Goal: Task Accomplishment & Management: Manage account settings

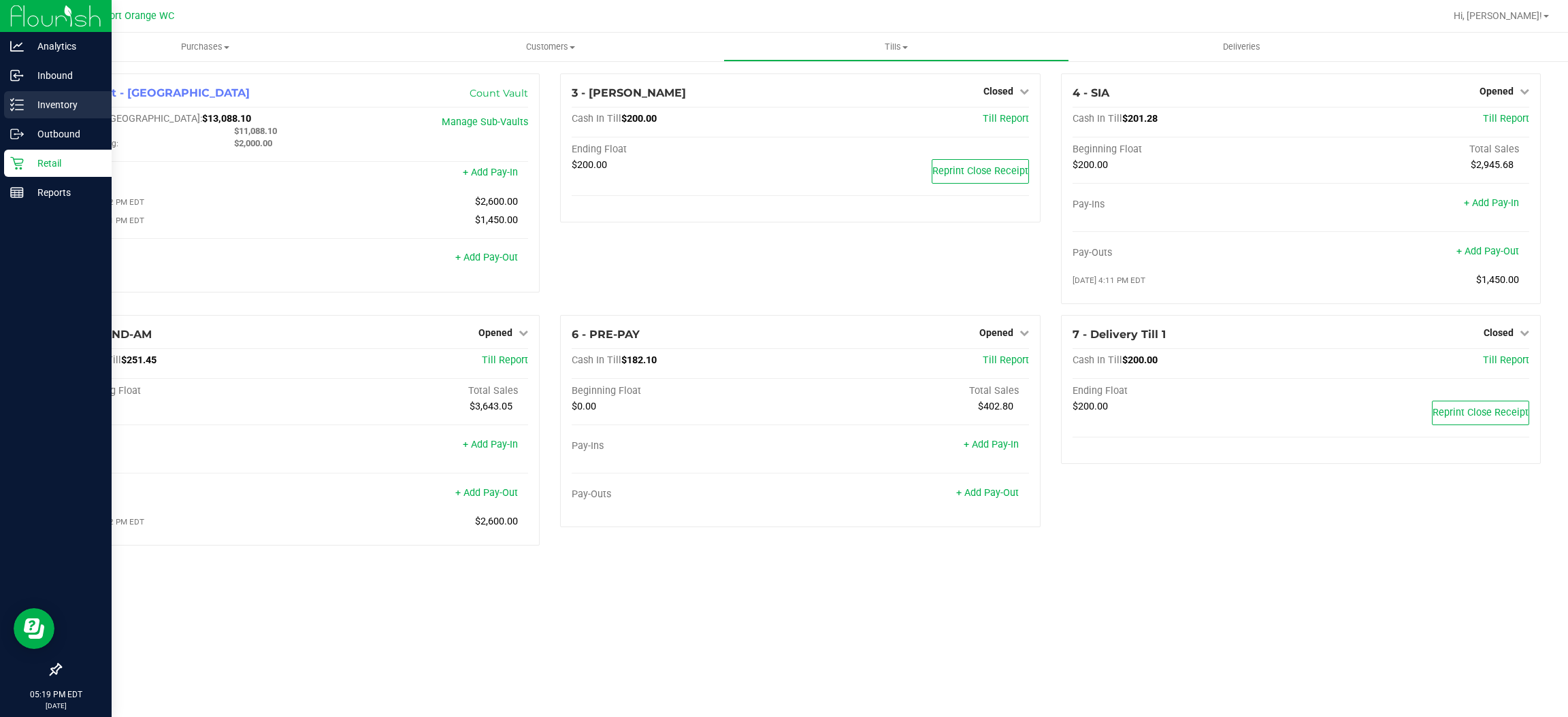
click at [12, 110] on icon at bounding box center [12, 109] width 3 height 2
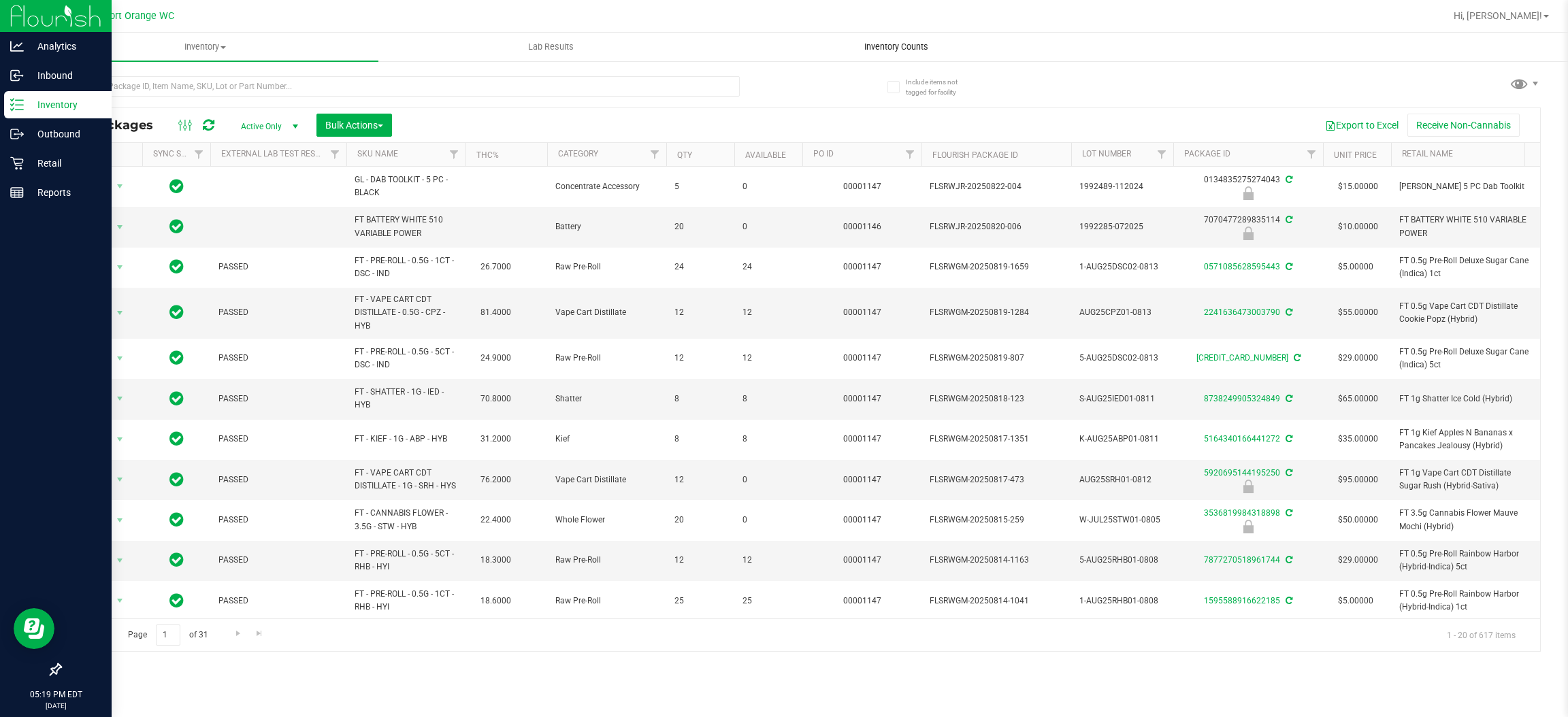
click at [924, 52] on span "Inventory Counts" at bounding box center [896, 47] width 101 height 13
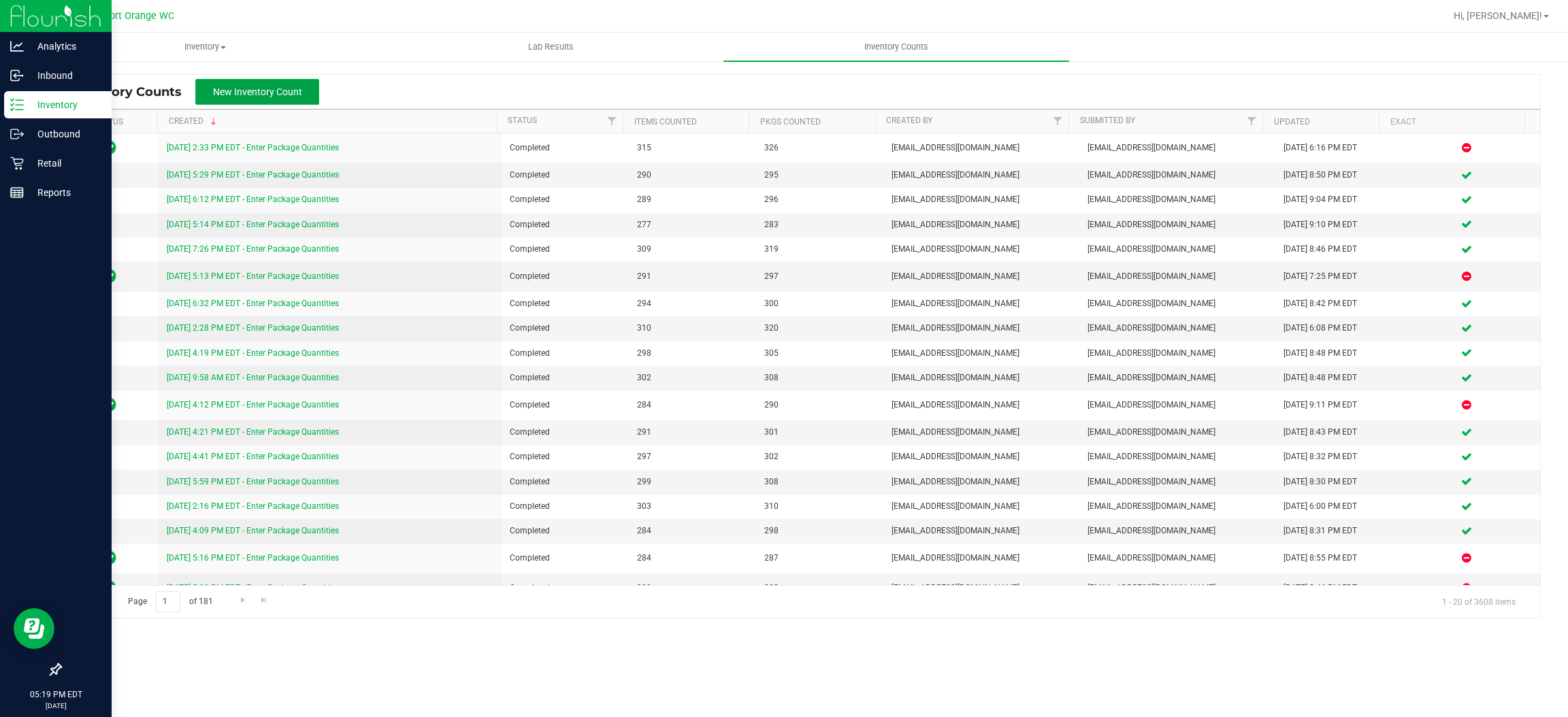
click at [290, 102] on button "New Inventory Count" at bounding box center [257, 92] width 124 height 26
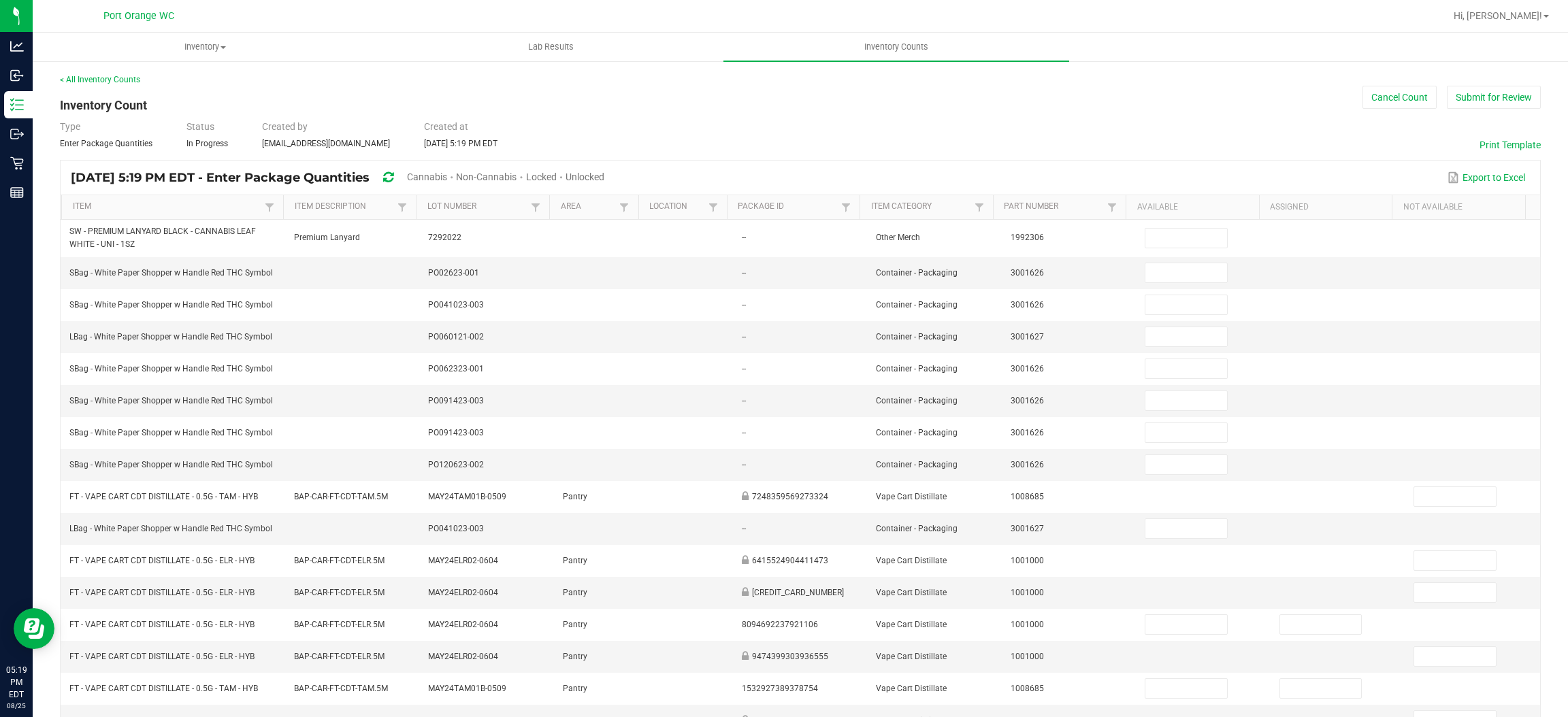
click at [605, 175] on span "Unlocked" at bounding box center [584, 177] width 39 height 11
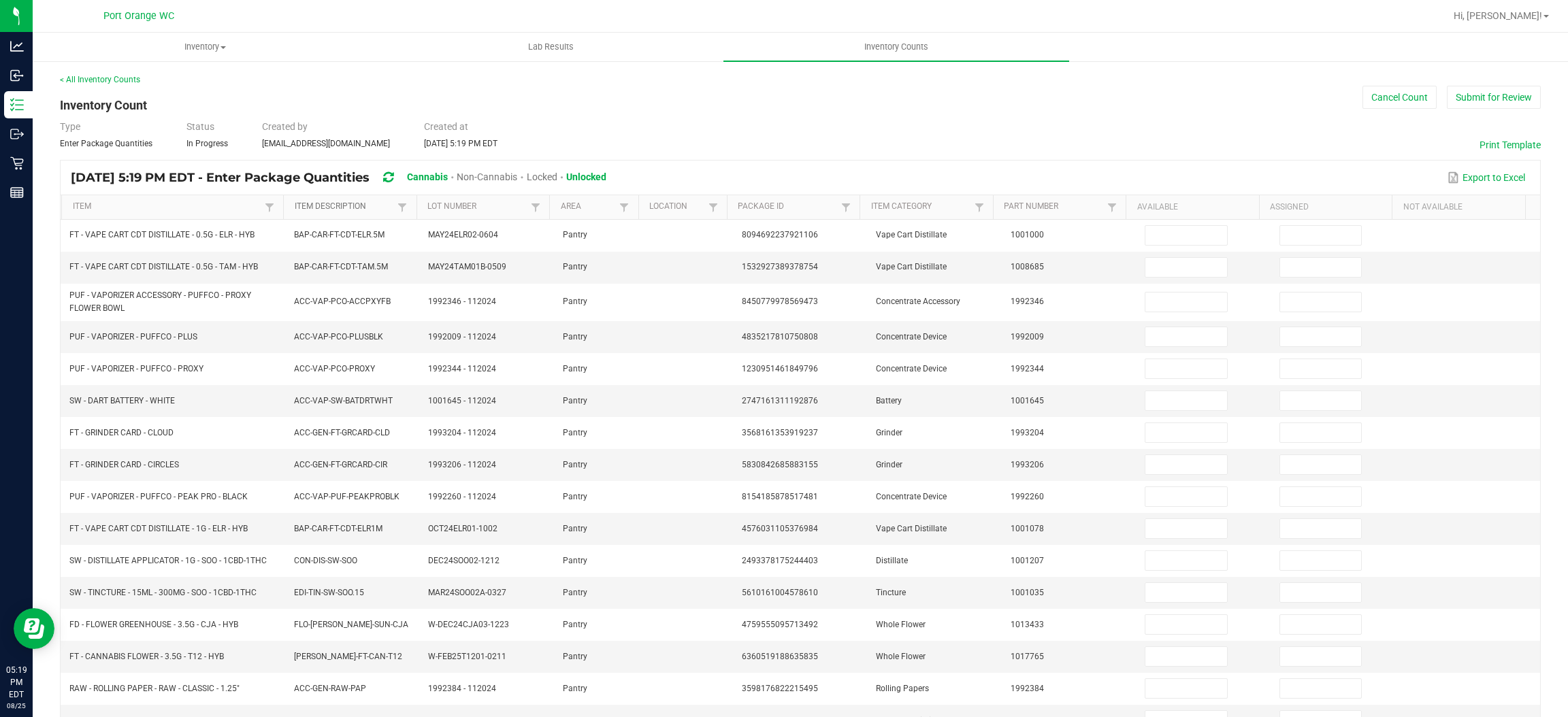
click at [352, 206] on link "Item Description" at bounding box center [344, 207] width 100 height 11
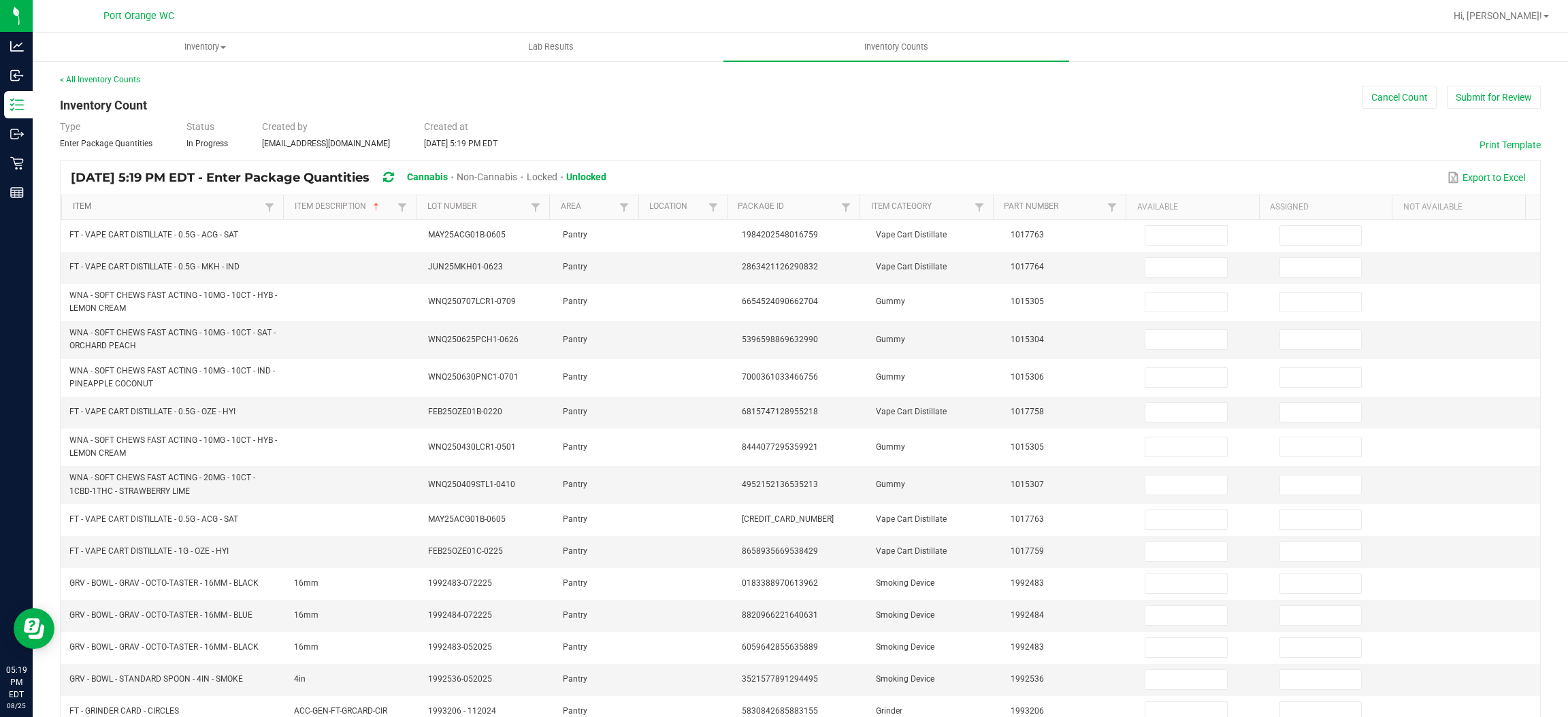
click at [80, 206] on link "Item" at bounding box center [167, 207] width 189 height 11
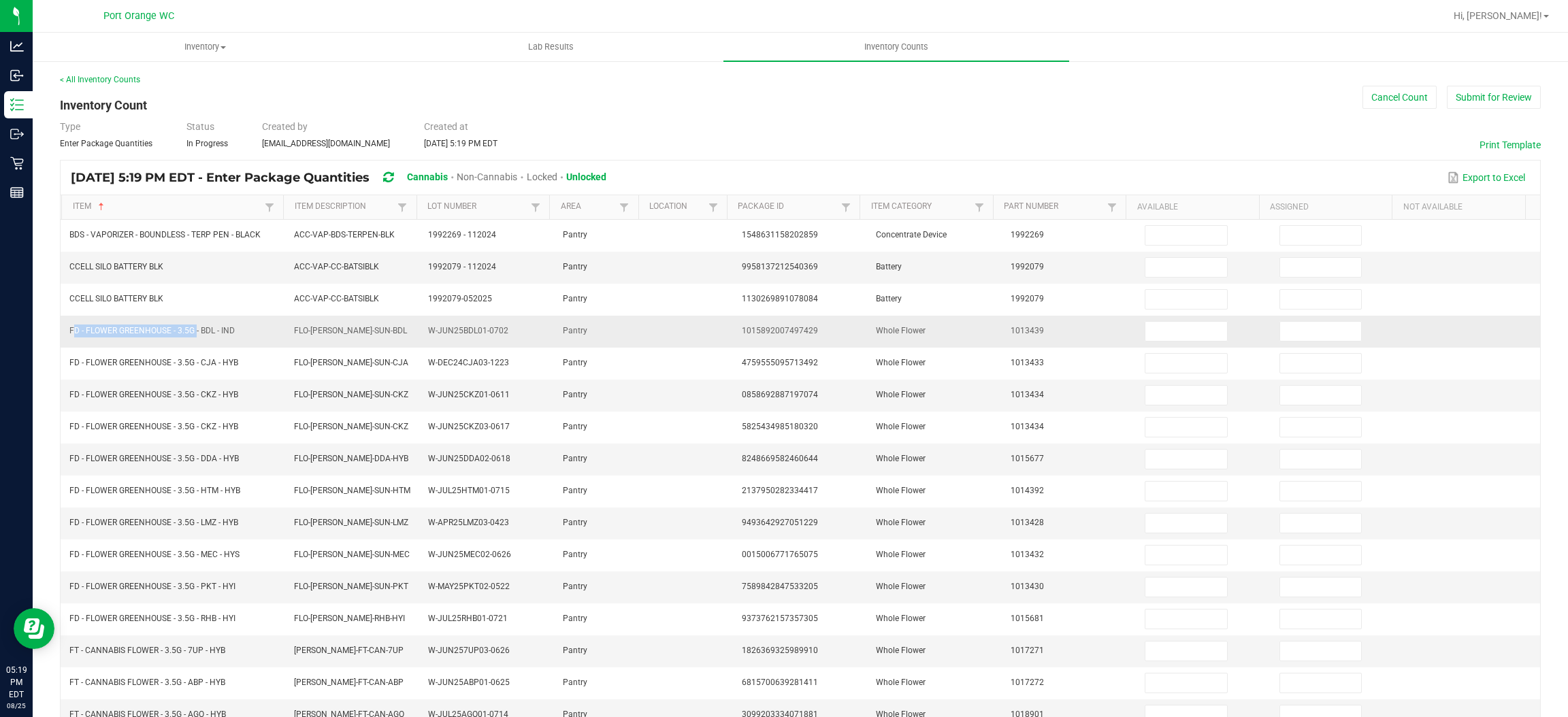
drag, startPoint x: 193, startPoint y: 330, endPoint x: 70, endPoint y: 337, distance: 123.2
click at [70, 335] on span "FD - FLOWER GREENHOUSE - 3.5G - BDL - IND" at bounding box center [152, 331] width 165 height 10
copy span "FD - FLOWER GREENHOUSE - 3.5G"
click at [1147, 330] on input at bounding box center [1186, 331] width 81 height 19
type input "14"
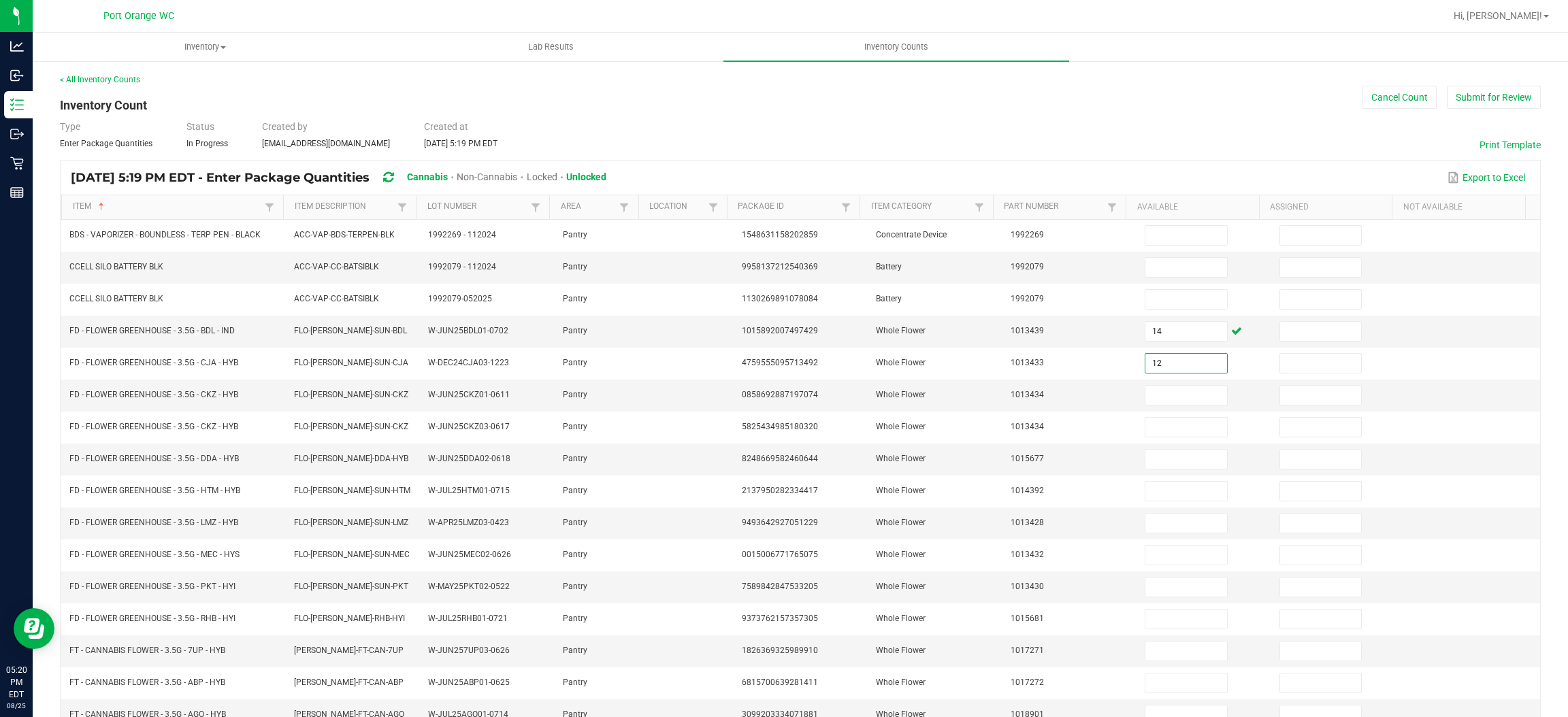
type input "12"
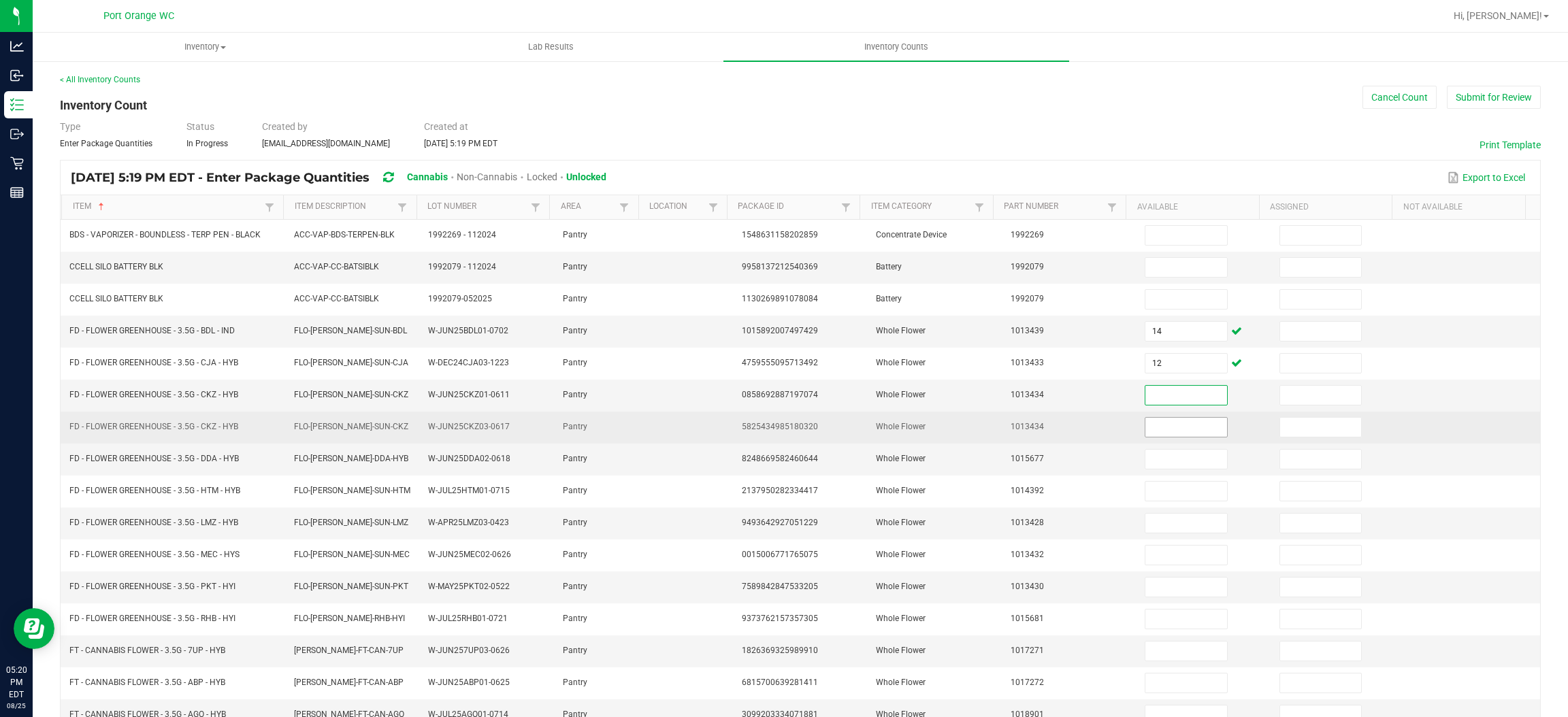
click at [1151, 428] on input at bounding box center [1186, 427] width 81 height 19
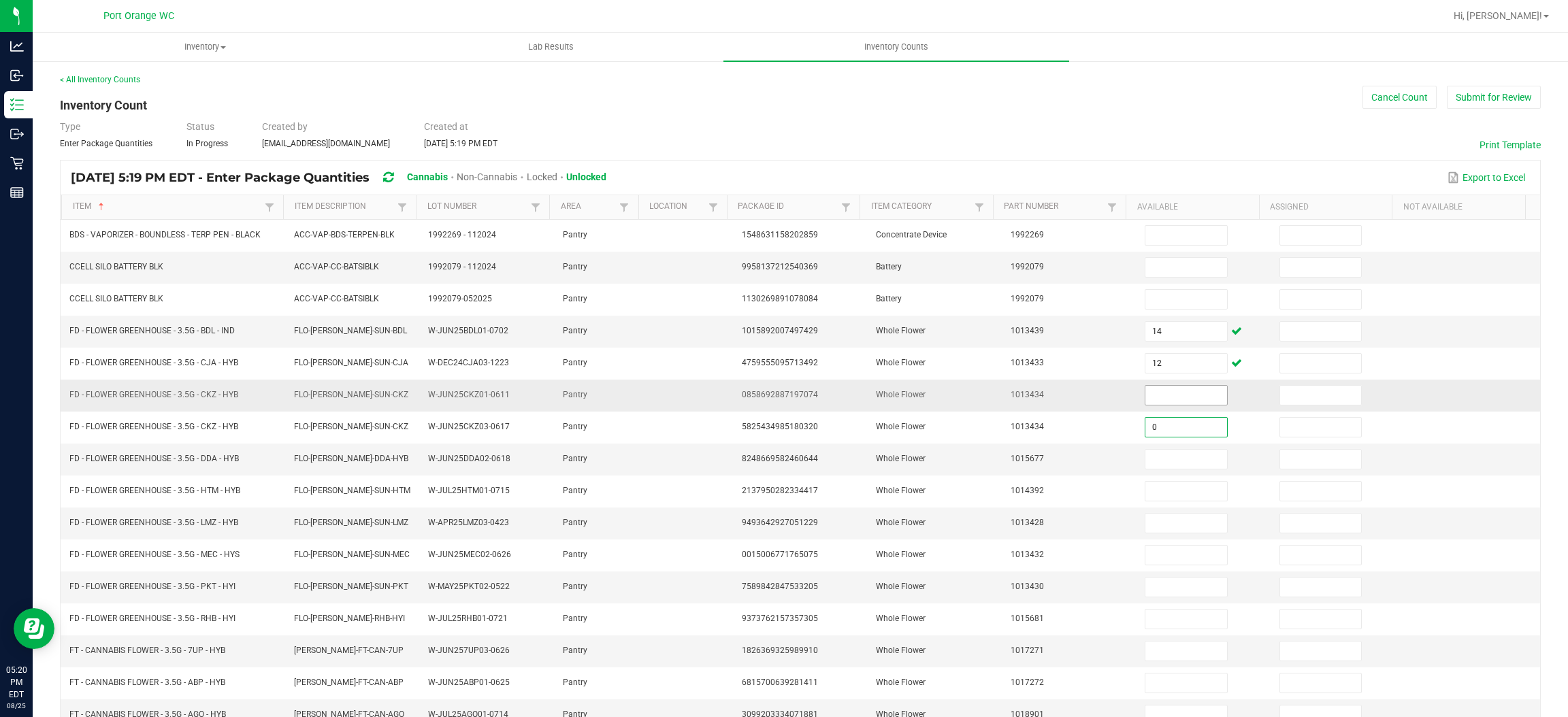
type input "0"
click at [1162, 397] on input at bounding box center [1186, 394] width 81 height 19
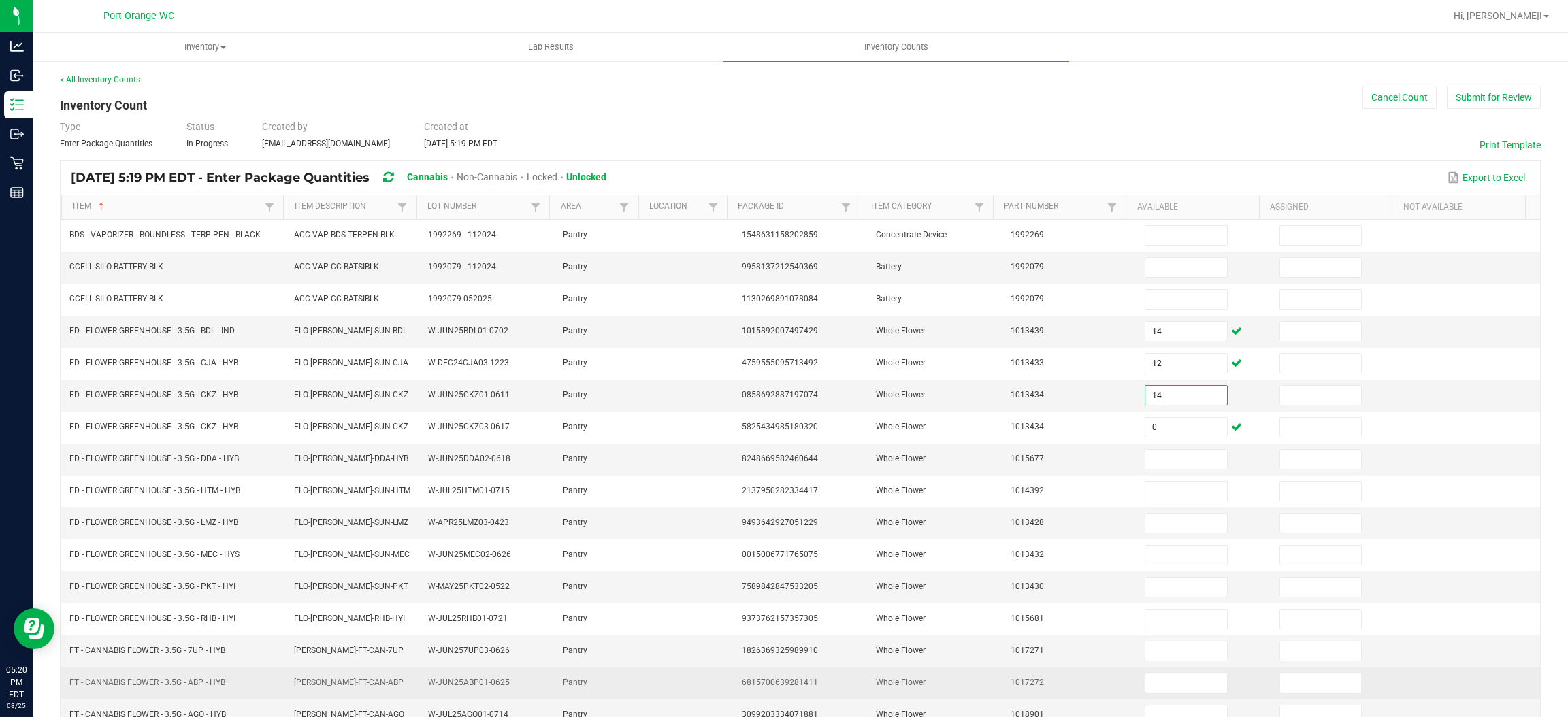
type input "14"
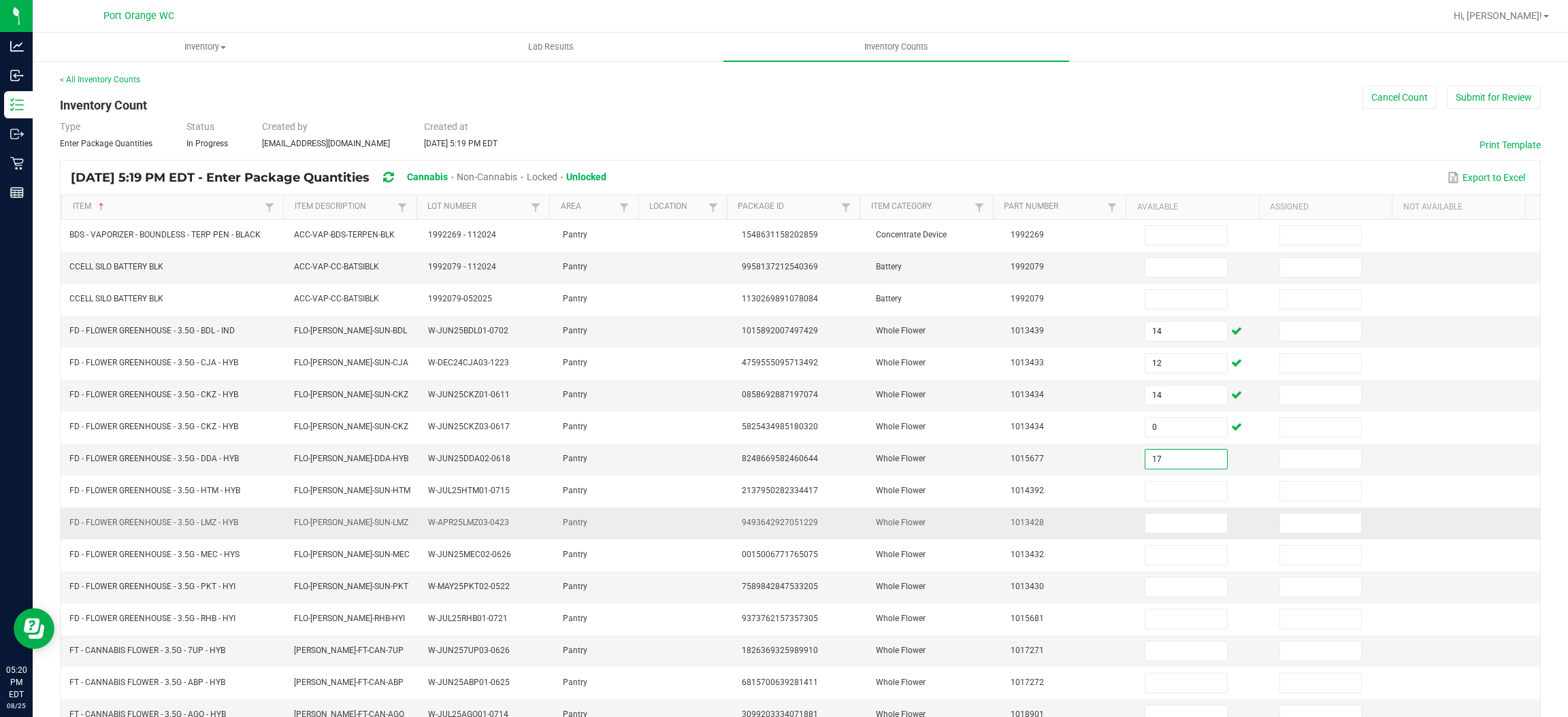
type input "17"
type input "19"
type input "2"
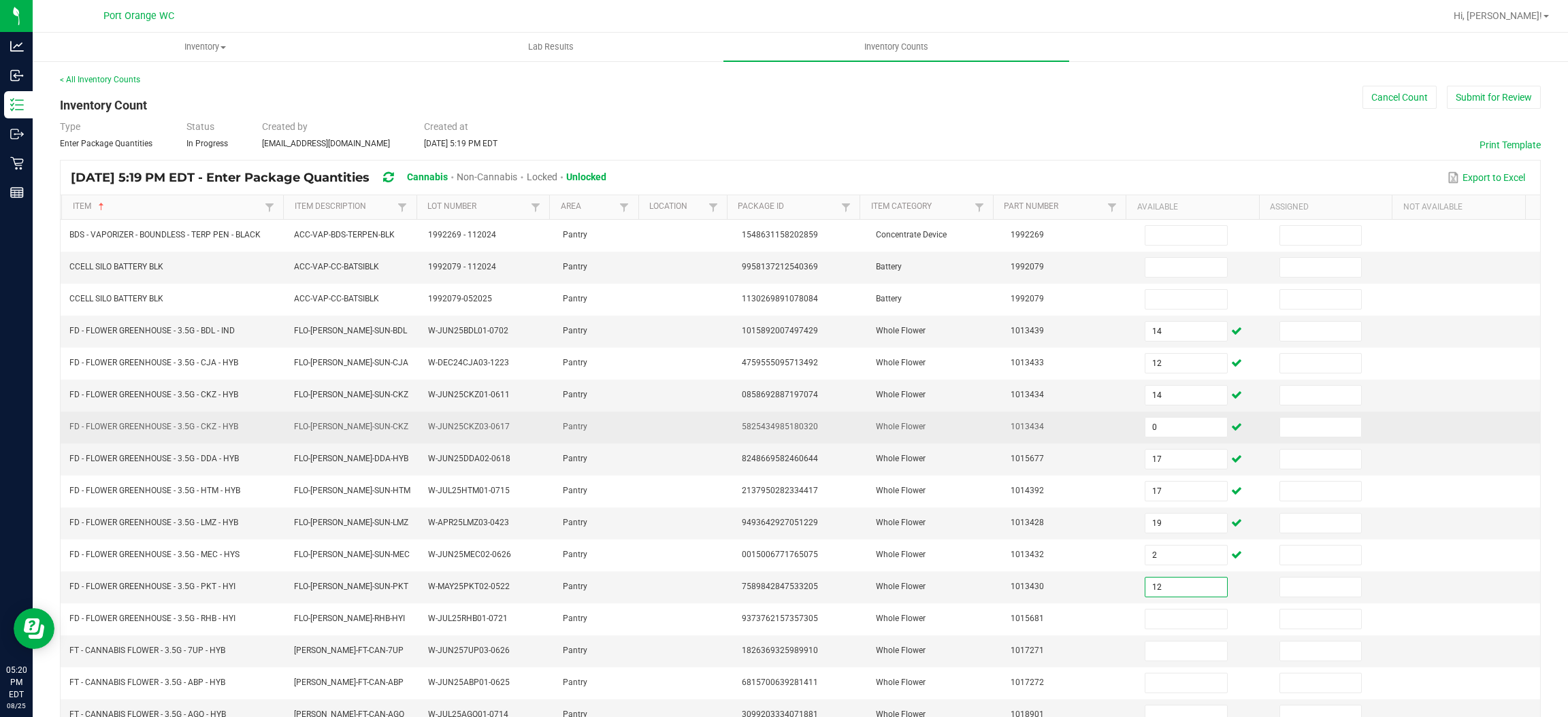
type input "12"
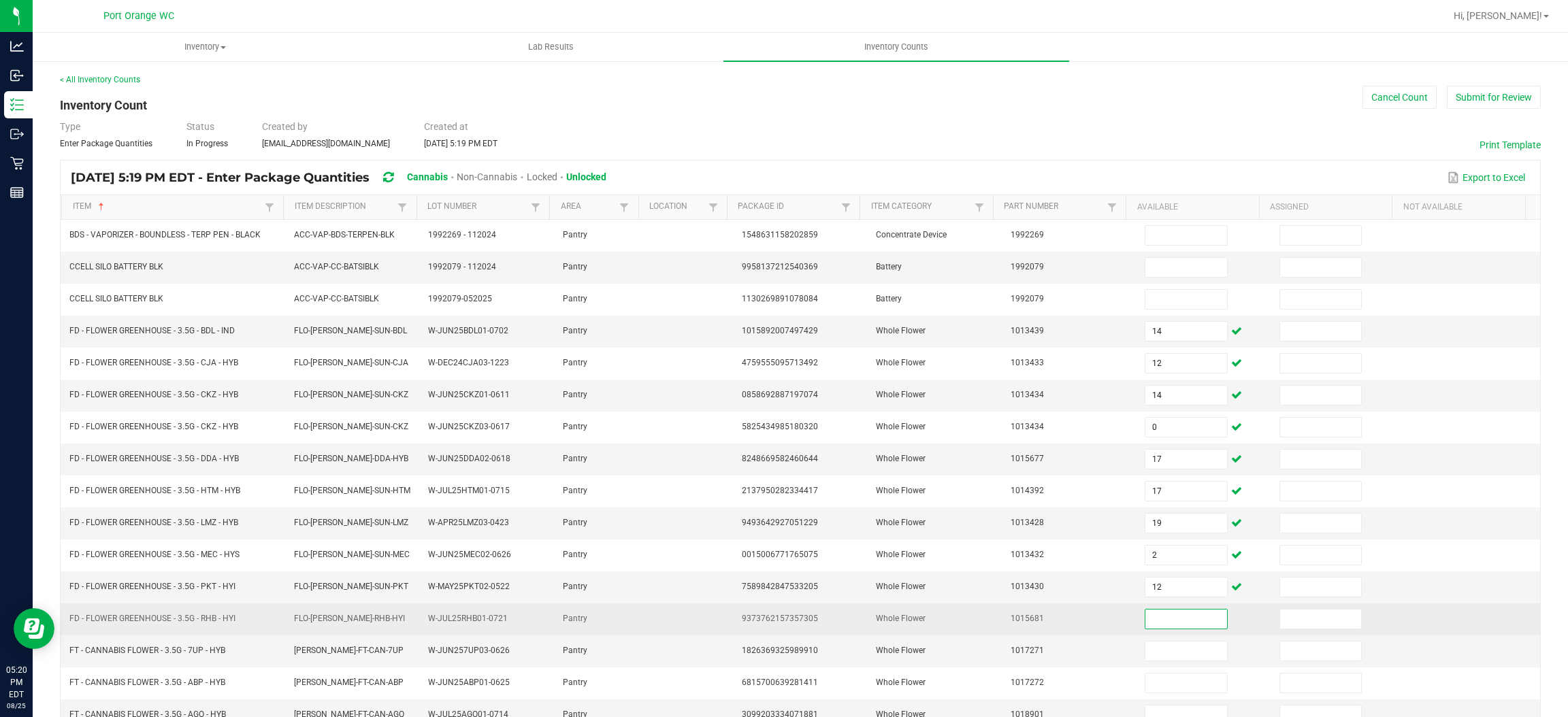
click at [211, 625] on span "FD - FLOWER GREENHOUSE - 3.5G - RHB - HYI" at bounding box center [152, 619] width 166 height 13
click at [210, 625] on span "FD - FLOWER GREENHOUSE - 3.5G - RHB - HYI" at bounding box center [152, 619] width 166 height 13
click at [210, 624] on span "FD - FLOWER GREENHOUSE - 3.5G - RHB - HYI" at bounding box center [152, 618] width 166 height 10
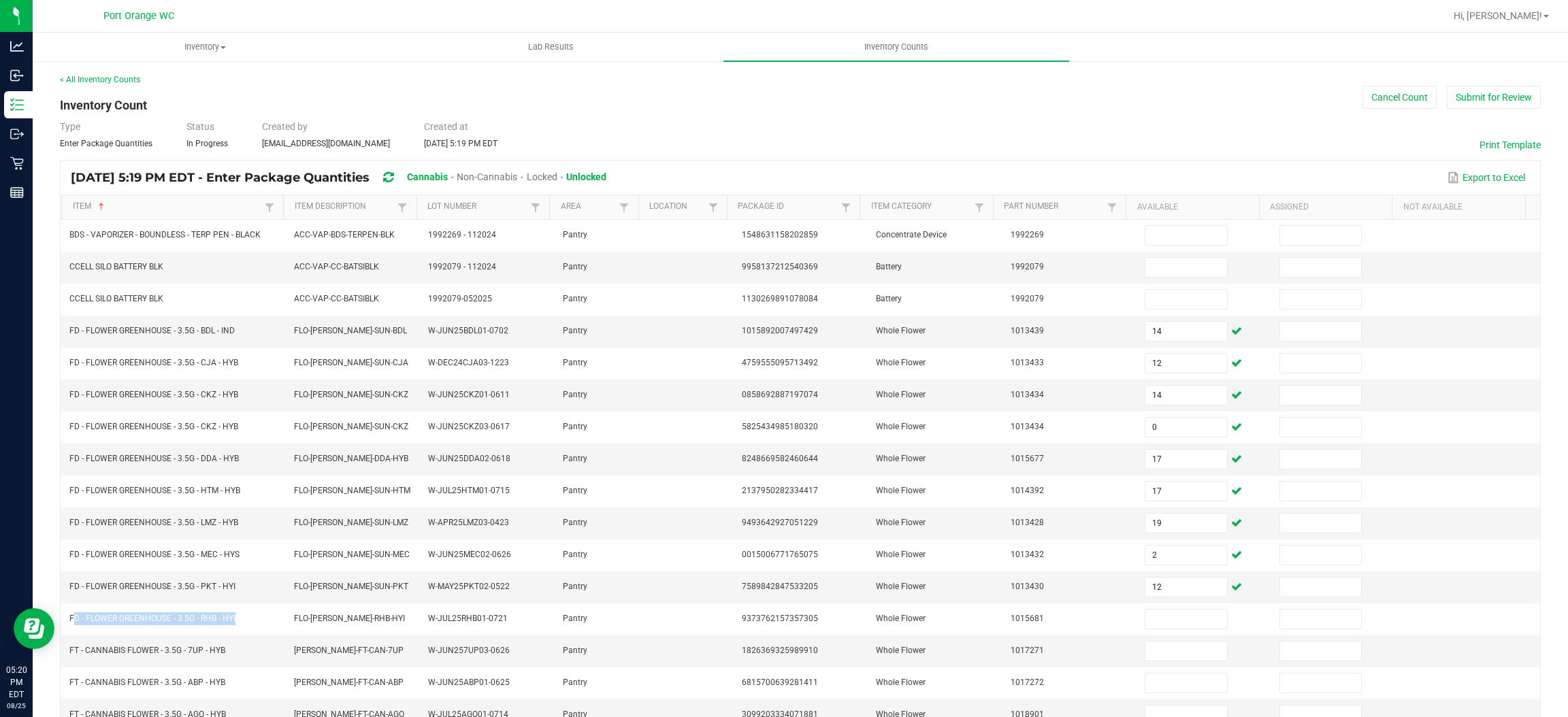
copy span "FD - FLOWER GREENHOUSE - 3.5G - RHB - HYI"
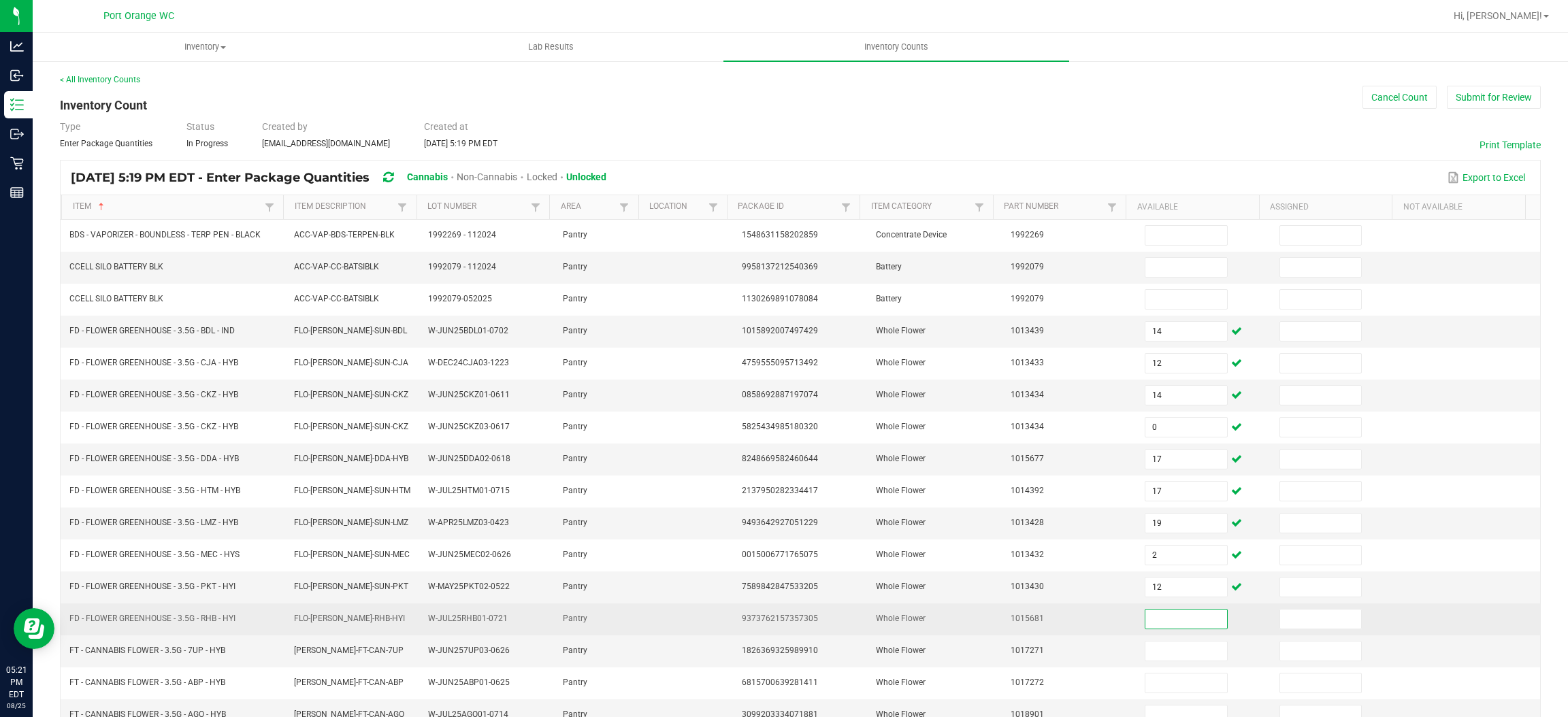
click at [1165, 619] on input at bounding box center [1186, 619] width 81 height 19
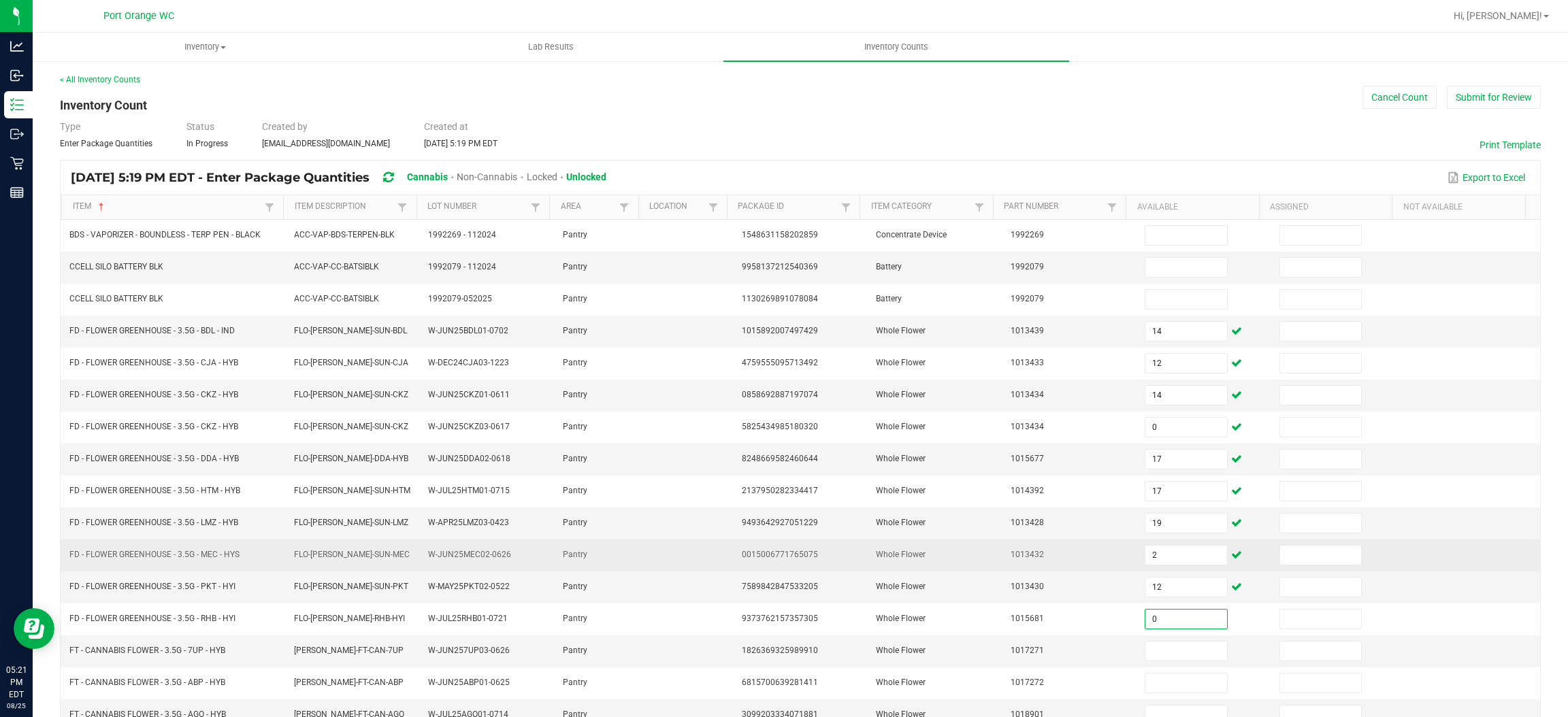
type input "0"
click at [826, 566] on td "0015006771765075" at bounding box center [801, 556] width 135 height 32
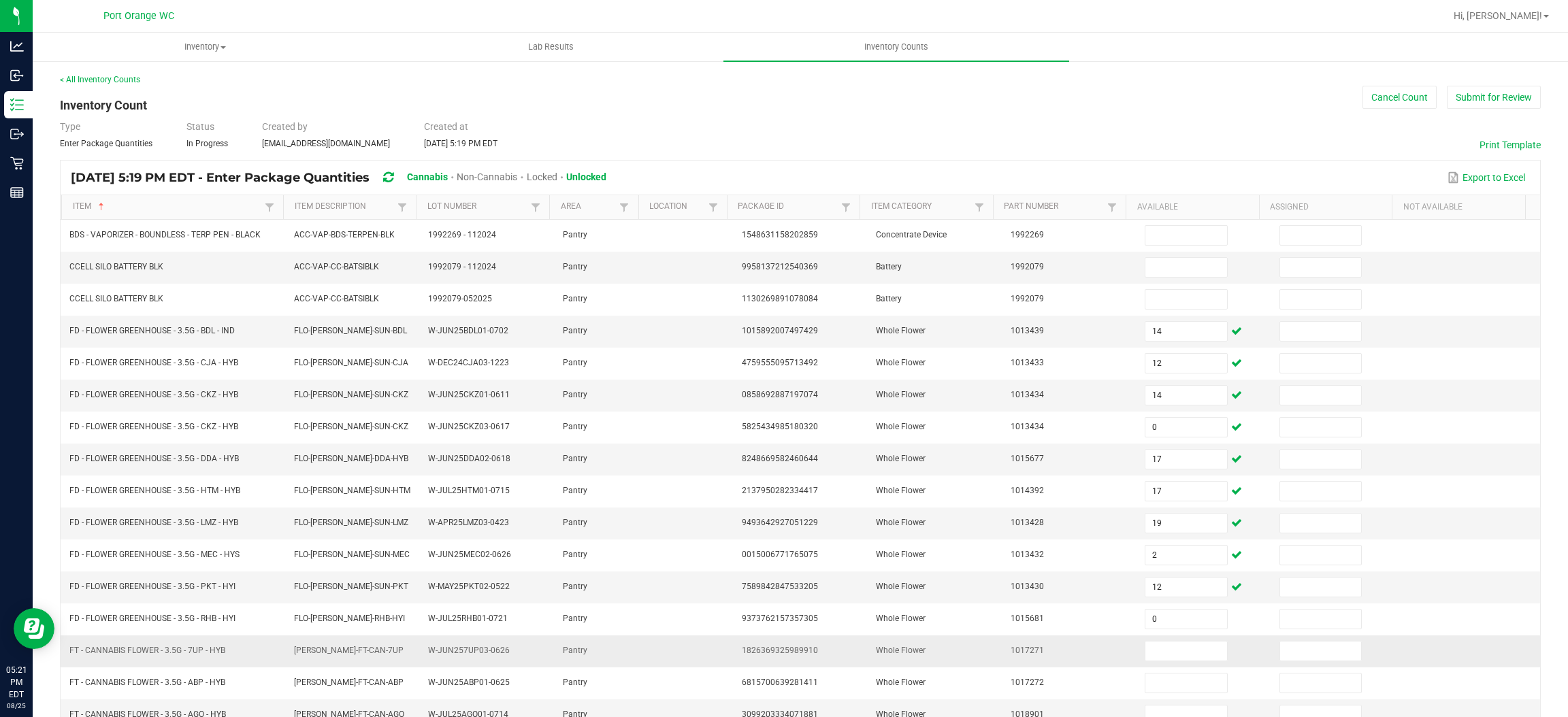
scroll to position [198, 0]
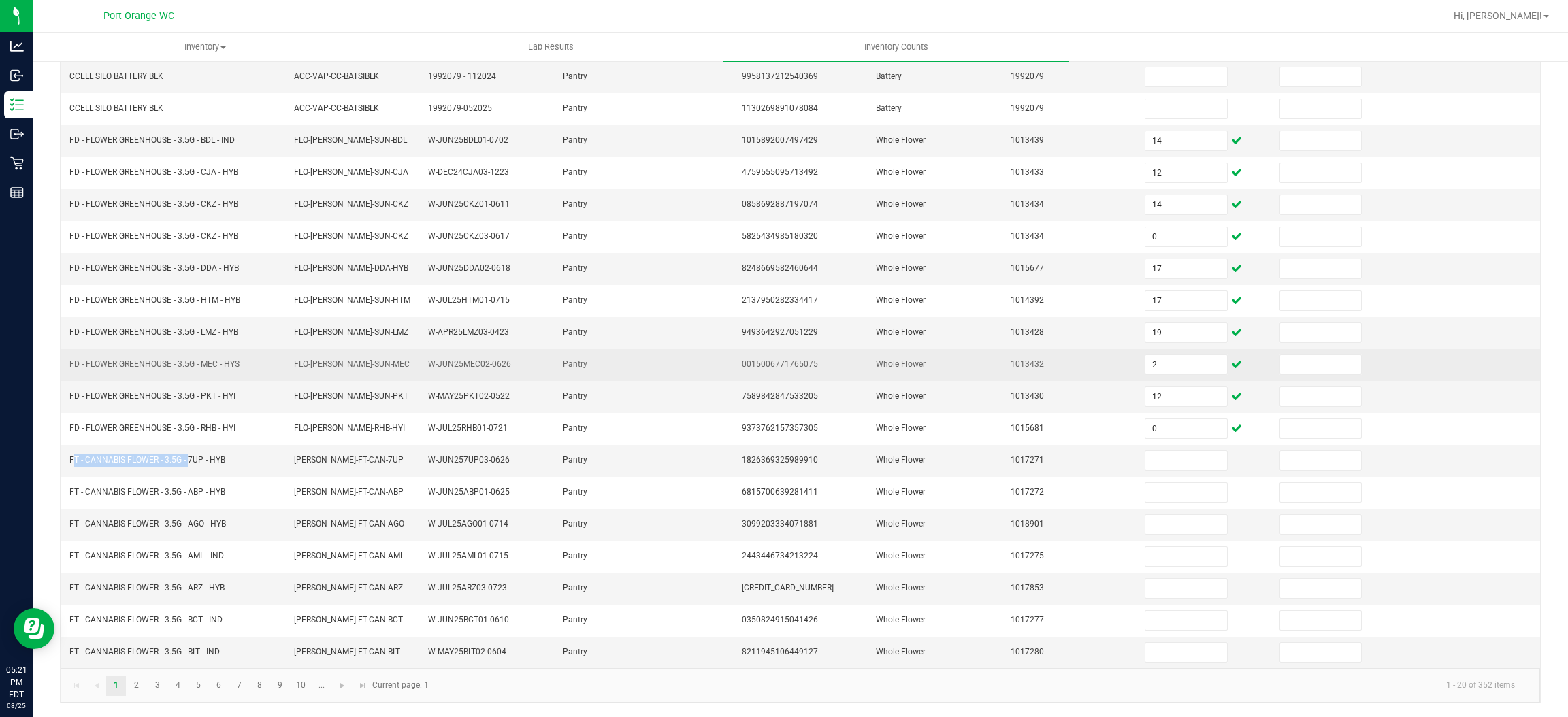
drag, startPoint x: 186, startPoint y: 457, endPoint x: 152, endPoint y: 360, distance: 102.8
click at [63, 465] on td "FT - CANNABIS FLOWER - 3.5G - 7UP - HYB" at bounding box center [173, 461] width 224 height 32
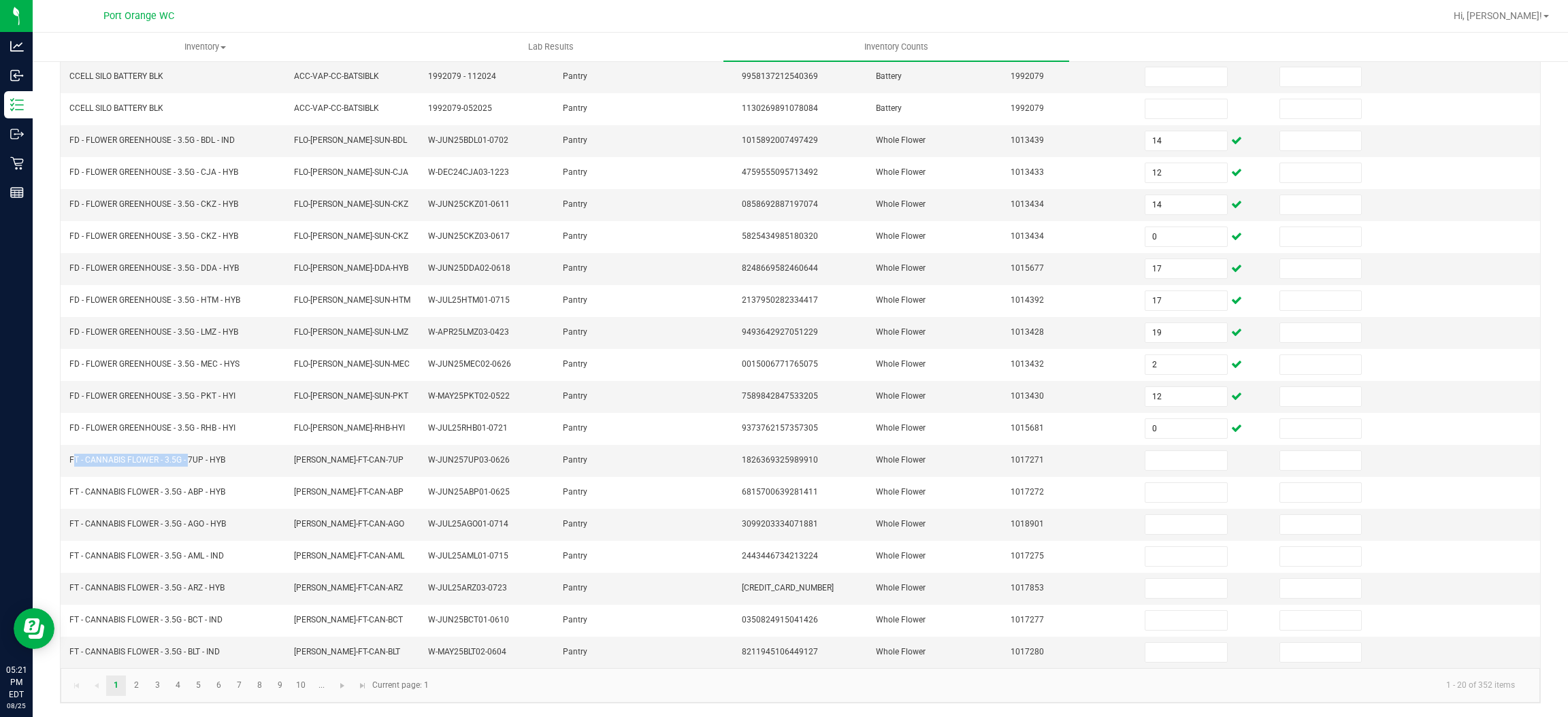
copy span "FT - CANNABIS FLOWER - 3.5G -"
click at [1151, 461] on input at bounding box center [1186, 460] width 81 height 19
type input "13"
type input "15"
type input "17"
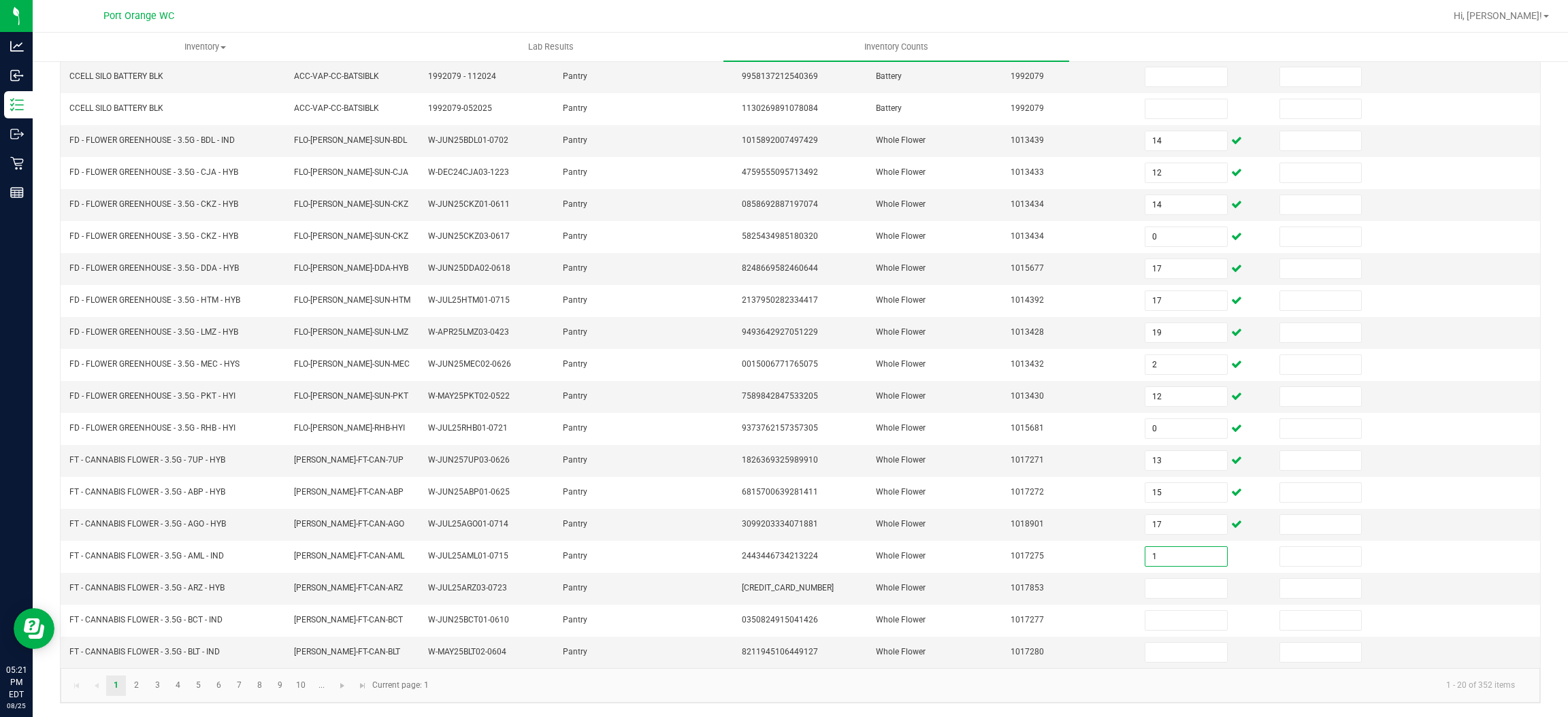
type input "1"
type input "20"
type input "19"
type input "17"
click at [139, 685] on link "2" at bounding box center [137, 686] width 20 height 21
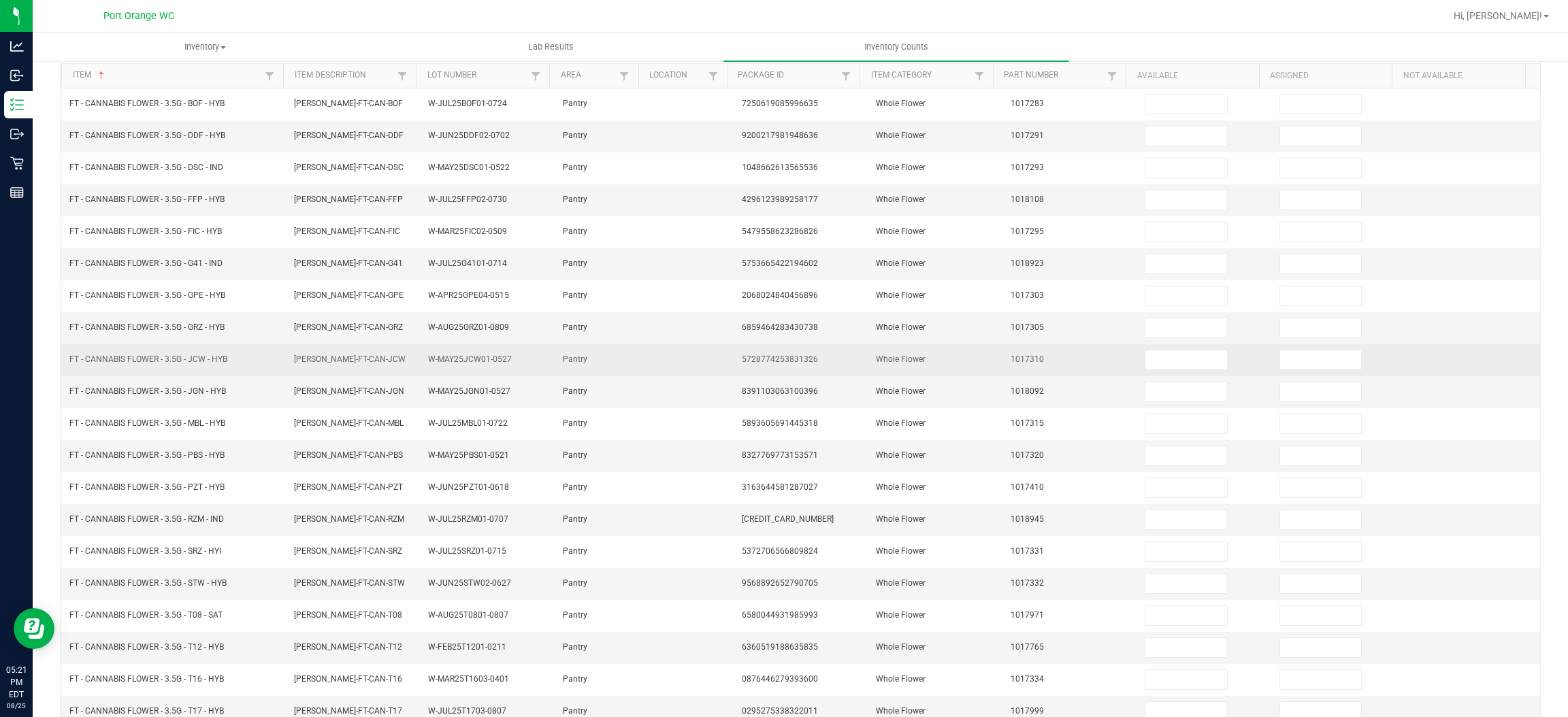
scroll to position [0, 0]
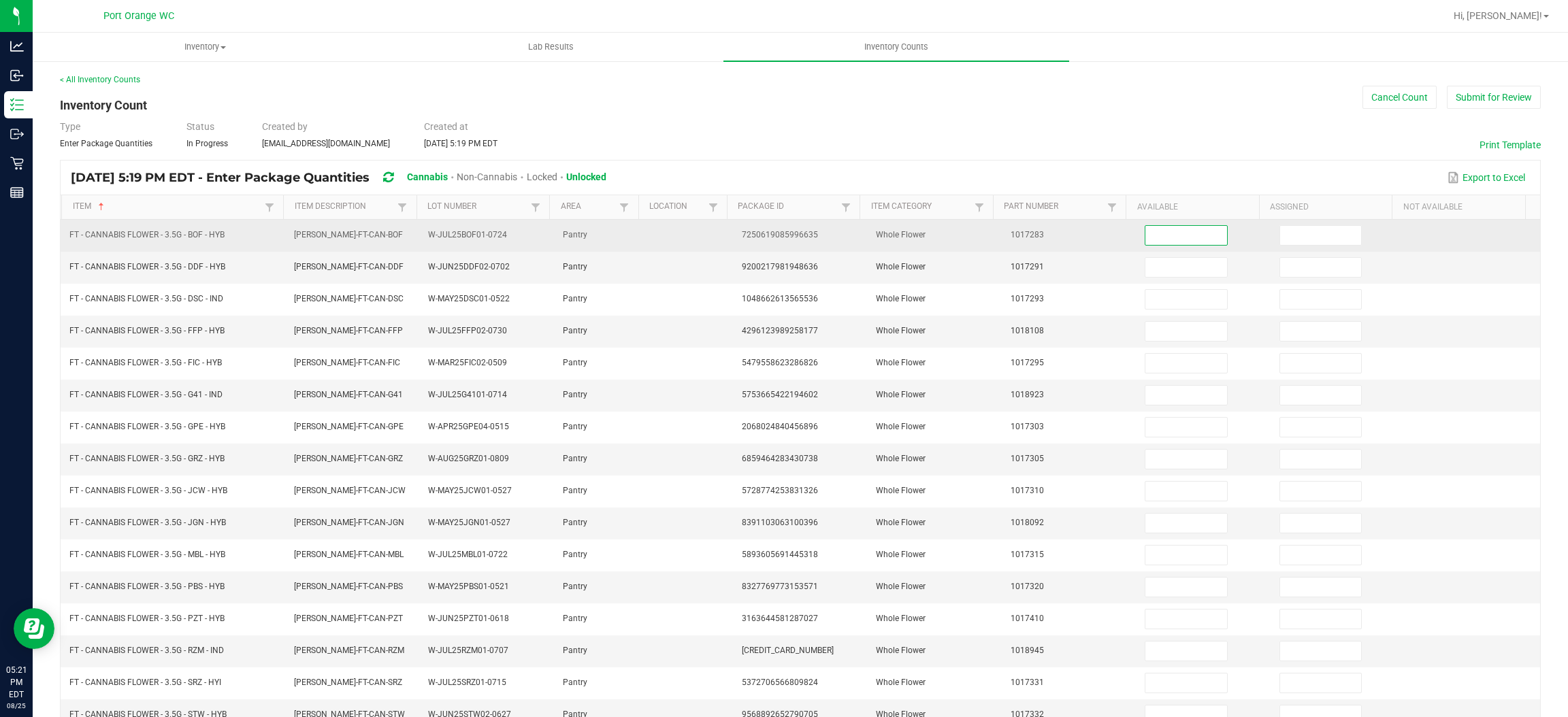
click at [1155, 239] on input at bounding box center [1186, 235] width 81 height 19
type input "9"
type input "20"
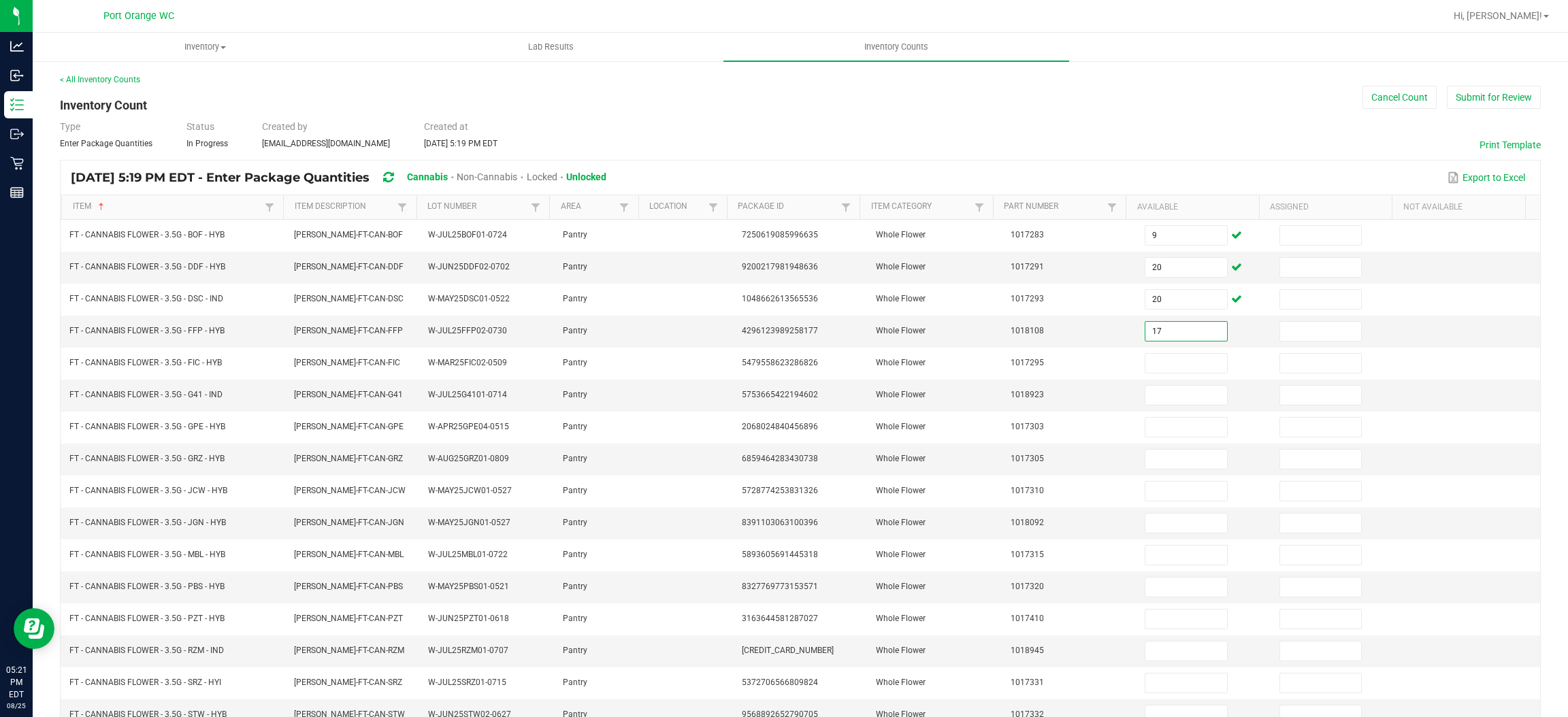
type input "17"
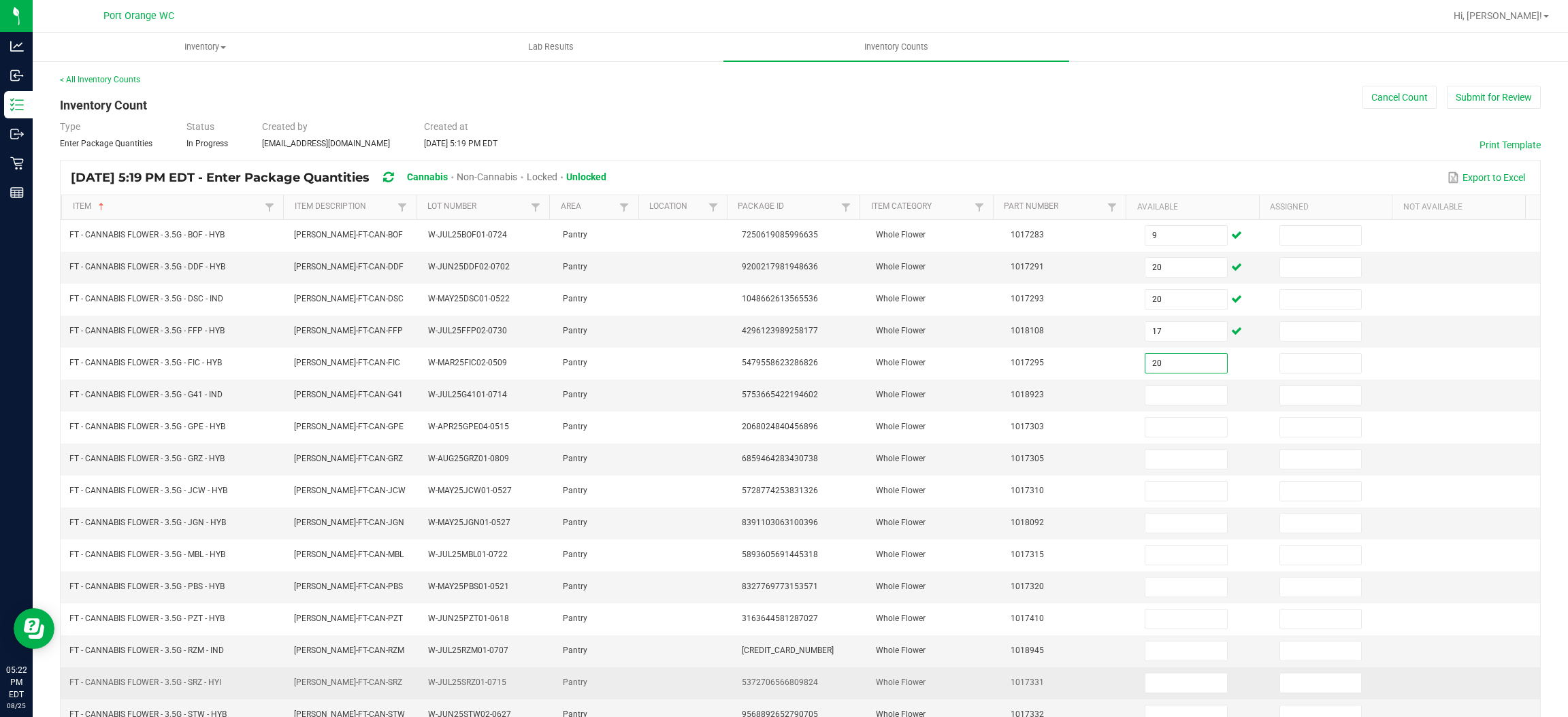
type input "20"
type input "17"
type input "15"
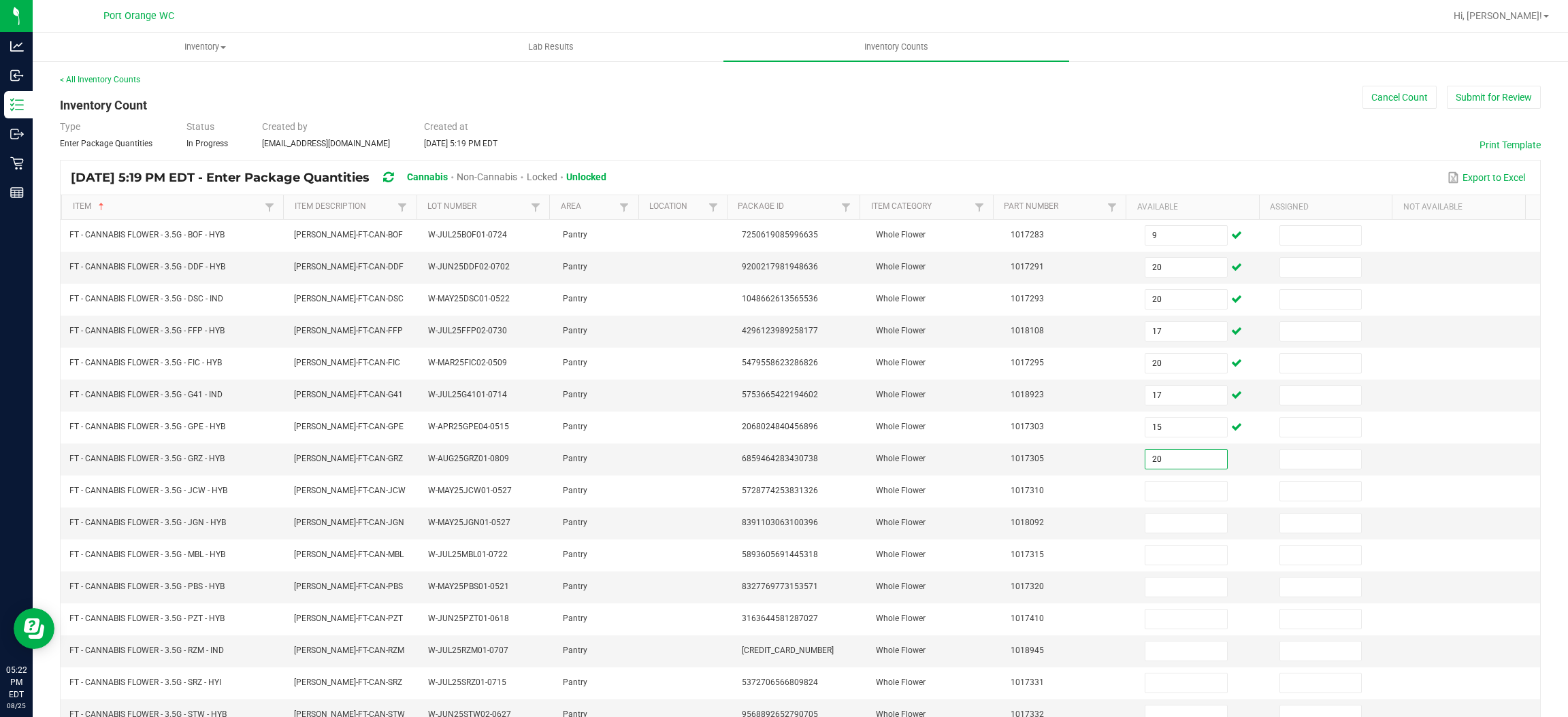
type input "20"
type input "10"
type input "4"
type input "12"
type input "20"
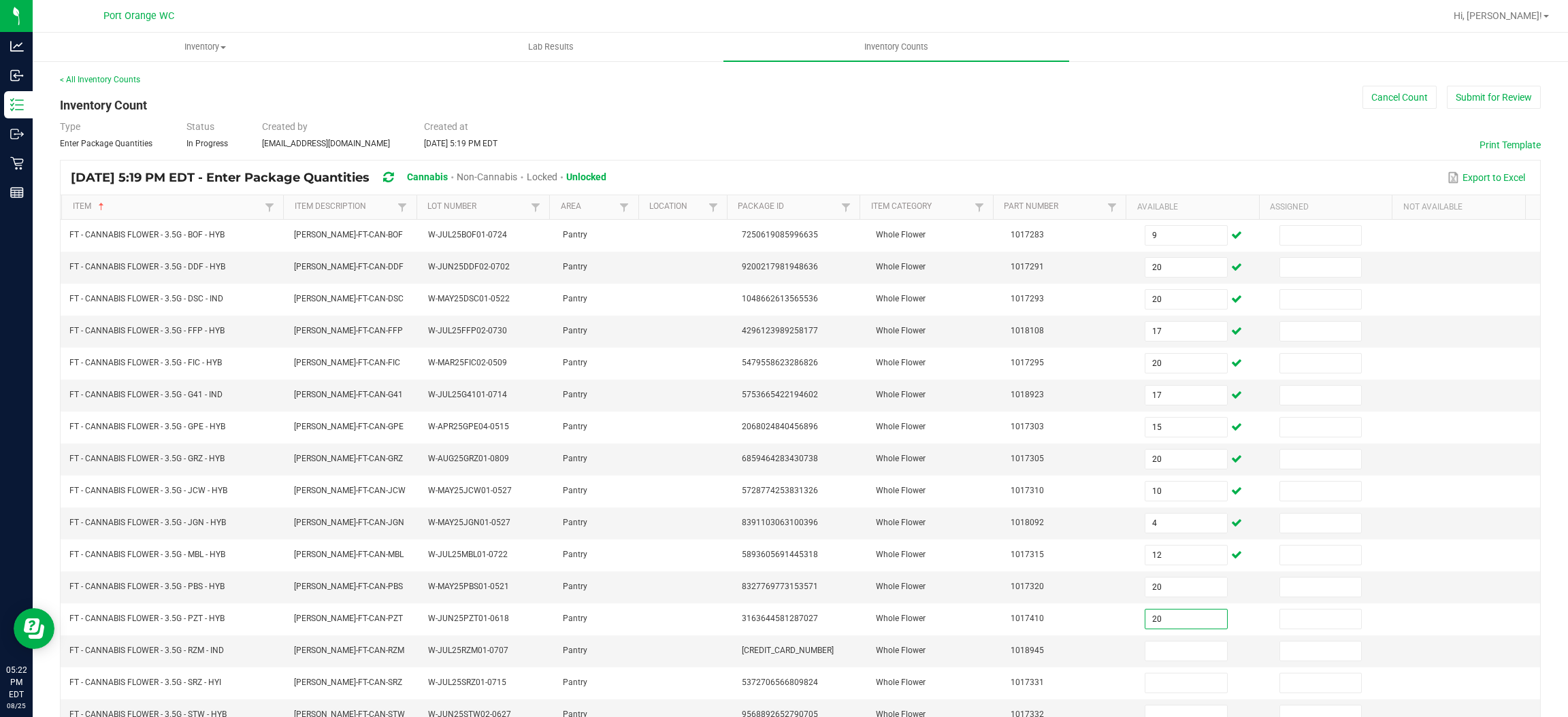
type input "20"
type input "11"
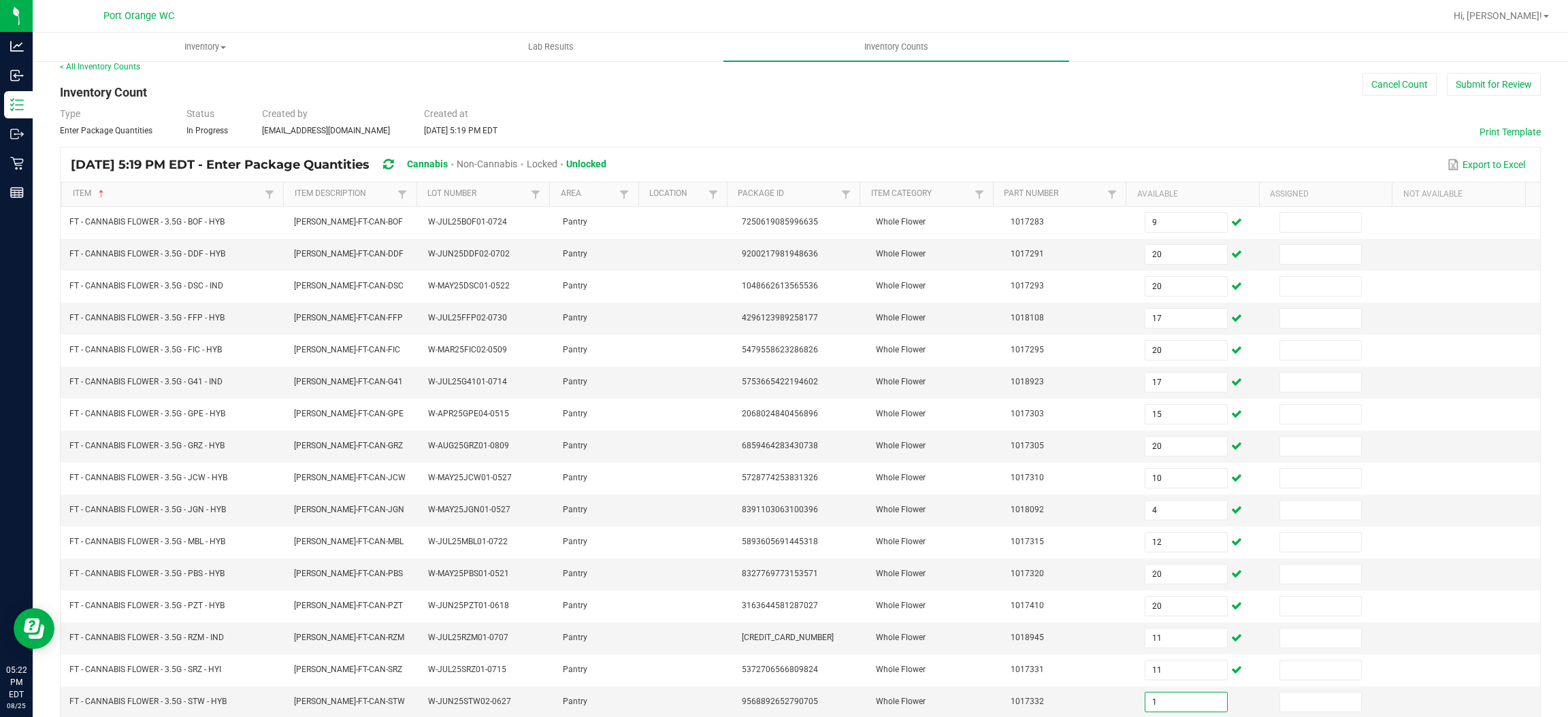
type input "1"
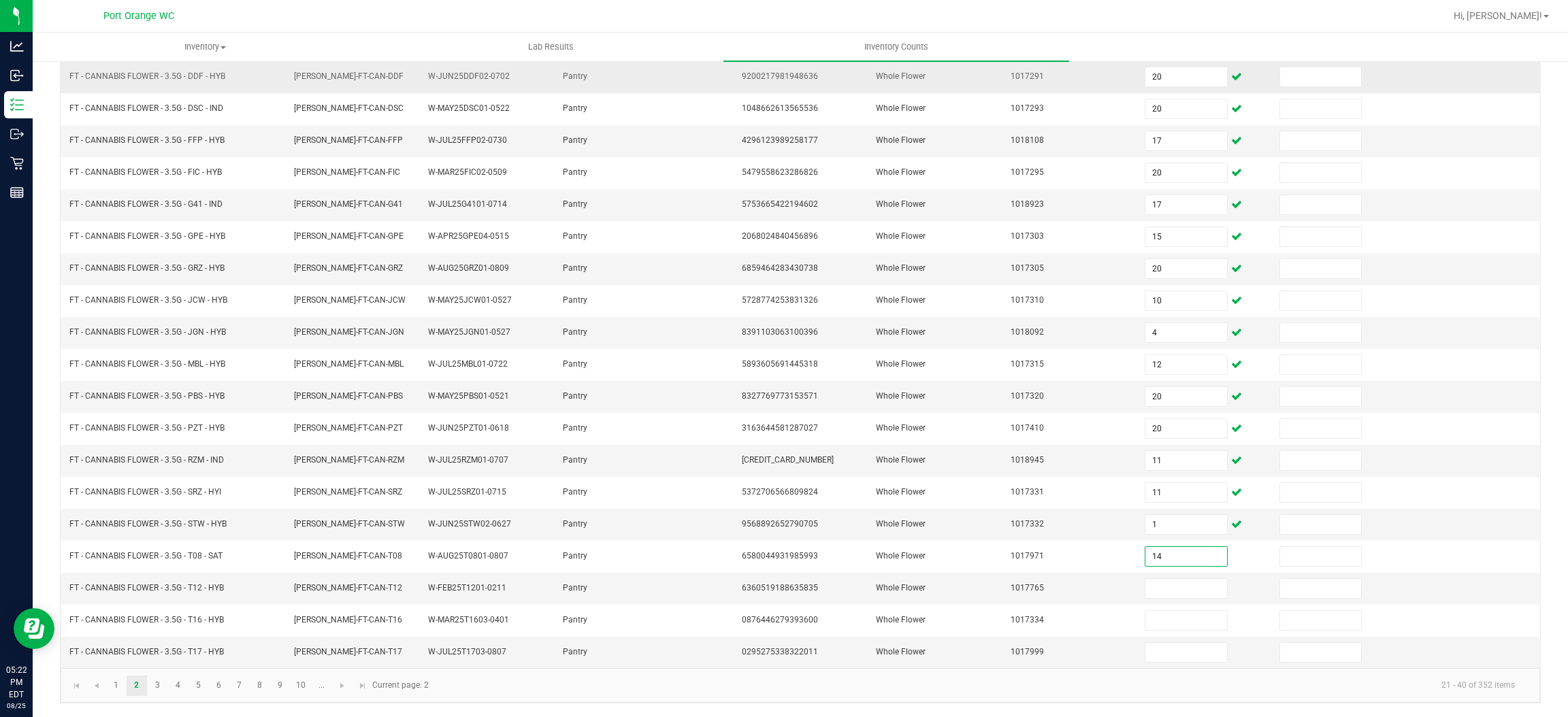
type input "14"
type input "23"
type input "2"
type input "10"
click at [157, 680] on link "3" at bounding box center [157, 686] width 20 height 21
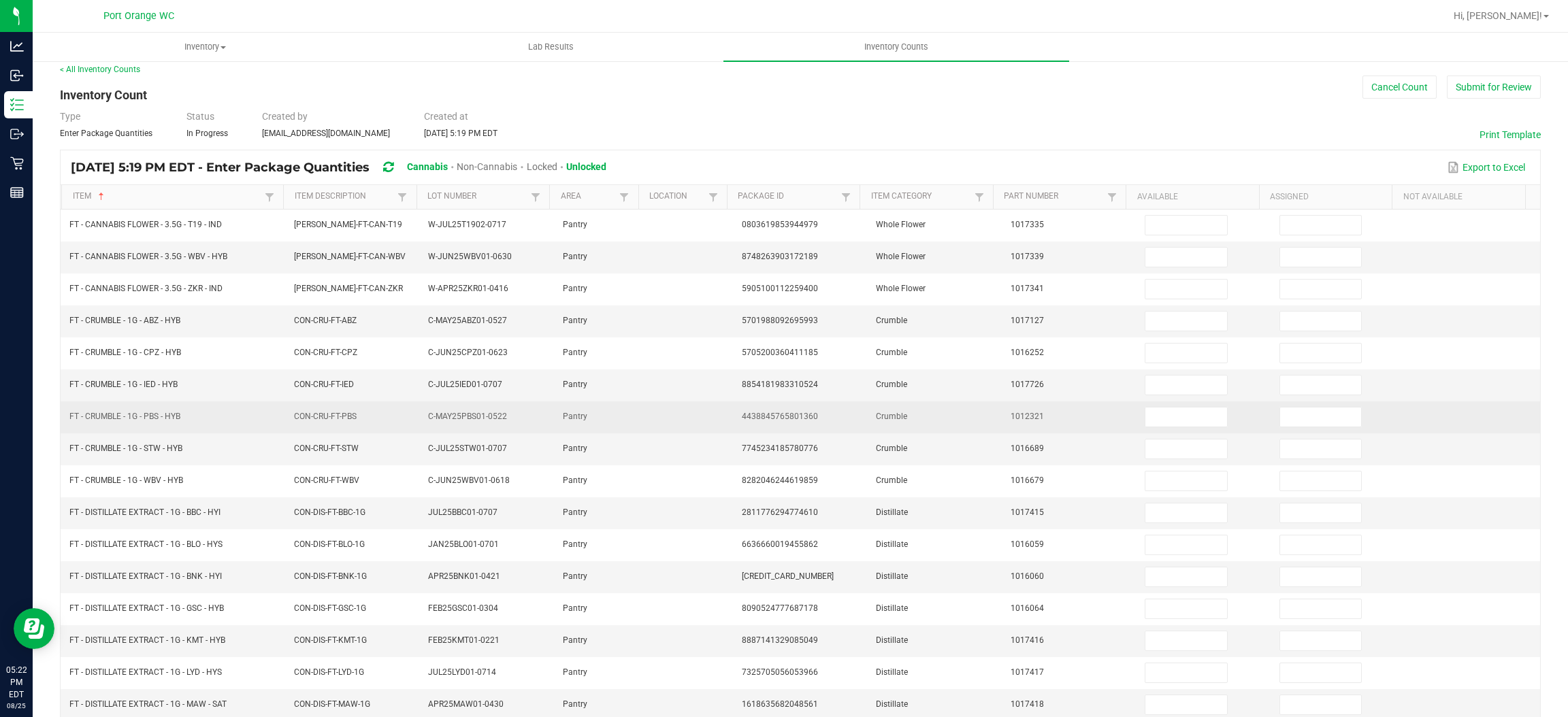
scroll to position [0, 0]
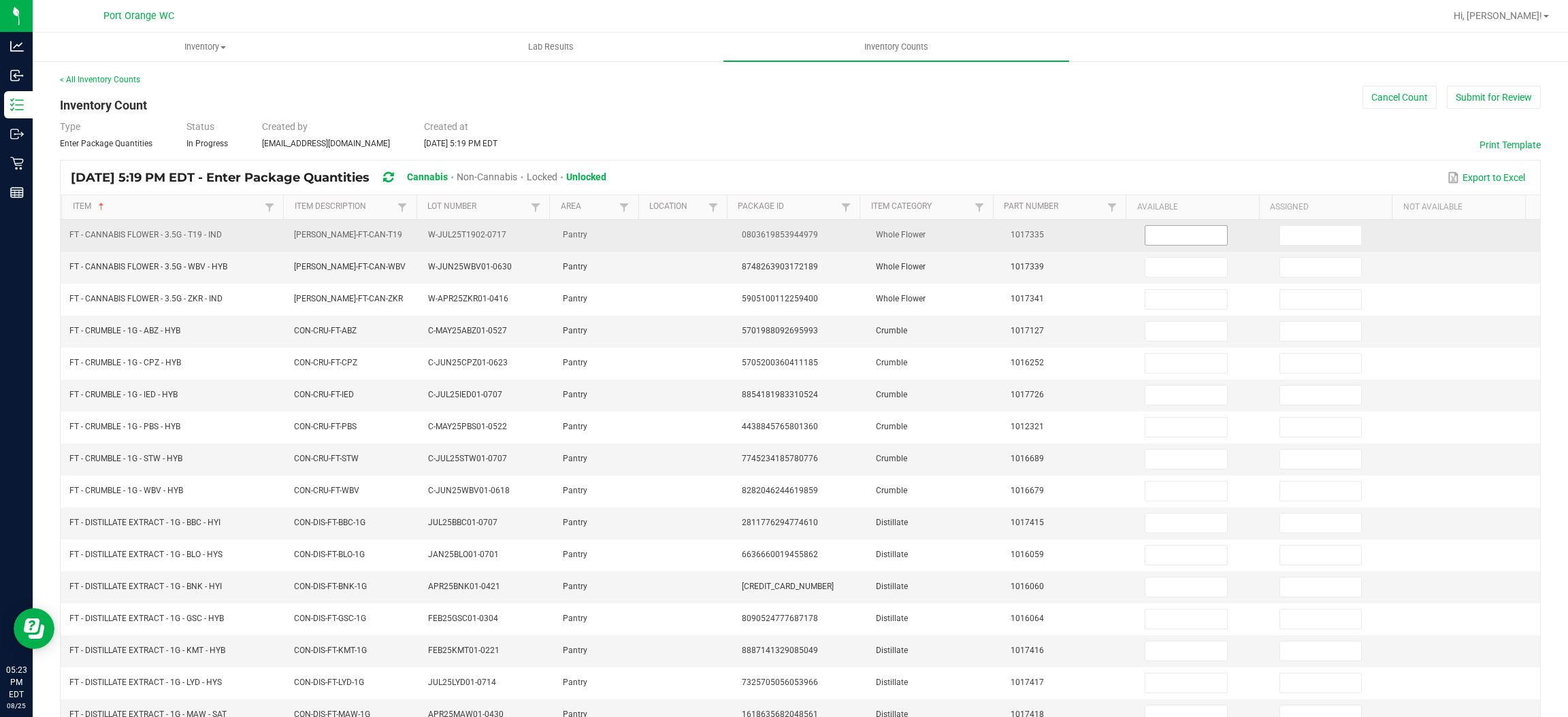
click at [1146, 244] on input at bounding box center [1186, 235] width 81 height 19
type input "16"
type input "11"
type input "9"
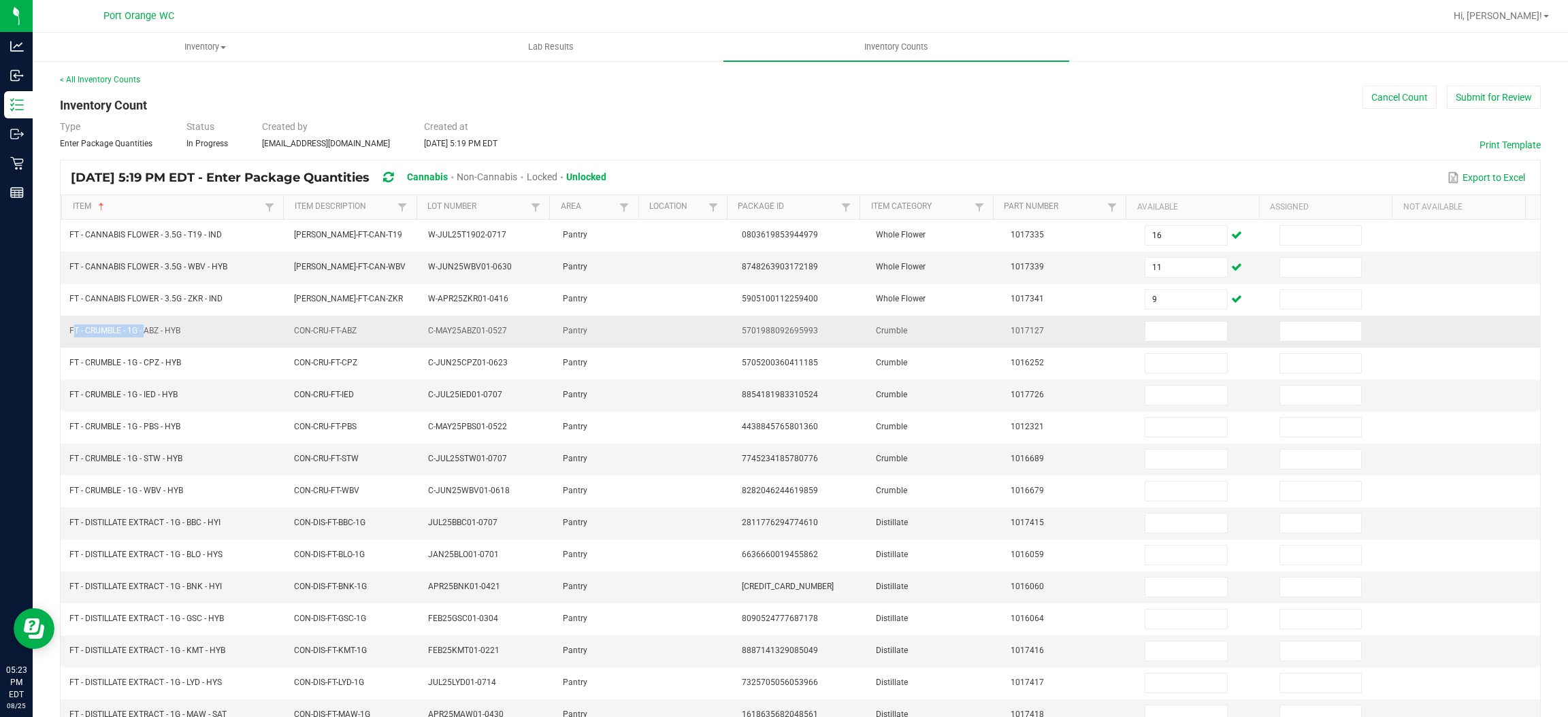
drag, startPoint x: 144, startPoint y: 330, endPoint x: 62, endPoint y: 332, distance: 82.0
click at [62, 332] on td "FT - CRUMBLE - 1G - ABZ - HYB" at bounding box center [173, 332] width 224 height 32
copy span "FT - CRUMBLE - 1G -"
click at [1155, 330] on input at bounding box center [1186, 331] width 81 height 19
type input "8"
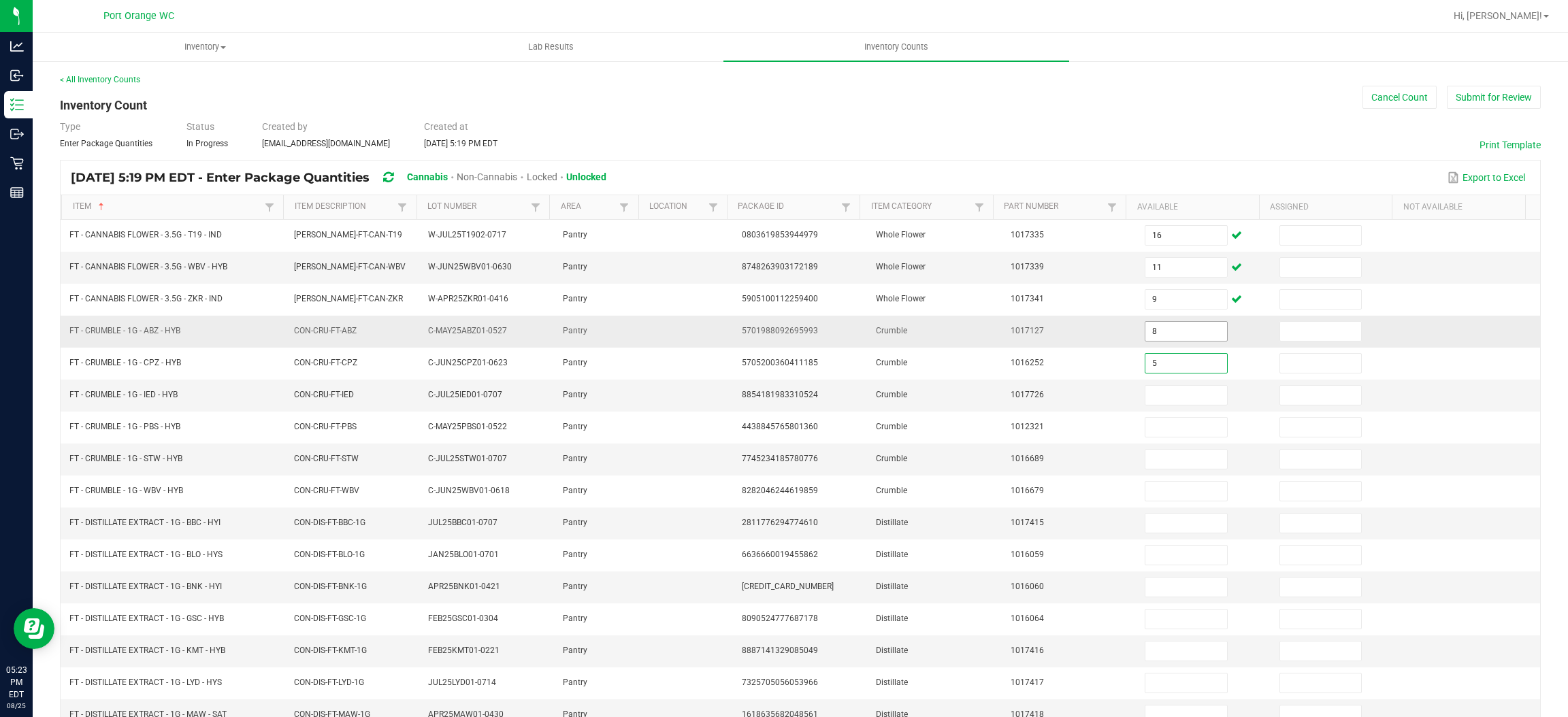
type input "5"
type input "3"
type input "1"
type input "7"
type input "2"
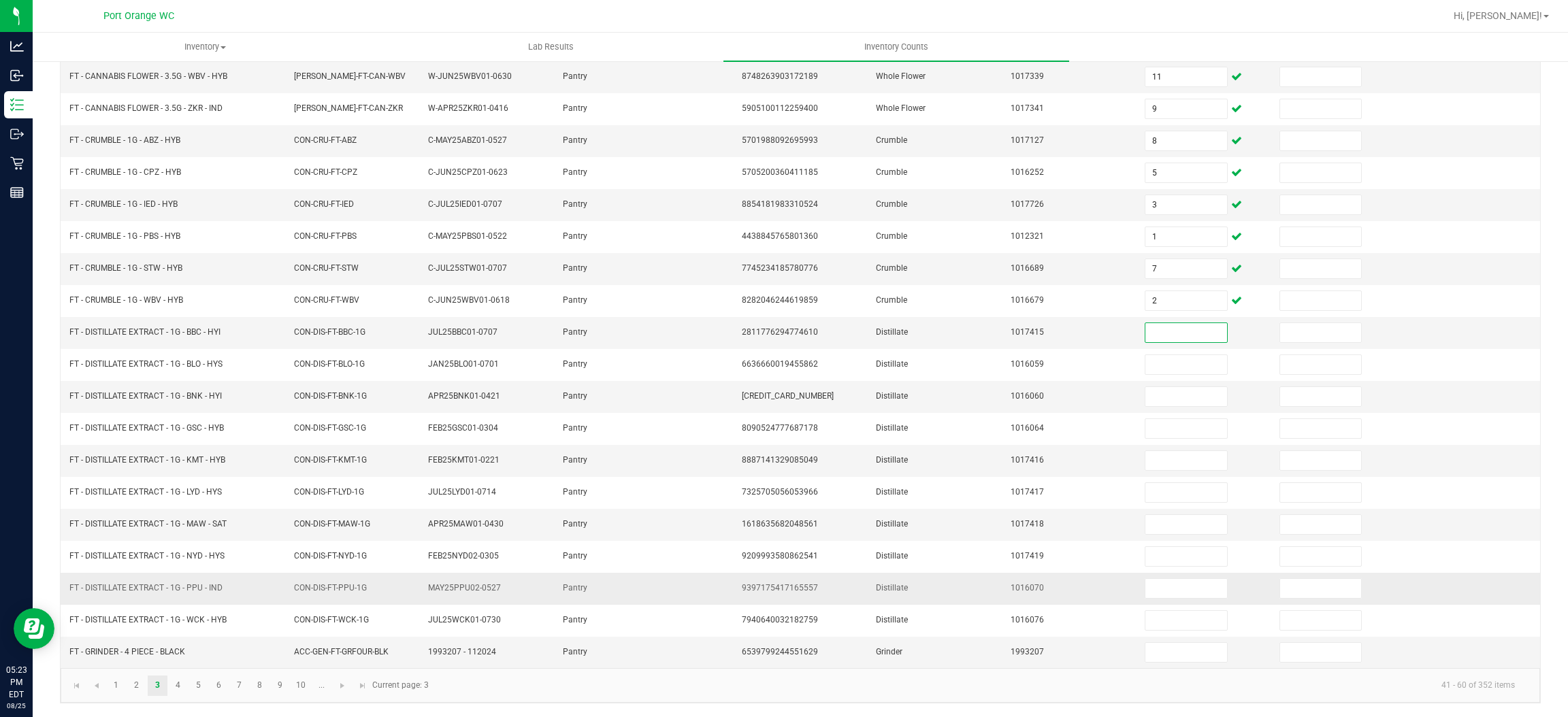
scroll to position [198, 0]
drag, startPoint x: 182, startPoint y: 330, endPoint x: 72, endPoint y: 324, distance: 110.2
click at [71, 327] on span "FT - DISTILLATE EXTRACT - 1G - BBC - HYI" at bounding box center [145, 332] width 151 height 10
copy span "FT - DISTILLATE EXTRACT - 1G"
click at [1166, 328] on input at bounding box center [1186, 332] width 81 height 19
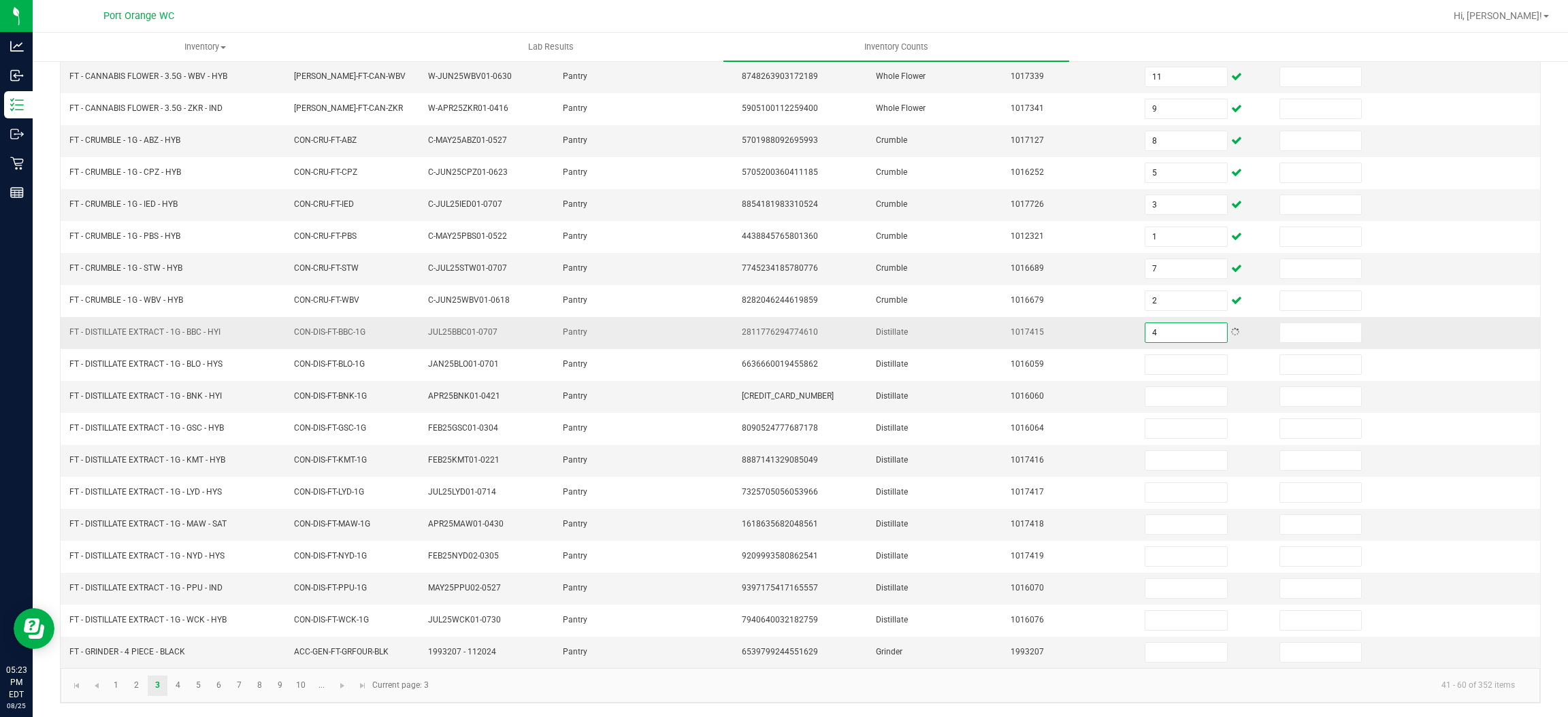
type input "4"
type input "5"
type input "6"
type input "12"
type input "11"
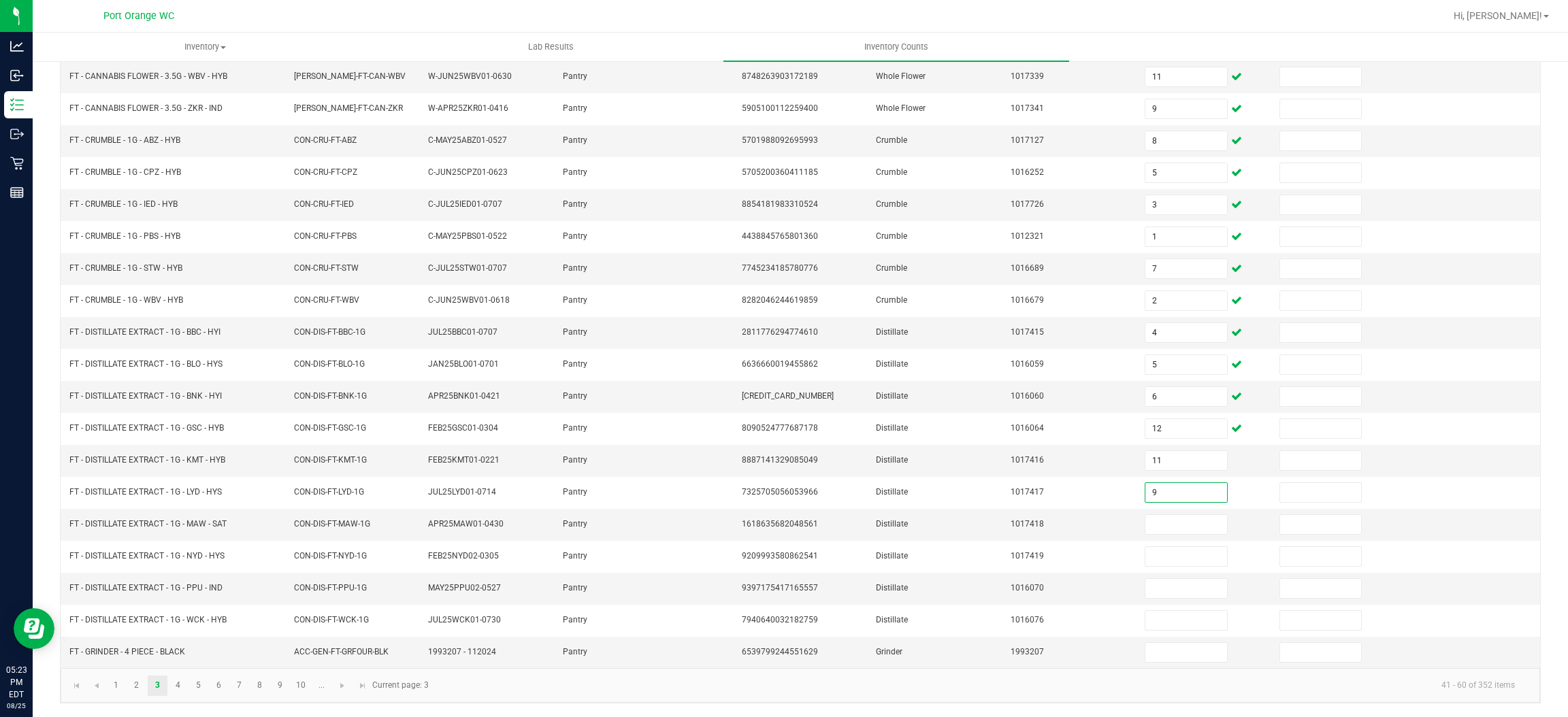
type input "9"
type input "10"
type input "3"
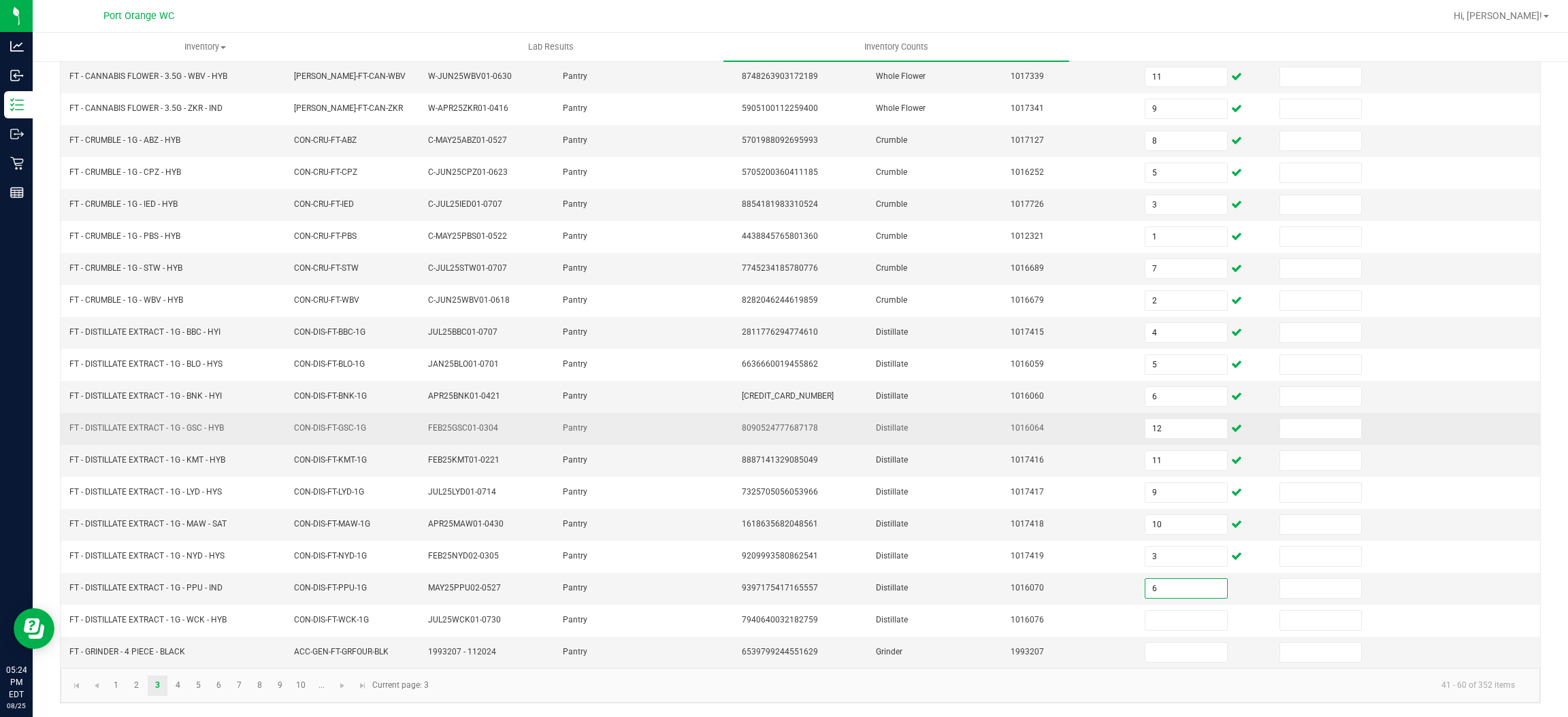
type input "6"
type input "7"
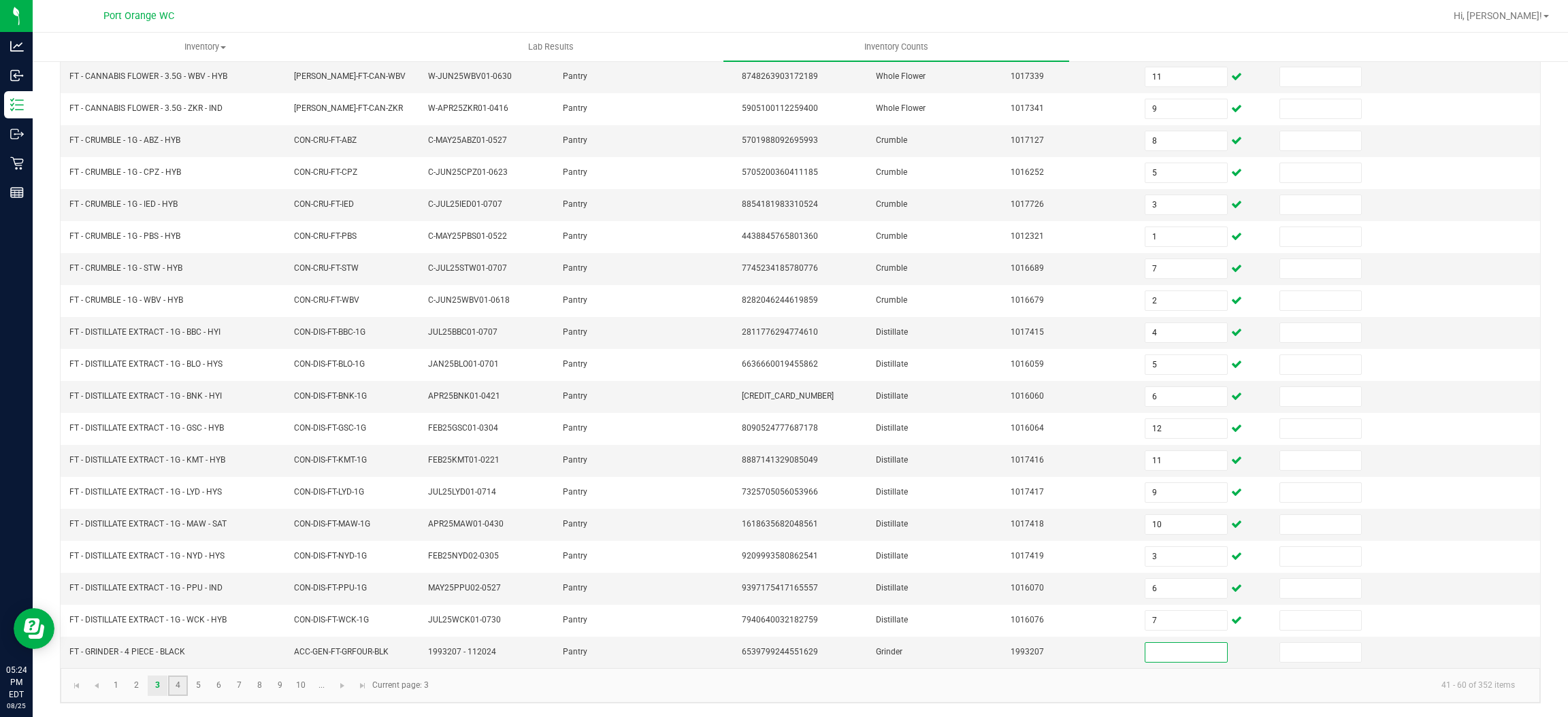
click at [177, 682] on link "4" at bounding box center [178, 686] width 20 height 21
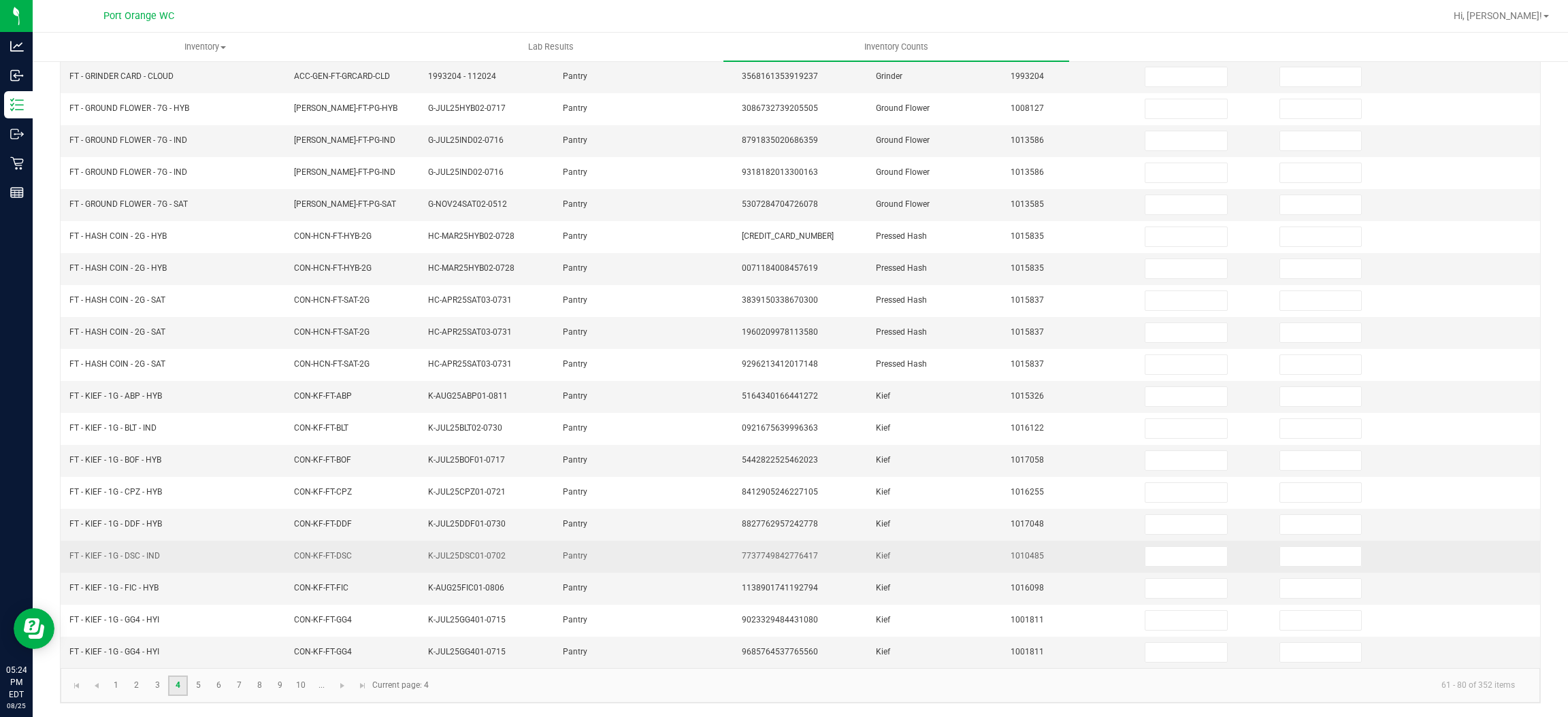
scroll to position [0, 0]
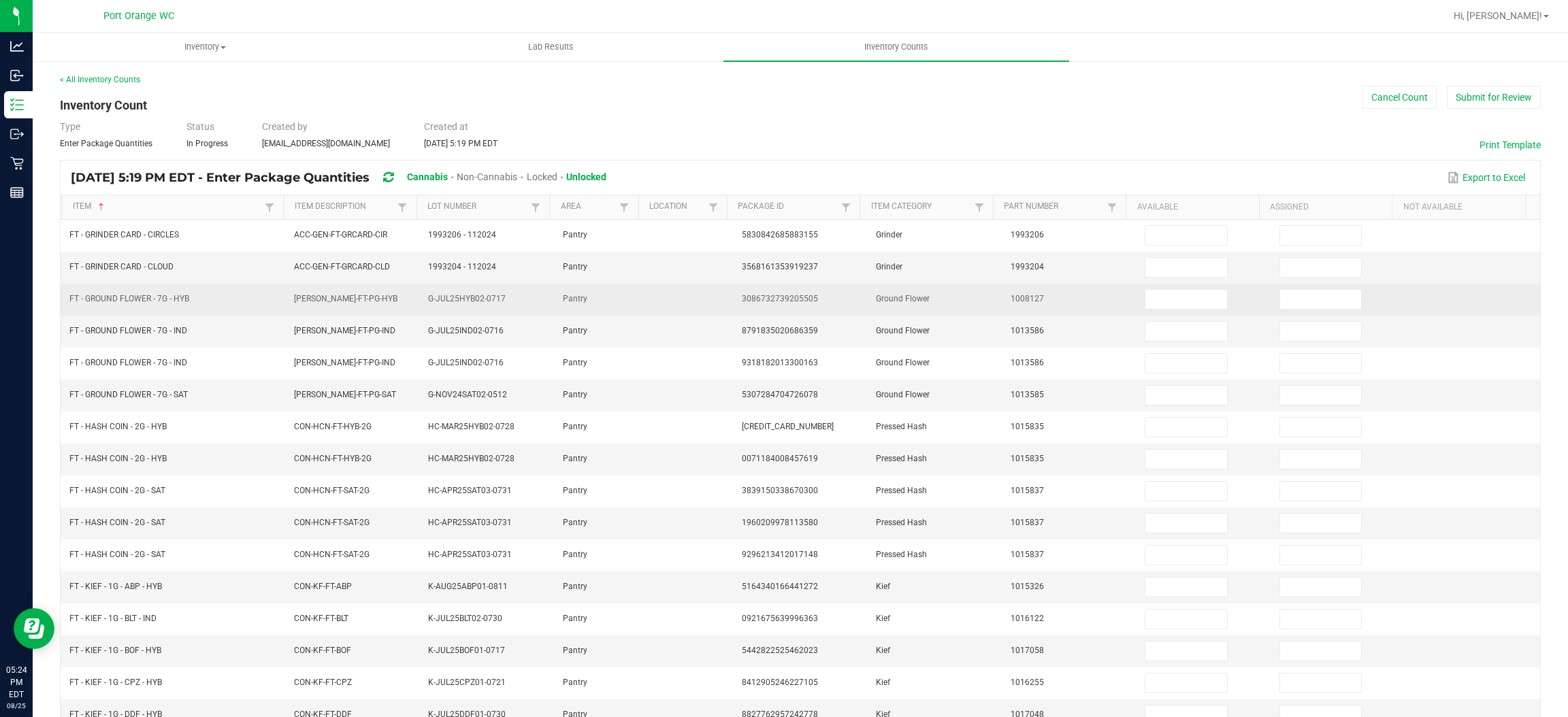
click at [166, 302] on span "FT - GROUND FLOWER - 7G - HYB" at bounding box center [128, 298] width 120 height 10
drag, startPoint x: 168, startPoint y: 299, endPoint x: 62, endPoint y: 294, distance: 106.1
click at [62, 294] on td "FT - GROUND FLOWER - 7G - HYB" at bounding box center [173, 300] width 224 height 32
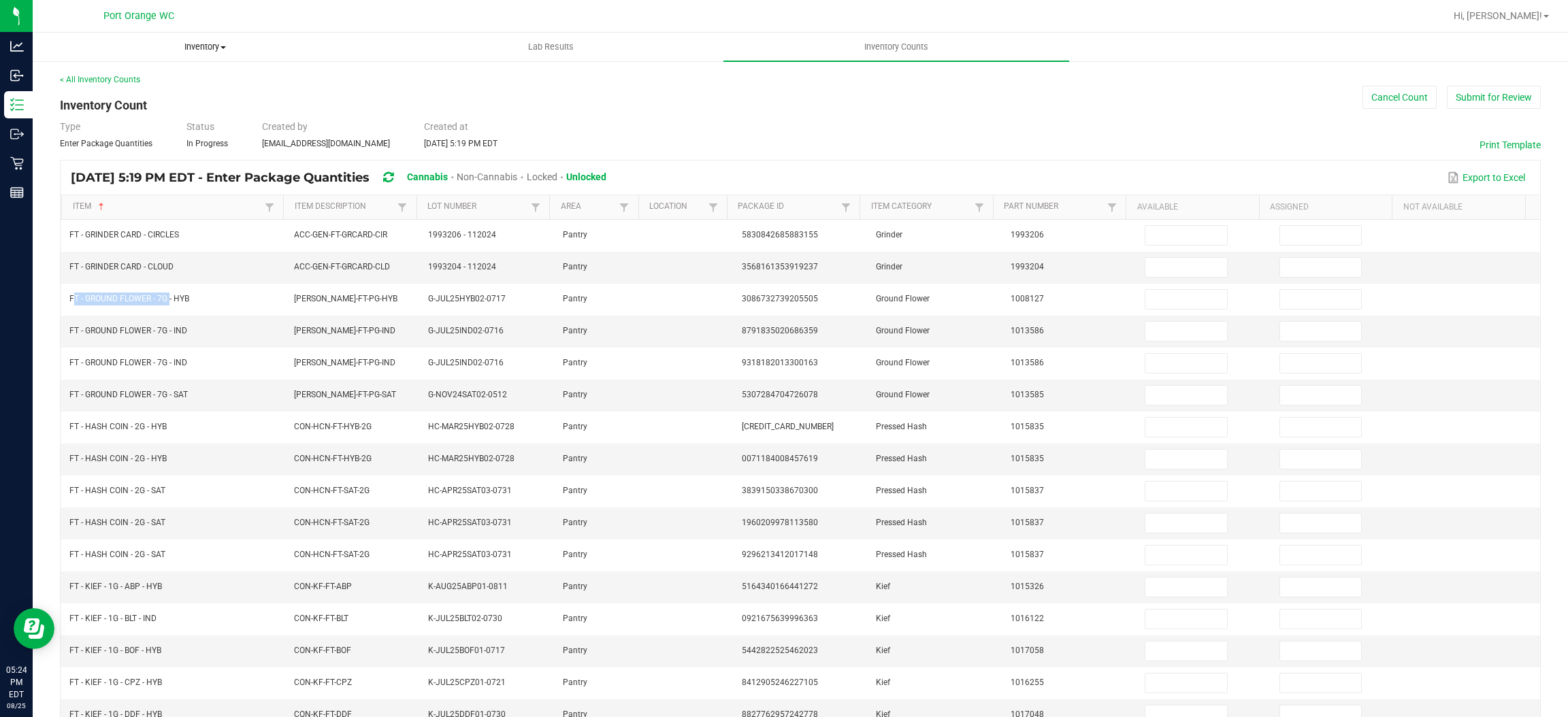
copy span "FT - GROUND FLOWER - 7G"
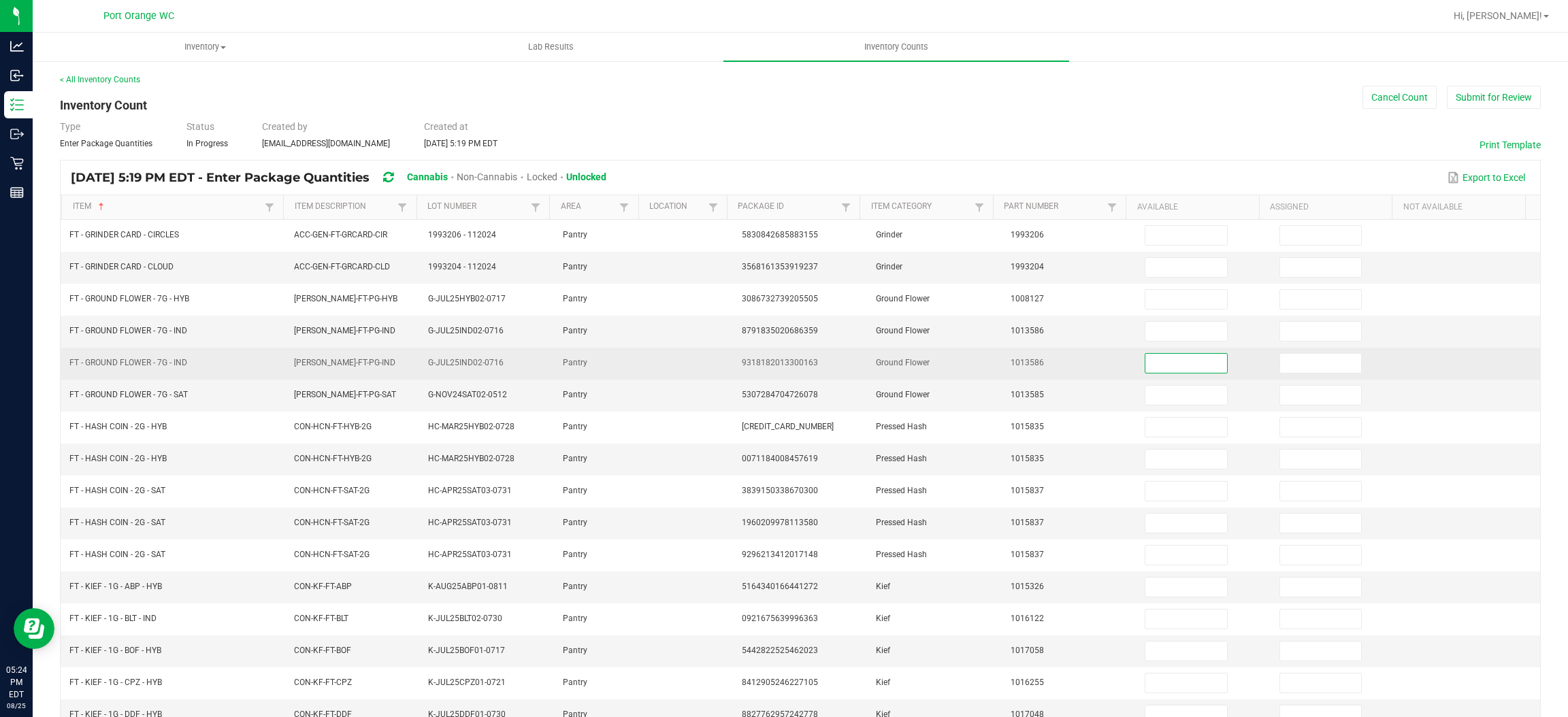
click at [1163, 370] on input at bounding box center [1186, 363] width 81 height 19
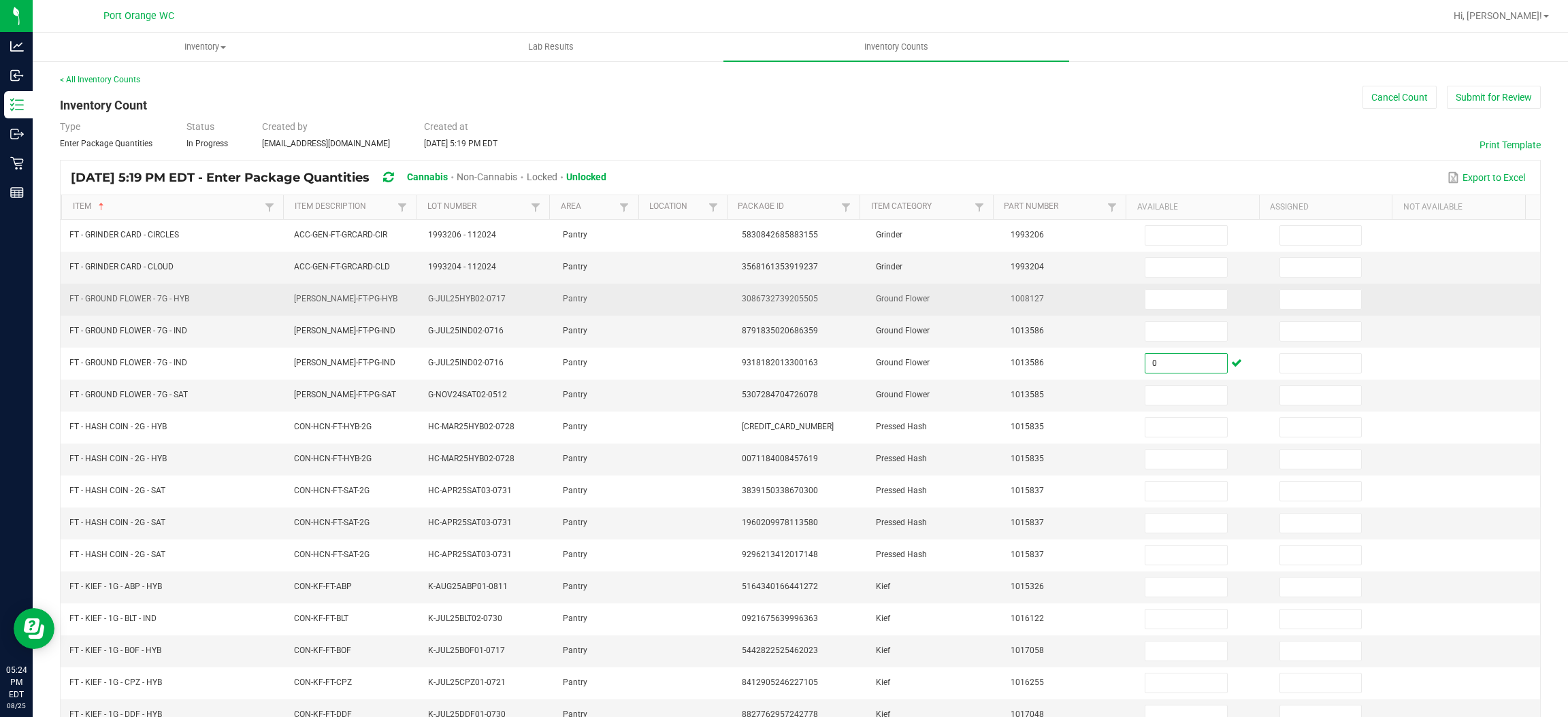
type input "0"
click at [190, 296] on td "FT - GROUND FLOWER - 7G - HYB" at bounding box center [173, 300] width 224 height 32
click at [1146, 299] on input at bounding box center [1186, 299] width 81 height 19
type input "2"
type input "18"
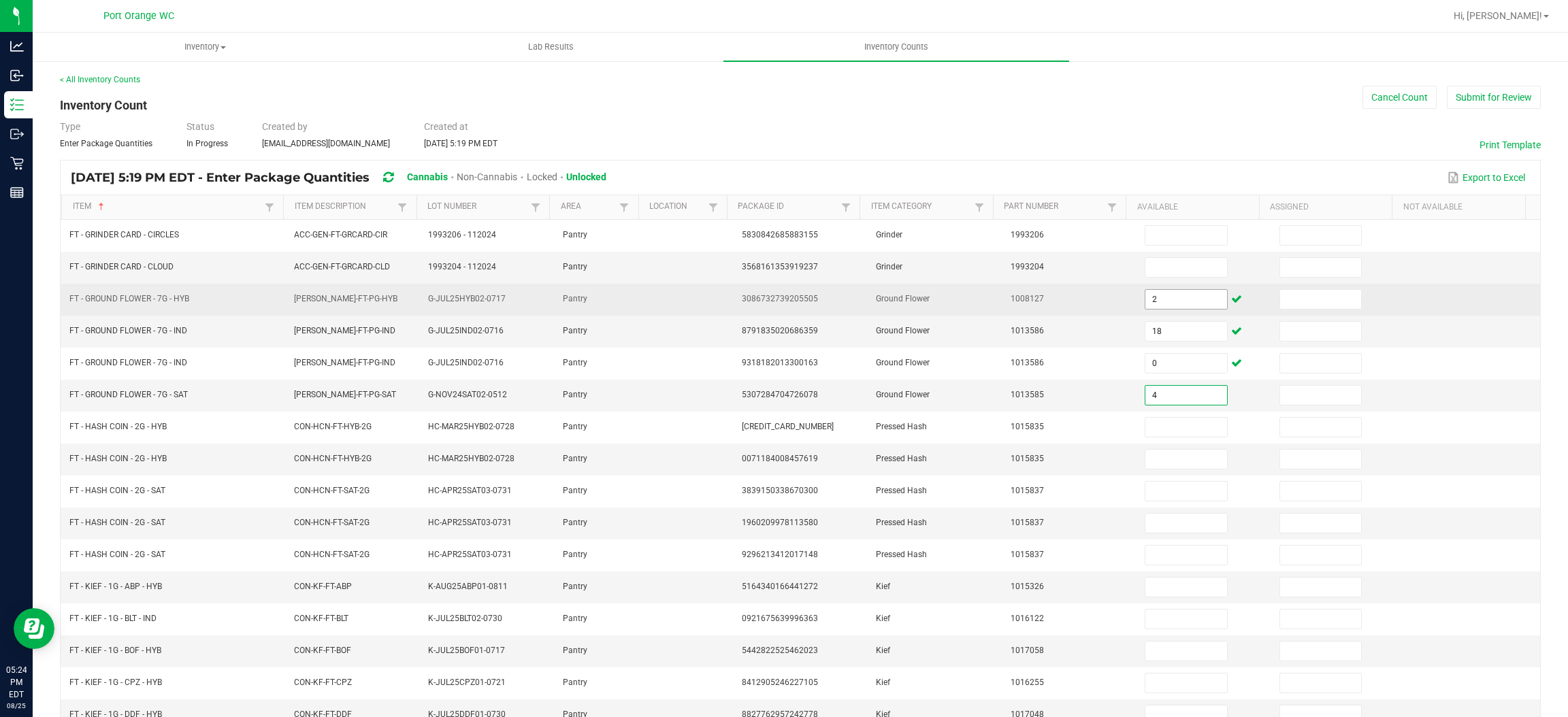
type input "4"
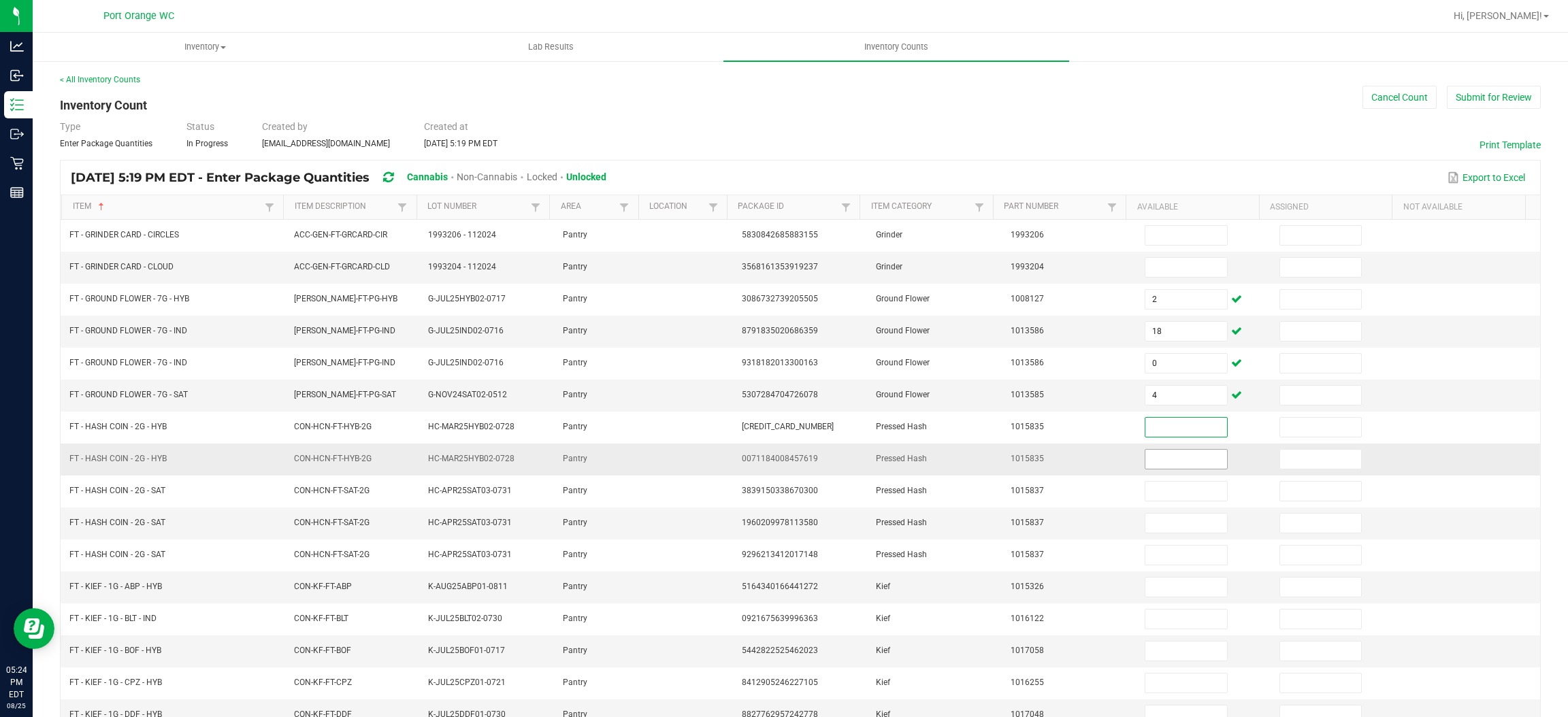
click at [1160, 465] on input at bounding box center [1186, 459] width 81 height 19
type input "0"
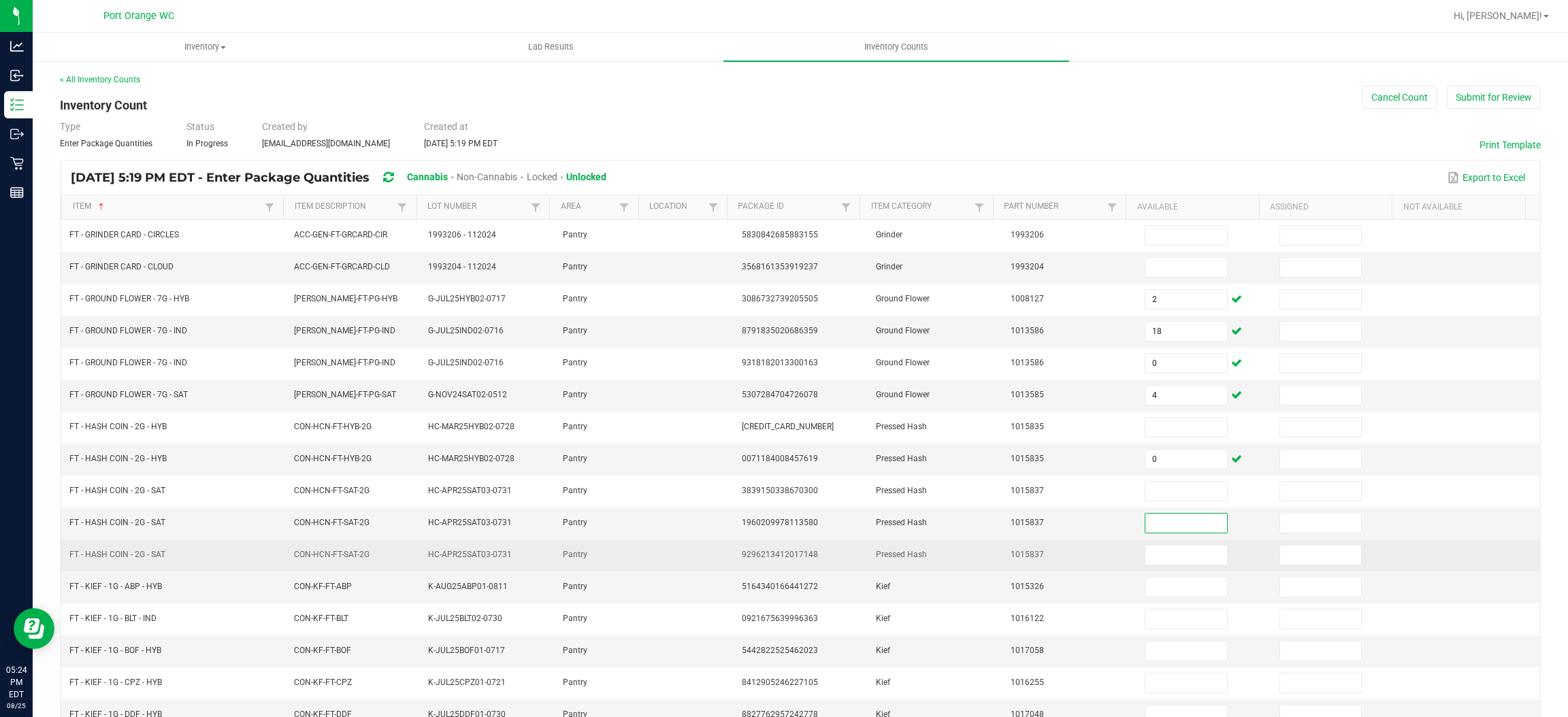
drag, startPoint x: 1144, startPoint y: 533, endPoint x: 1157, endPoint y: 547, distance: 19.1
click at [1146, 533] on input at bounding box center [1186, 523] width 81 height 19
type input "0"
click at [1162, 560] on input "0" at bounding box center [1186, 554] width 81 height 19
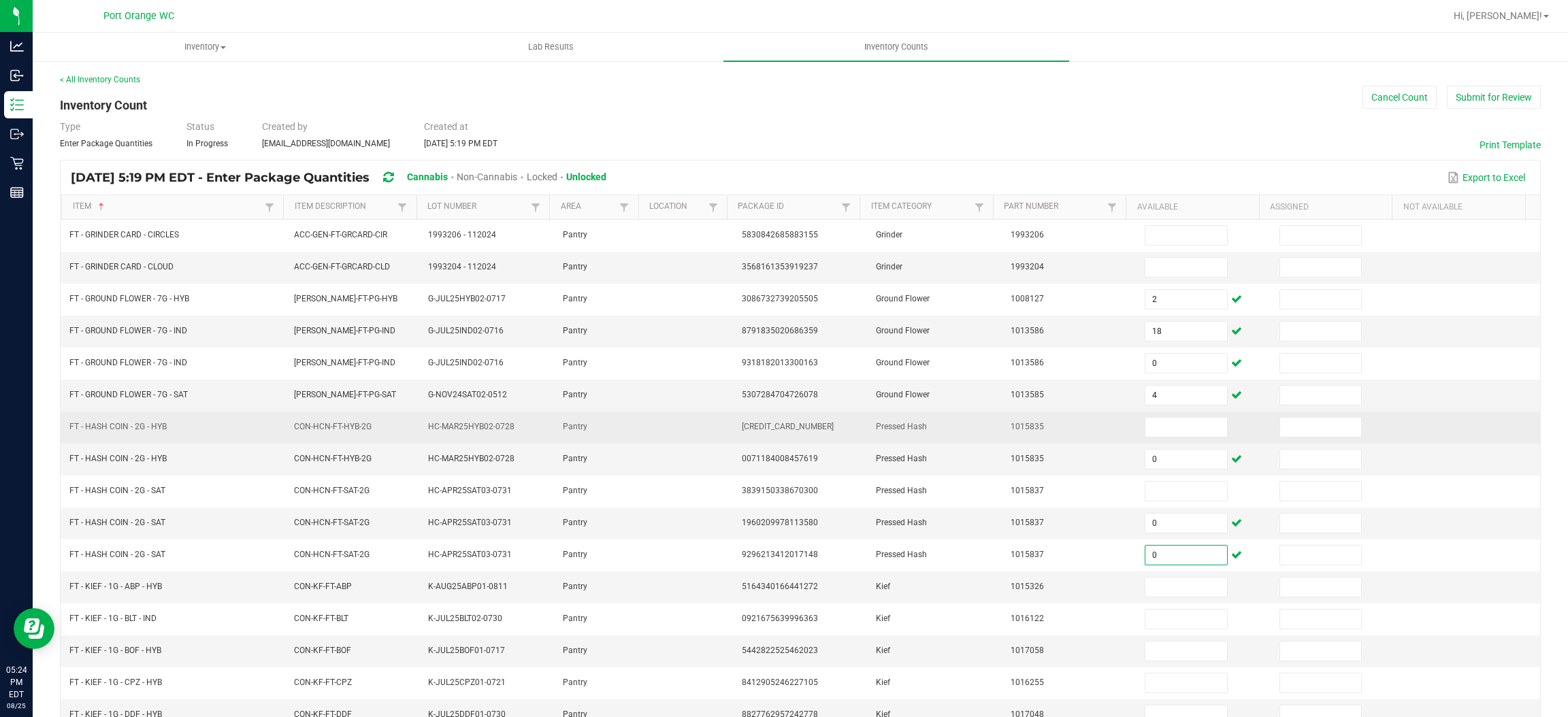
type input "0"
drag, startPoint x: 147, startPoint y: 432, endPoint x: 71, endPoint y: 445, distance: 77.1
click at [71, 444] on td "FT - HASH COIN - 2G - HYB" at bounding box center [173, 428] width 224 height 32
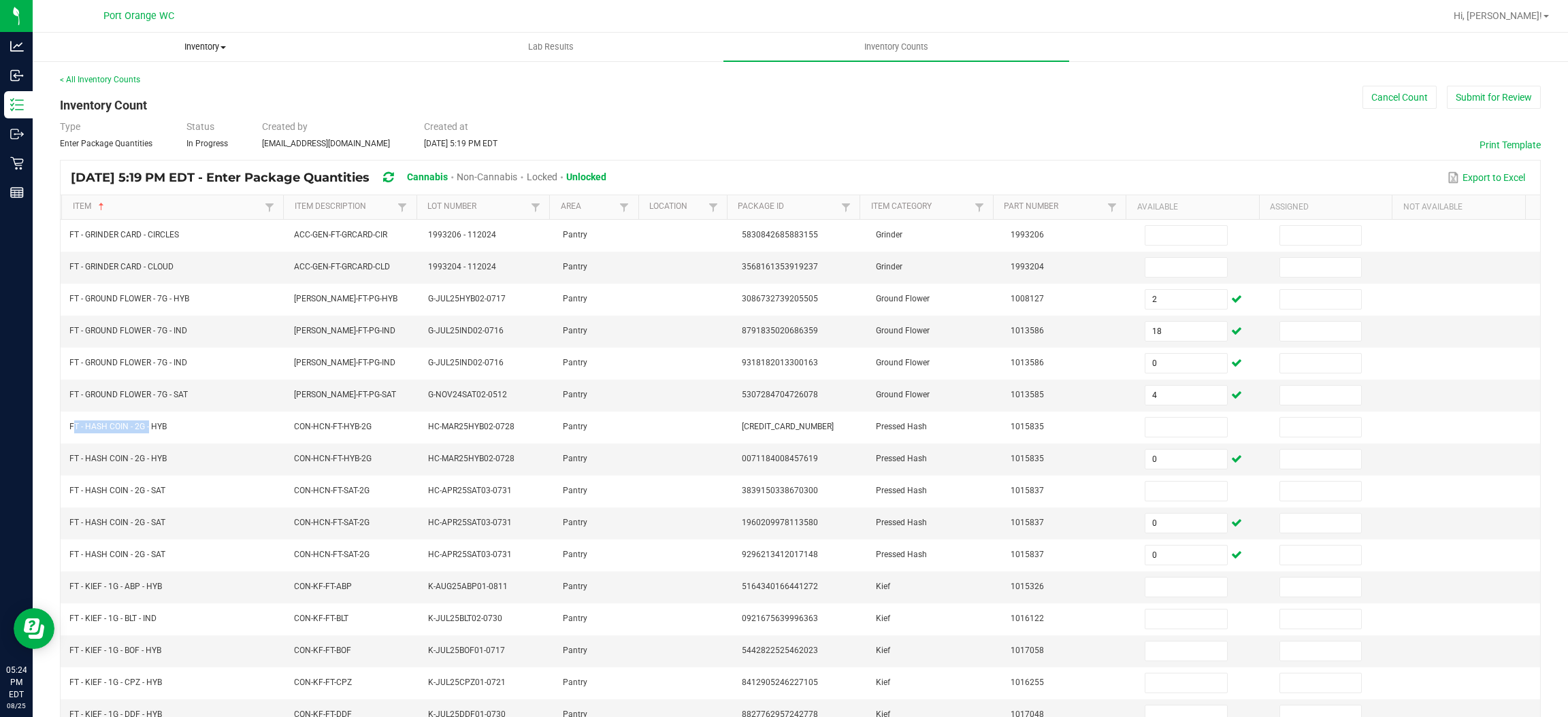
copy span "FT - HASH COIN - 2G"
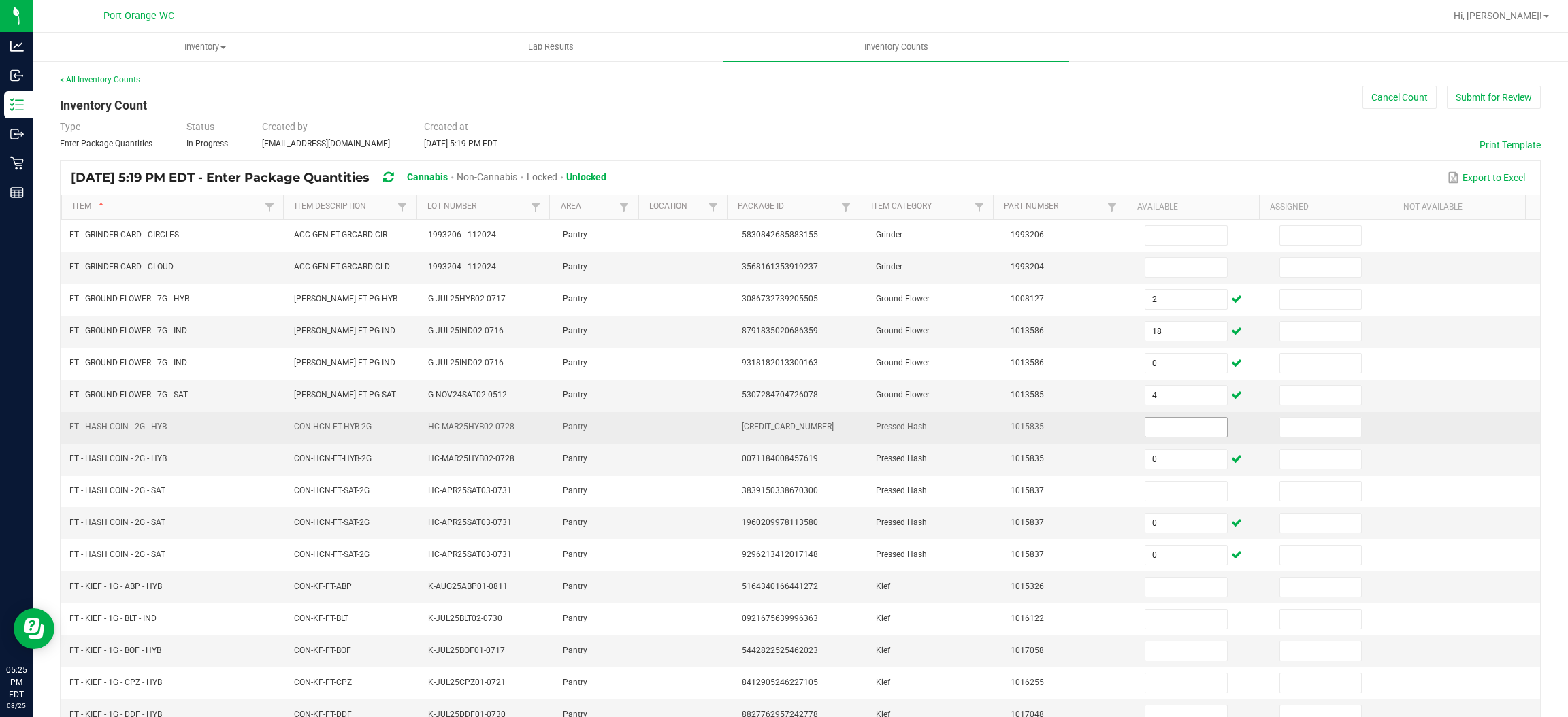
click at [1146, 436] on input at bounding box center [1186, 427] width 81 height 19
type input "6"
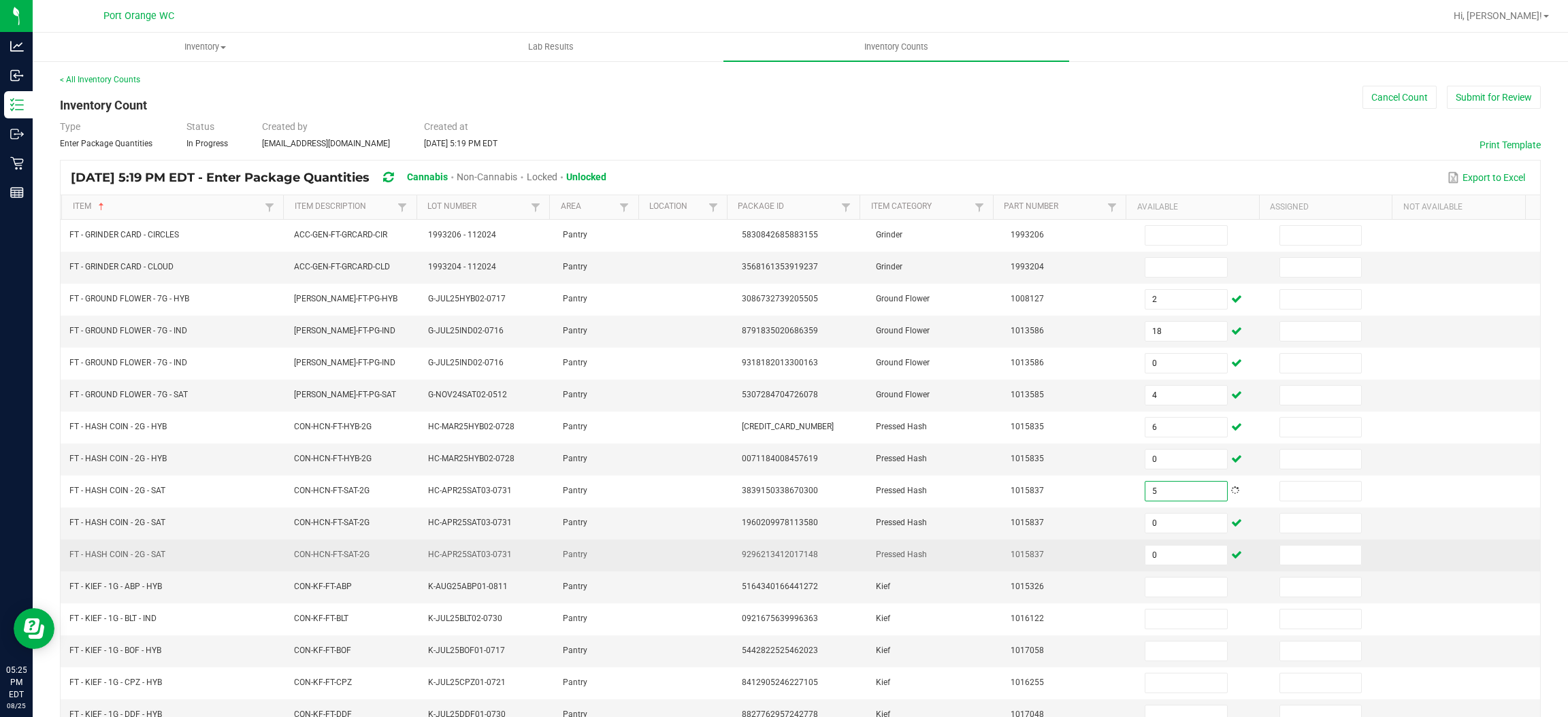
type input "5"
click at [868, 548] on td "Pressed Hash" at bounding box center [935, 556] width 135 height 32
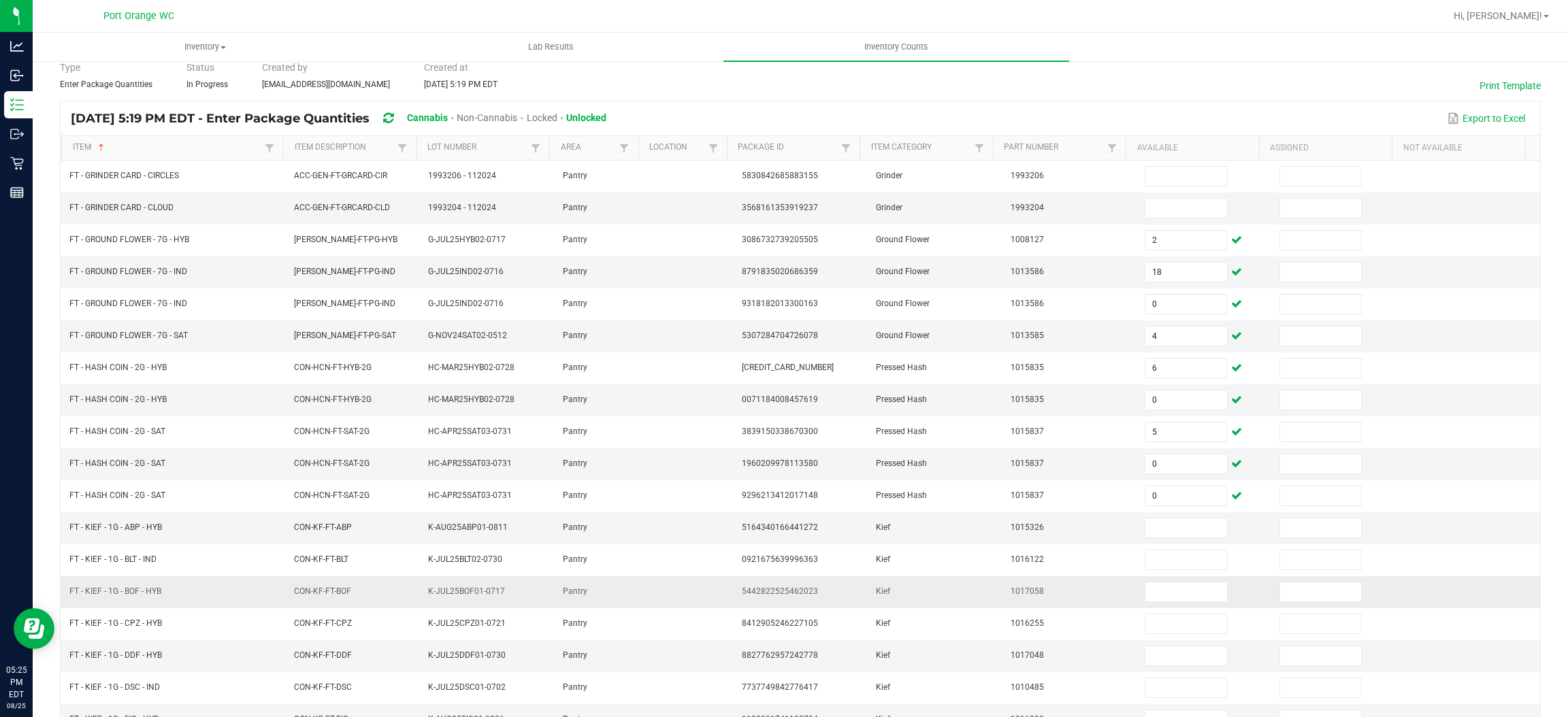
scroll to position [198, 0]
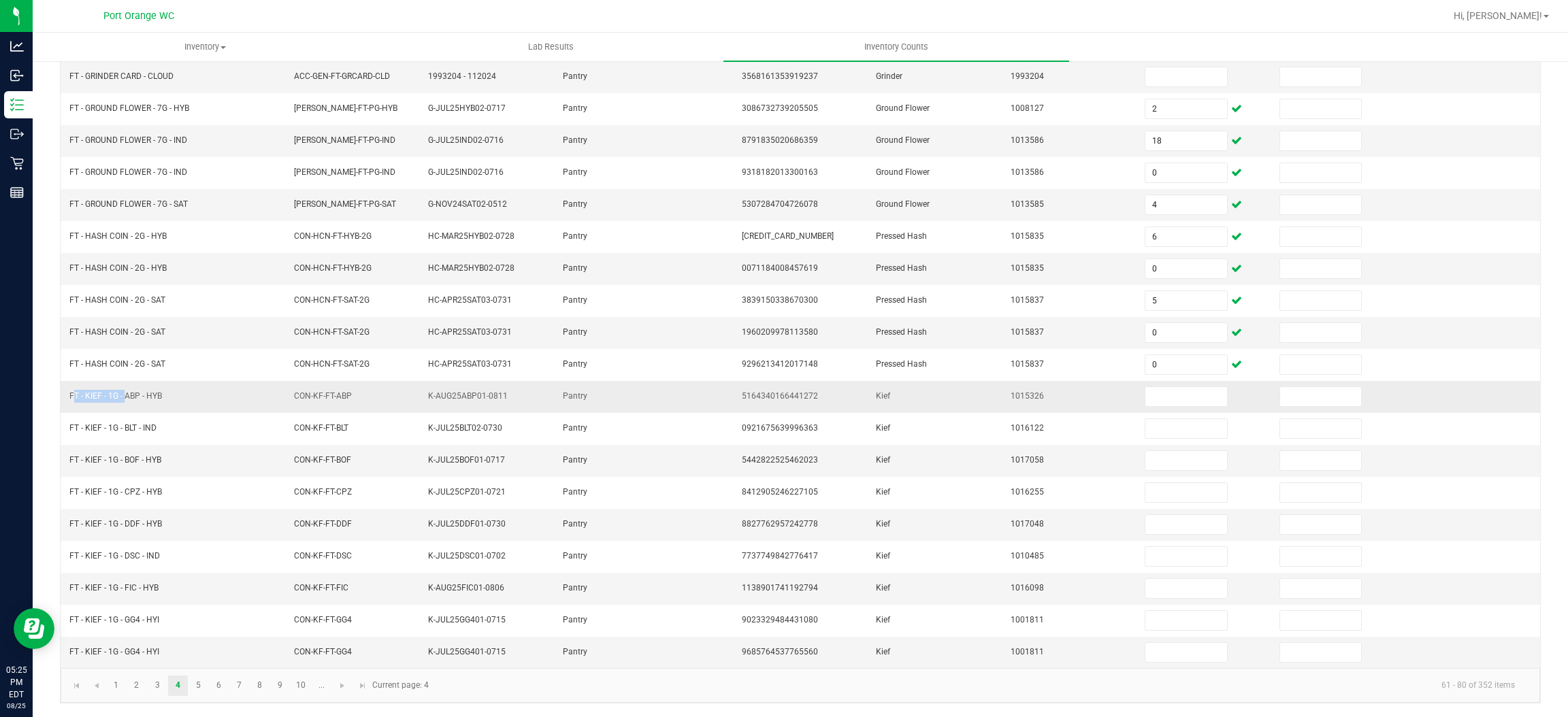
drag, startPoint x: 121, startPoint y: 395, endPoint x: 65, endPoint y: 394, distance: 56.0
click at [65, 394] on td "FT - KIEF - 1G - ABP - HYB" at bounding box center [173, 397] width 224 height 32
copy span "FT - KIEF - 1G -"
click at [1183, 399] on input at bounding box center [1186, 396] width 81 height 19
type input "8"
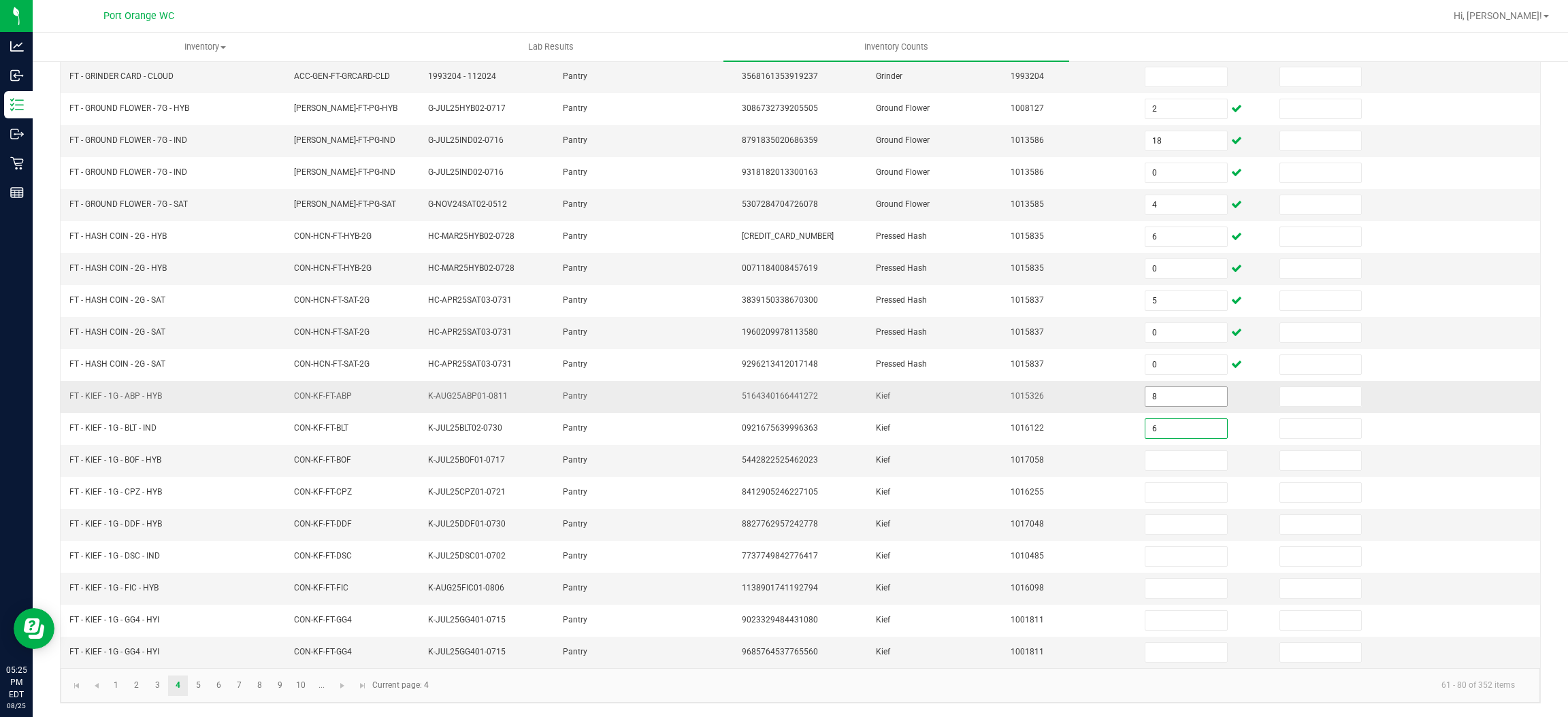
type input "6"
type input "3"
type input "6"
type input "5"
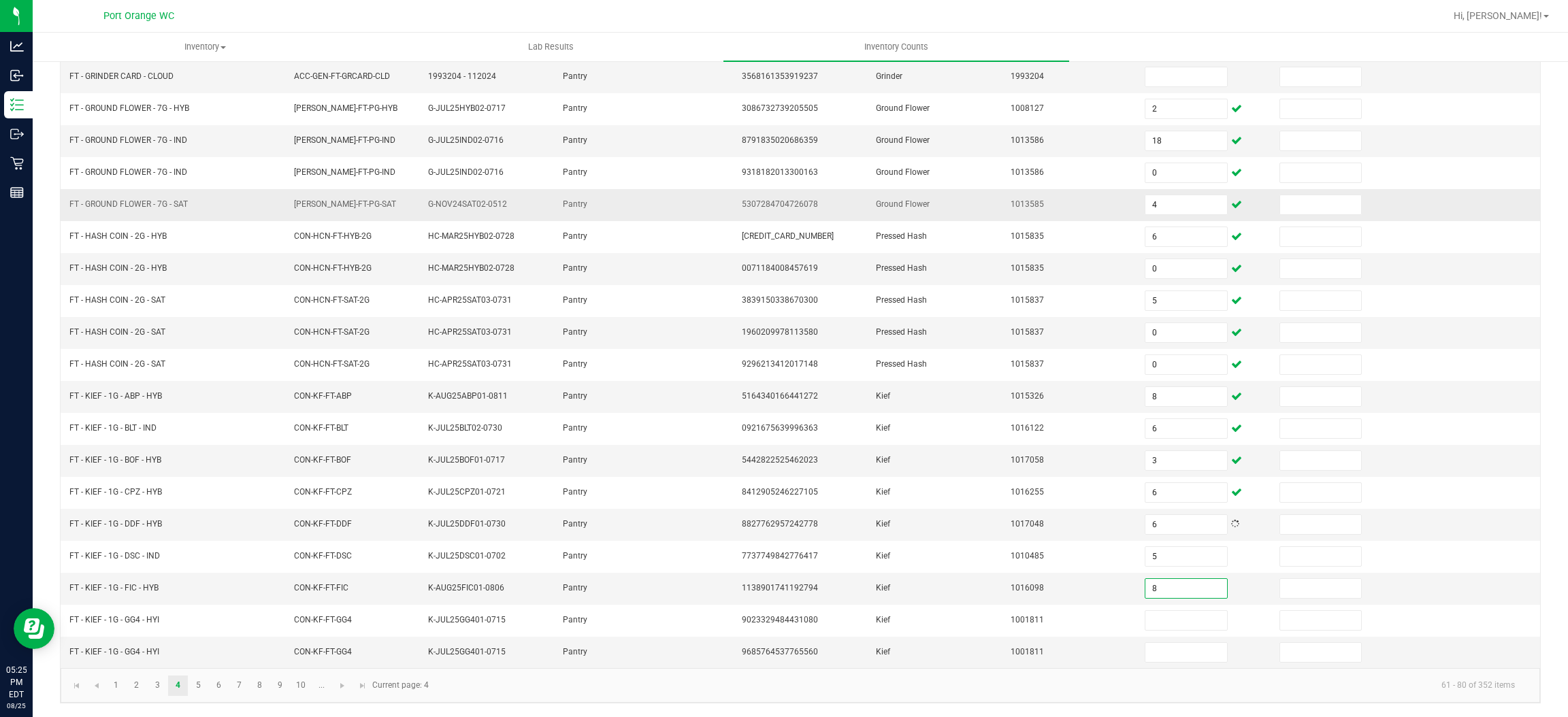
type input "8"
type input "0"
click at [192, 689] on link "5" at bounding box center [199, 686] width 20 height 21
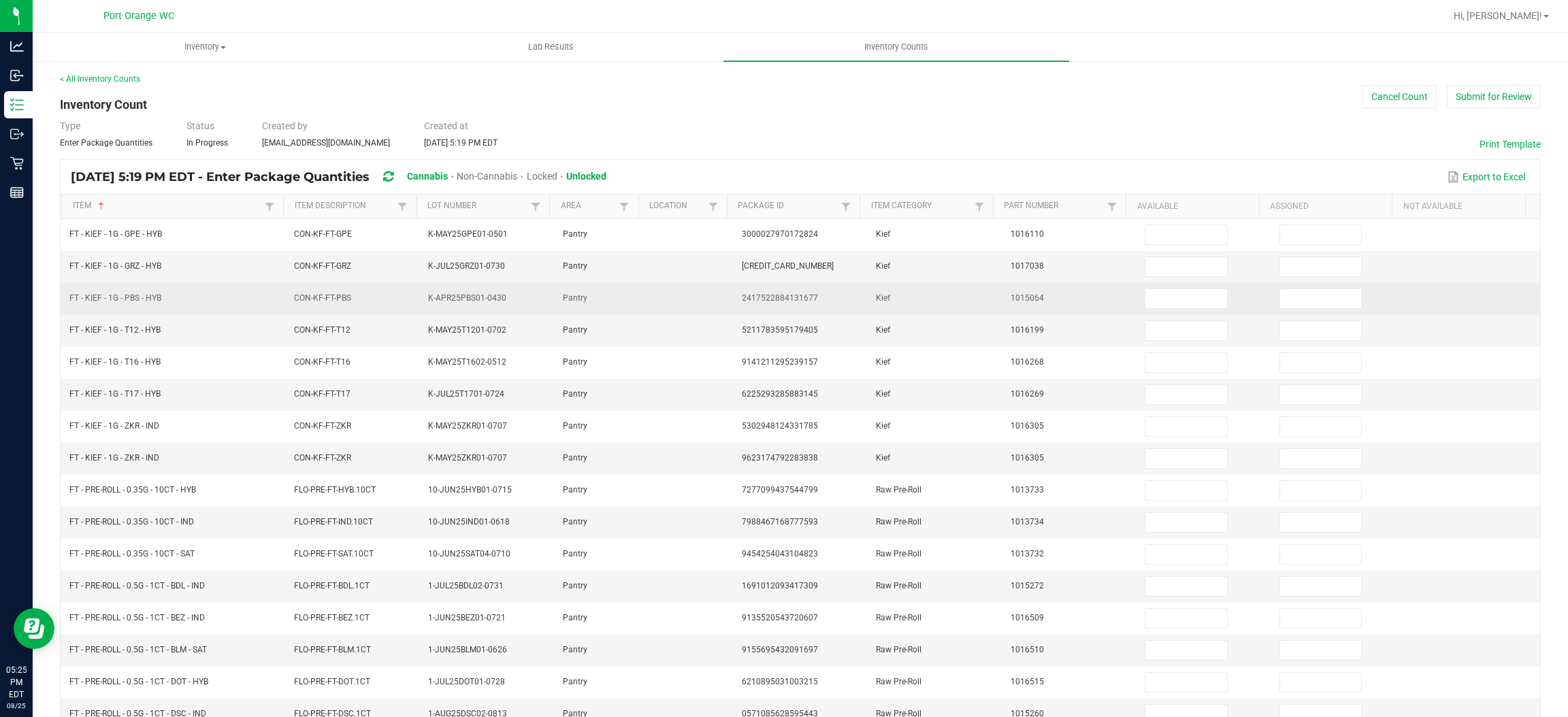
scroll to position [0, 0]
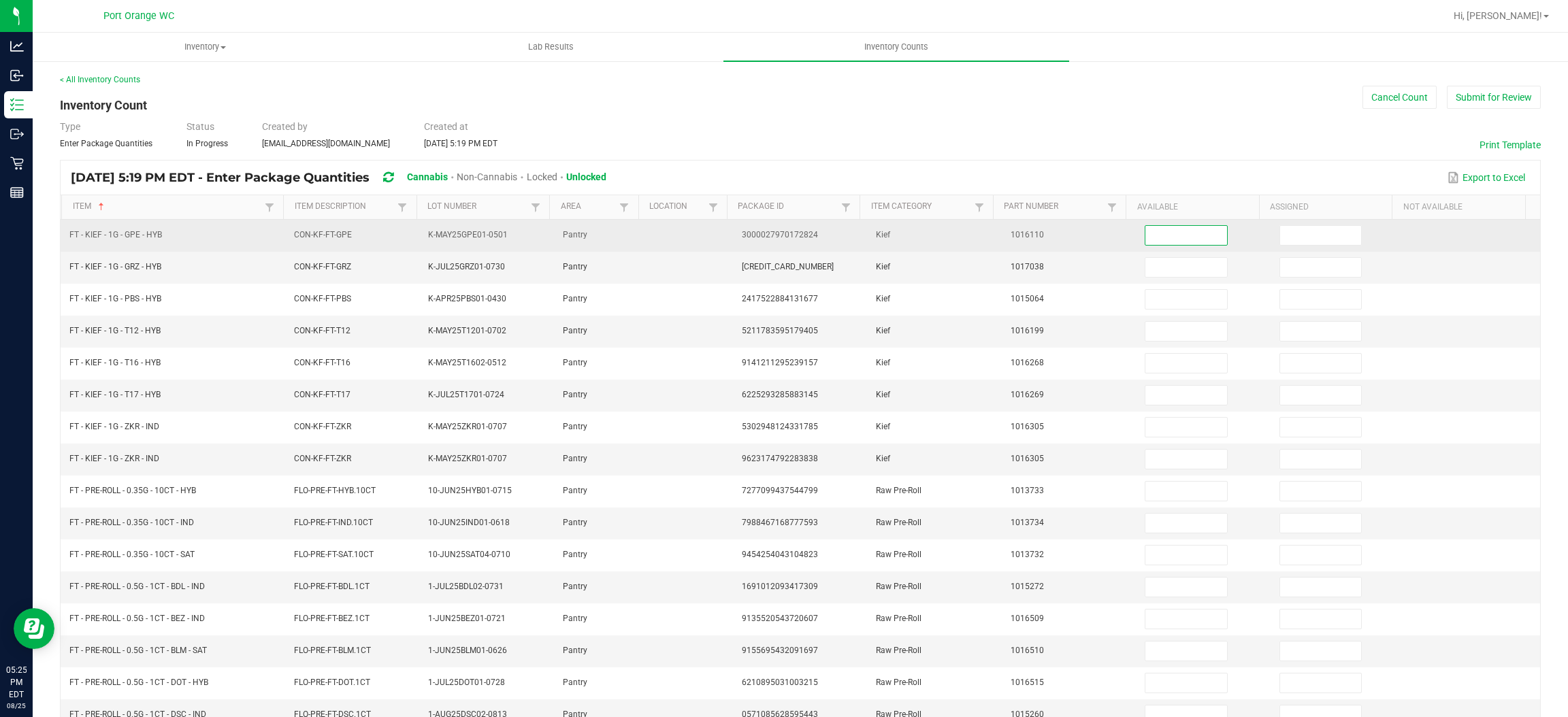
click at [1167, 243] on input at bounding box center [1186, 235] width 81 height 19
type input "4"
type input "7"
type input "6"
type input "3"
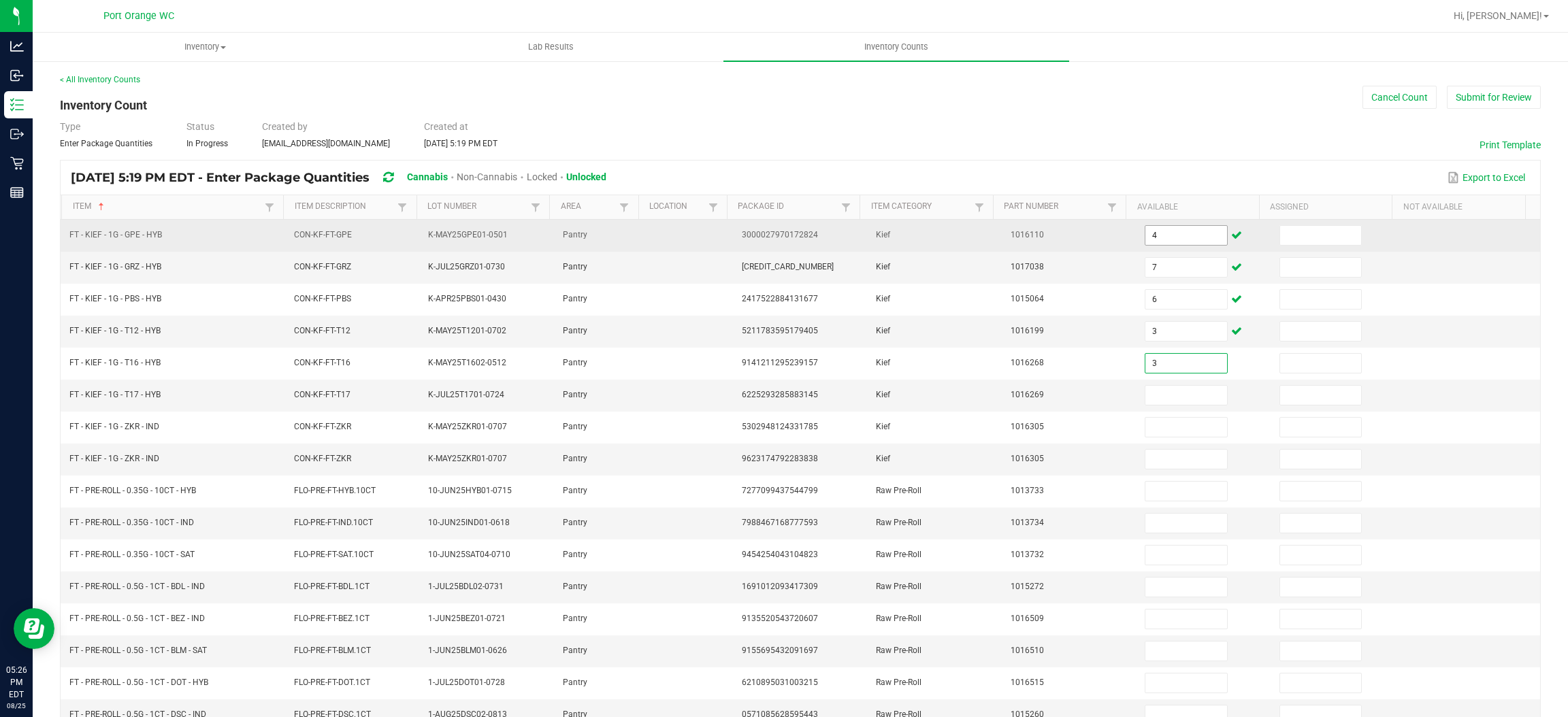
type input "3"
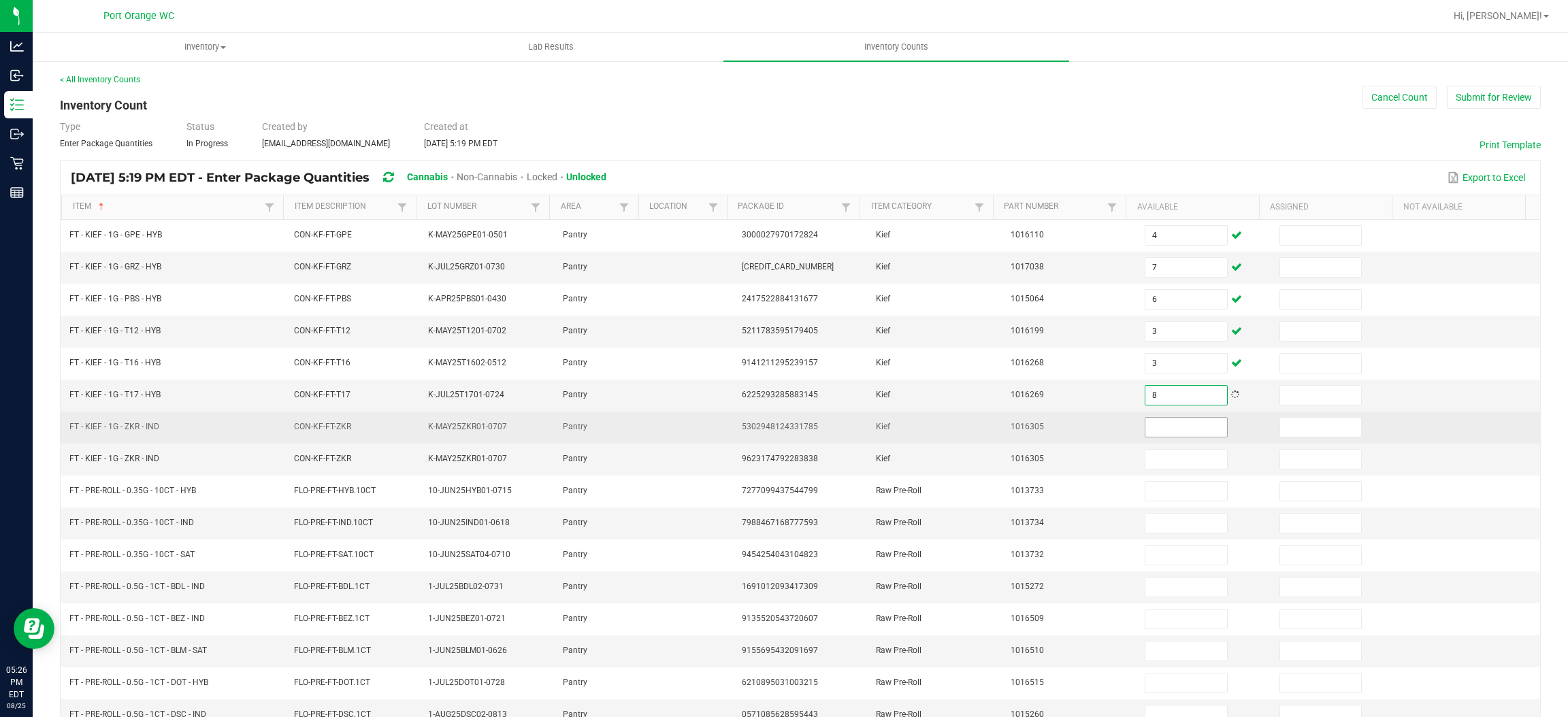
type input "8"
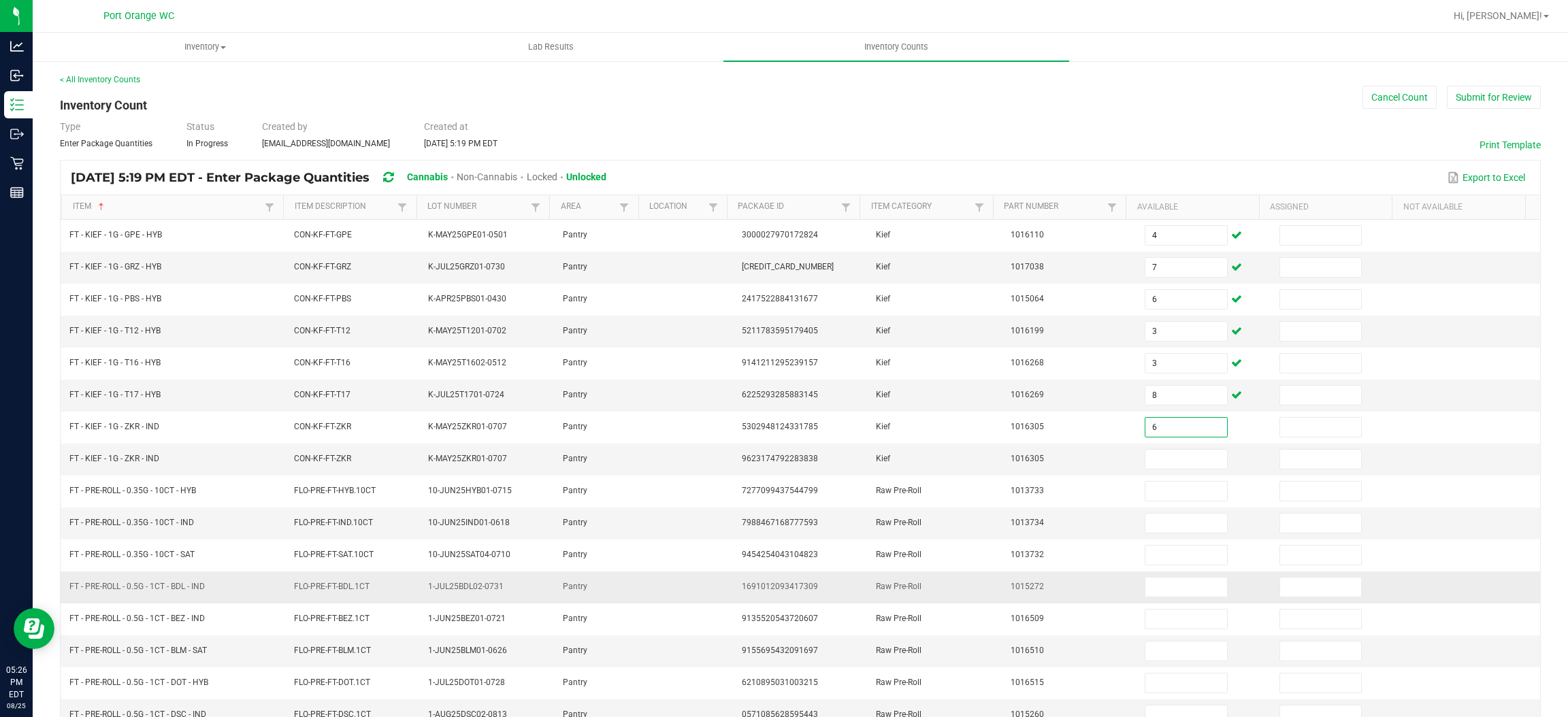
type input "6"
type input "0"
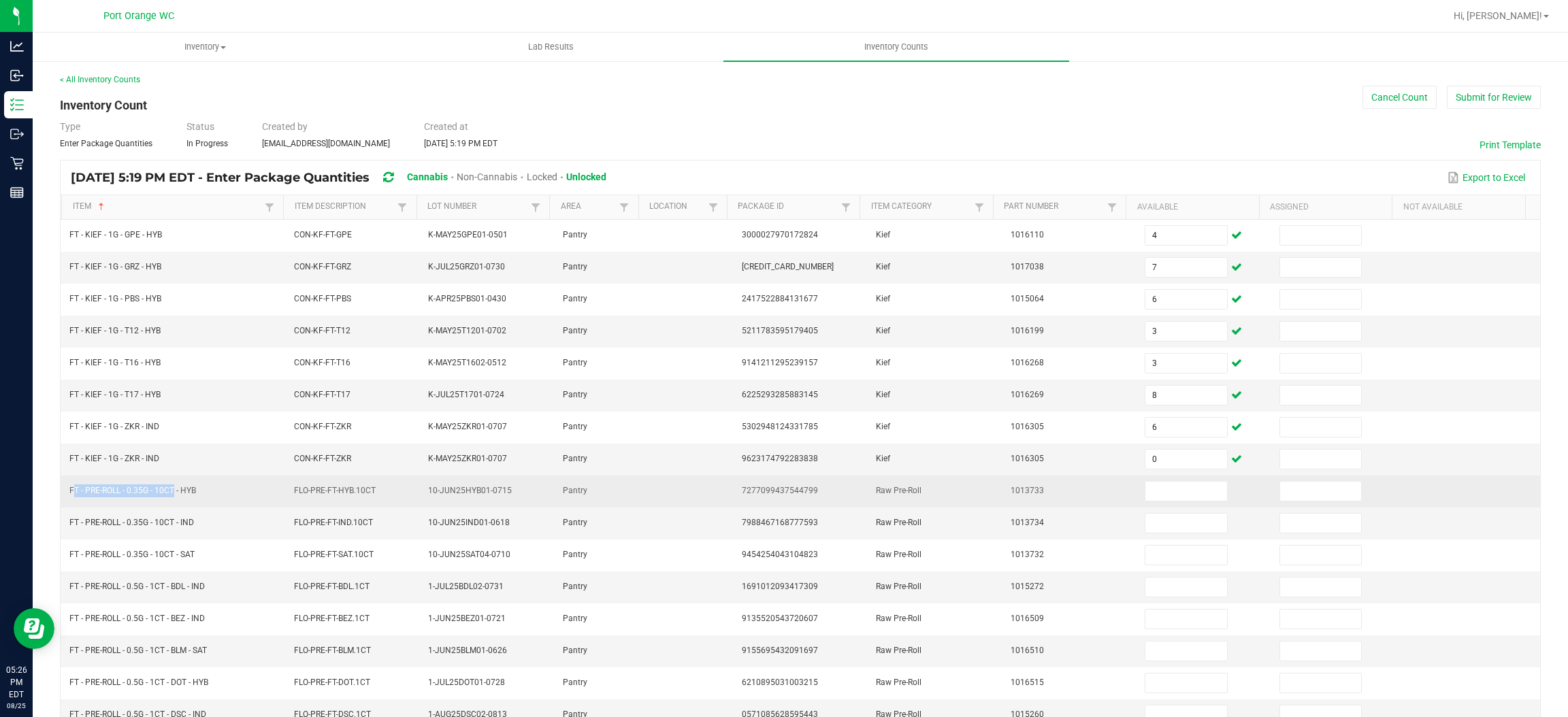
drag, startPoint x: 173, startPoint y: 496, endPoint x: 68, endPoint y: 494, distance: 105.0
click at [69, 494] on span "FT - PRE-ROLL - 0.35G - 10CT - HYB" at bounding box center [132, 491] width 127 height 10
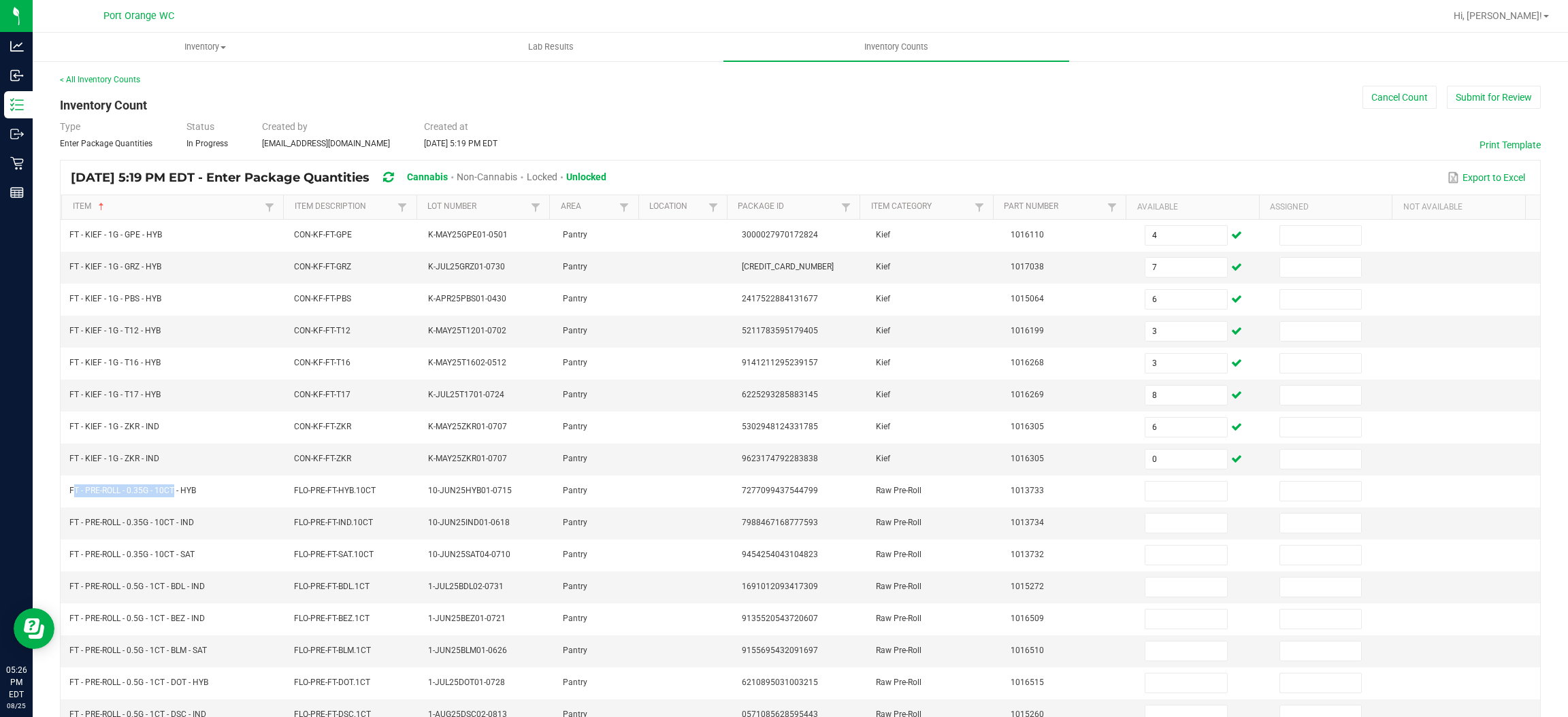
copy span "FT - PRE-ROLL - 0.35G - 10C"
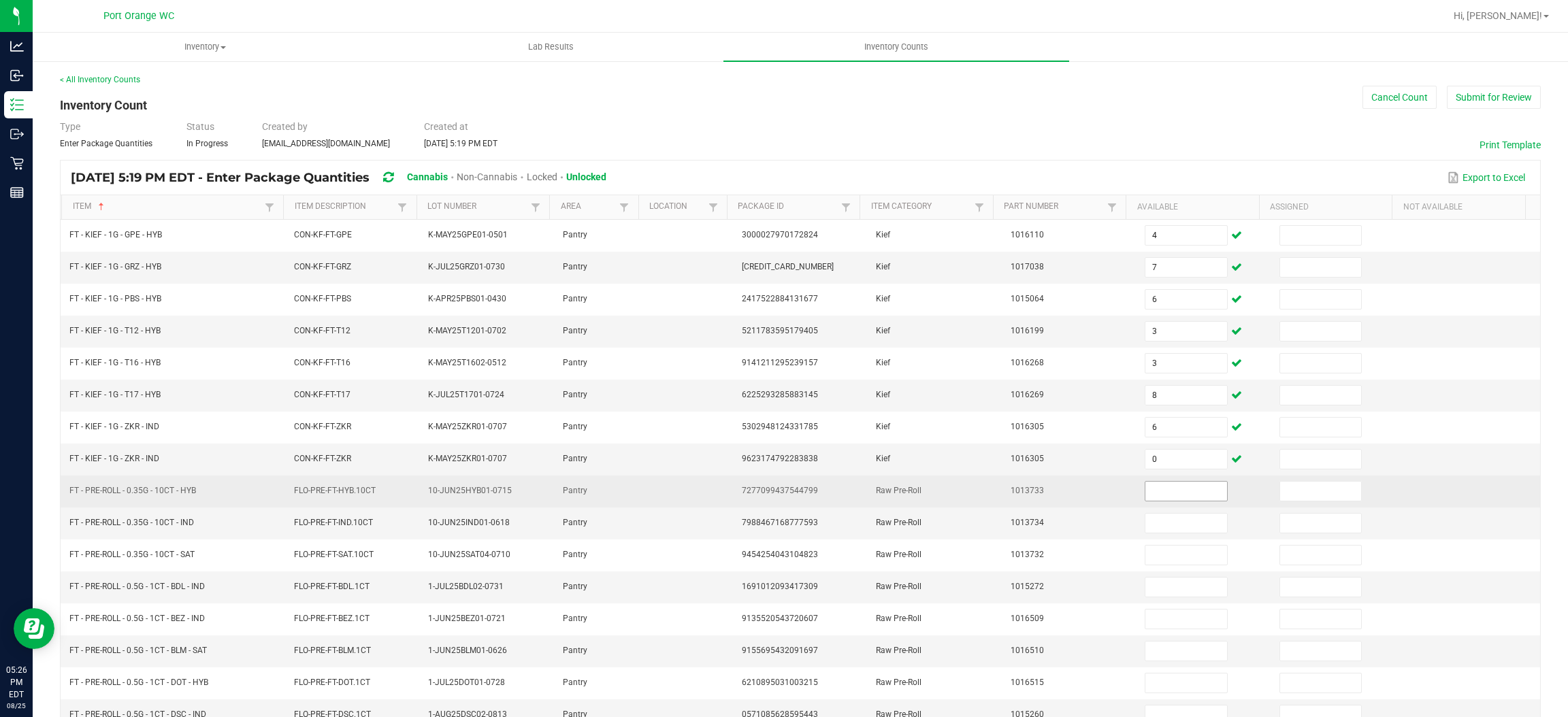
click at [1153, 500] on input at bounding box center [1186, 491] width 81 height 19
type input "14"
type input "2"
type input "12"
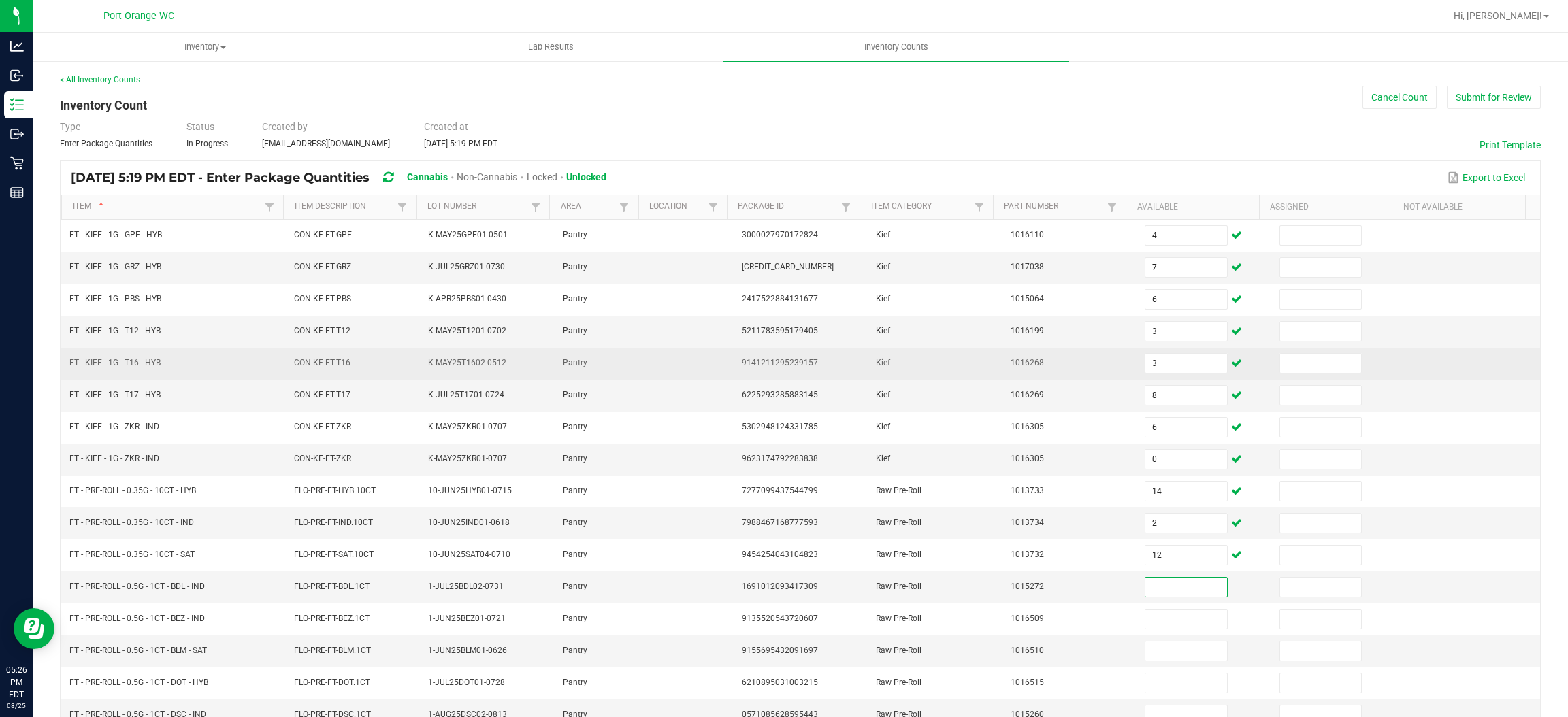
scroll to position [198, 0]
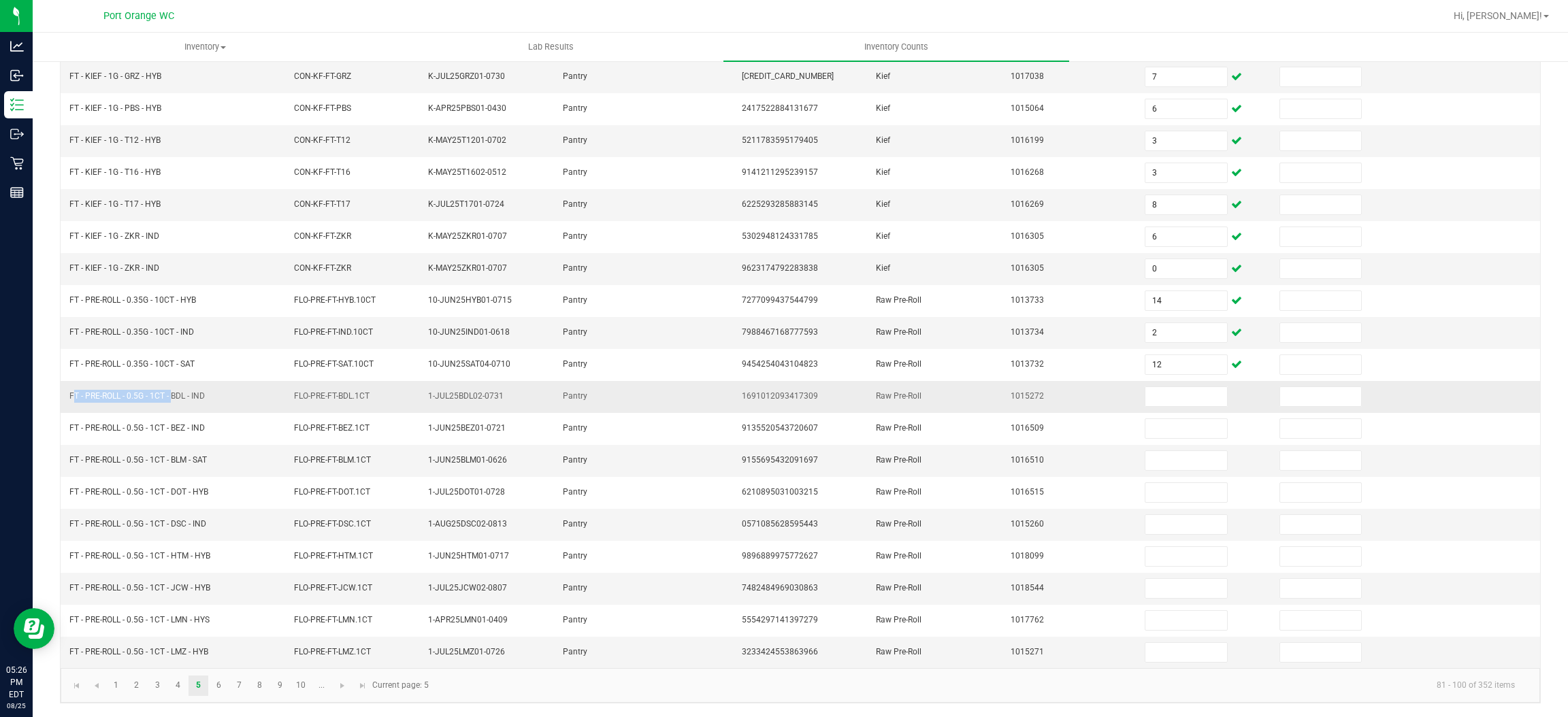
drag, startPoint x: 170, startPoint y: 391, endPoint x: 68, endPoint y: 394, distance: 102.0
click at [69, 394] on span "FT - PRE-ROLL - 0.5G - 1CT - BDL - IND" at bounding box center [137, 395] width 136 height 10
copy span "FT - PRE-ROLL - 0.5G - 1CT -"
click at [1153, 397] on input at bounding box center [1186, 396] width 81 height 19
type input "23"
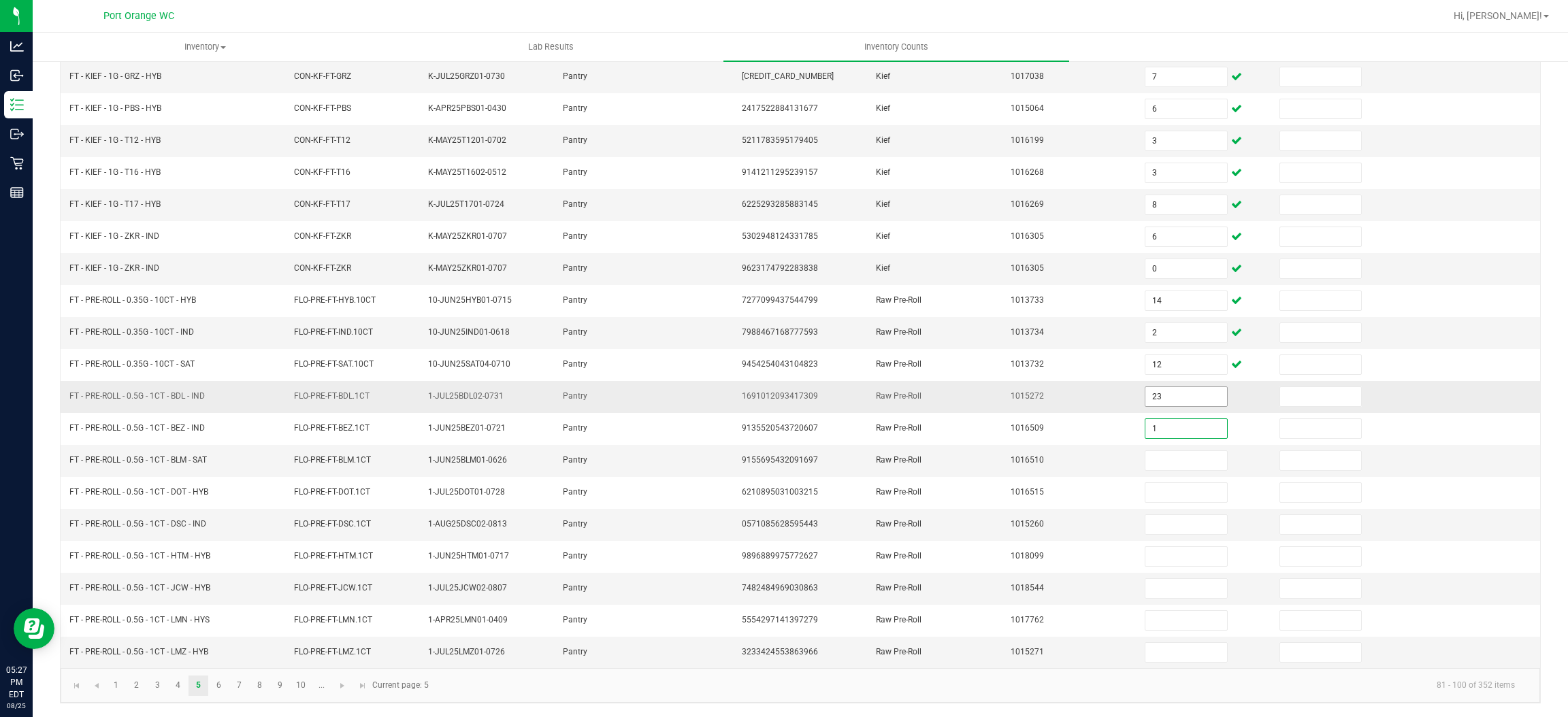
type input "1"
type input "24"
type input "10"
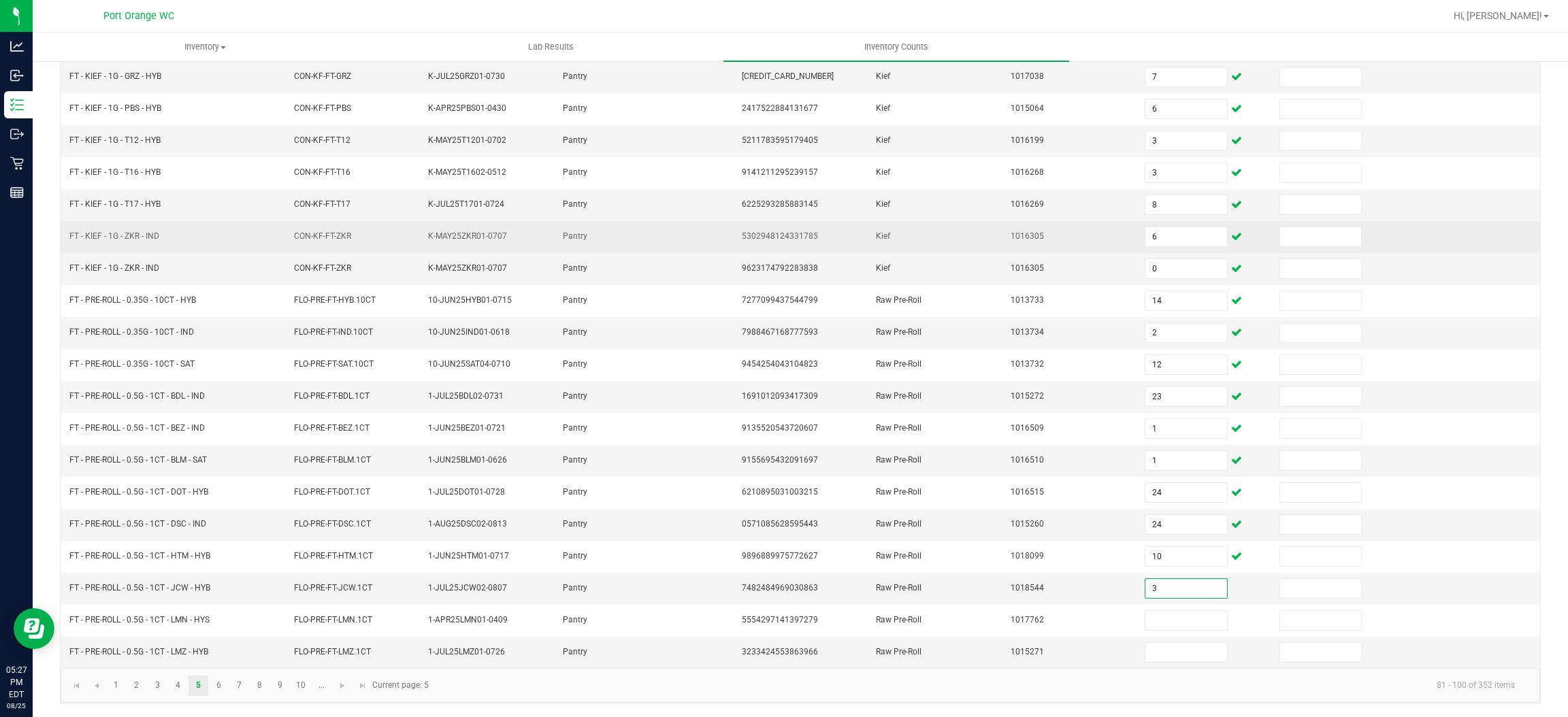
type input "3"
type input "24"
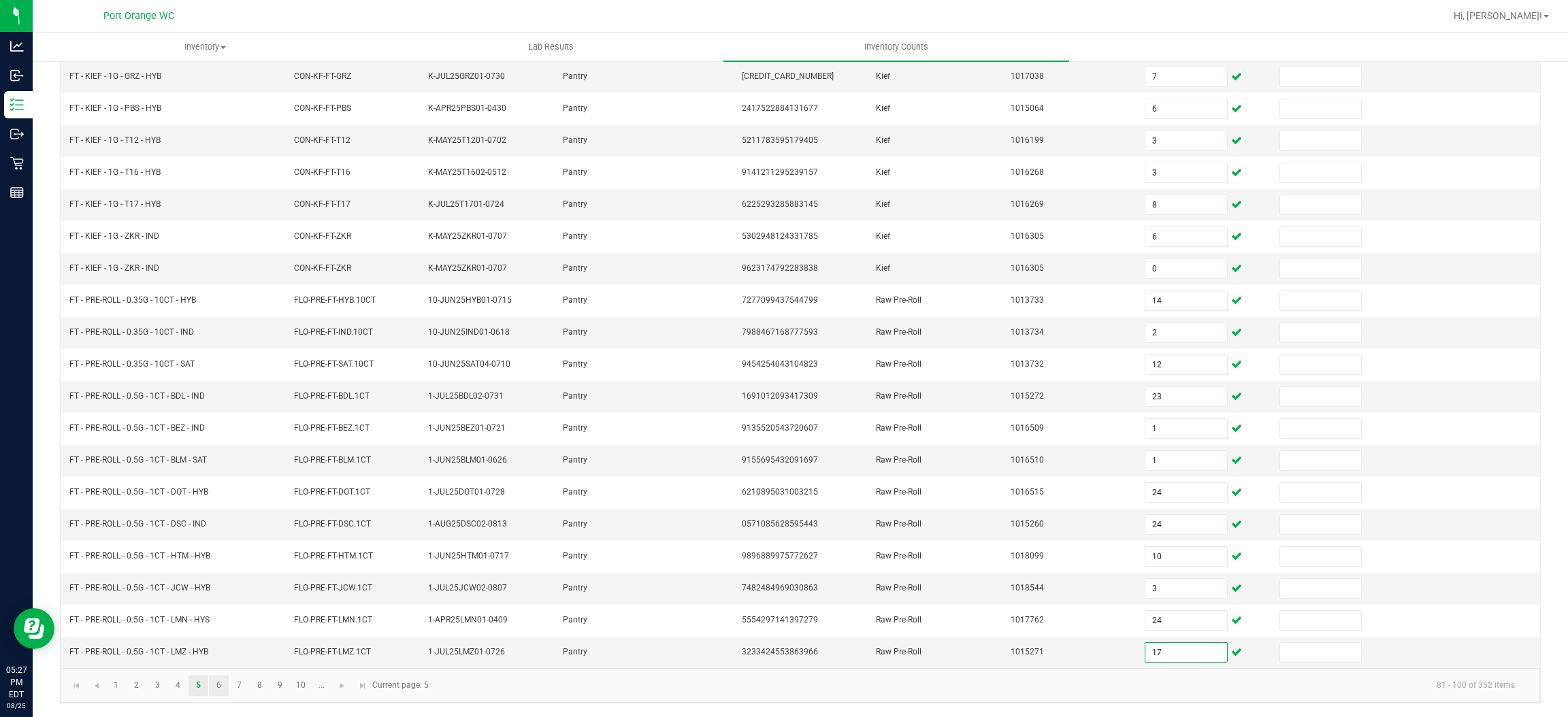
type input "17"
click at [223, 689] on link "6" at bounding box center [219, 686] width 20 height 21
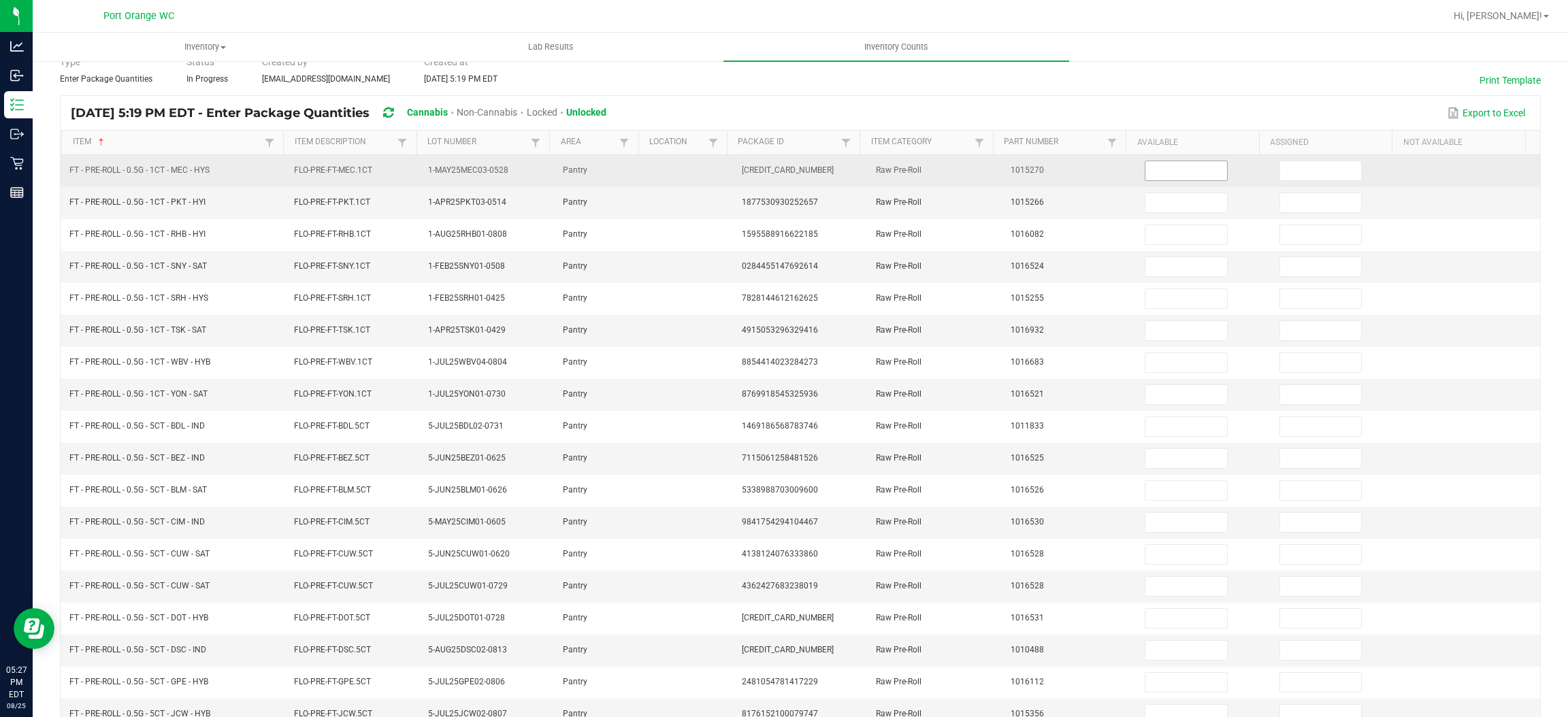
scroll to position [0, 0]
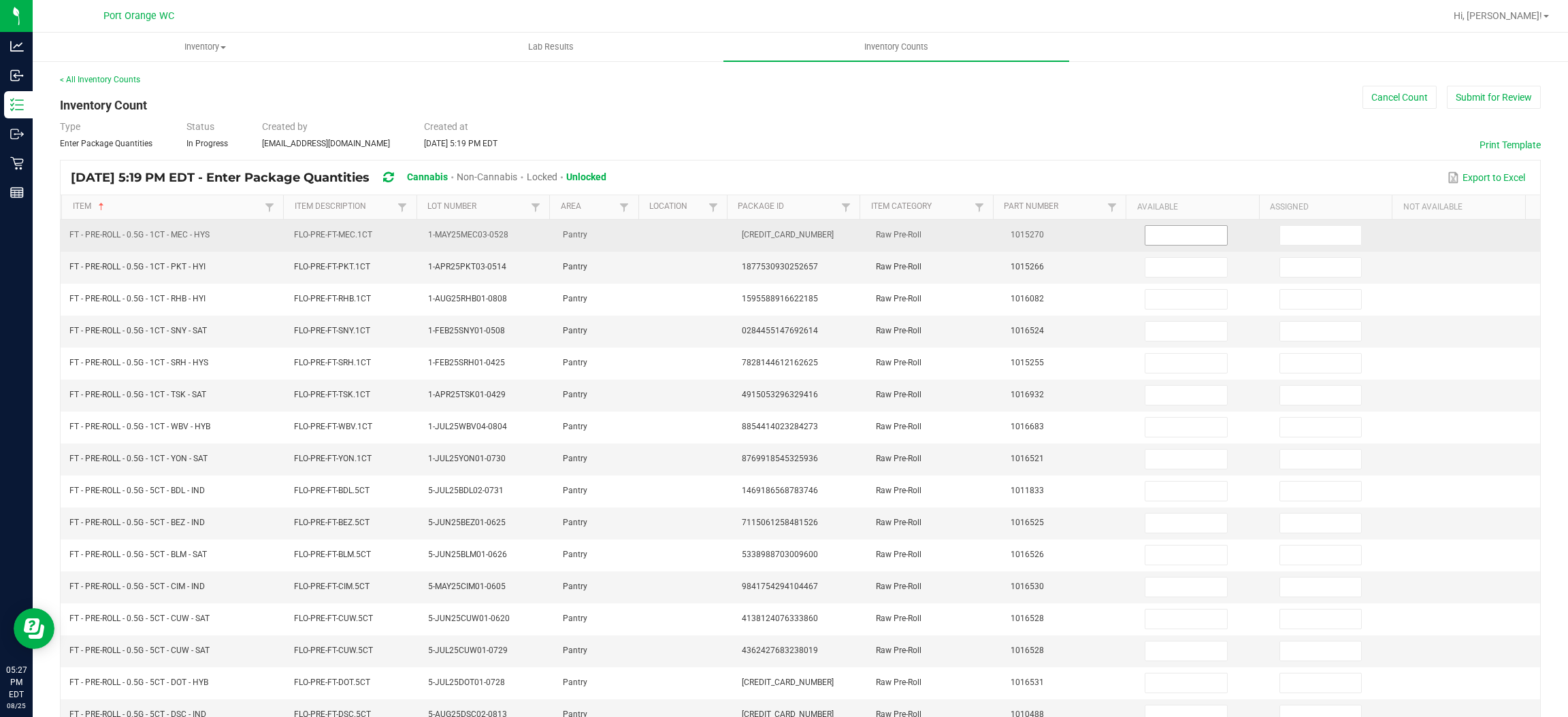
click at [1146, 231] on input at bounding box center [1186, 235] width 81 height 19
type input "25"
type input "7"
type input "25"
type input "7"
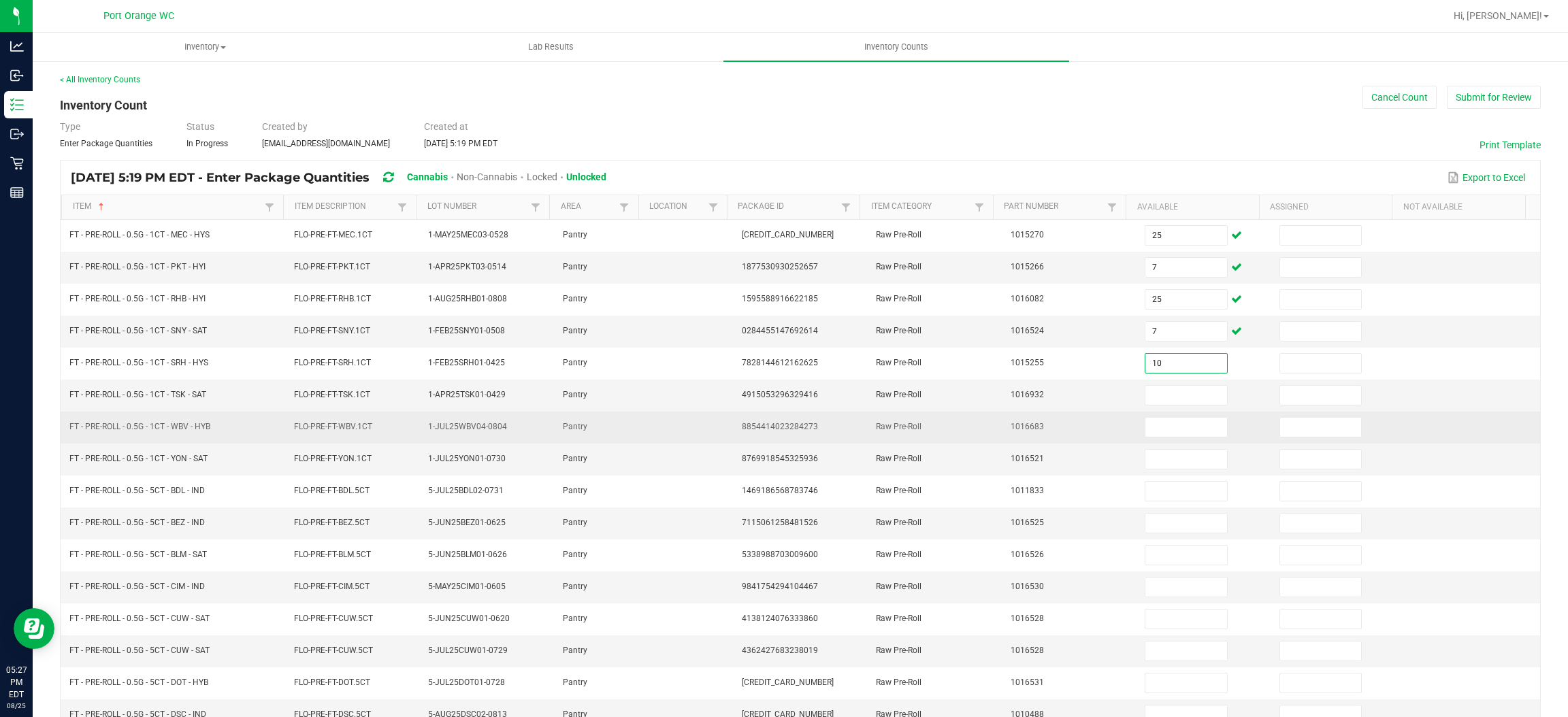
type input "10"
type input "23"
type input "16"
type input "21"
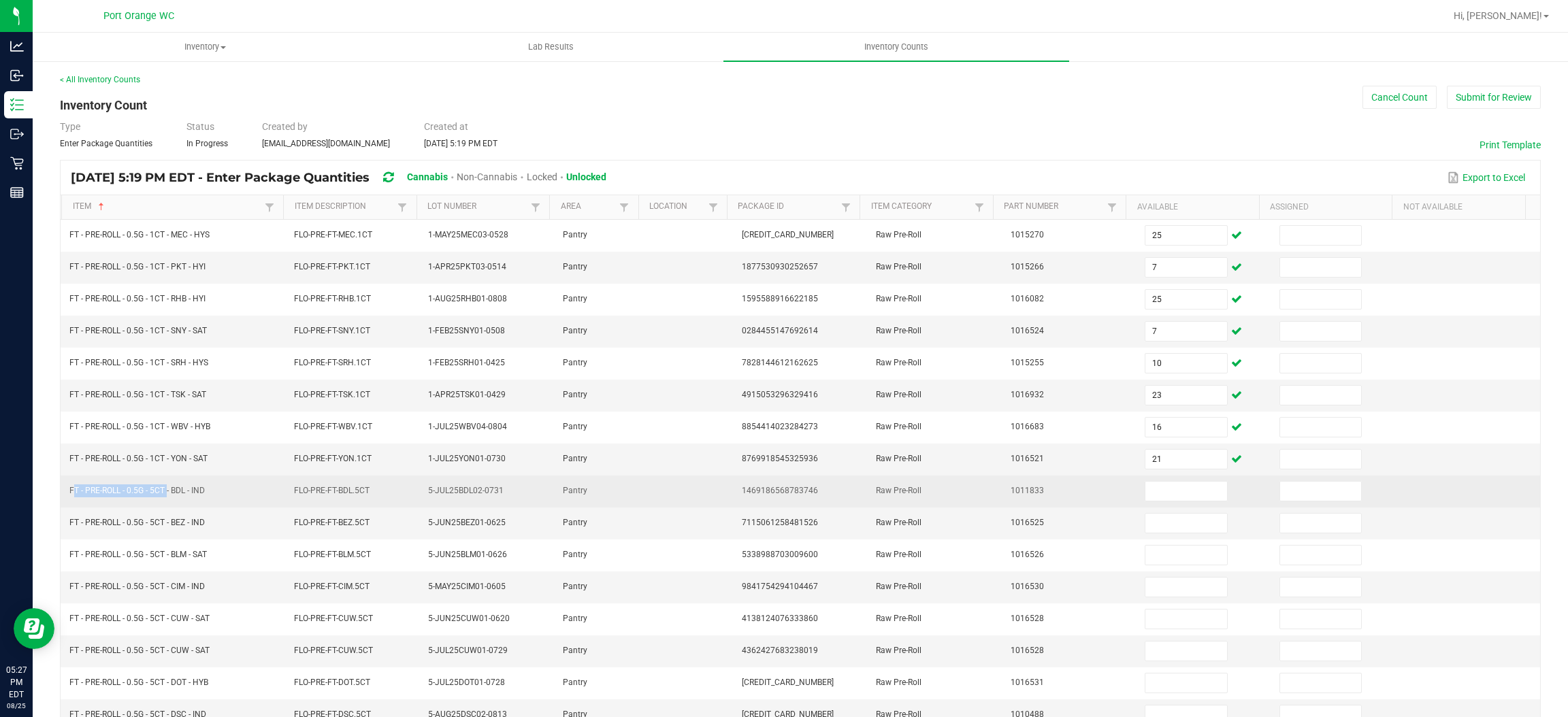
drag, startPoint x: 166, startPoint y: 494, endPoint x: 71, endPoint y: 492, distance: 95.0
click at [72, 492] on span "FT - PRE-ROLL - 0.5G - 5CT - BDL - IND" at bounding box center [137, 491] width 136 height 10
click at [1165, 492] on input at bounding box center [1186, 491] width 81 height 19
type input "8"
type input "12"
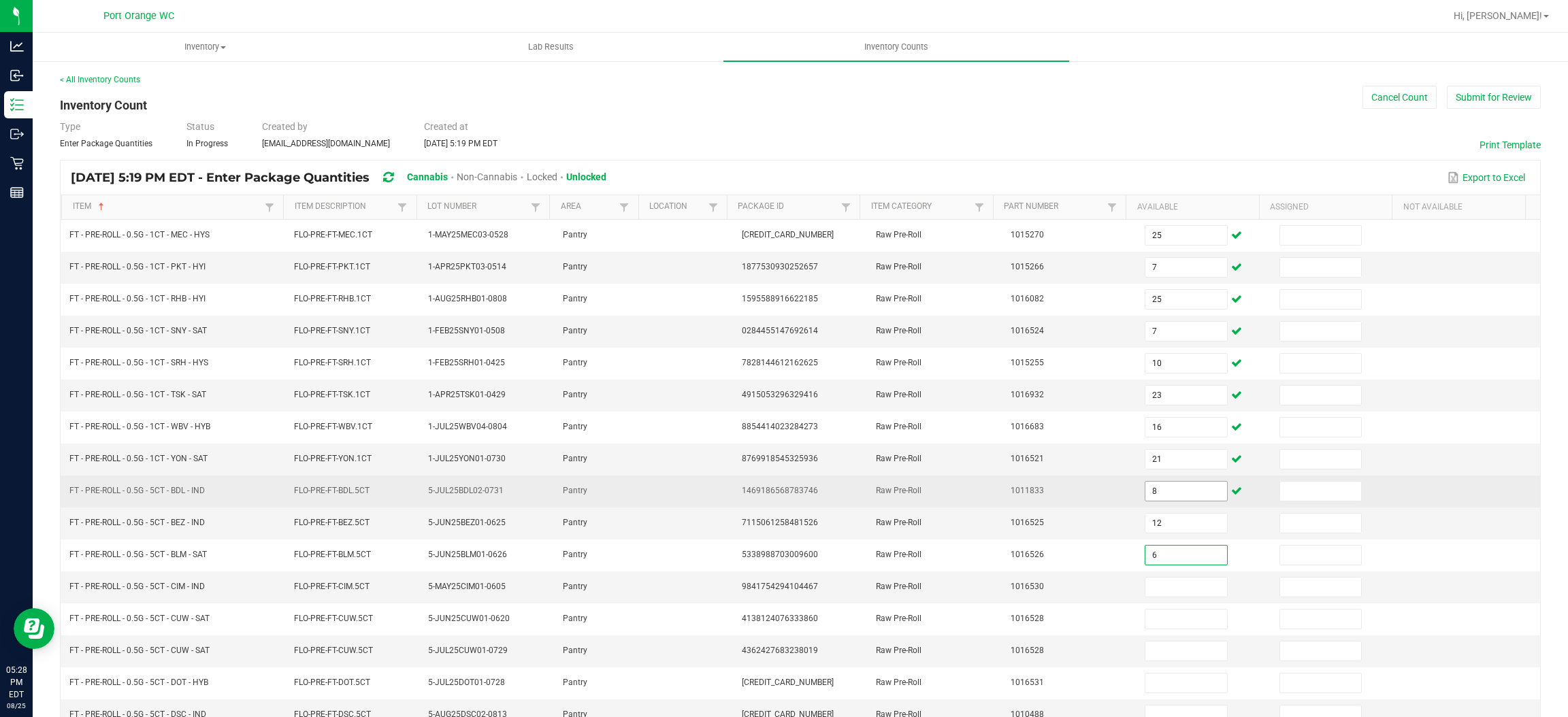
type input "6"
type input "3"
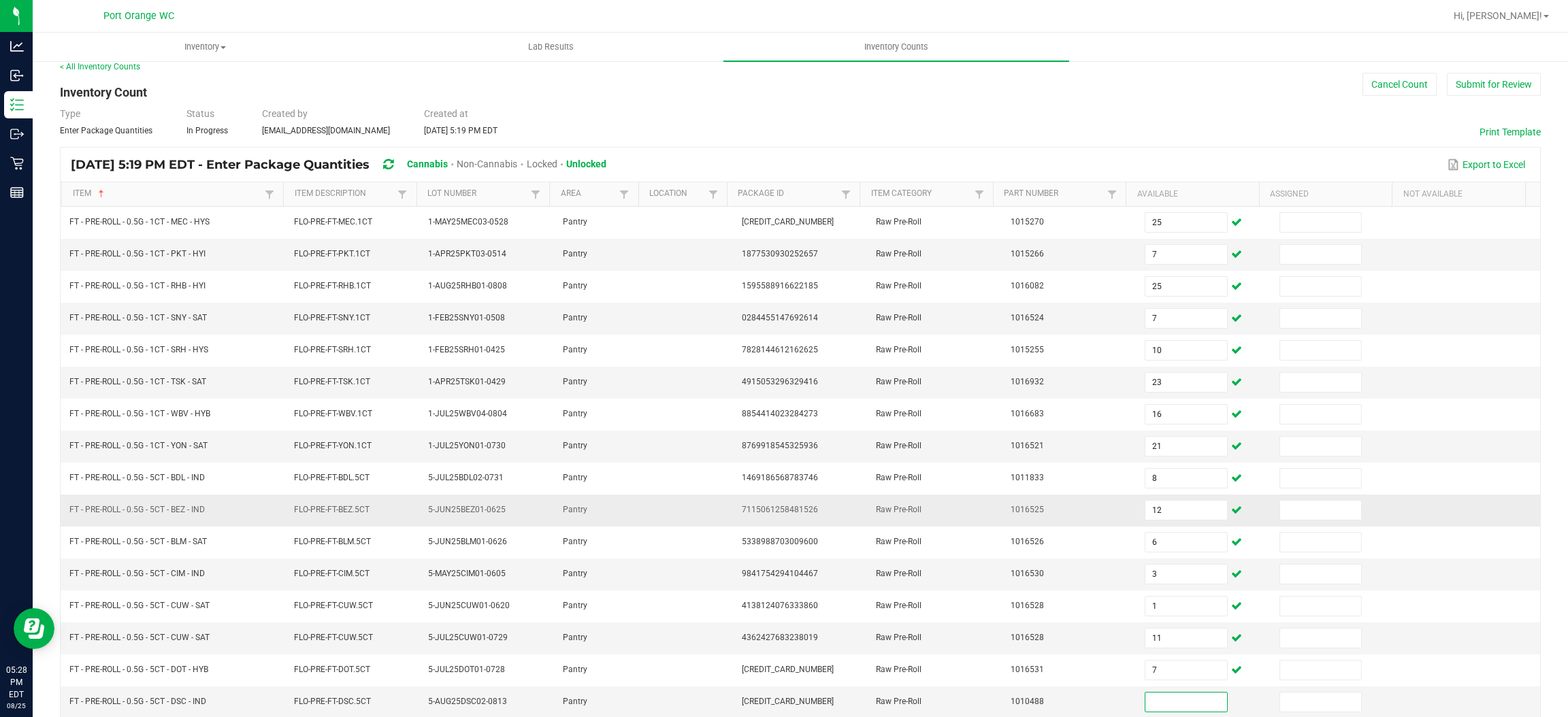
scroll to position [198, 0]
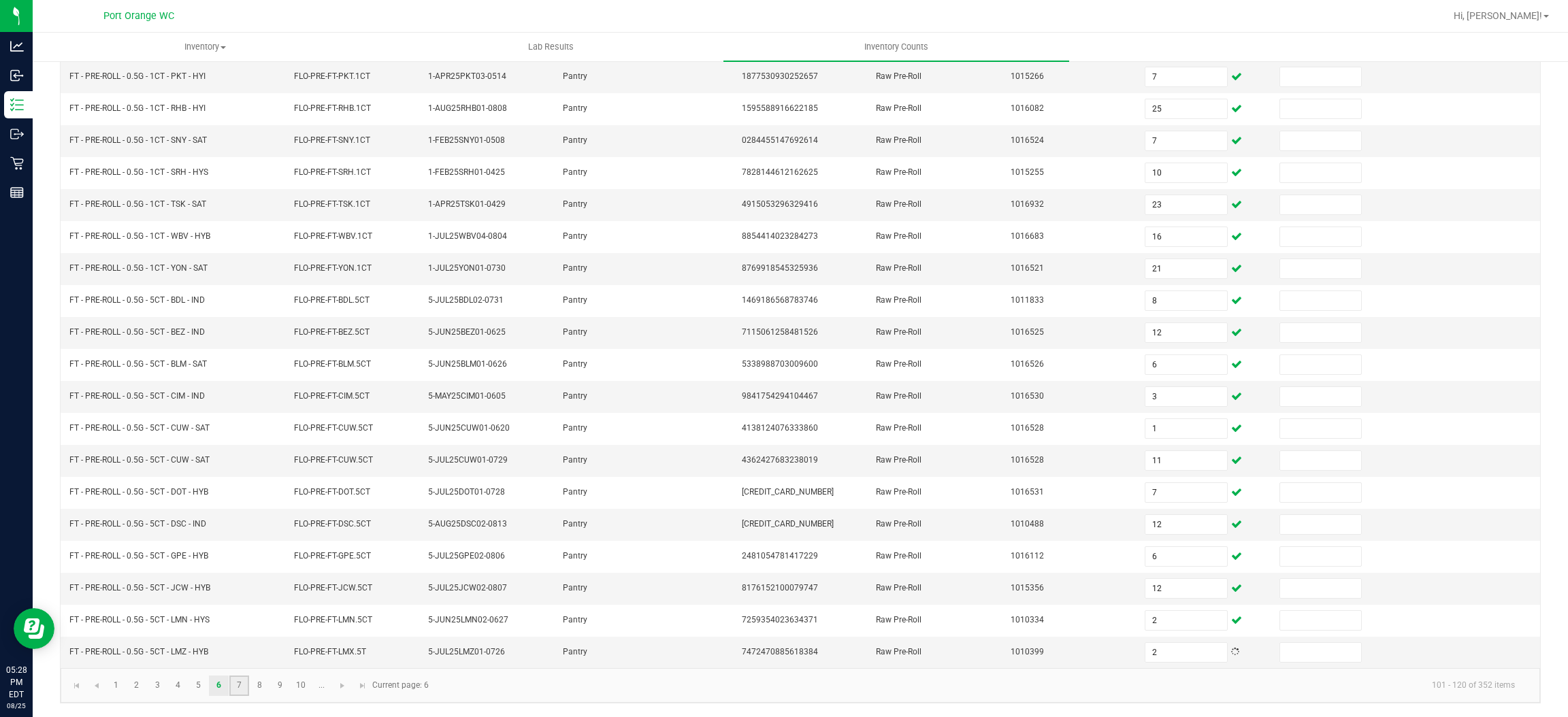
click at [235, 685] on link "7" at bounding box center [239, 686] width 20 height 21
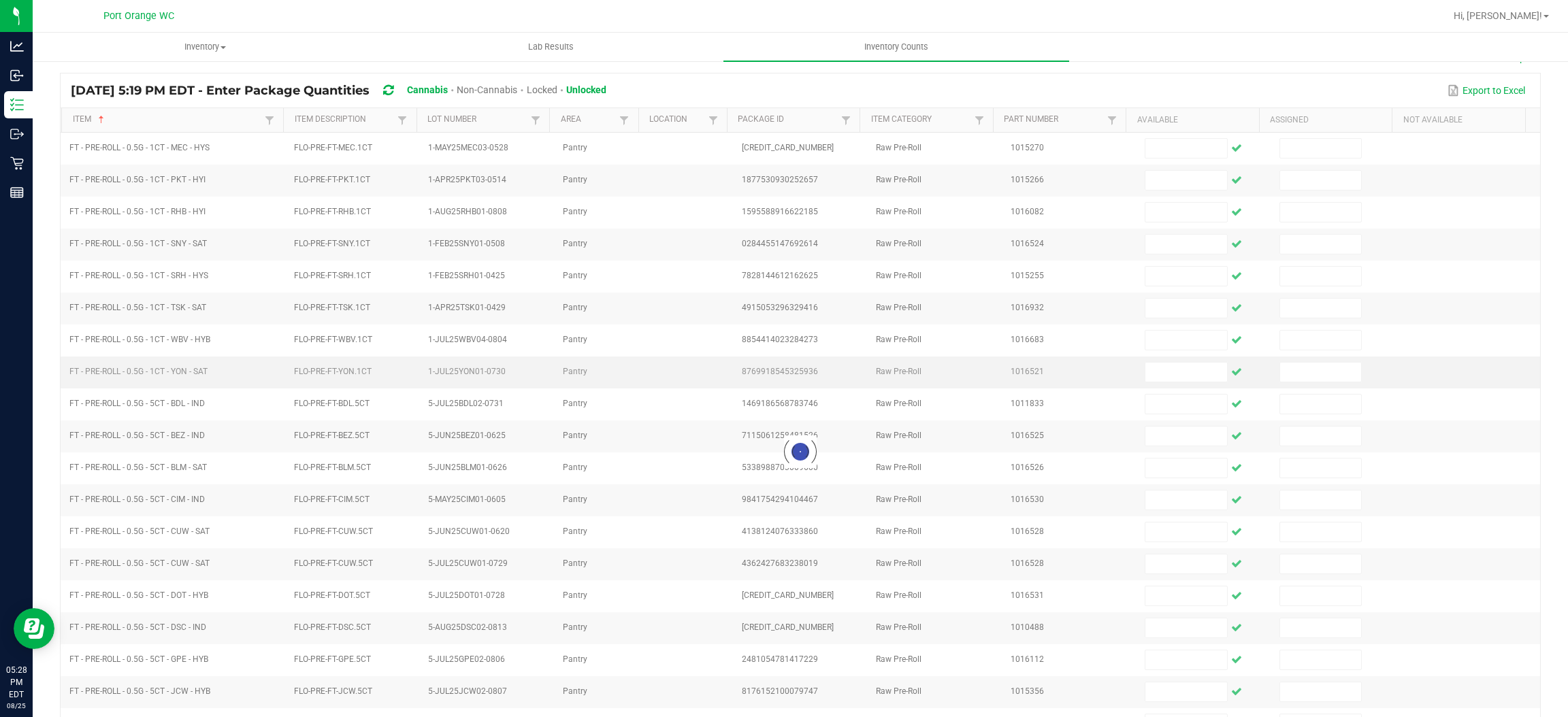
scroll to position [0, 0]
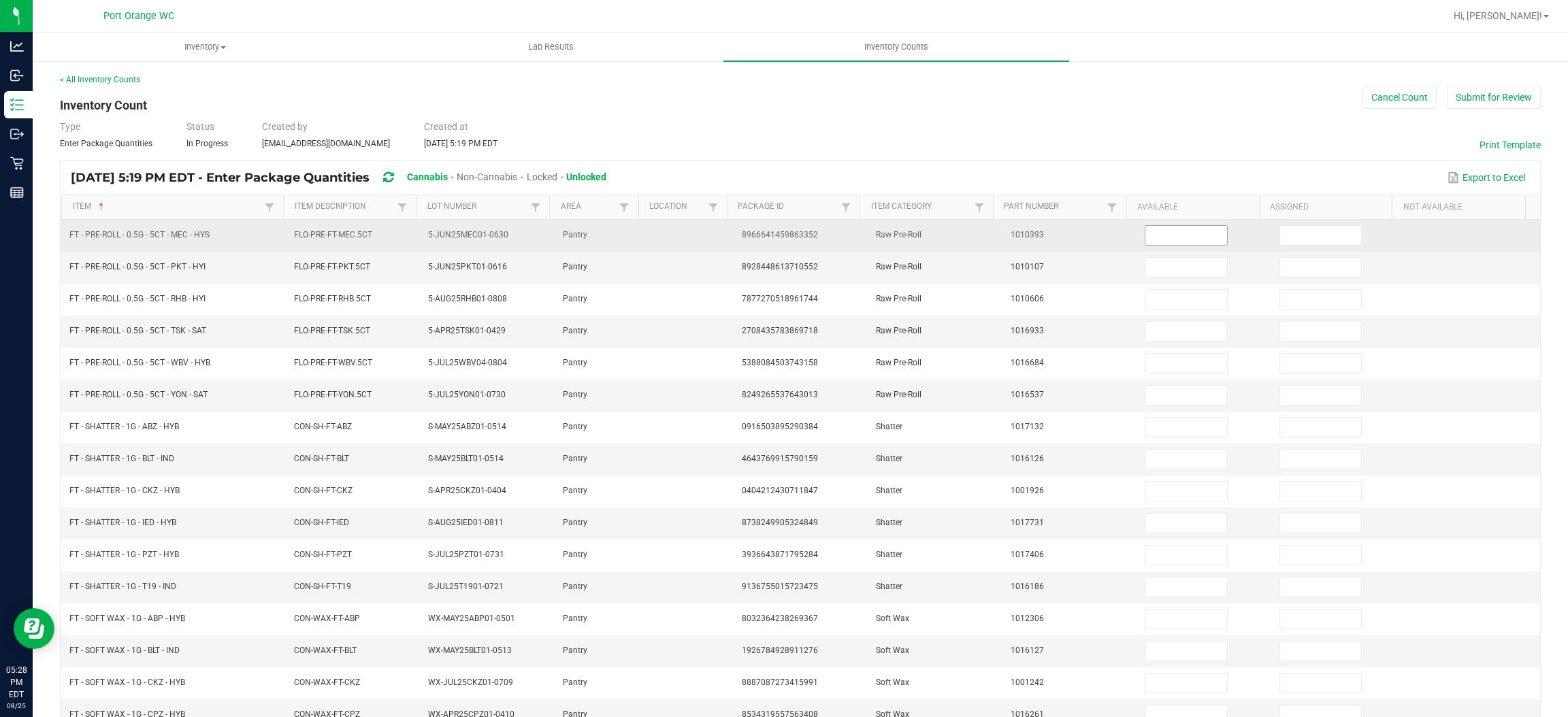
drag, startPoint x: 1126, startPoint y: 243, endPoint x: 1134, endPoint y: 240, distance: 8.5
click at [1146, 240] on input at bounding box center [1186, 235] width 81 height 19
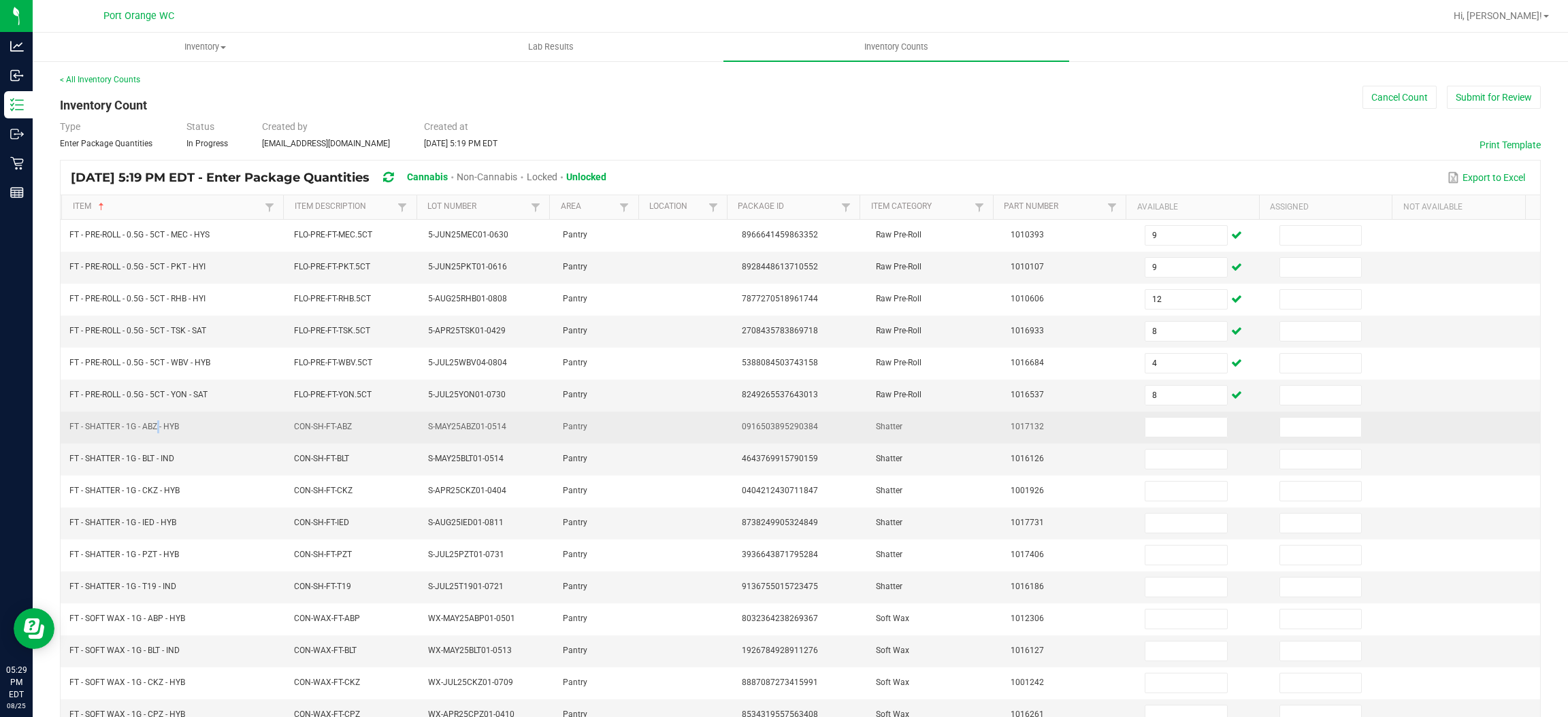
drag, startPoint x: 157, startPoint y: 426, endPoint x: 149, endPoint y: 429, distance: 8.5
click at [152, 428] on span "FT - SHATTER - 1G - ABZ - HYB" at bounding box center [124, 427] width 110 height 10
drag, startPoint x: 132, startPoint y: 431, endPoint x: 142, endPoint y: 428, distance: 10.4
click at [133, 431] on span "FT - SHATTER - 1G - ABZ - HYB" at bounding box center [124, 427] width 110 height 10
drag, startPoint x: 142, startPoint y: 428, endPoint x: 65, endPoint y: 432, distance: 77.1
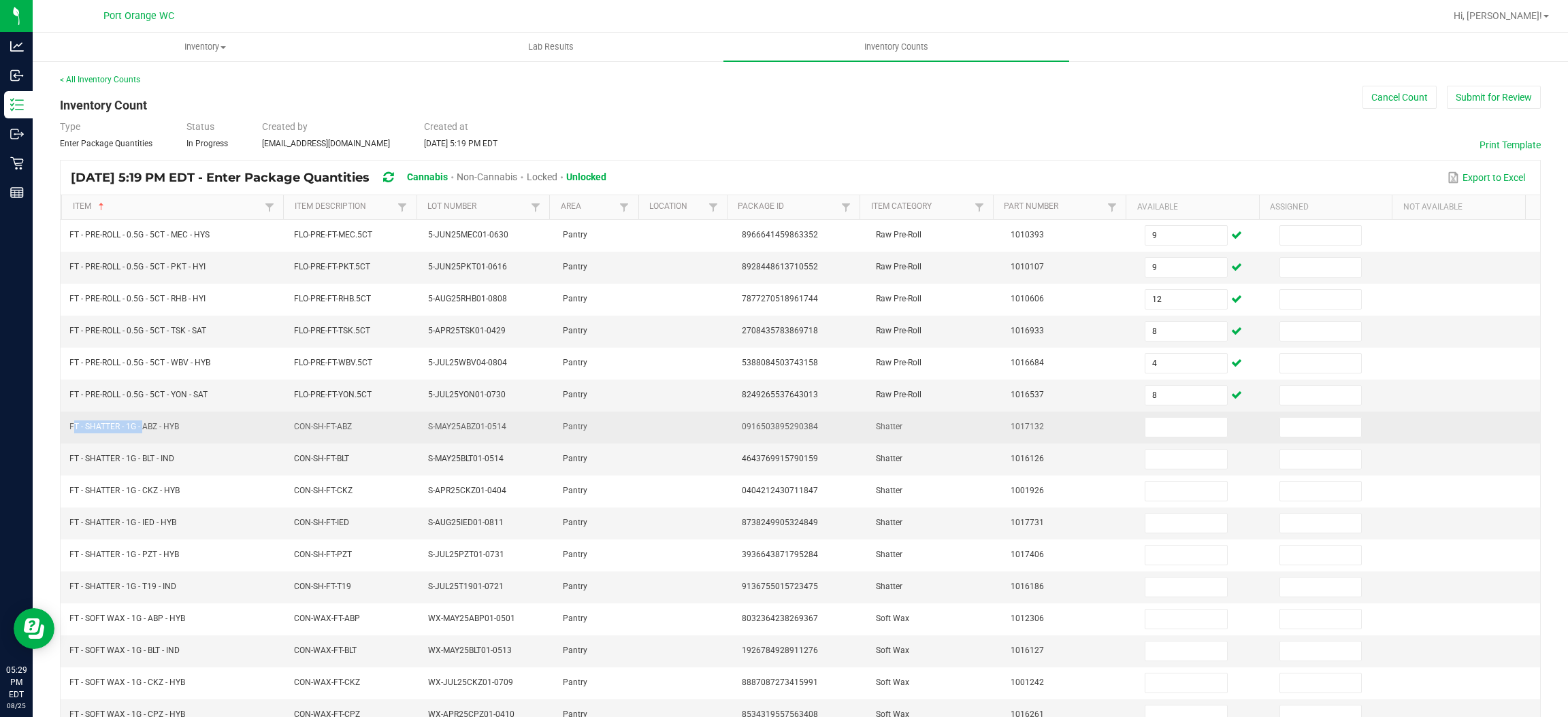
click at [65, 432] on td "FT - SHATTER - 1G - ABZ - HYB" at bounding box center [173, 428] width 224 height 32
click at [1152, 432] on input at bounding box center [1186, 427] width 81 height 19
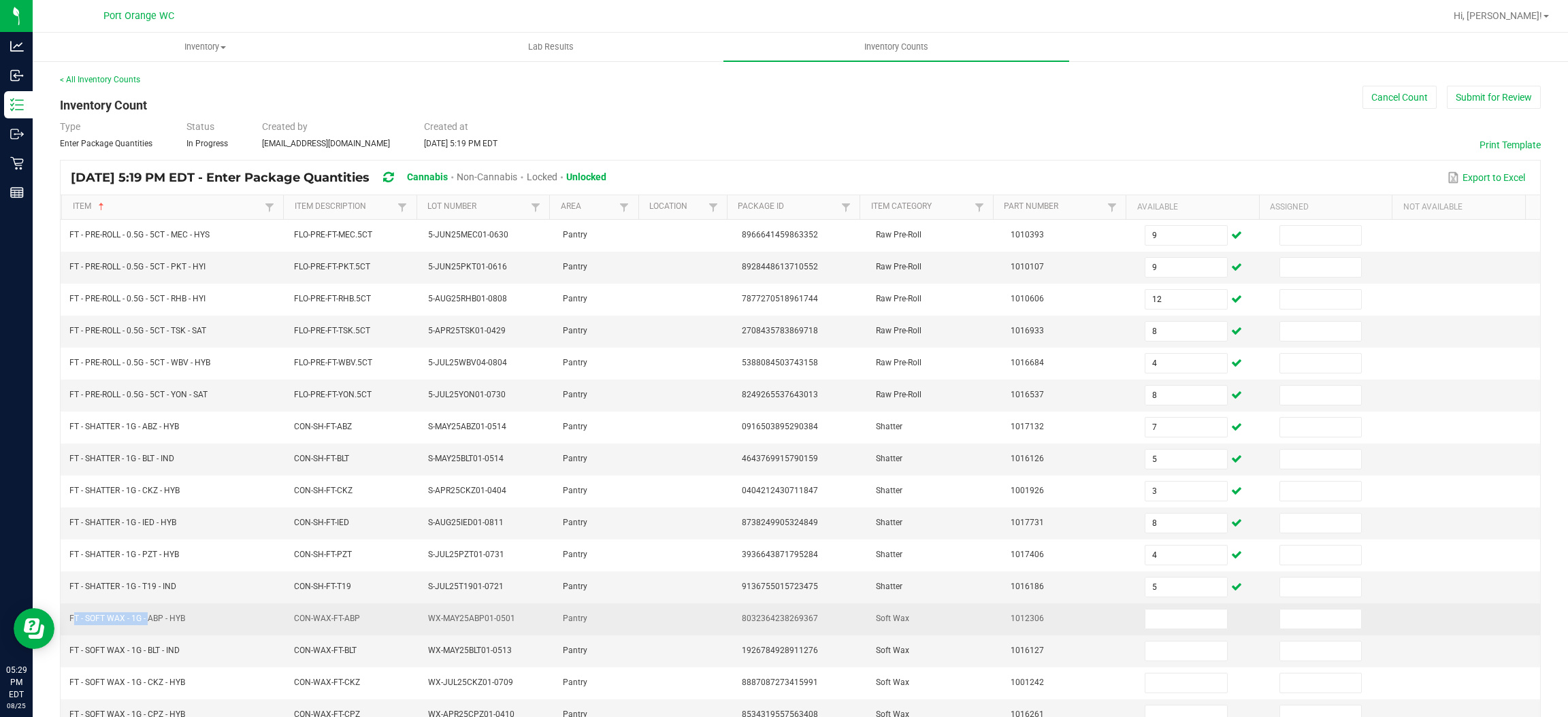
drag, startPoint x: 146, startPoint y: 628, endPoint x: 83, endPoint y: 632, distance: 63.1
click at [83, 632] on td "FT - SOFT WAX - 1G - ABP - HYB" at bounding box center [173, 620] width 224 height 32
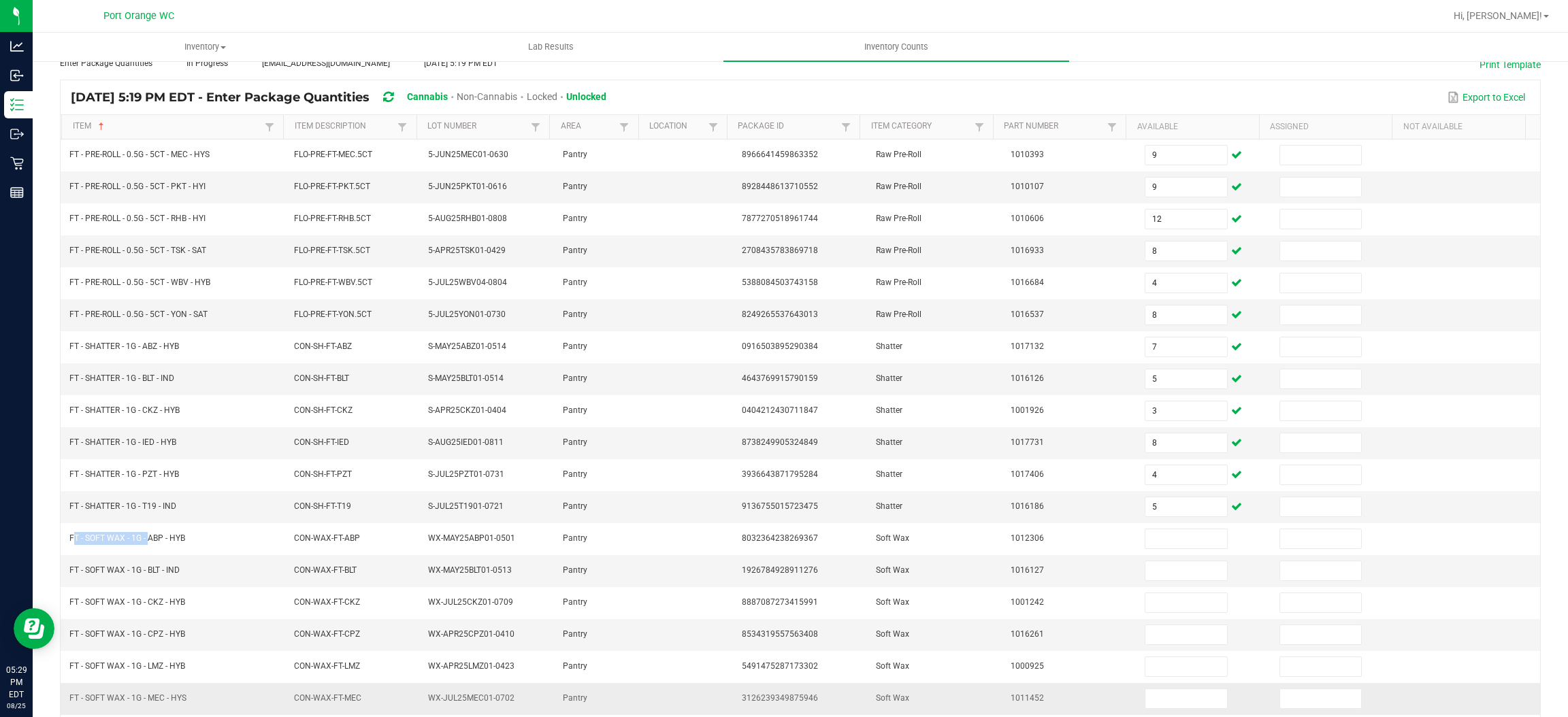
scroll to position [198, 0]
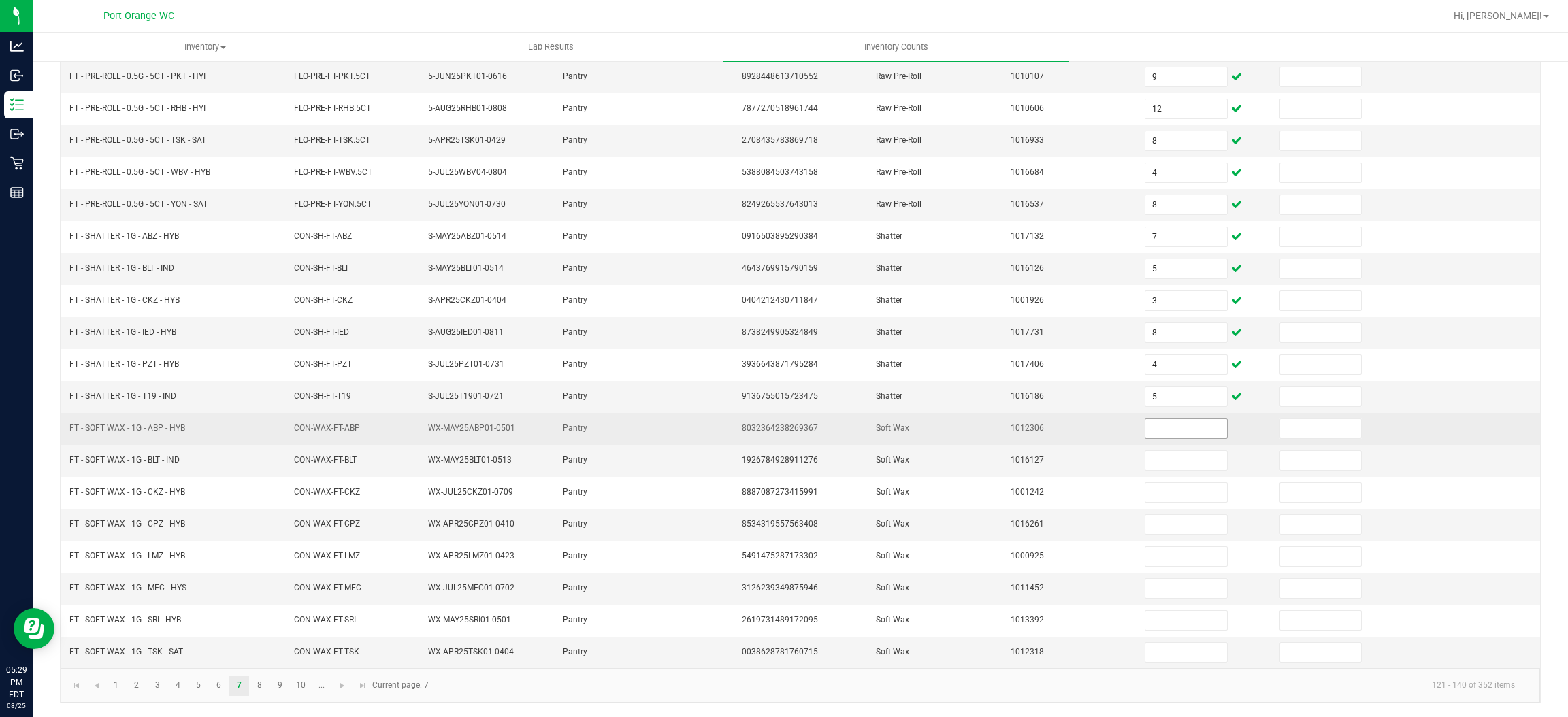
click at [1146, 424] on input at bounding box center [1186, 429] width 81 height 19
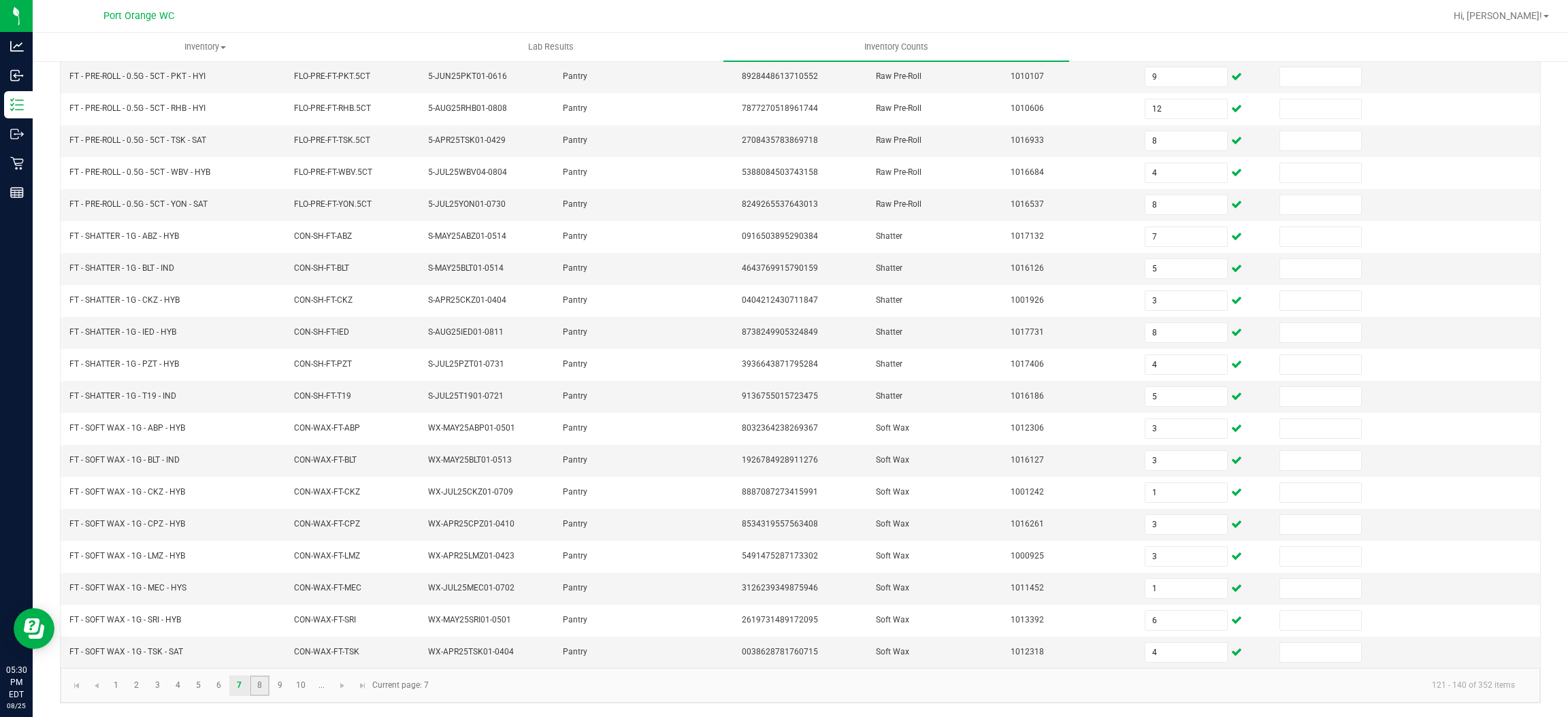
click at [255, 684] on link "8" at bounding box center [260, 686] width 20 height 21
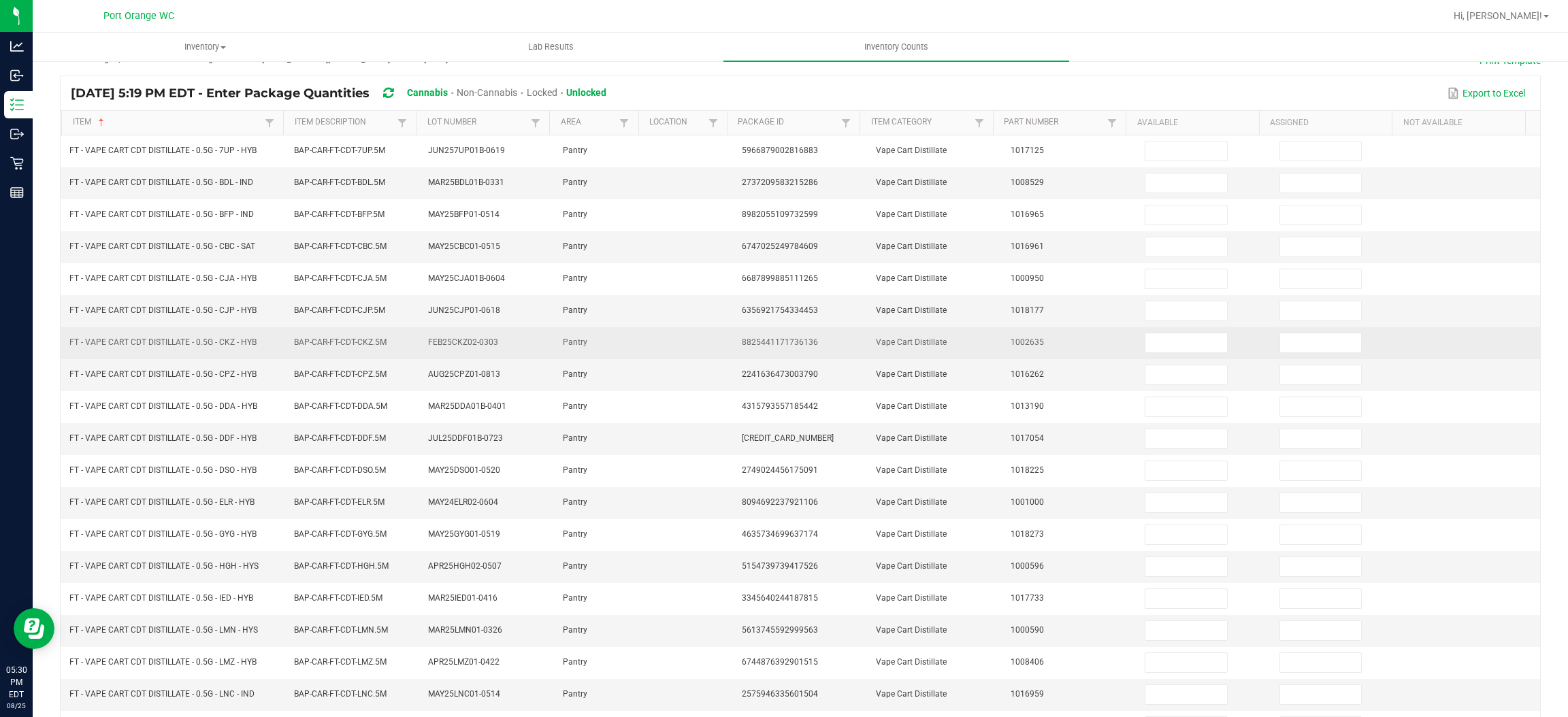
scroll to position [0, 0]
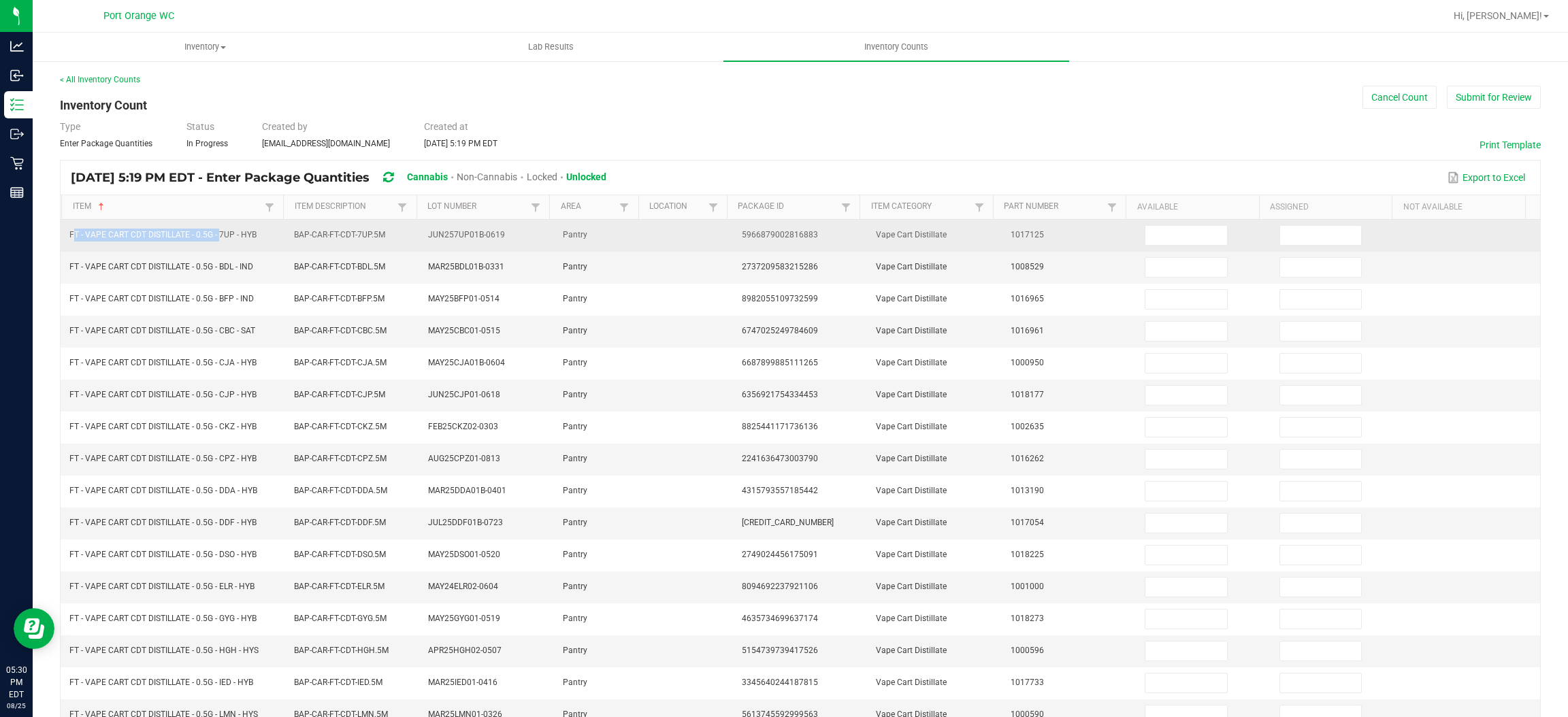
drag, startPoint x: 216, startPoint y: 239, endPoint x: 64, endPoint y: 235, distance: 152.1
click at [64, 235] on td "FT - VAPE CART CDT DISTILLATE - 0.5G - 7UP - HYB" at bounding box center [173, 236] width 224 height 32
click at [1174, 226] on input at bounding box center [1186, 235] width 81 height 19
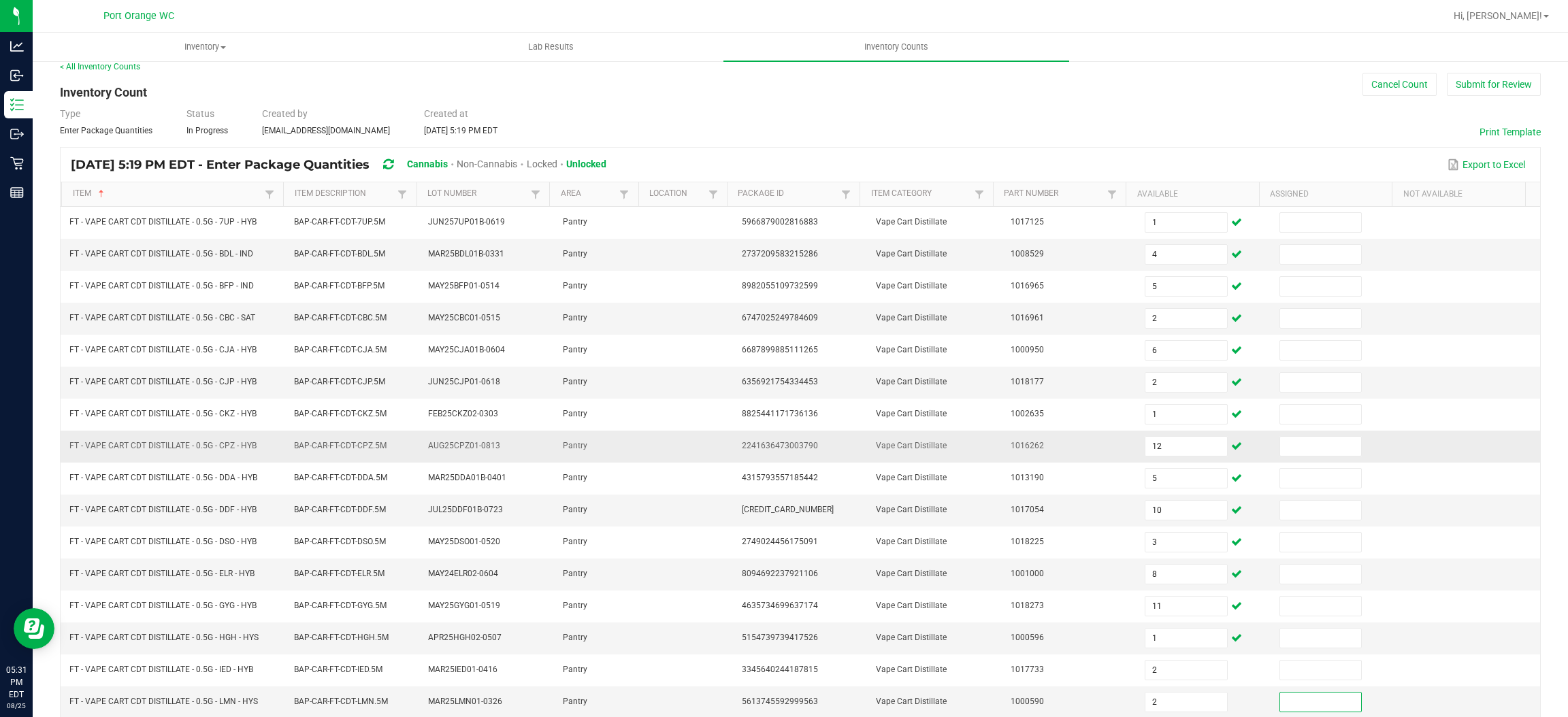
scroll to position [198, 0]
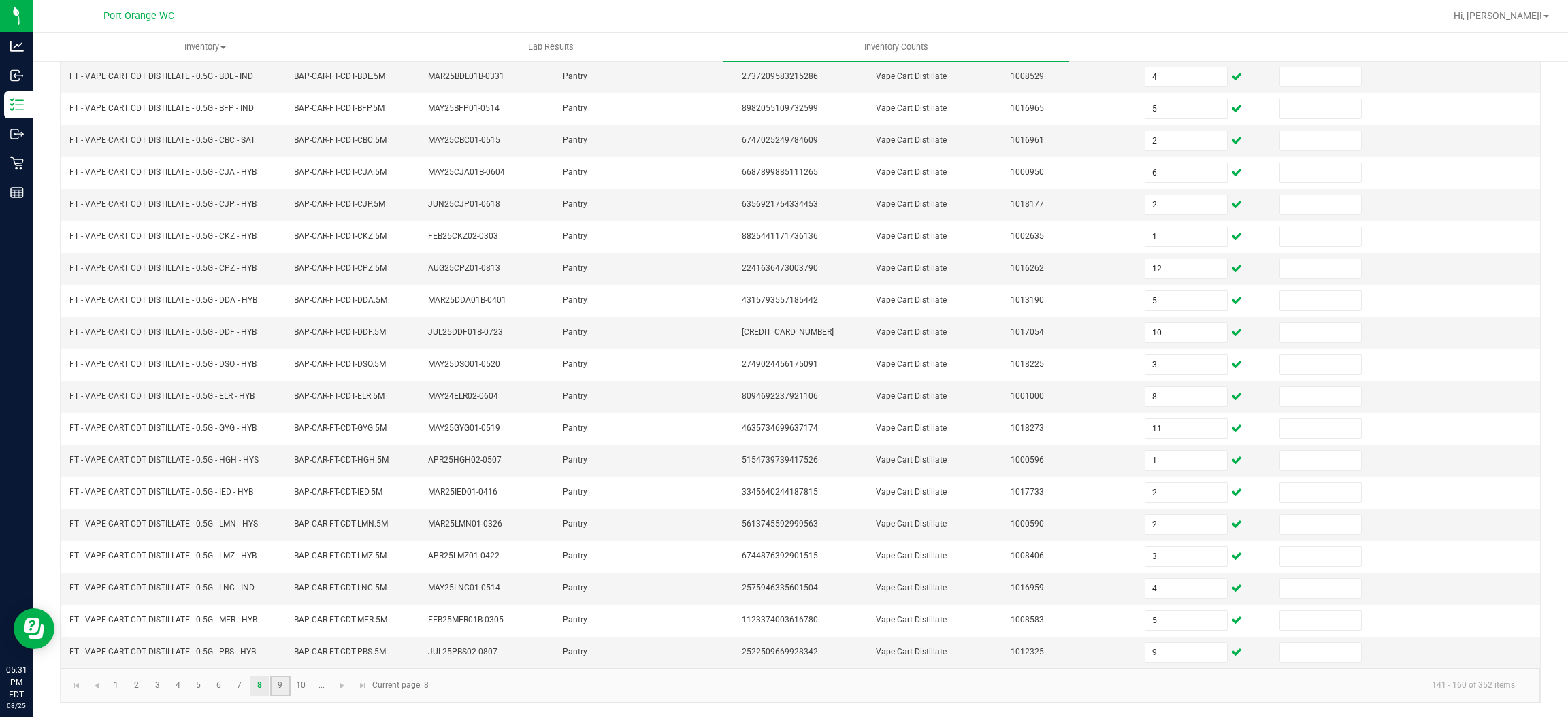
click at [285, 682] on link "9" at bounding box center [280, 686] width 20 height 21
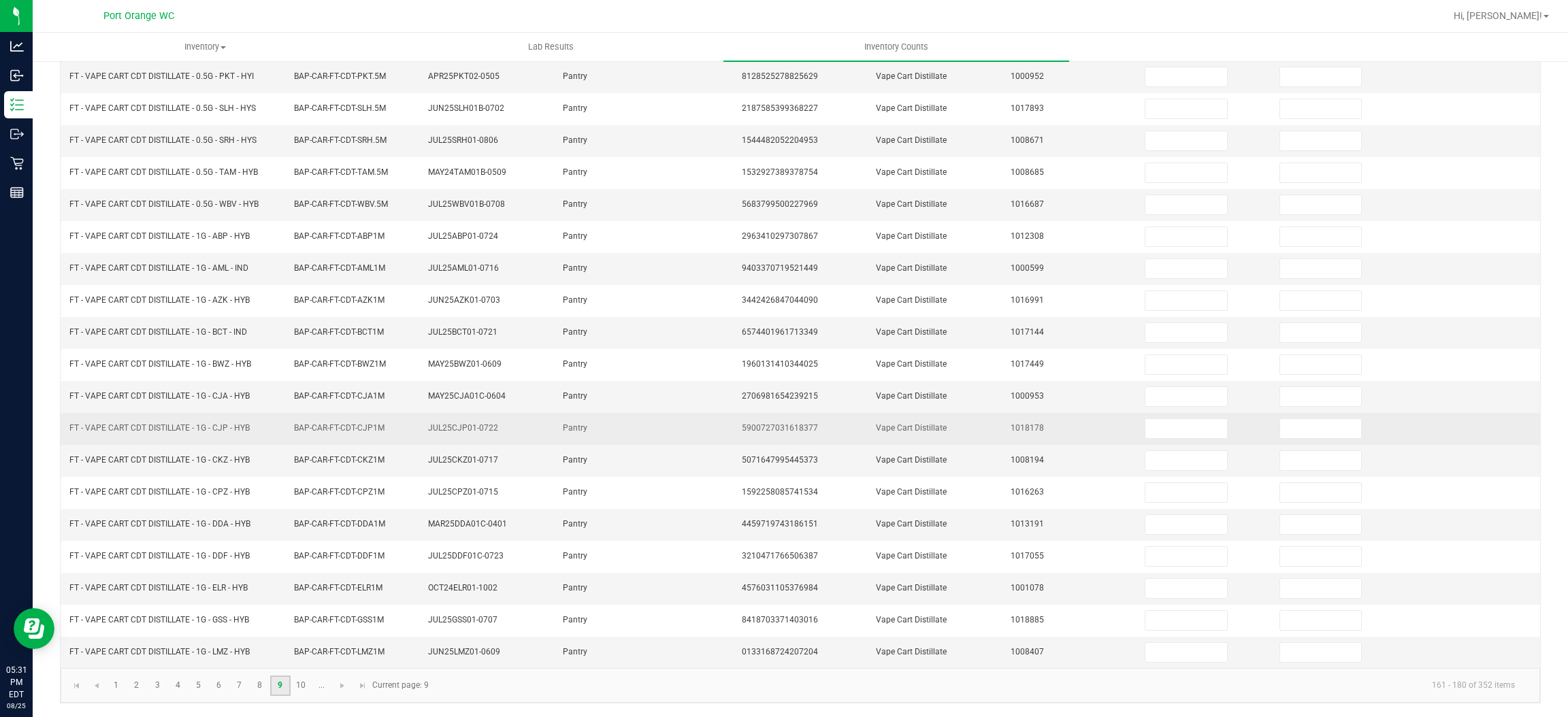
scroll to position [0, 0]
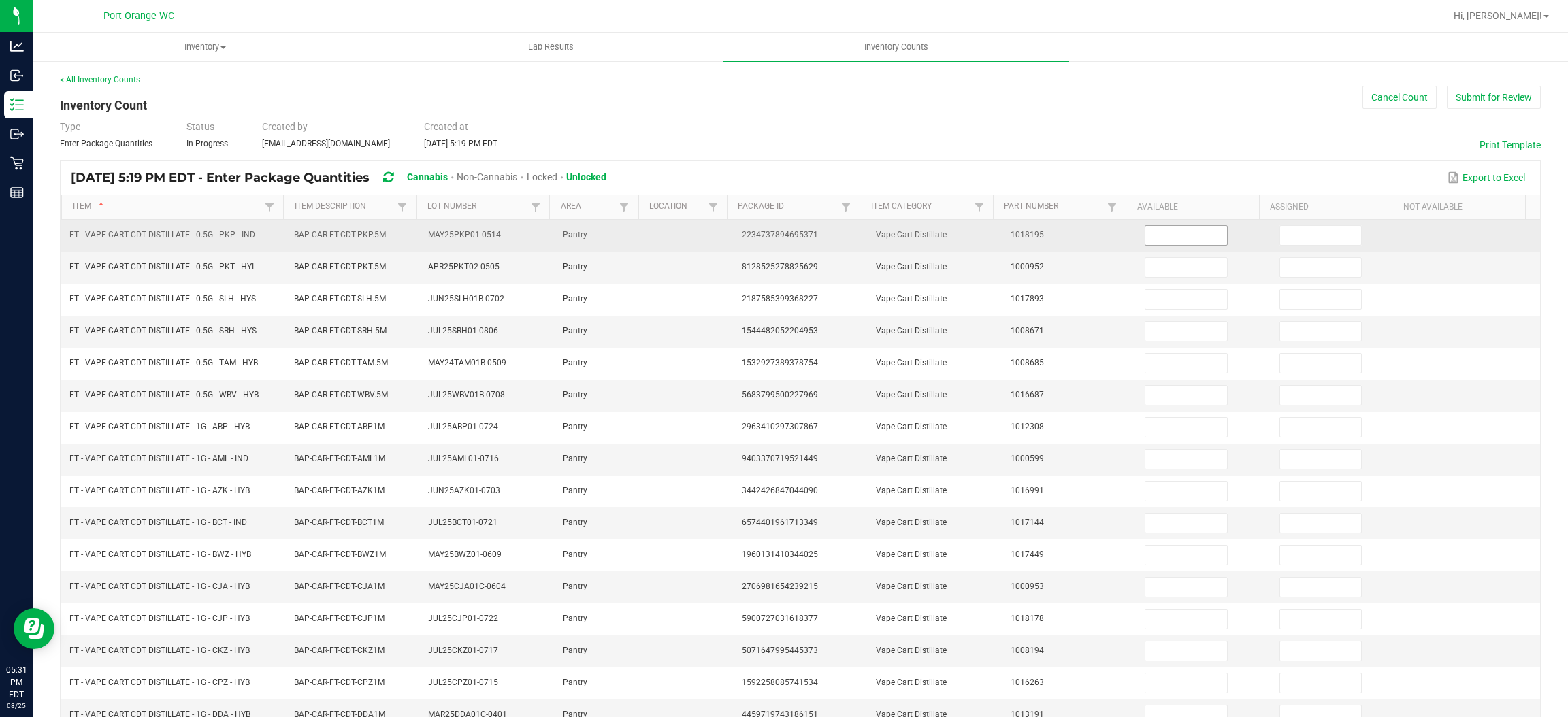
click at [1167, 241] on input at bounding box center [1186, 235] width 81 height 19
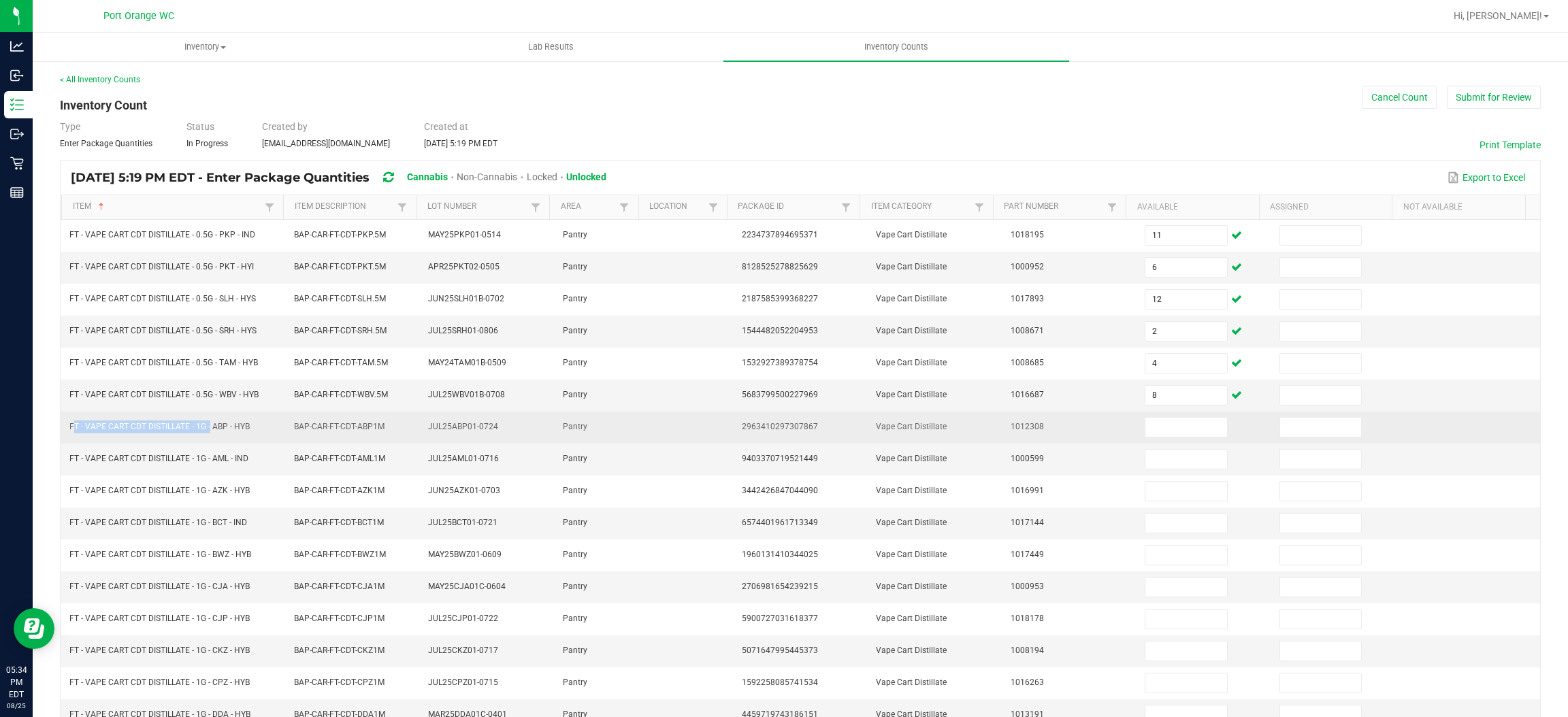
drag, startPoint x: 209, startPoint y: 433, endPoint x: 75, endPoint y: 414, distance: 135.3
click at [66, 428] on td "FT - VAPE CART CDT DISTILLATE - 1G - ABP - HYB" at bounding box center [173, 428] width 224 height 32
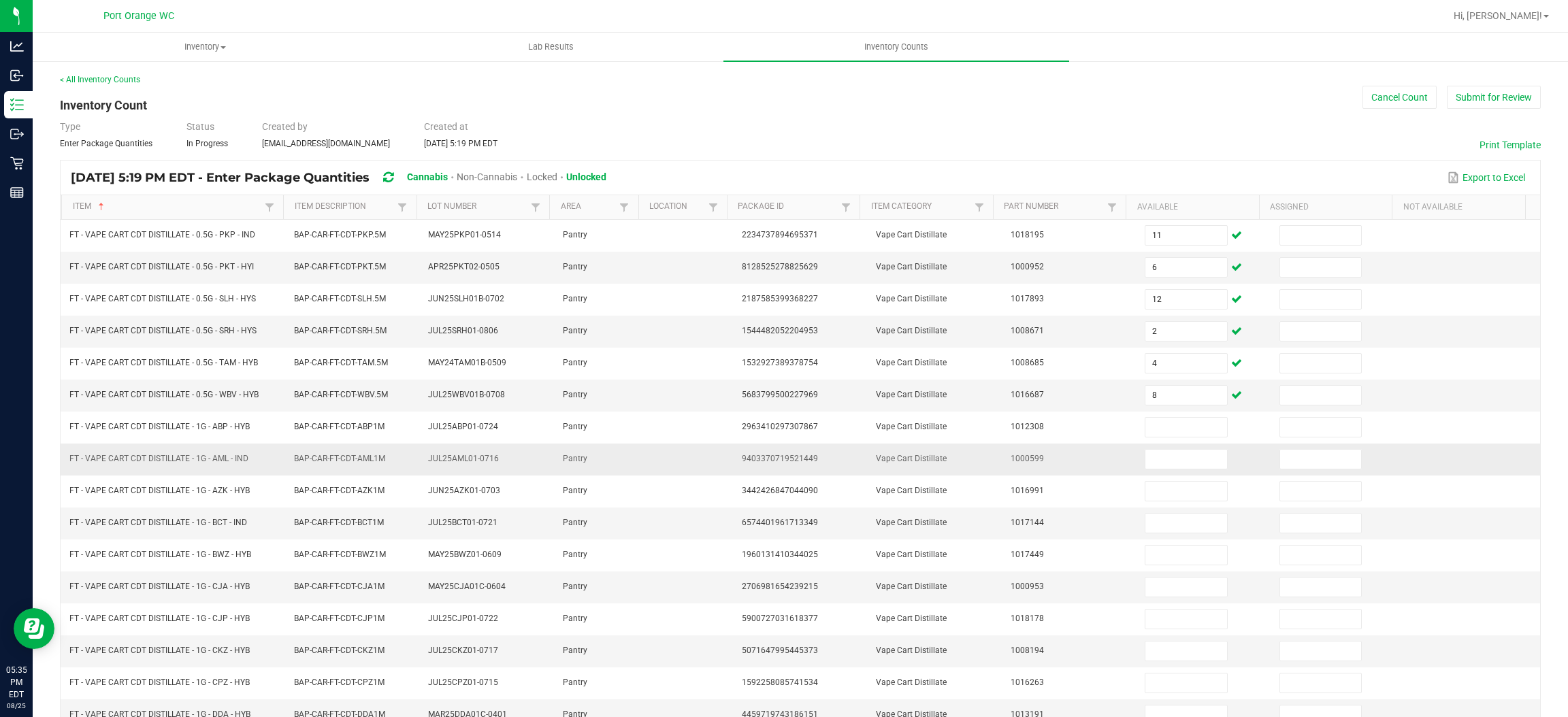
click at [1141, 447] on td at bounding box center [1204, 460] width 135 height 32
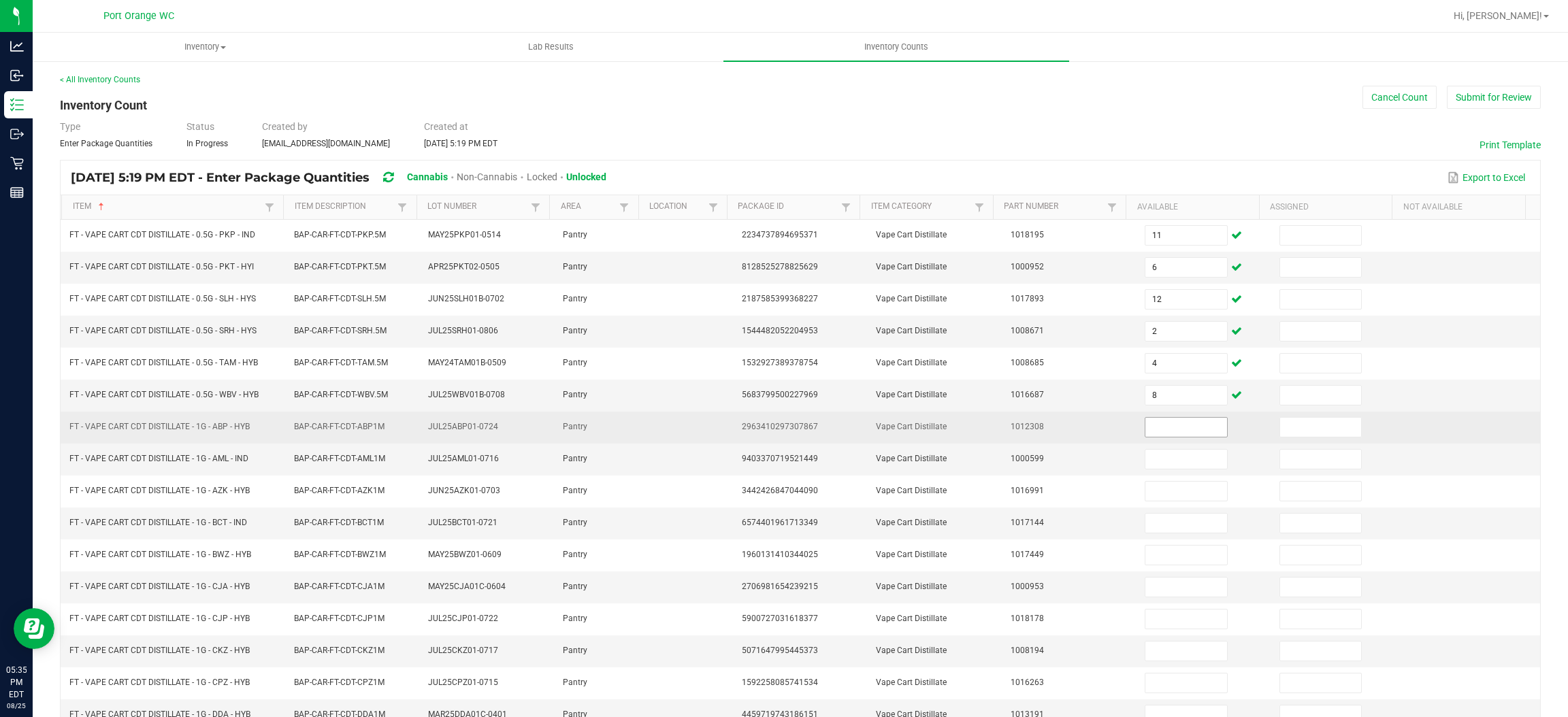
click at [1146, 422] on input at bounding box center [1186, 427] width 81 height 19
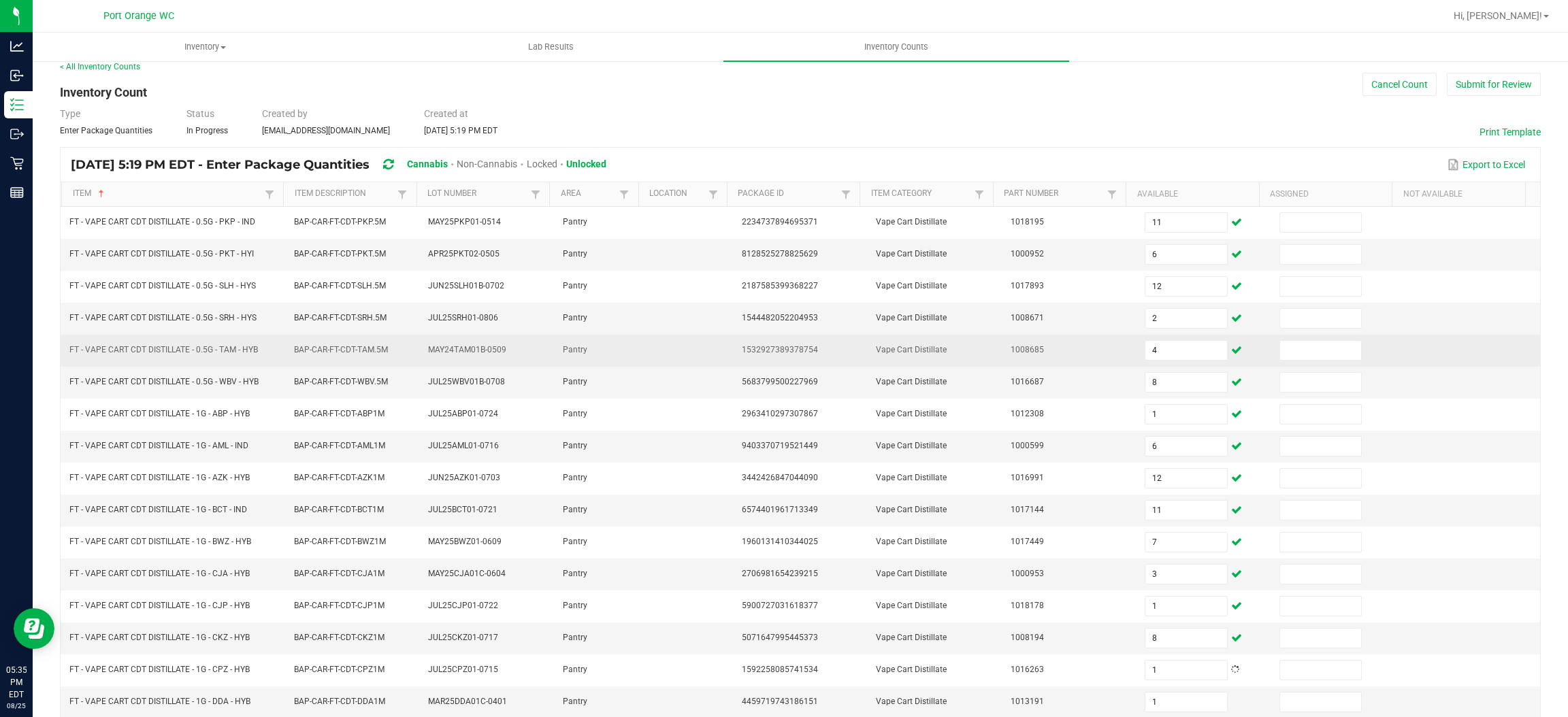
scroll to position [198, 0]
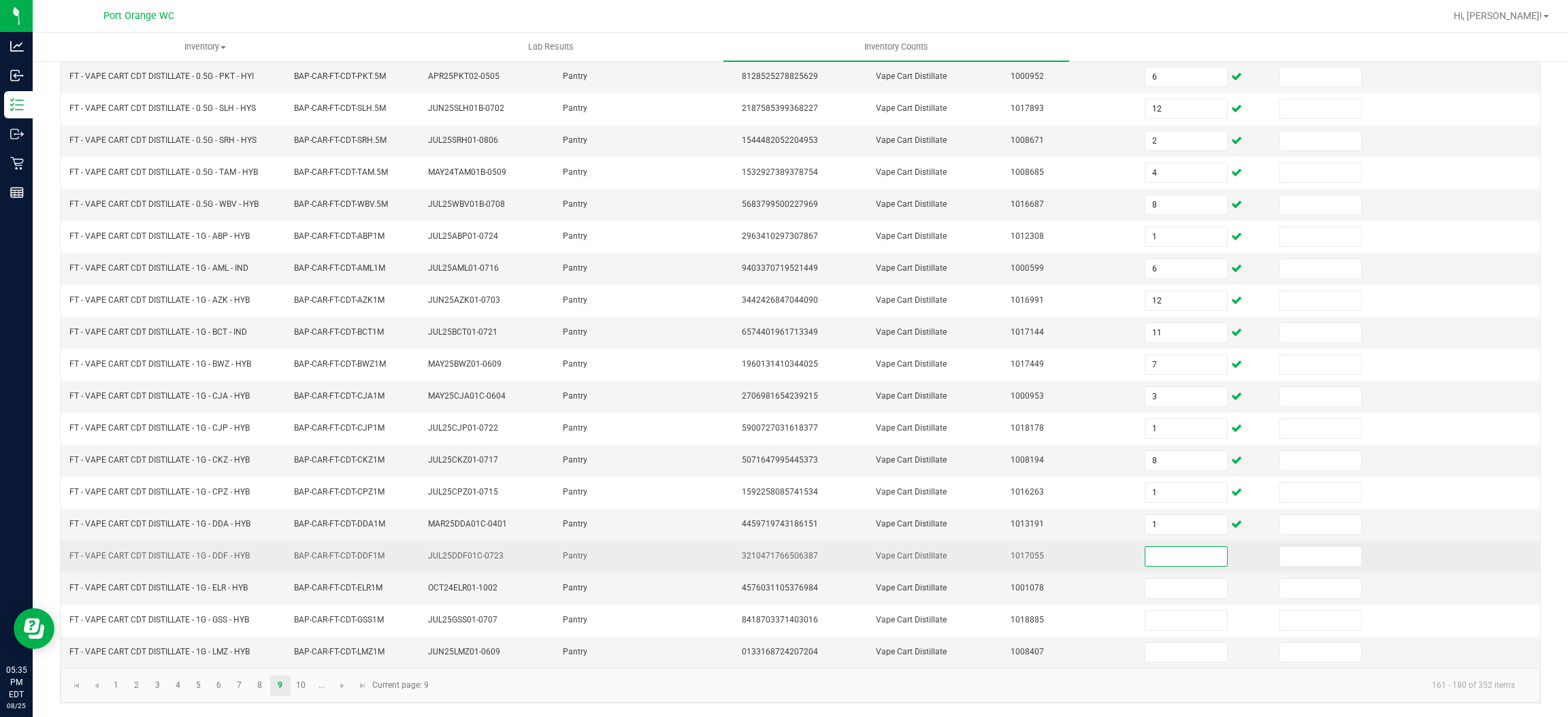
click at [219, 555] on span "FT - VAPE CART CDT DISTILLATE - 1G - DDF - HYB" at bounding box center [159, 555] width 181 height 10
click at [1158, 560] on input at bounding box center [1186, 556] width 81 height 19
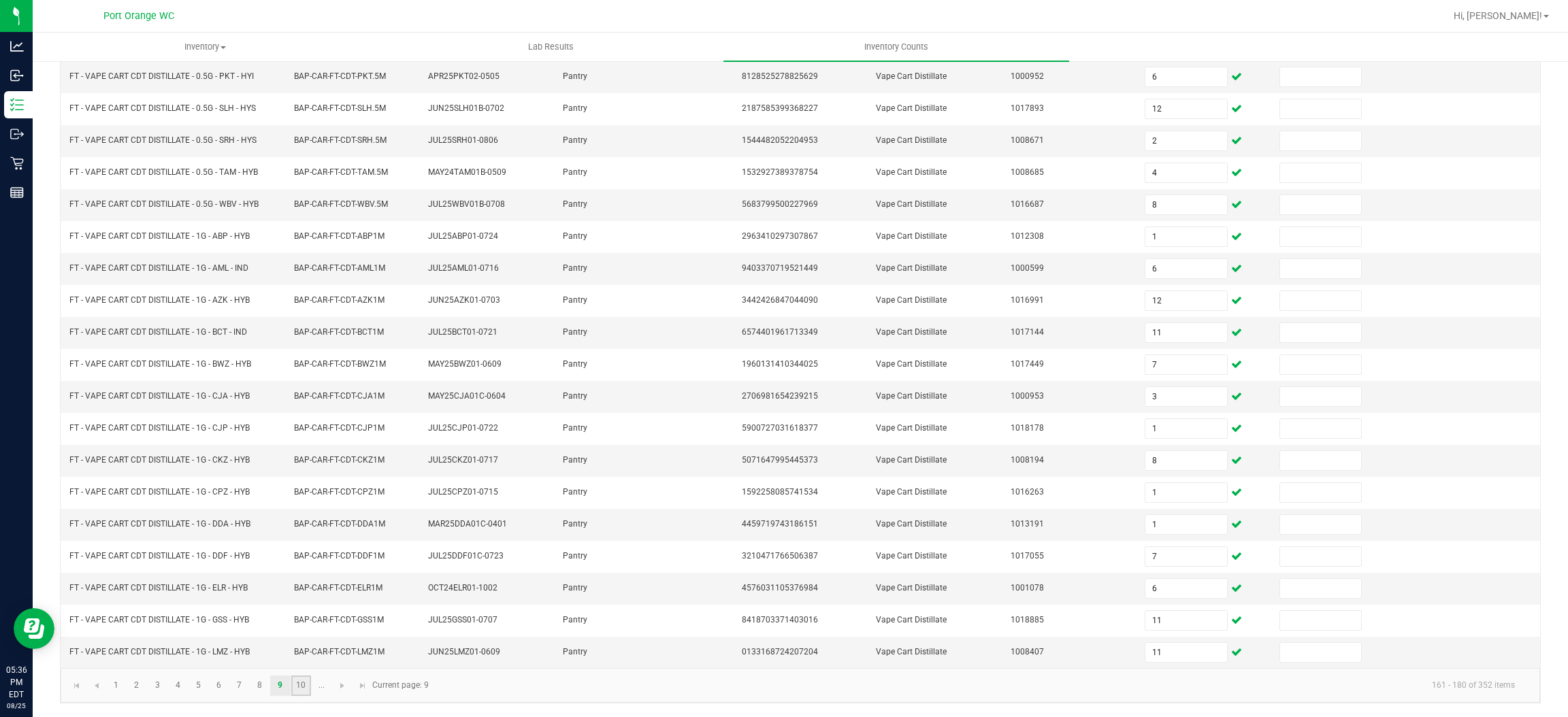
click at [296, 693] on link "10" at bounding box center [301, 686] width 20 height 21
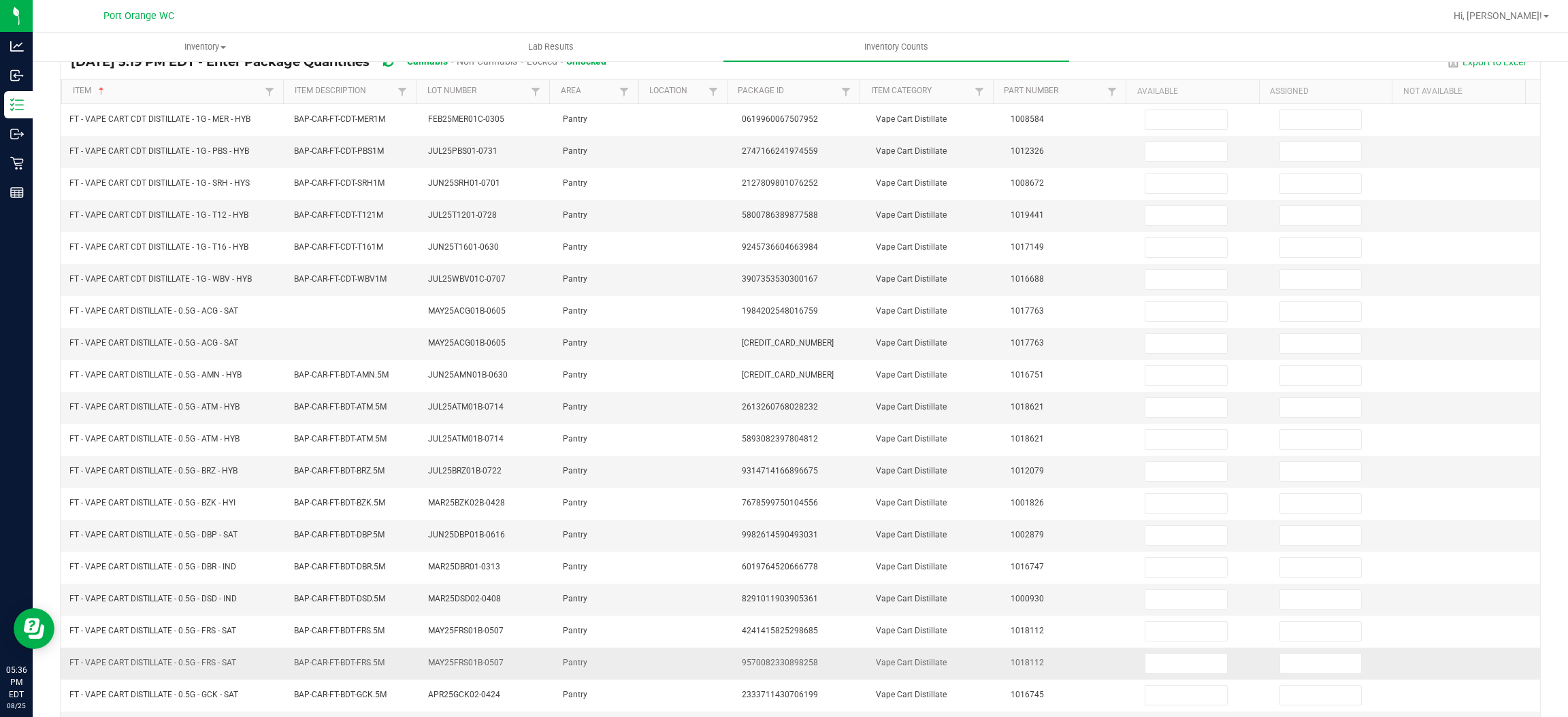
scroll to position [0, 0]
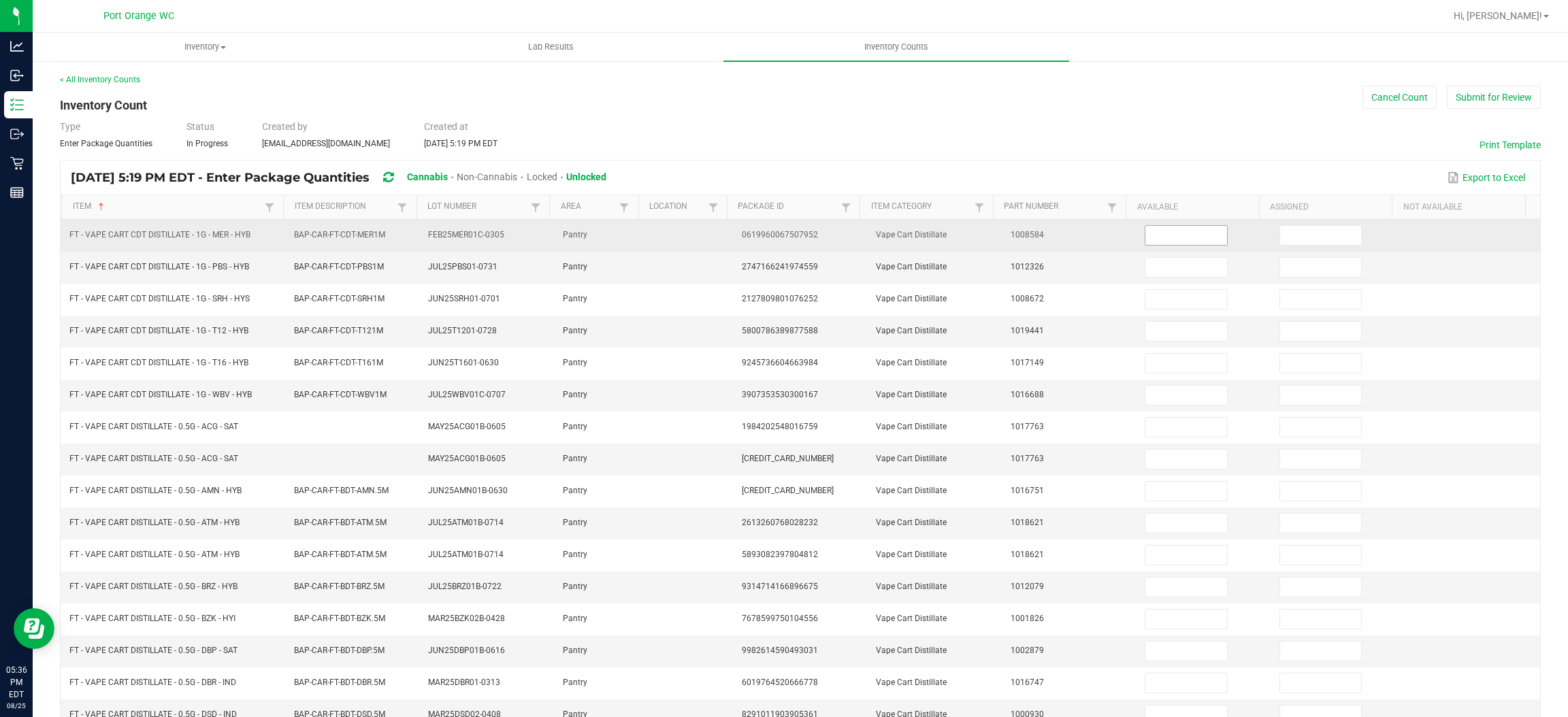
click at [1154, 228] on input at bounding box center [1186, 235] width 81 height 19
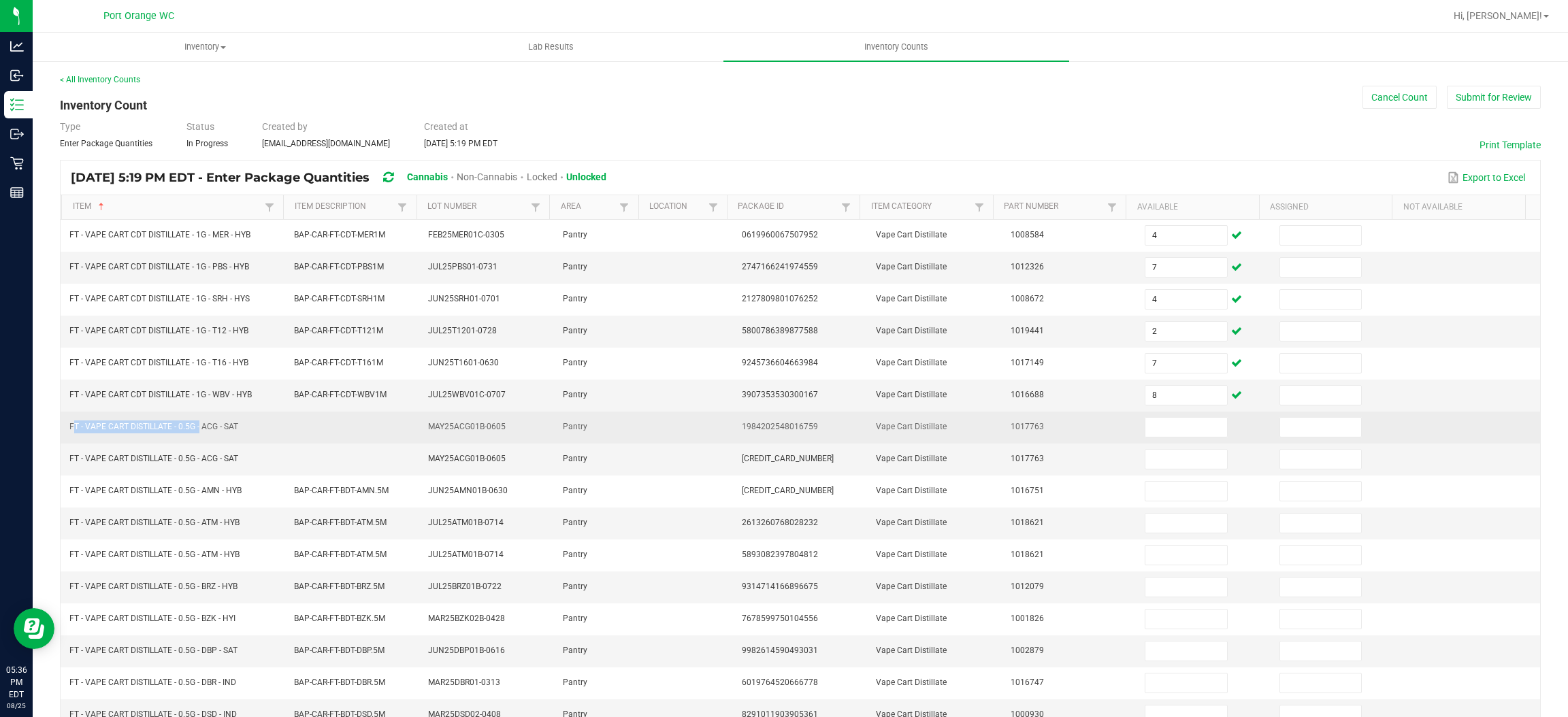
drag, startPoint x: 198, startPoint y: 430, endPoint x: 66, endPoint y: 430, distance: 132.0
click at [66, 430] on td "FT - VAPE CART DISTILLATE - 0.5G - ACG - SAT" at bounding box center [173, 428] width 224 height 32
click at [1146, 431] on input at bounding box center [1186, 427] width 81 height 19
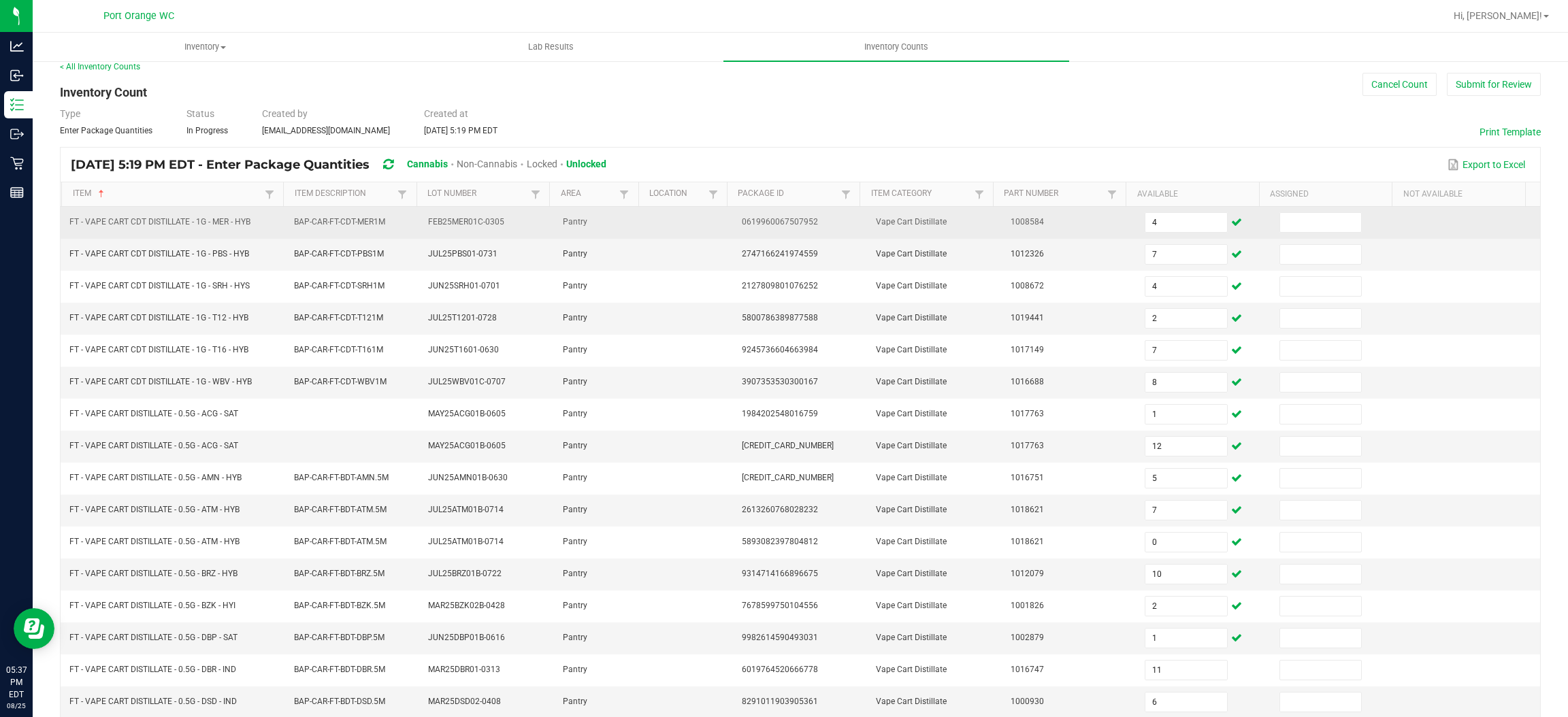
scroll to position [198, 0]
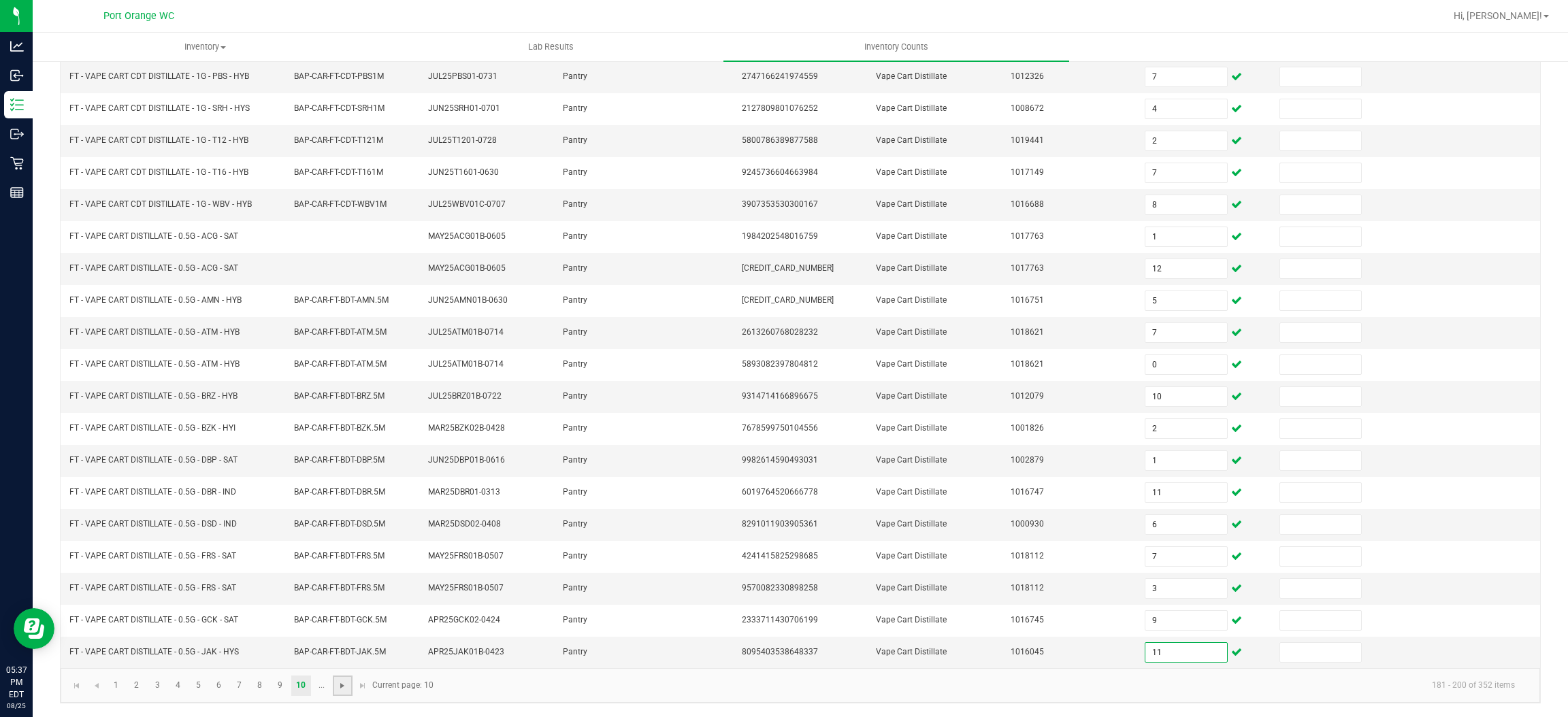
click at [341, 686] on span "Go to the next page" at bounding box center [342, 686] width 11 height 11
click at [100, 685] on span "Go to the previous page" at bounding box center [96, 686] width 11 height 11
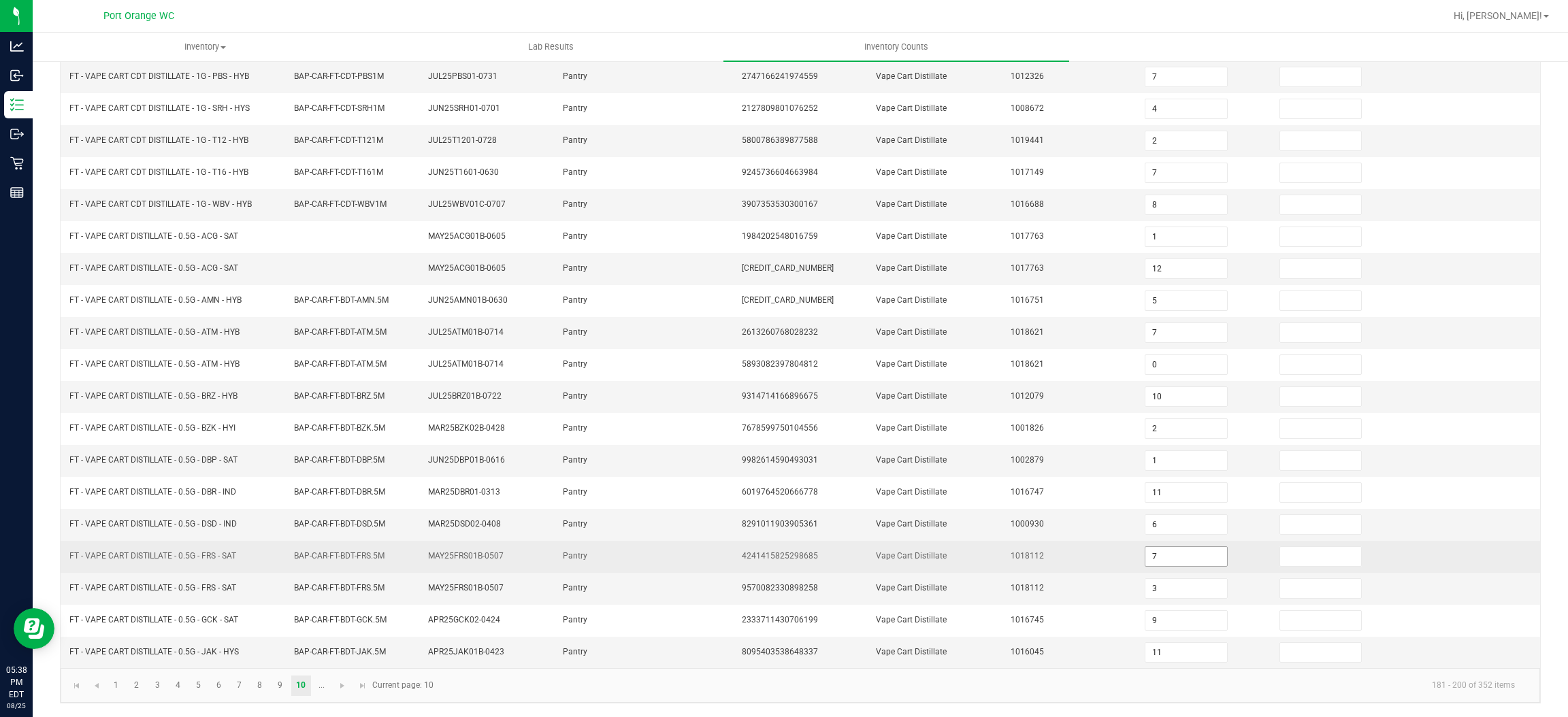
click at [1146, 562] on input "7" at bounding box center [1186, 556] width 81 height 19
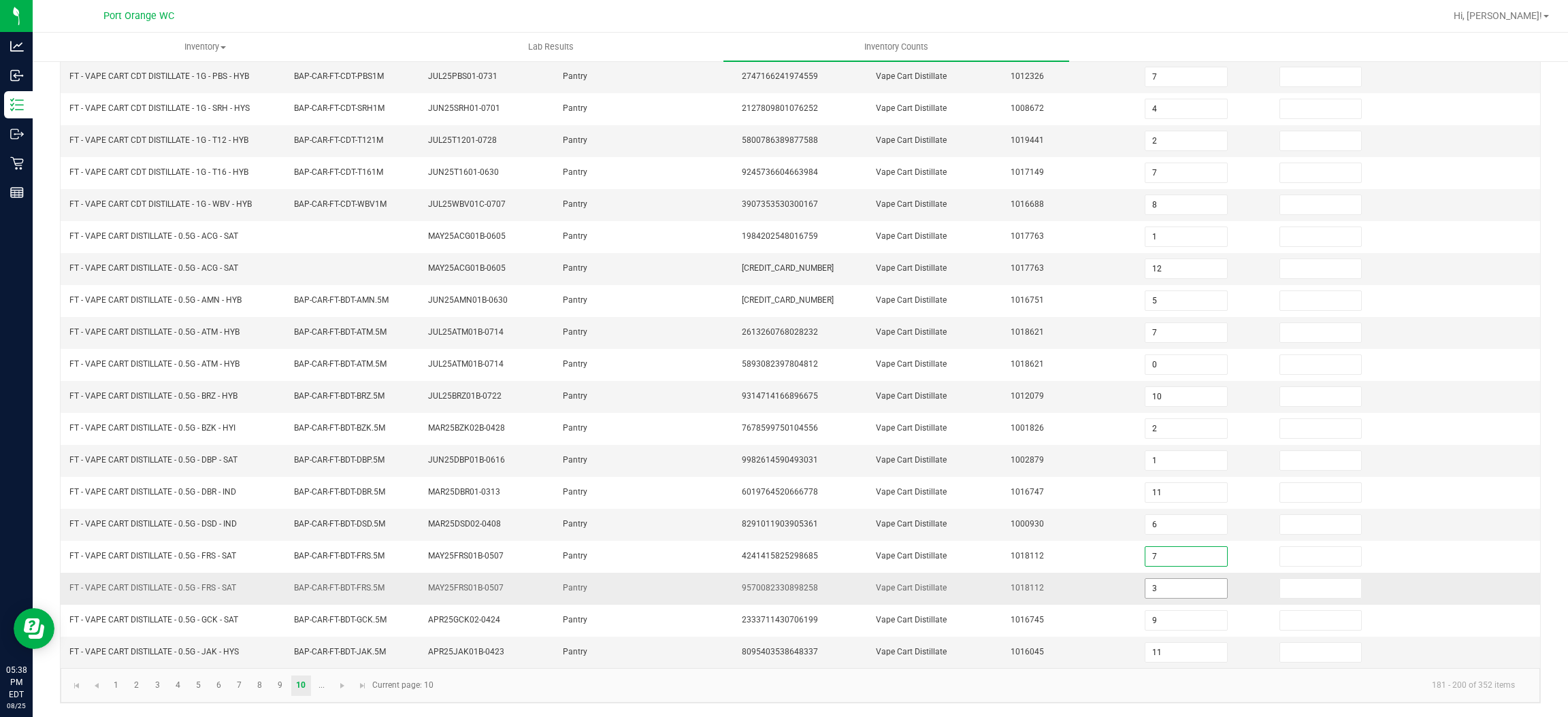
click at [1146, 580] on input "3" at bounding box center [1186, 589] width 81 height 19
click at [335, 695] on link at bounding box center [342, 686] width 20 height 21
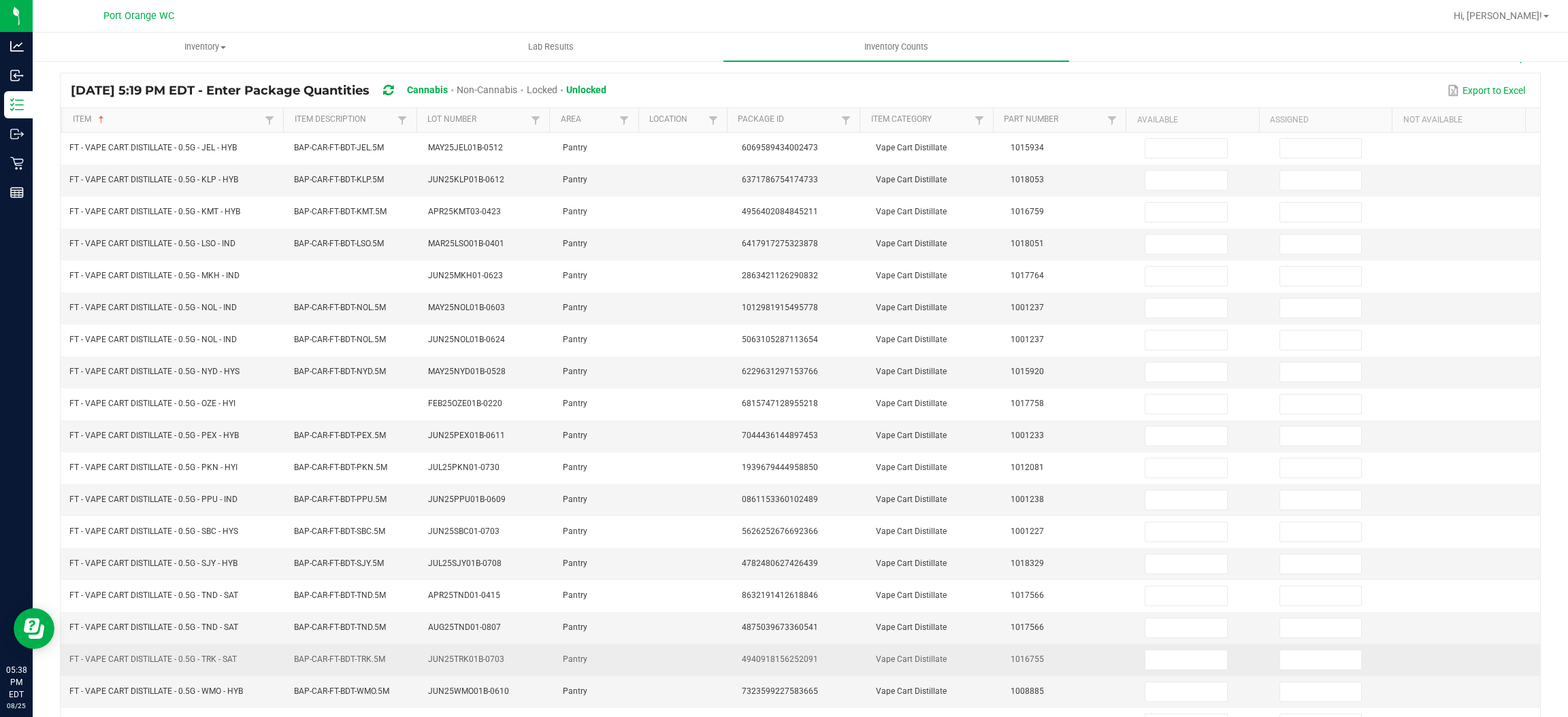
scroll to position [0, 0]
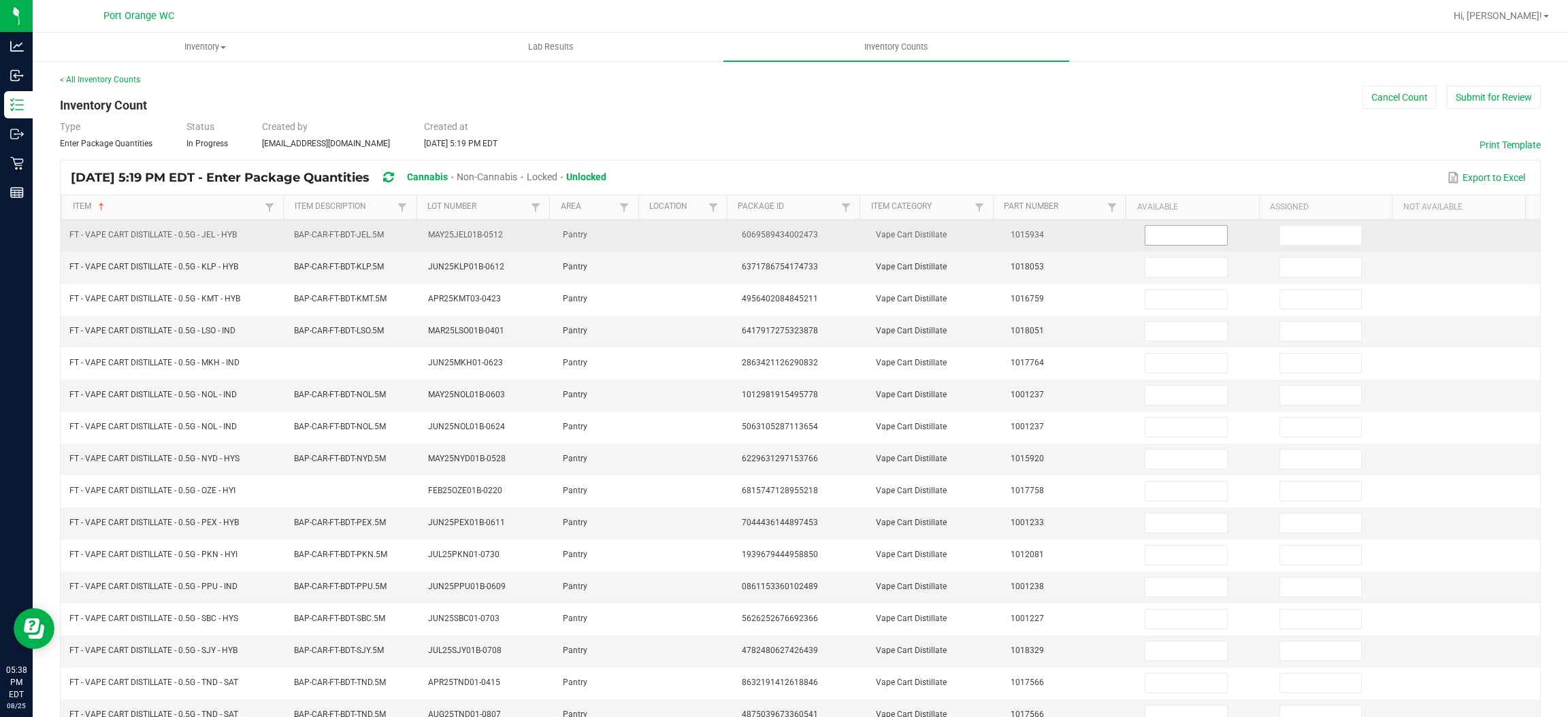
click at [1146, 235] on input at bounding box center [1186, 235] width 81 height 19
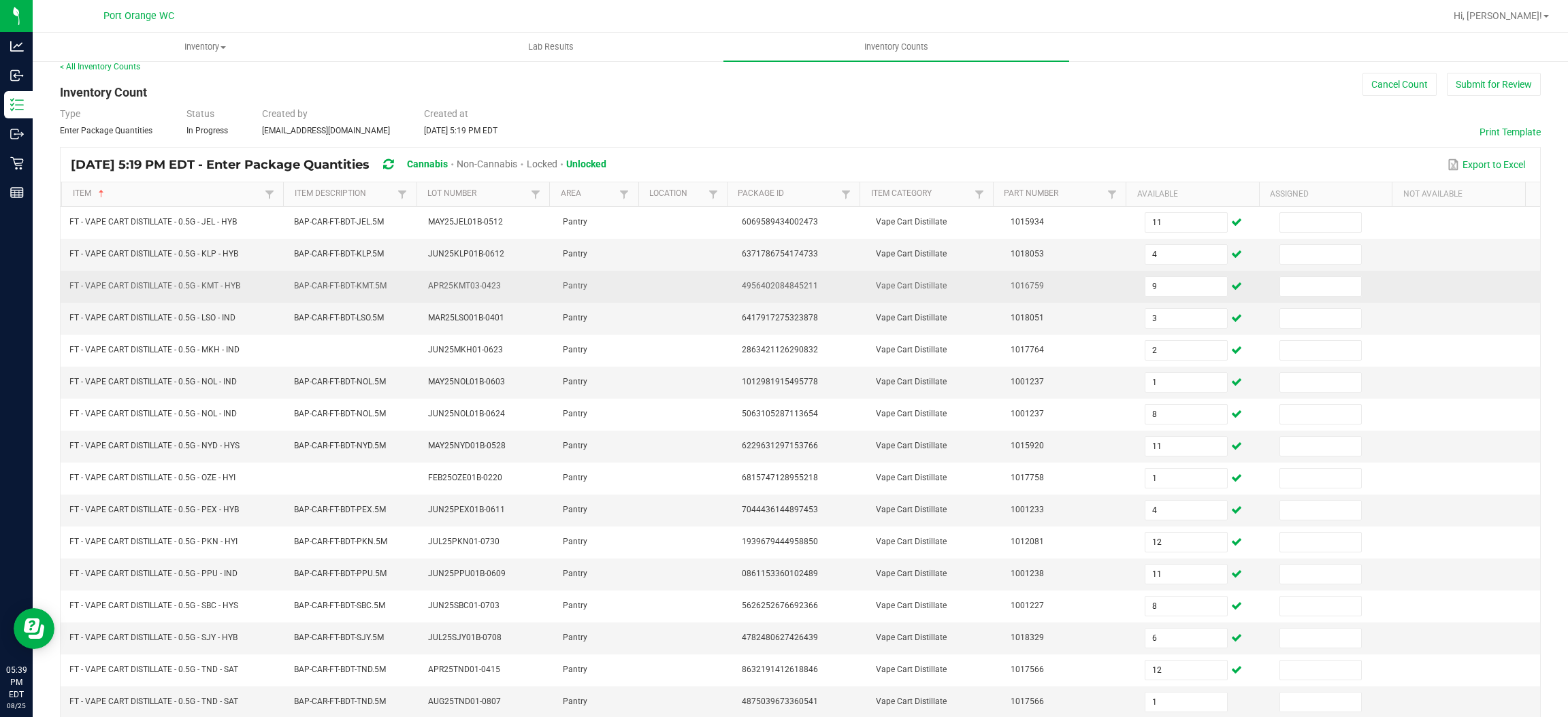
scroll to position [198, 0]
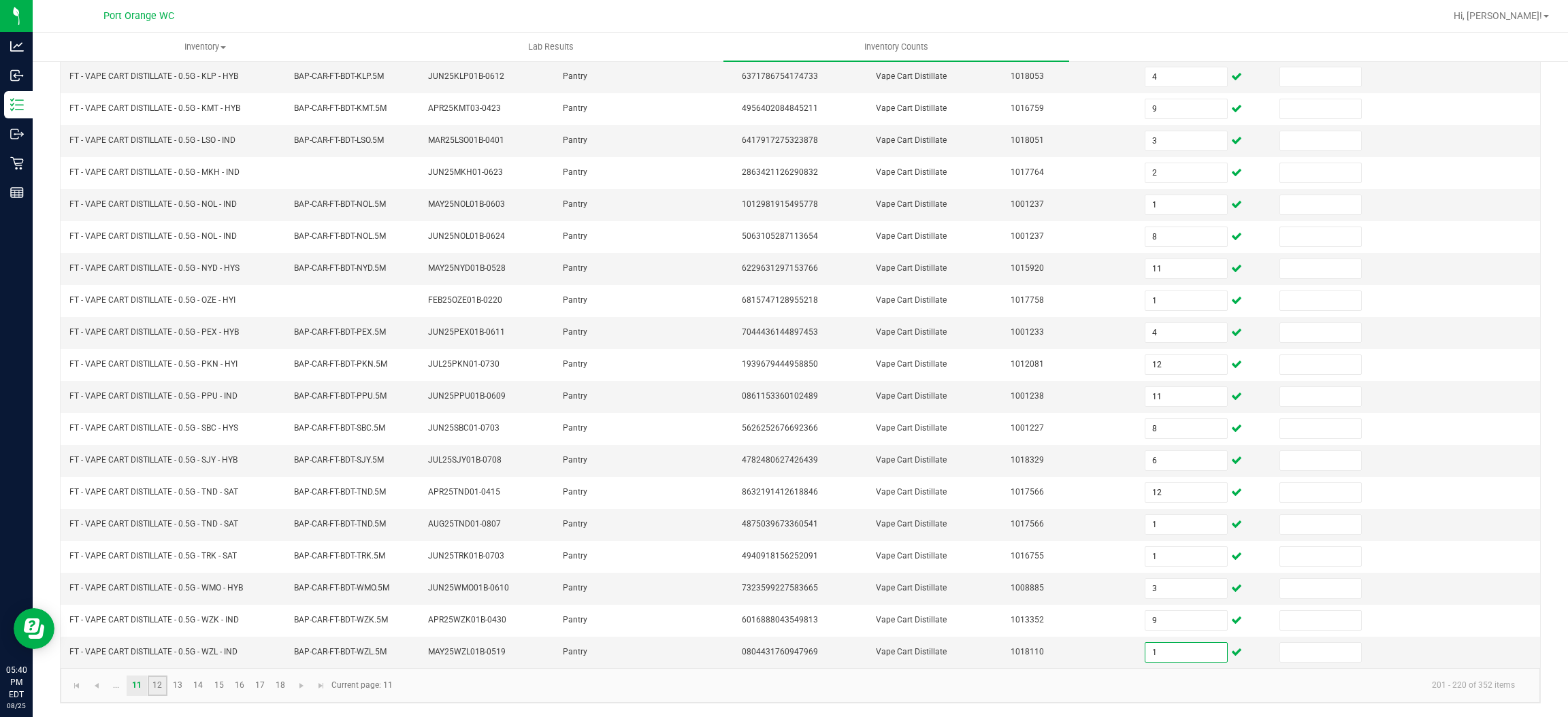
click at [158, 687] on link "12" at bounding box center [157, 686] width 20 height 21
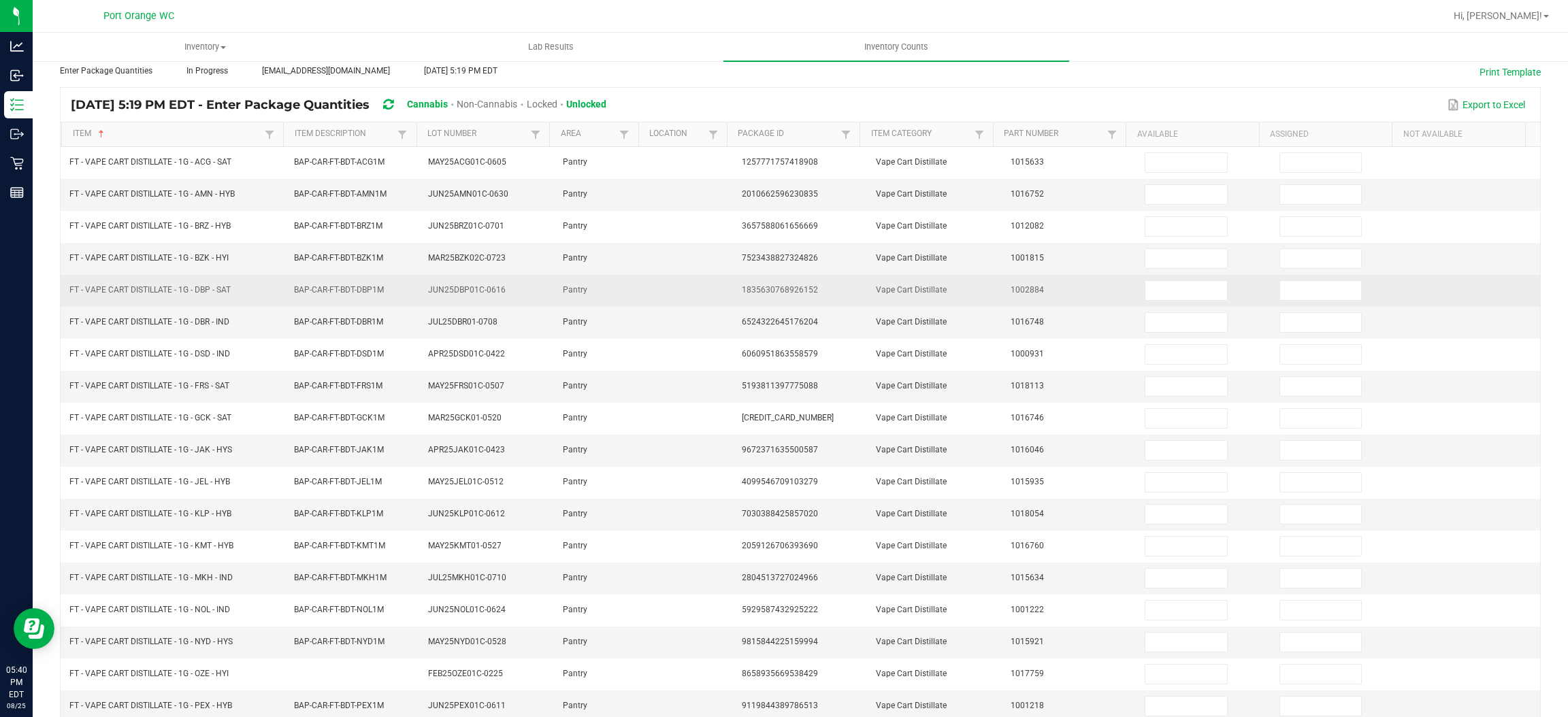
scroll to position [0, 0]
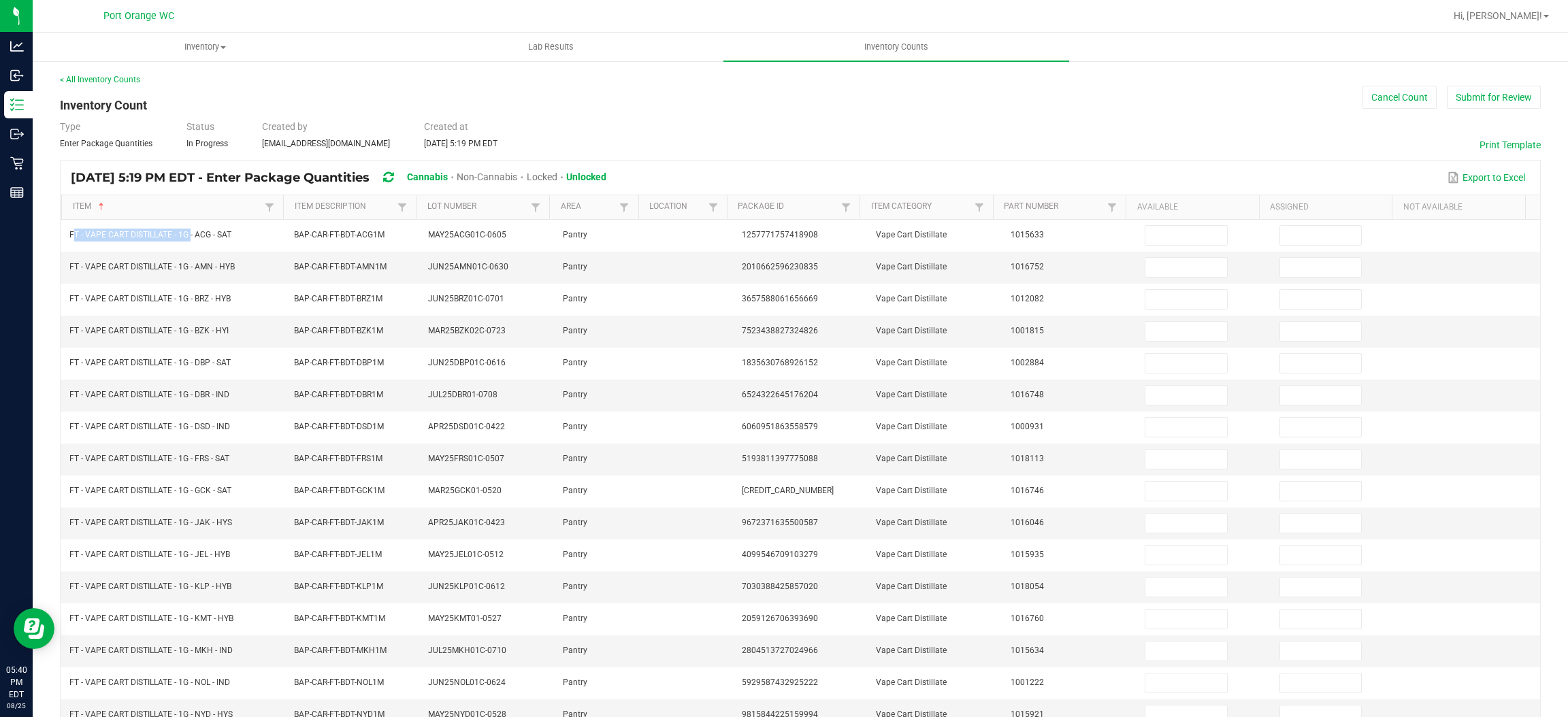
drag, startPoint x: 190, startPoint y: 232, endPoint x: 141, endPoint y: 150, distance: 95.5
click at [100, 225] on td "FT - VAPE CART DISTILLATE - 1G - ACG - SAT" at bounding box center [173, 236] width 224 height 32
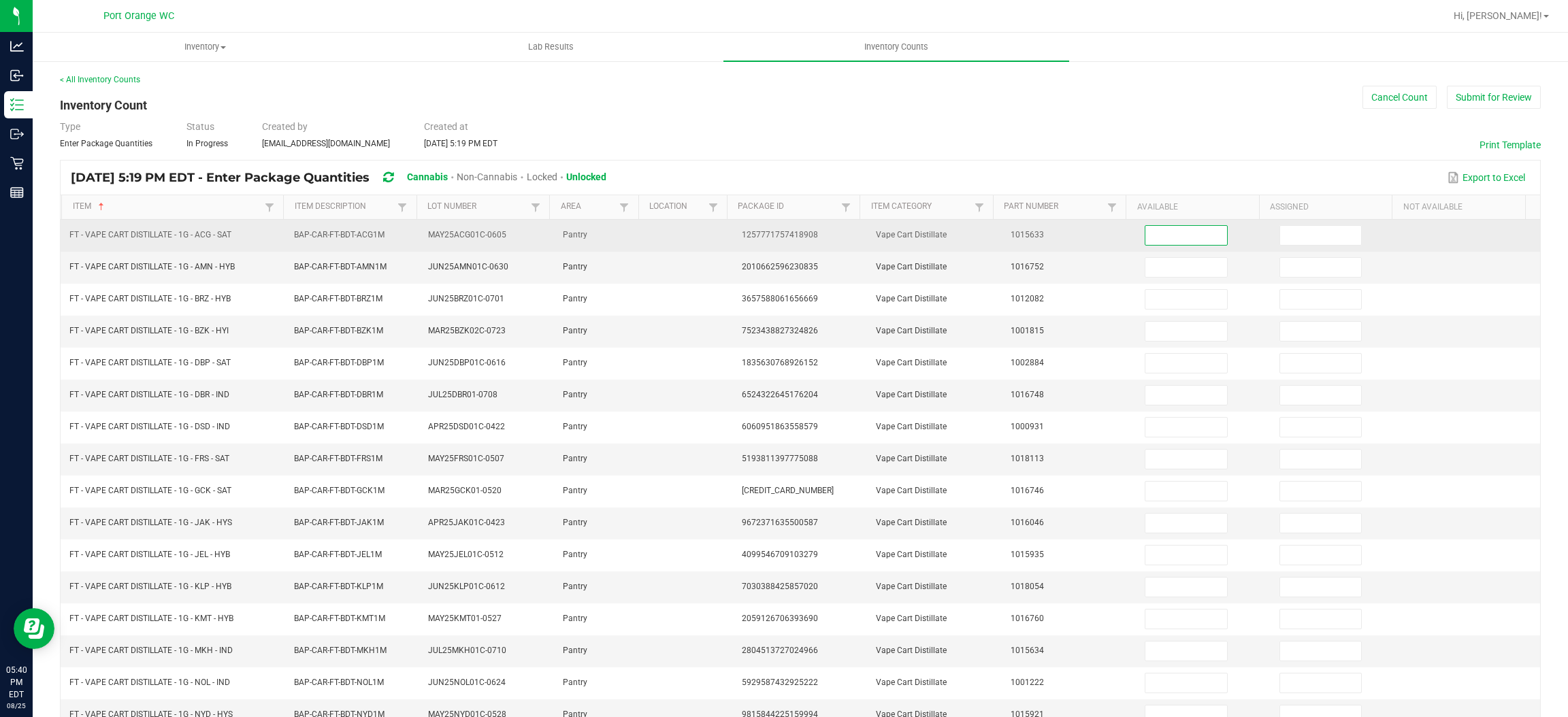
click at [1146, 240] on input at bounding box center [1186, 235] width 81 height 19
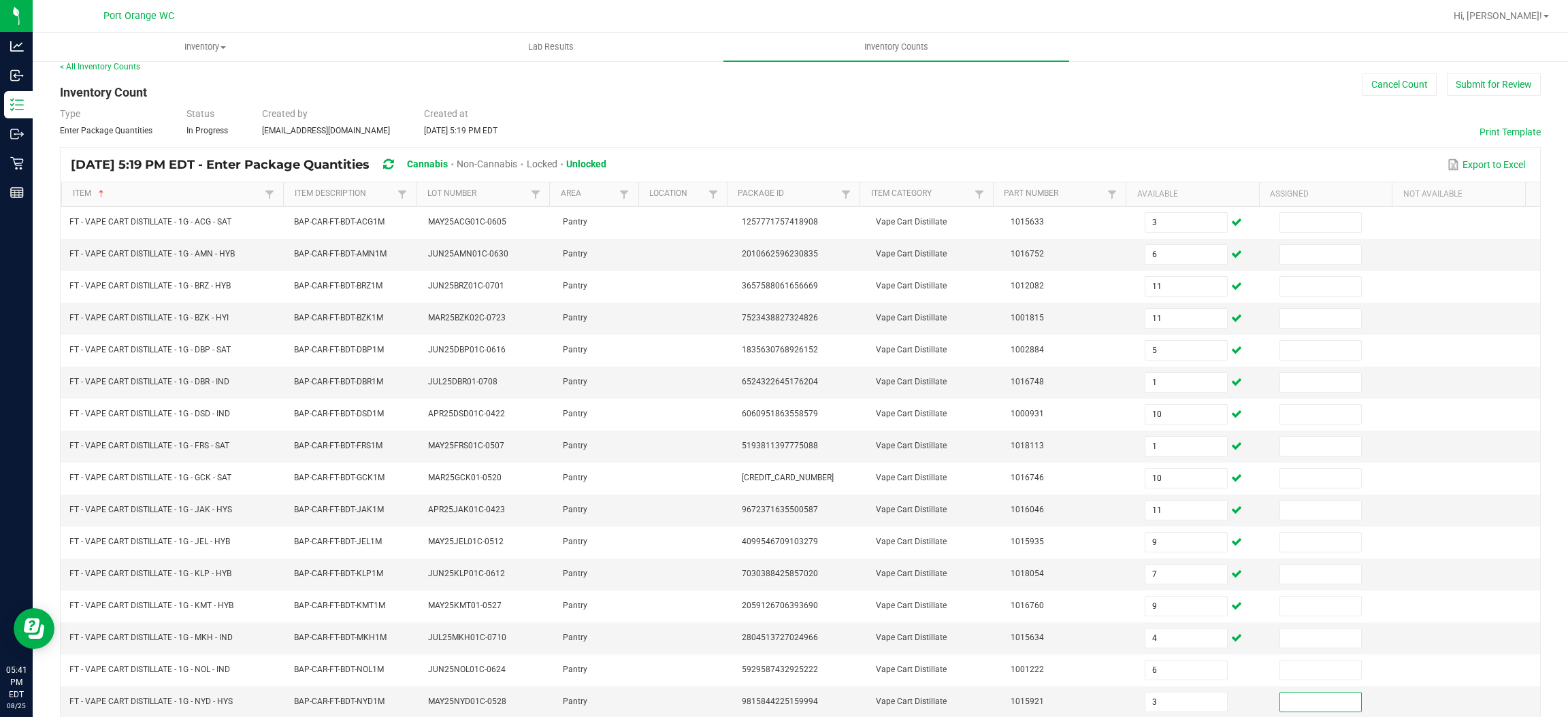
scroll to position [198, 0]
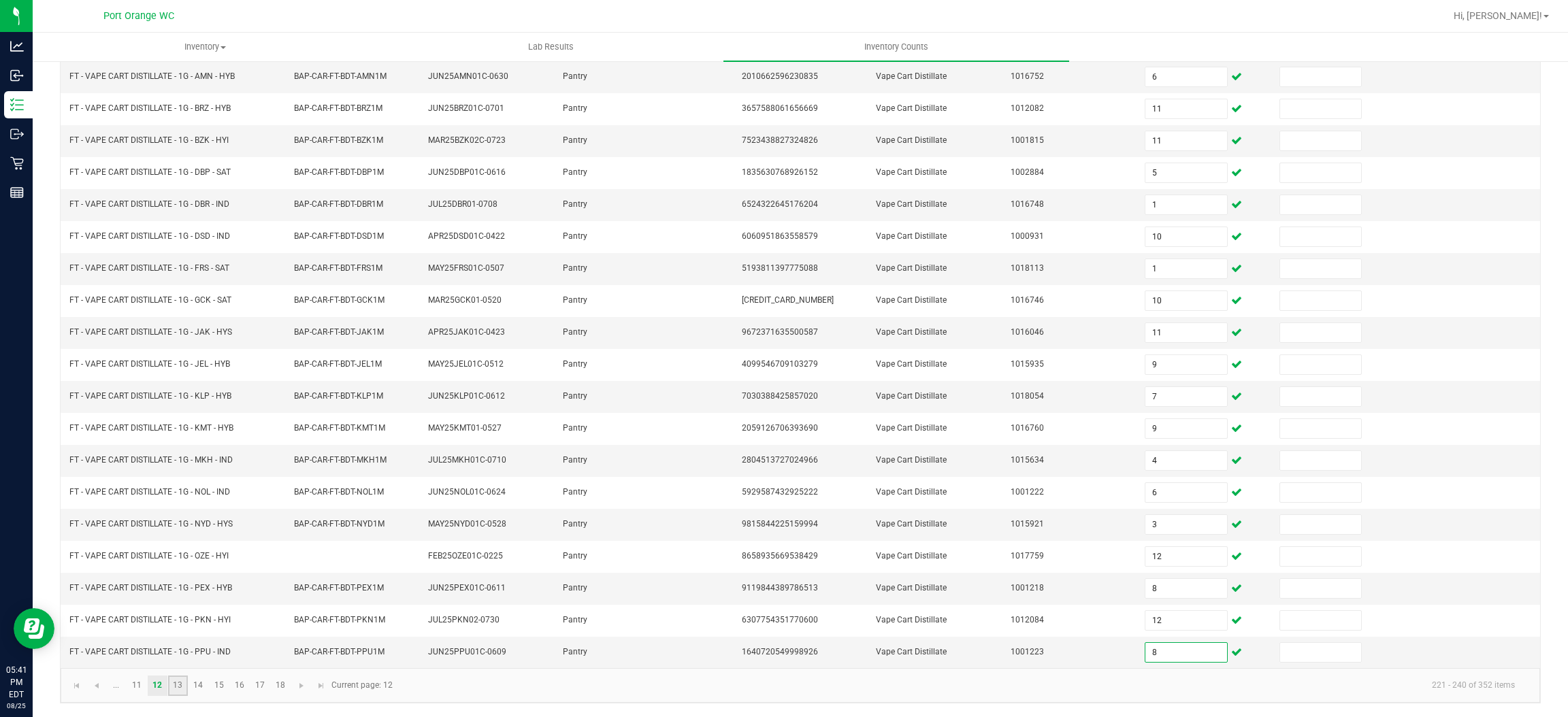
click at [183, 681] on link "13" at bounding box center [178, 686] width 20 height 21
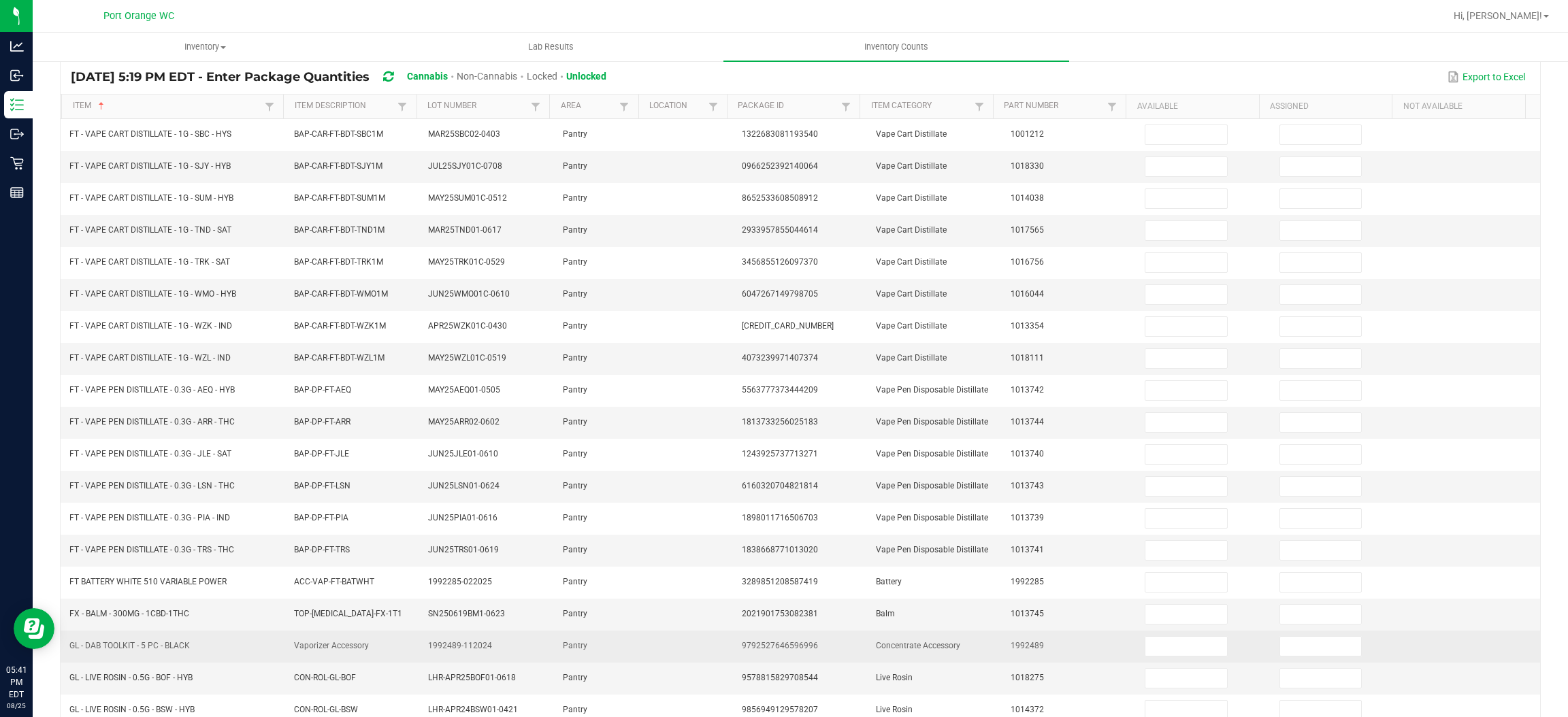
scroll to position [0, 0]
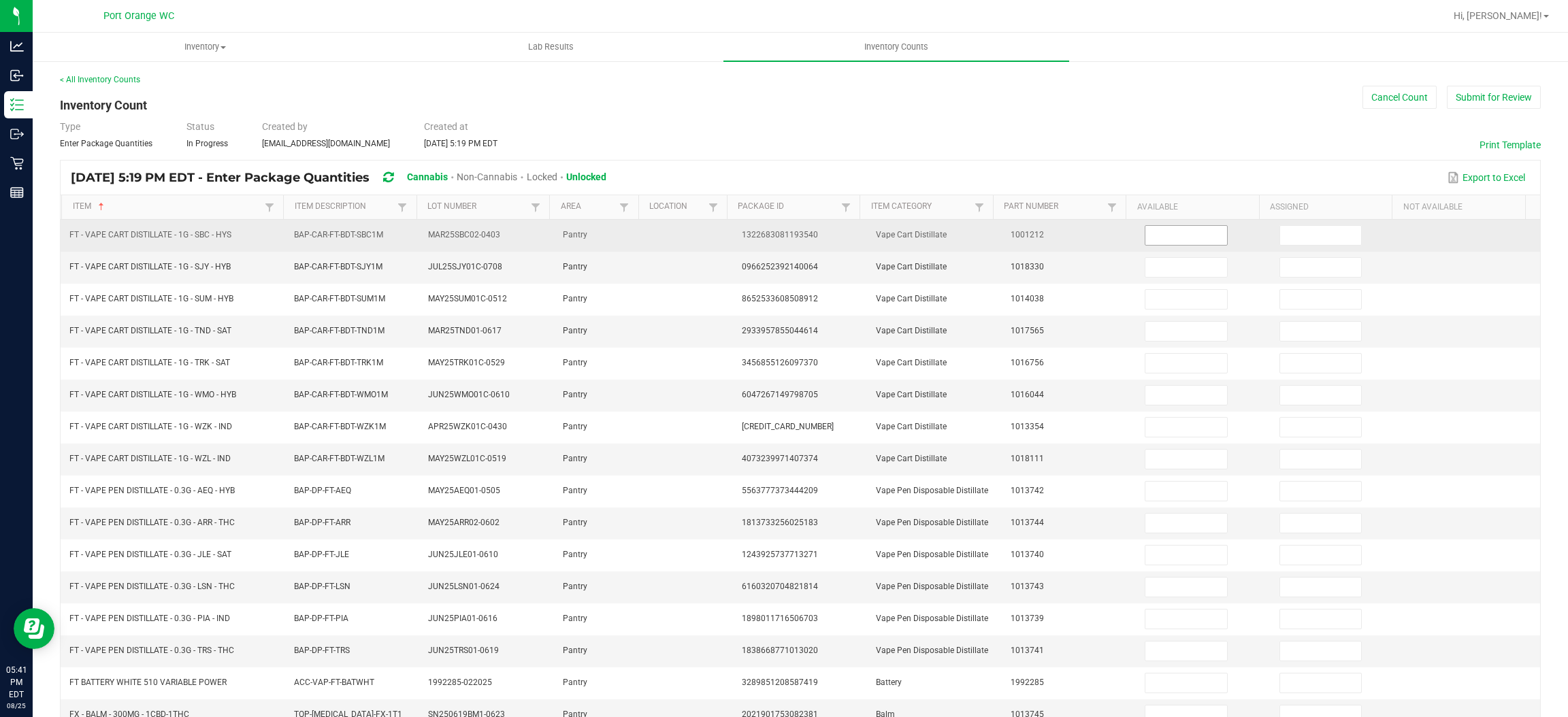
click at [1189, 232] on input at bounding box center [1186, 235] width 81 height 19
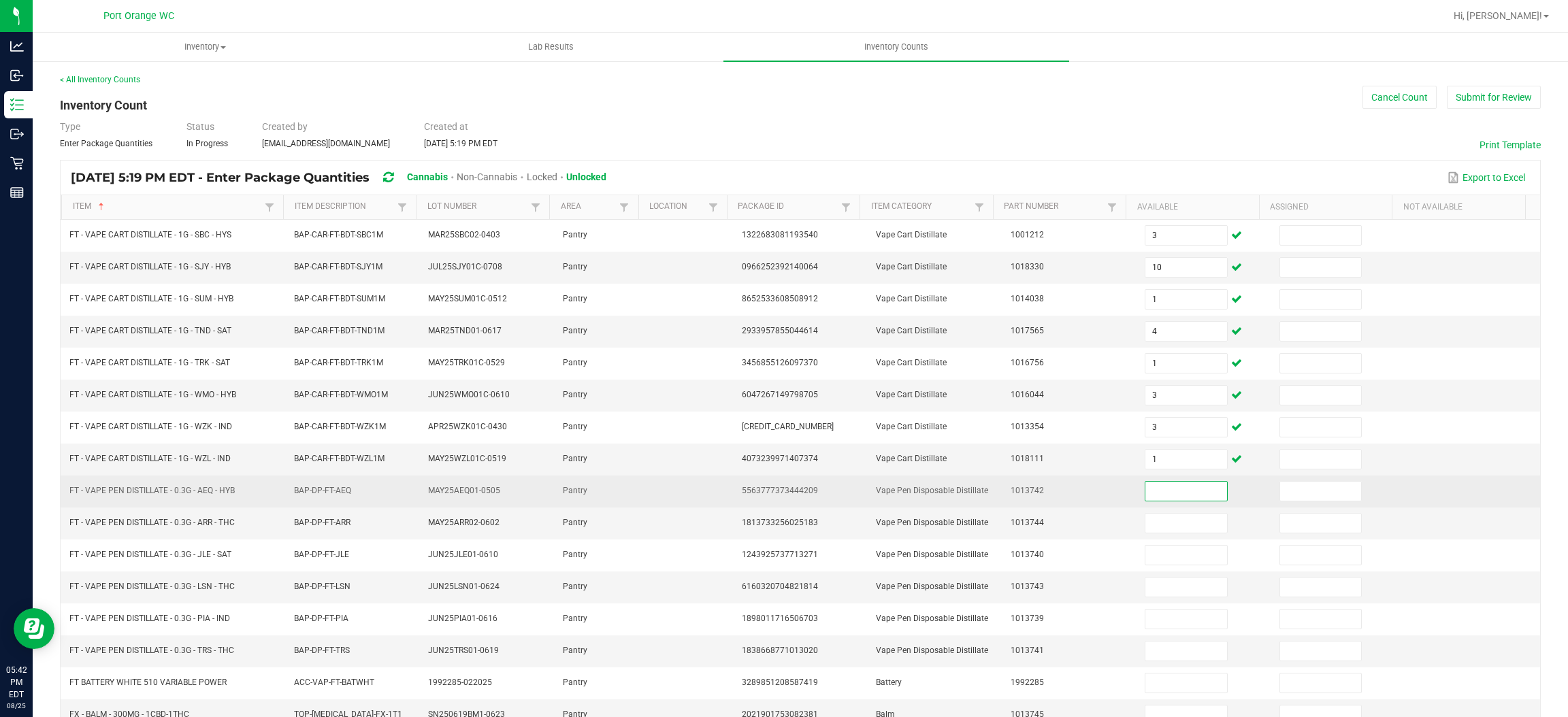
click at [195, 492] on span "FT - VAPE PEN DISTILLATE - 0.3G - AEQ - HYB" at bounding box center [152, 491] width 165 height 10
drag, startPoint x: 193, startPoint y: 495, endPoint x: 88, endPoint y: 506, distance: 105.6
click at [88, 506] on td "FT - VAPE PEN DISTILLATE - 0.3G - AEQ - HYB" at bounding box center [173, 491] width 224 height 32
click at [1157, 493] on input at bounding box center [1186, 491] width 81 height 19
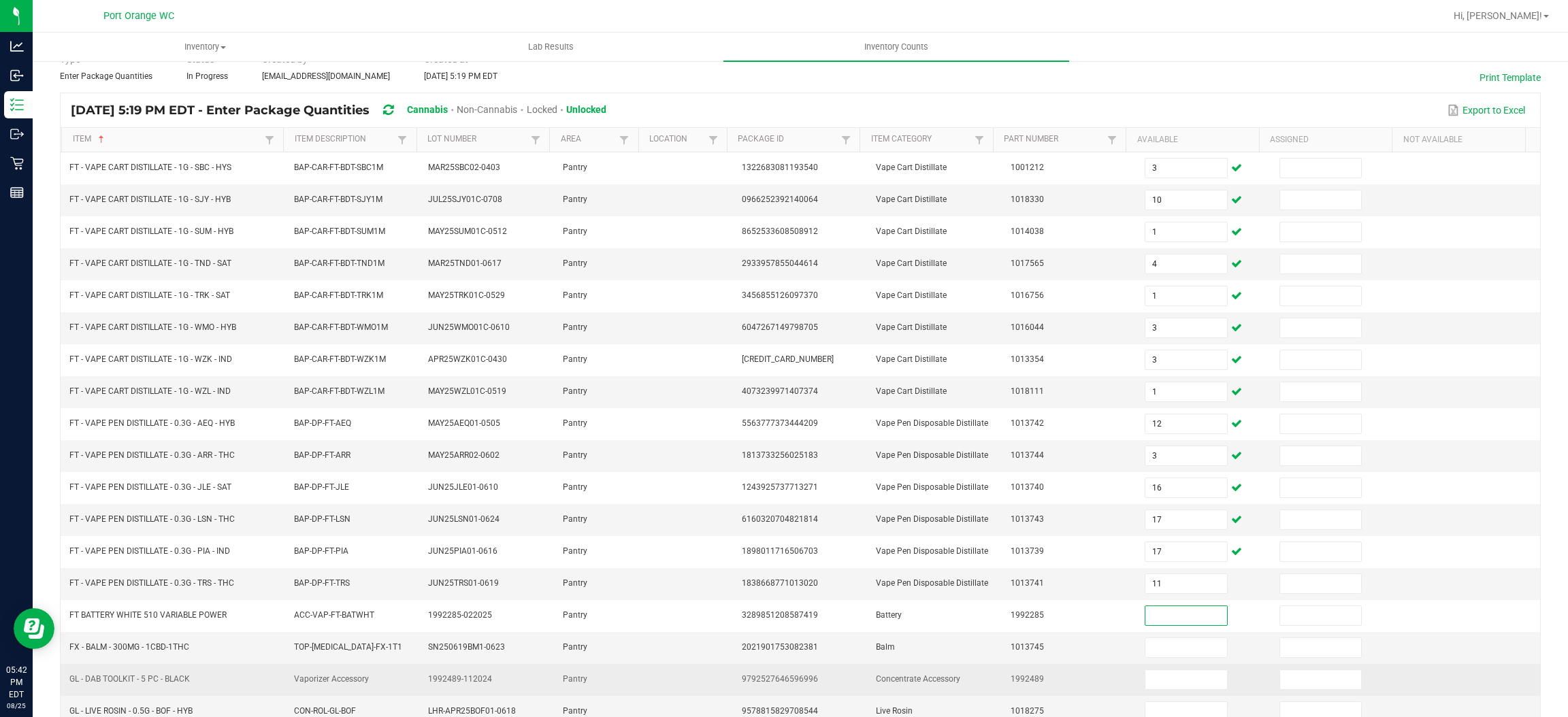
scroll to position [198, 0]
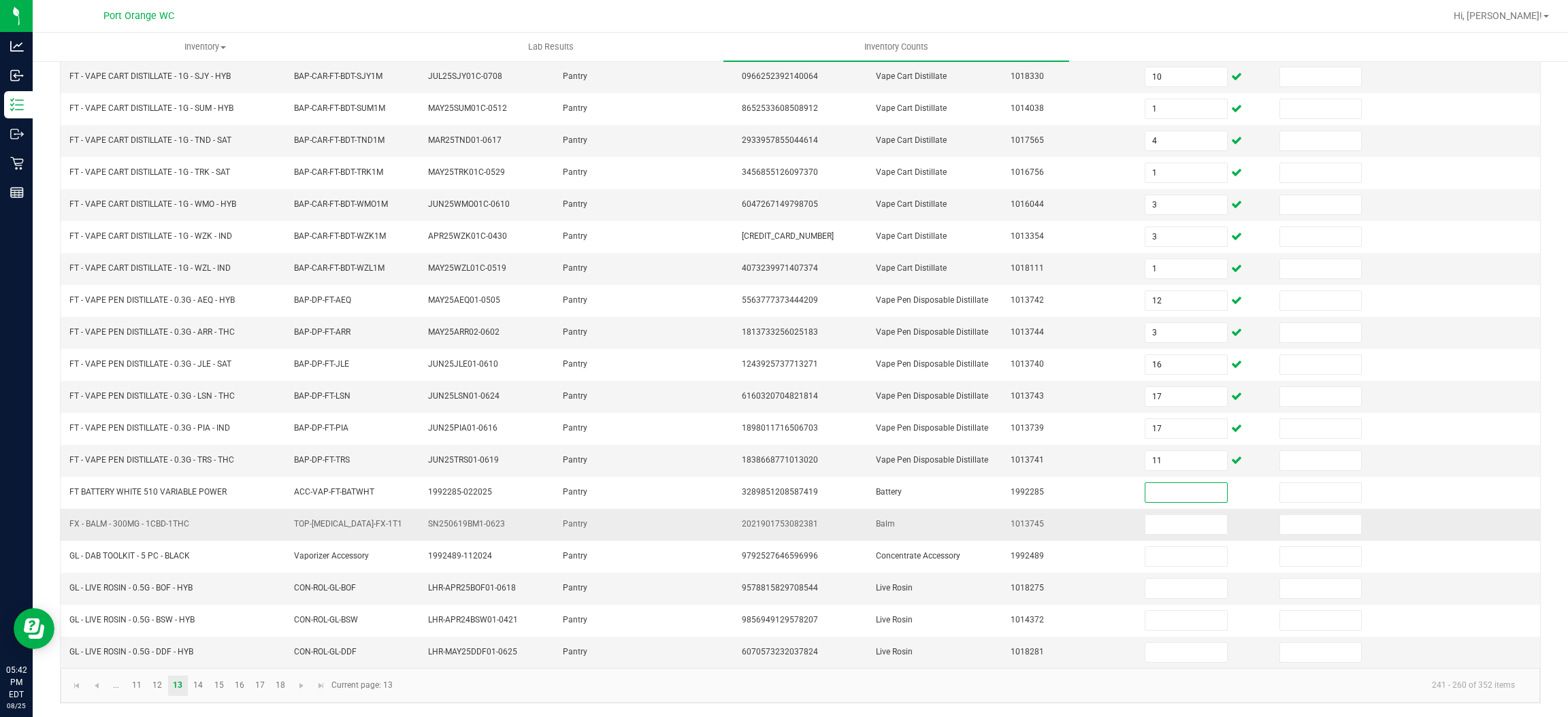
click at [129, 525] on span "FX - BALM - 300MG - 1CBD-1THC" at bounding box center [128, 524] width 120 height 10
click at [129, 526] on span "FX - BALM - 300MG - 1CBD-1THC" at bounding box center [128, 524] width 120 height 10
click at [1146, 532] on input at bounding box center [1186, 524] width 81 height 19
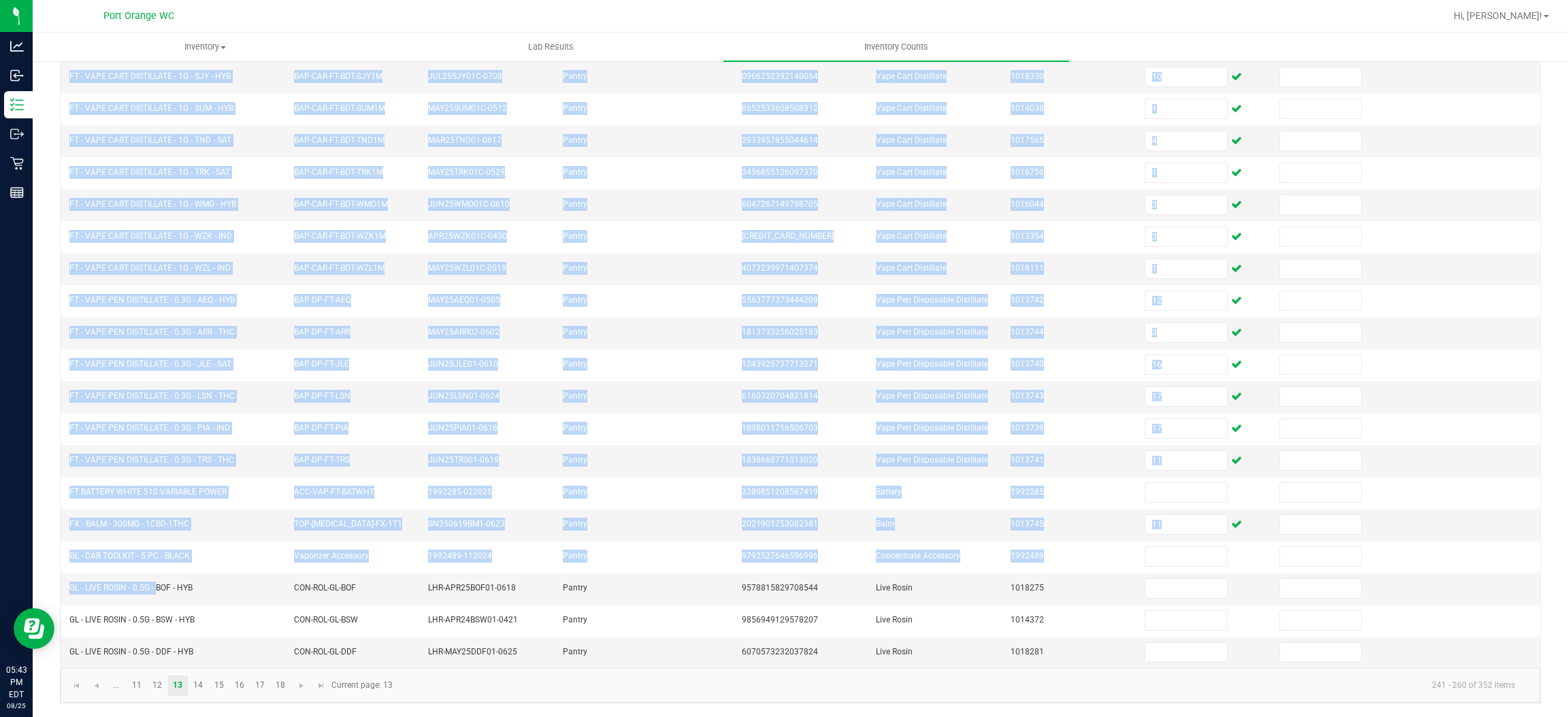
drag, startPoint x: 155, startPoint y: 587, endPoint x: 55, endPoint y: 590, distance: 100.0
click at [55, 590] on div "< All Inventory Counts Inventory Count Cancel Count Submit for Review Type Ente…" at bounding box center [800, 294] width 1536 height 848
click at [116, 598] on td "GL - LIVE ROSIN - 0.5G - BOF - HYB" at bounding box center [173, 589] width 224 height 32
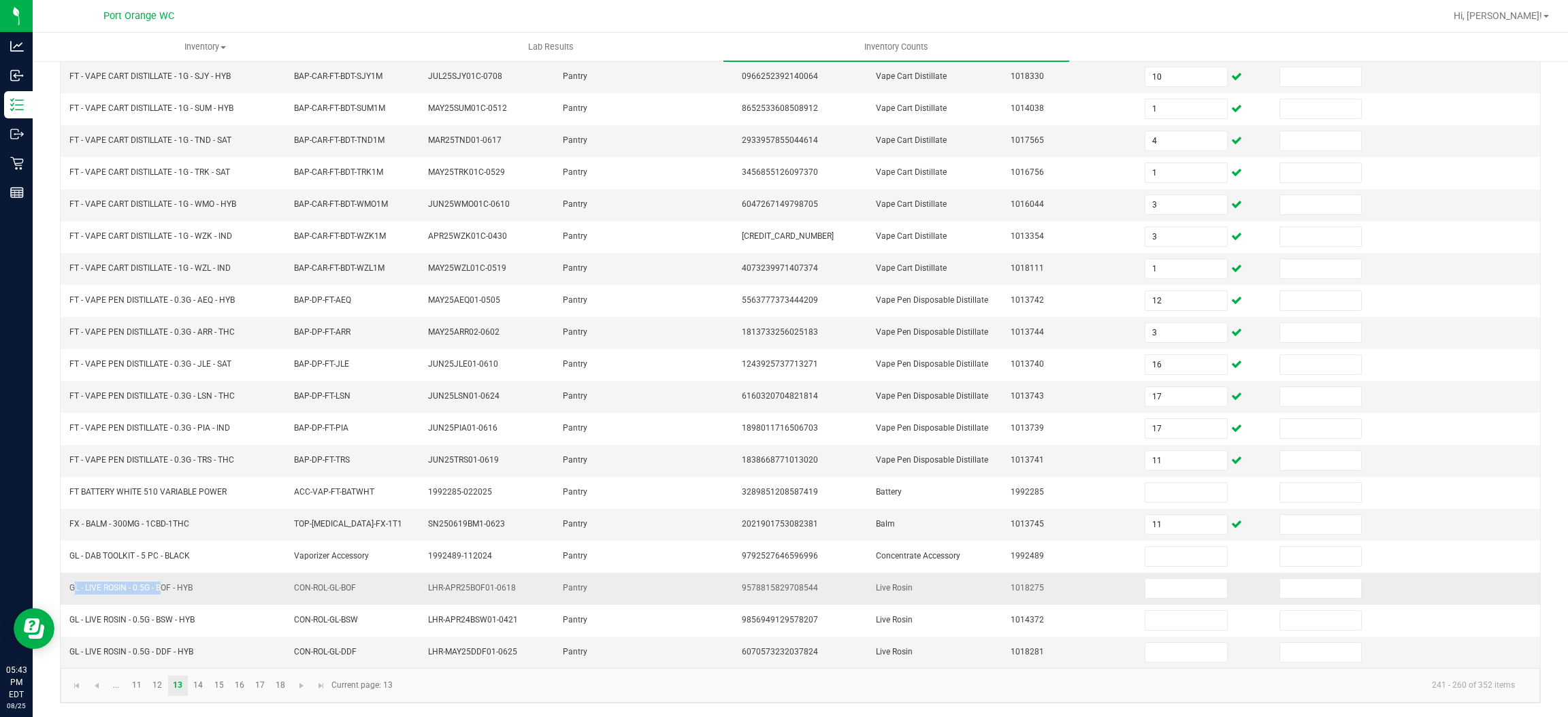
drag, startPoint x: 156, startPoint y: 585, endPoint x: 72, endPoint y: 590, distance: 84.1
click at [72, 590] on span "GL - LIVE ROSIN - 0.5G - BOF - HYB" at bounding box center [130, 588] width 123 height 10
click at [1146, 587] on input at bounding box center [1186, 589] width 81 height 19
click at [193, 697] on kendo-pager "... 11 12 13 14 15 16 17 18 241 - 260 of 352 items Current page: 13" at bounding box center [800, 686] width 1480 height 35
click at [201, 686] on link "14" at bounding box center [199, 686] width 20 height 21
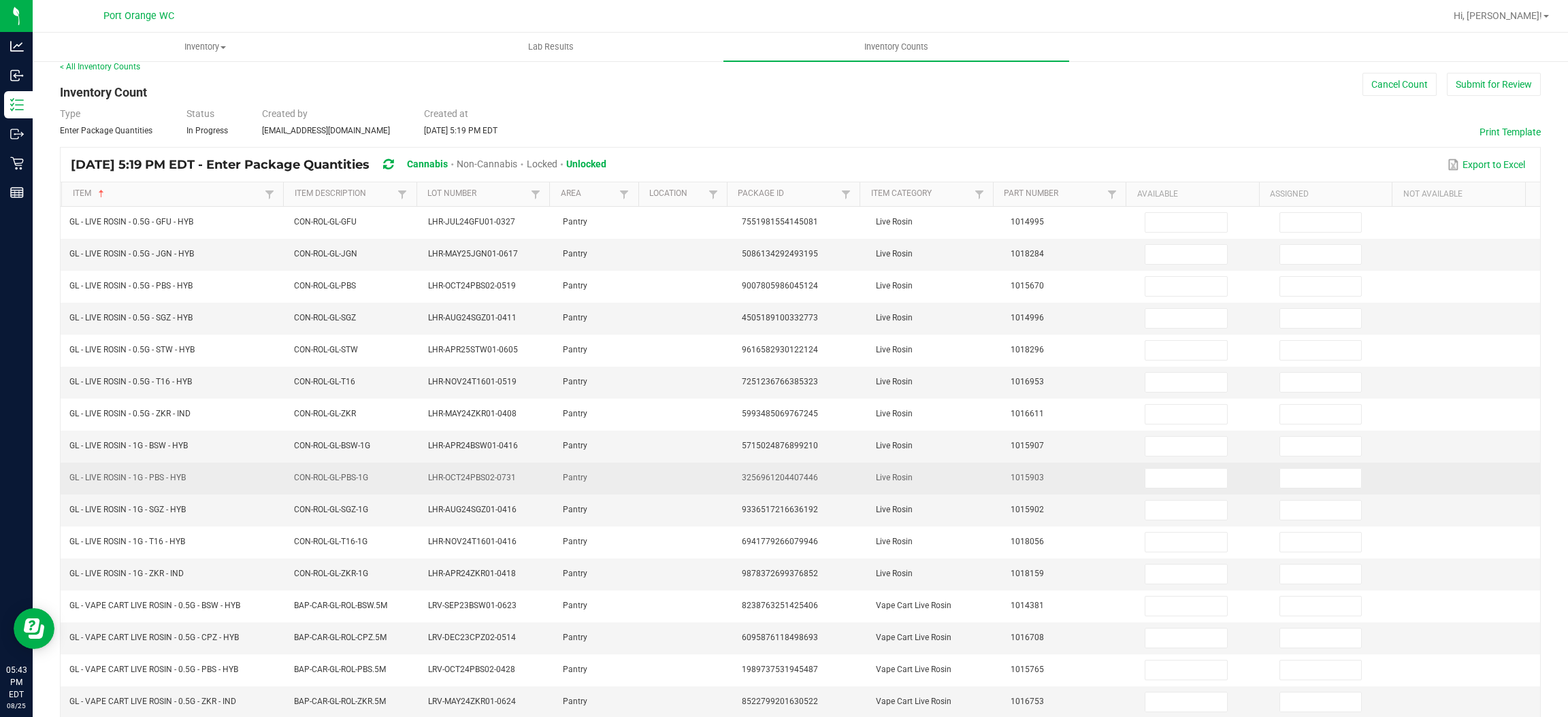
scroll to position [0, 0]
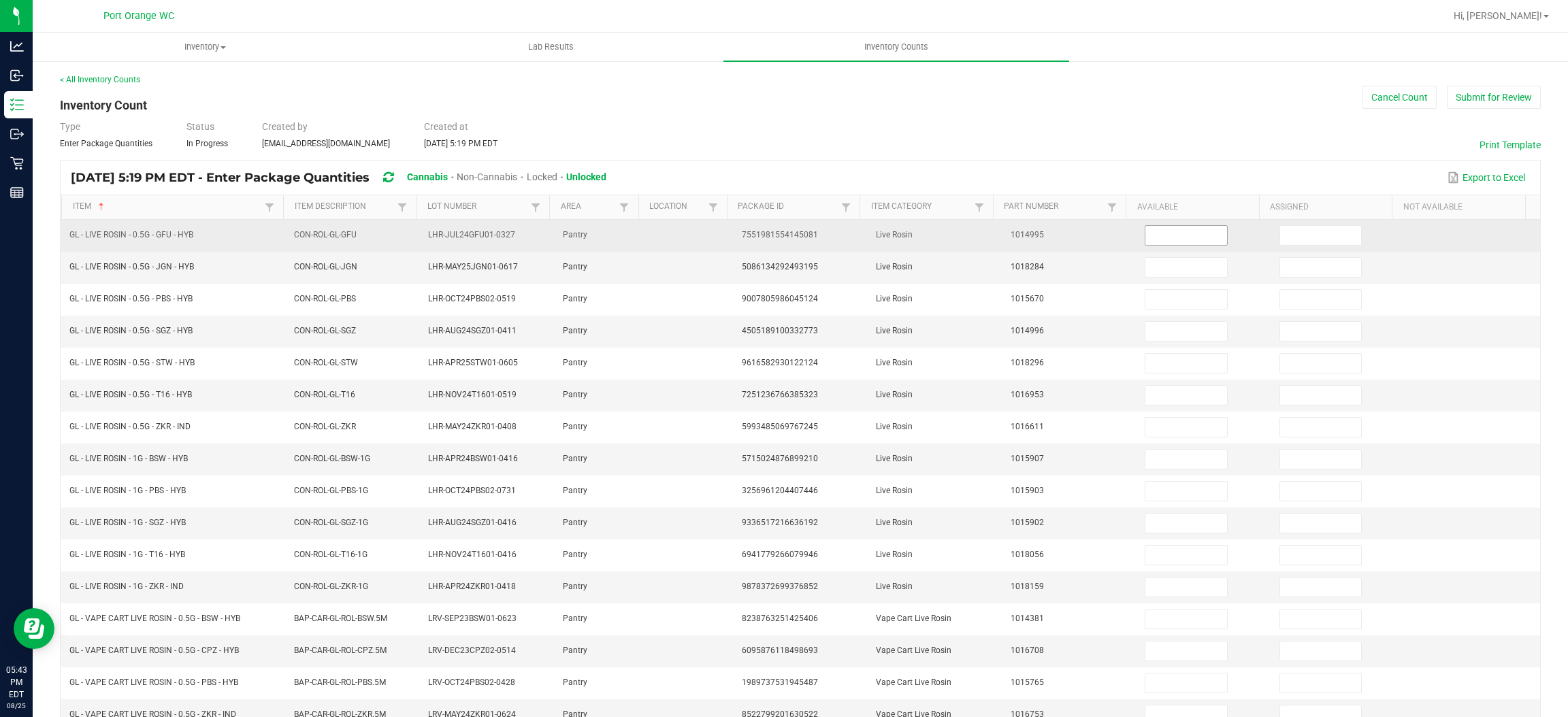
click at [1151, 235] on input at bounding box center [1186, 235] width 81 height 19
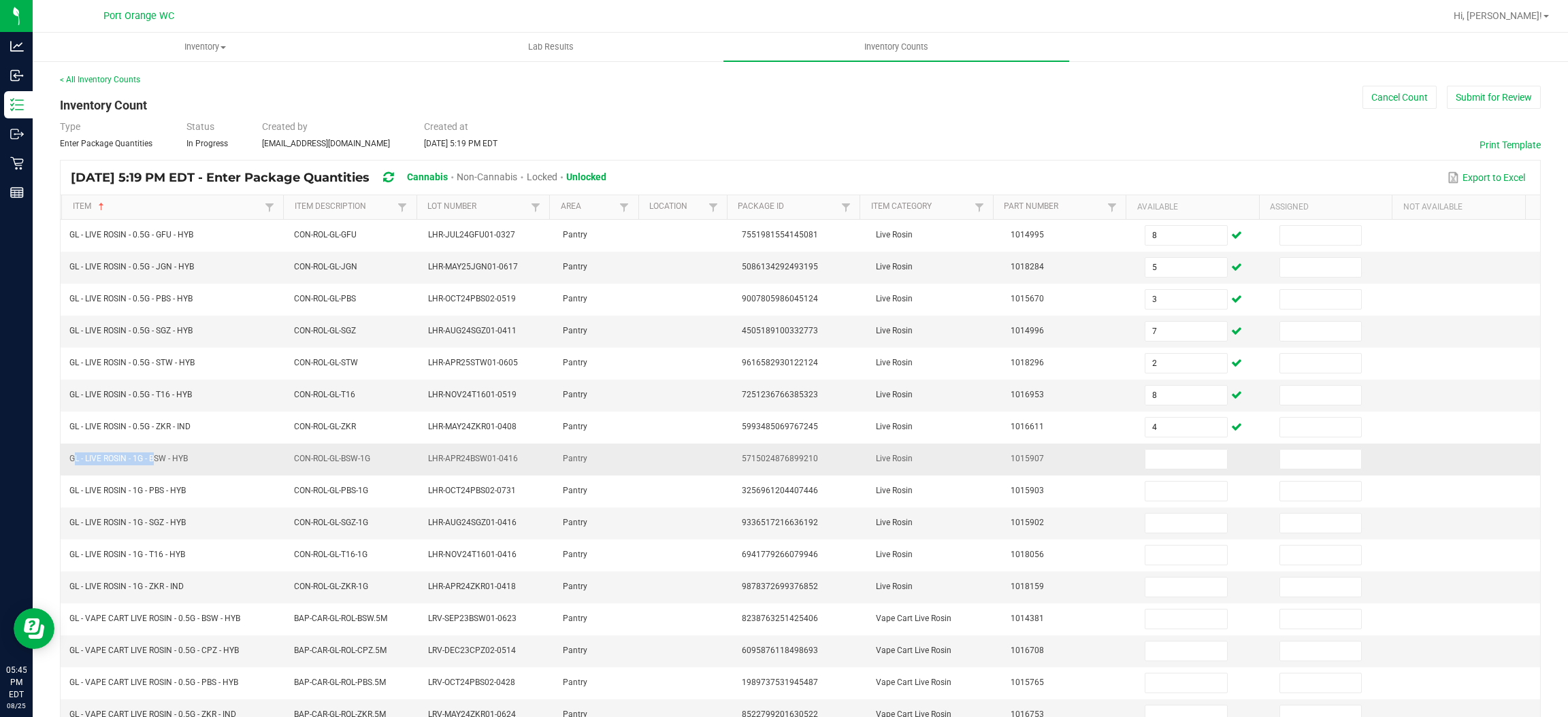
drag, startPoint x: 150, startPoint y: 465, endPoint x: 70, endPoint y: 467, distance: 80.0
click at [70, 464] on span "GL - LIVE ROSIN - 1G - BSW - HYB" at bounding box center [128, 458] width 119 height 10
click at [1147, 468] on input at bounding box center [1186, 459] width 81 height 19
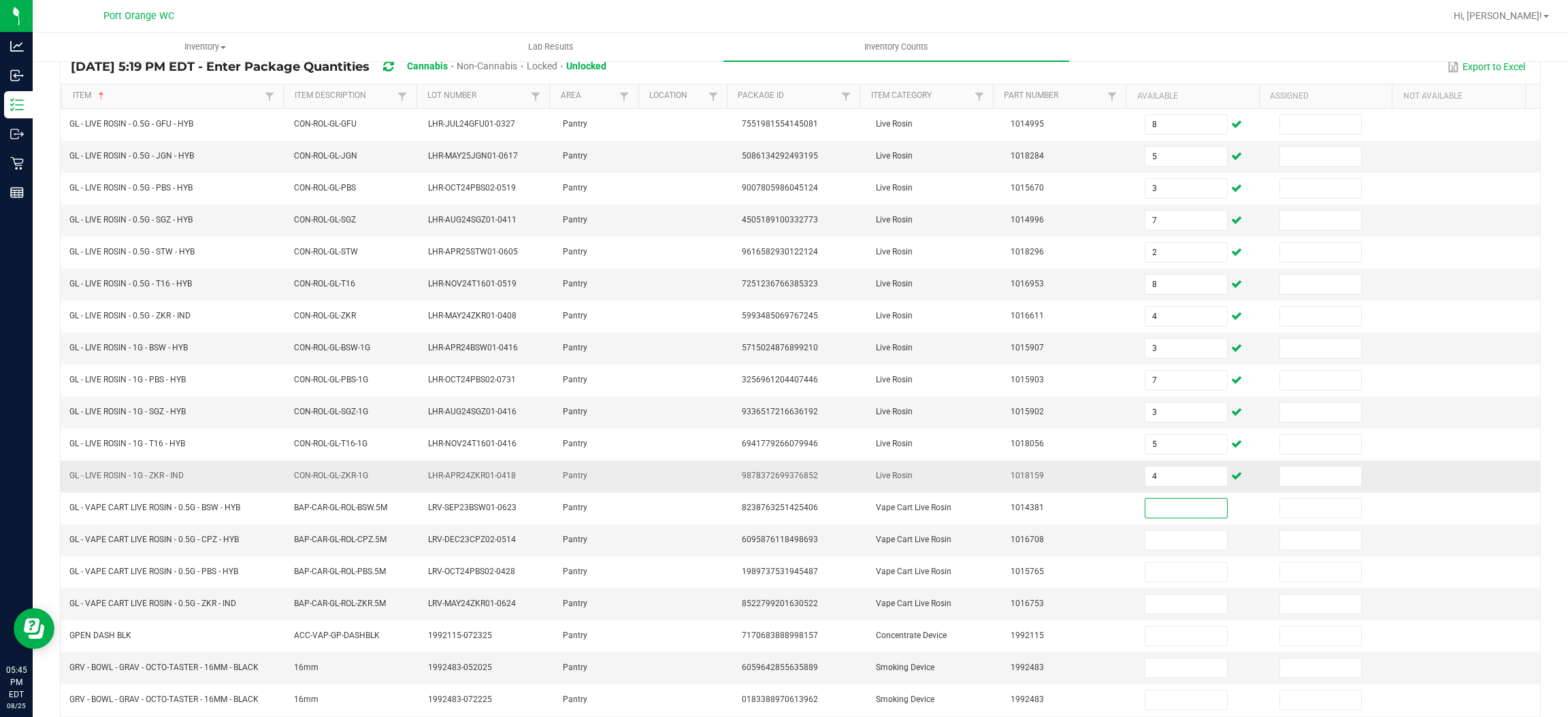
scroll to position [198, 0]
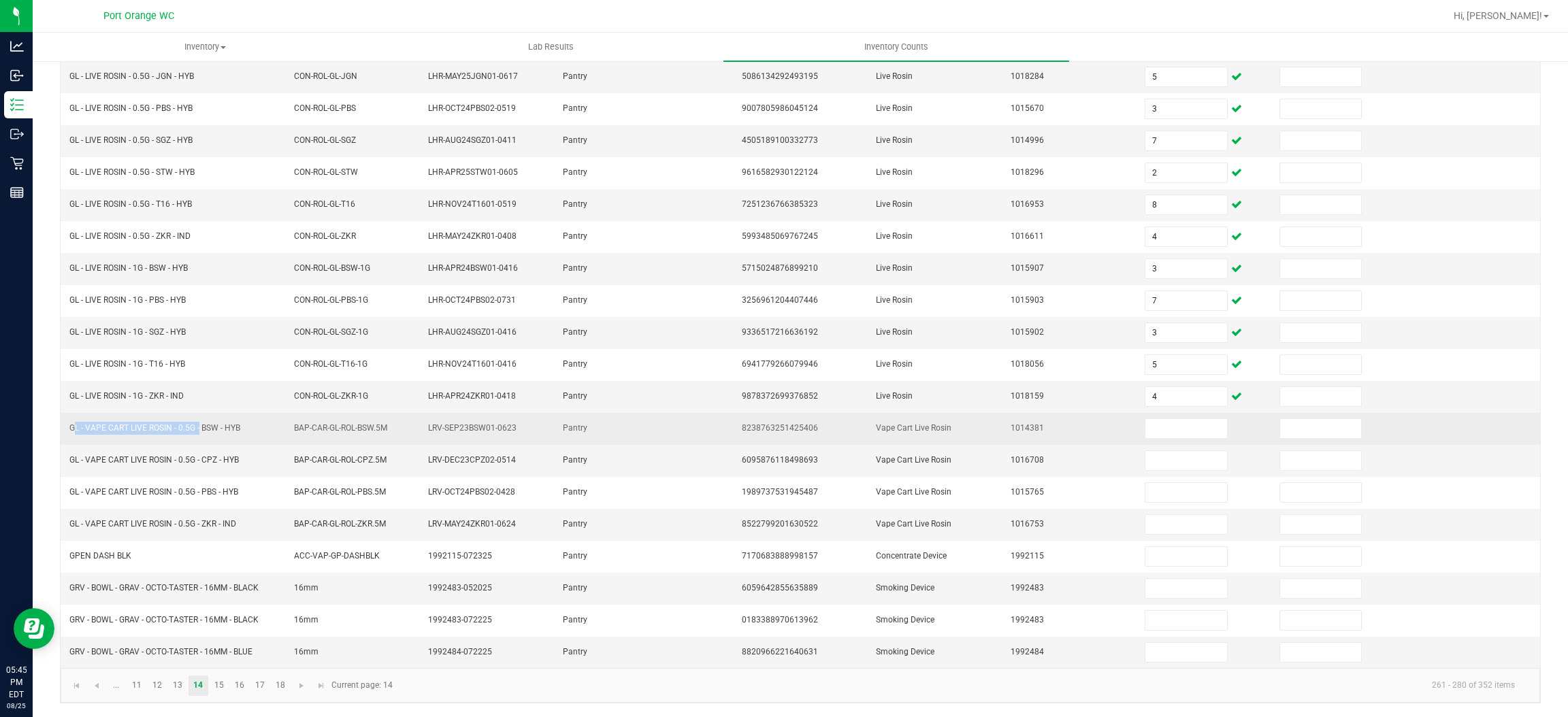
drag, startPoint x: 197, startPoint y: 430, endPoint x: 68, endPoint y: 428, distance: 129.0
click at [68, 428] on td "GL - VAPE CART LIVE ROSIN - 0.5G - BSW - HYB" at bounding box center [173, 429] width 224 height 32
click at [1158, 429] on input at bounding box center [1186, 429] width 81 height 19
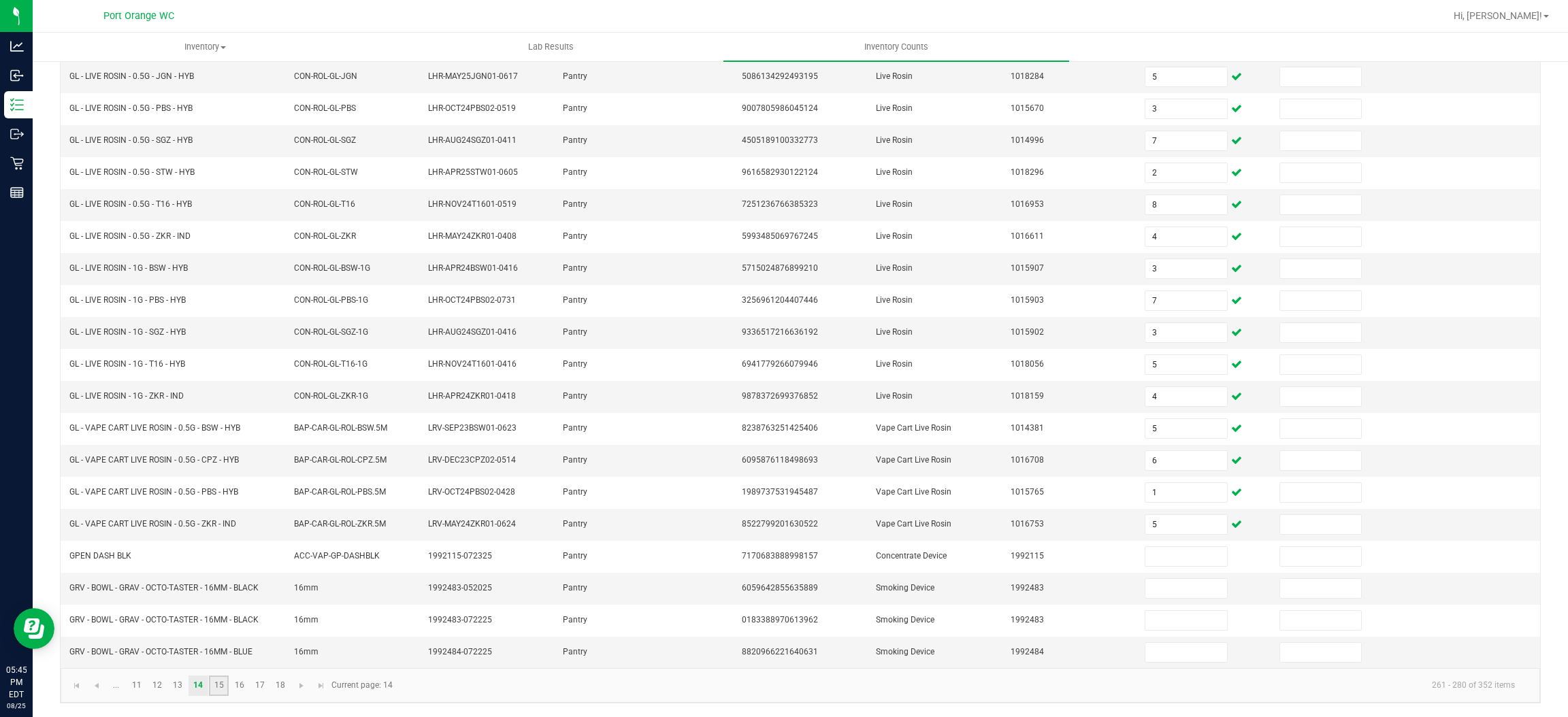
click at [223, 693] on link "15" at bounding box center [219, 686] width 20 height 21
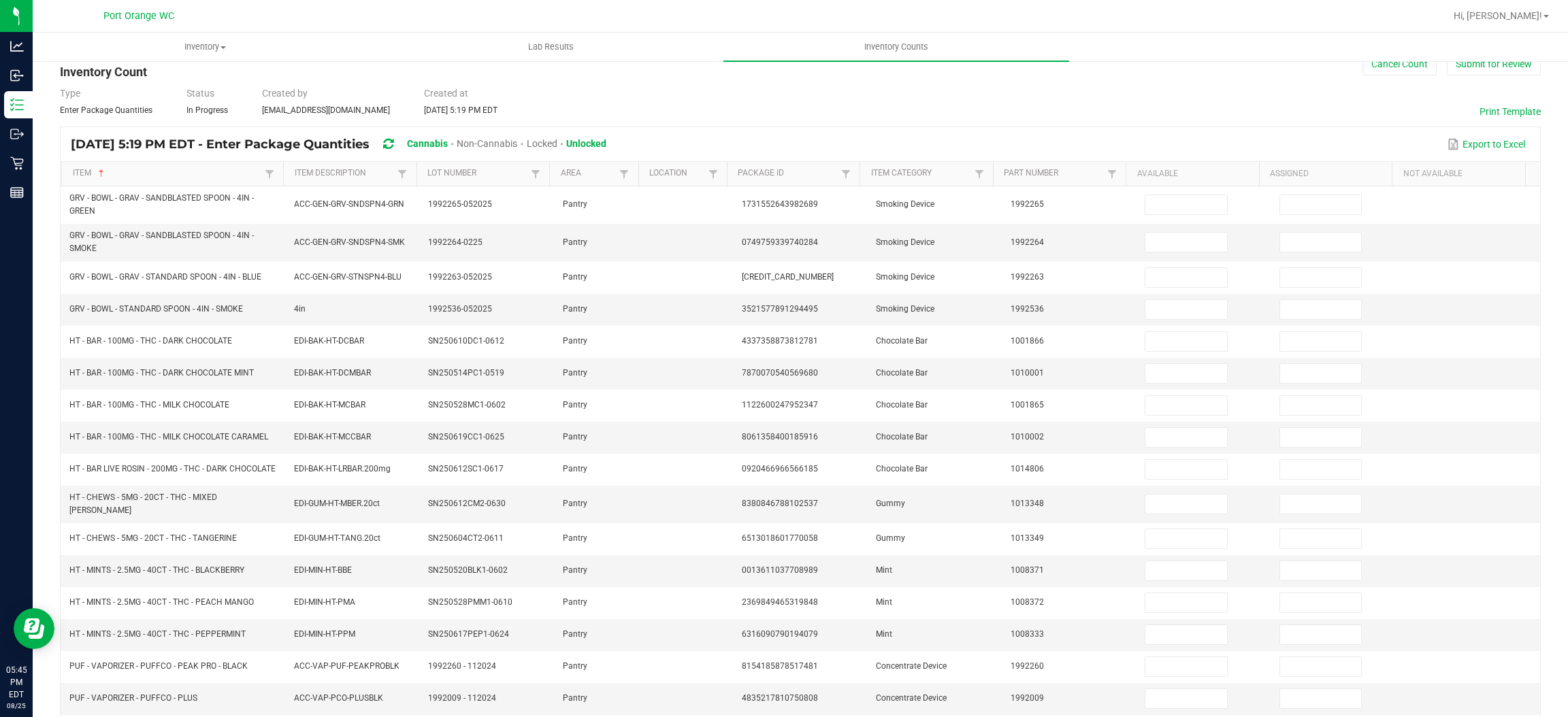
scroll to position [15, 0]
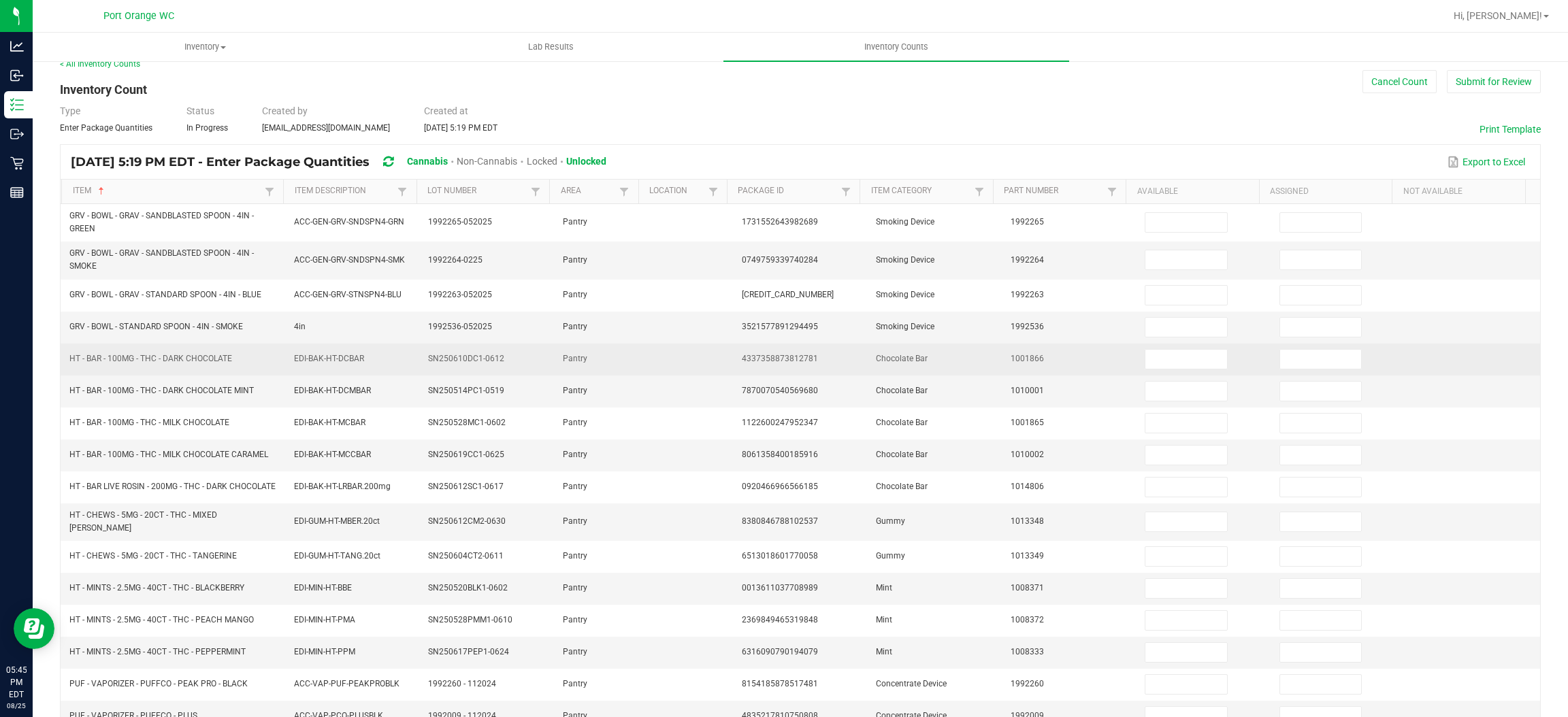
click at [223, 358] on span "HT - BAR - 100MG - THC - DARK CHOCOLATE" at bounding box center [150, 358] width 163 height 10
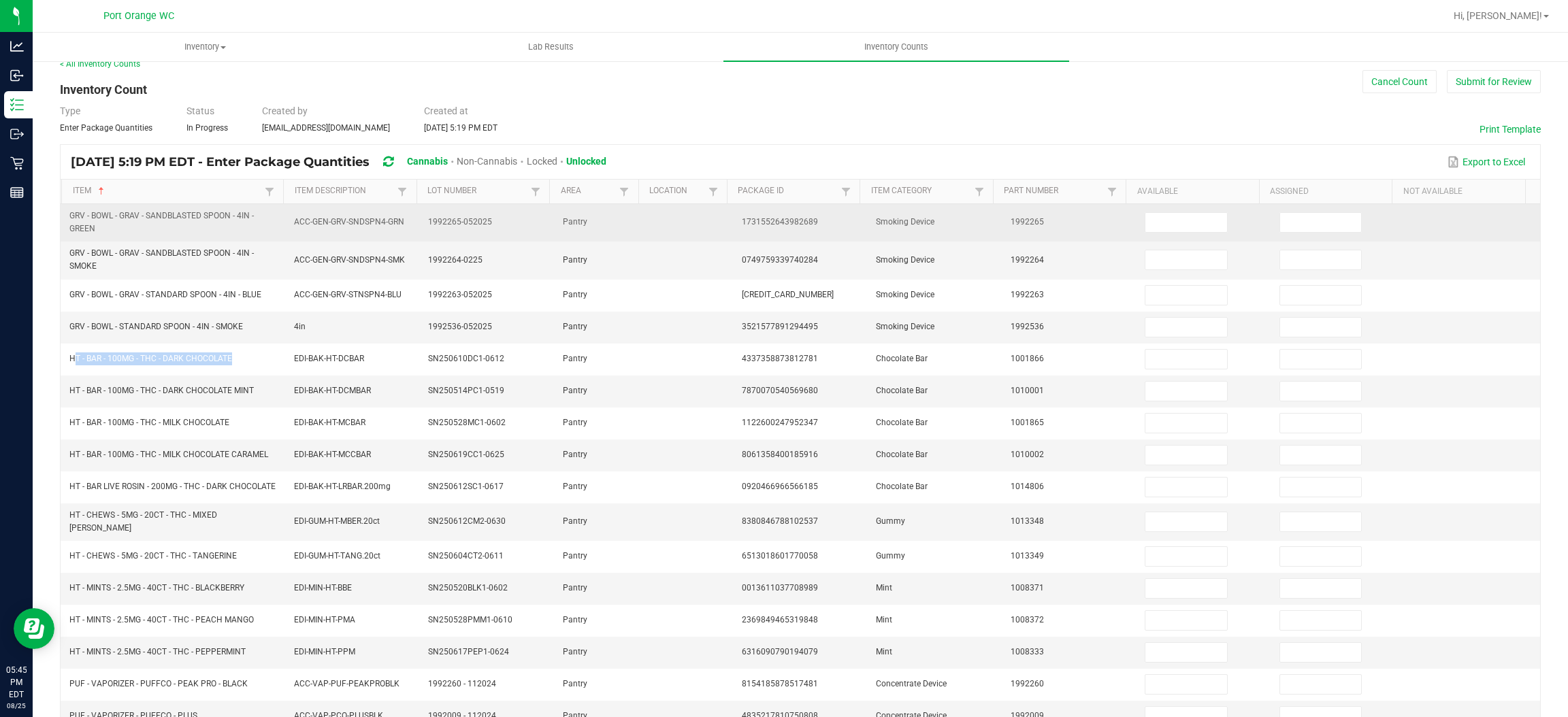
drag, startPoint x: 223, startPoint y: 358, endPoint x: 254, endPoint y: 222, distance: 139.5
click at [222, 358] on span "HT - BAR - 100MG - THC - DARK CHOCOLATE" at bounding box center [150, 358] width 163 height 10
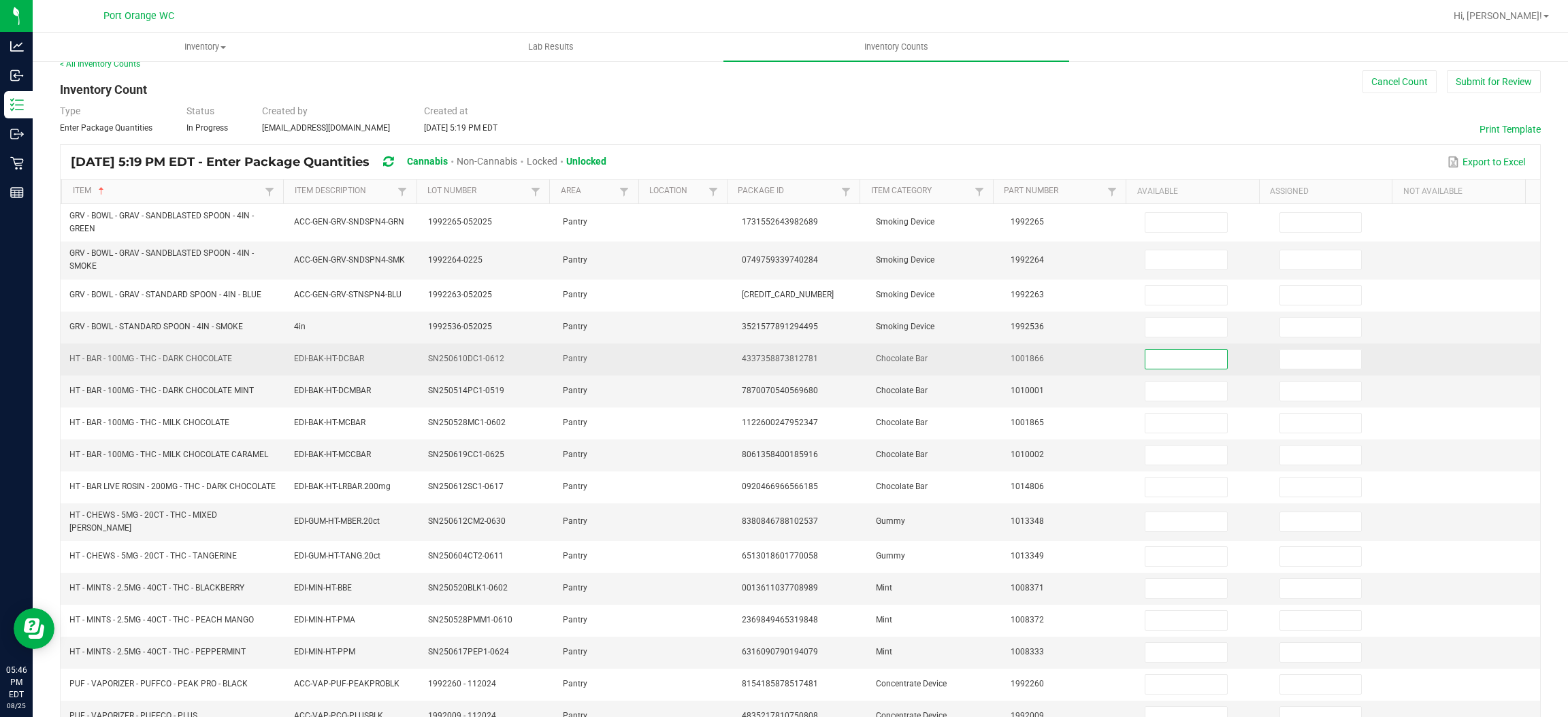
click at [1148, 350] on input at bounding box center [1186, 358] width 81 height 19
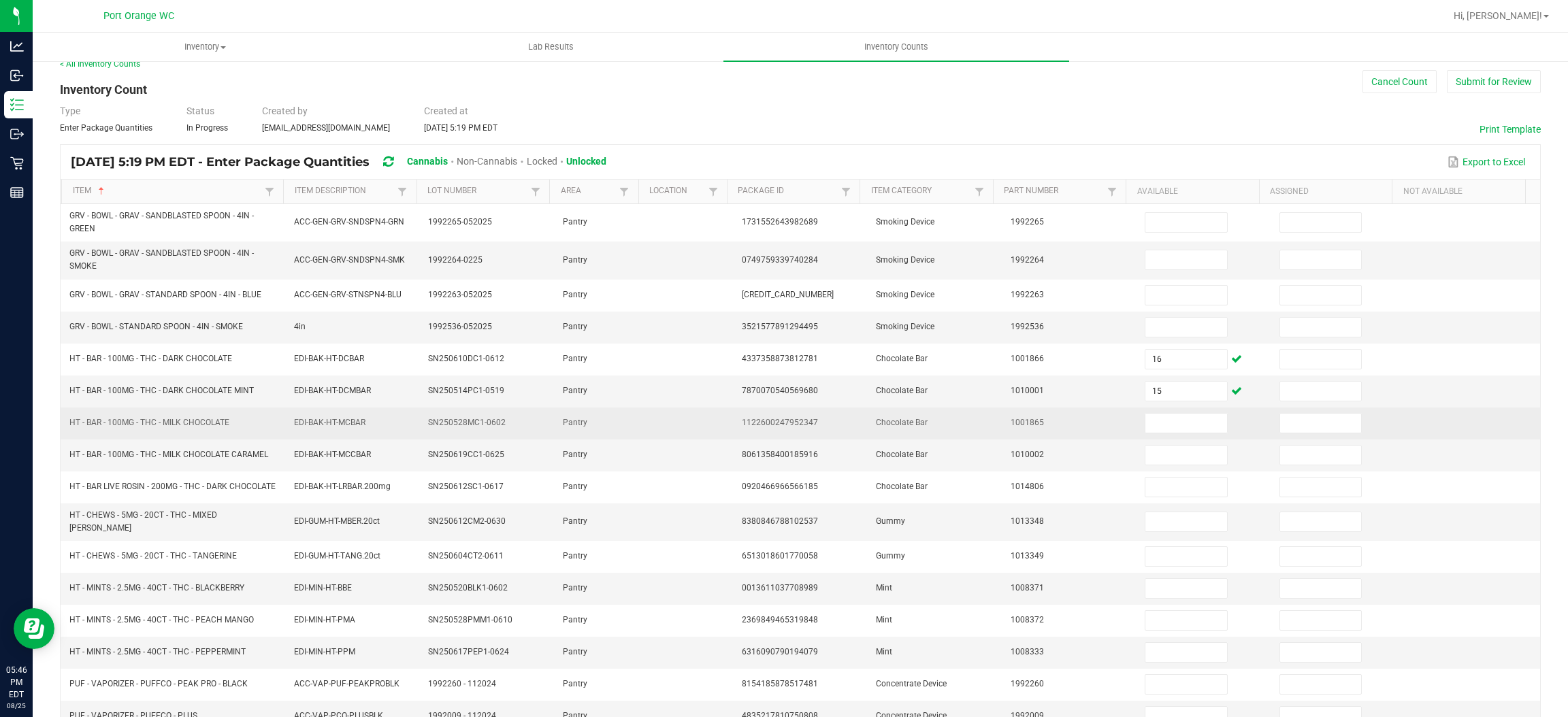
click at [209, 428] on span "HT - BAR - 100MG - THC - MILK CHOCOLATE" at bounding box center [149, 422] width 160 height 10
click at [1168, 427] on input at bounding box center [1186, 422] width 81 height 19
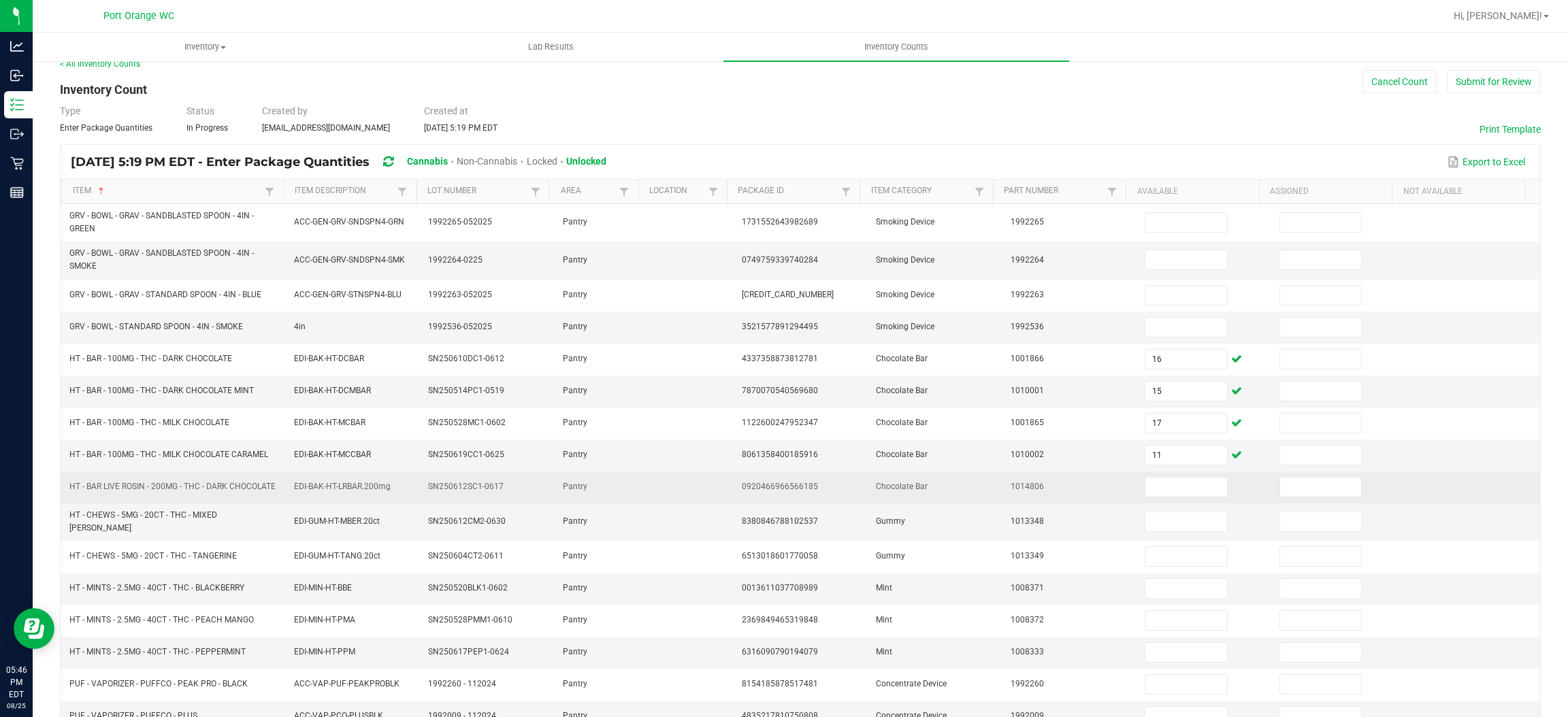
click at [111, 489] on span "HT - BAR LIVE ROSIN - 200MG - THC - DARK CHOCOLATE" at bounding box center [172, 486] width 206 height 10
drag, startPoint x: 182, startPoint y: 530, endPoint x: 66, endPoint y: 494, distance: 121.5
click at [66, 528] on td "HT - CHEWS - 5MG - 20CT - THC - MIXED BERRY" at bounding box center [173, 522] width 224 height 38
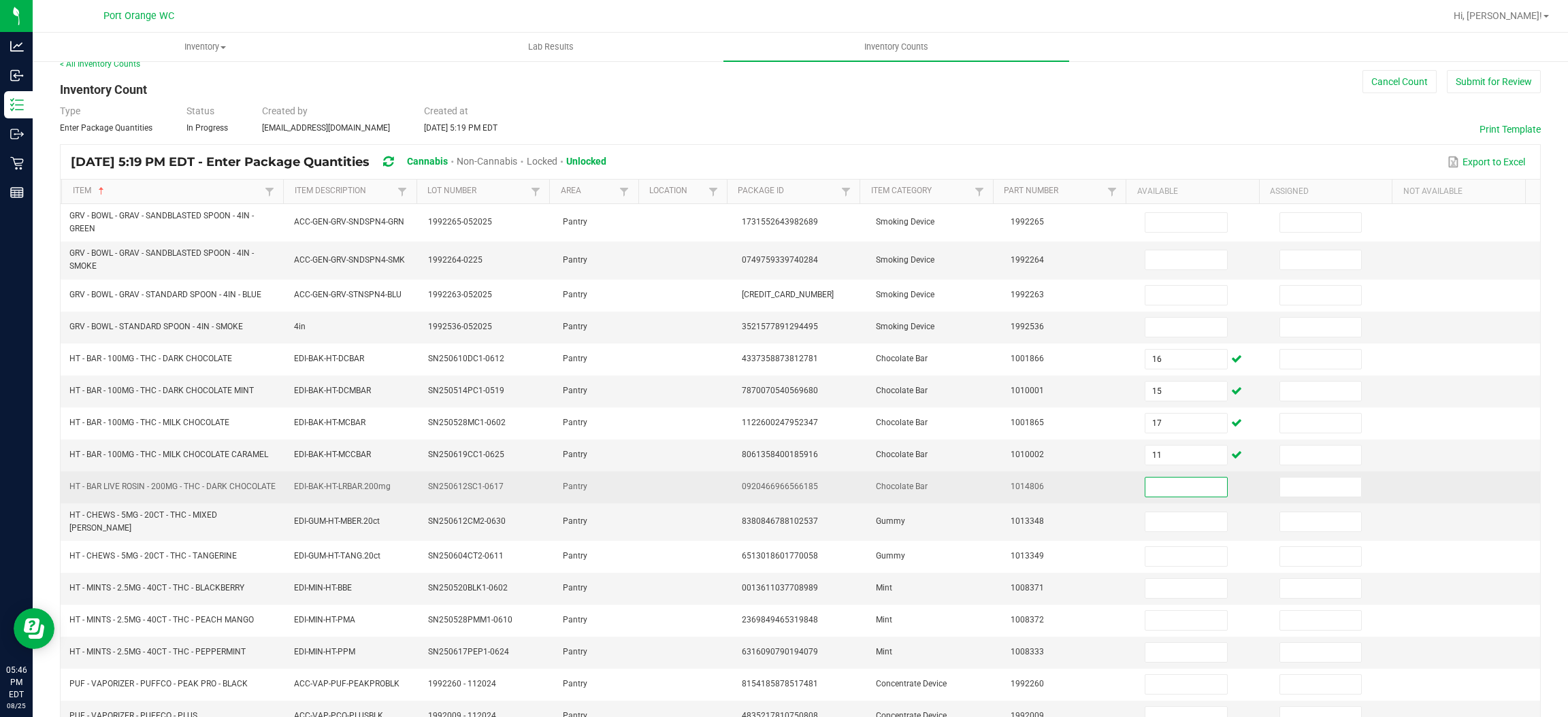
click at [1152, 490] on input at bounding box center [1186, 487] width 81 height 19
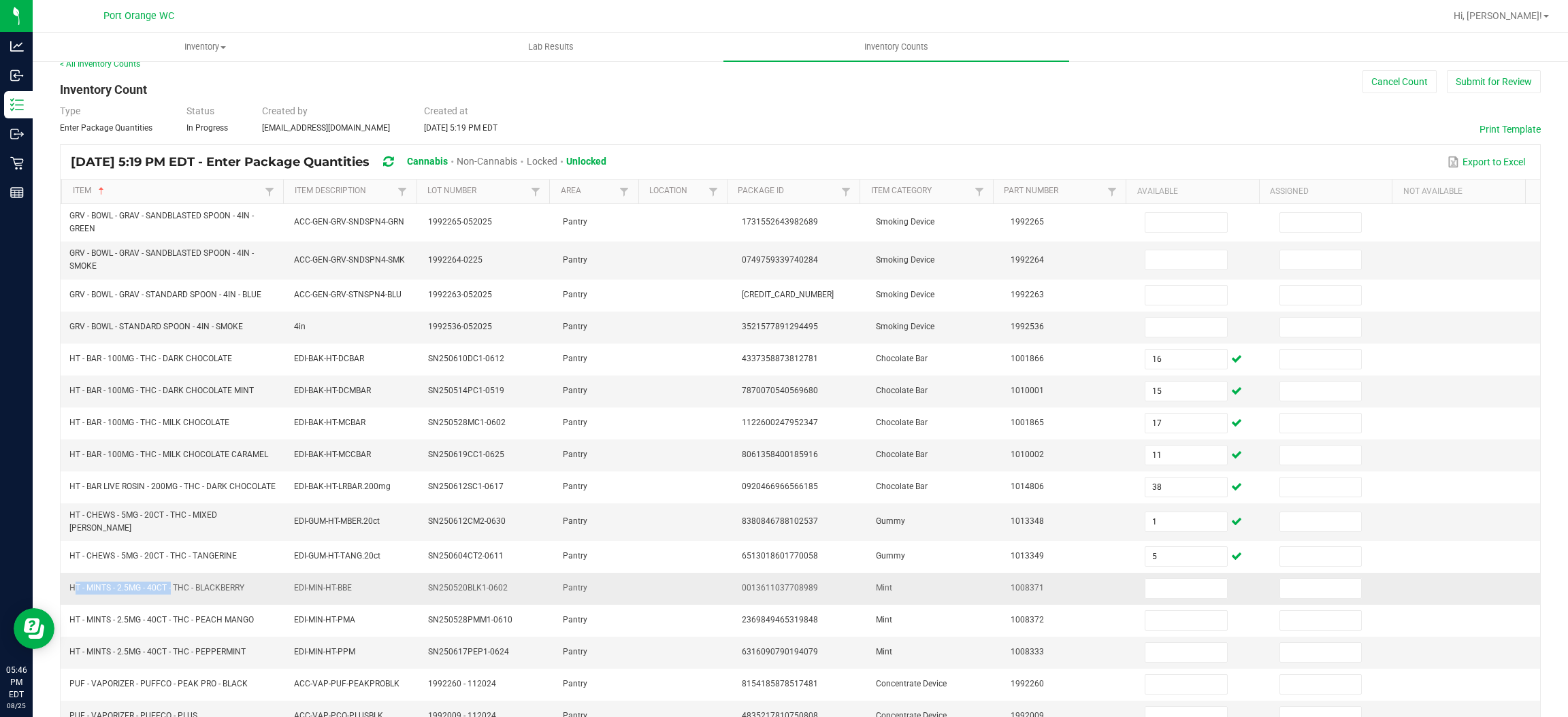
drag, startPoint x: 170, startPoint y: 589, endPoint x: 70, endPoint y: 592, distance: 100.0
click at [70, 592] on span "HT - MINTS - 2.5MG - 40CT - THC - BLACKBERRY" at bounding box center [156, 588] width 175 height 10
click at [1163, 596] on input at bounding box center [1186, 589] width 81 height 19
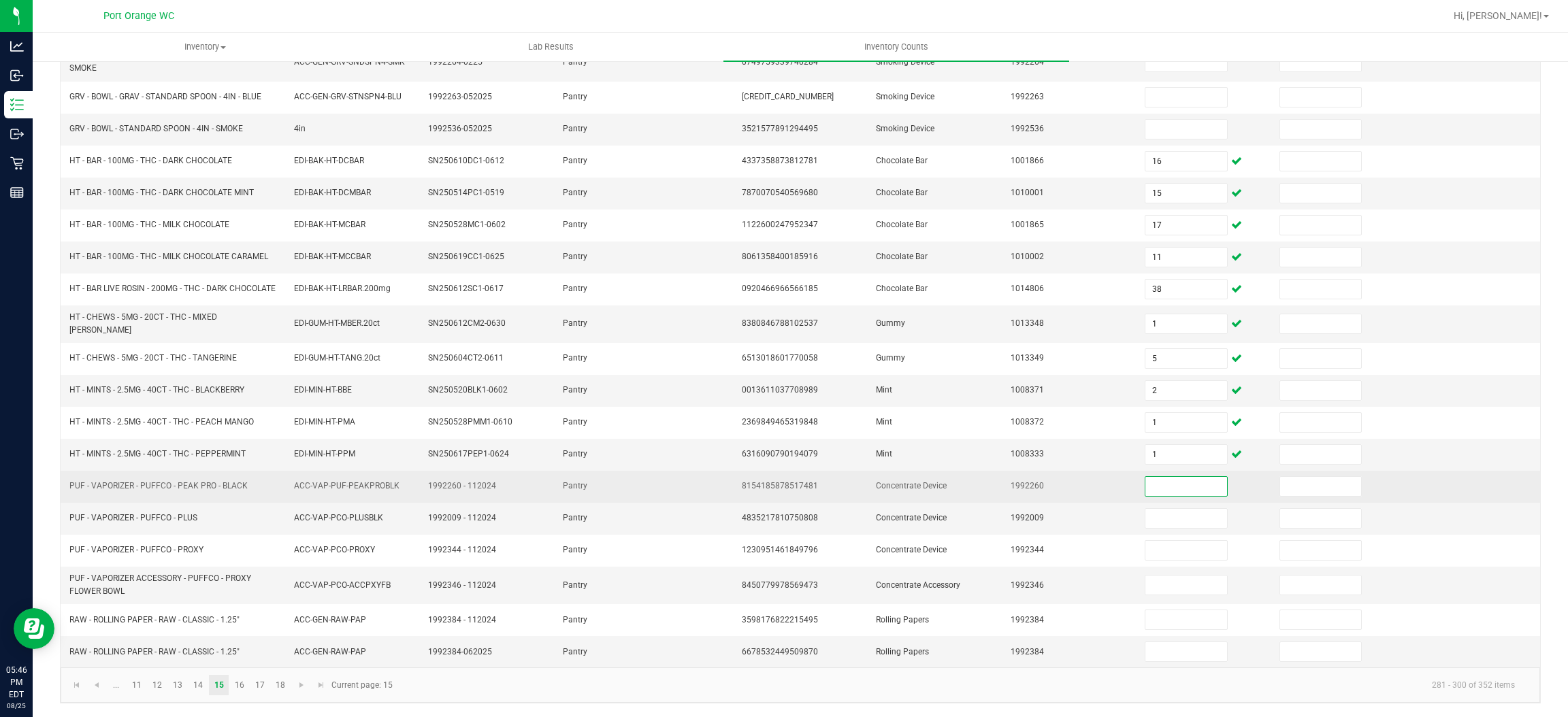
scroll to position [220, 0]
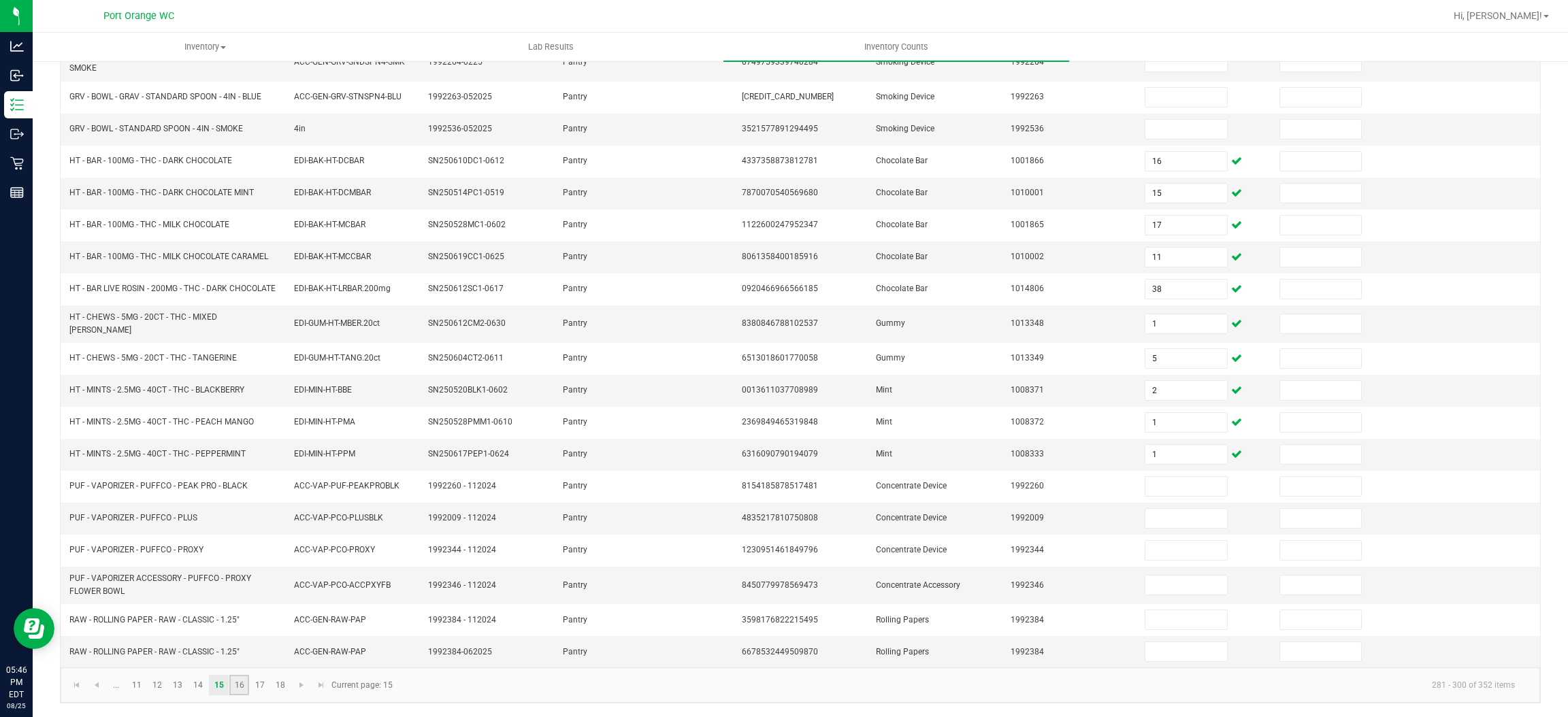
click at [246, 686] on link "16" at bounding box center [239, 685] width 20 height 21
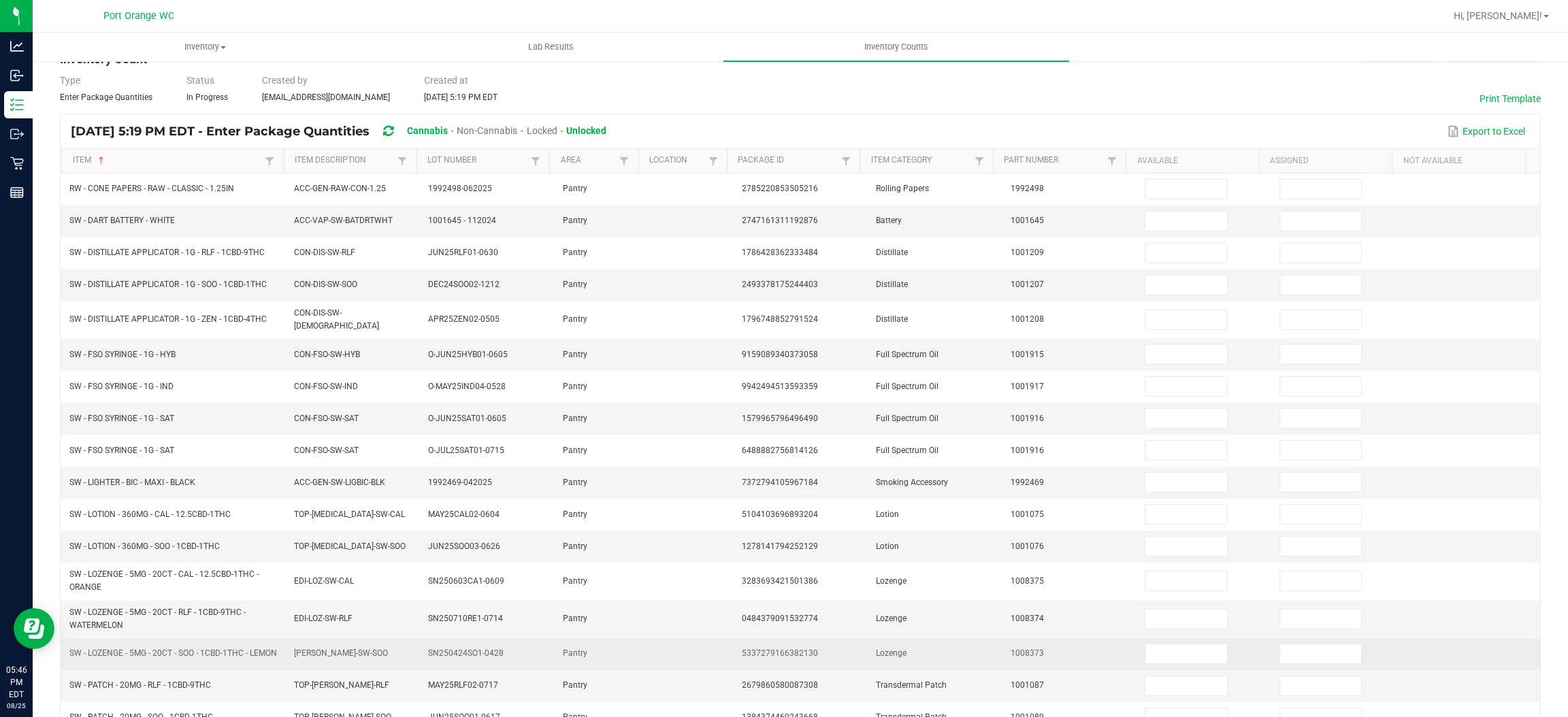
scroll to position [10, 0]
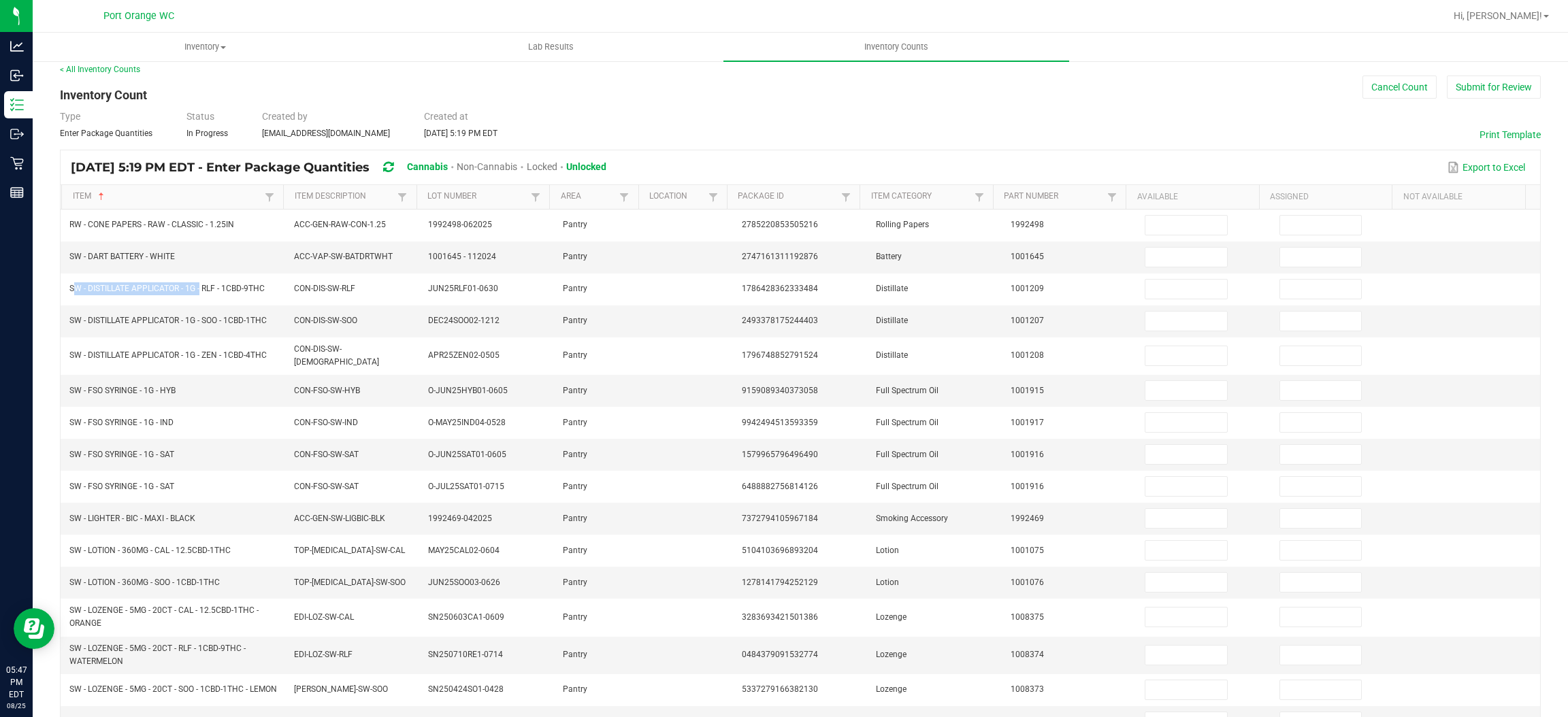
drag, startPoint x: 200, startPoint y: 290, endPoint x: 224, endPoint y: 90, distance: 201.4
click at [65, 282] on td "SW - DISTILLATE APPLICATOR - 1G - RLF - 1CBD-9THC" at bounding box center [173, 289] width 224 height 32
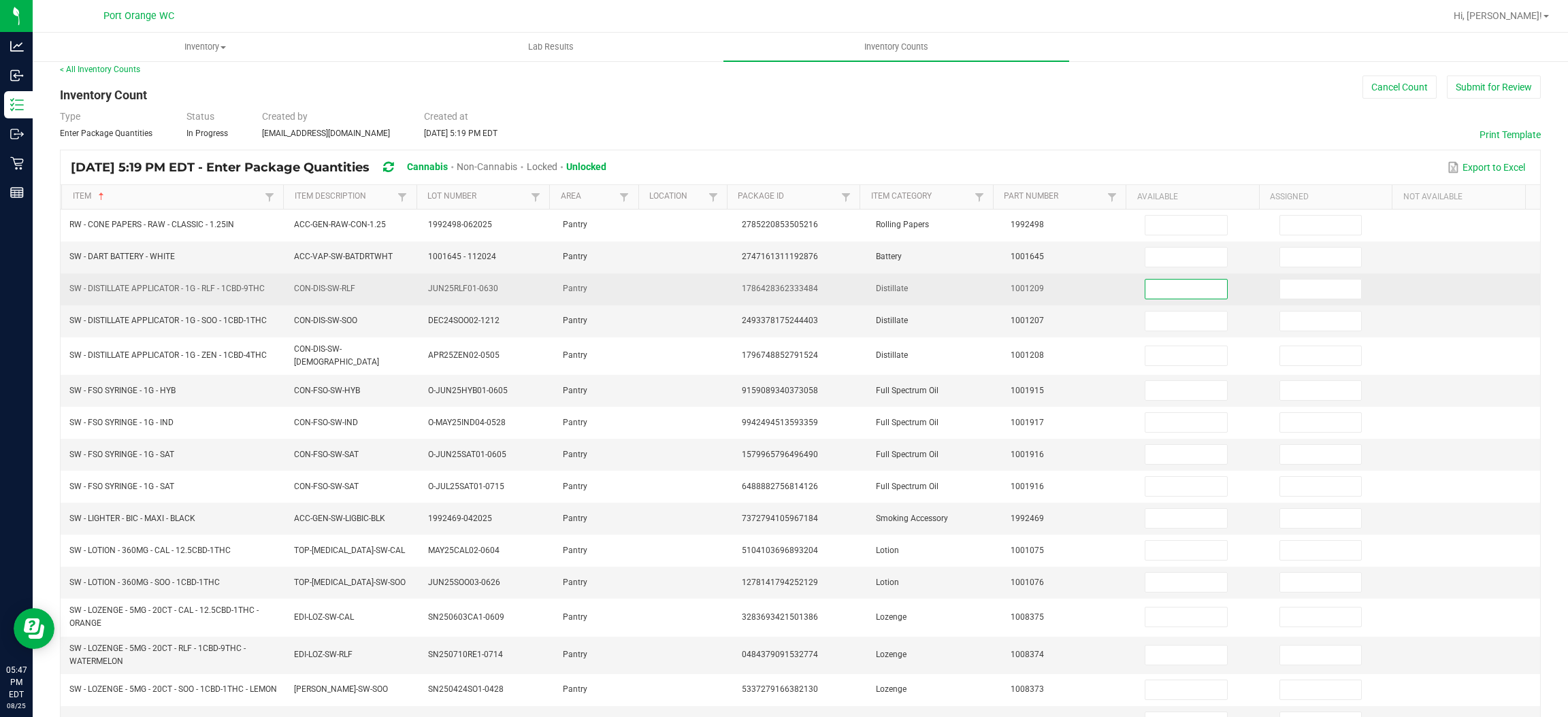
click at [1154, 292] on input at bounding box center [1186, 288] width 81 height 19
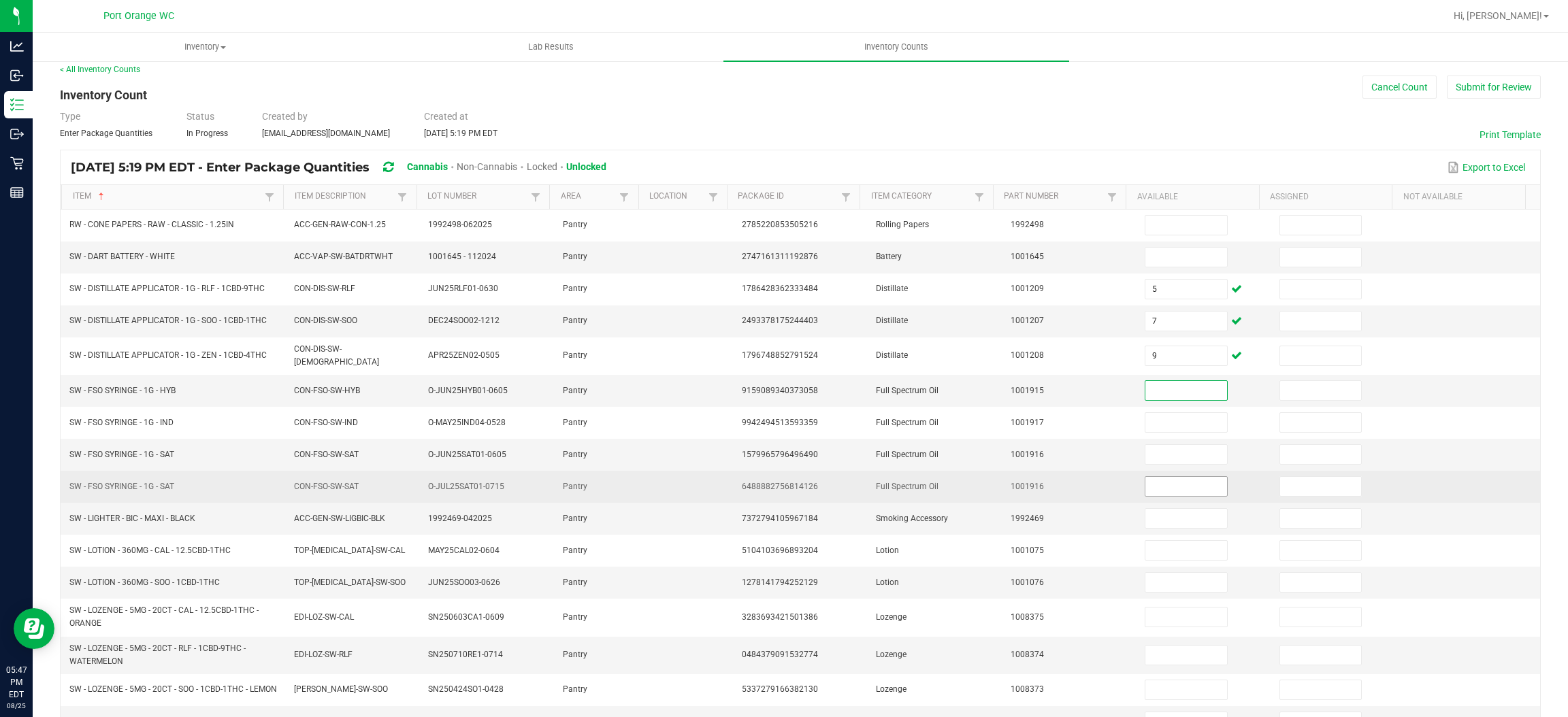
click at [1146, 483] on input at bounding box center [1186, 486] width 81 height 19
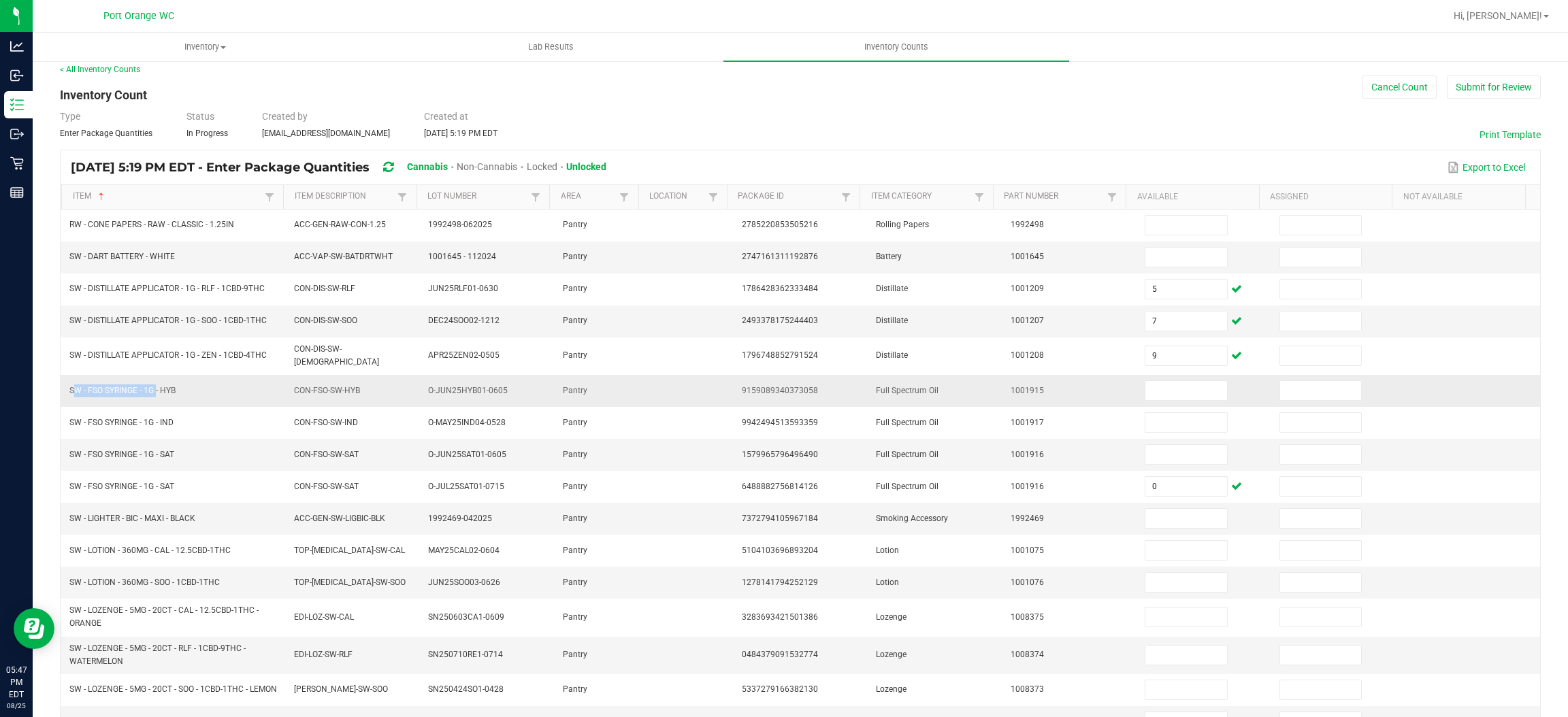
drag, startPoint x: 153, startPoint y: 391, endPoint x: 68, endPoint y: 388, distance: 85.1
click at [69, 388] on span "SW - FSO SYRINGE - 1G - HYB" at bounding box center [122, 390] width 106 height 10
click at [1190, 390] on input at bounding box center [1186, 390] width 81 height 19
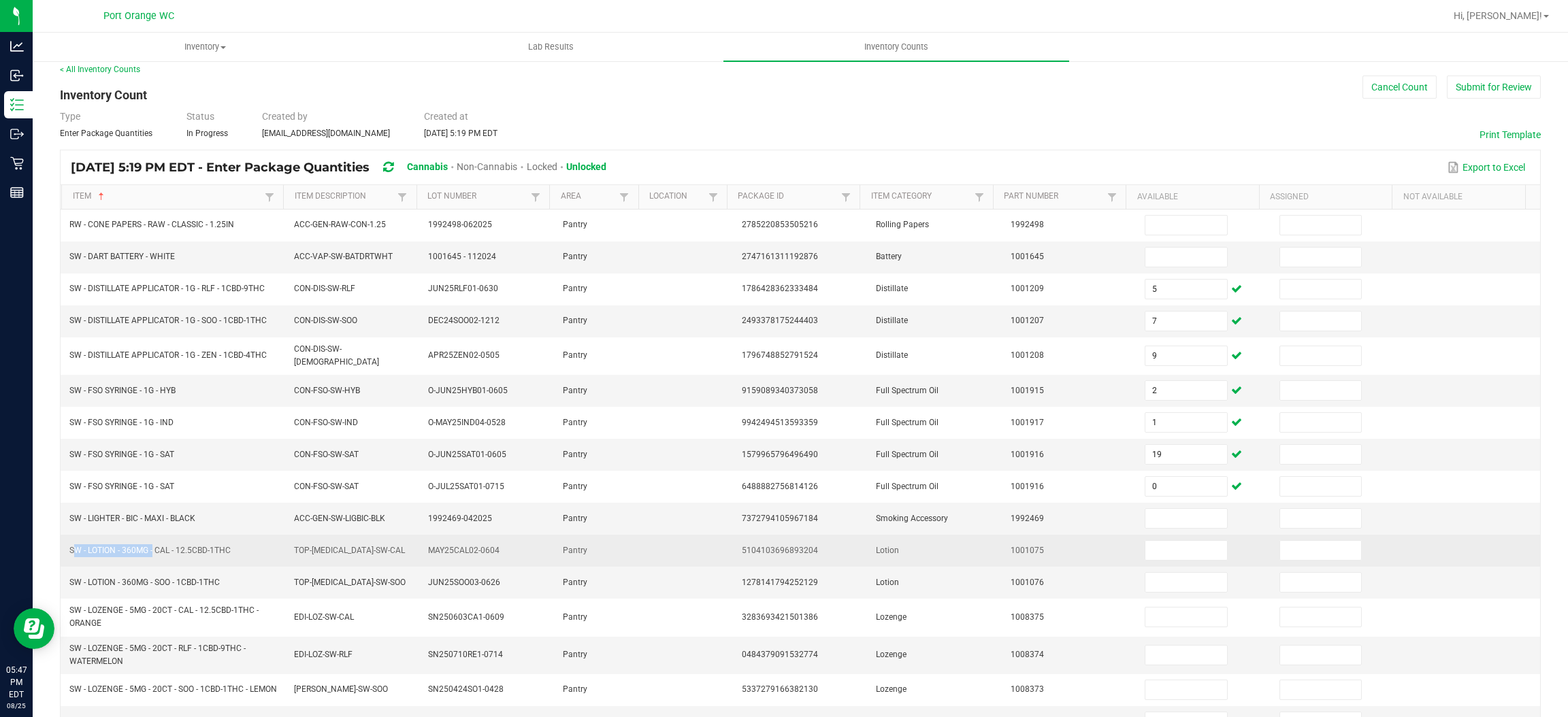
drag, startPoint x: 150, startPoint y: 551, endPoint x: 71, endPoint y: 553, distance: 79.0
click at [71, 553] on span "SW - LOTION - 360MG - CAL - 12.5CBD-1THC" at bounding box center [149, 550] width 161 height 10
click at [1186, 550] on input at bounding box center [1186, 550] width 81 height 19
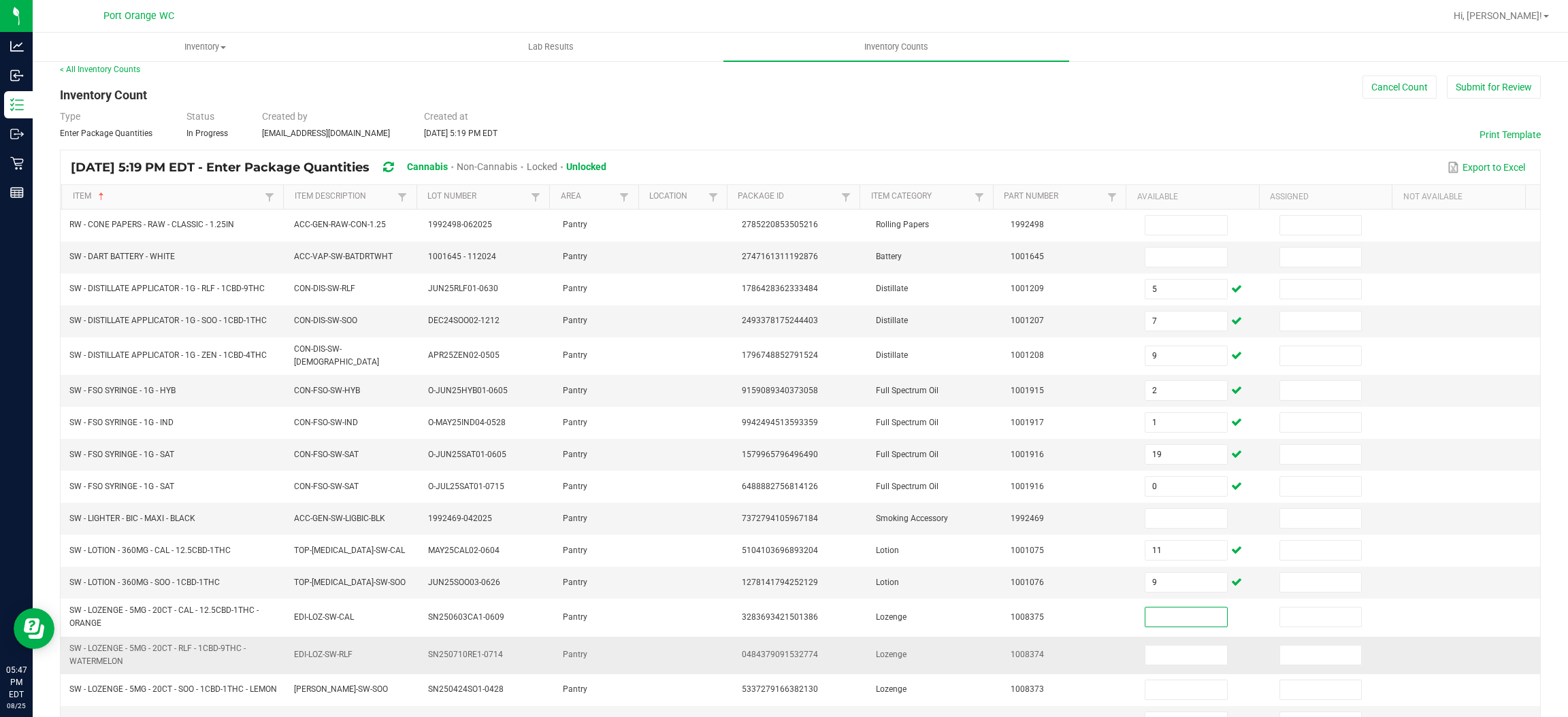
scroll to position [112, 0]
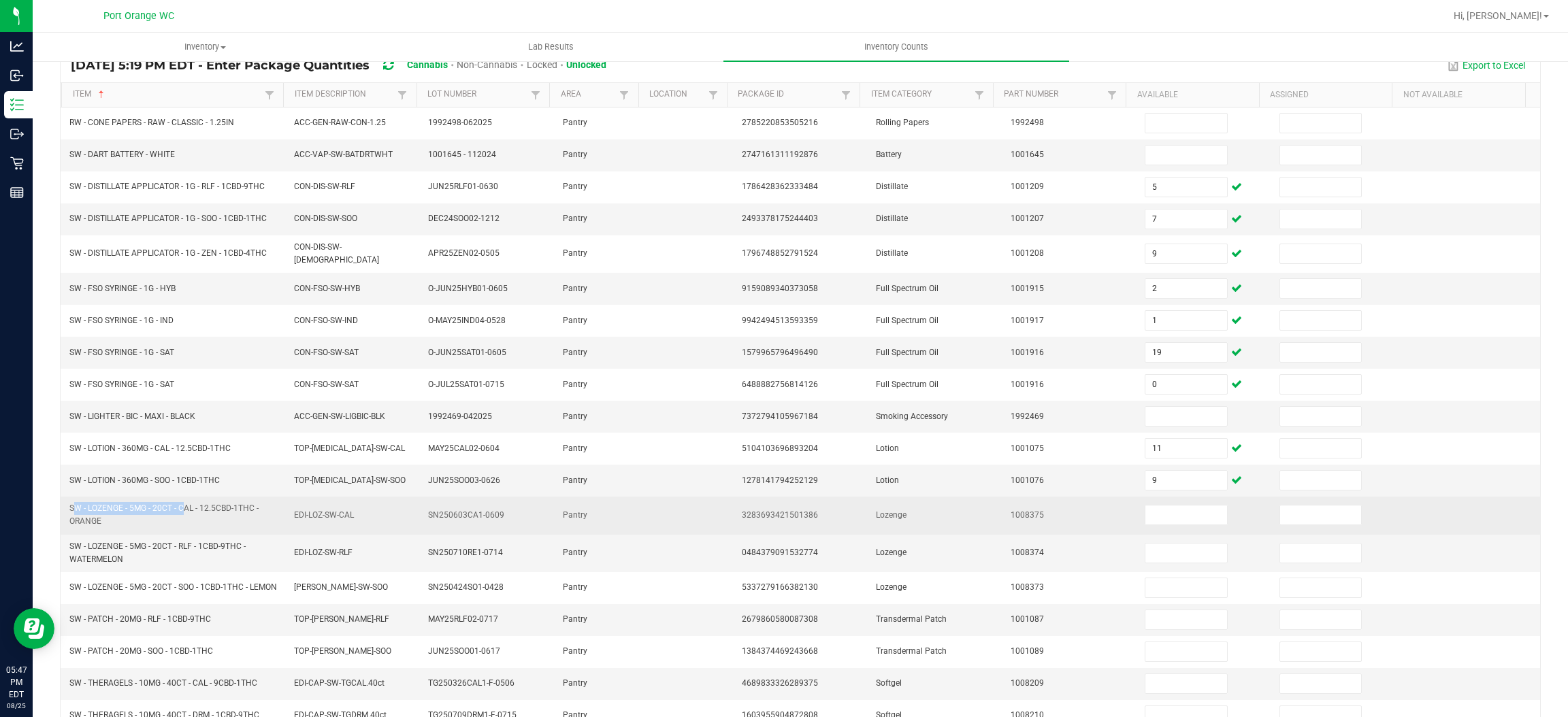
drag, startPoint x: 178, startPoint y: 506, endPoint x: 68, endPoint y: 509, distance: 110.0
click at [69, 510] on span "SW - LOZENGE - 5MG - 20CT - CAL - 12.5CBD-1THC - ORANGE" at bounding box center [164, 514] width 190 height 22
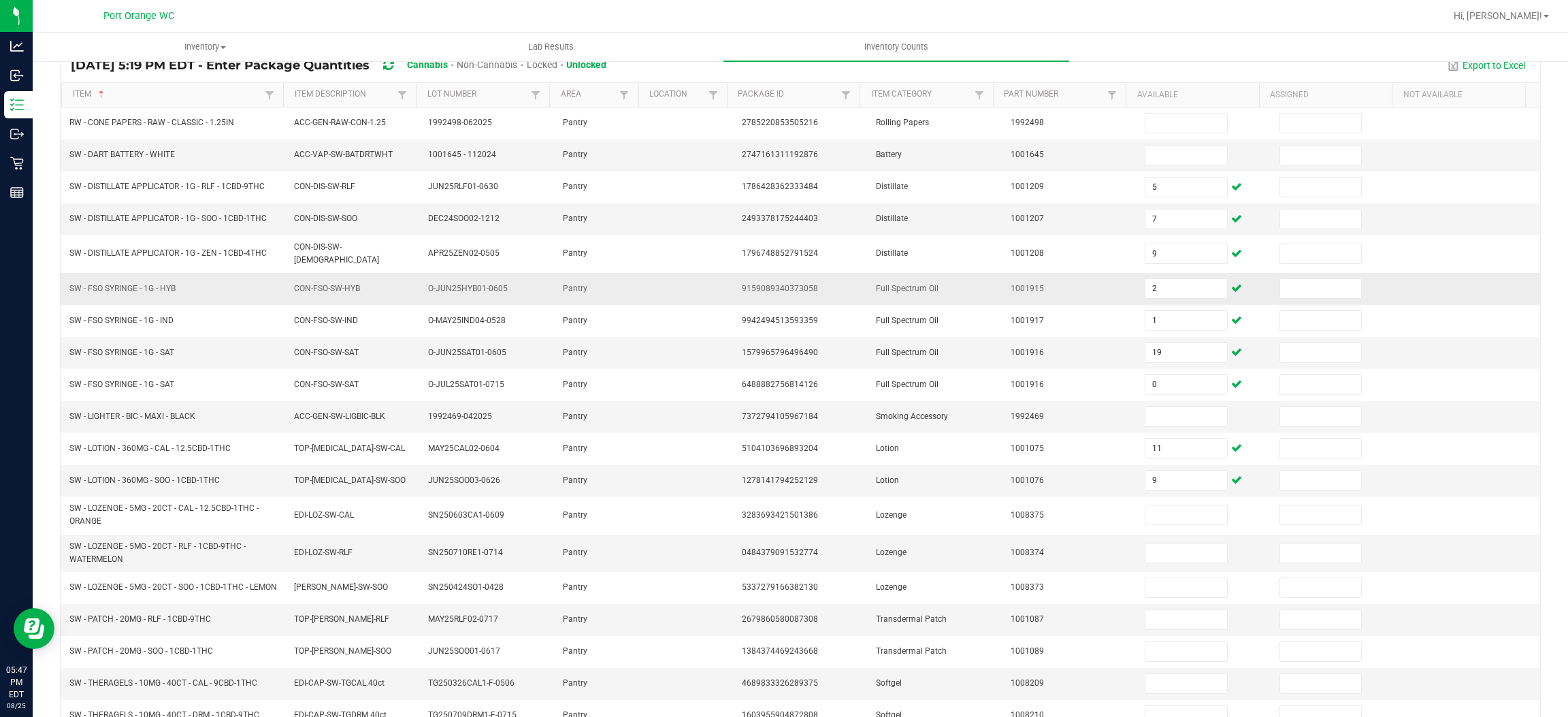
drag, startPoint x: 1130, startPoint y: 509, endPoint x: 851, endPoint y: 289, distance: 355.3
click at [1146, 509] on input at bounding box center [1186, 515] width 81 height 19
drag, startPoint x: 142, startPoint y: 624, endPoint x: 125, endPoint y: 628, distance: 17.5
click at [125, 624] on span "SW - PATCH - 20MG - RLF - 1CBD-9THC" at bounding box center [140, 619] width 142 height 10
click at [152, 624] on span "SW - PATCH - 20MG - RLF - 1CBD-9THC" at bounding box center [140, 619] width 142 height 10
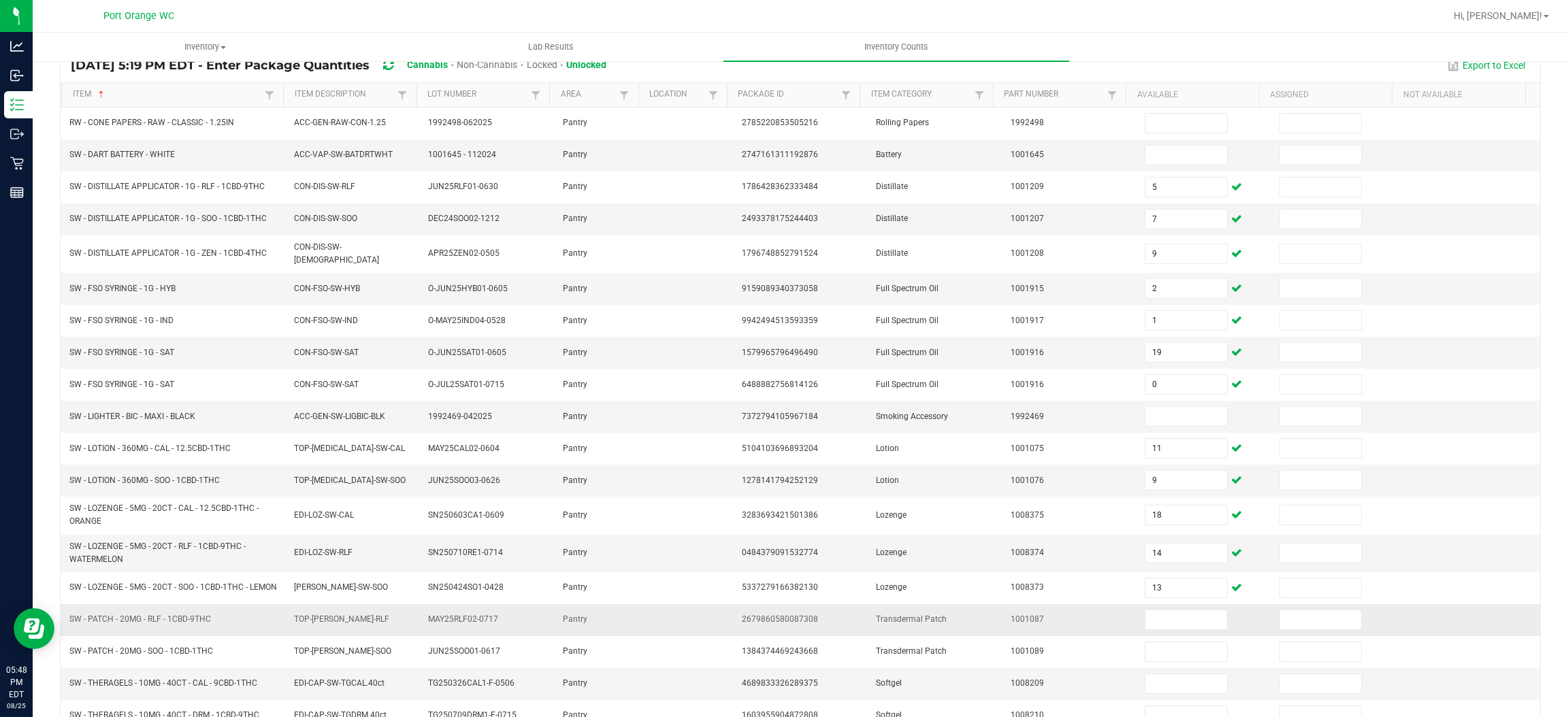
click at [137, 624] on span "SW - PATCH - 20MG - RLF - 1CBD-9THC" at bounding box center [140, 619] width 142 height 10
drag, startPoint x: 141, startPoint y: 624, endPoint x: 67, endPoint y: 621, distance: 74.1
click at [67, 621] on td "SW - PATCH - 20MG - RLF - 1CBD-9THC" at bounding box center [173, 621] width 224 height 32
click at [1165, 627] on input at bounding box center [1186, 619] width 81 height 19
drag, startPoint x: 166, startPoint y: 688, endPoint x: 102, endPoint y: 676, distance: 65.1
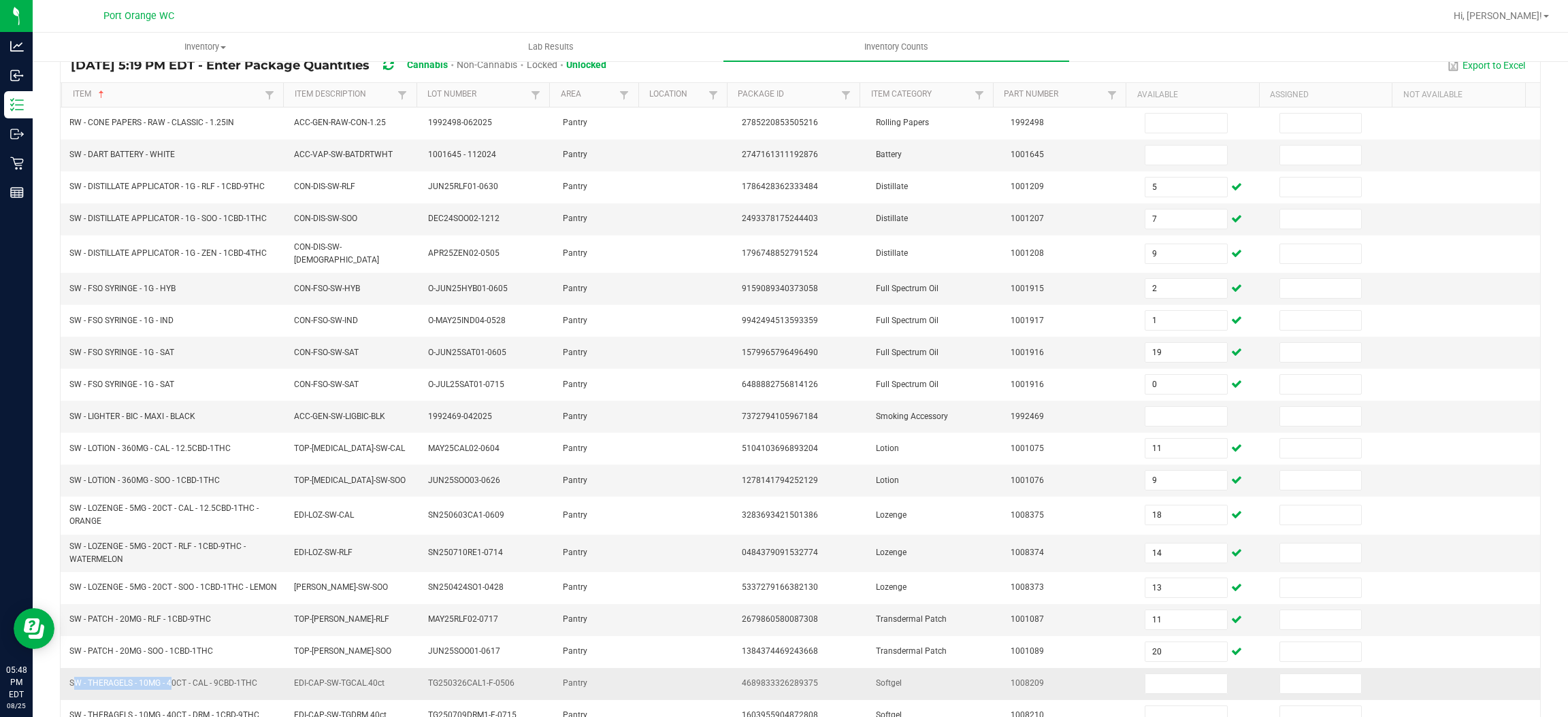
click at [100, 677] on td "SW - THERAGELS - 10MG - 40CT - CAL - 9CBD-1THC" at bounding box center [173, 685] width 224 height 32
click at [173, 700] on td "SW - THERAGELS - 10MG - 40CT - CAL - 9CBD-1THC" at bounding box center [173, 685] width 224 height 32
drag, startPoint x: 191, startPoint y: 686, endPoint x: 68, endPoint y: 686, distance: 123.0
click at [69, 686] on span "SW - THERAGELS - 10MG - 40CT - CAL - 9CBD-1THC" at bounding box center [163, 683] width 188 height 10
click at [1146, 682] on input at bounding box center [1186, 684] width 81 height 19
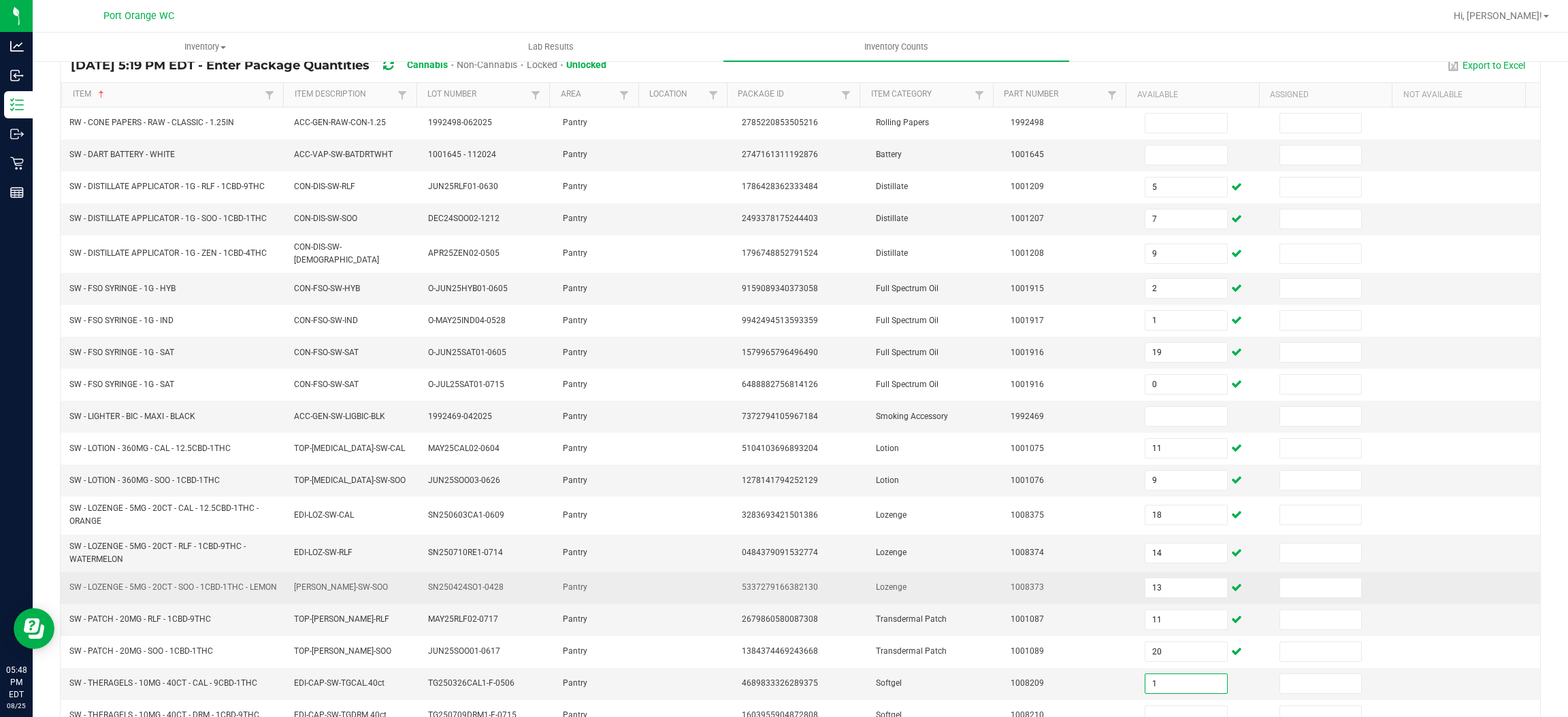
click at [896, 596] on td "Lozenge" at bounding box center [935, 589] width 135 height 32
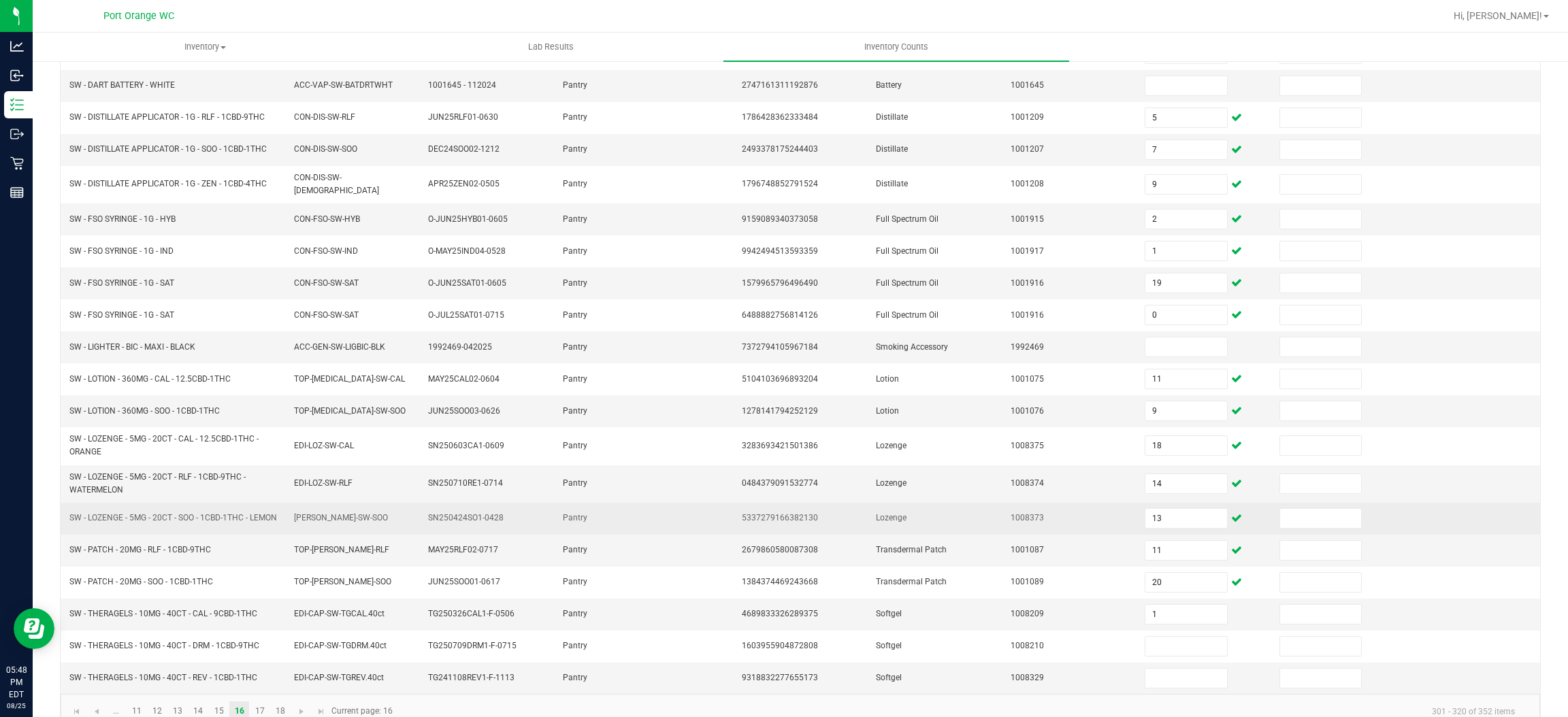
scroll to position [215, 0]
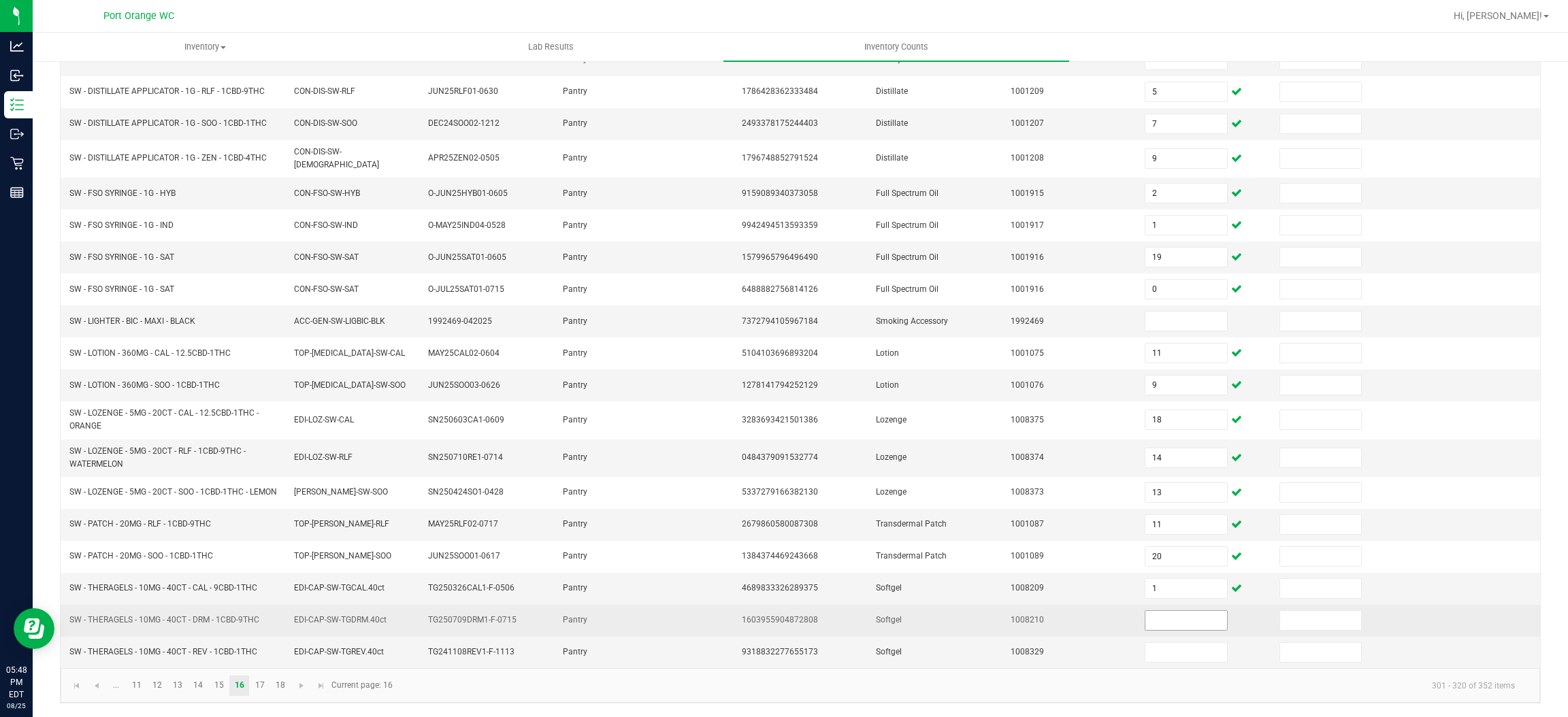
click at [1170, 616] on input at bounding box center [1186, 620] width 81 height 19
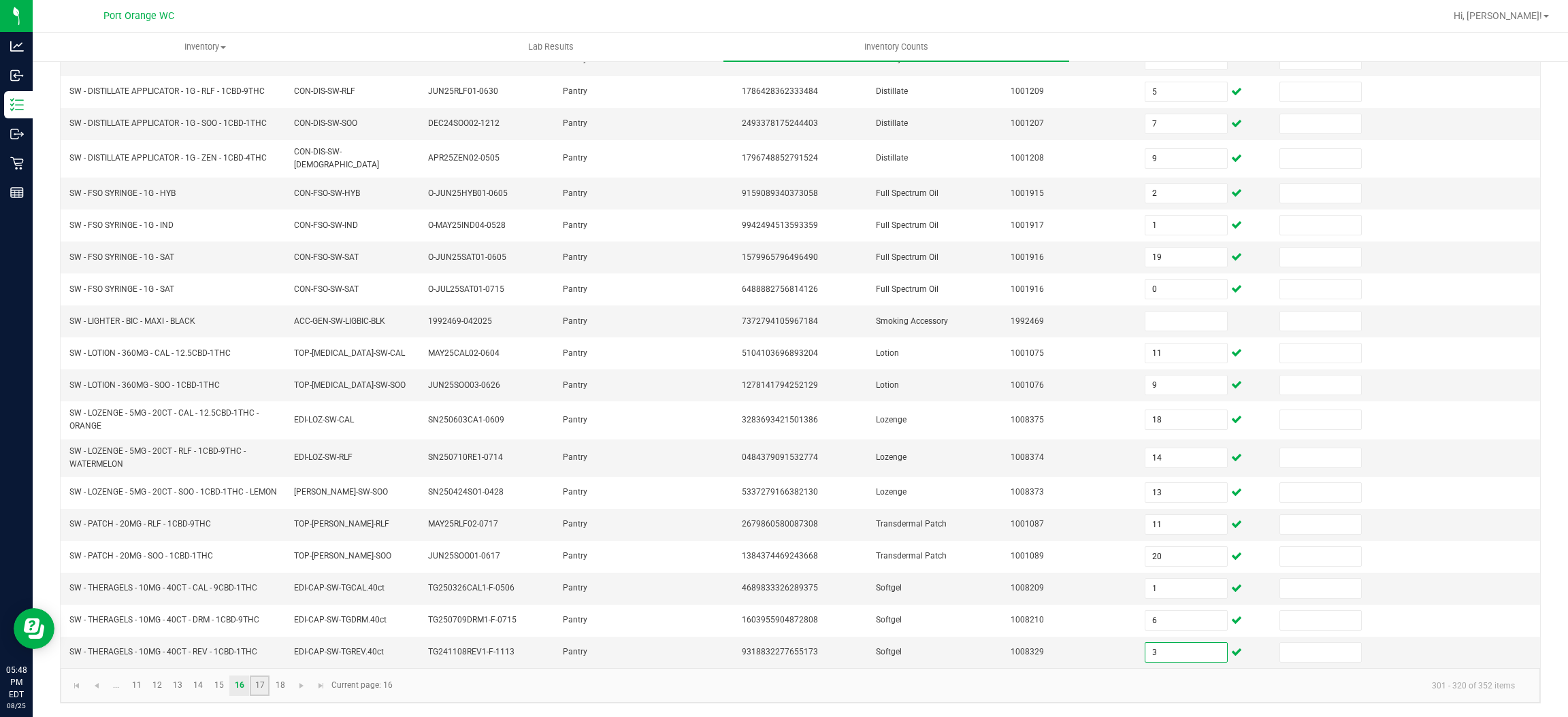
click at [268, 680] on link "17" at bounding box center [260, 686] width 20 height 21
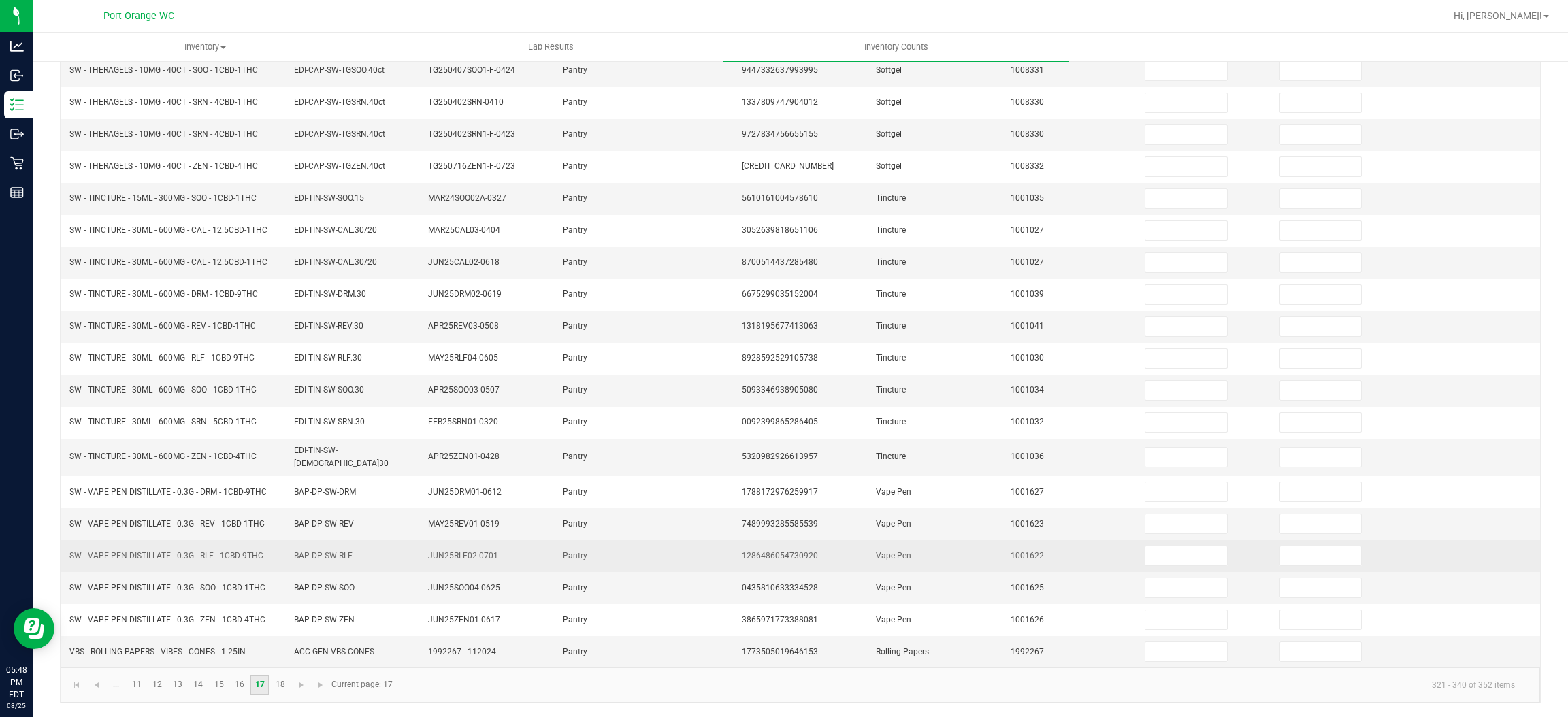
scroll to position [0, 0]
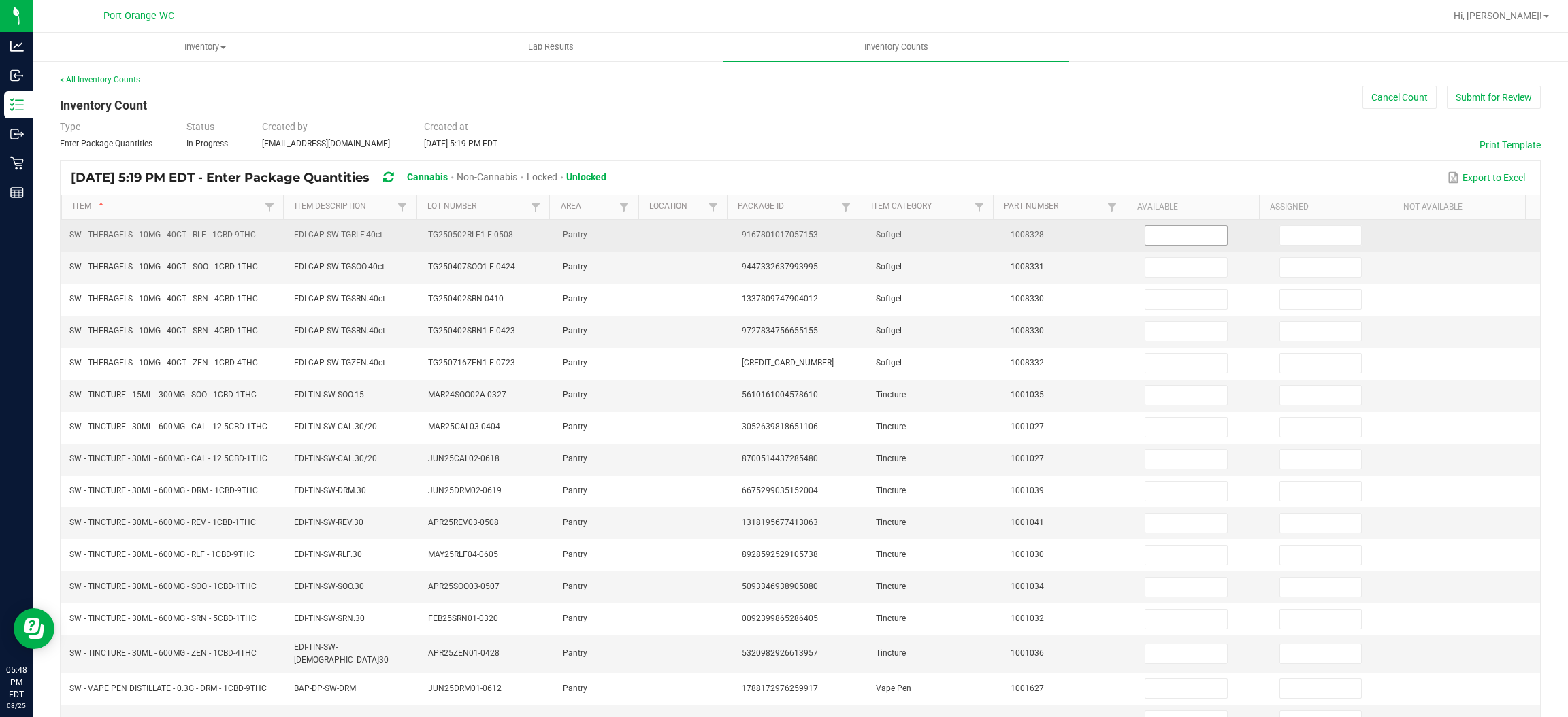
click at [1146, 240] on input at bounding box center [1186, 235] width 81 height 19
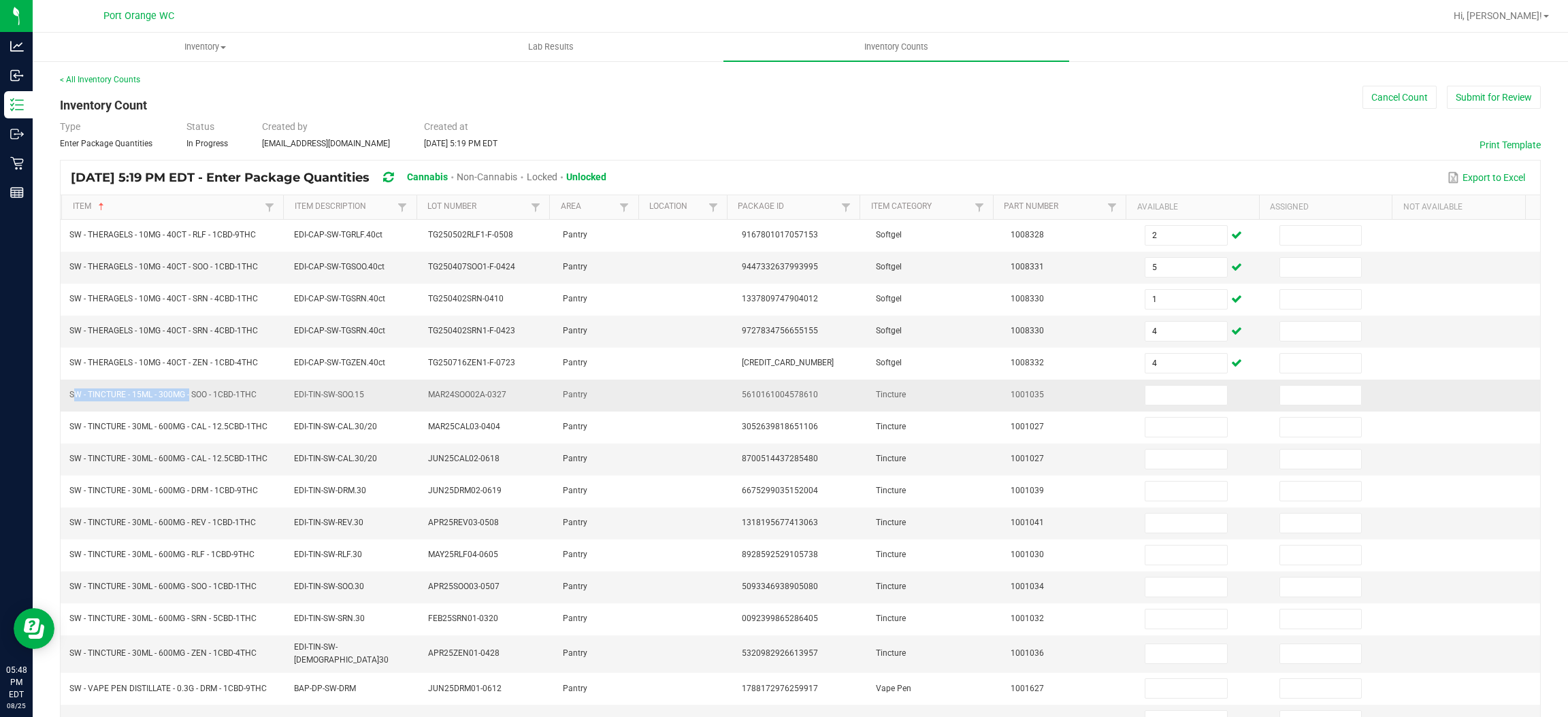
drag, startPoint x: 189, startPoint y: 400, endPoint x: 66, endPoint y: 394, distance: 123.1
click at [66, 394] on td "SW - TINCTURE - 15ML - 300MG - SOO - 1CBD-1THC" at bounding box center [173, 396] width 224 height 32
click at [1146, 403] on input at bounding box center [1186, 394] width 81 height 19
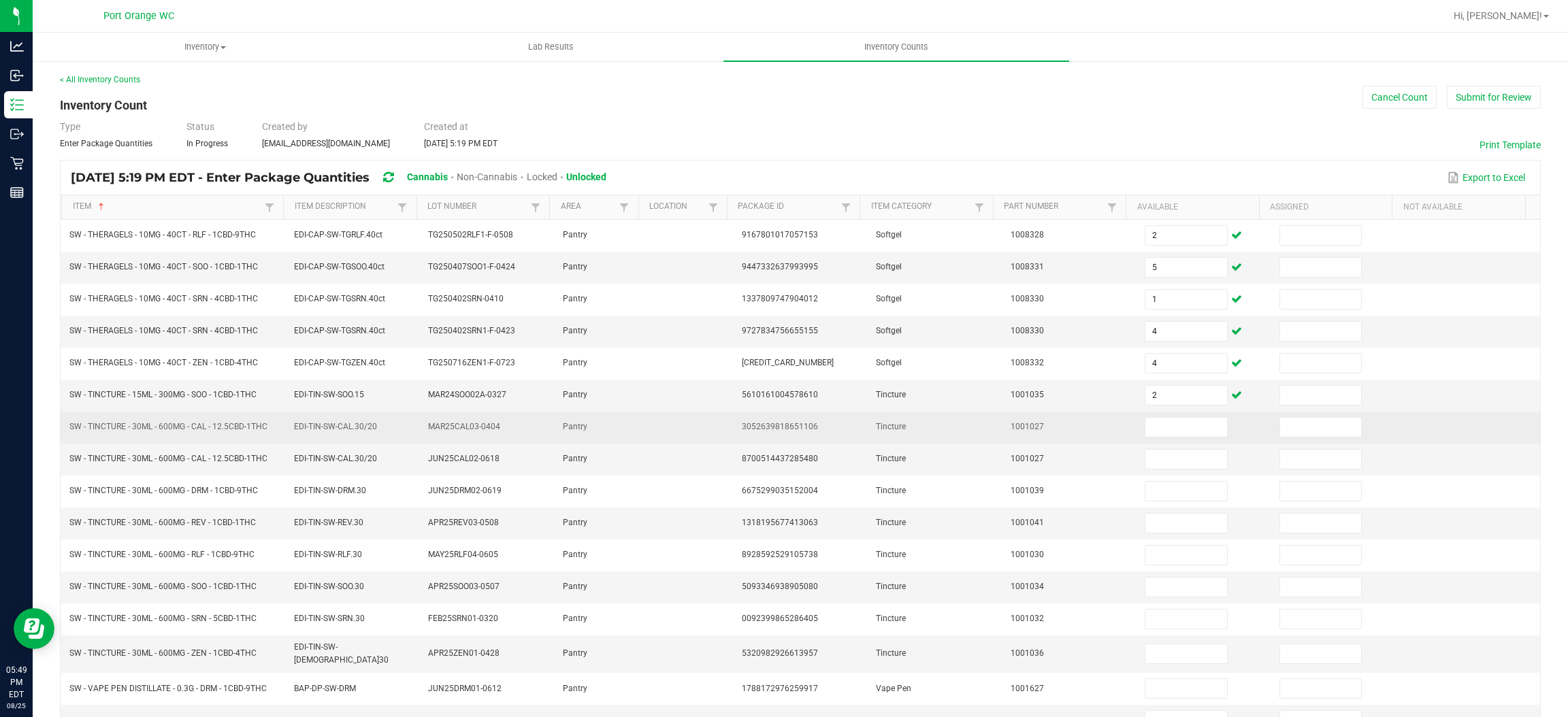
click at [185, 426] on span "SW - TINCTURE - 30ML - 600MG - CAL - 12.5CBD-1THC" at bounding box center [168, 427] width 198 height 10
drag, startPoint x: 190, startPoint y: 427, endPoint x: 68, endPoint y: 431, distance: 122.1
click at [69, 431] on span "SW - TINCTURE - 30ML - 600MG - CAL - 12.5CBD-1THC" at bounding box center [168, 427] width 198 height 10
click at [1163, 429] on input at bounding box center [1186, 427] width 81 height 19
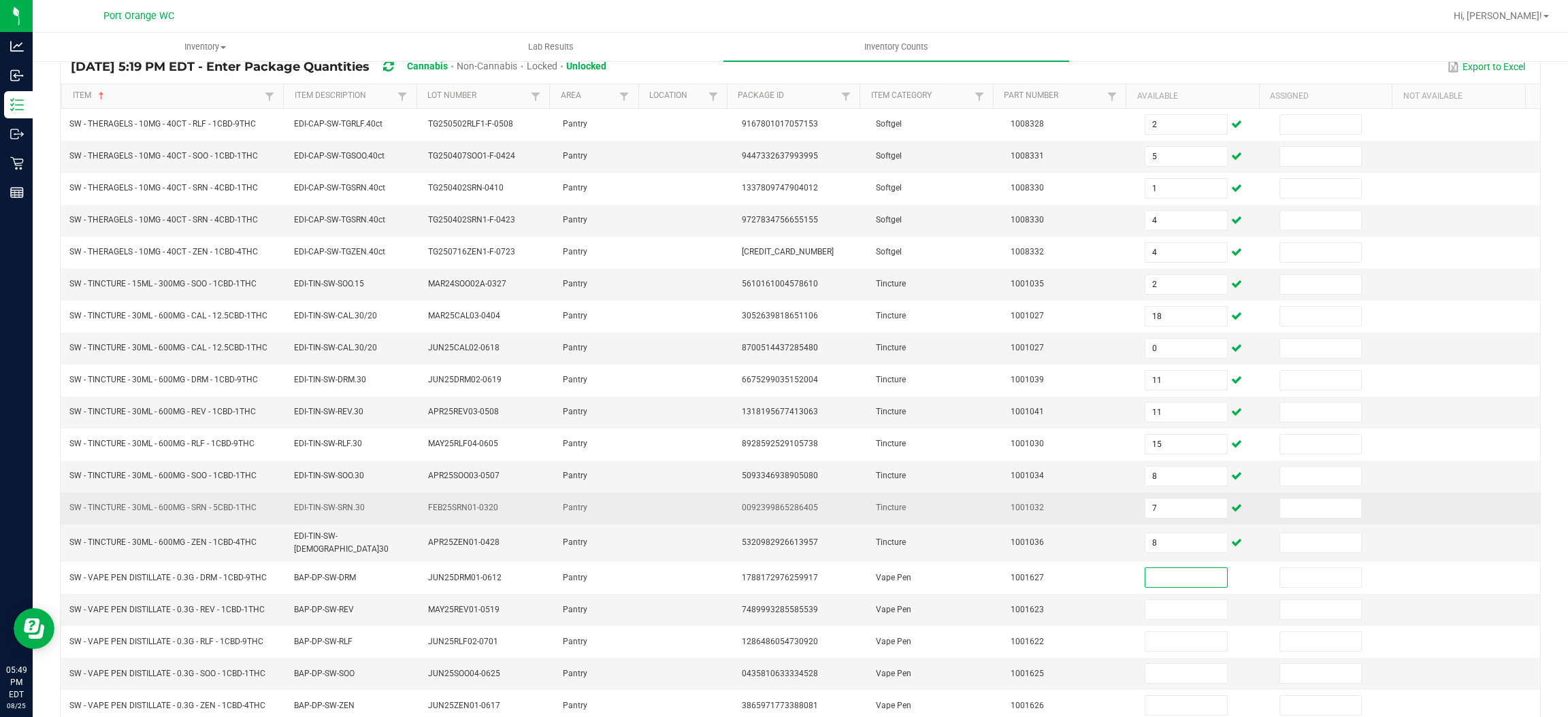
scroll to position [198, 0]
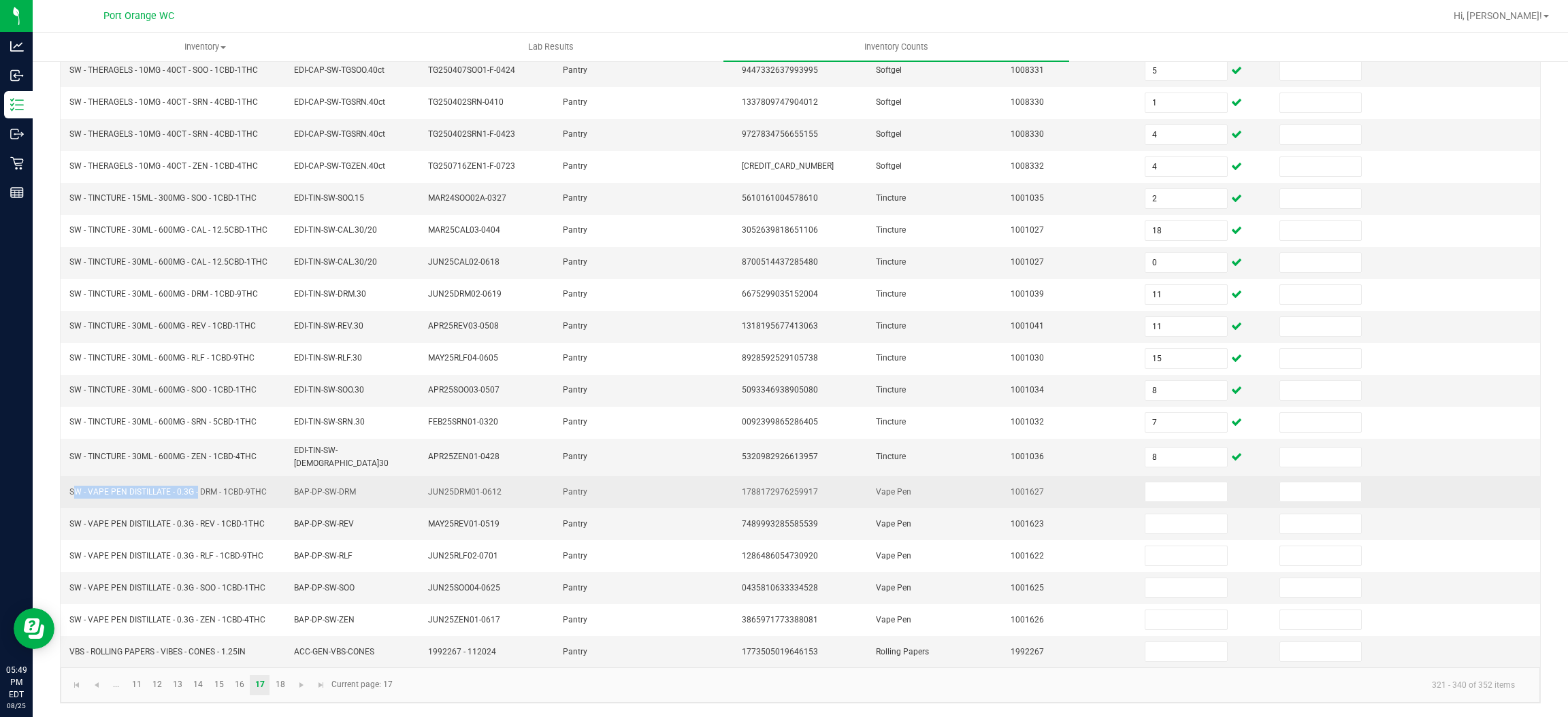
drag, startPoint x: 197, startPoint y: 491, endPoint x: 68, endPoint y: 494, distance: 129.0
click at [68, 494] on td "SW - VAPE PEN DISTILLATE - 0.3G - DRM - 1CBD-9THC" at bounding box center [173, 492] width 224 height 32
click at [1146, 490] on input at bounding box center [1186, 491] width 81 height 19
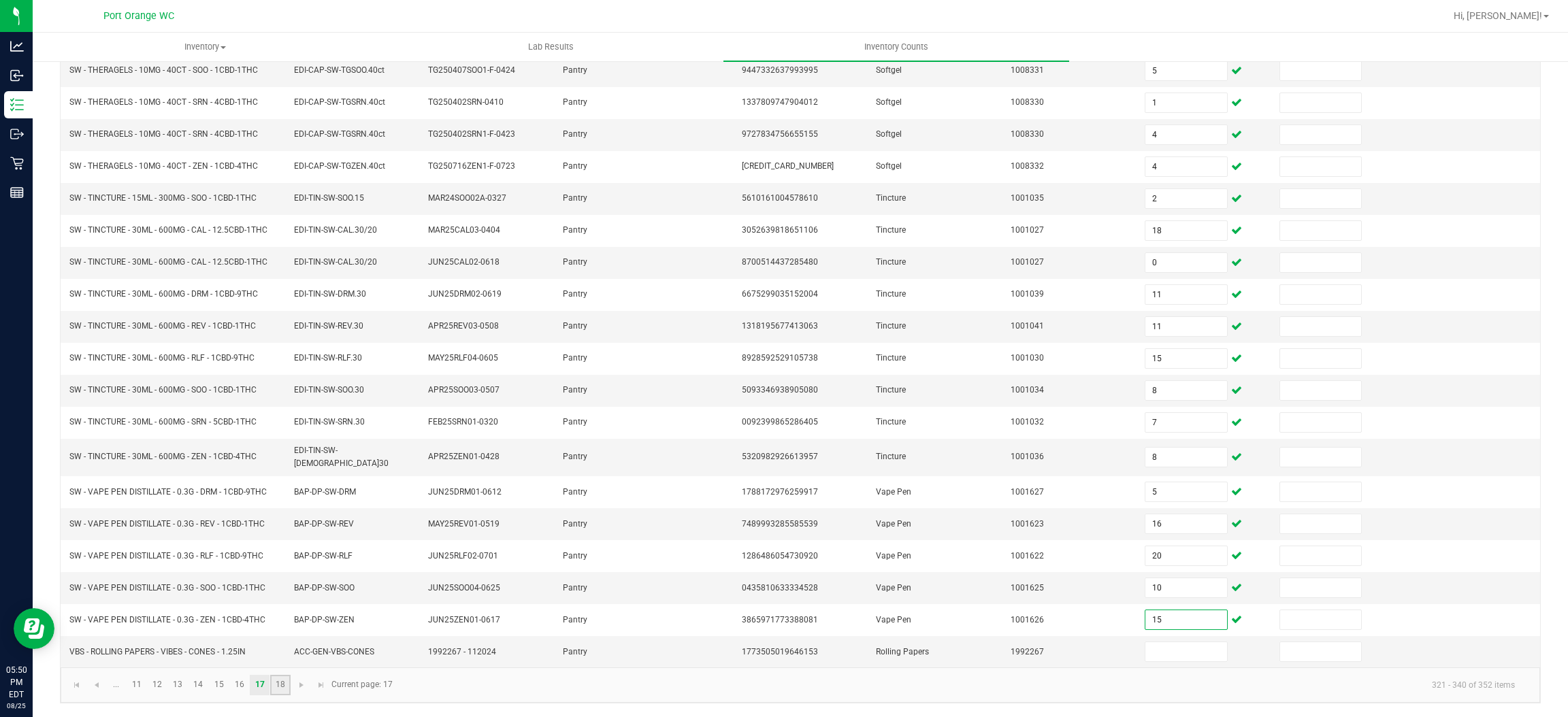
click at [274, 683] on link "18" at bounding box center [280, 685] width 20 height 21
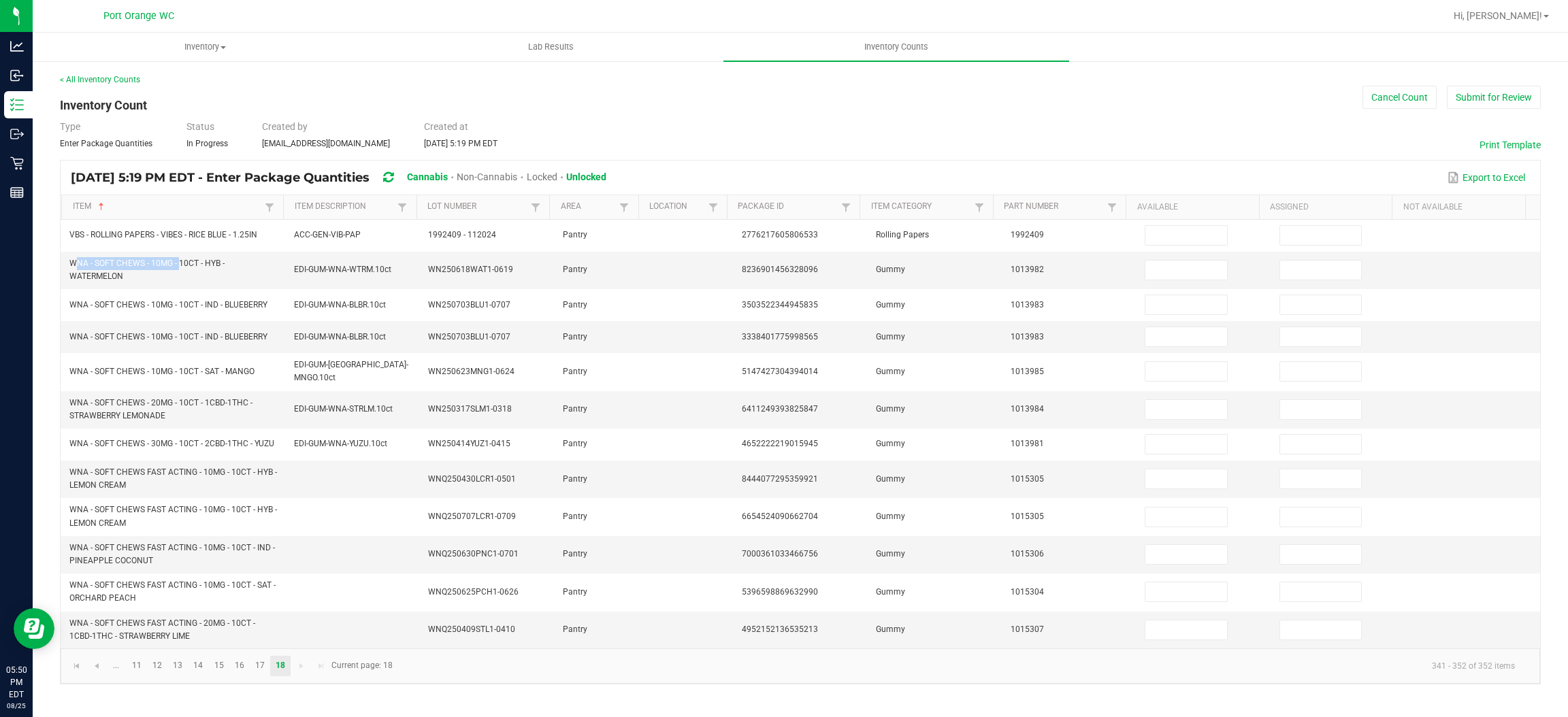
drag, startPoint x: 177, startPoint y: 264, endPoint x: 243, endPoint y: 88, distance: 188.0
click at [66, 263] on td "WNA - SOFT CHEWS - 10MG - 10CT - HYB - WATERMELON" at bounding box center [173, 270] width 224 height 38
click at [1146, 277] on input at bounding box center [1186, 270] width 81 height 19
drag, startPoint x: 175, startPoint y: 396, endPoint x: 91, endPoint y: 403, distance: 84.3
click at [91, 403] on span "WNA - SOFT CHEWS - 20MG - 10CT - 1CBD-1THC - STRAWBERRY LEMONADE" at bounding box center [161, 409] width 183 height 22
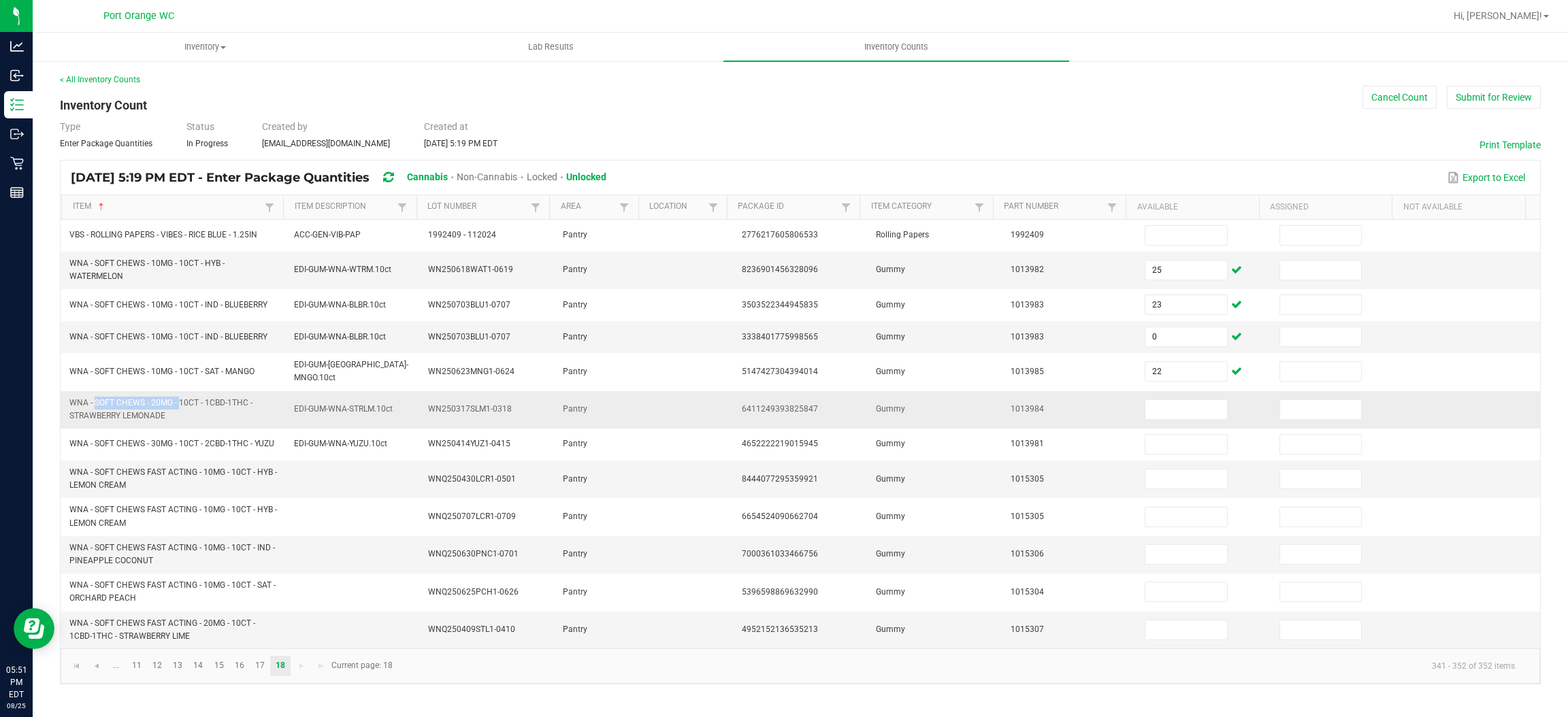
click at [93, 402] on span "WNA - SOFT CHEWS - 20MG - 10CT - 1CBD-1THC - STRAWBERRY LEMONADE" at bounding box center [161, 409] width 183 height 22
click at [1213, 416] on td at bounding box center [1204, 410] width 135 height 38
click at [1178, 410] on input at bounding box center [1186, 409] width 81 height 19
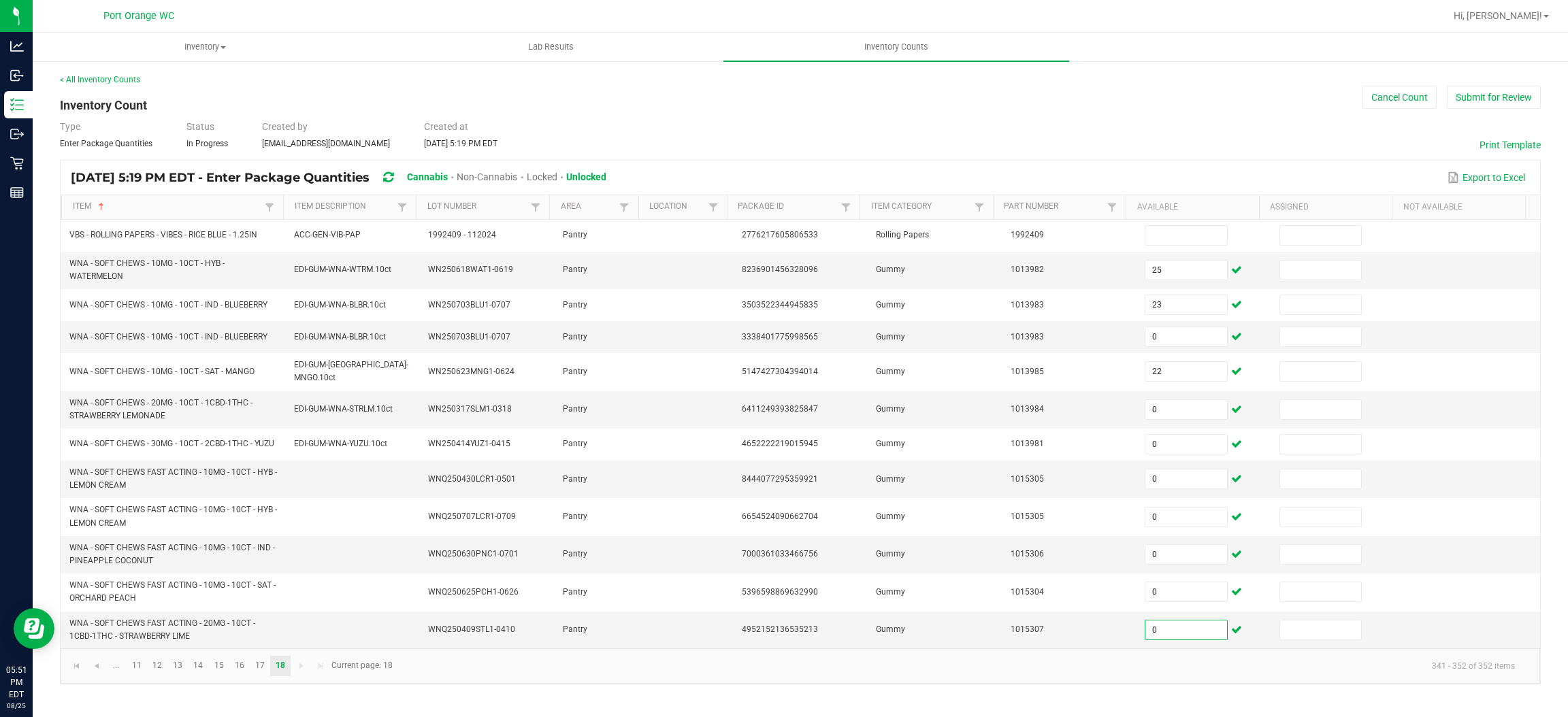
click at [1160, 153] on div "< All Inventory Counts Inventory Count Cancel Count Submit for Review Type Ente…" at bounding box center [801, 379] width 1481 height 611
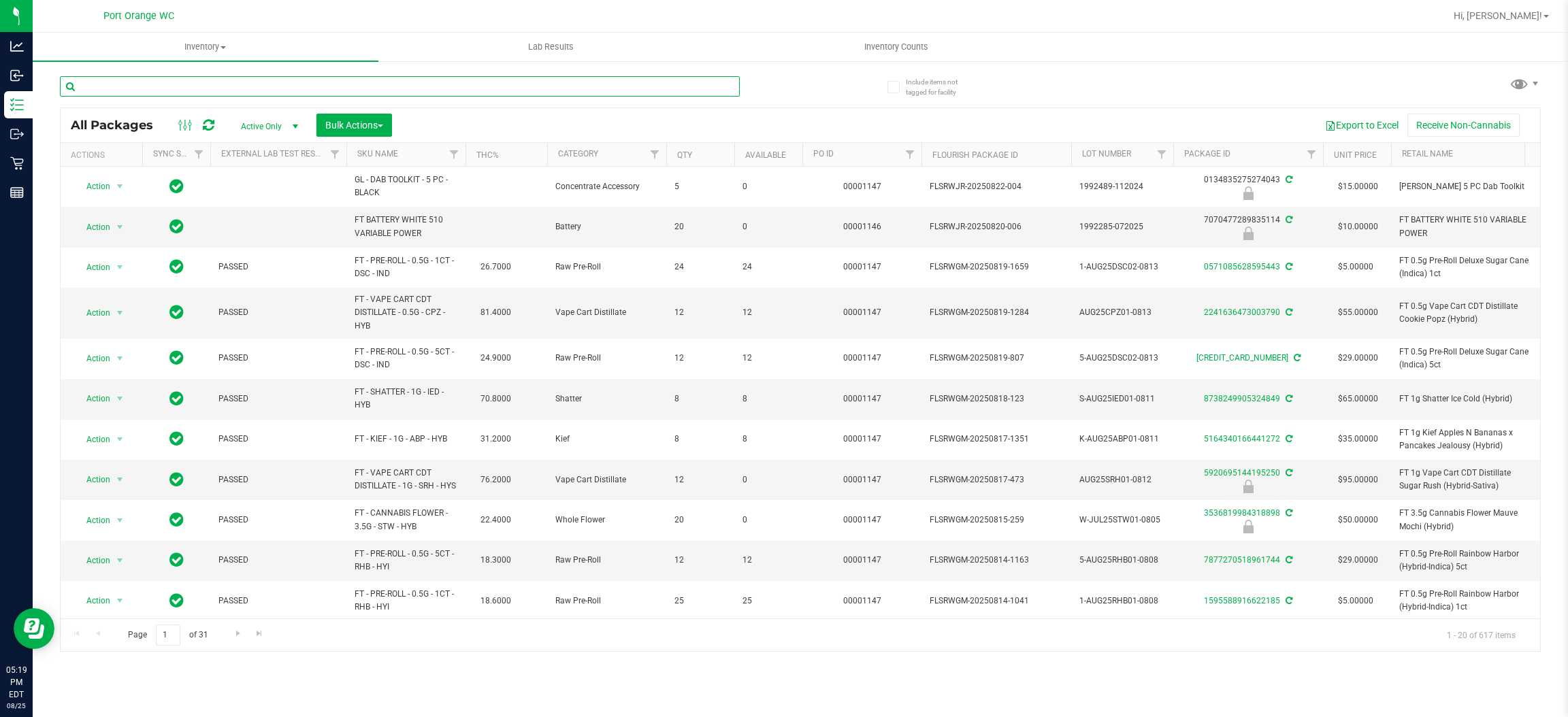
click at [268, 84] on input "text" at bounding box center [400, 86] width 680 height 21
paste input "FD - FLOWER GREENHOUSE - 3.5G"
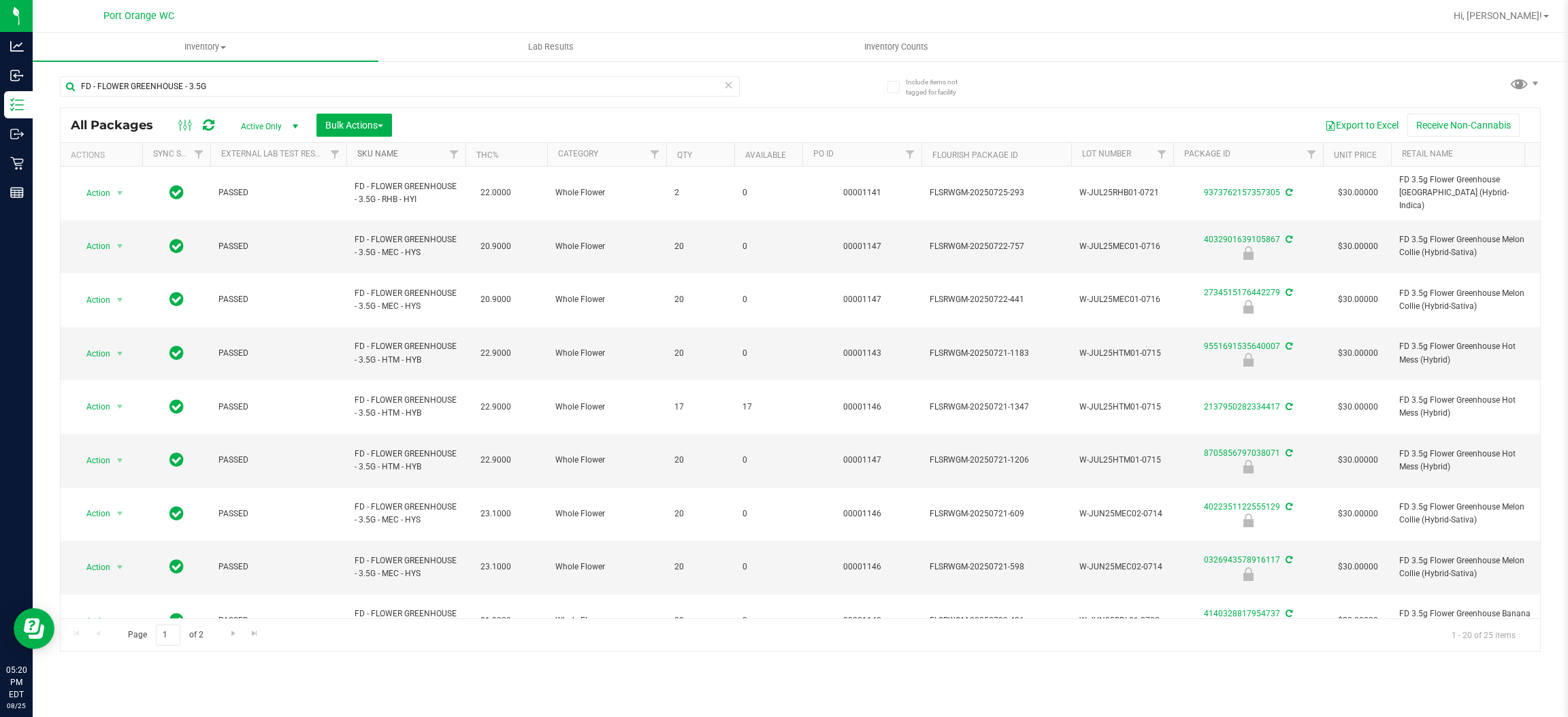
click at [368, 151] on link "SKU Name" at bounding box center [377, 154] width 40 height 10
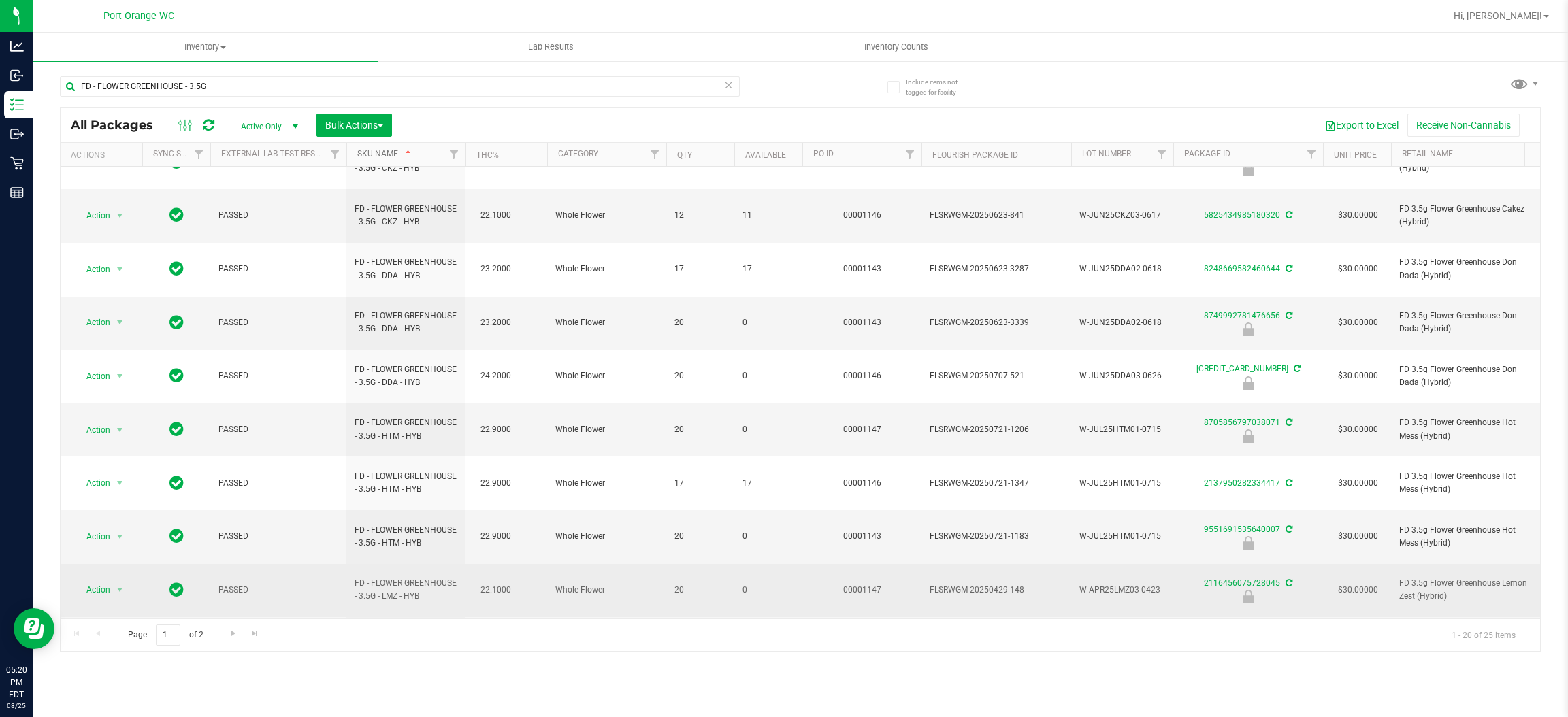
scroll to position [373, 0]
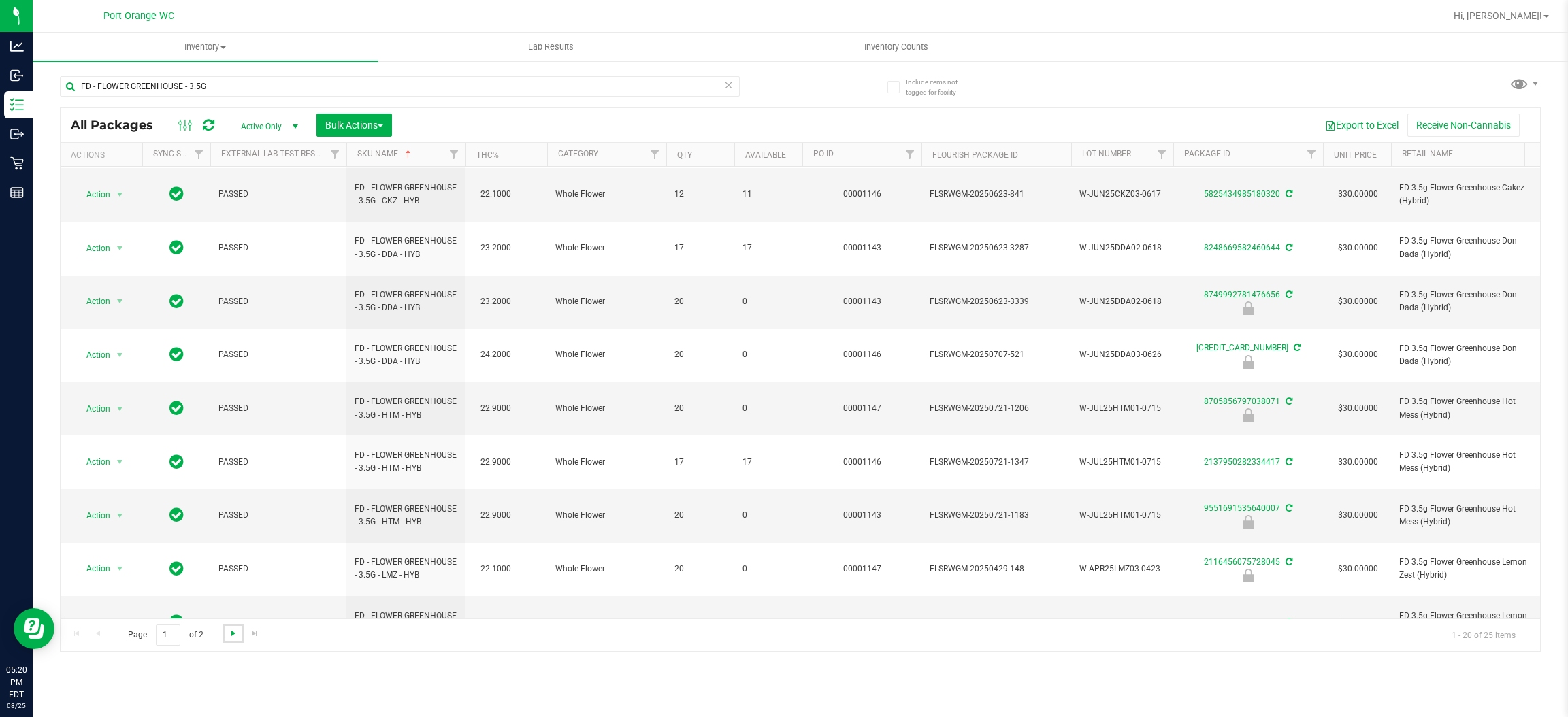
click at [235, 631] on span "Go to the next page" at bounding box center [234, 633] width 11 height 11
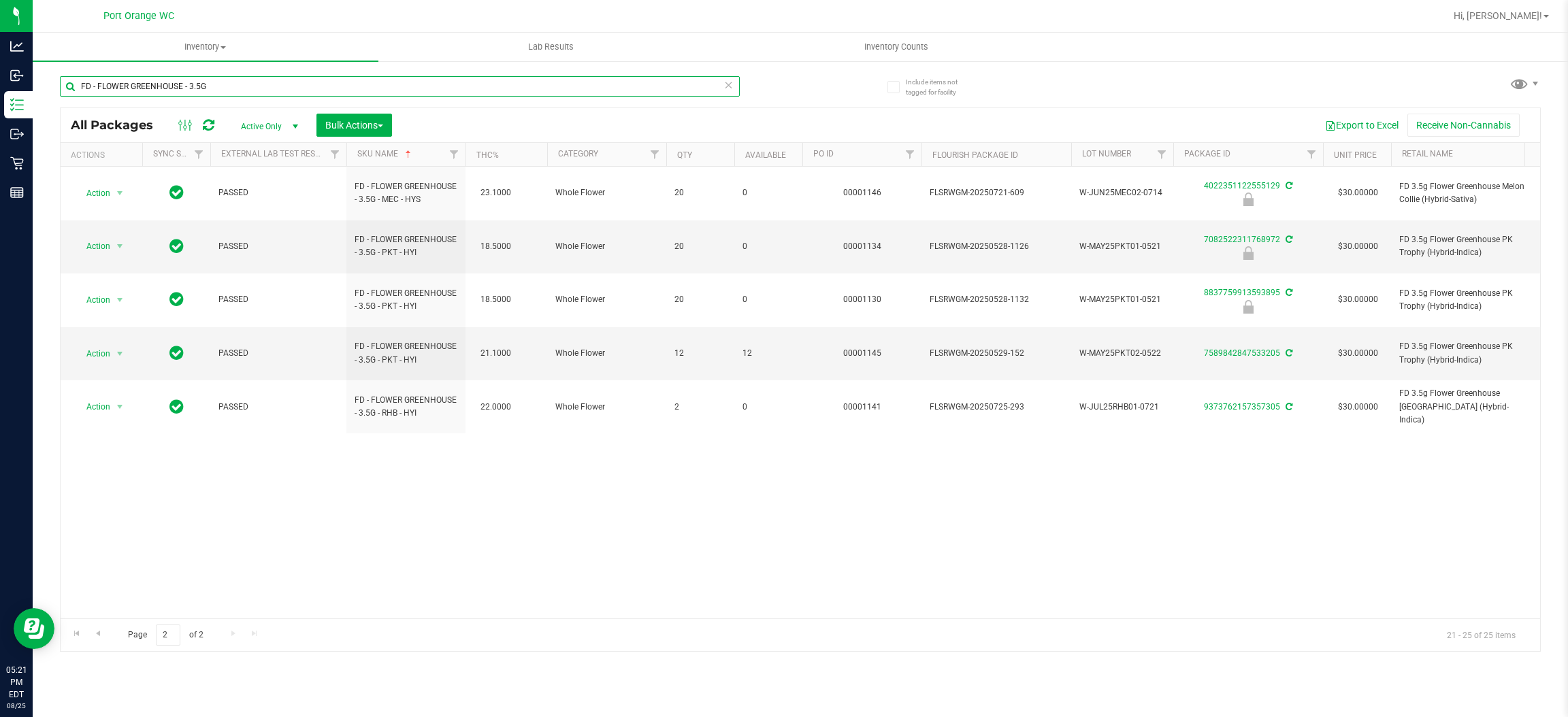
click at [288, 88] on input "FD - FLOWER GREENHOUSE - 3.5G" at bounding box center [400, 86] width 680 height 21
paste input "- RHB - HYI"
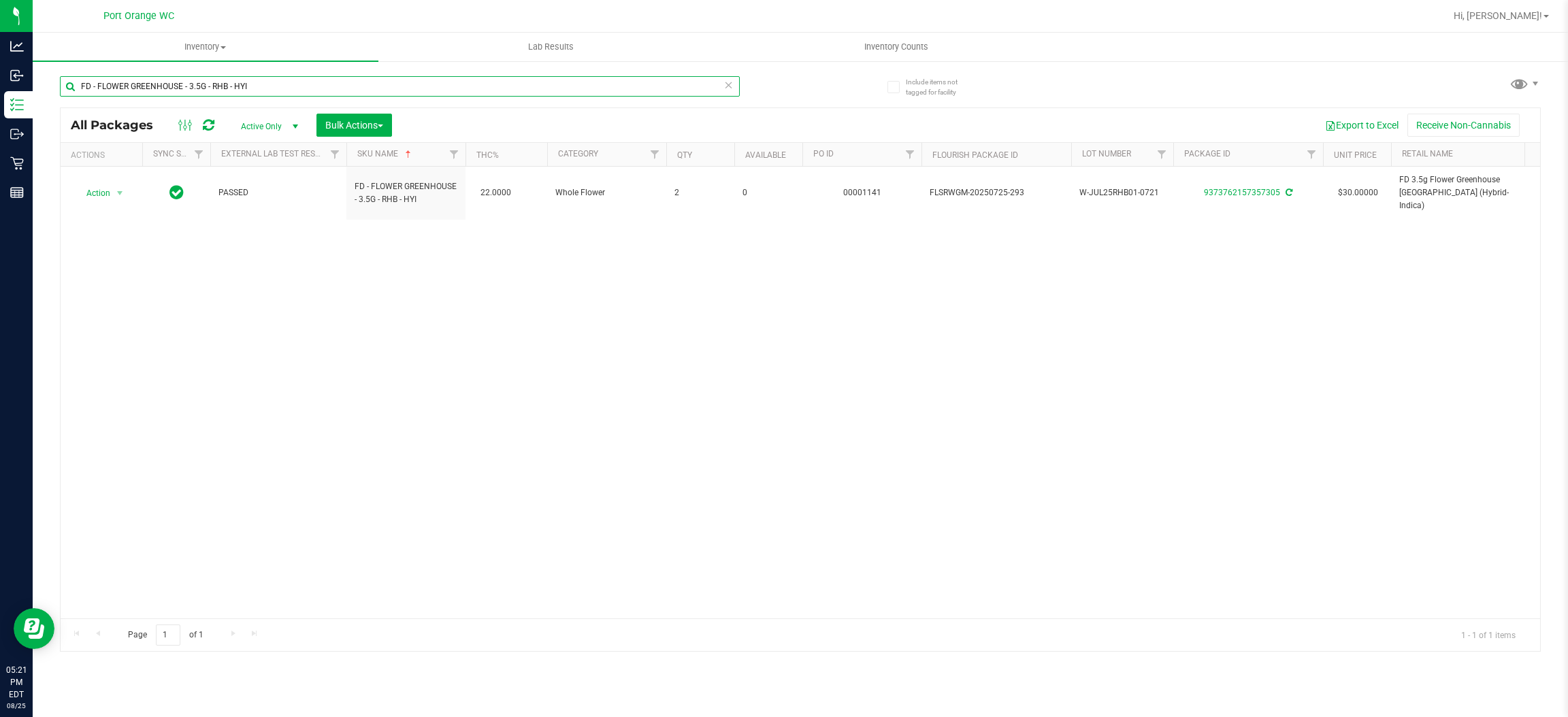
click at [284, 84] on input "FD - FLOWER GREENHOUSE - 3.5G - RHB - HYI" at bounding box center [400, 86] width 680 height 21
paste input "T - CANNABIS FLOWER - 3.5G -"
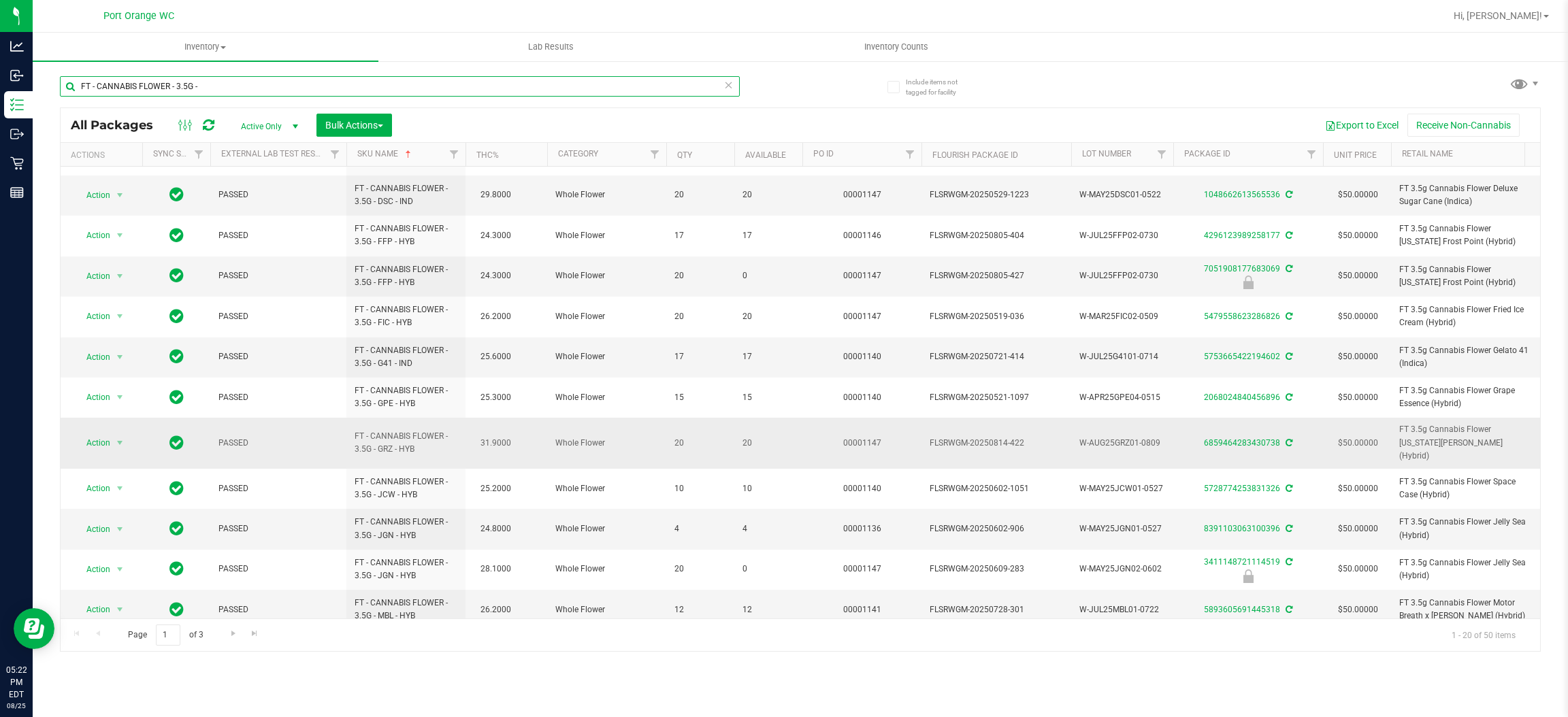
scroll to position [383, 0]
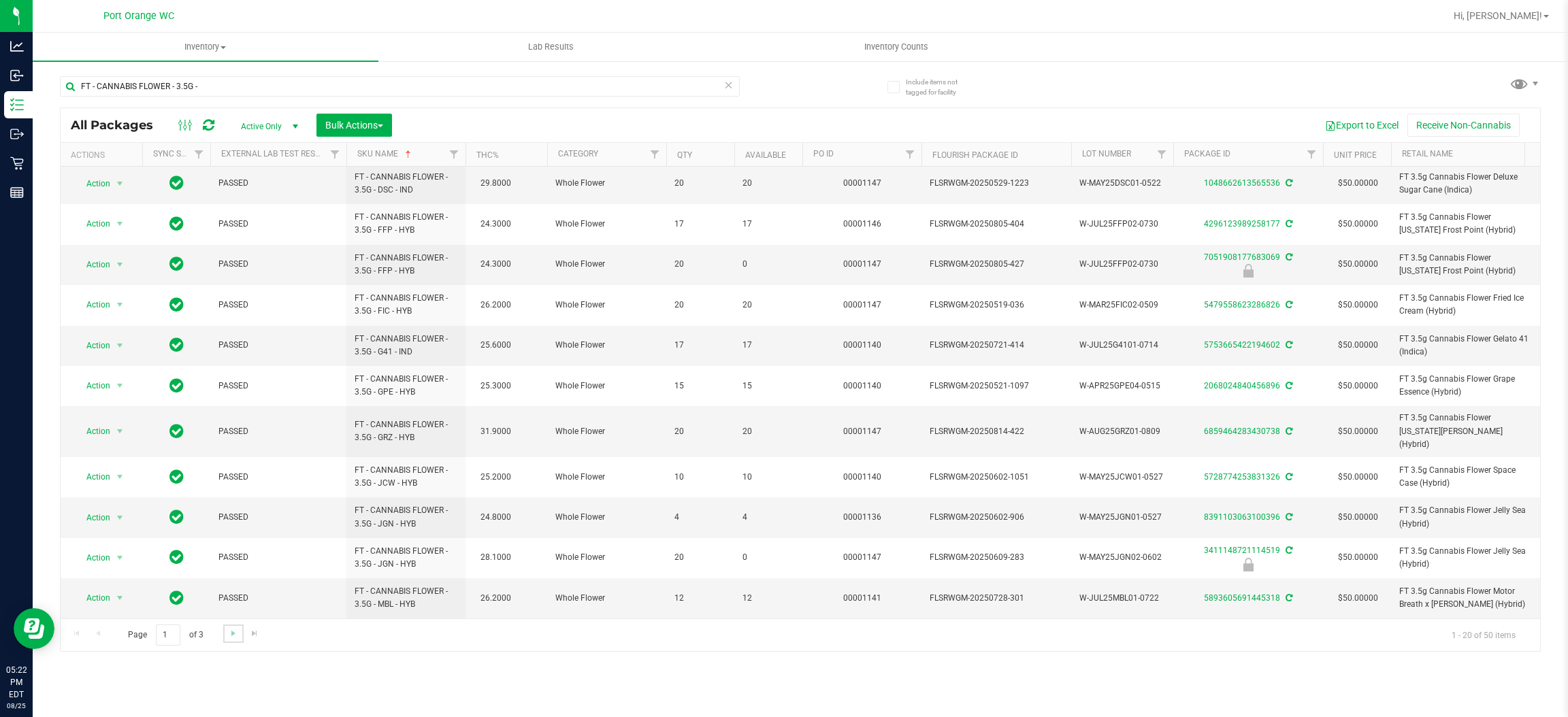
click at [226, 632] on link "Go to the next page" at bounding box center [233, 633] width 20 height 18
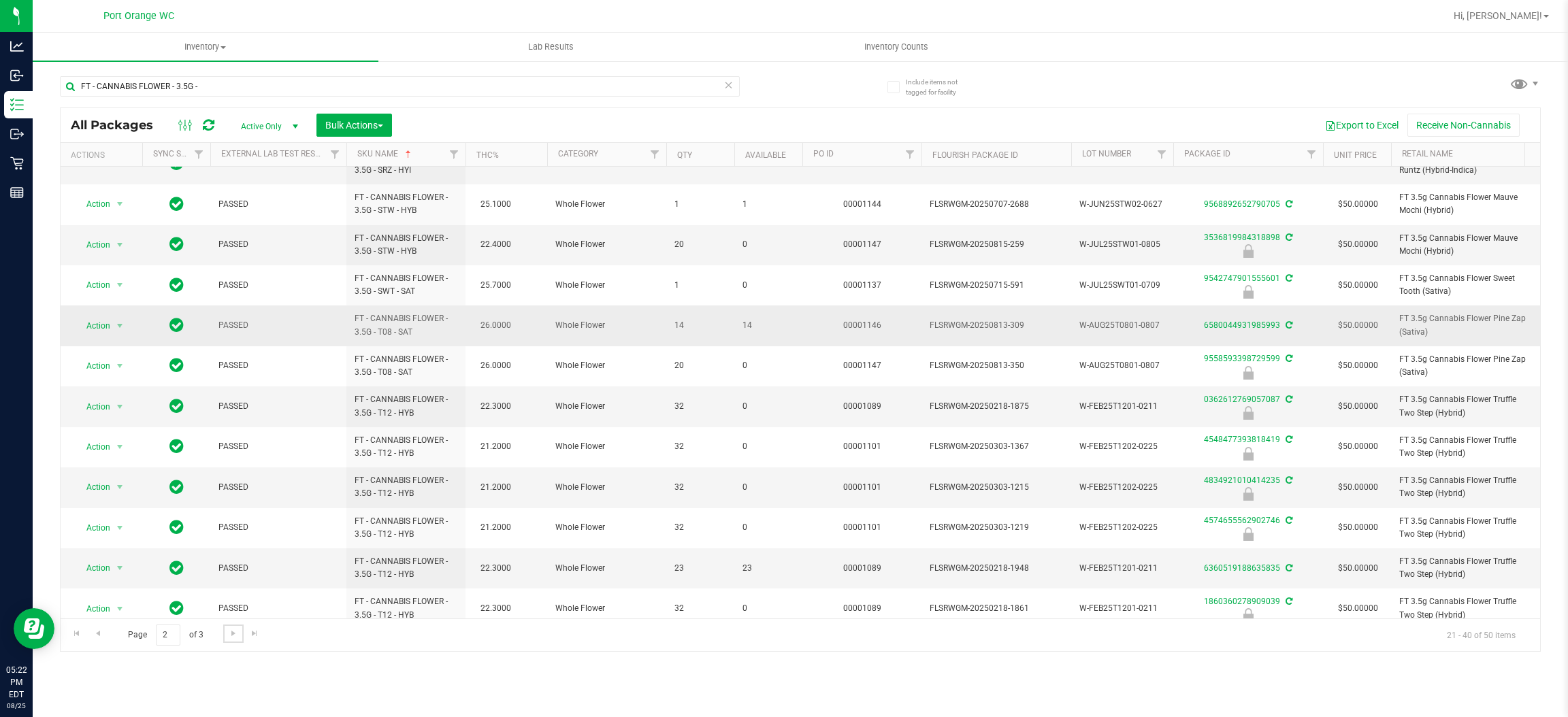
scroll to position [373, 0]
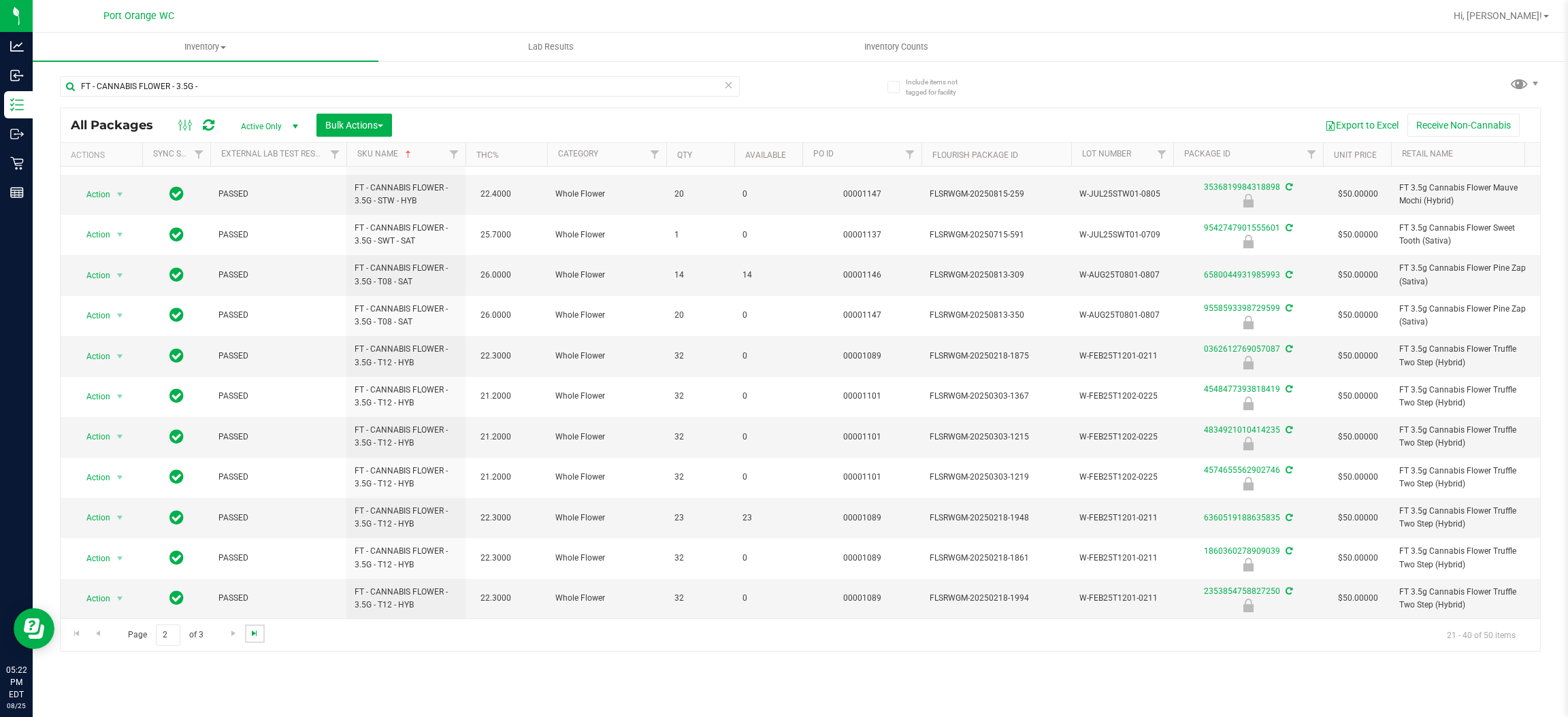
click at [251, 636] on span "Go to the last page" at bounding box center [254, 633] width 11 height 11
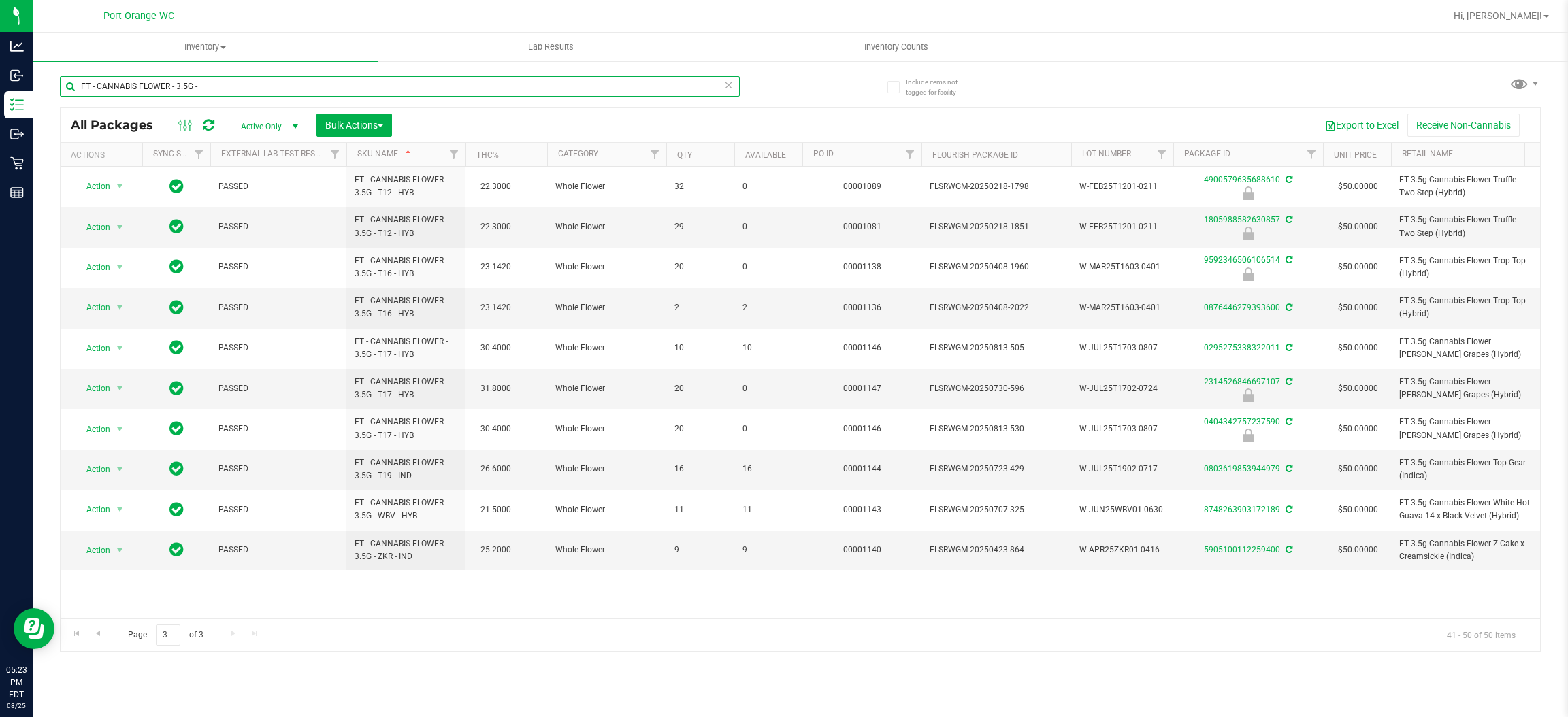
click at [273, 84] on input "FT - CANNABIS FLOWER - 3.5G -" at bounding box center [400, 86] width 680 height 21
click at [273, 84] on input "FT - CANNABIS FLOWER - 3.5G -" at bounding box center [400, 86] width 680 height 21
paste input "RUMBLE - 1"
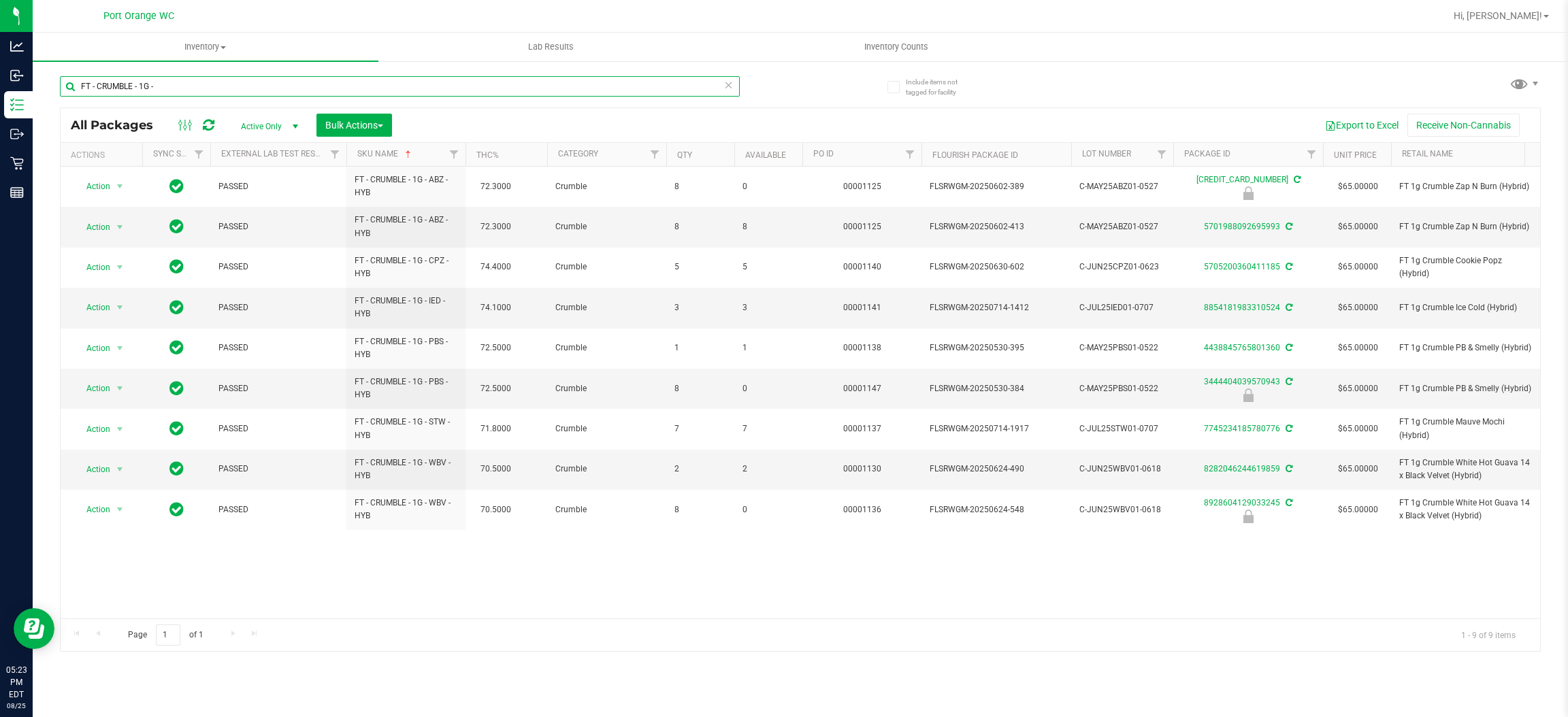
click at [205, 92] on input "FT - CRUMBLE - 1G -" at bounding box center [400, 86] width 680 height 21
click at [205, 91] on input "FT - CRUMBLE - 1G -" at bounding box center [400, 86] width 680 height 21
paste input "DISTILLATE EXTRACT - 1G"
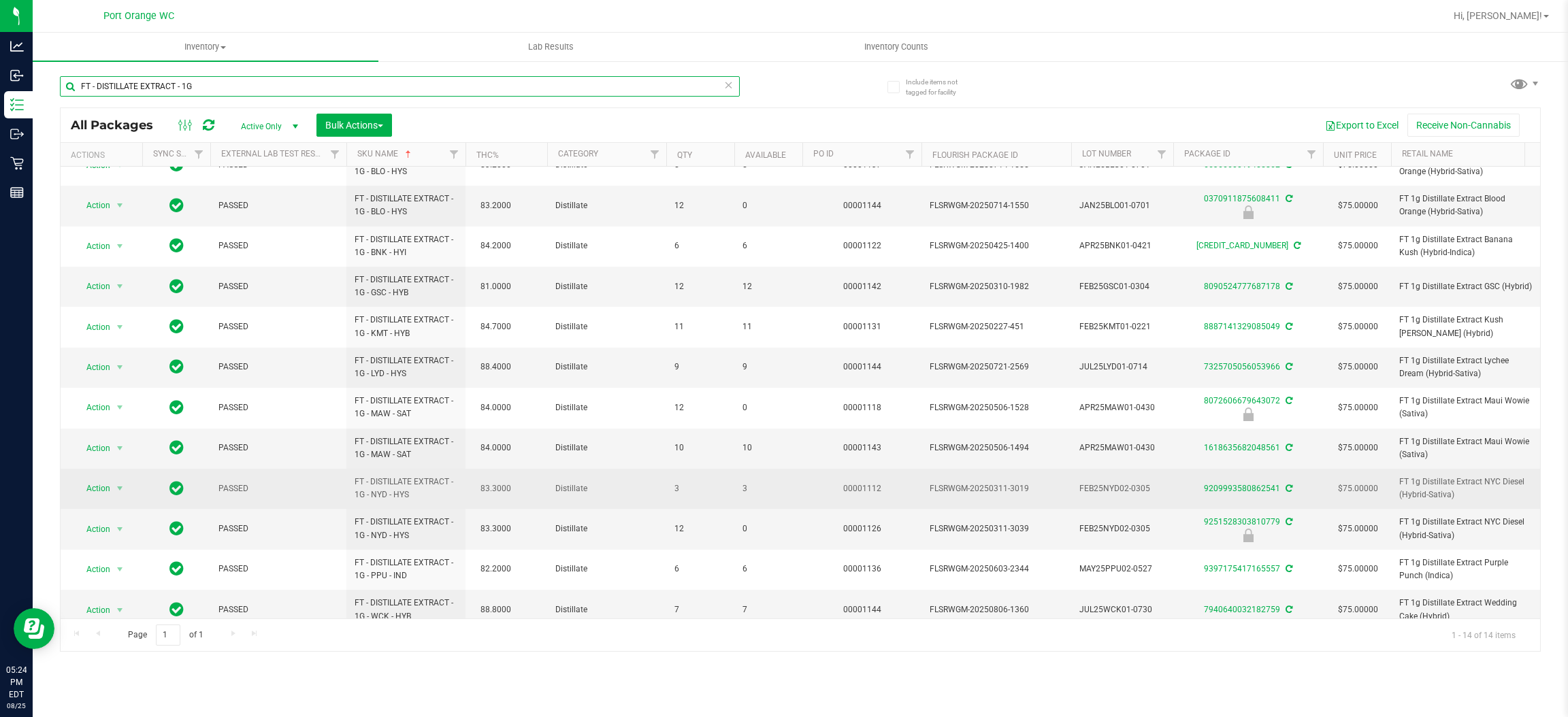
scroll to position [129, 0]
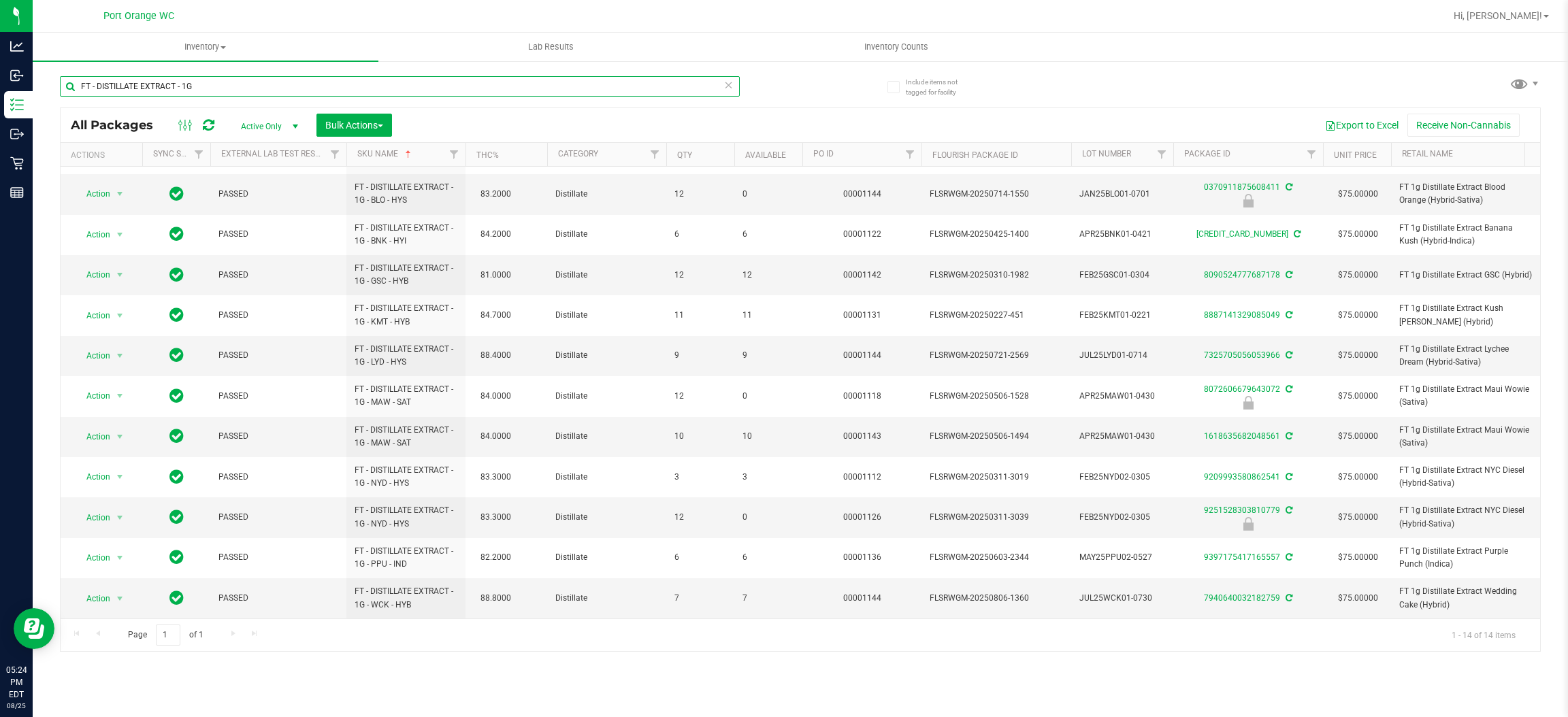
click at [313, 84] on input "FT - DISTILLATE EXTRACT - 1G" at bounding box center [400, 86] width 680 height 21
click at [313, 83] on input "FT - DISTILLATE EXTRACT - 1G" at bounding box center [400, 86] width 680 height 21
paste input "GROUND FLOWER - 7"
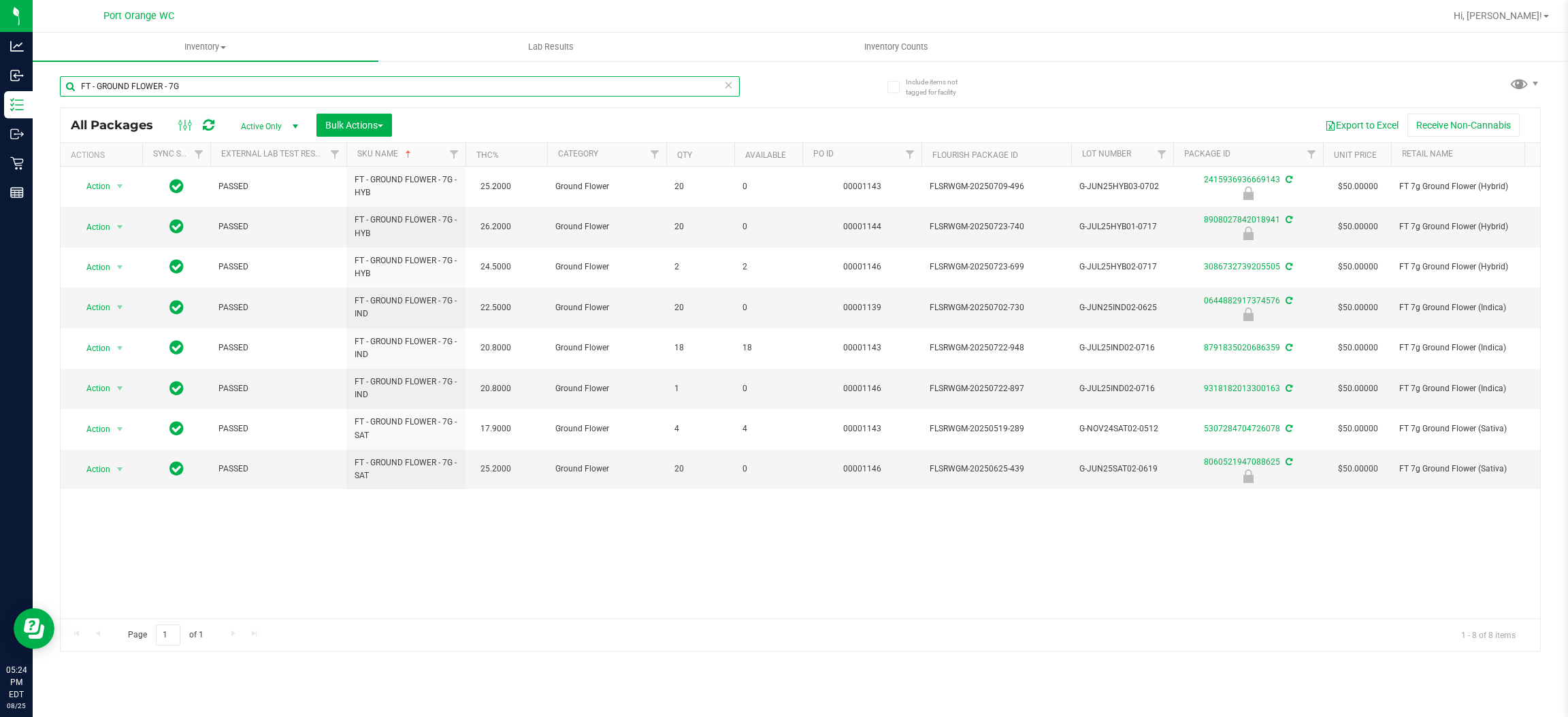
click at [352, 89] on input "FT - GROUND FLOWER - 7G" at bounding box center [400, 86] width 680 height 21
click at [352, 88] on input "FT - GROUND FLOWER - 7G" at bounding box center [400, 86] width 680 height 21
paste input "HASH COIN - 2G"
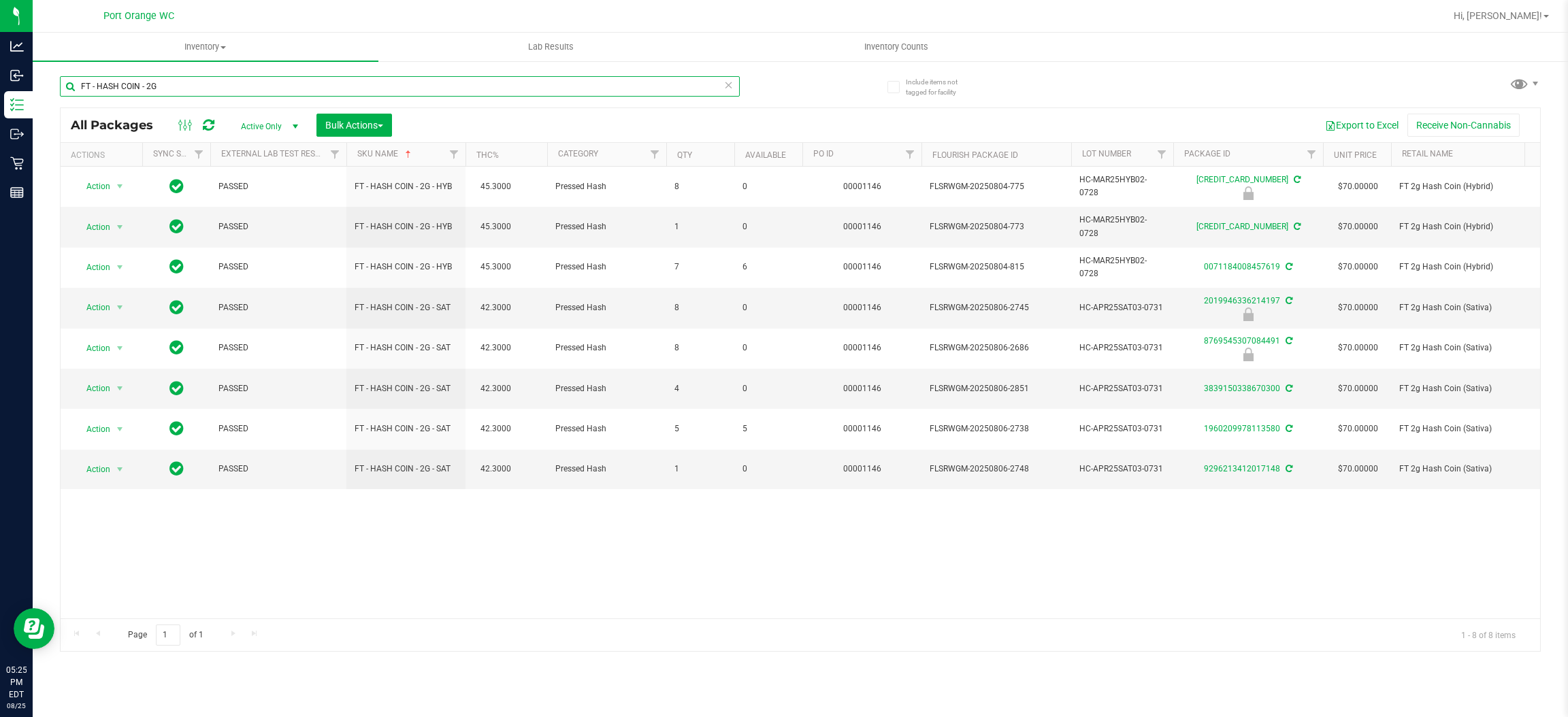
click at [261, 88] on input "FT - HASH COIN - 2G" at bounding box center [400, 86] width 680 height 21
paste input "KIEF - 1G -"
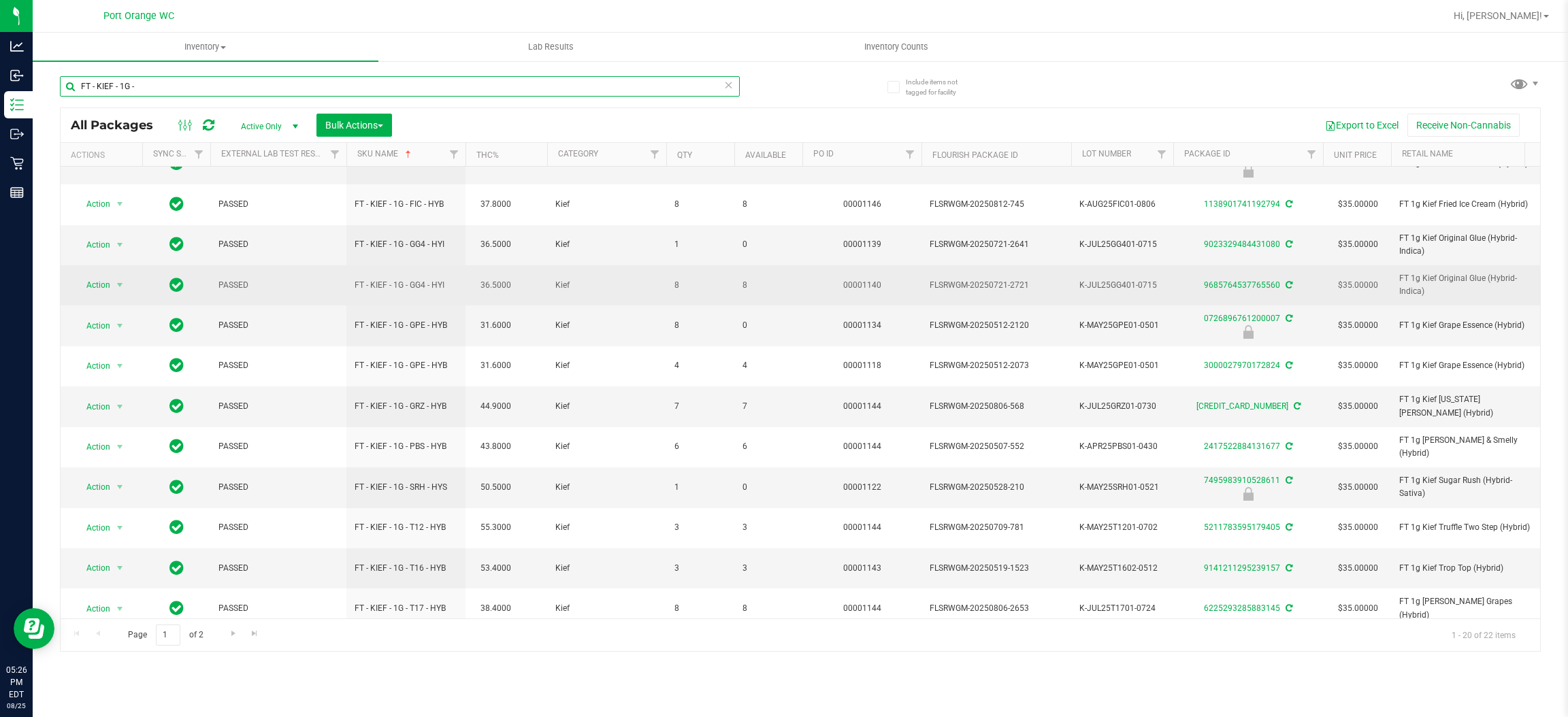
scroll to position [373, 0]
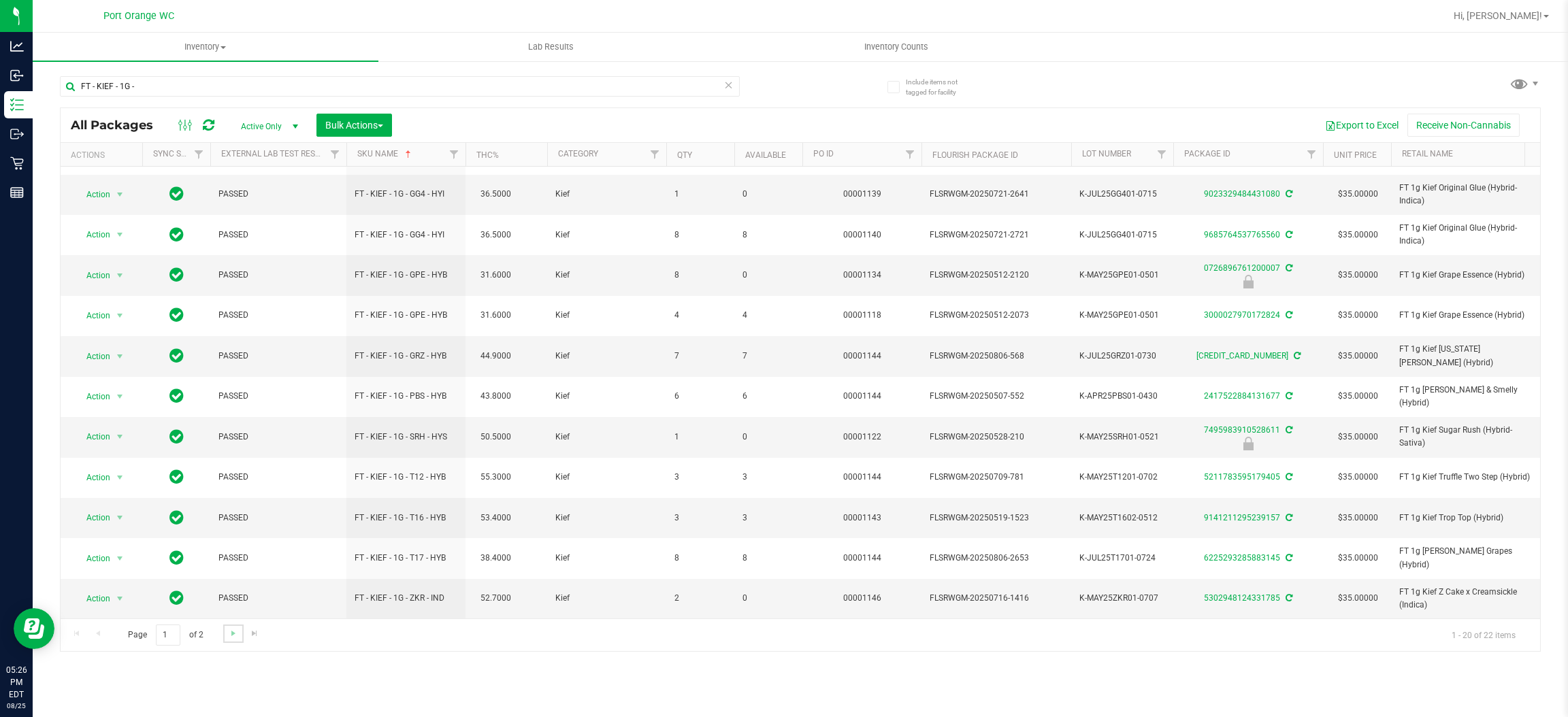
click at [224, 641] on link "Go to the next page" at bounding box center [233, 633] width 20 height 18
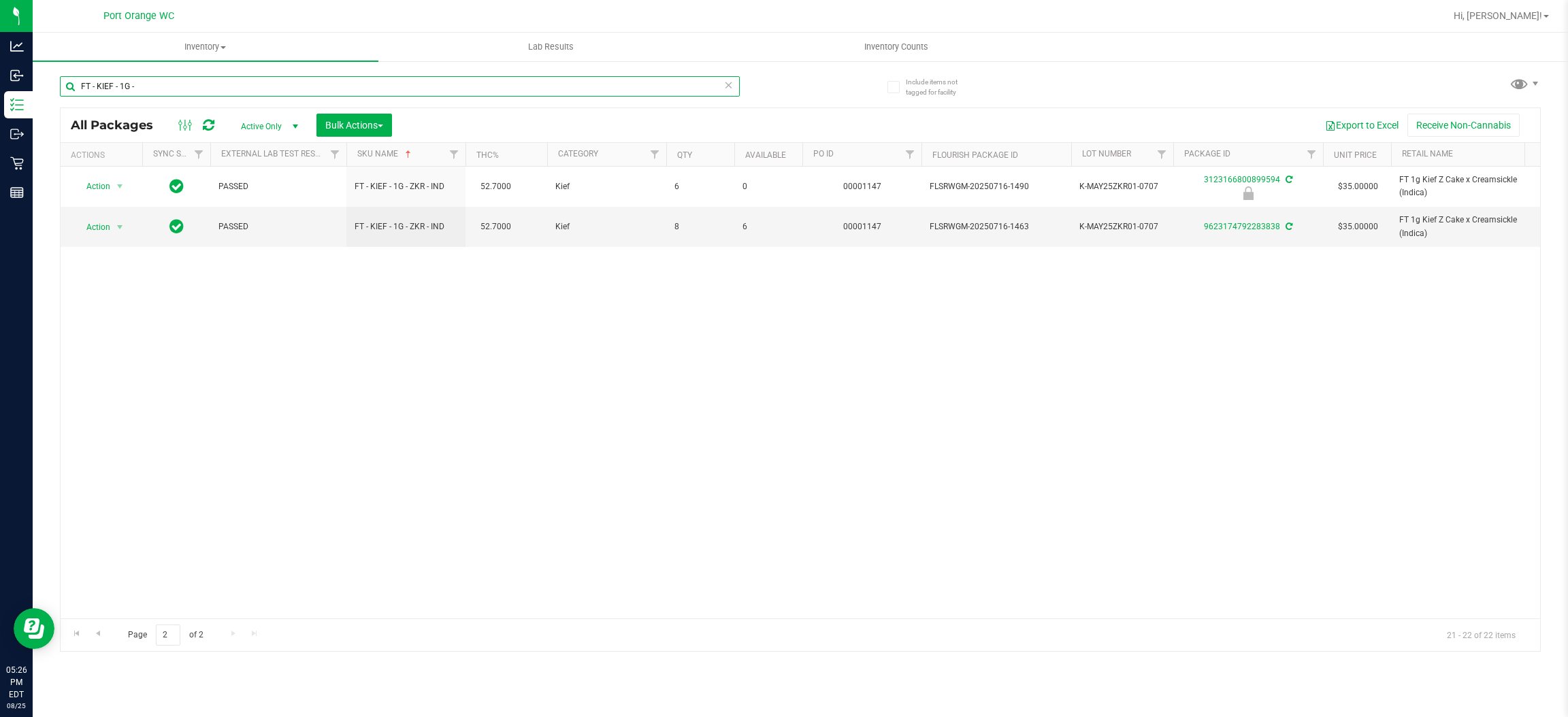
click at [250, 80] on input "FT - KIEF - 1G -" at bounding box center [400, 86] width 680 height 21
paste input "PRE-ROLL - 0.35G - 10C"
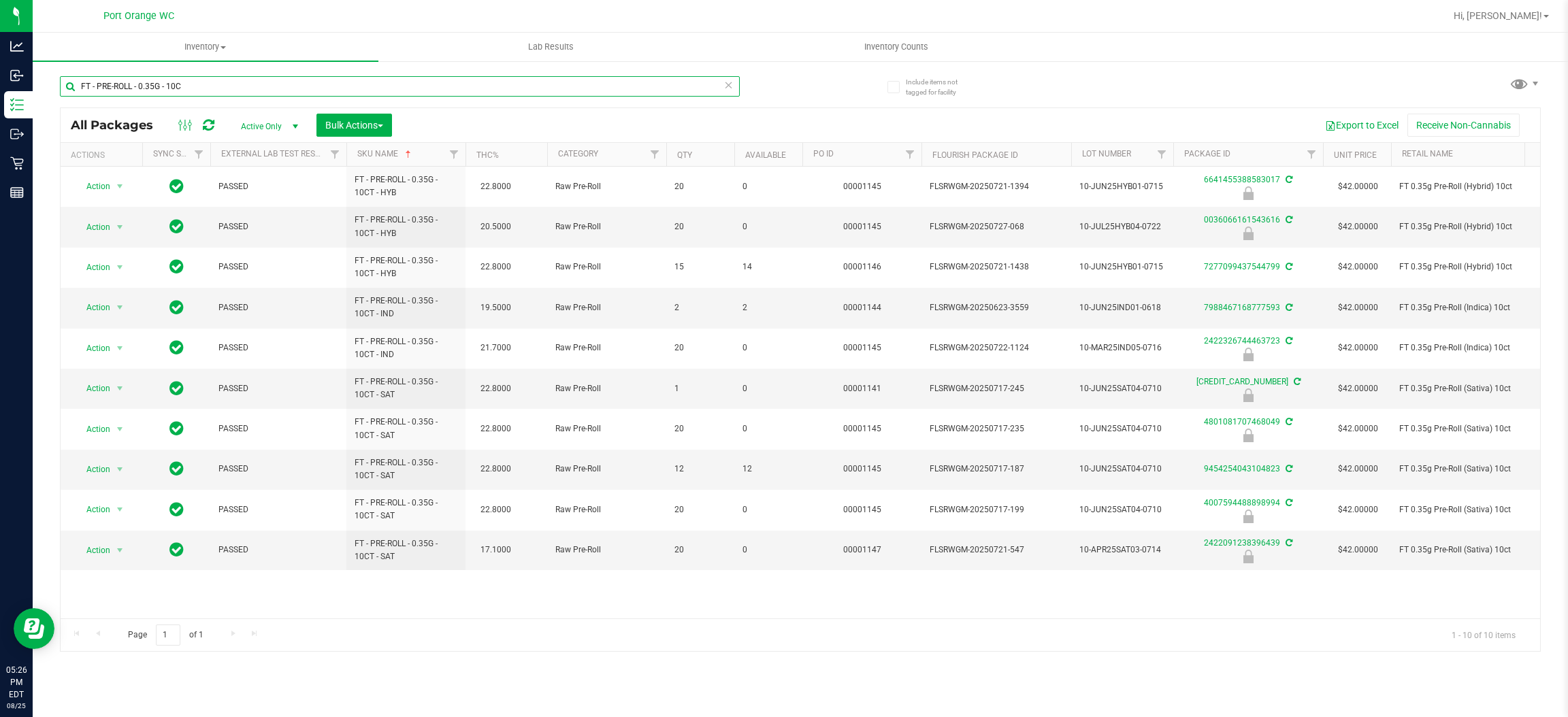
click at [235, 91] on input "FT - PRE-ROLL - 0.35G - 10C" at bounding box center [400, 86] width 680 height 21
click at [235, 93] on input "FT - PRE-ROLL - 0.35G - 10C" at bounding box center [400, 86] width 680 height 21
paste input "5G - 1CT -"
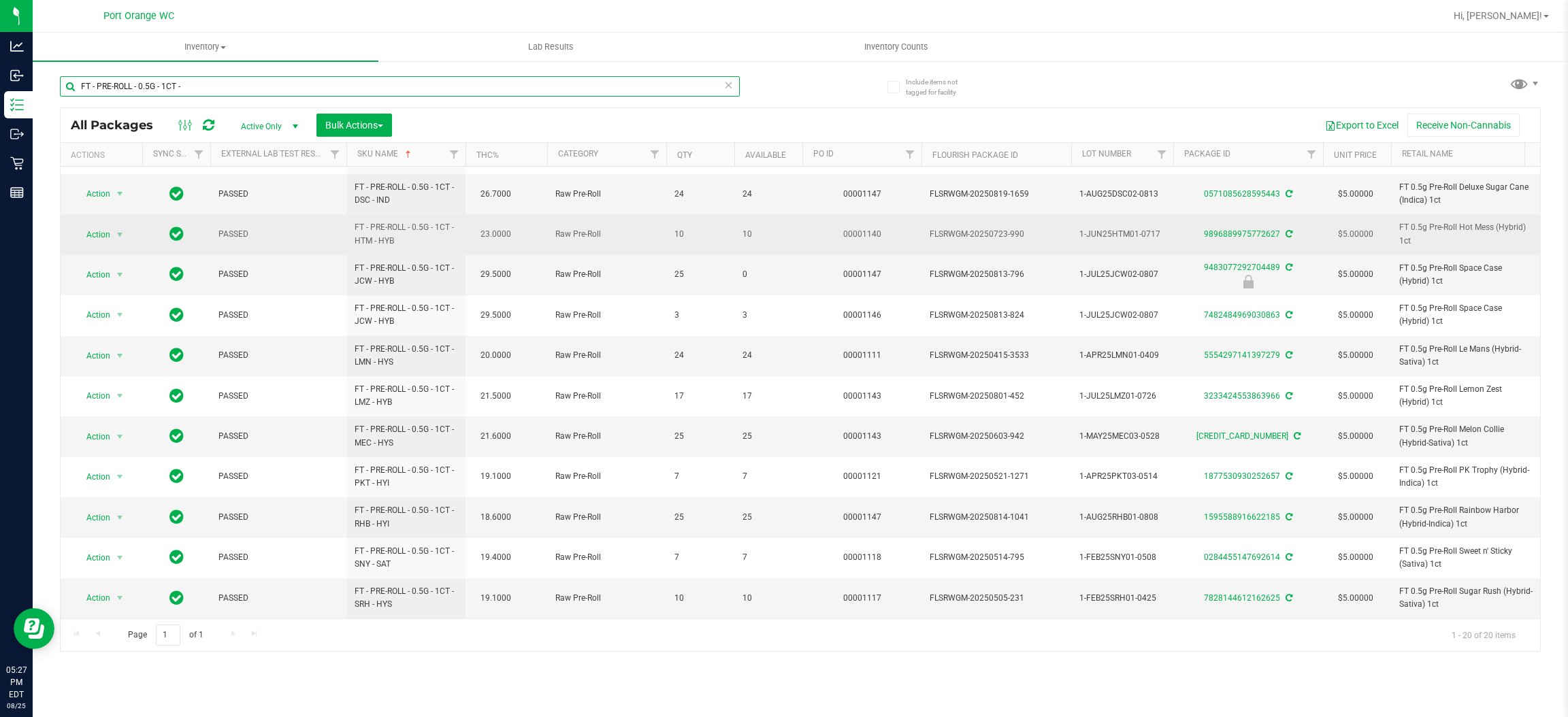
scroll to position [204, 0]
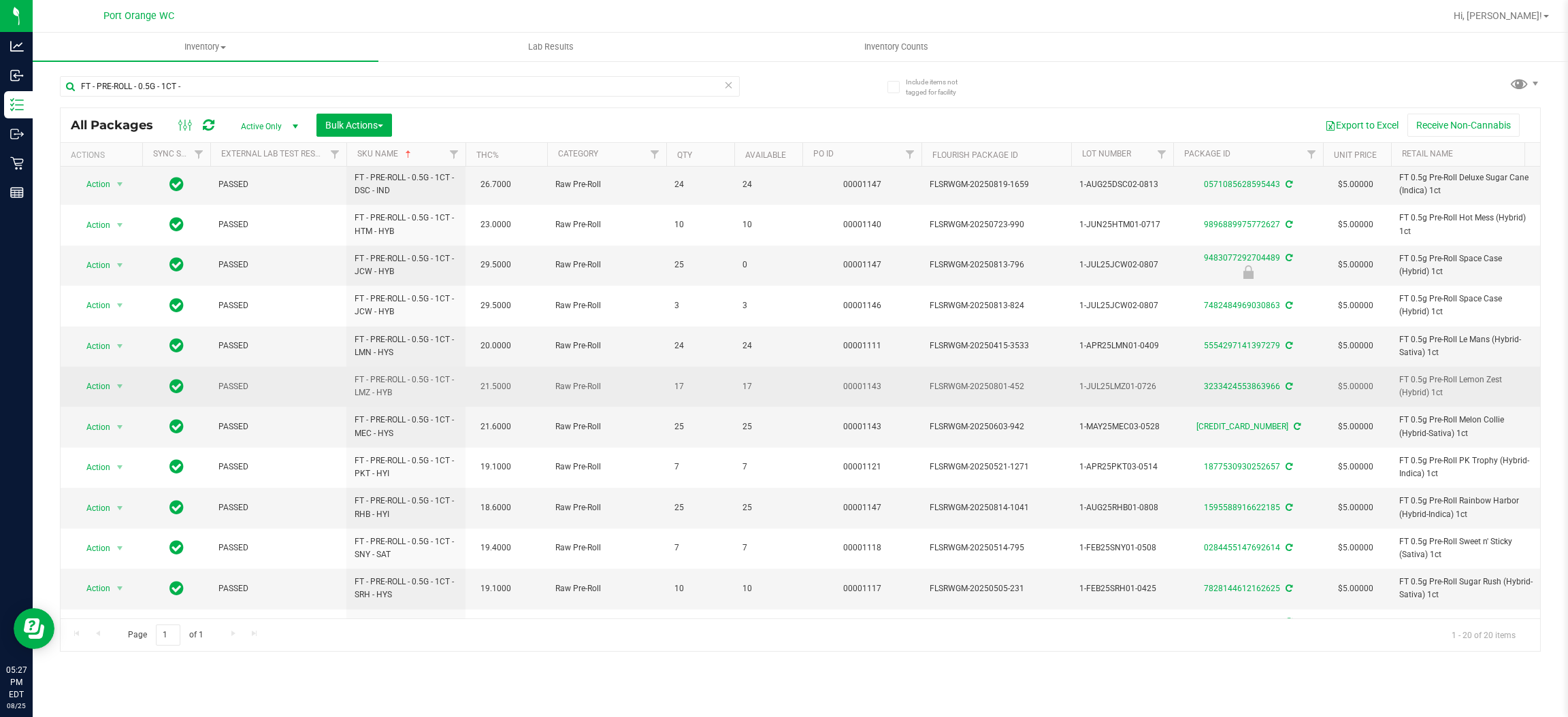
click at [745, 390] on span "17" at bounding box center [768, 386] width 52 height 13
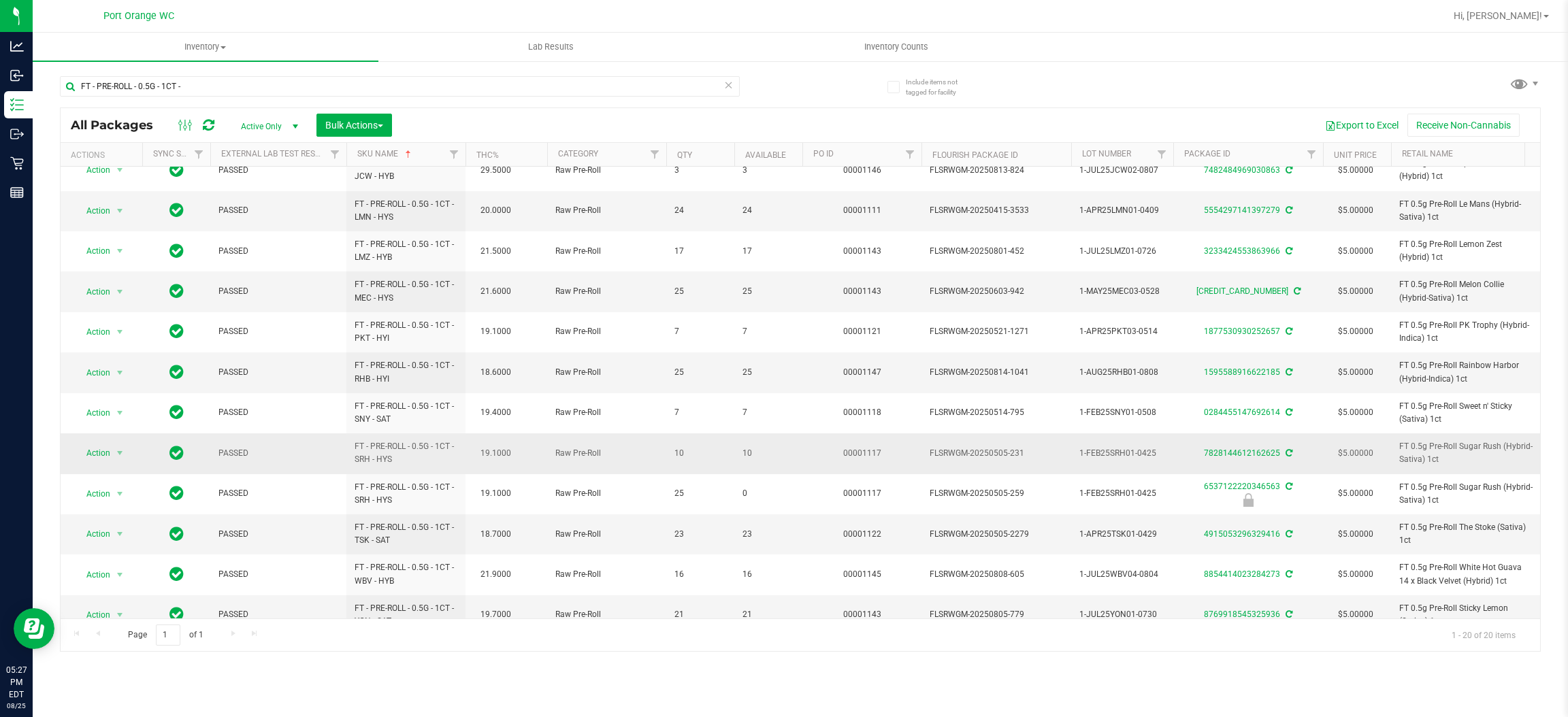
scroll to position [373, 0]
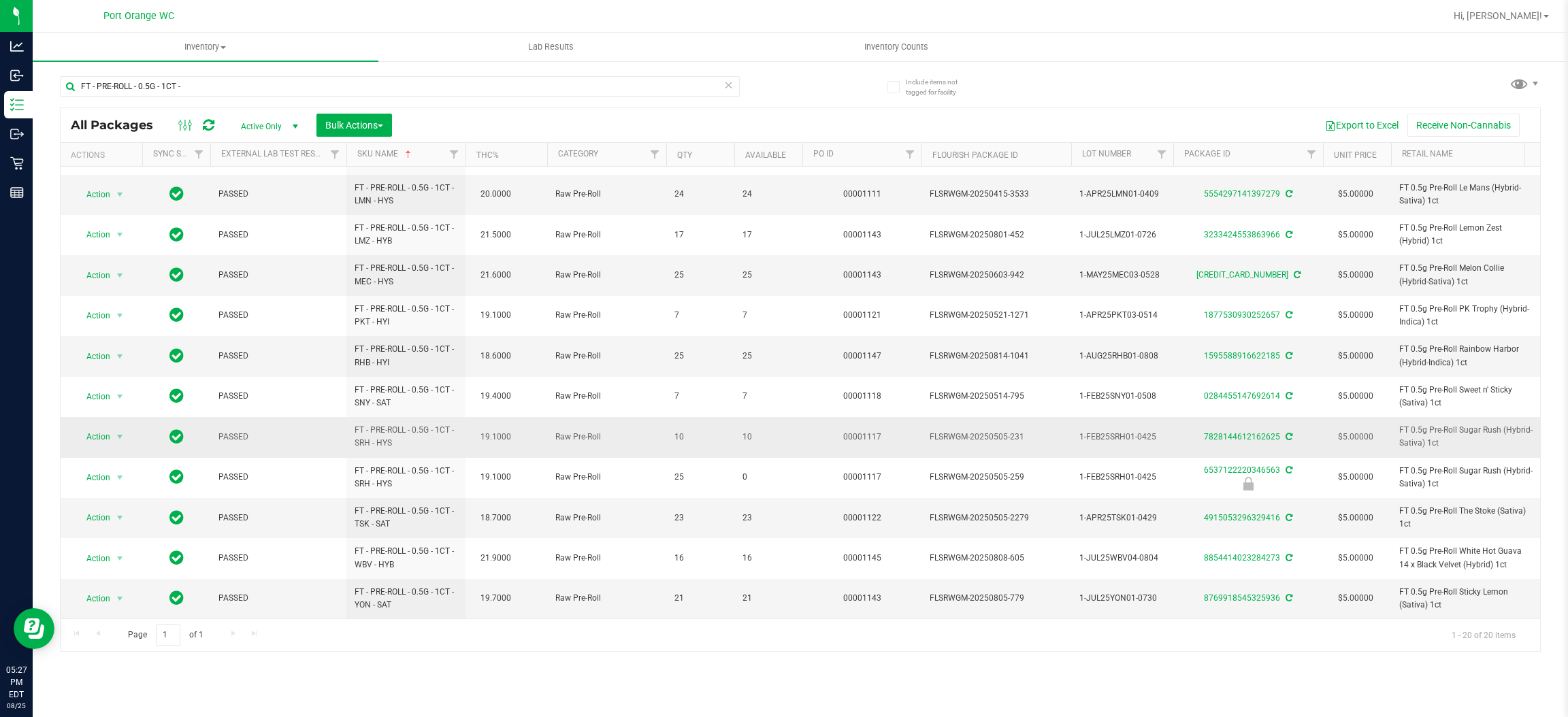
click at [745, 430] on span "10" at bounding box center [768, 437] width 52 height 13
click at [302, 81] on input "FT - PRE-ROLL - 0.5G - 1CT -" at bounding box center [400, 86] width 680 height 21
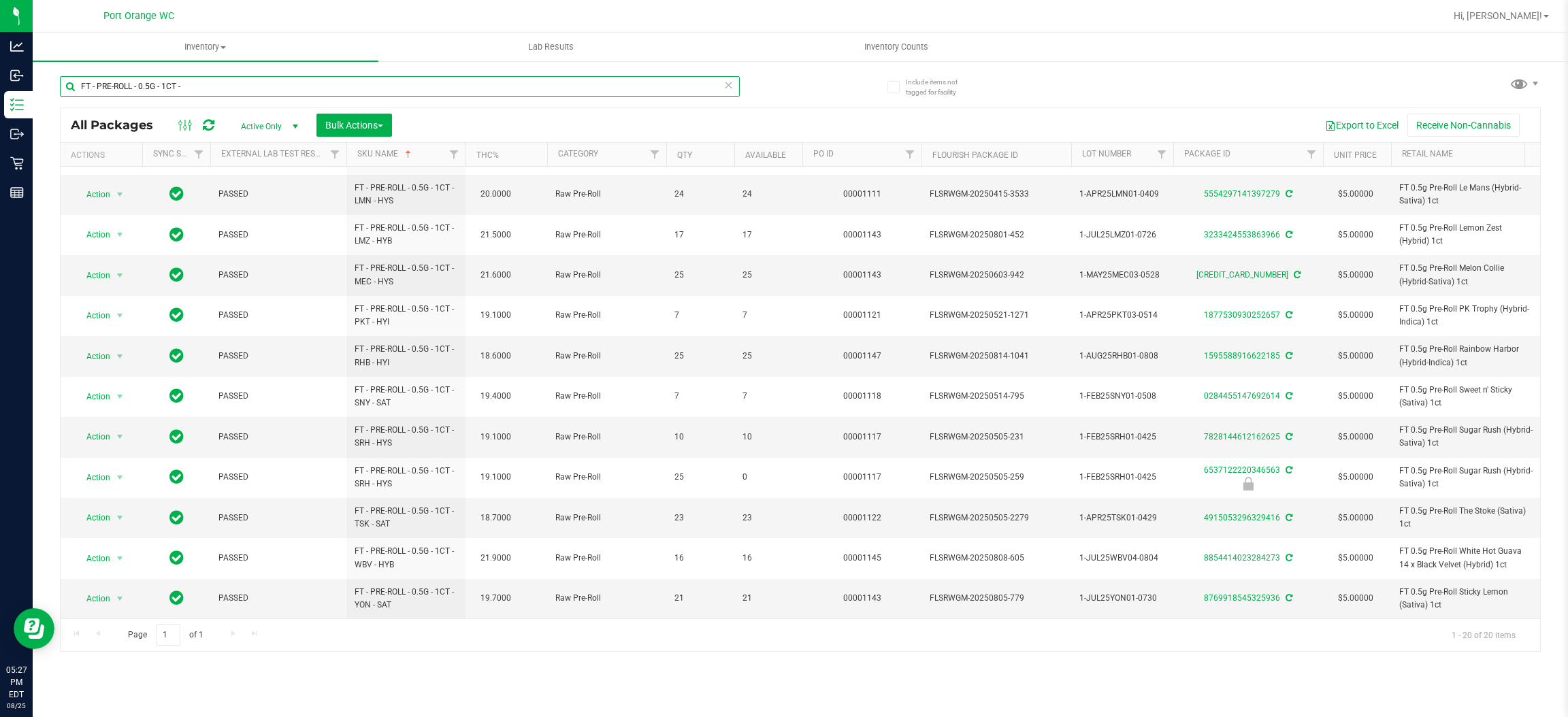
paste input "5CT"
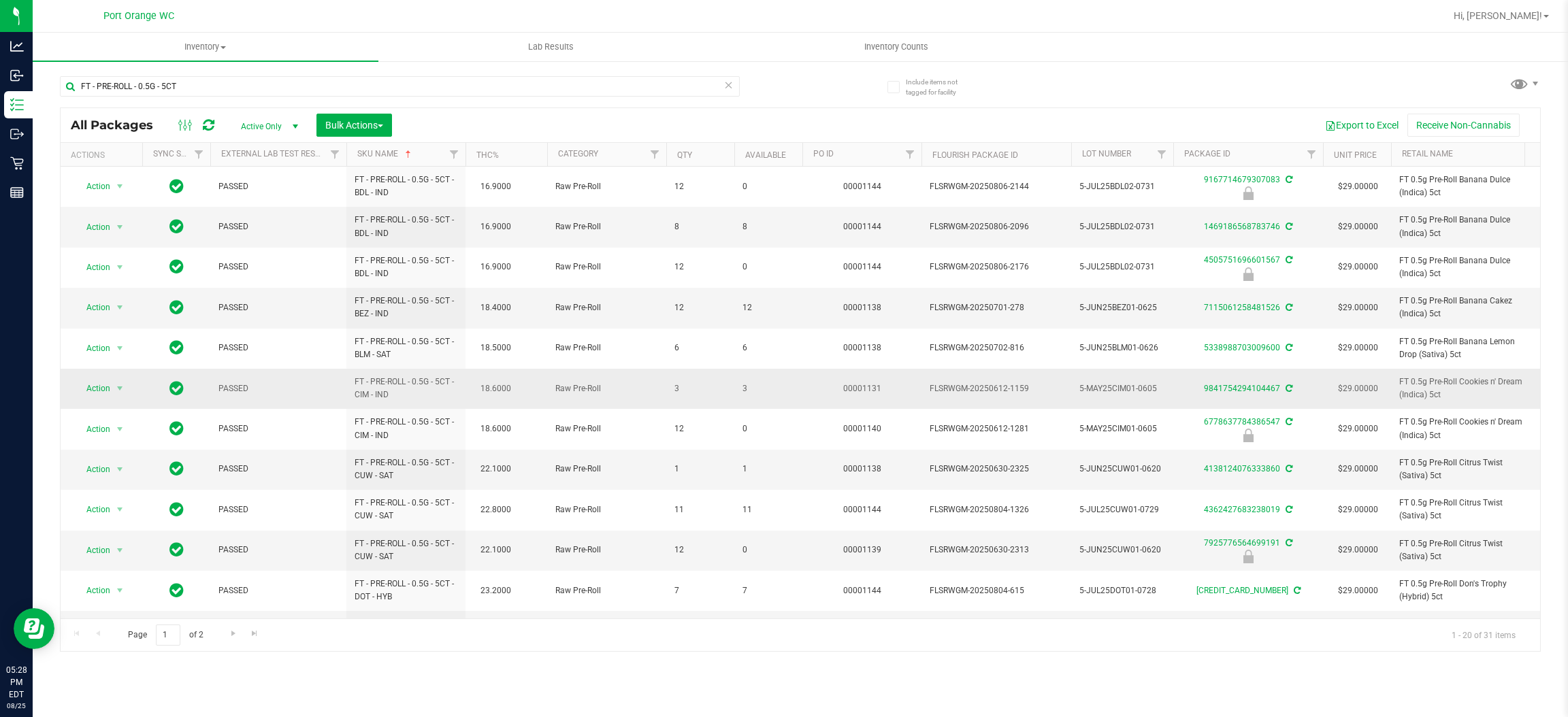
click at [744, 390] on span "3" at bounding box center [768, 389] width 52 height 13
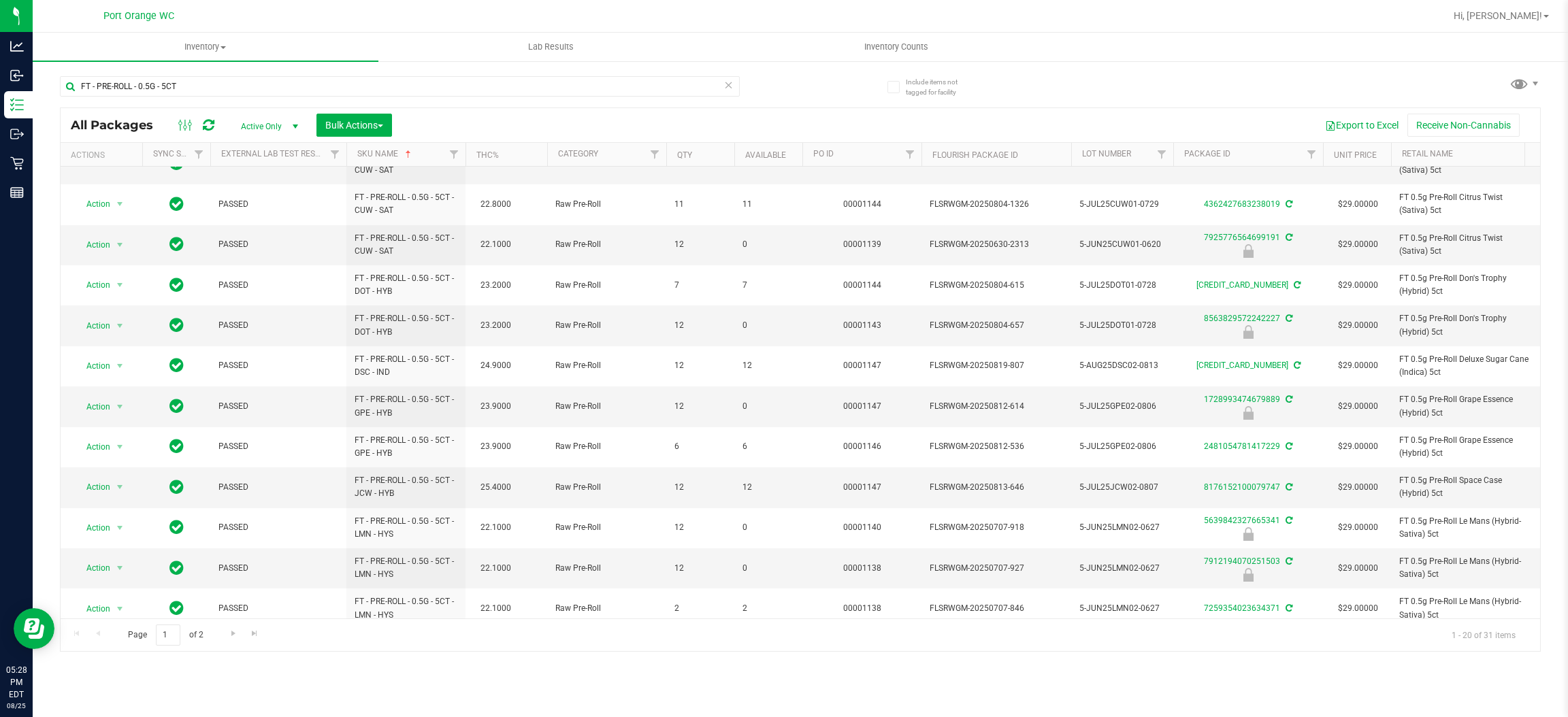
scroll to position [204, 0]
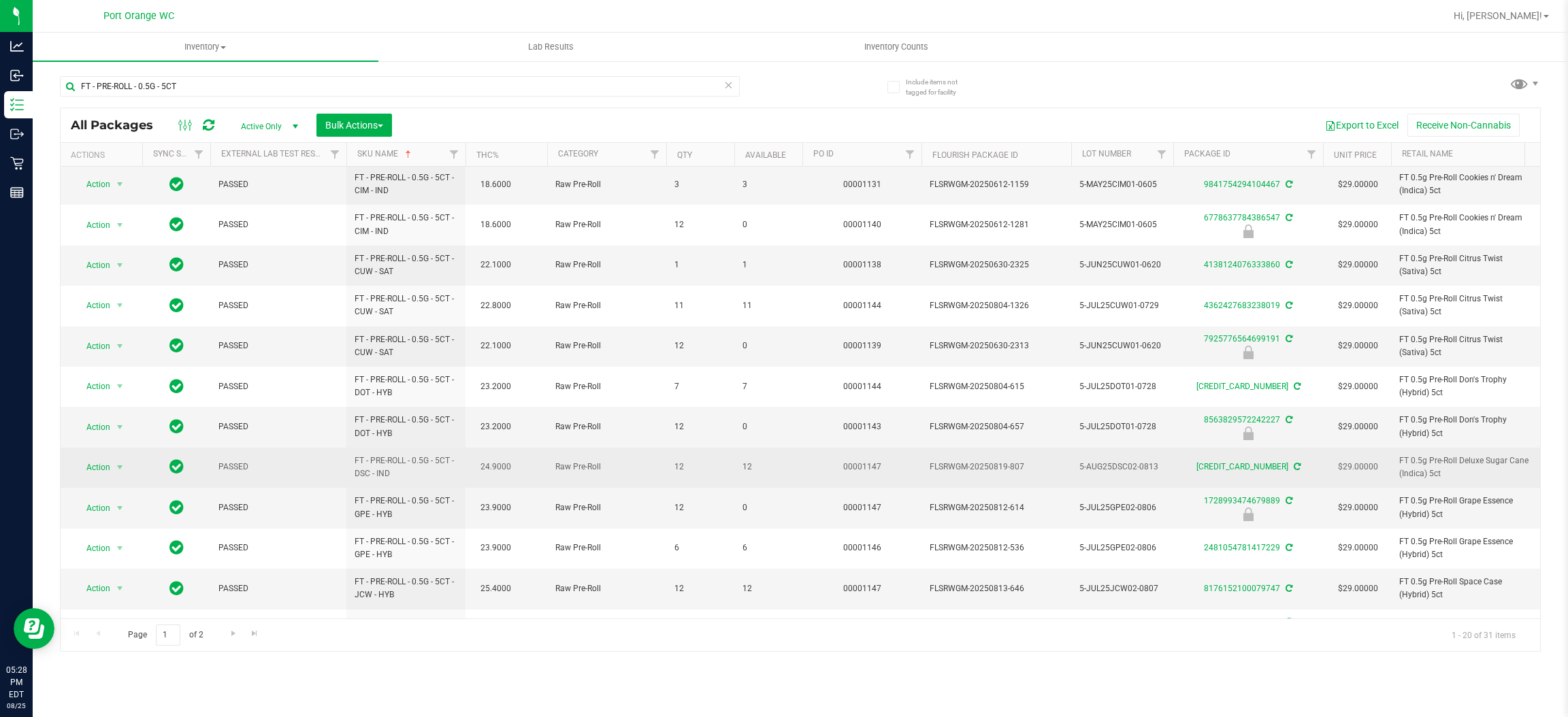
click at [744, 471] on span "12" at bounding box center [768, 467] width 52 height 13
click at [744, 472] on span "12" at bounding box center [768, 467] width 52 height 13
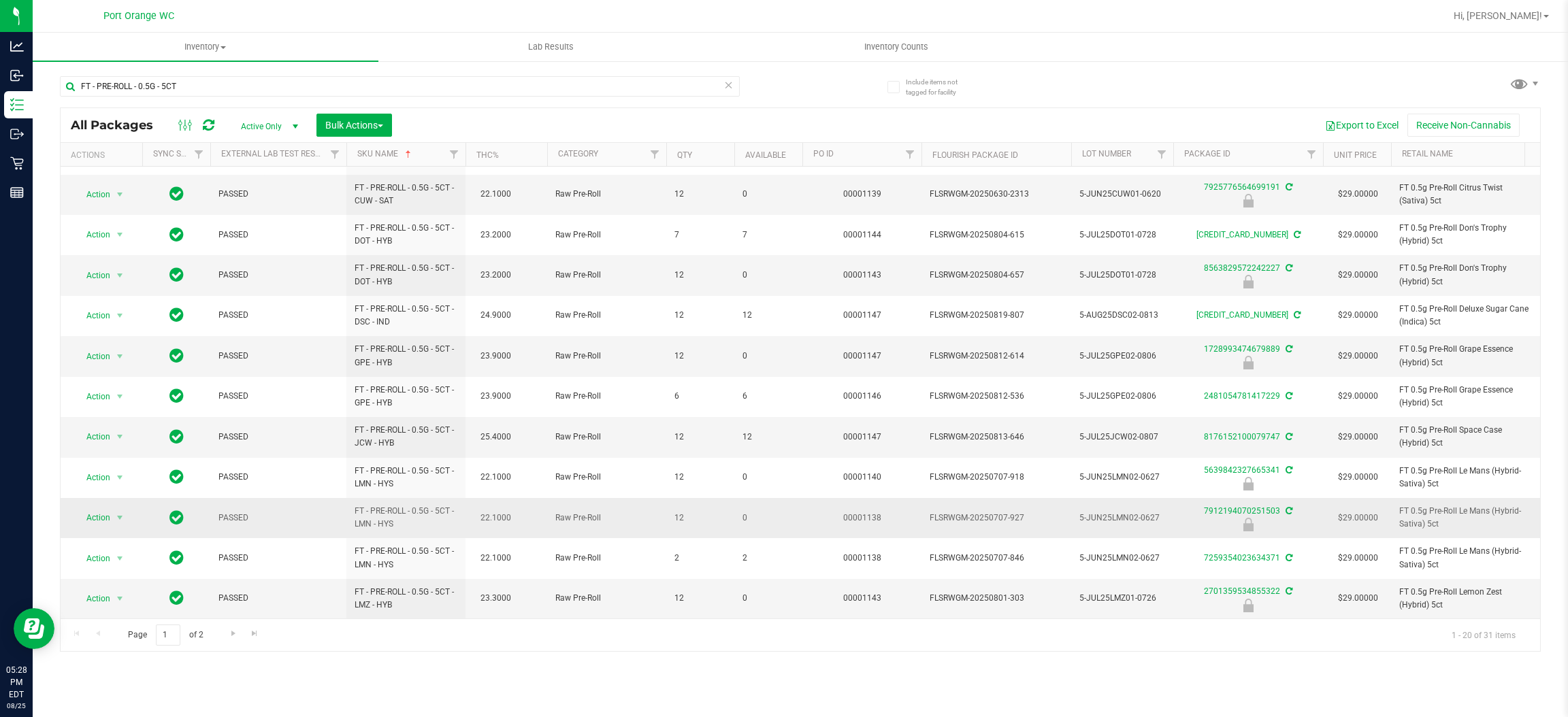
scroll to position [373, 0]
click at [231, 634] on span "Go to the next page" at bounding box center [234, 633] width 11 height 11
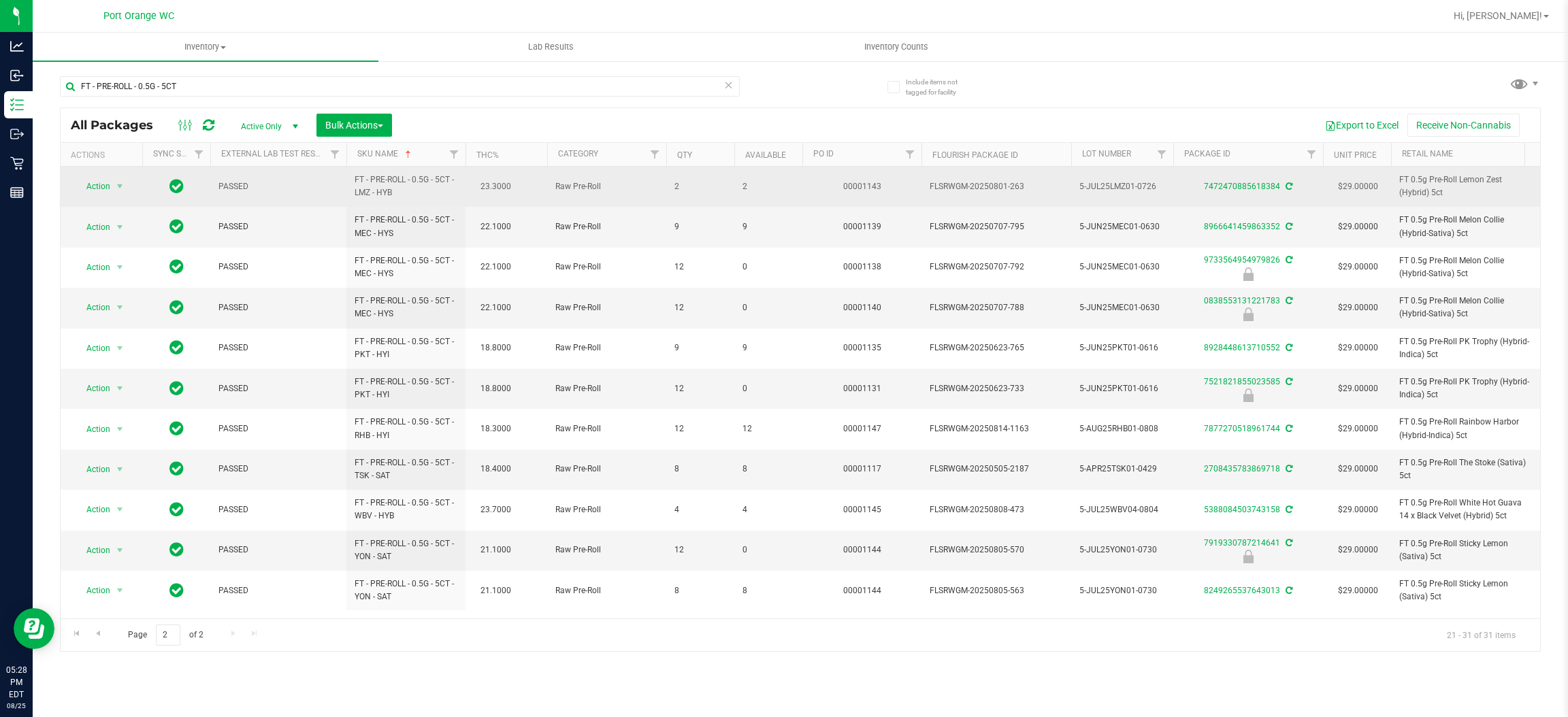
click at [742, 183] on span "2" at bounding box center [768, 187] width 52 height 13
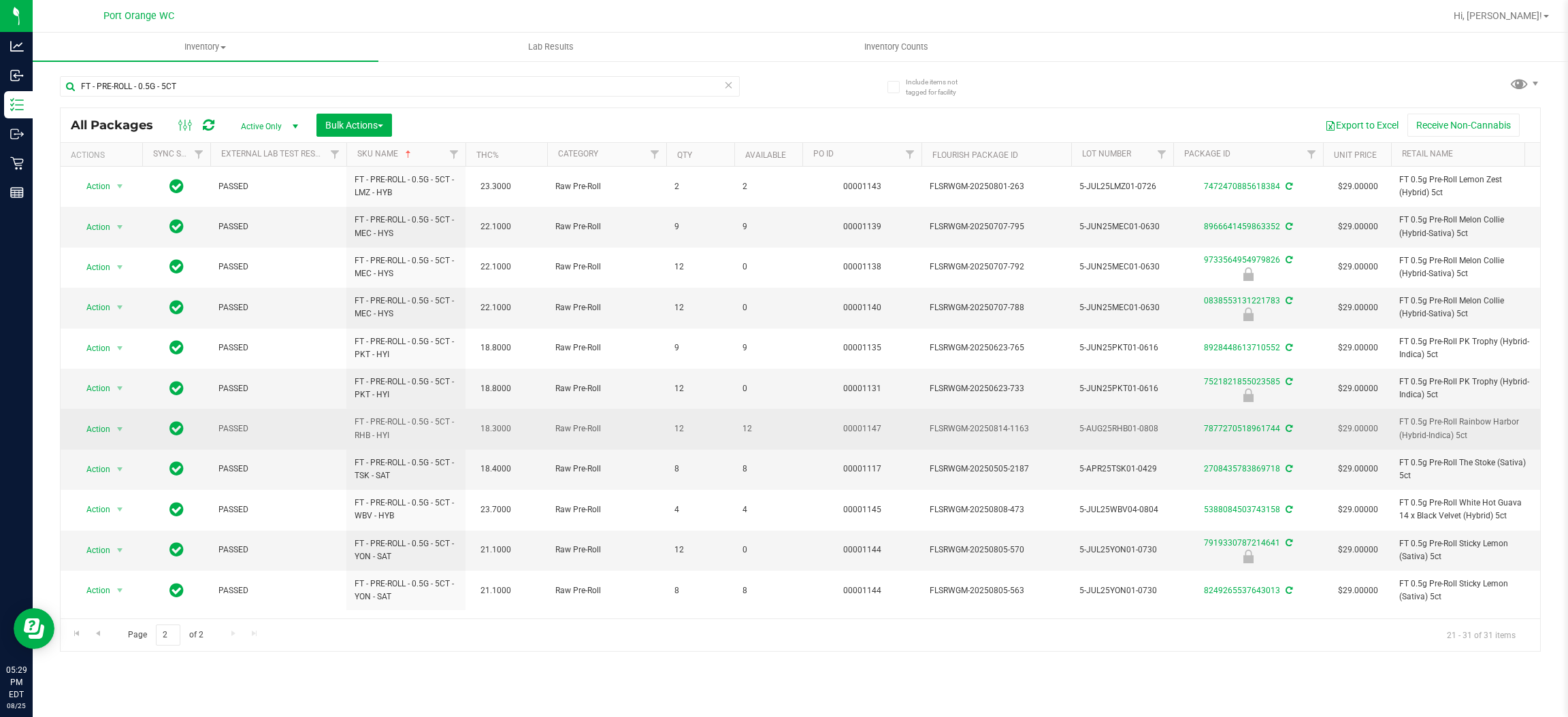
click at [749, 423] on span "12" at bounding box center [768, 429] width 52 height 13
click at [749, 430] on span "12" at bounding box center [768, 429] width 52 height 13
click at [746, 431] on span "12" at bounding box center [768, 429] width 52 height 13
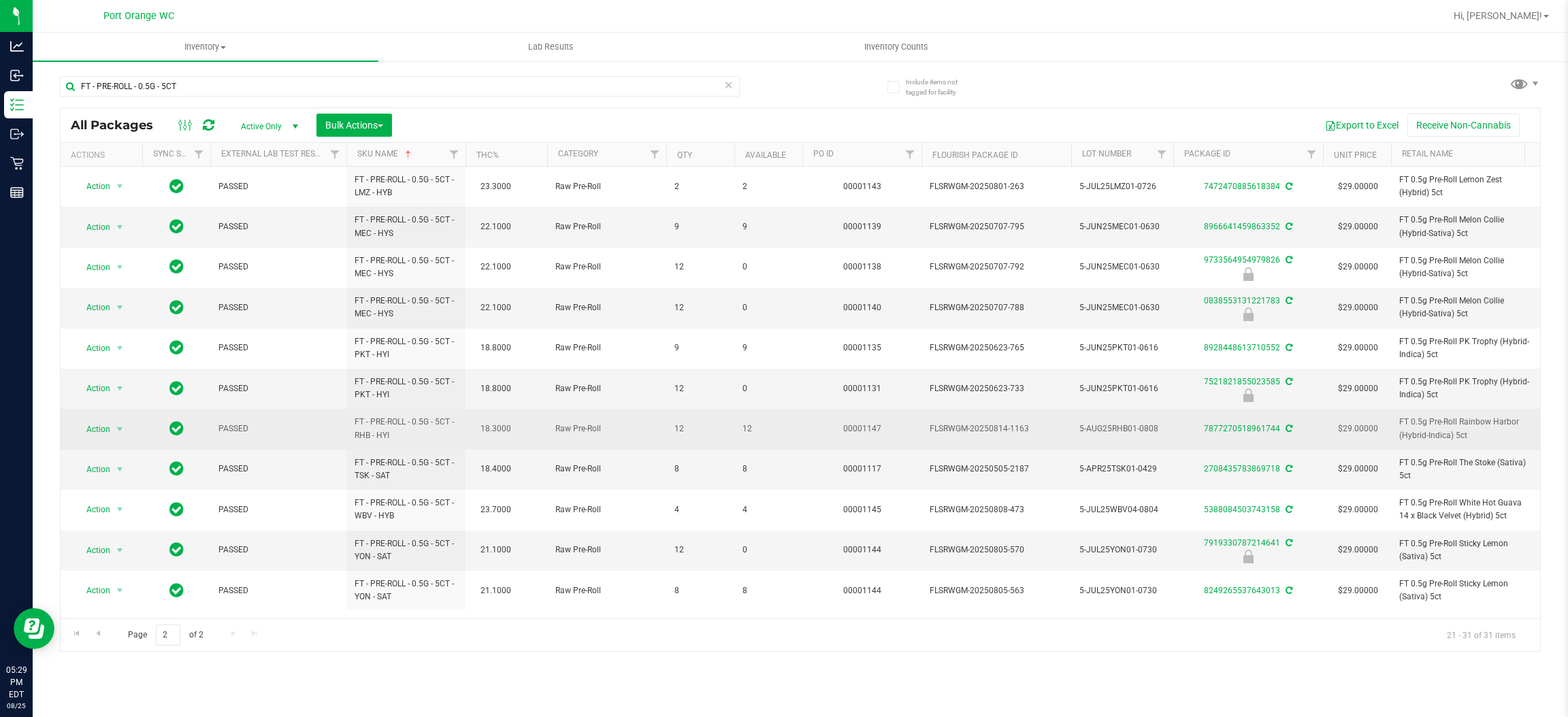
scroll to position [7, 0]
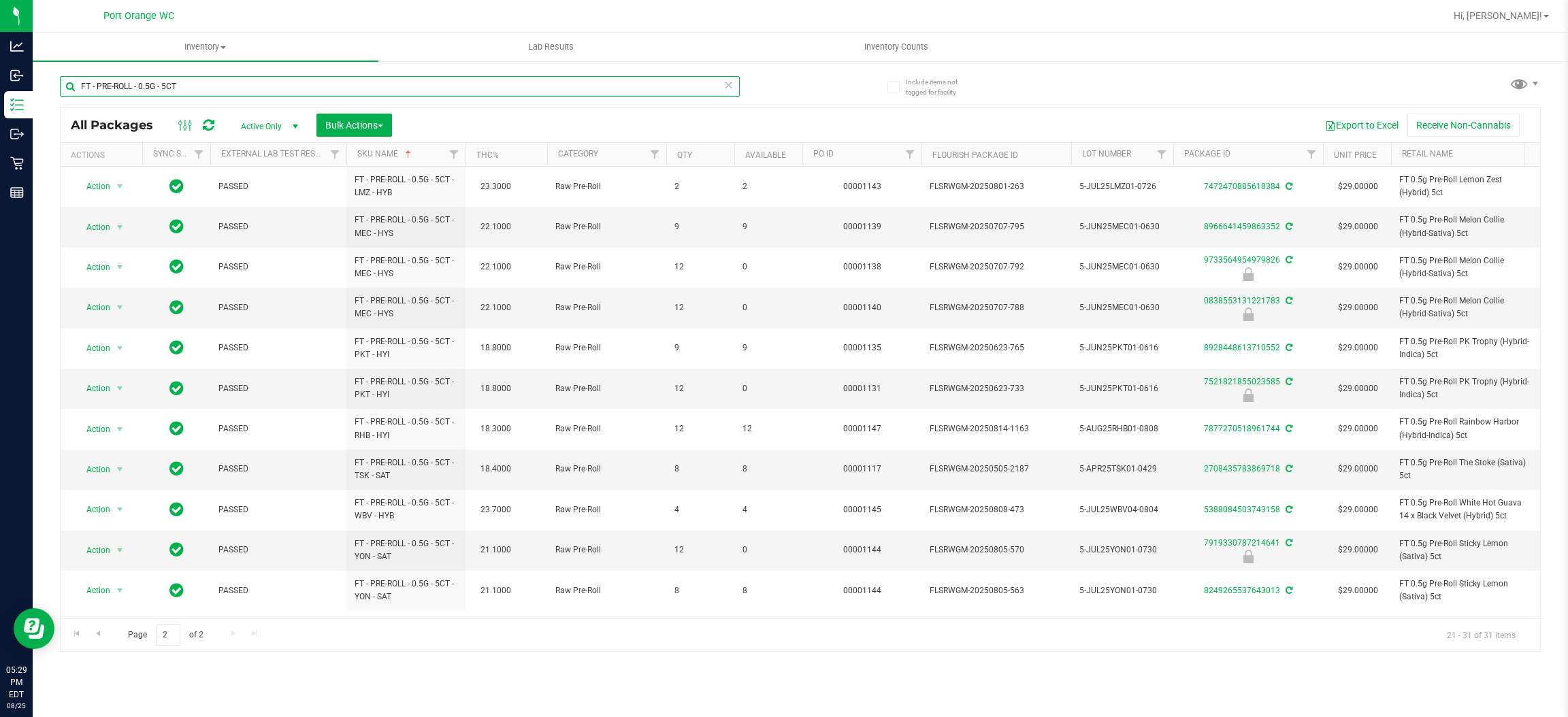
click at [240, 83] on input "FT - PRE-ROLL - 0.5G - 5CT" at bounding box center [400, 86] width 680 height 21
paste input "SHATTER - 1G -"
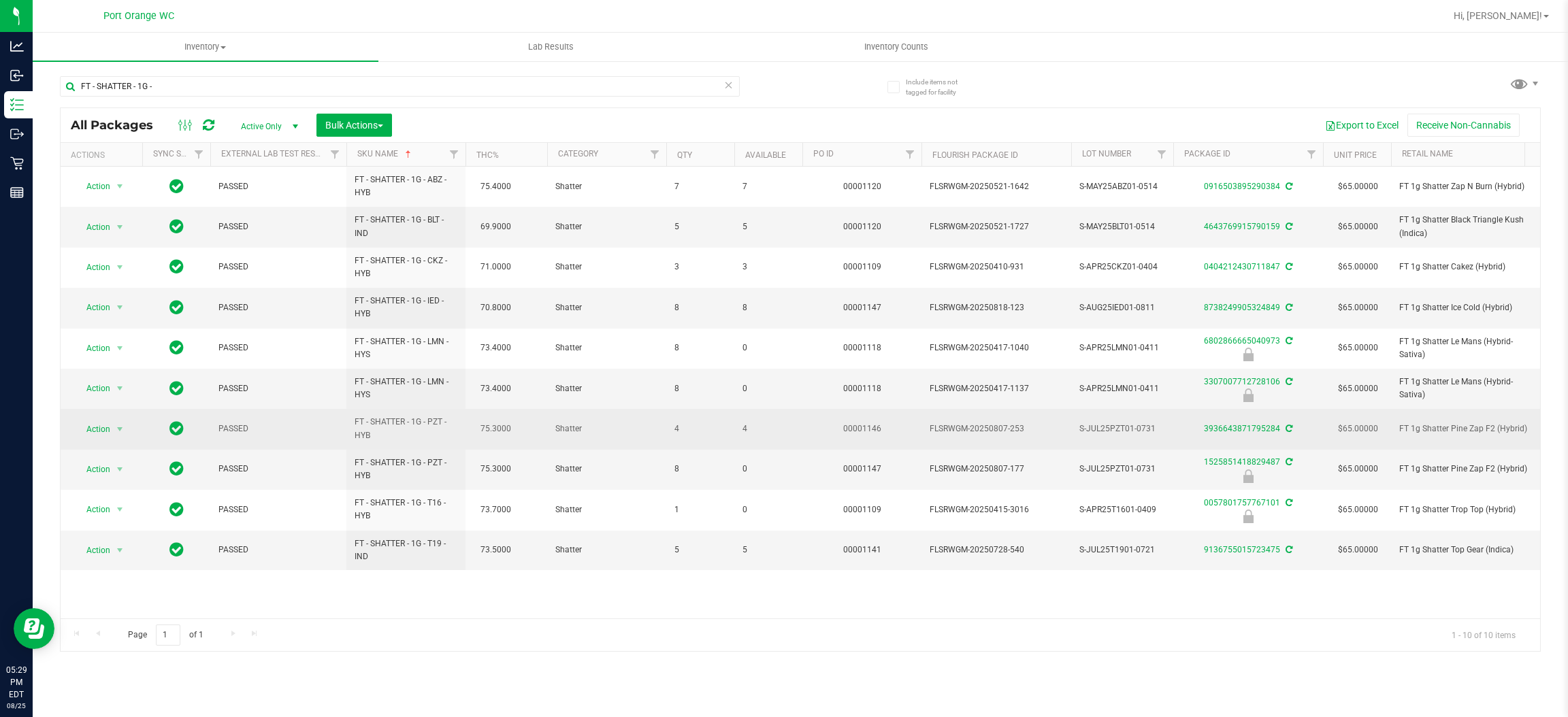
click at [433, 426] on span "FT - SHATTER - 1G - PZT - HYB" at bounding box center [406, 429] width 102 height 26
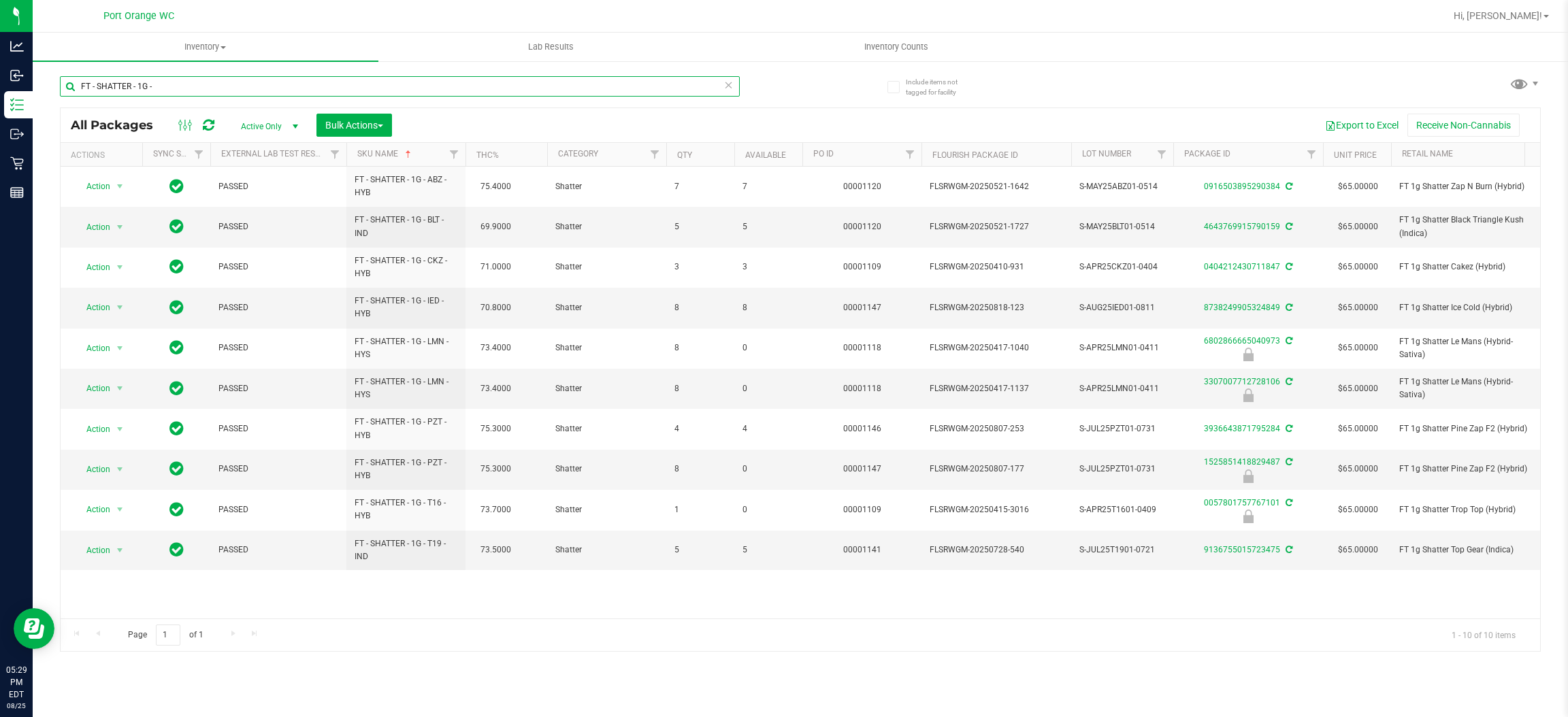
click at [190, 90] on input "FT - SHATTER - 1G -" at bounding box center [400, 86] width 680 height 21
click at [190, 89] on input "FT - SHATTER - 1G -" at bounding box center [400, 86] width 680 height 21
paste input "OFT WAX"
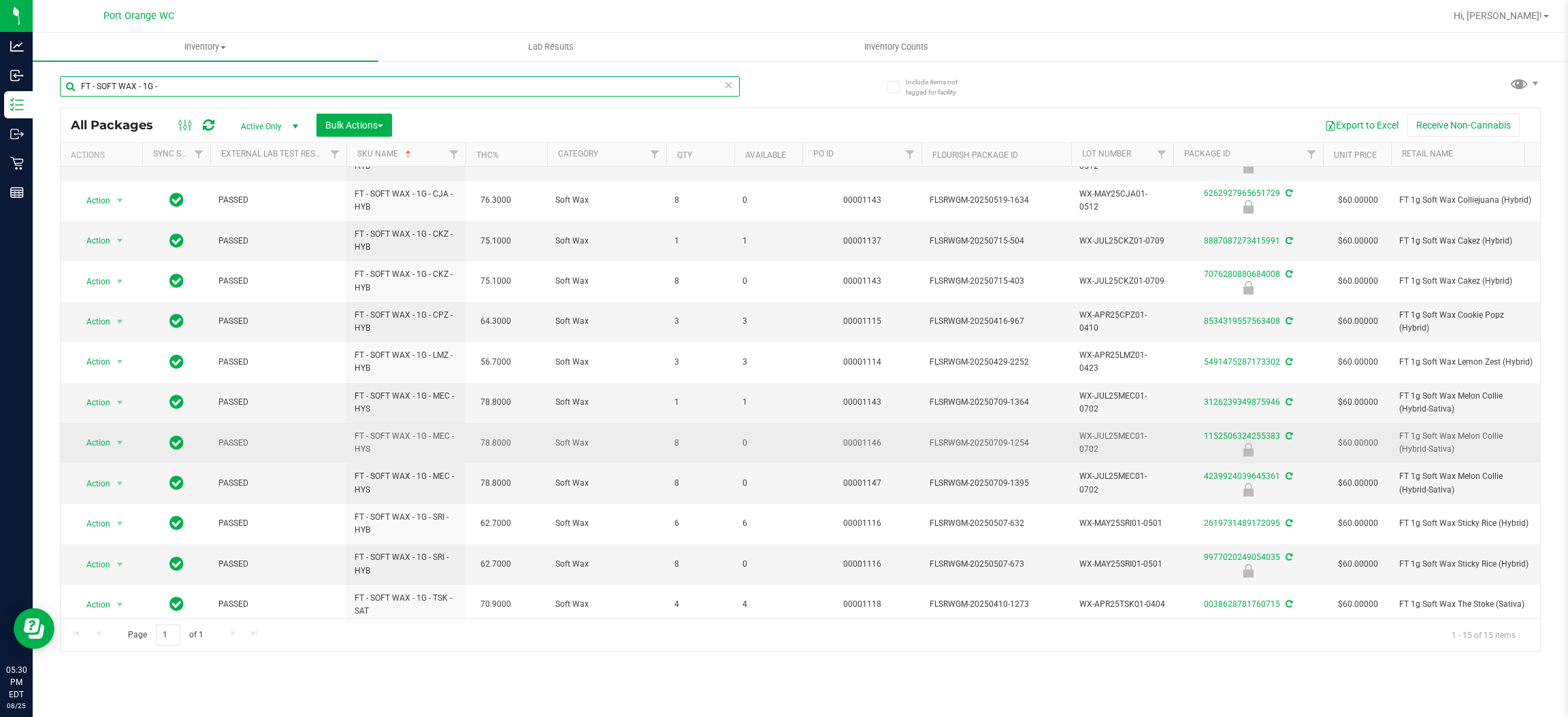
scroll to position [170, 0]
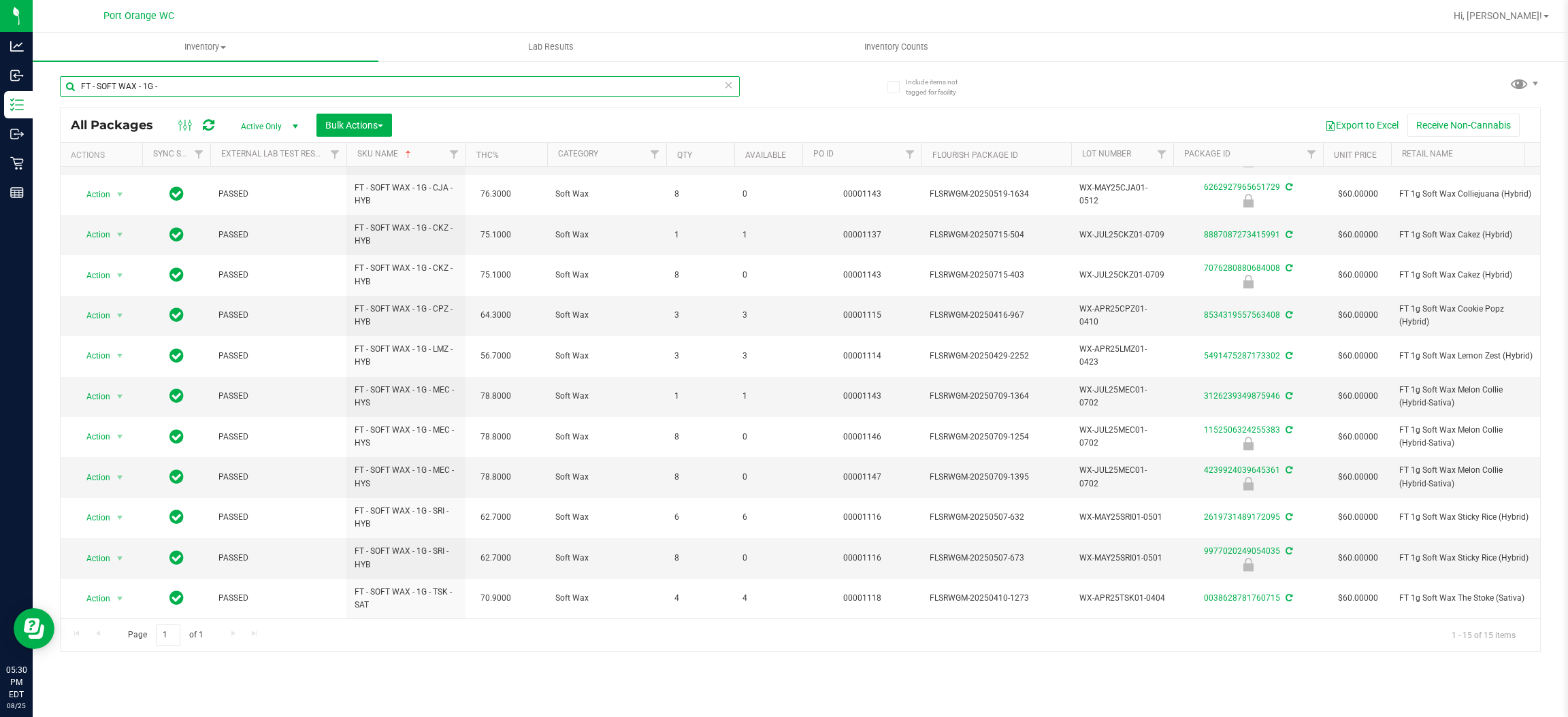
click at [232, 77] on input "FT - SOFT WAX - 1G -" at bounding box center [400, 86] width 680 height 21
paste input "VAPE CART CDT DISTILLATE - 0.5"
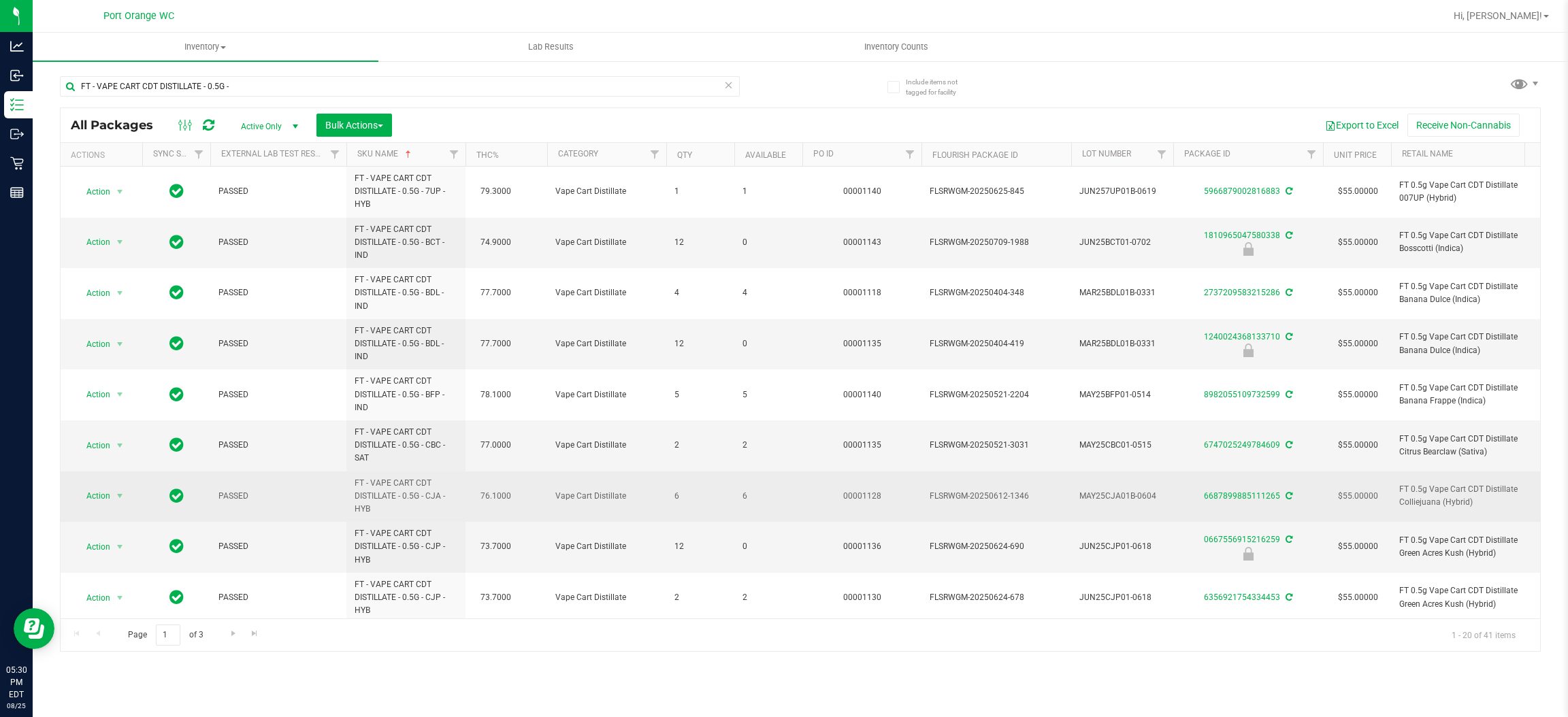
click at [742, 498] on span "6" at bounding box center [768, 496] width 52 height 13
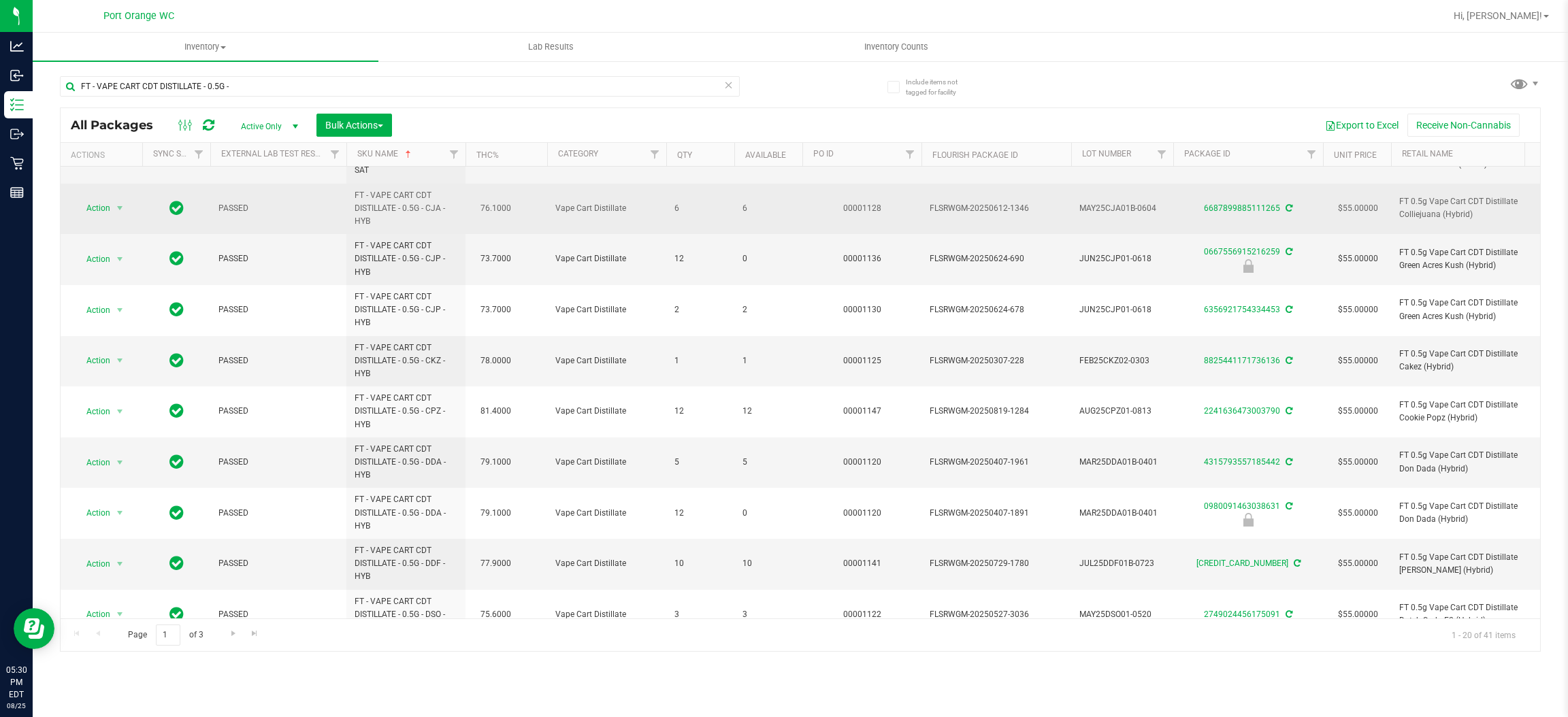
scroll to position [305, 0]
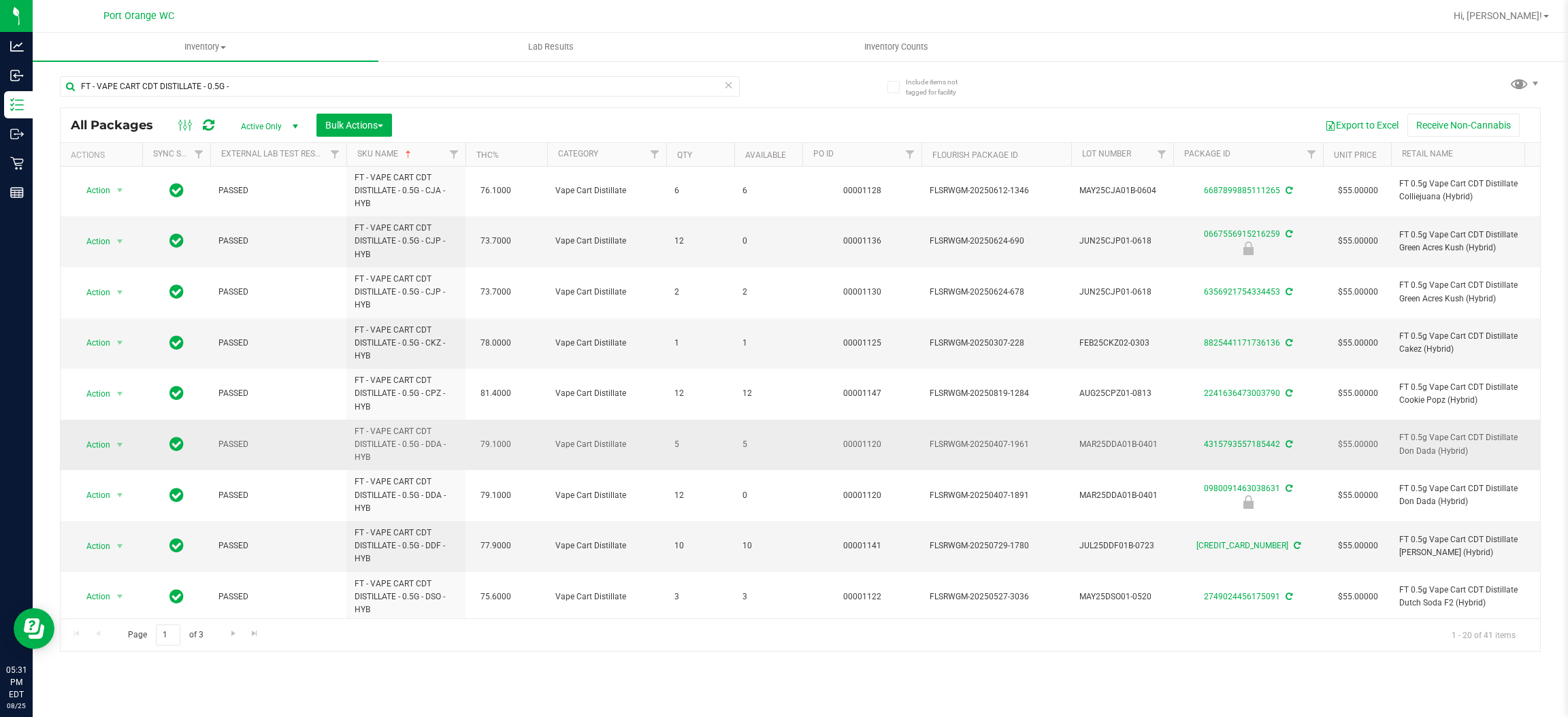
click at [742, 447] on span "5" at bounding box center [768, 445] width 52 height 13
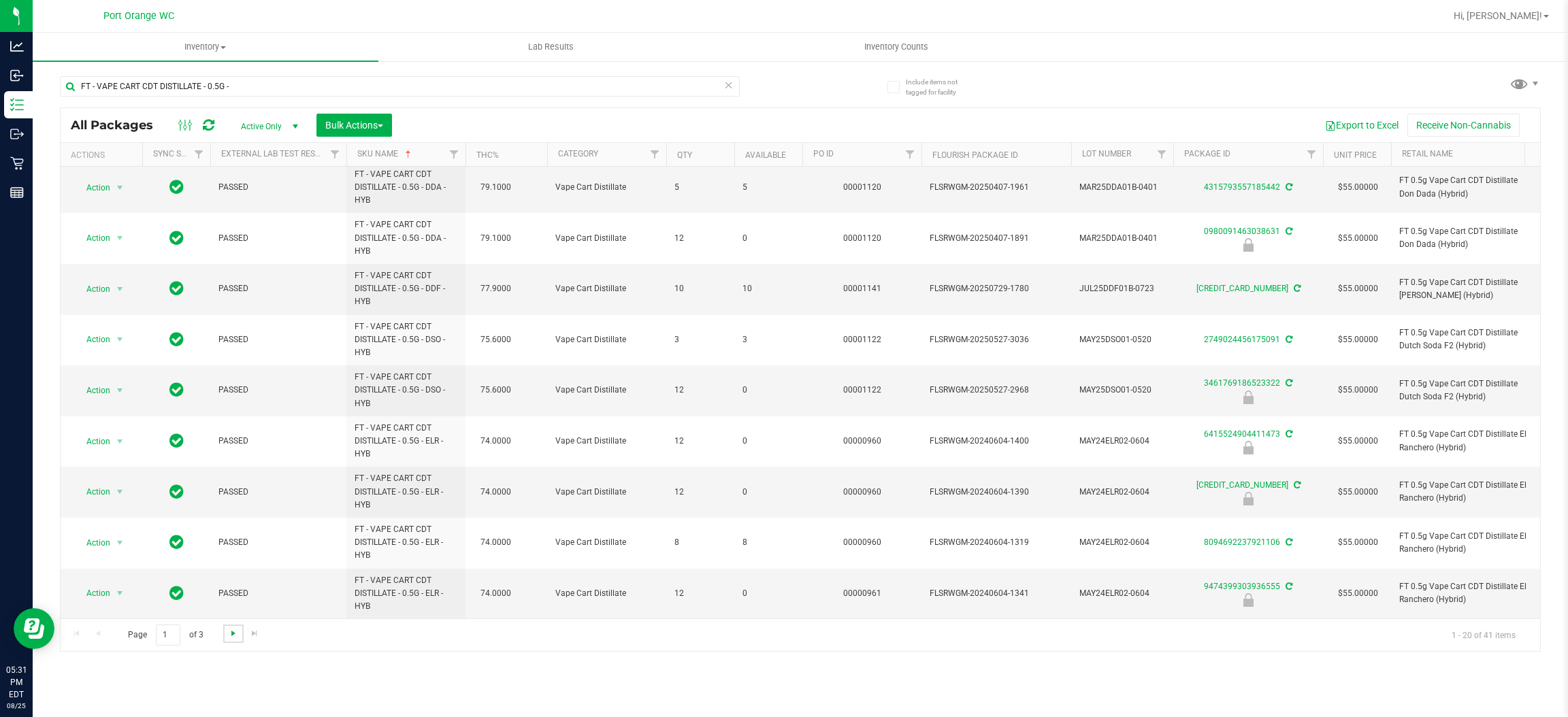
click at [230, 635] on span "Go to the next page" at bounding box center [234, 633] width 11 height 11
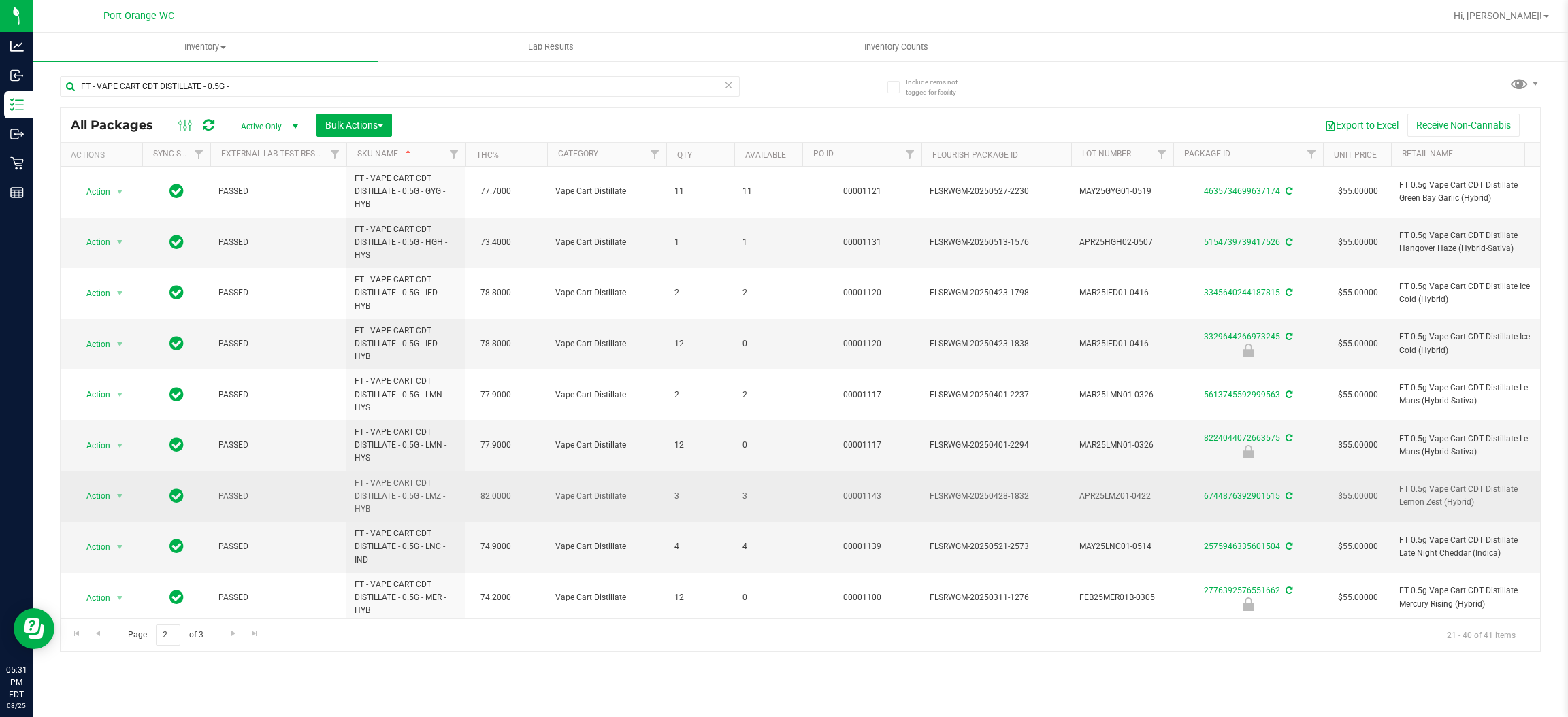
click at [742, 500] on span "3" at bounding box center [768, 496] width 52 height 13
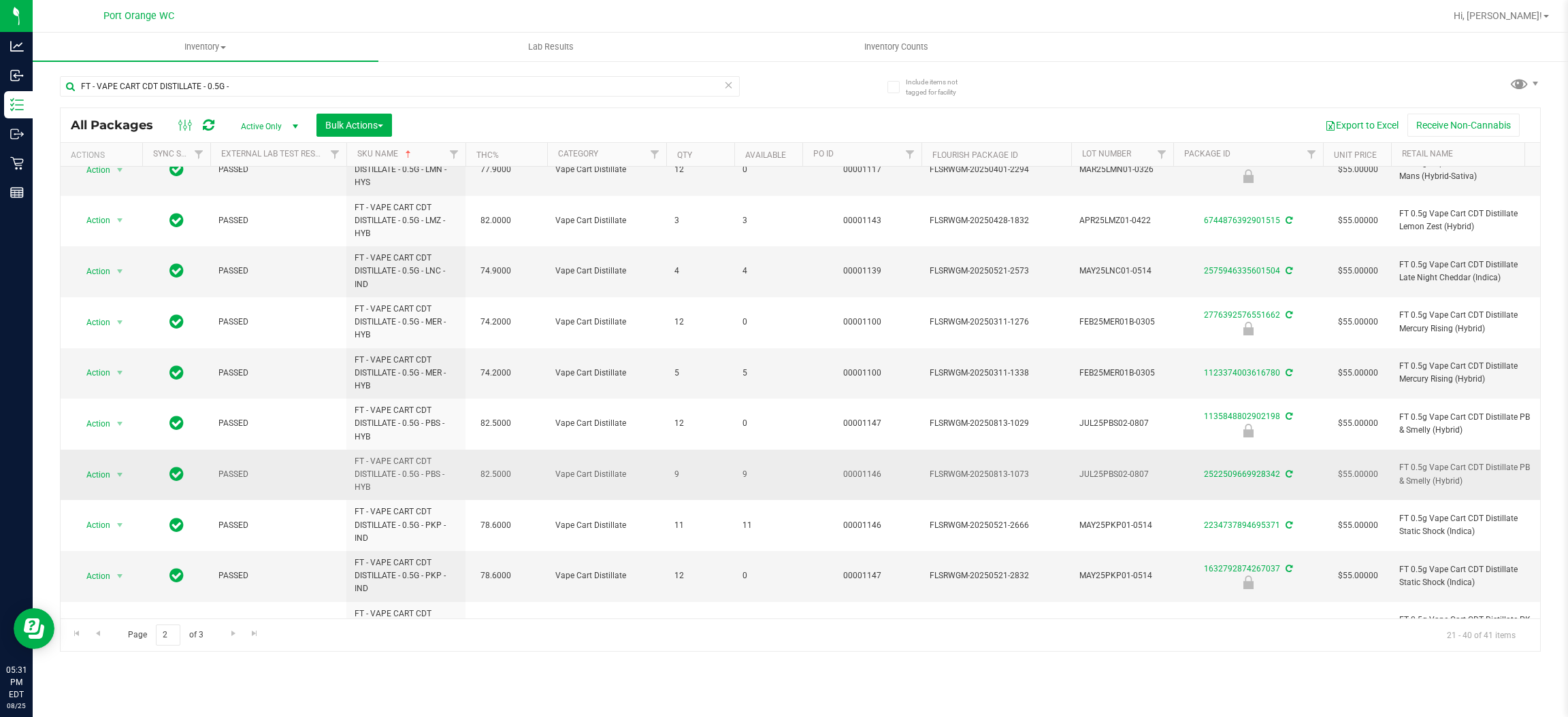
scroll to position [305, 0]
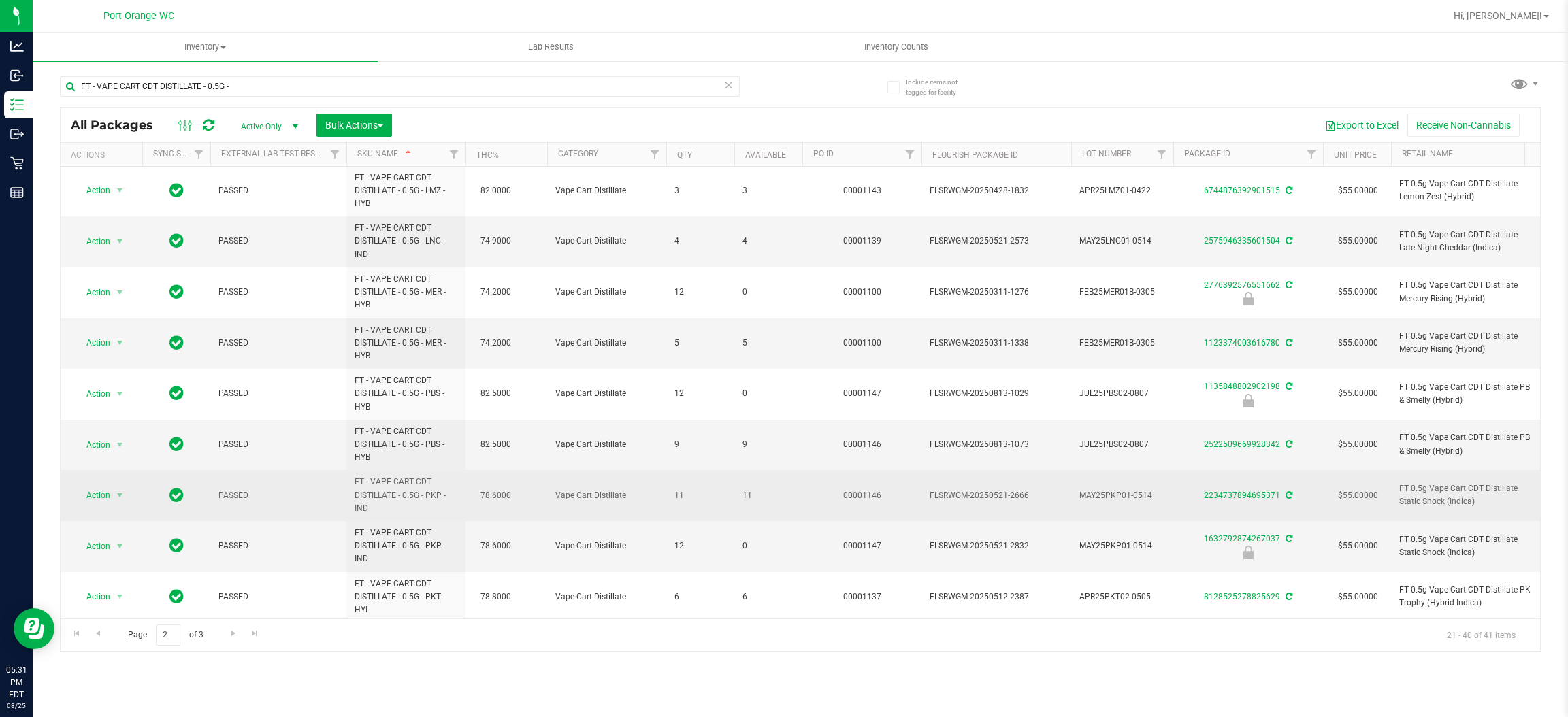
click at [746, 494] on span "11" at bounding box center [768, 496] width 52 height 13
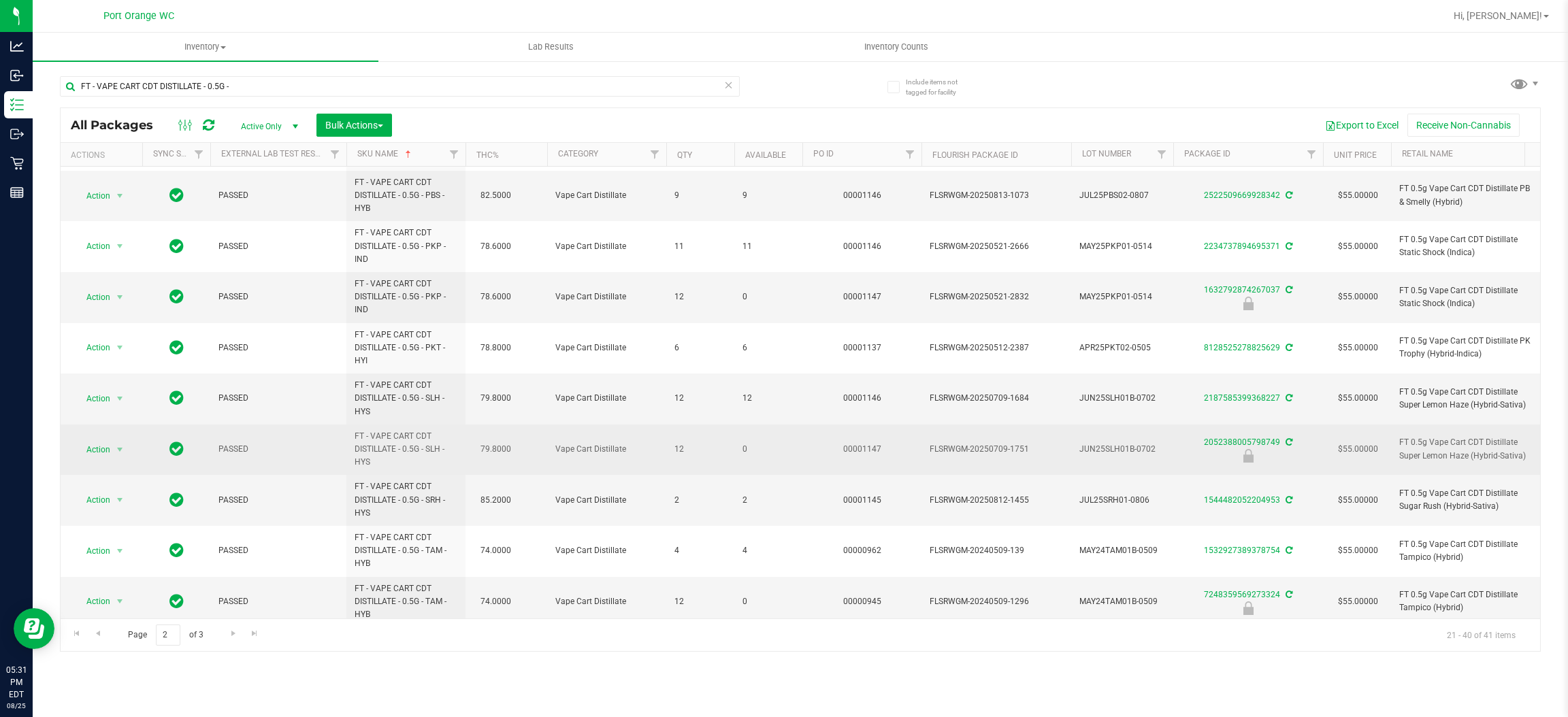
scroll to position [580, 0]
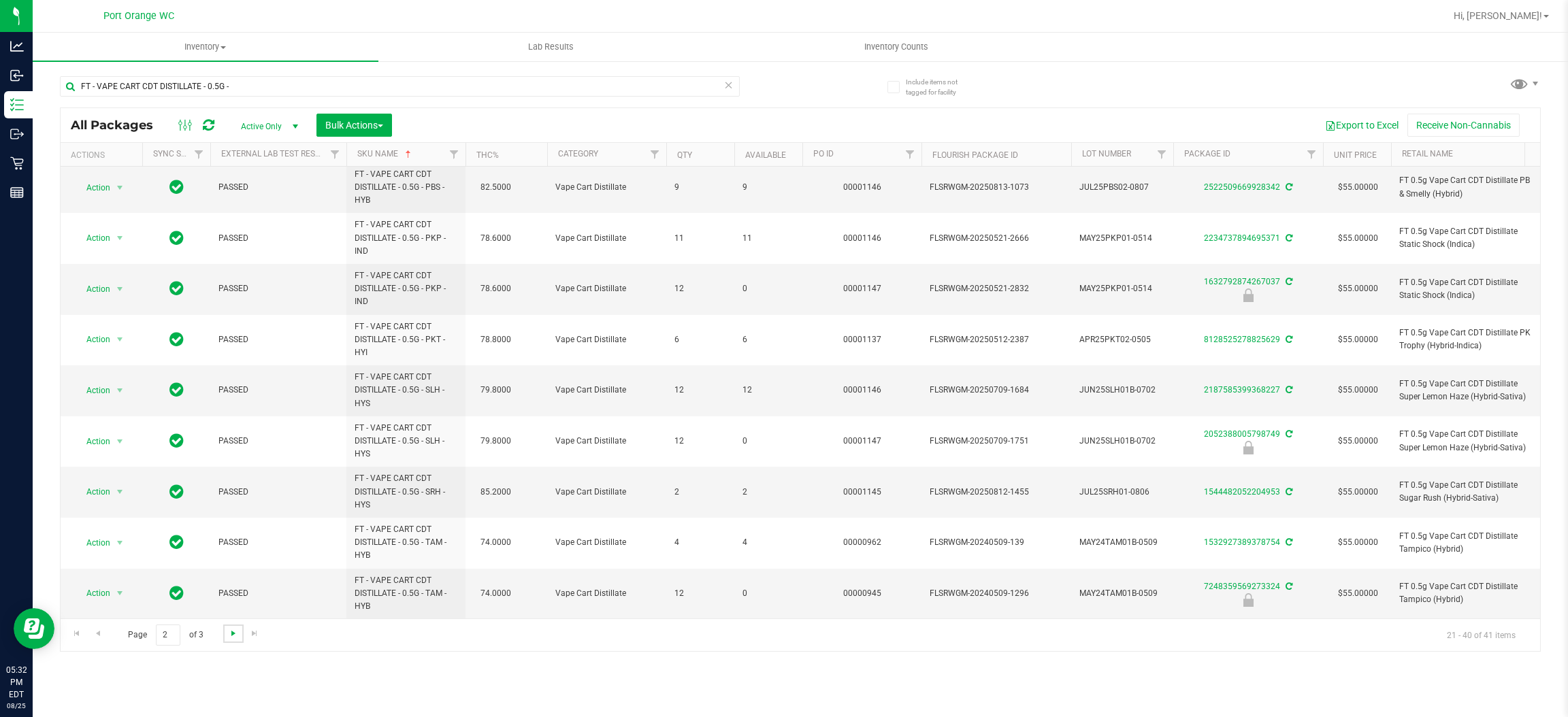
click at [232, 635] on span "Go to the next page" at bounding box center [234, 633] width 11 height 11
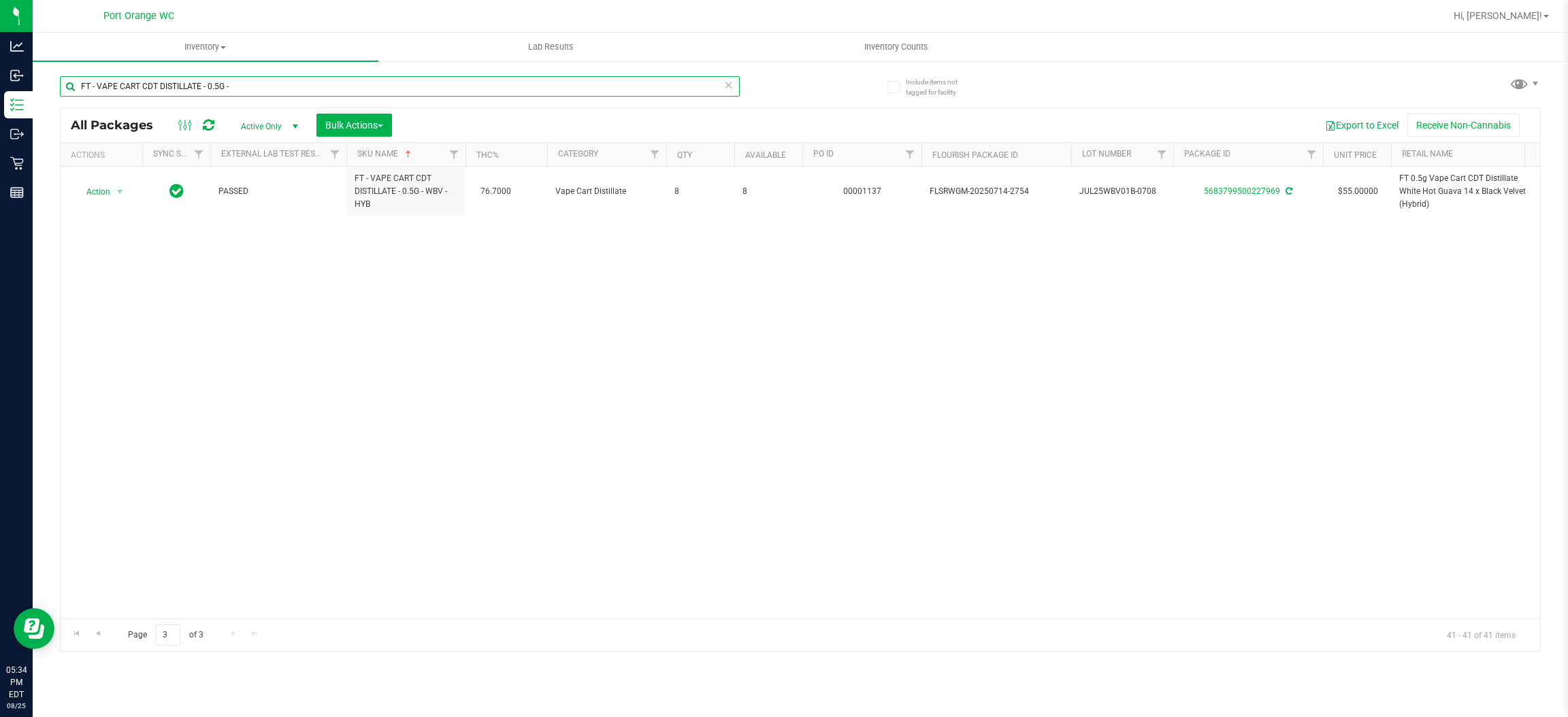
click at [304, 79] on input "FT - VAPE CART CDT DISTILLATE - 0.5G -" at bounding box center [400, 86] width 680 height 21
paste input "1G"
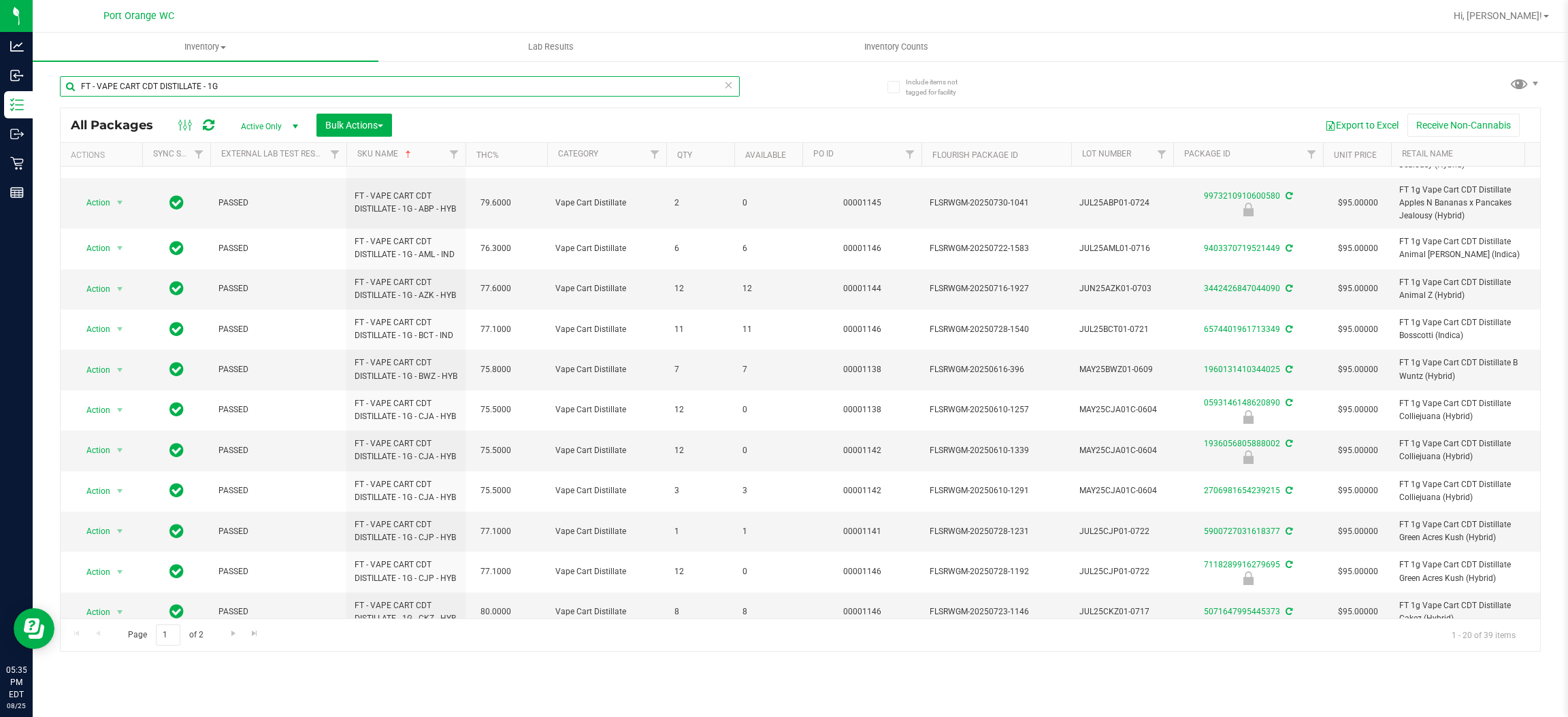
scroll to position [102, 0]
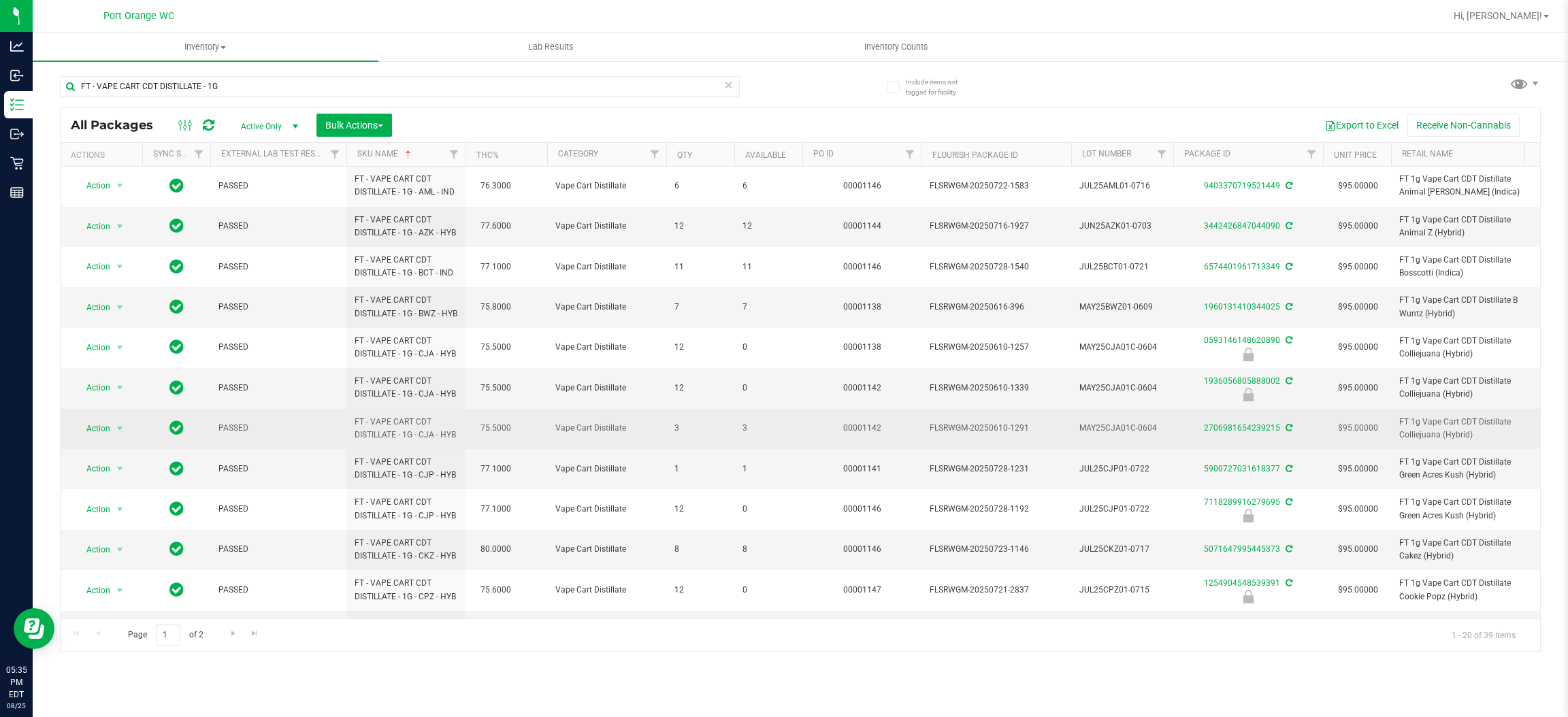
click at [744, 435] on span "3" at bounding box center [768, 429] width 52 height 13
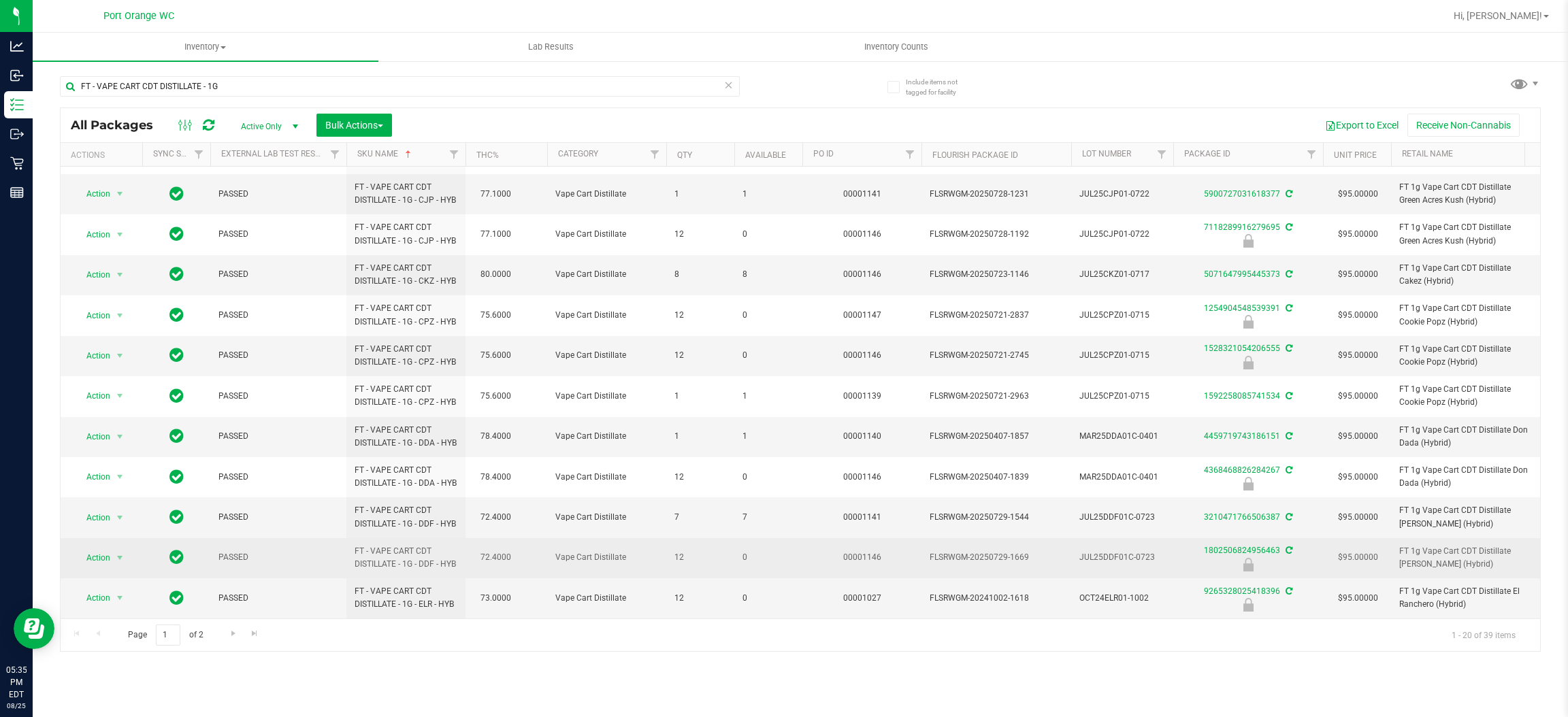
scroll to position [445, 0]
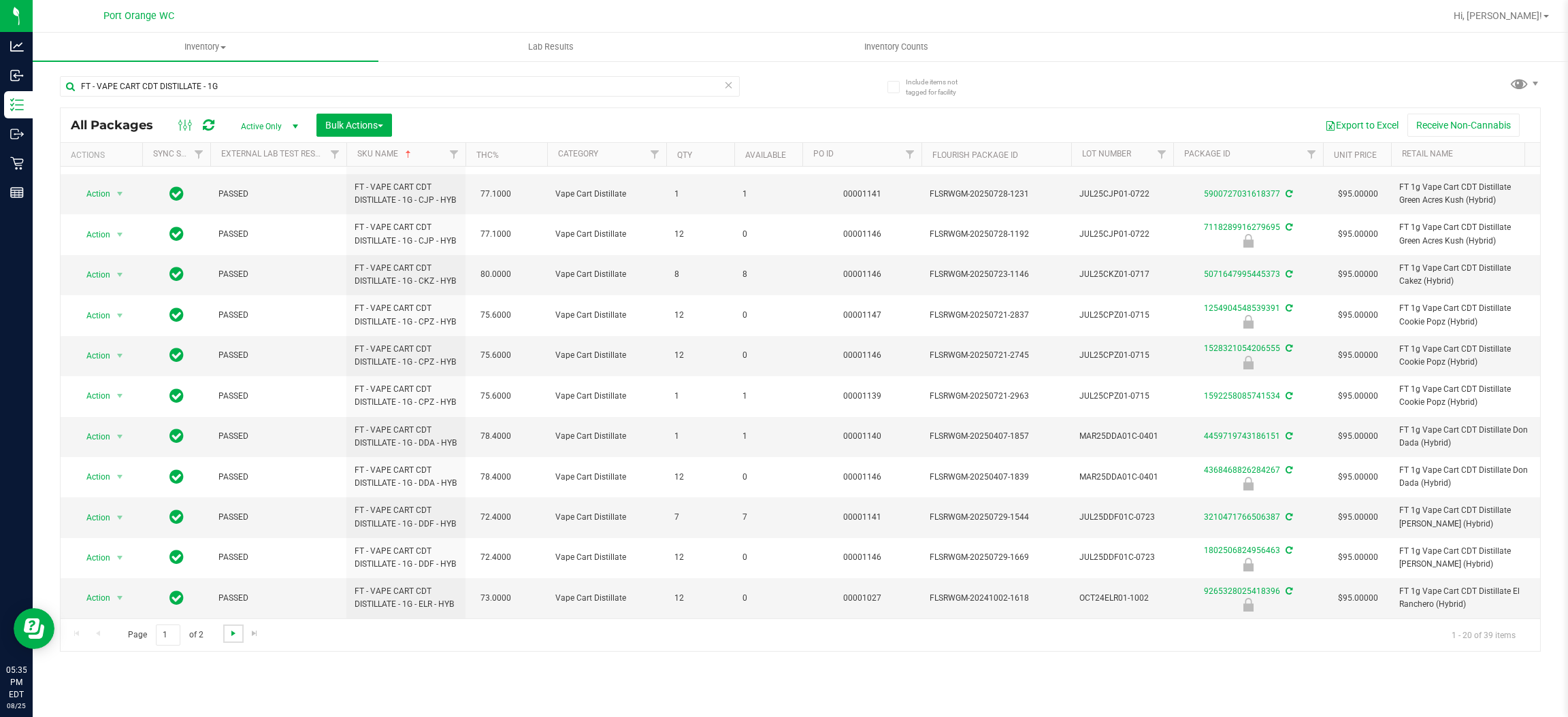
click at [228, 637] on span "Go to the next page" at bounding box center [234, 633] width 11 height 11
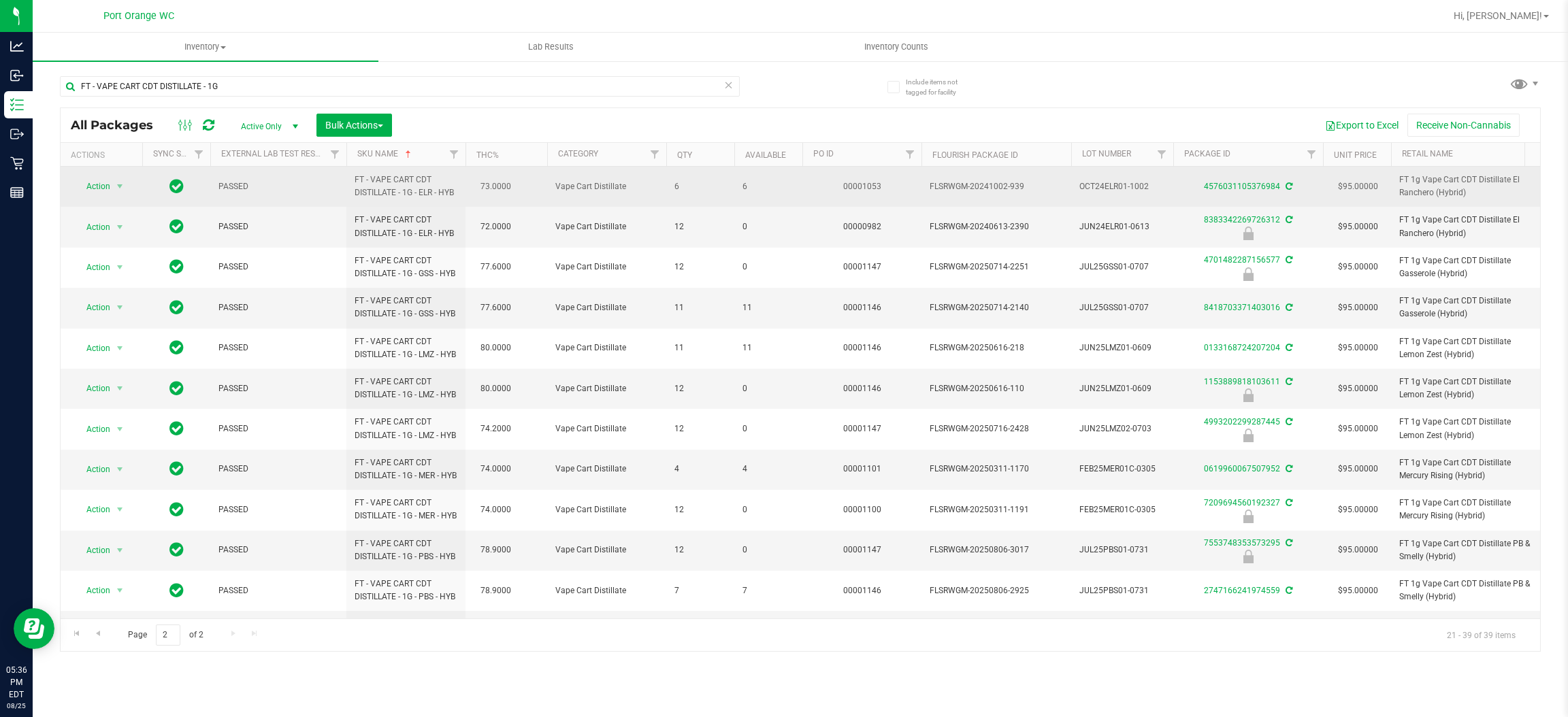
click at [744, 188] on span "6" at bounding box center [768, 187] width 52 height 13
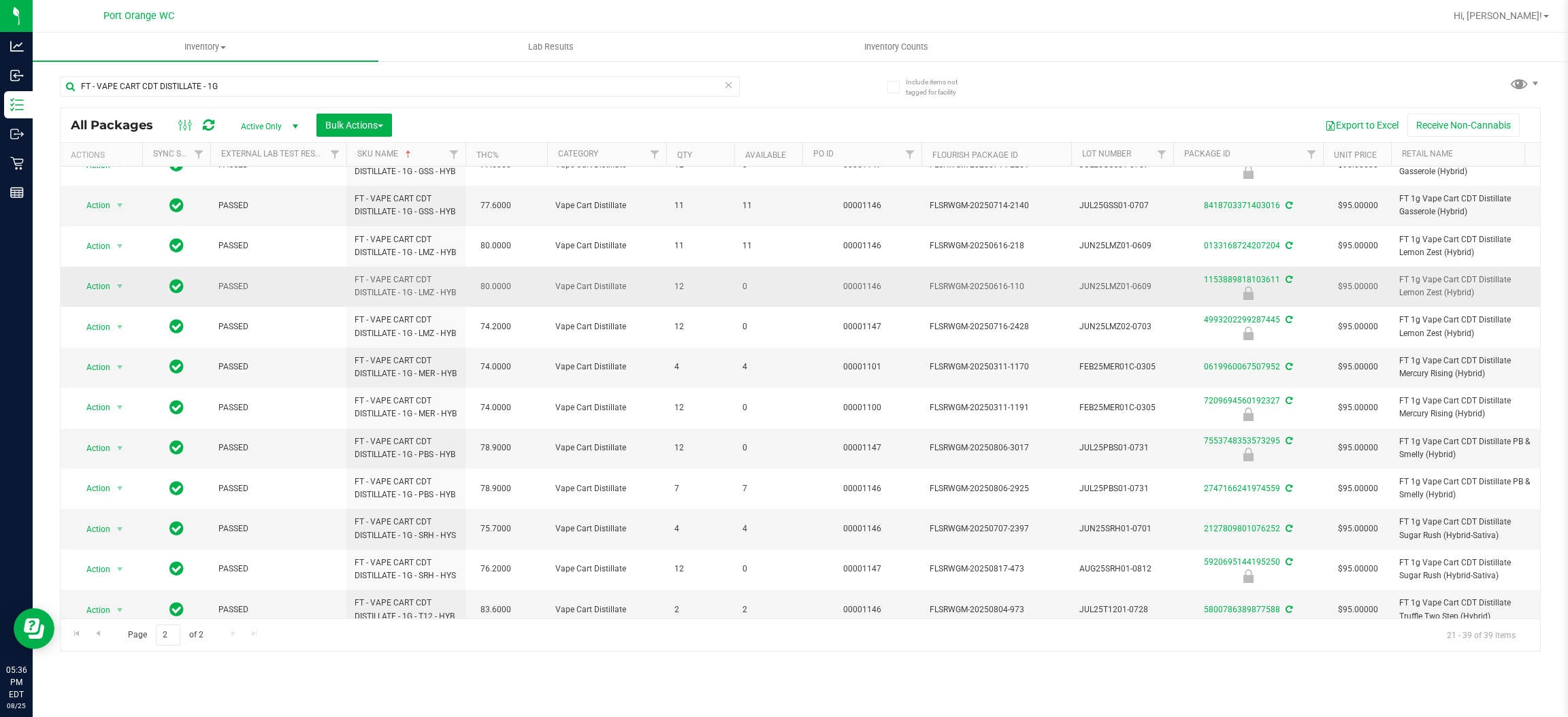
scroll to position [204, 0]
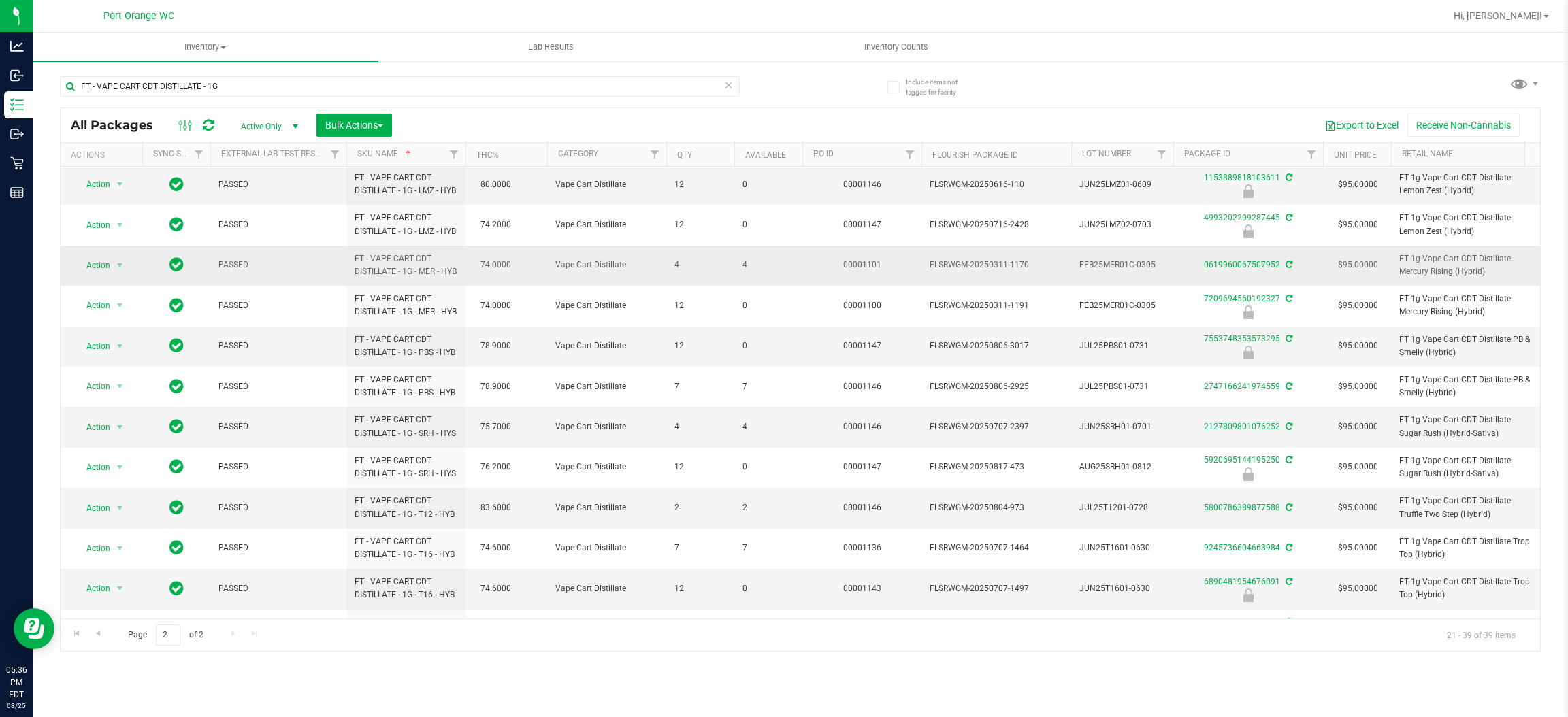
click at [744, 271] on span "4" at bounding box center [768, 265] width 52 height 13
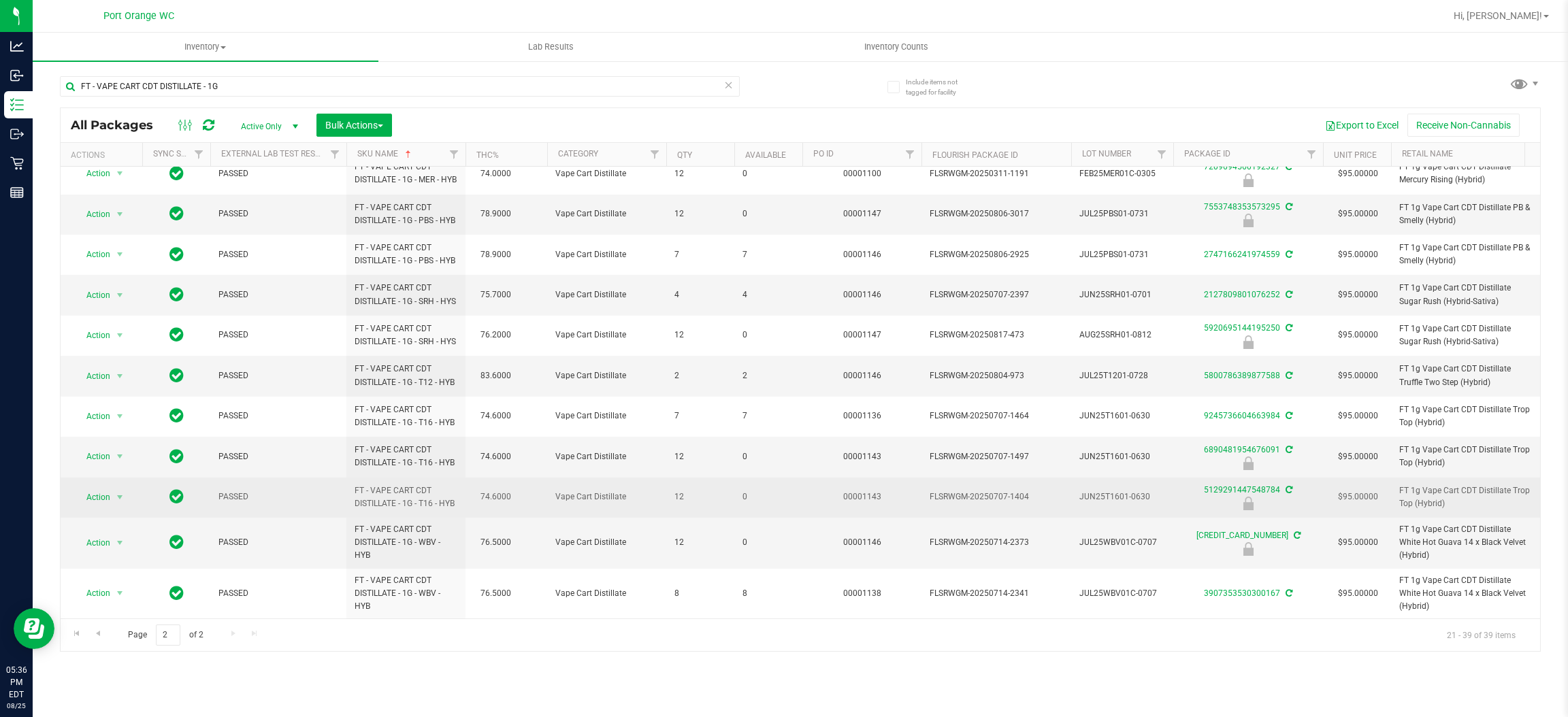
scroll to position [425, 0]
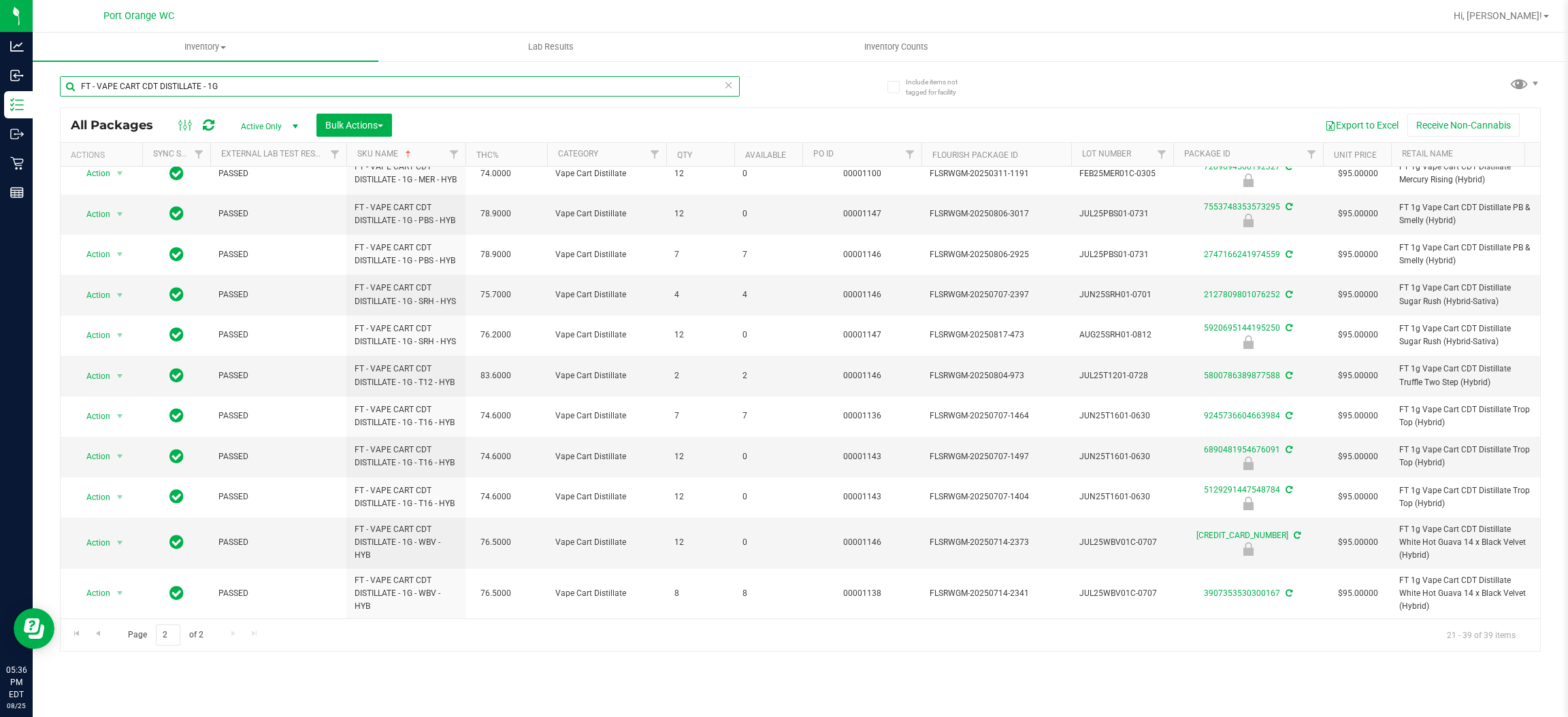
click at [264, 89] on input "FT - VAPE CART CDT DISTILLATE - 1G" at bounding box center [400, 86] width 680 height 21
paste input "DISTILLATE - 0.5"
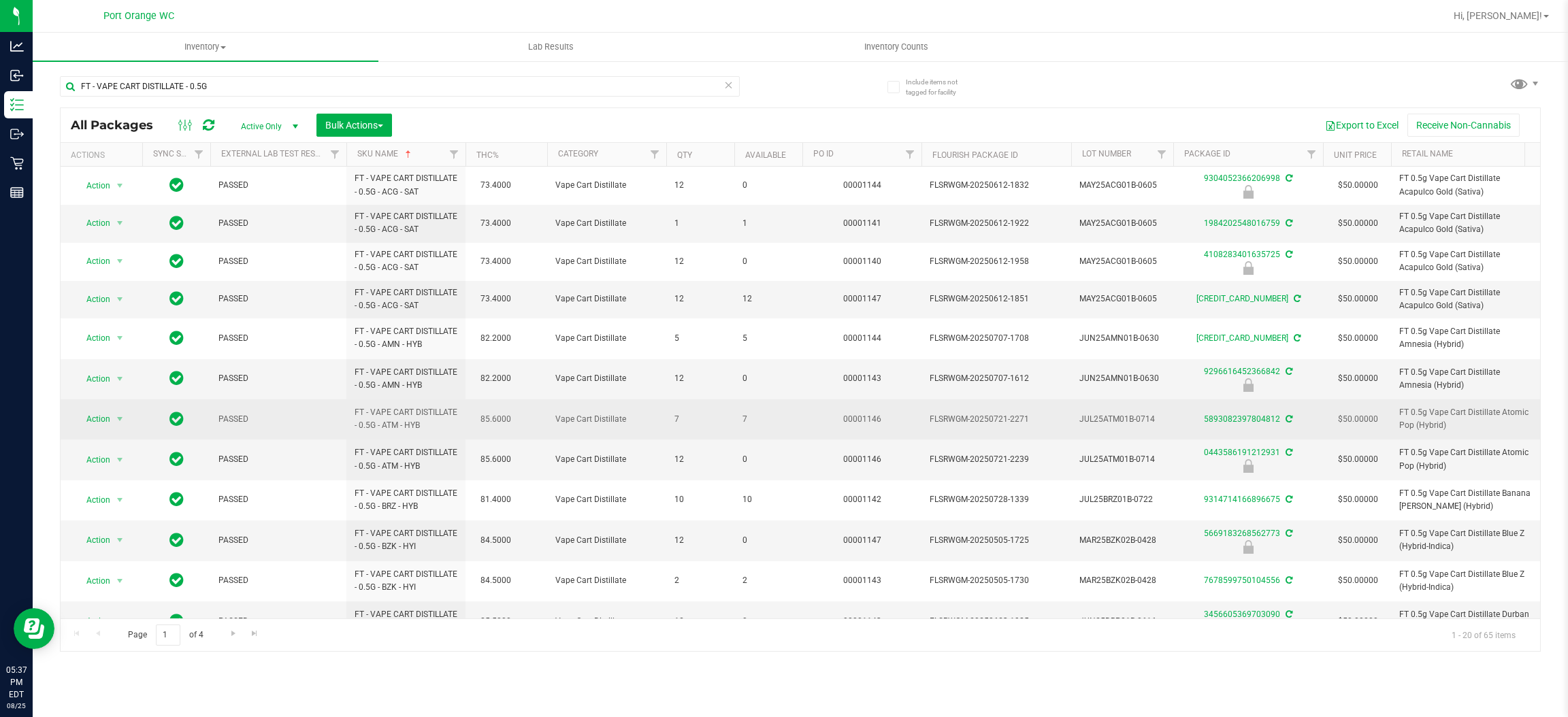
click at [745, 419] on span "7" at bounding box center [768, 420] width 52 height 13
click at [745, 417] on span "7" at bounding box center [768, 420] width 52 height 13
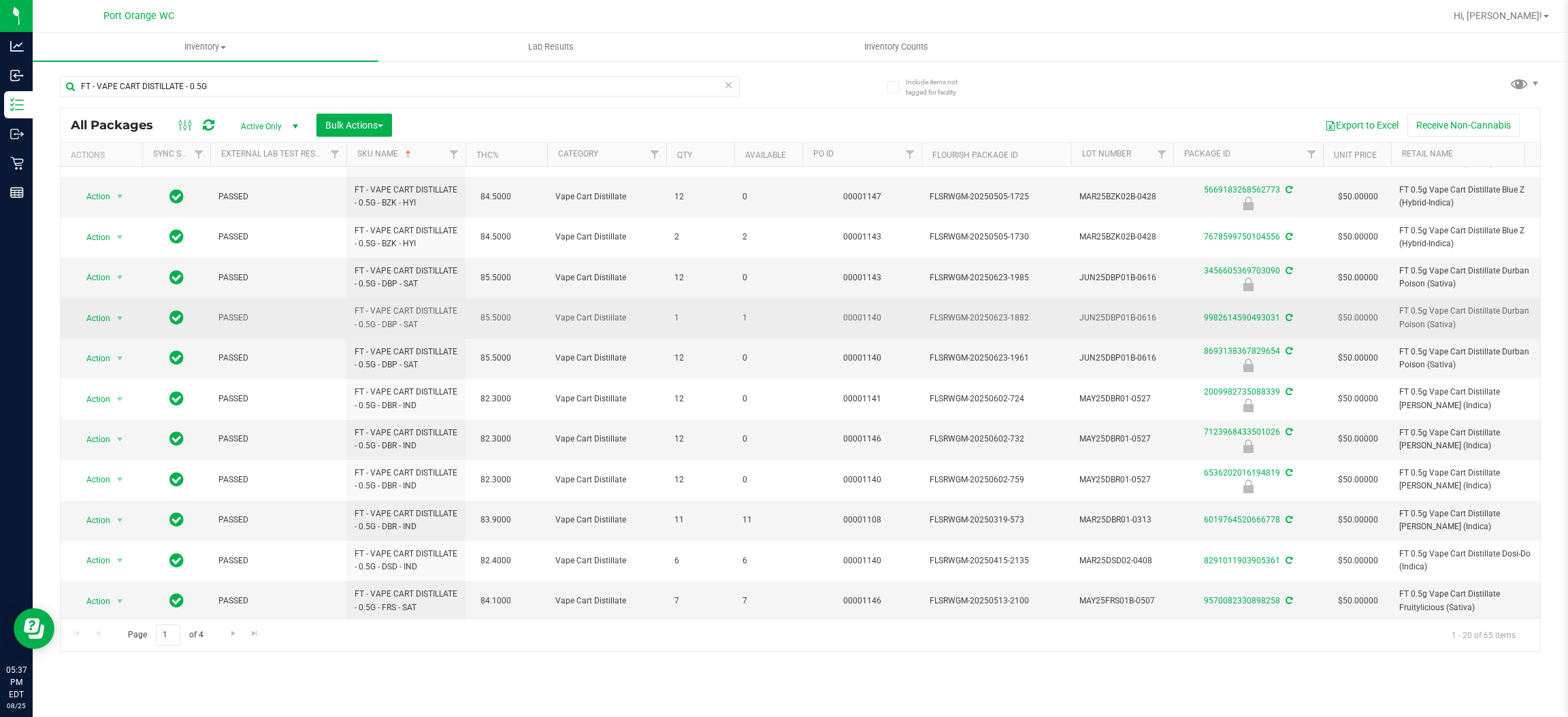
scroll to position [363, 0]
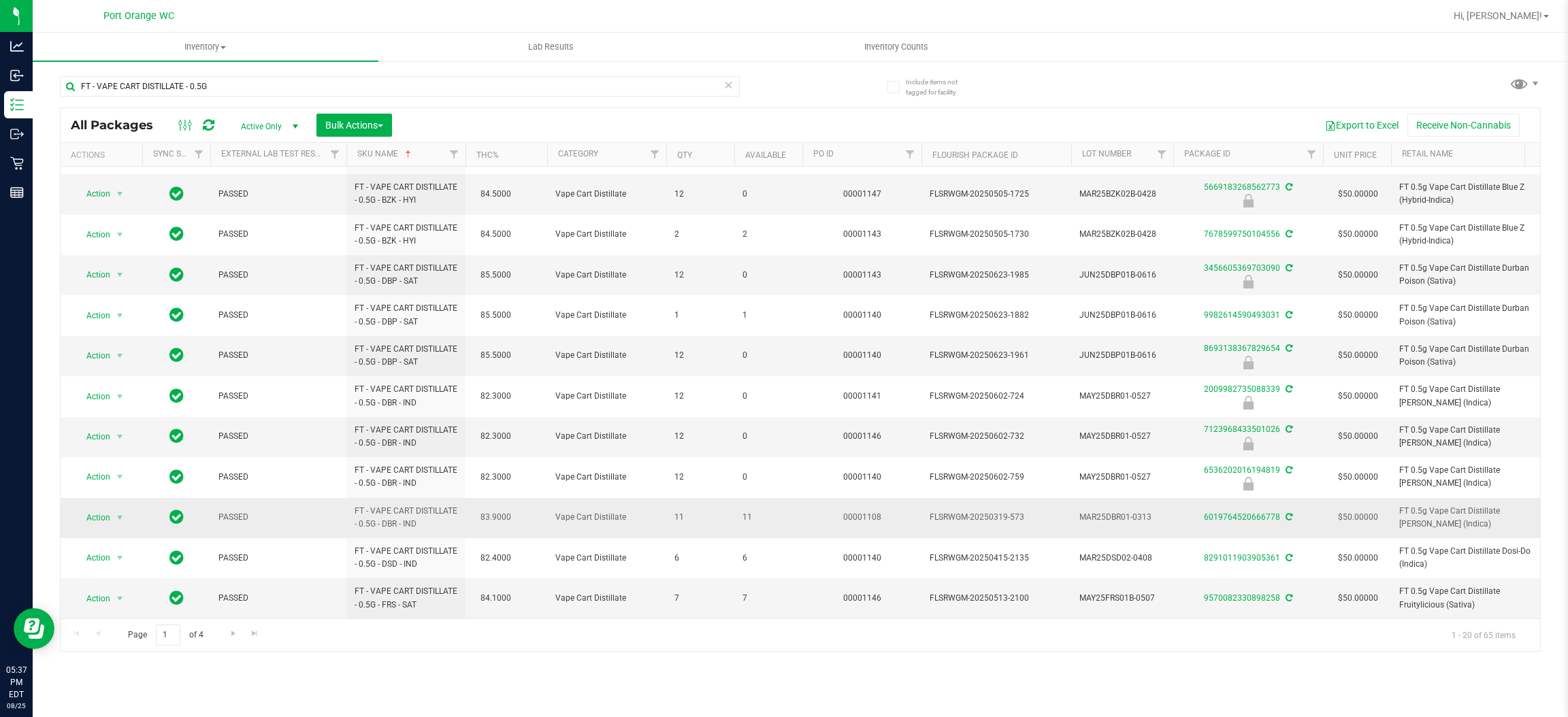
click at [746, 511] on span "11" at bounding box center [768, 518] width 52 height 13
click at [238, 638] on link "Go to the next page" at bounding box center [233, 633] width 20 height 18
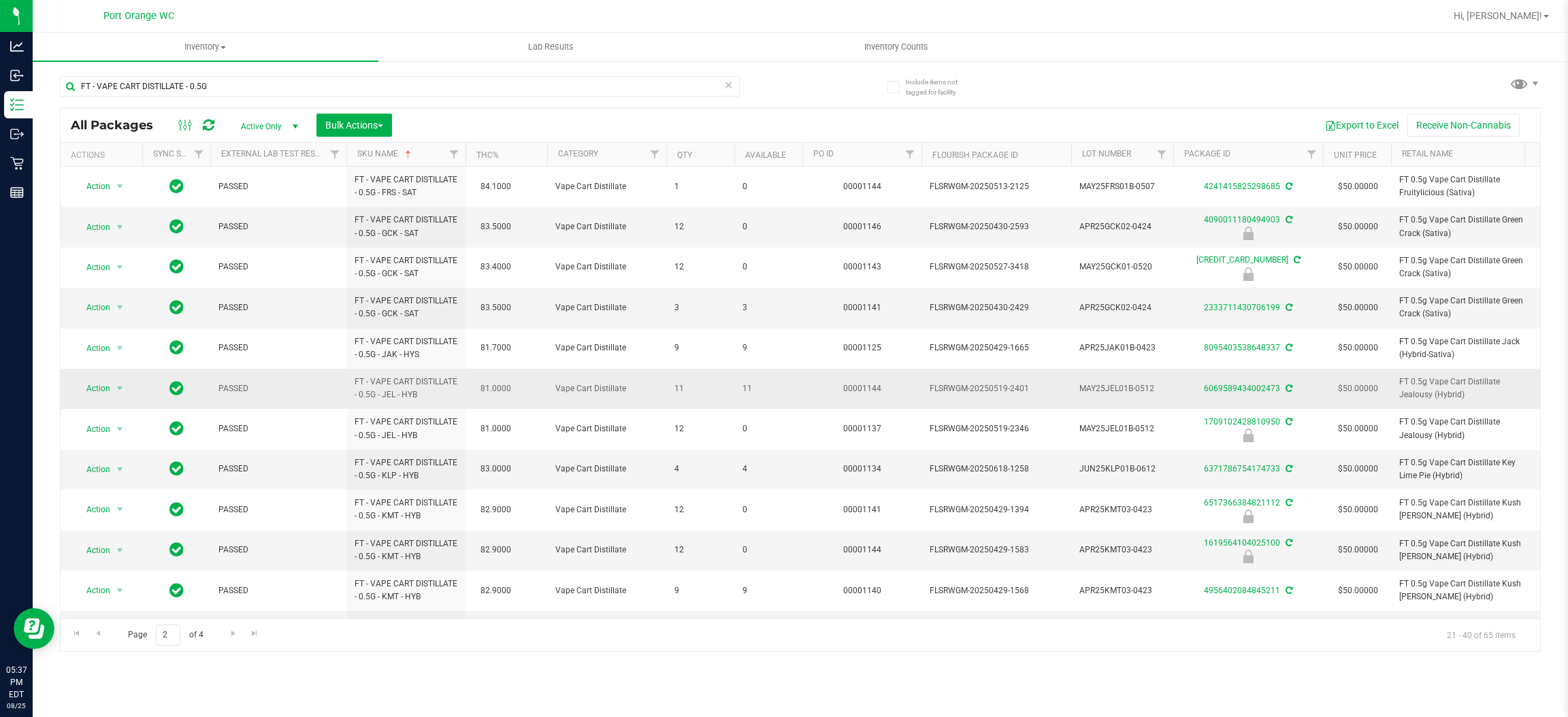
click at [745, 392] on span "11" at bounding box center [768, 389] width 52 height 13
click at [741, 310] on td "3" at bounding box center [768, 307] width 68 height 40
click at [100, 635] on span "Go to the previous page" at bounding box center [98, 633] width 11 height 11
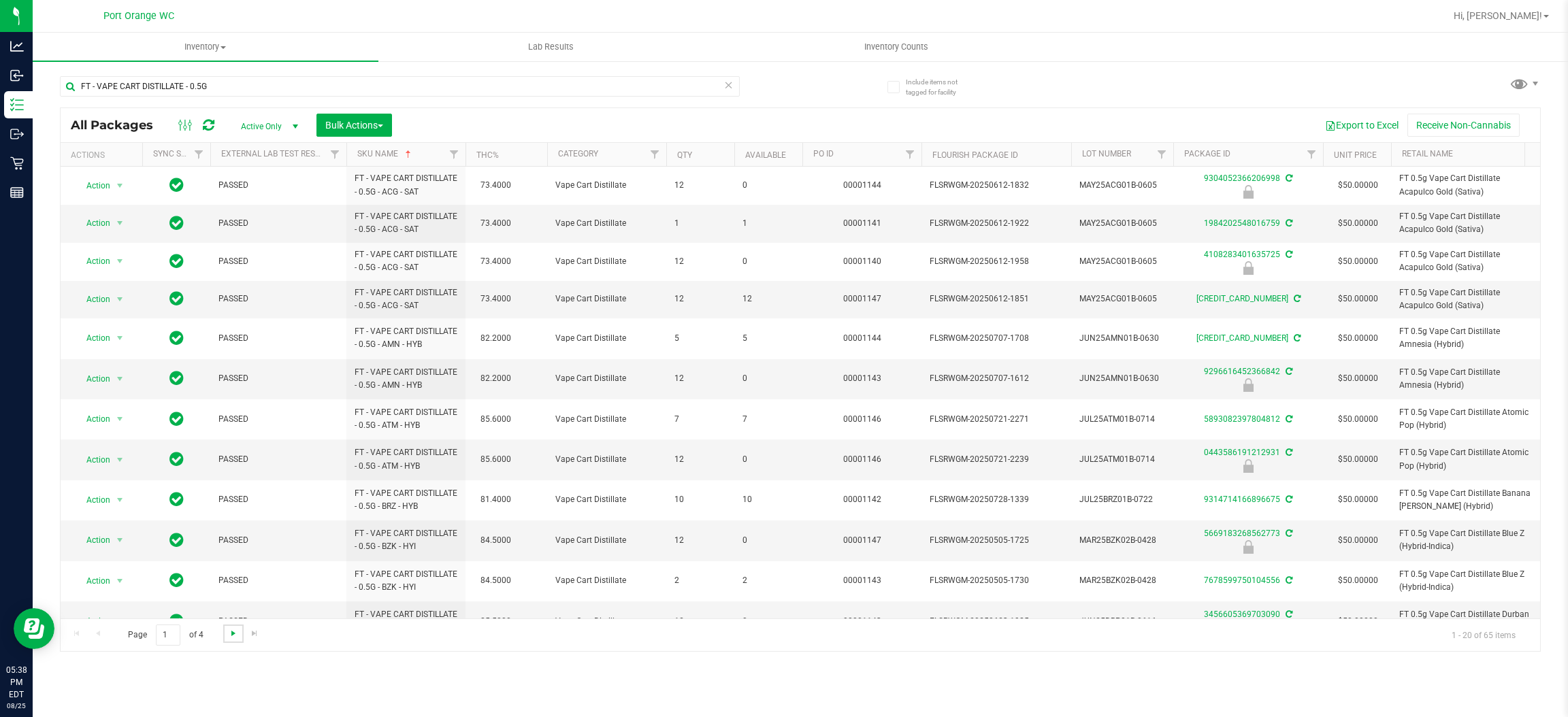
click at [234, 636] on span "Go to the next page" at bounding box center [234, 633] width 11 height 11
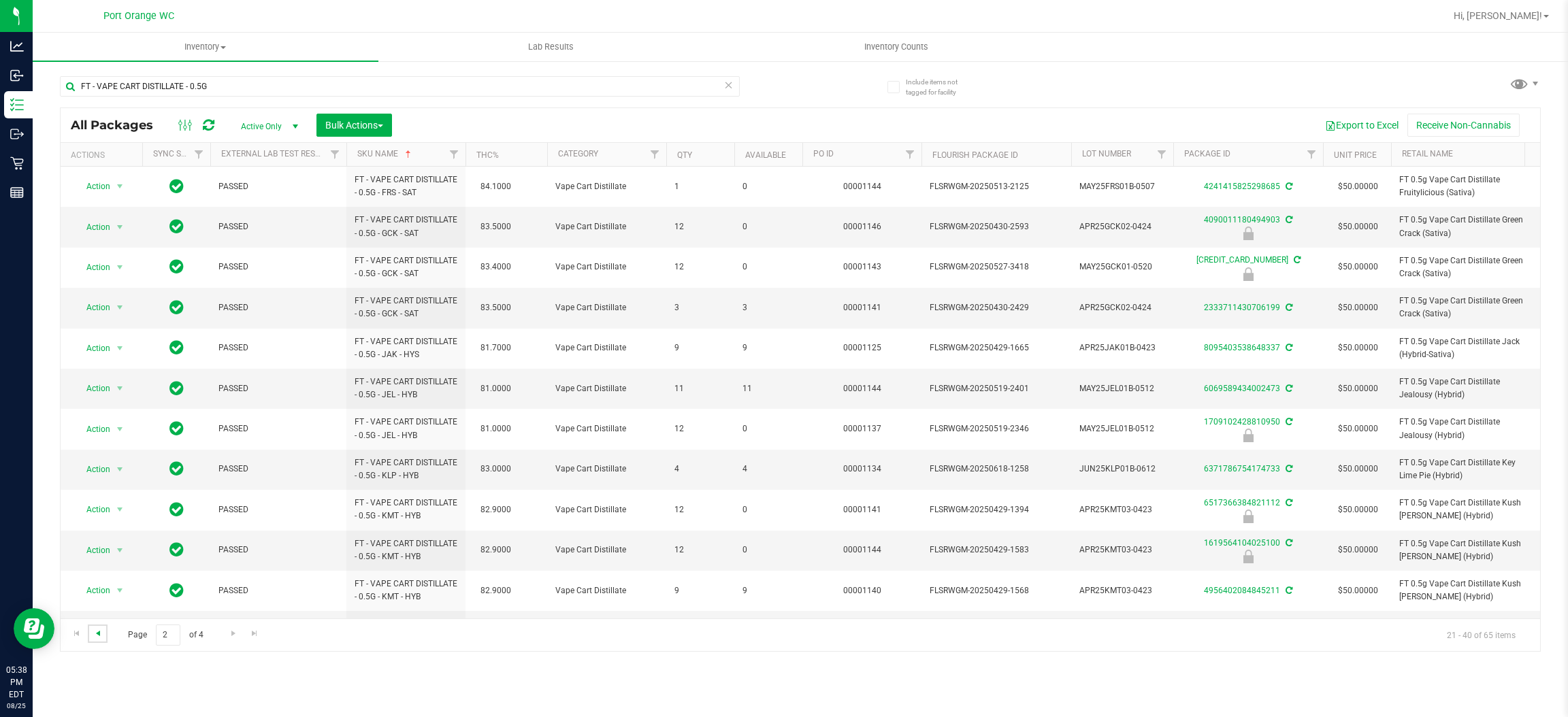
click at [95, 636] on span "Go to the previous page" at bounding box center [98, 633] width 11 height 11
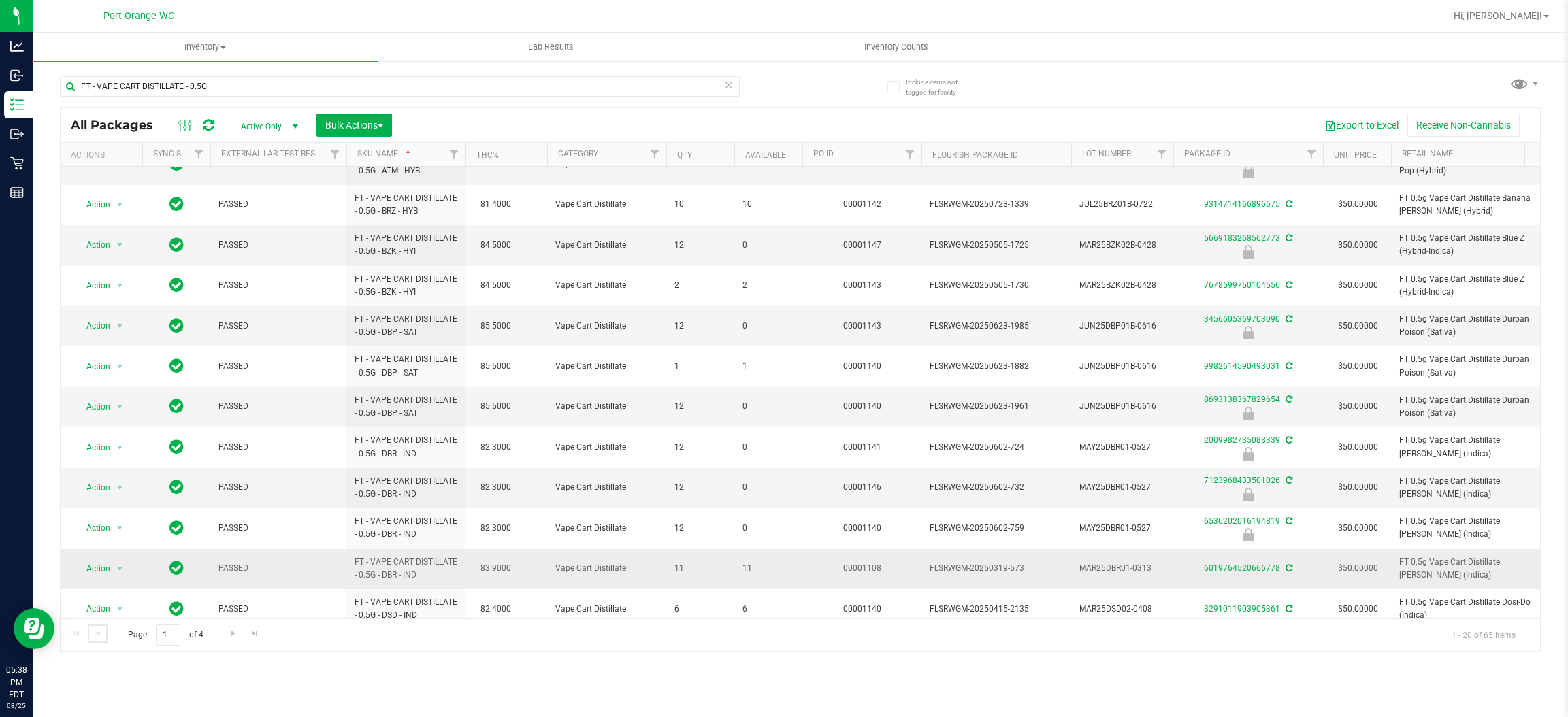
scroll to position [363, 0]
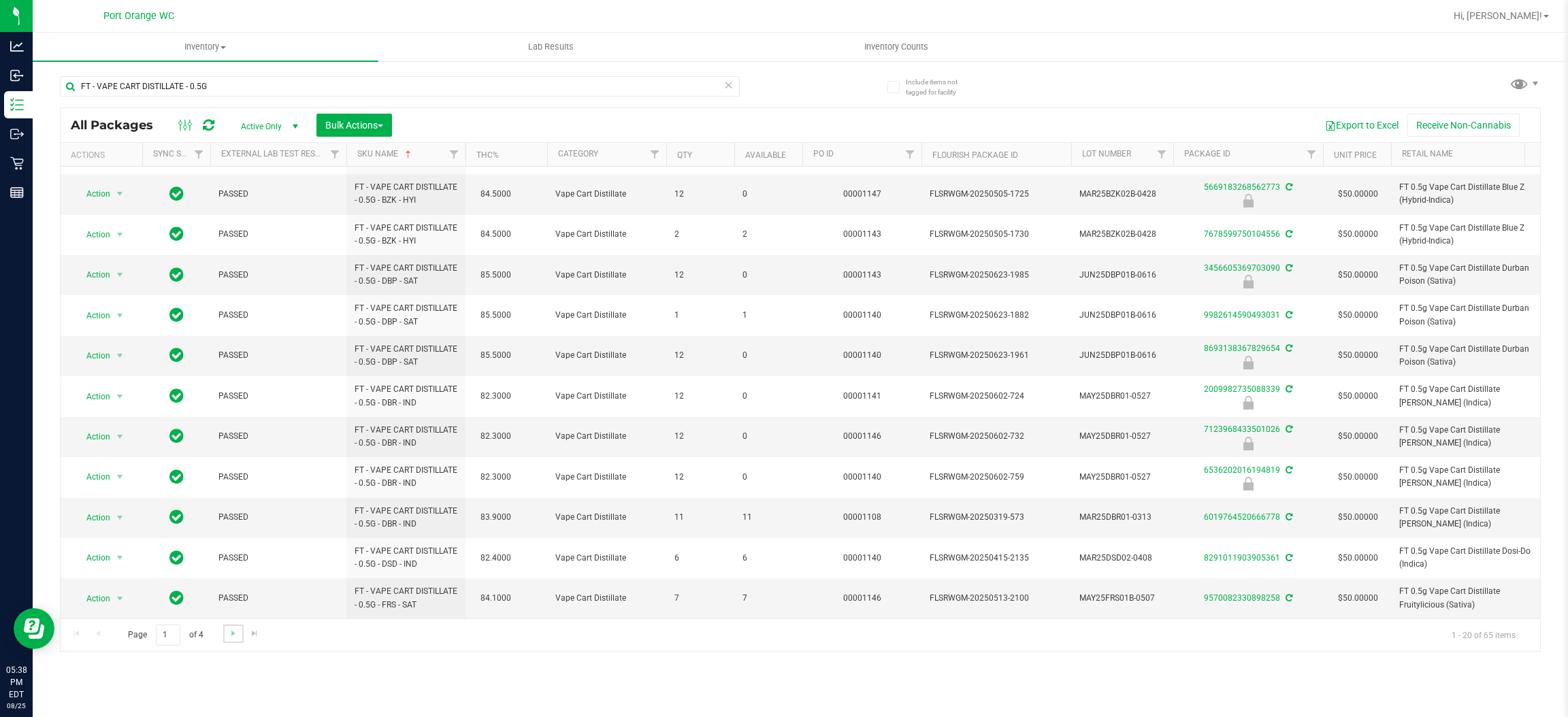
click at [226, 635] on link "Go to the next page" at bounding box center [233, 633] width 20 height 18
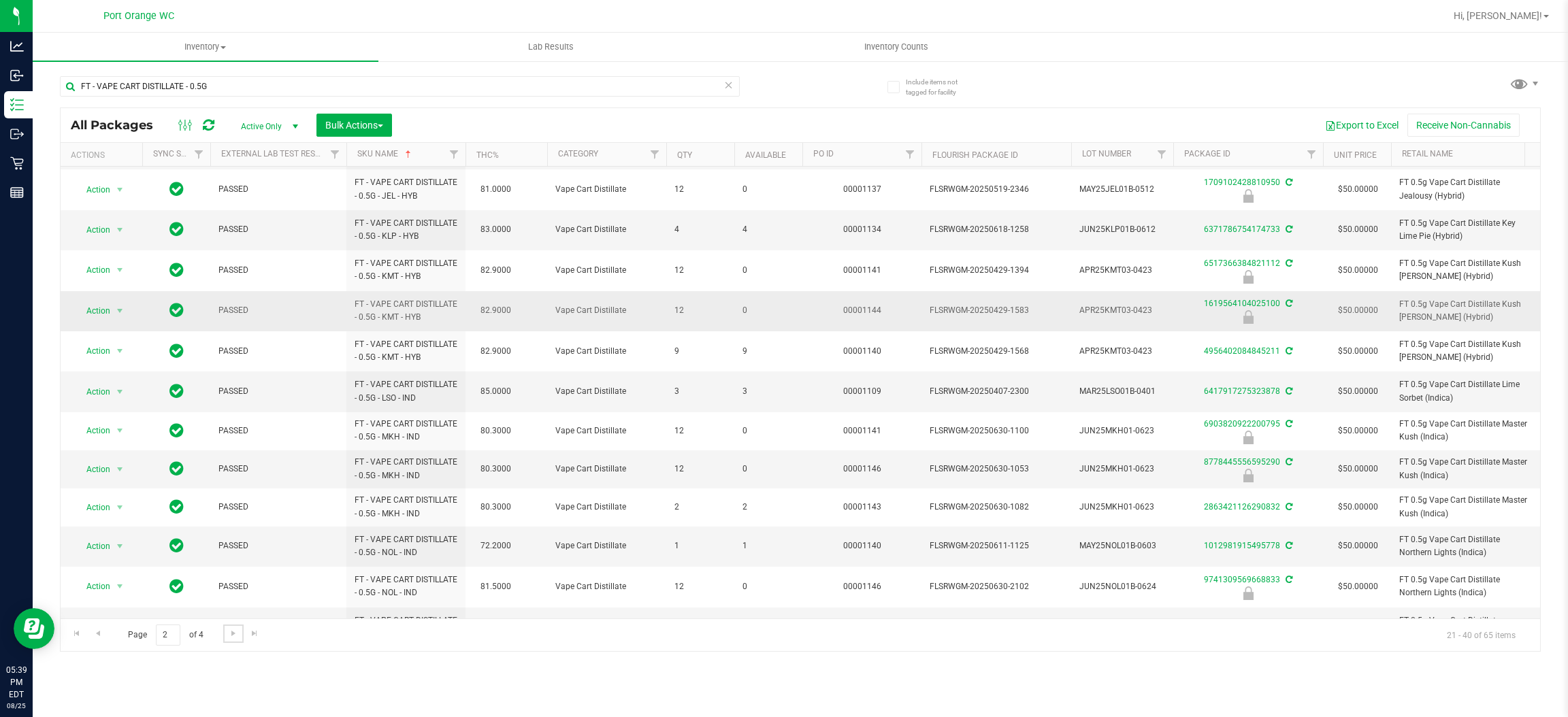
scroll to position [204, 0]
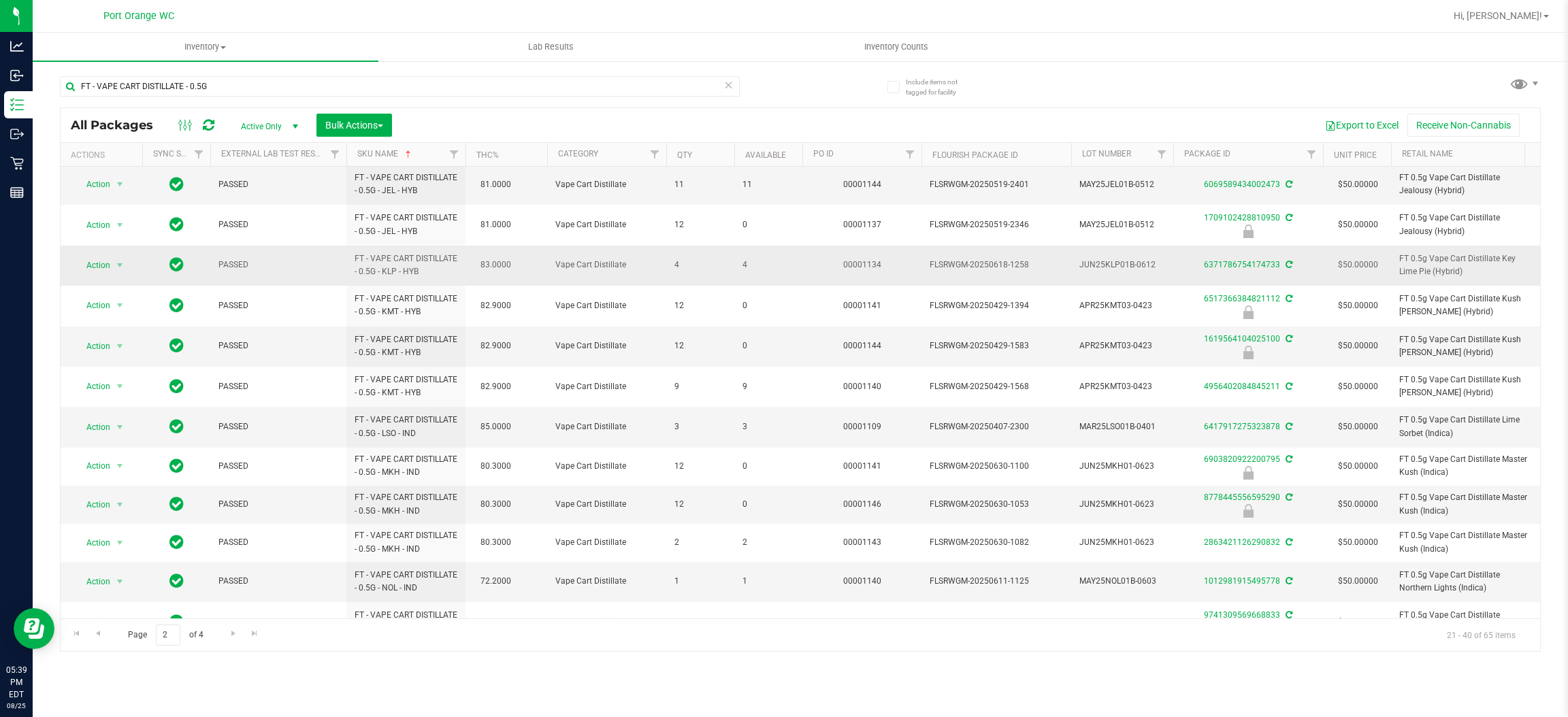
click at [745, 268] on span "4" at bounding box center [768, 265] width 52 height 13
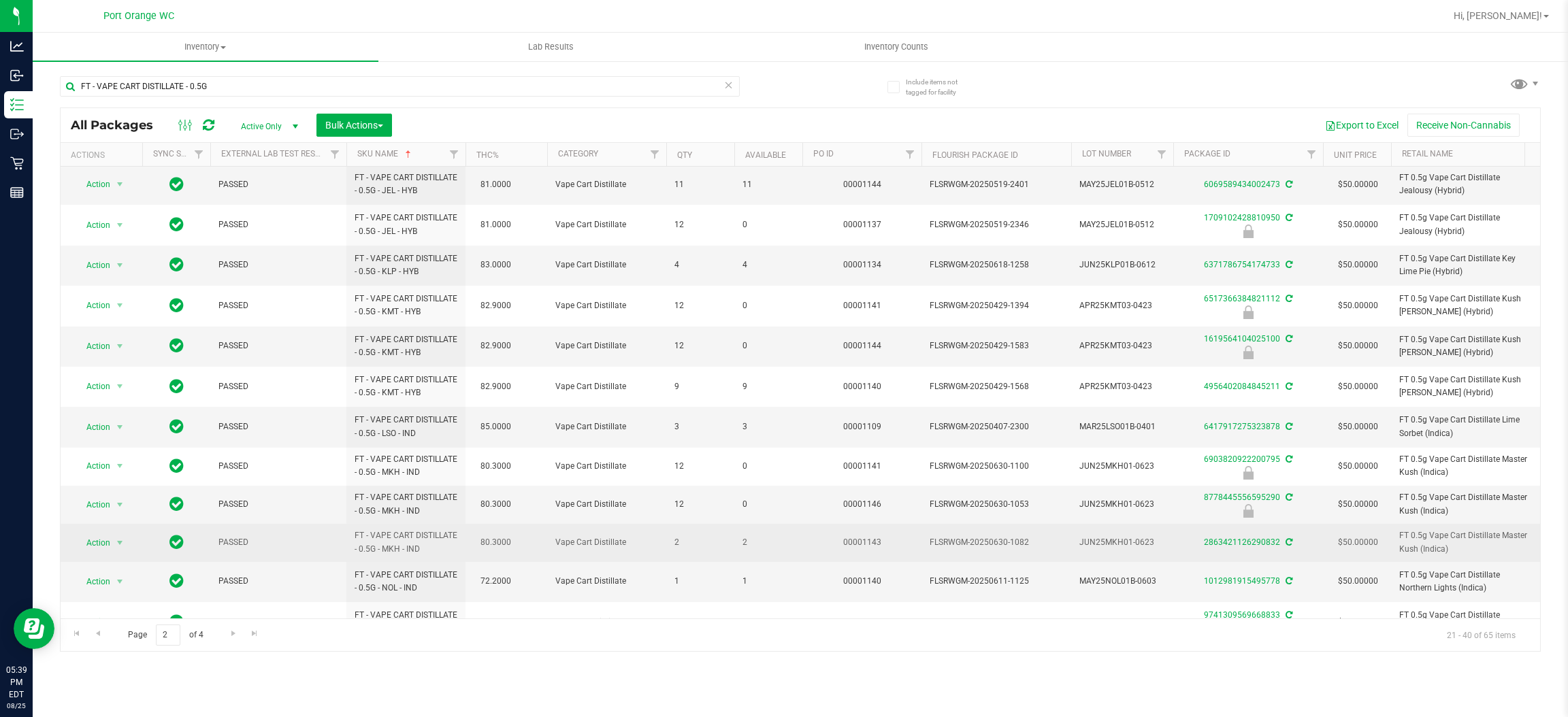
click at [741, 543] on td "2" at bounding box center [768, 543] width 68 height 38
click at [741, 544] on td "2" at bounding box center [768, 543] width 68 height 38
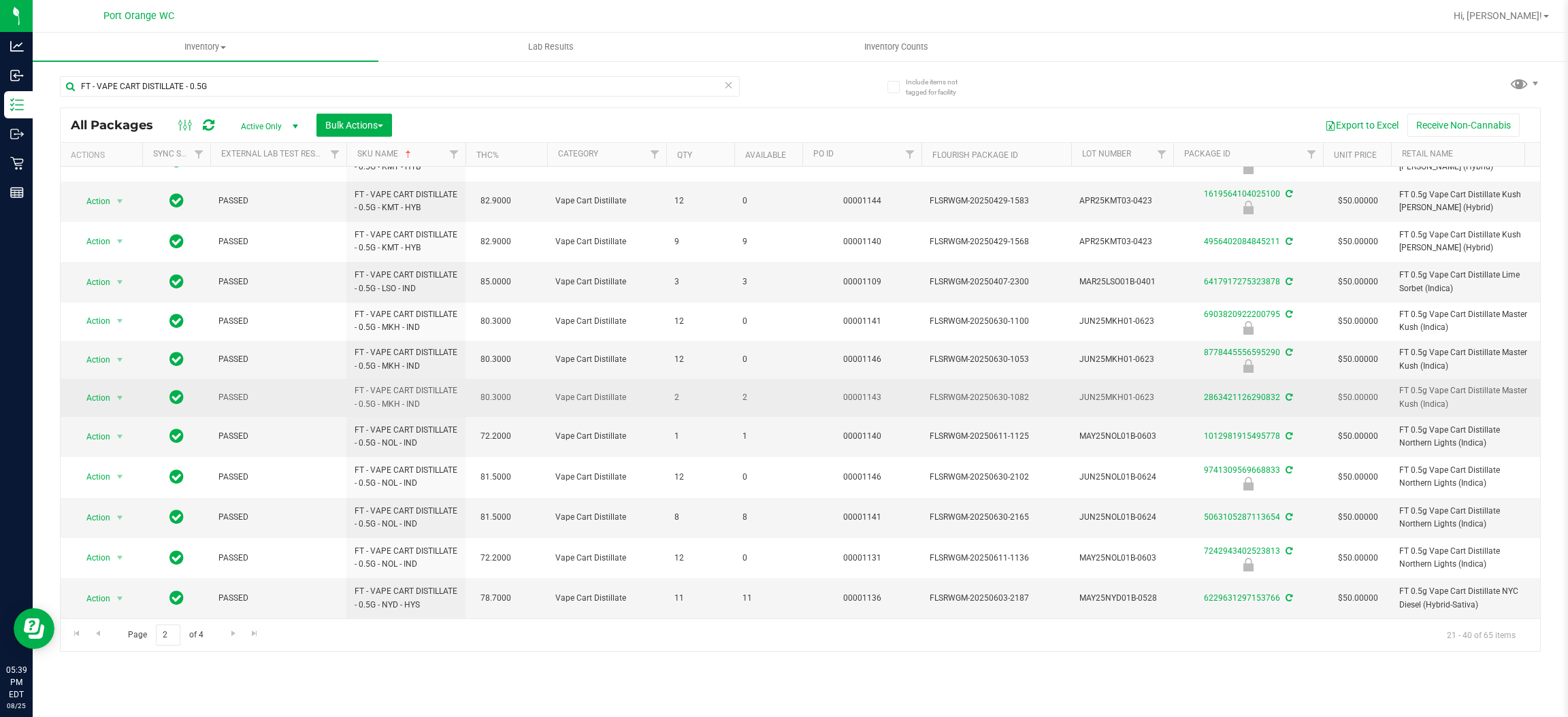
scroll to position [366, 0]
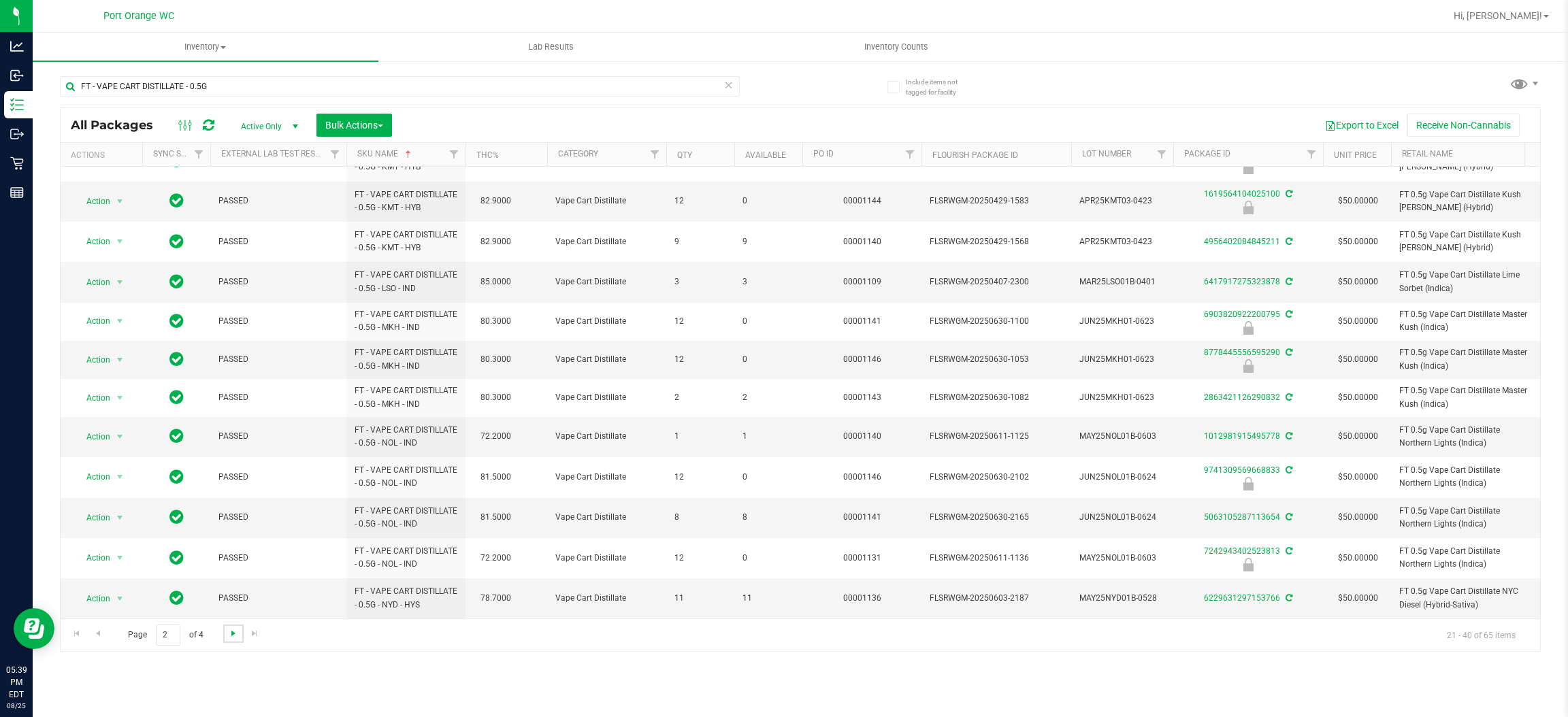
click at [235, 635] on span "Go to the next page" at bounding box center [234, 633] width 11 height 11
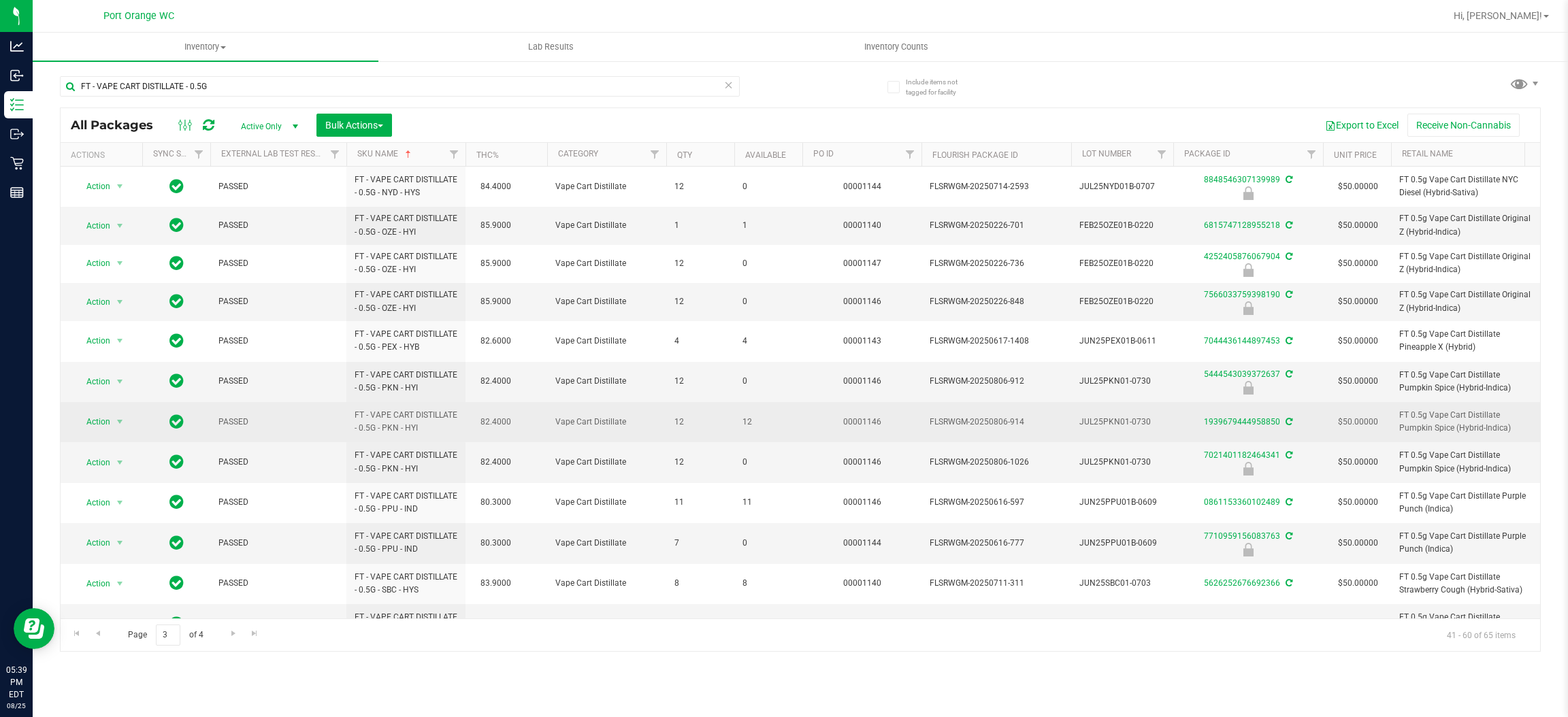
click at [747, 420] on span "12" at bounding box center [768, 422] width 52 height 13
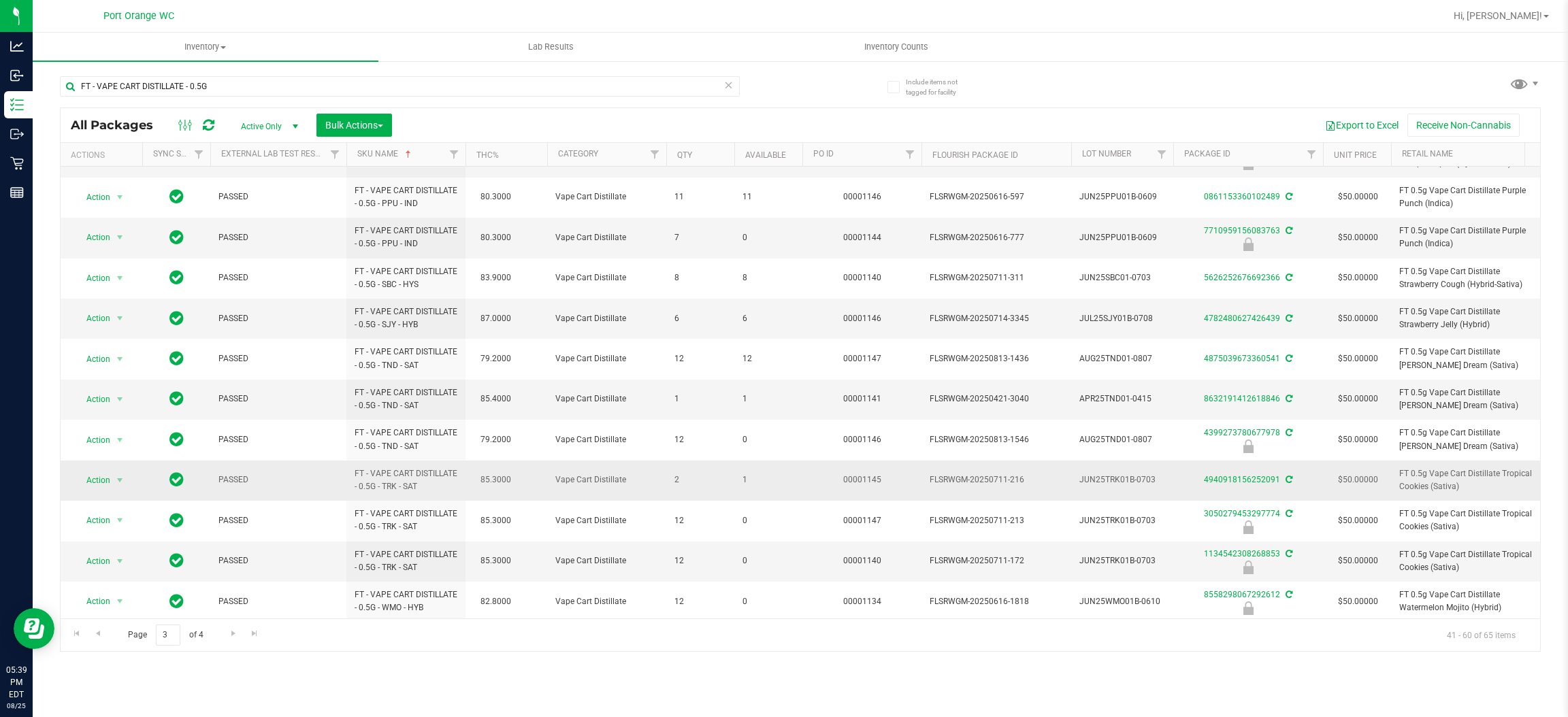
scroll to position [392, 0]
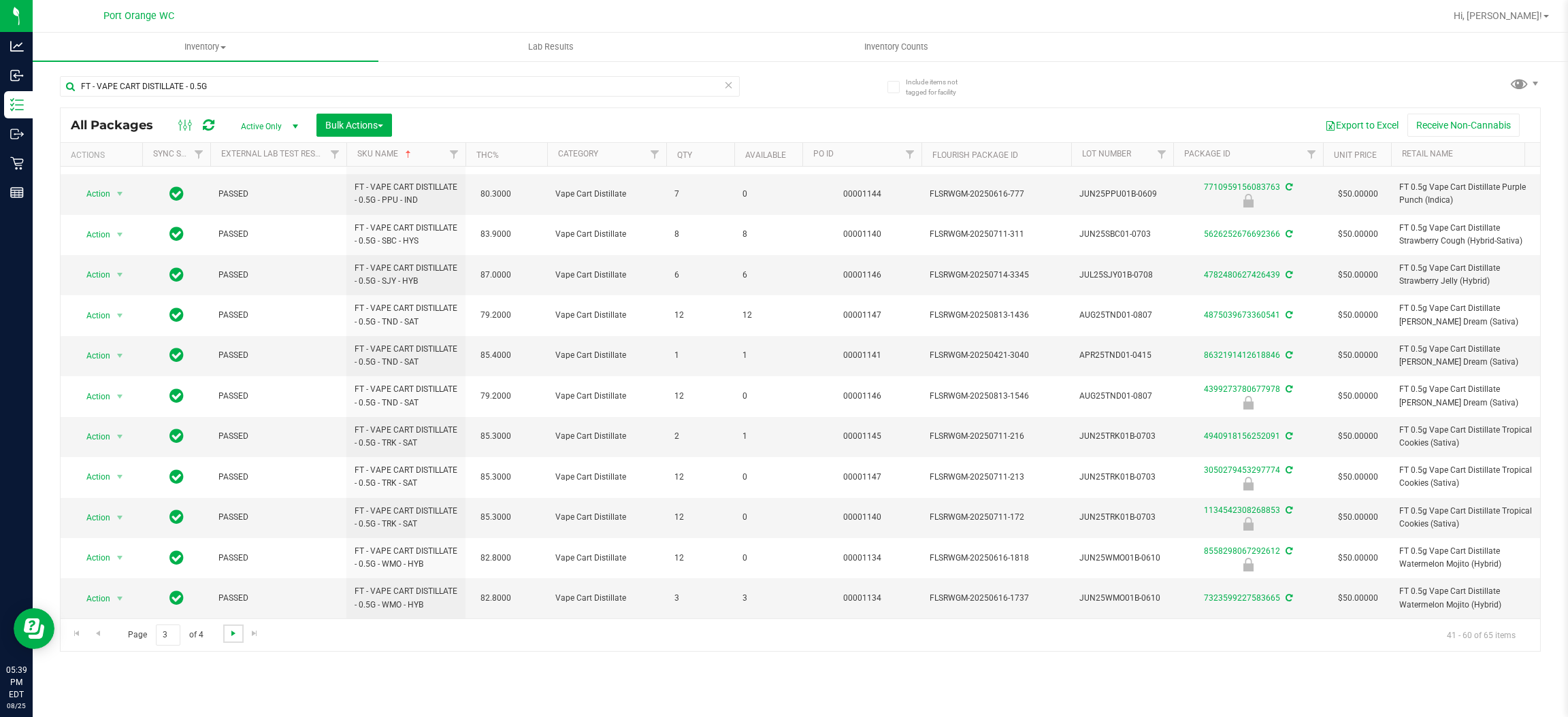
click at [231, 634] on span "Go to the next page" at bounding box center [234, 633] width 11 height 11
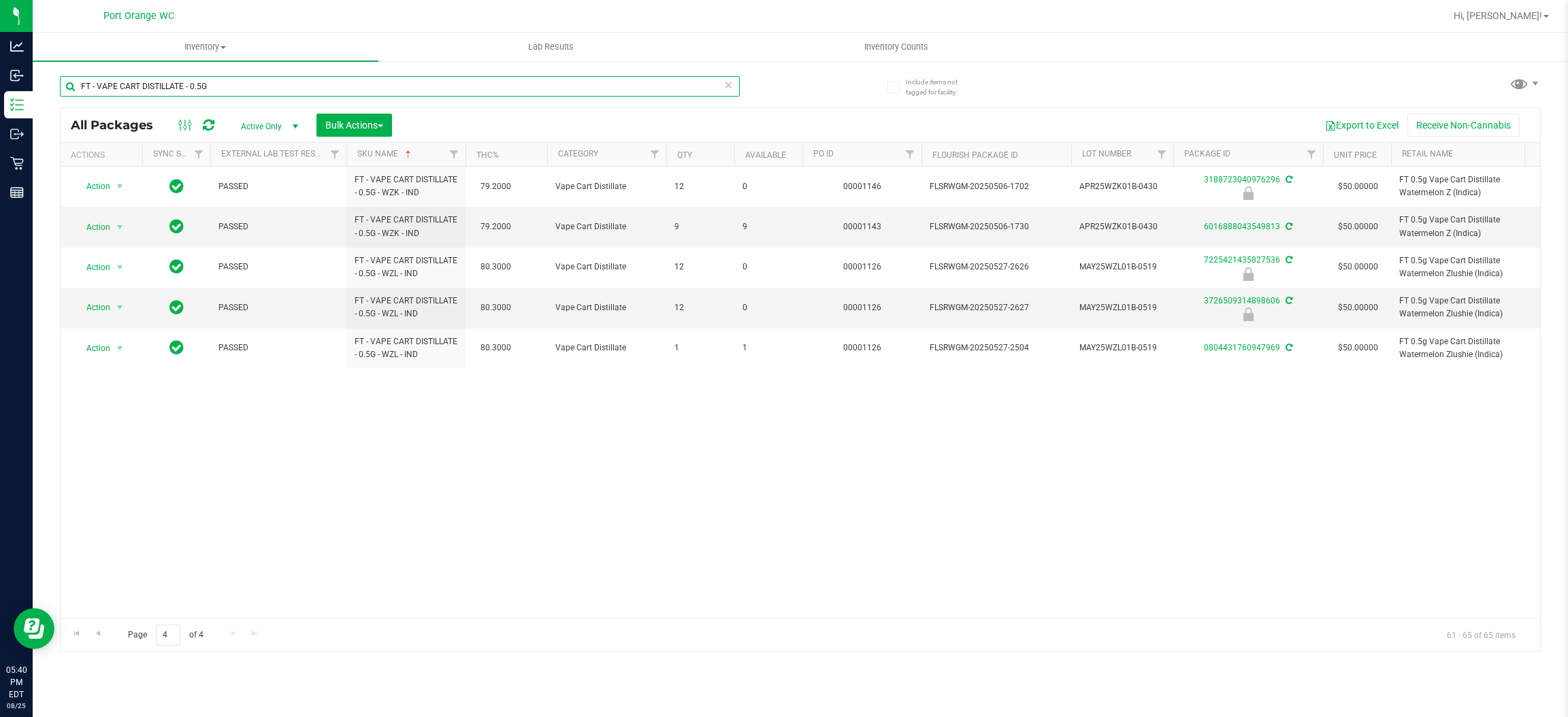
click at [282, 87] on input "FT - VAPE CART DISTILLATE - 0.5G" at bounding box center [400, 86] width 680 height 21
paste input "1G"
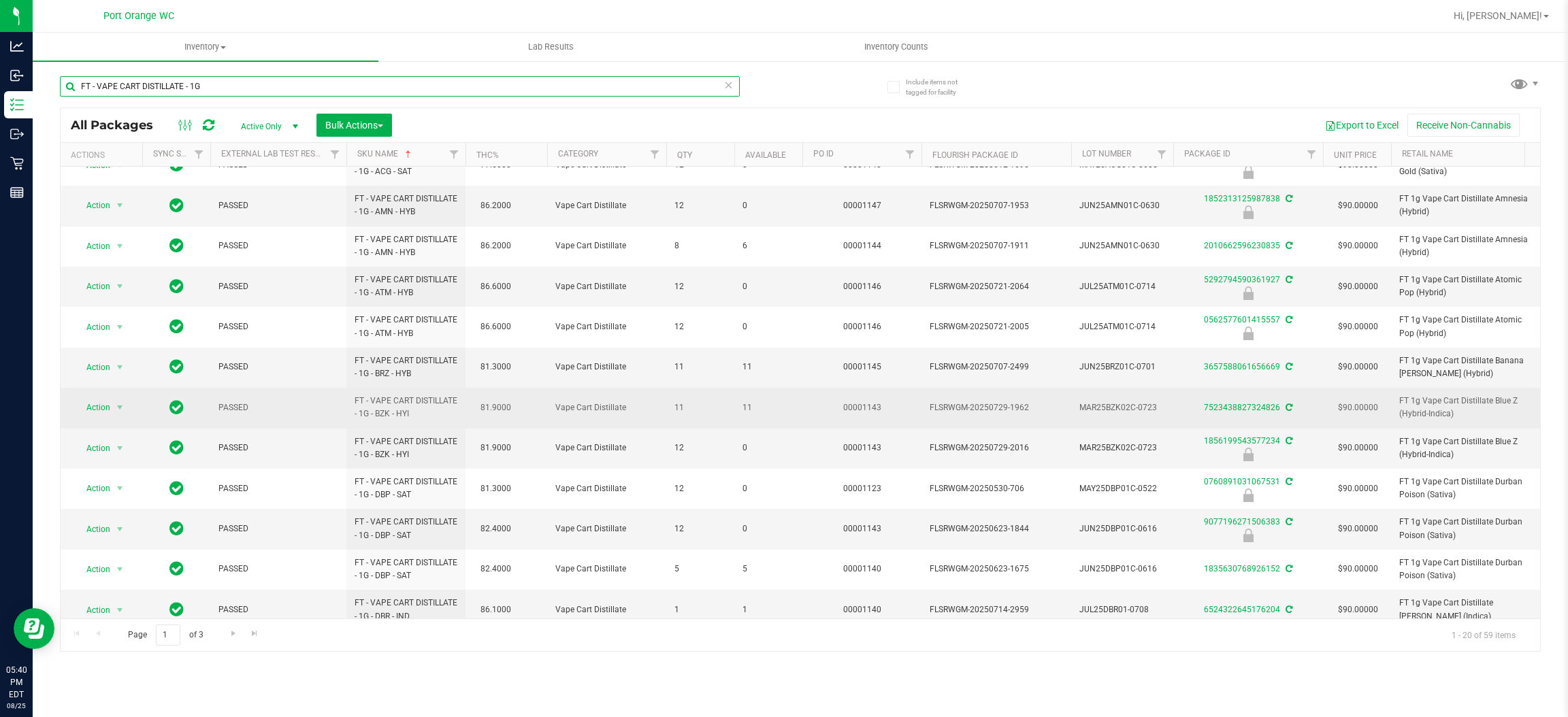
scroll to position [204, 0]
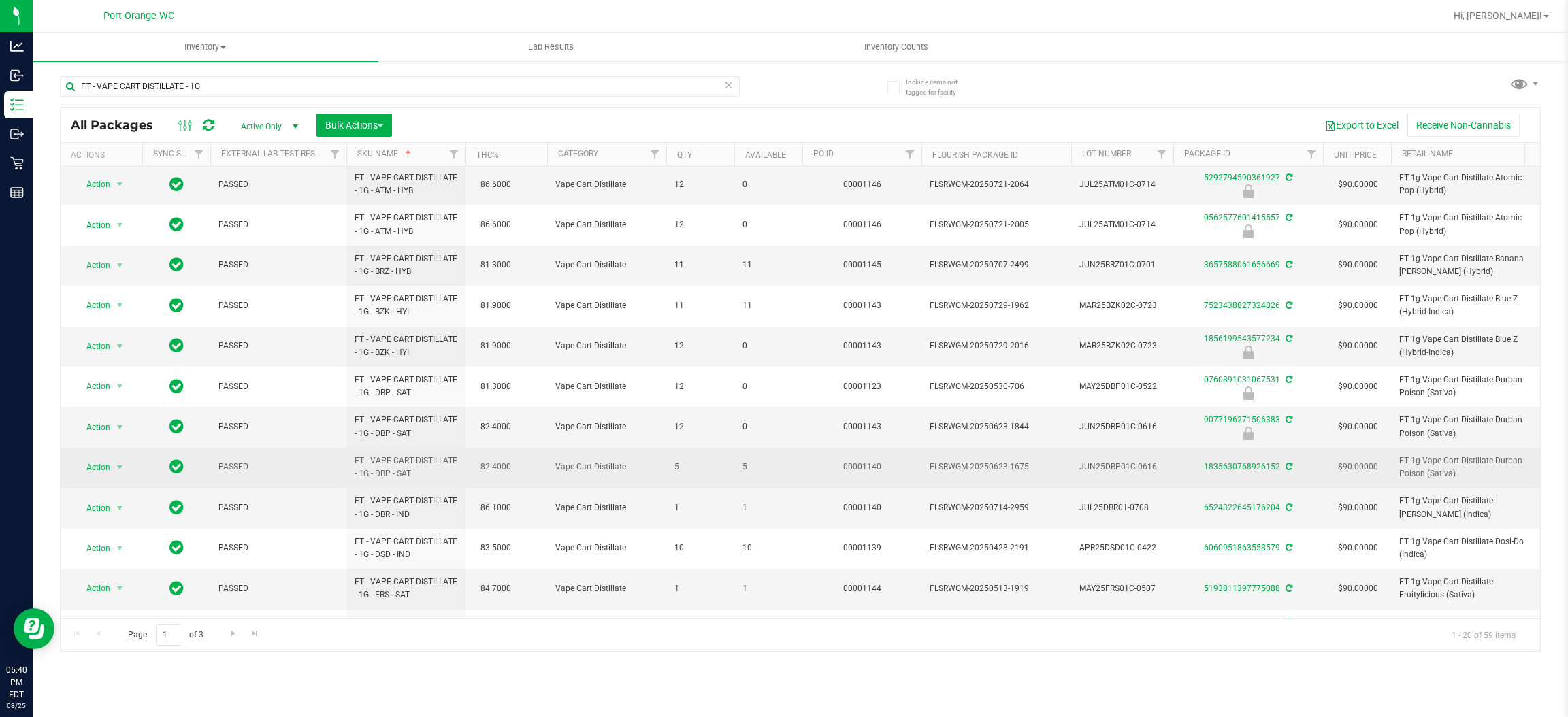
click at [744, 473] on span "5" at bounding box center [768, 467] width 52 height 13
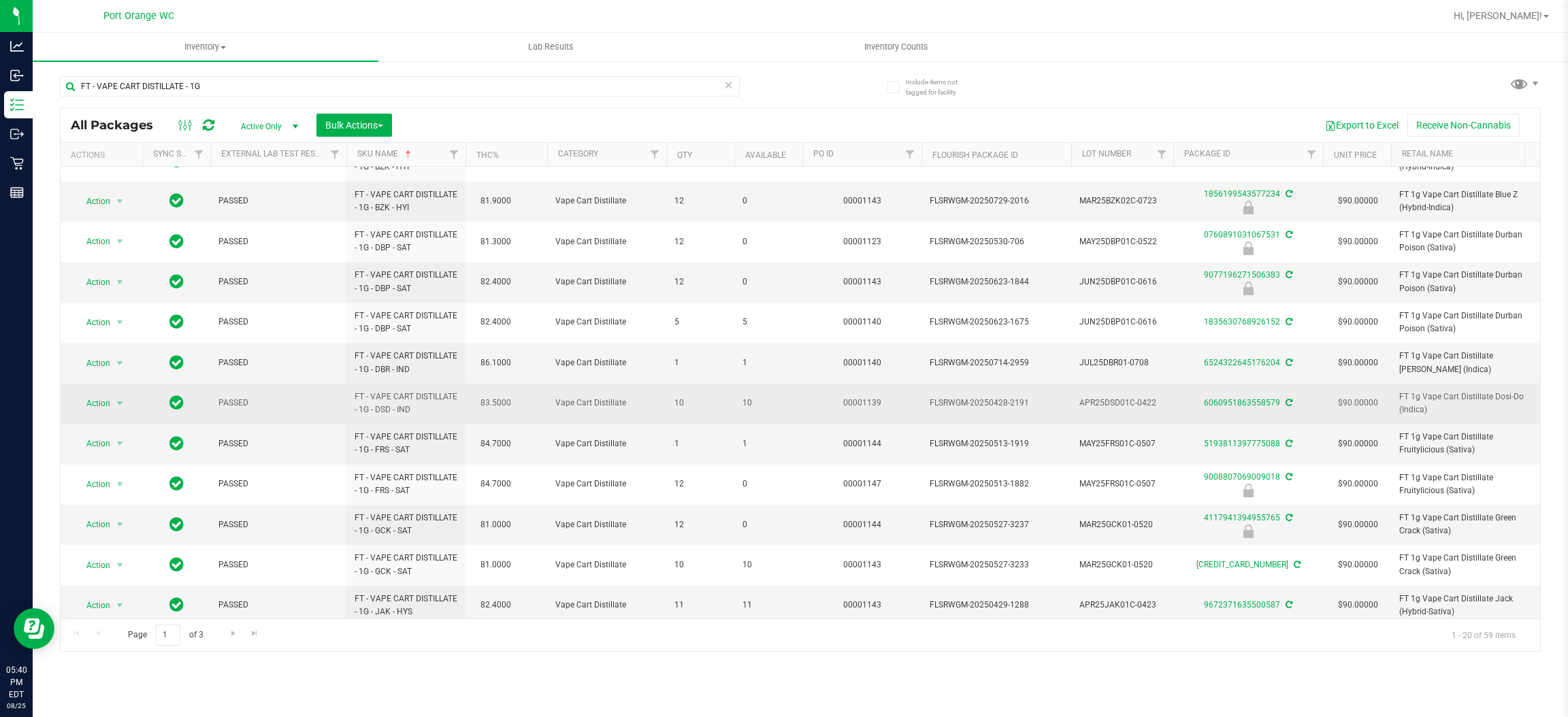
scroll to position [373, 0]
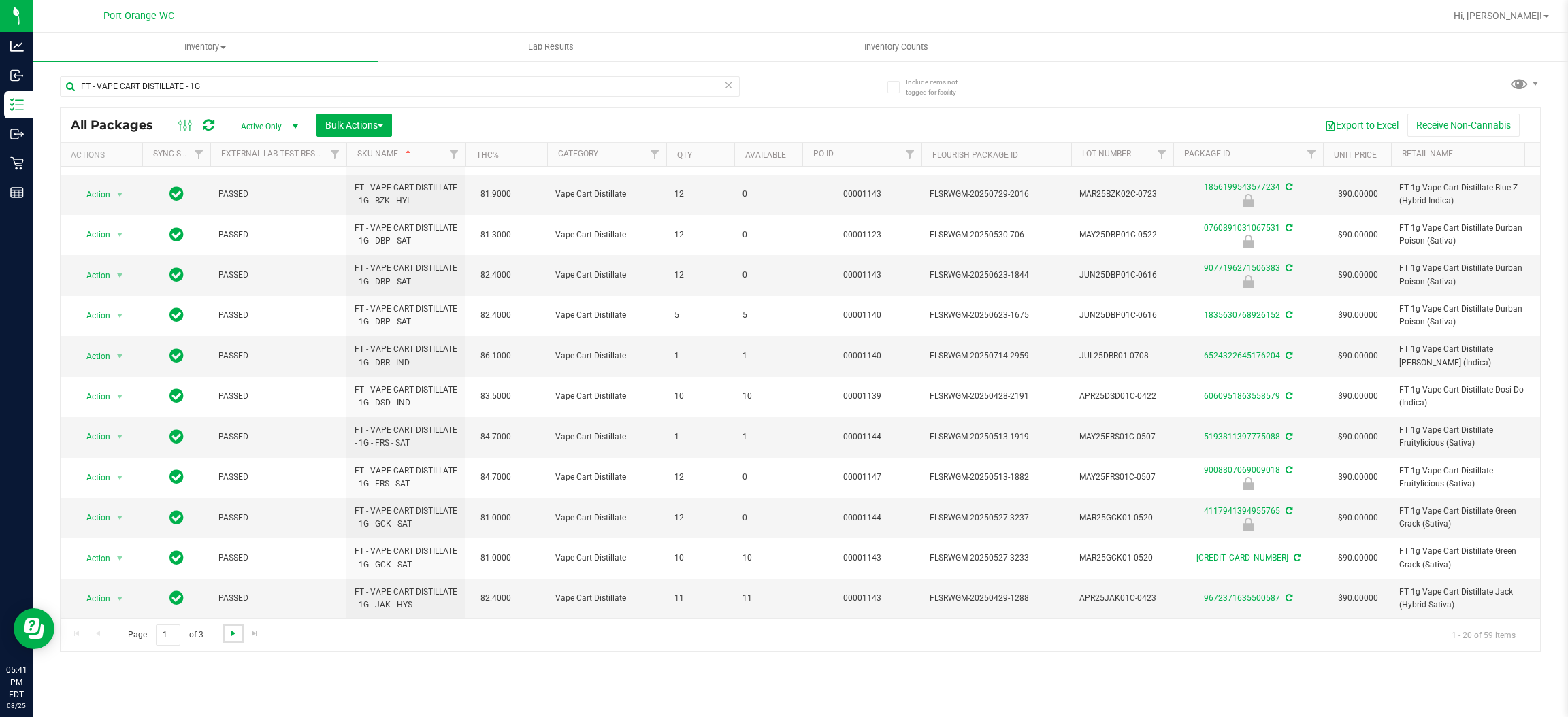
click at [235, 635] on span "Go to the next page" at bounding box center [234, 633] width 11 height 11
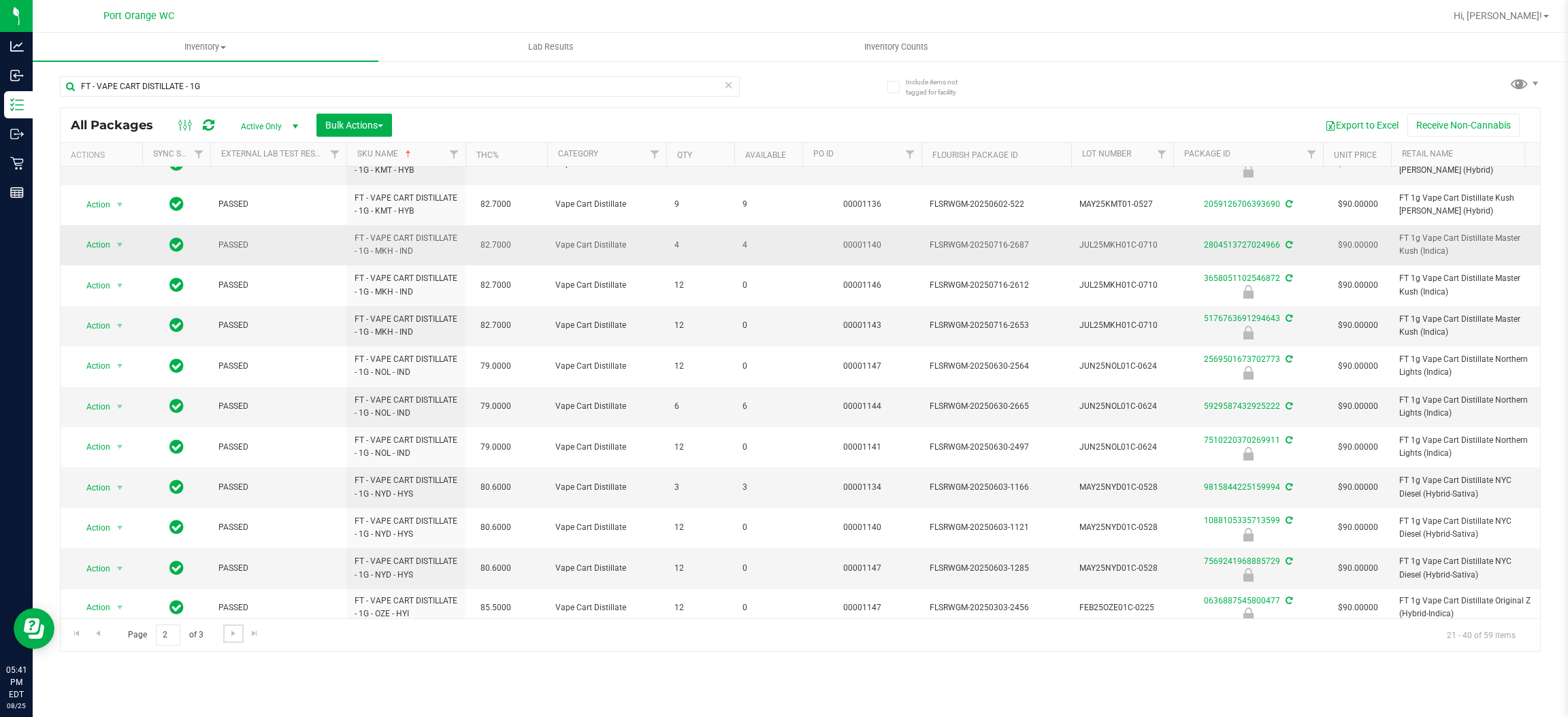
scroll to position [204, 0]
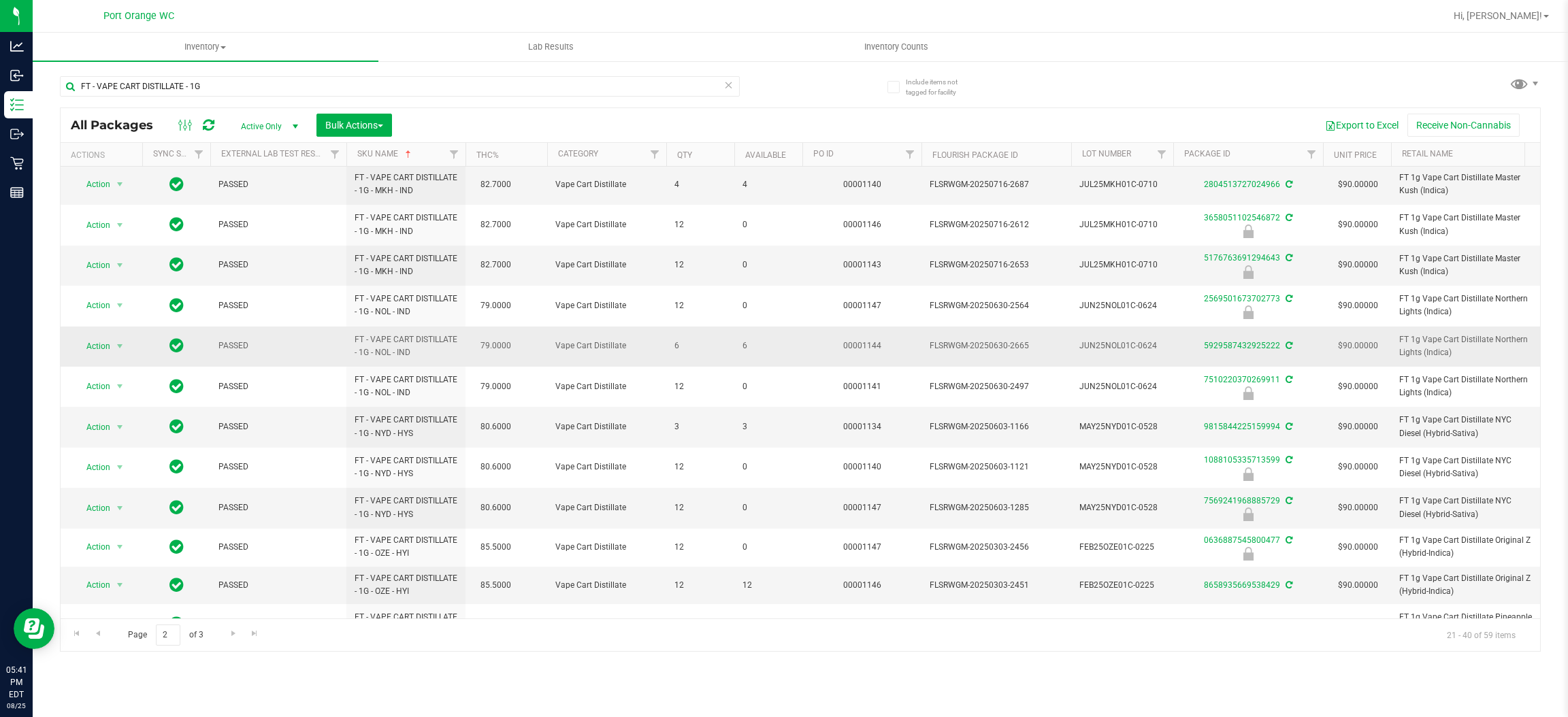
click at [742, 350] on span "6" at bounding box center [768, 346] width 52 height 13
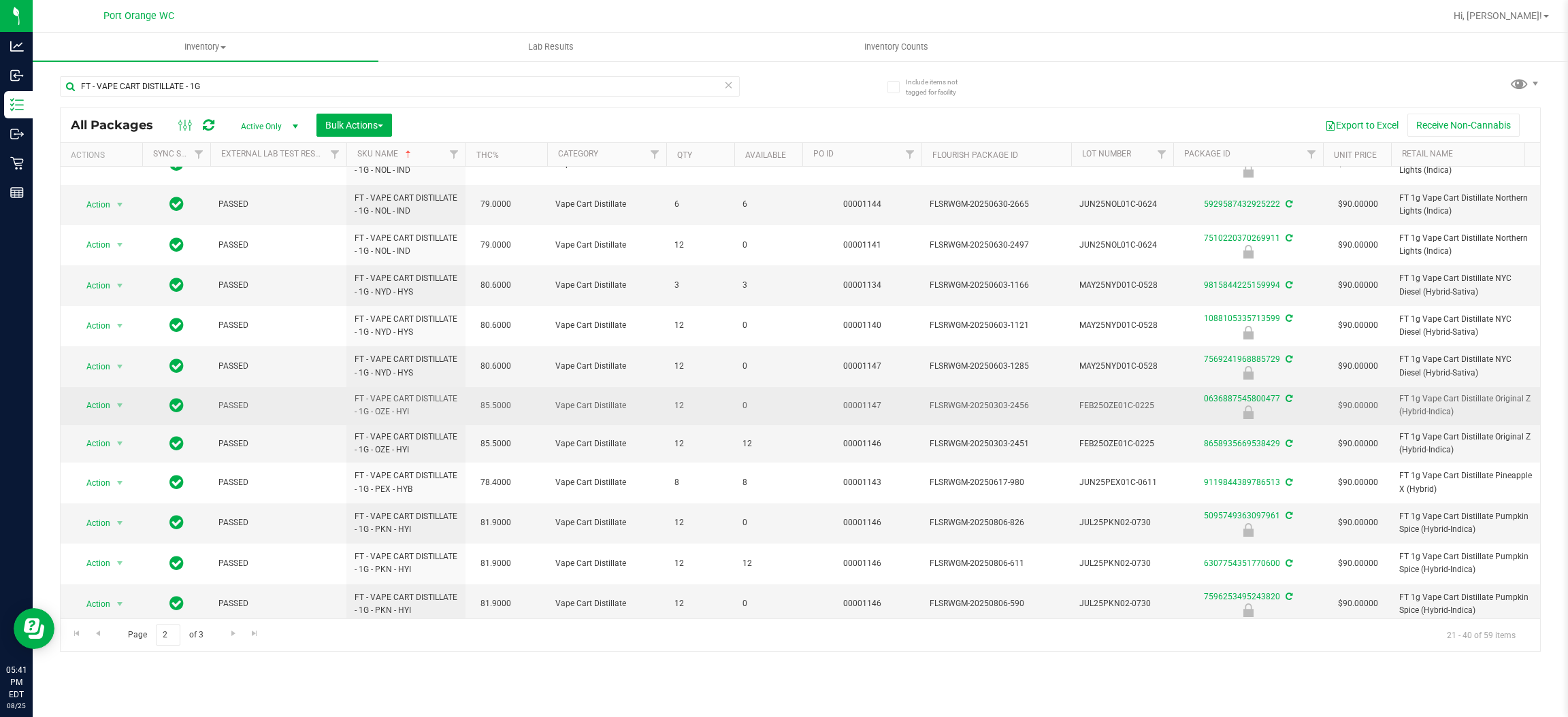
scroll to position [368, 0]
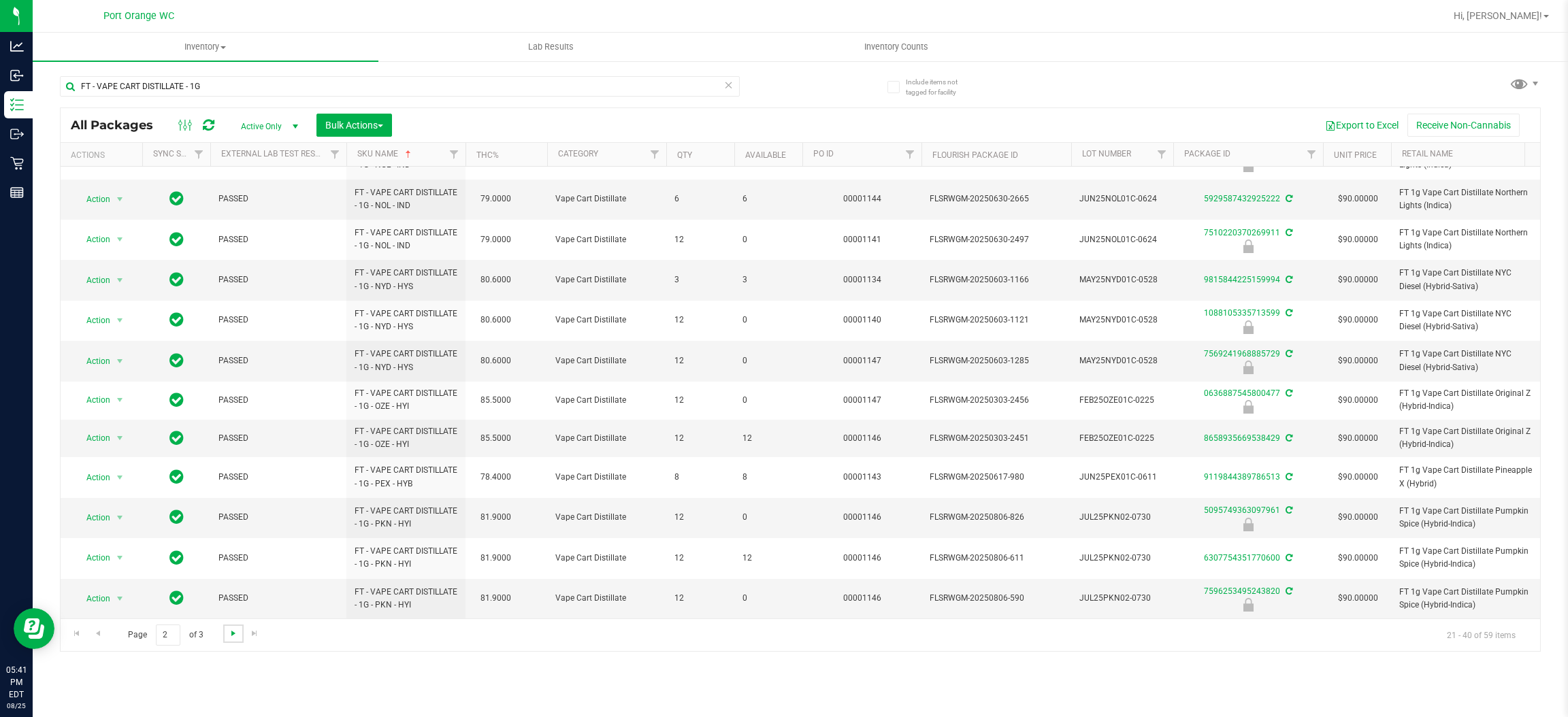
click at [229, 629] on span "Go to the next page" at bounding box center [234, 633] width 11 height 11
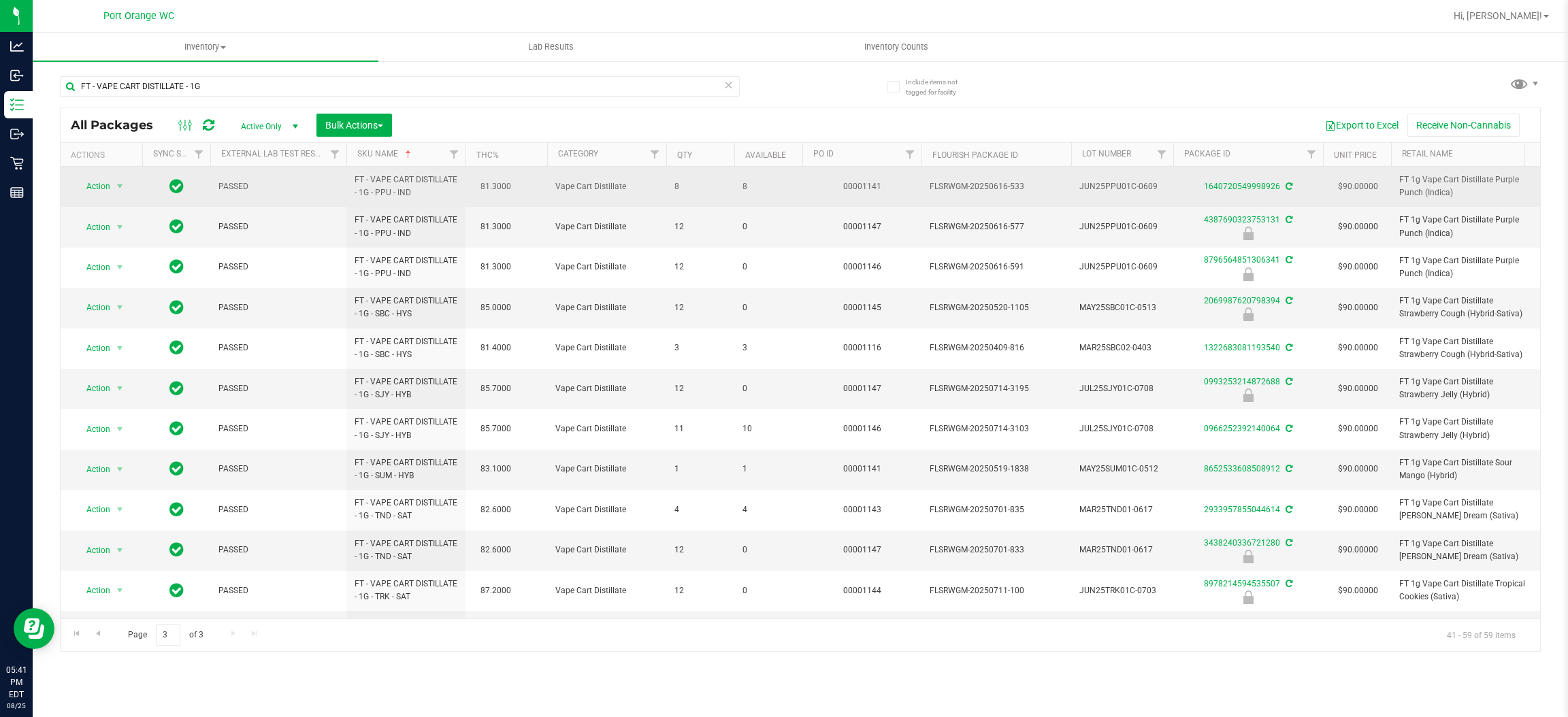
click at [744, 187] on span "8" at bounding box center [768, 187] width 52 height 13
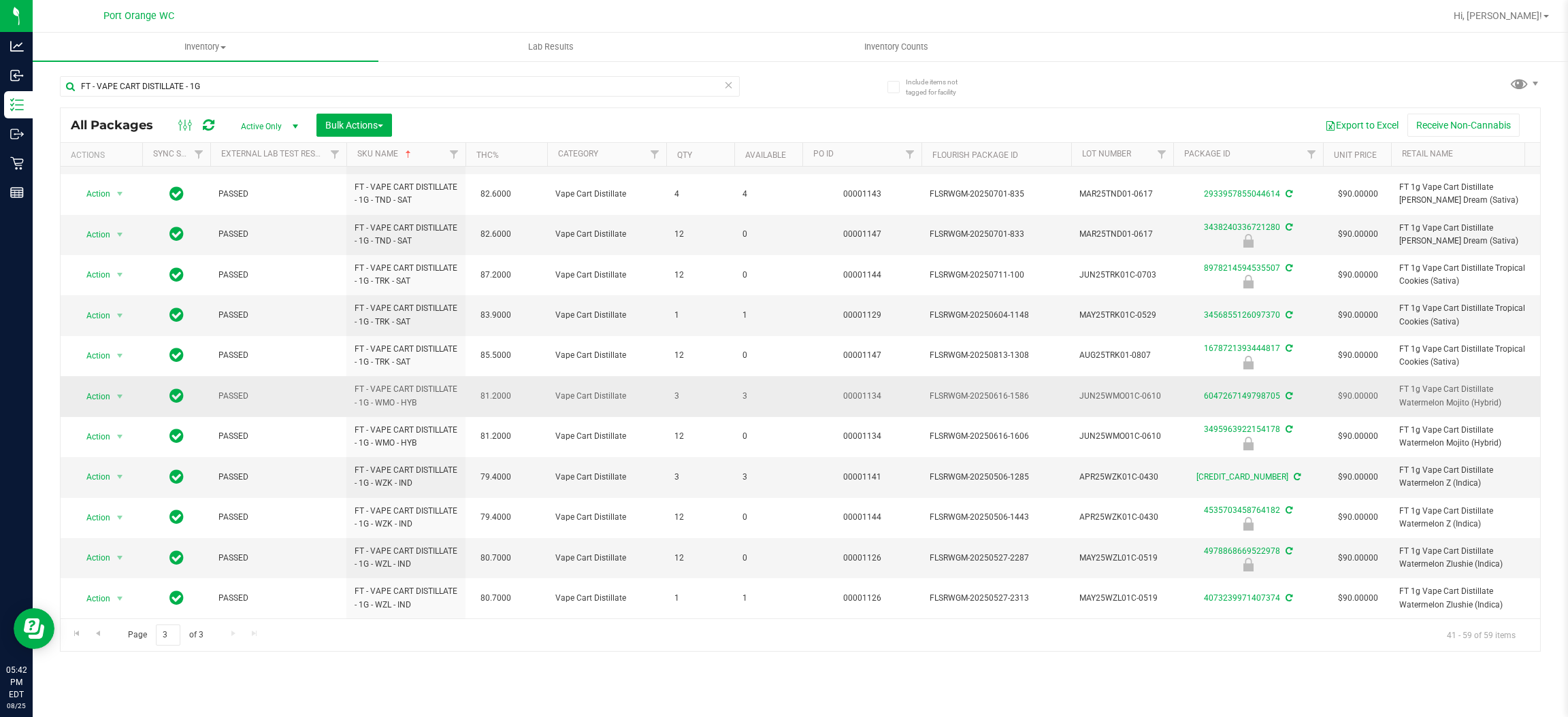
scroll to position [332, 0]
click at [346, 88] on input "FT - VAPE CART DISTILLATE - 1G" at bounding box center [400, 86] width 680 height 21
paste input "PEN DISTILLATE - 0.3G"
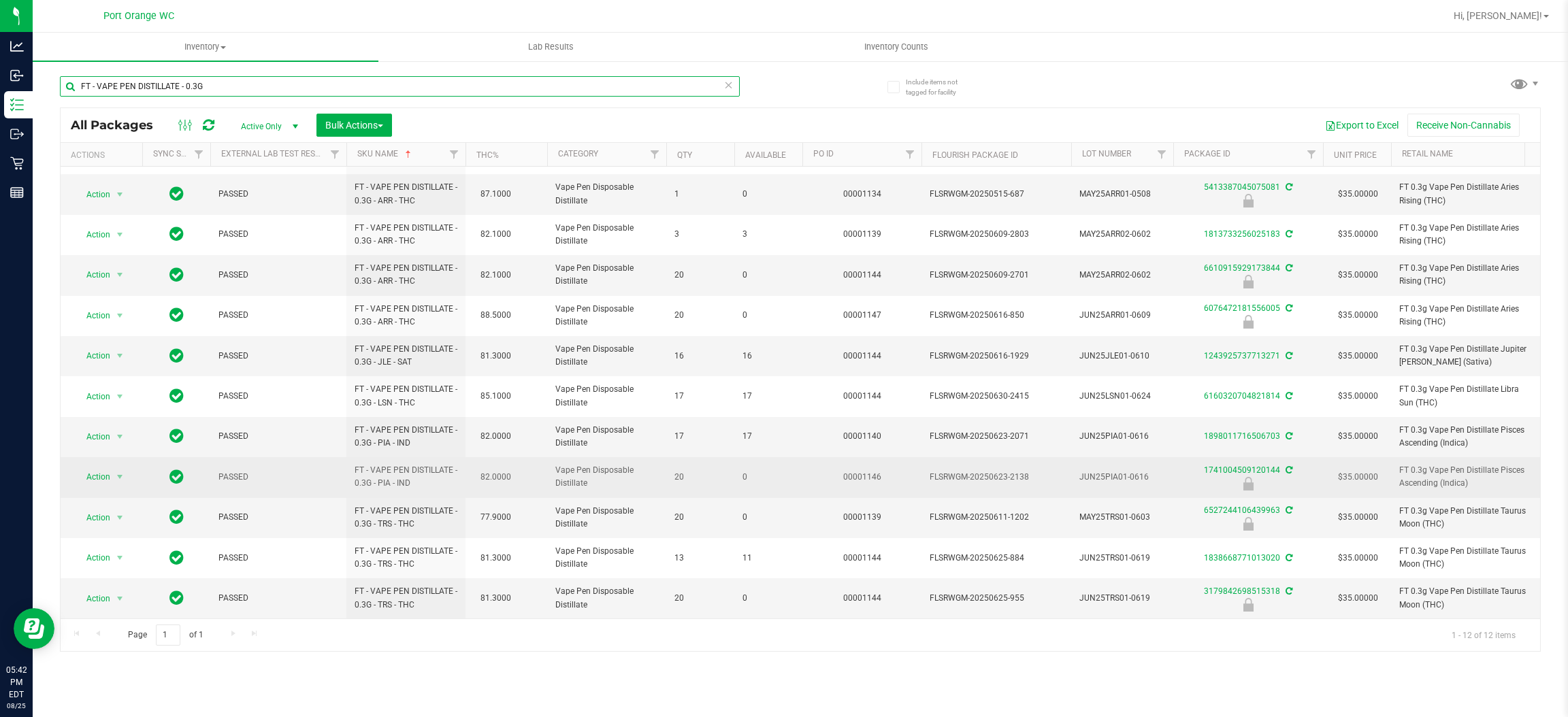
scroll to position [49, 0]
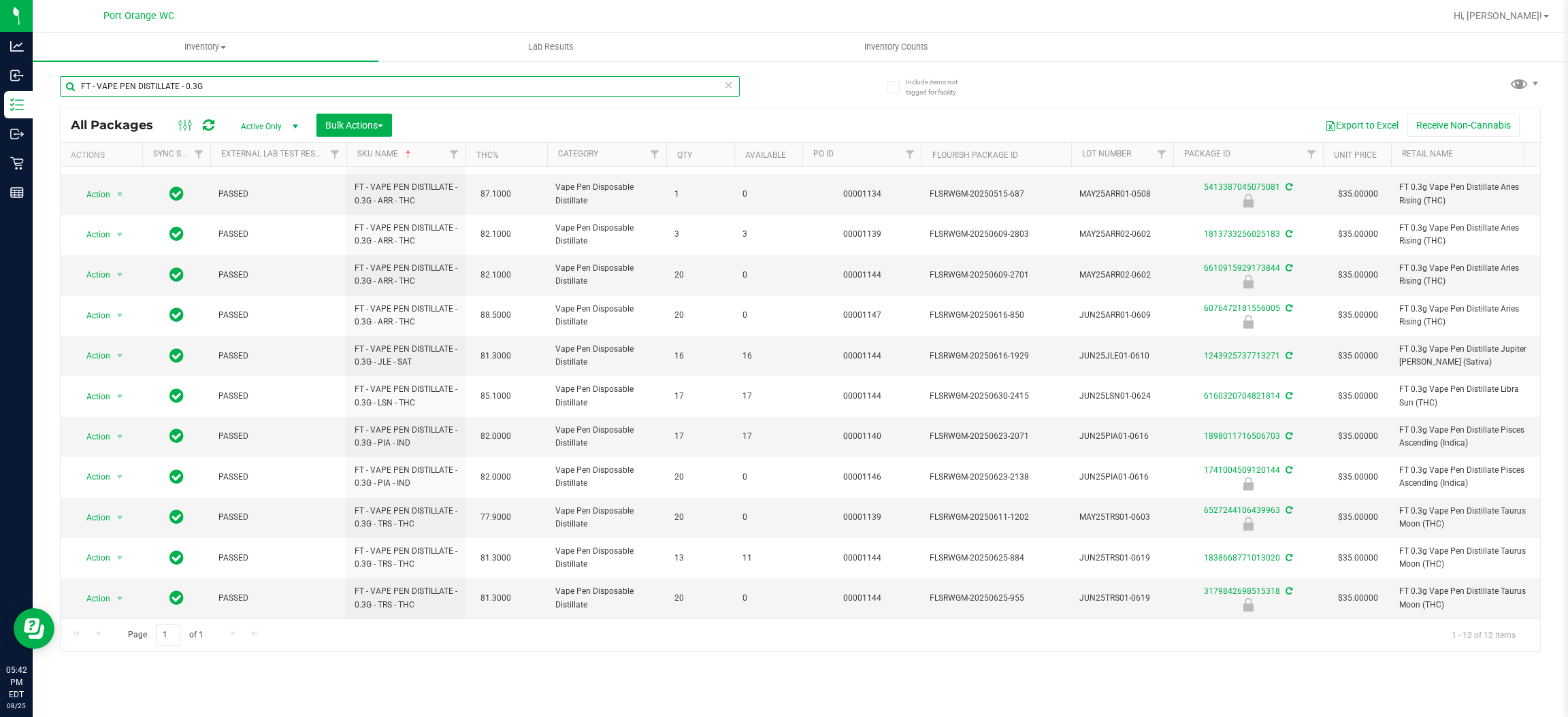
click at [240, 91] on input "FT - VAPE PEN DISTILLATE - 0.3G" at bounding box center [400, 86] width 680 height 21
click at [240, 90] on input "FT - VAPE PEN DISTILLATE - 0.3G" at bounding box center [400, 86] width 680 height 21
paste input "X - BALM - 300MG - 1CBD-1THC"
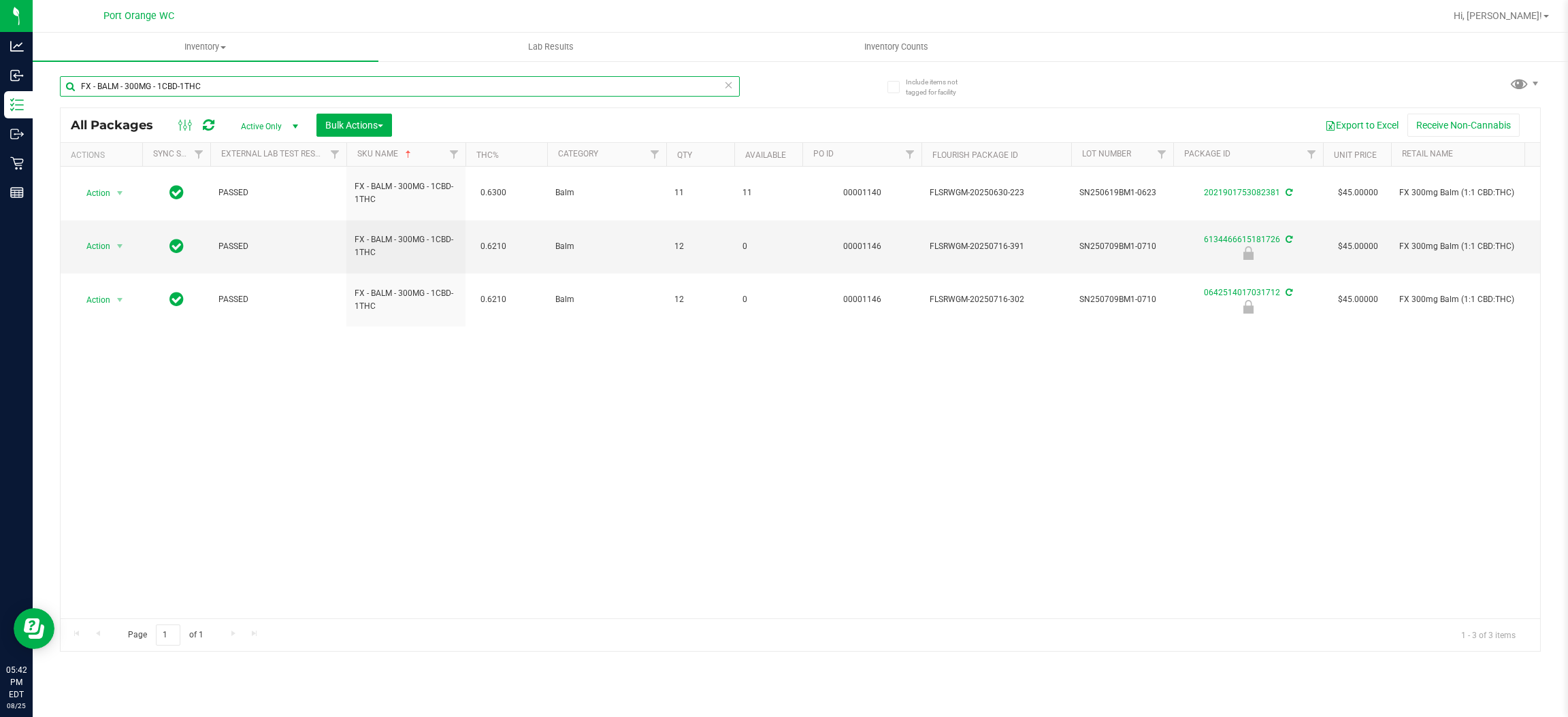
type input "FX - BALM - 300MG - 1CBD-1THC"
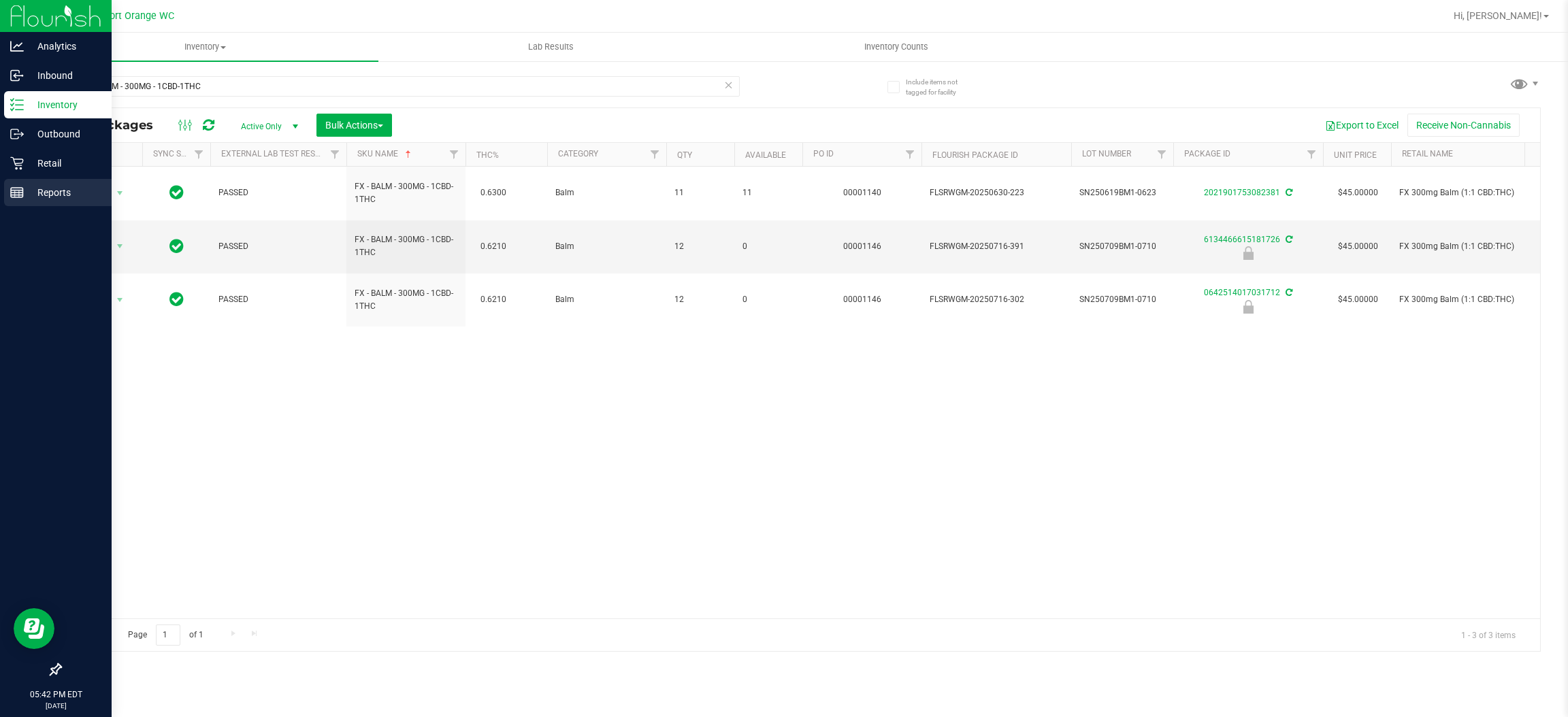
click at [62, 181] on div "Reports" at bounding box center [58, 192] width 108 height 27
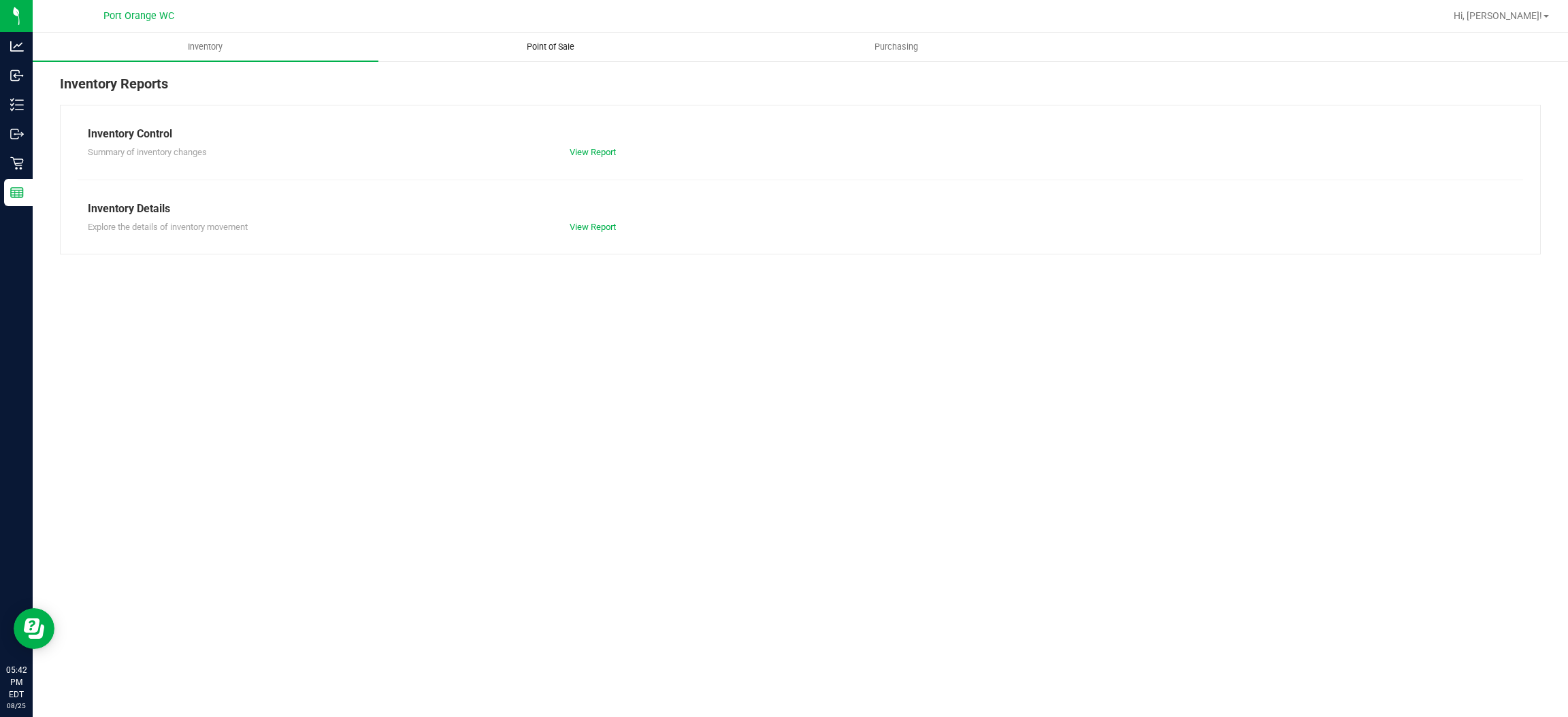
click at [583, 52] on span "Point of Sale" at bounding box center [551, 47] width 84 height 13
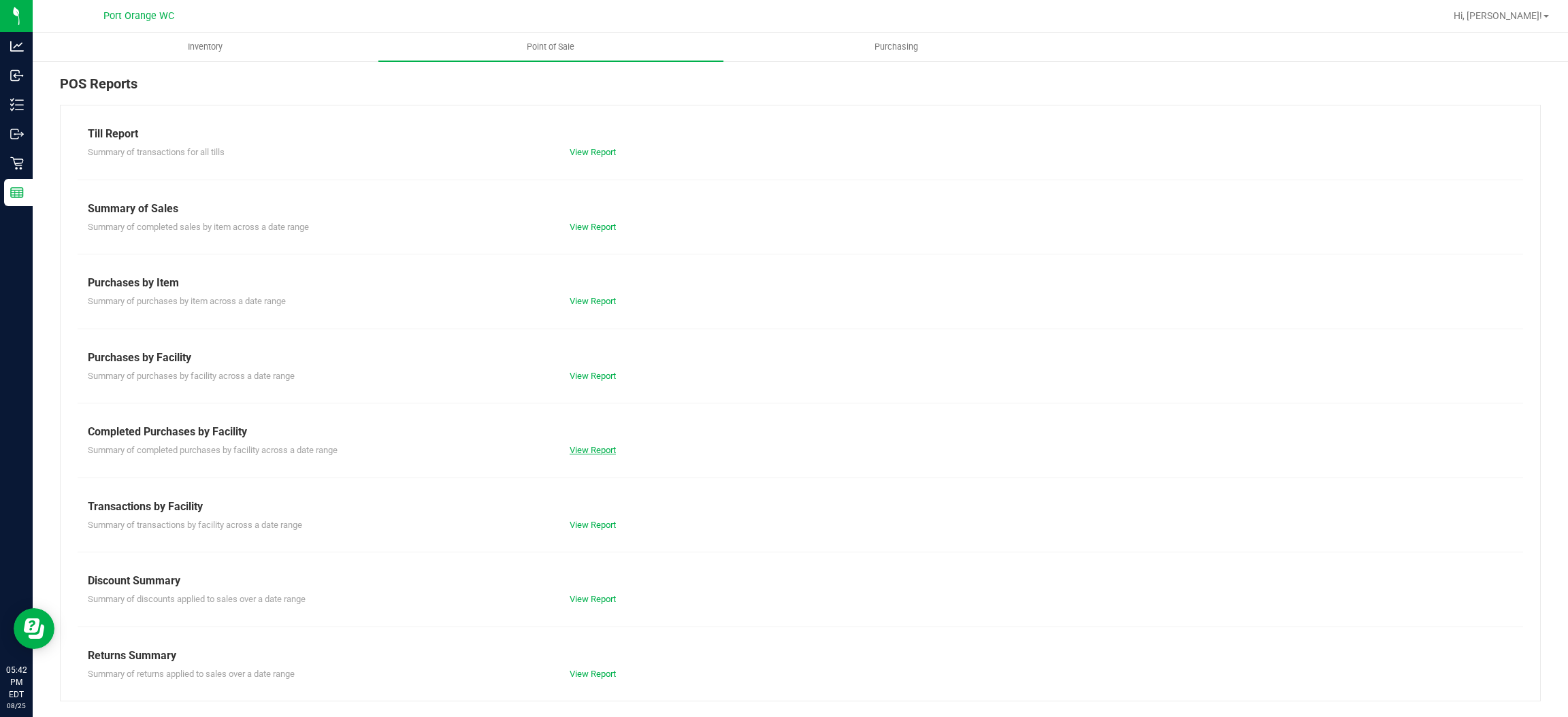
drag, startPoint x: 618, startPoint y: 449, endPoint x: 602, endPoint y: 449, distance: 16.0
click at [616, 450] on div "View Report" at bounding box center [680, 450] width 241 height 13
click at [601, 447] on link "View Report" at bounding box center [593, 449] width 47 height 10
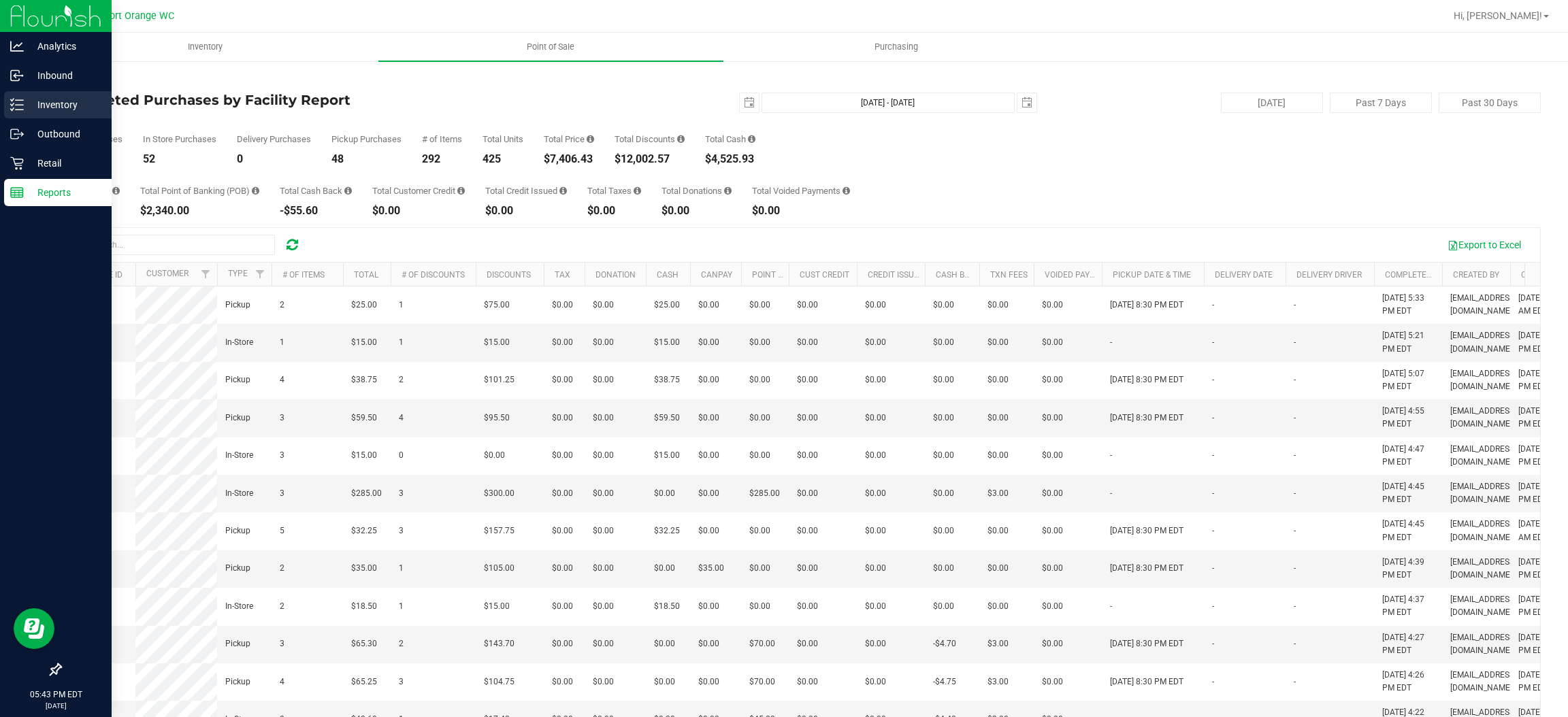
click at [47, 98] on p "Inventory" at bounding box center [65, 105] width 82 height 16
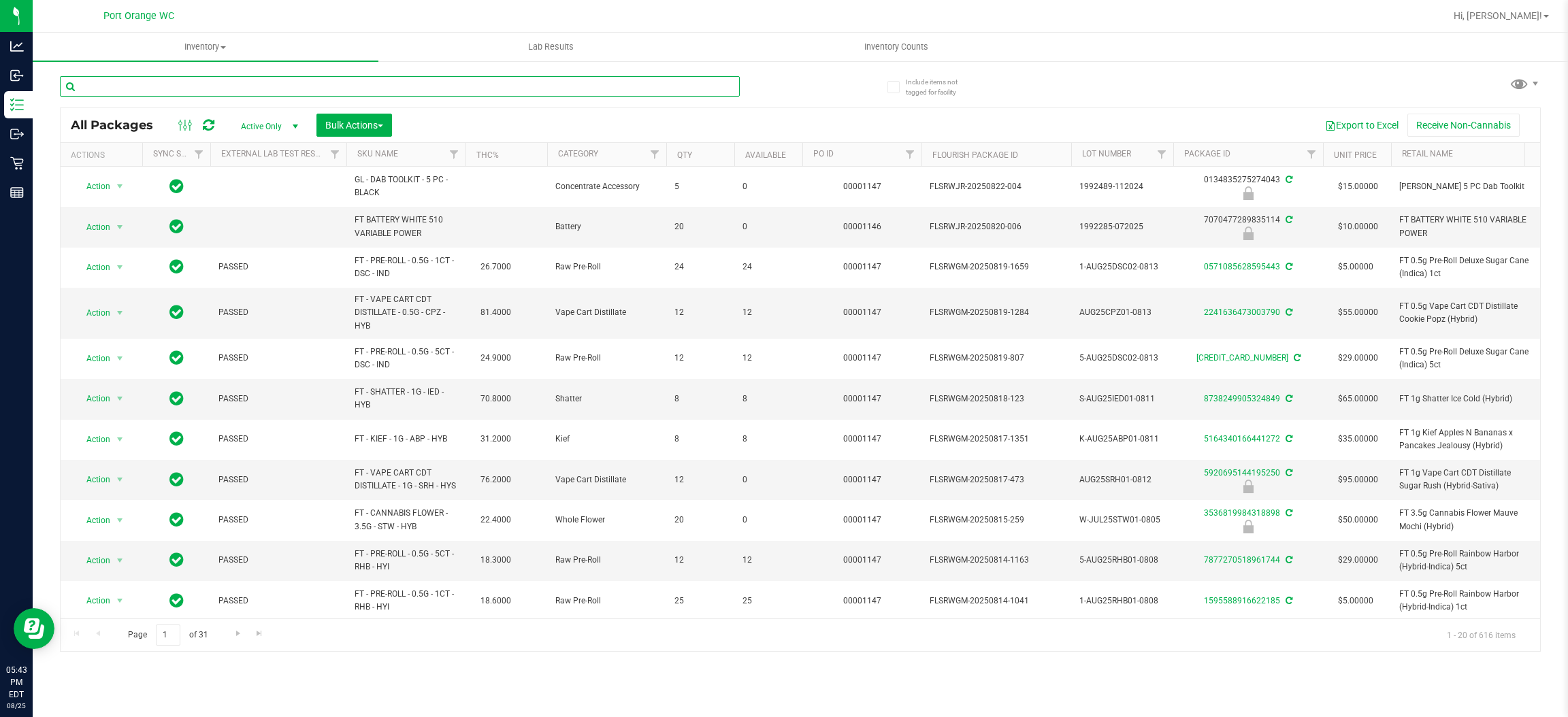
click at [178, 85] on input "text" at bounding box center [400, 86] width 680 height 21
paste input "GL - LIVE ROSIN - 0.5G -"
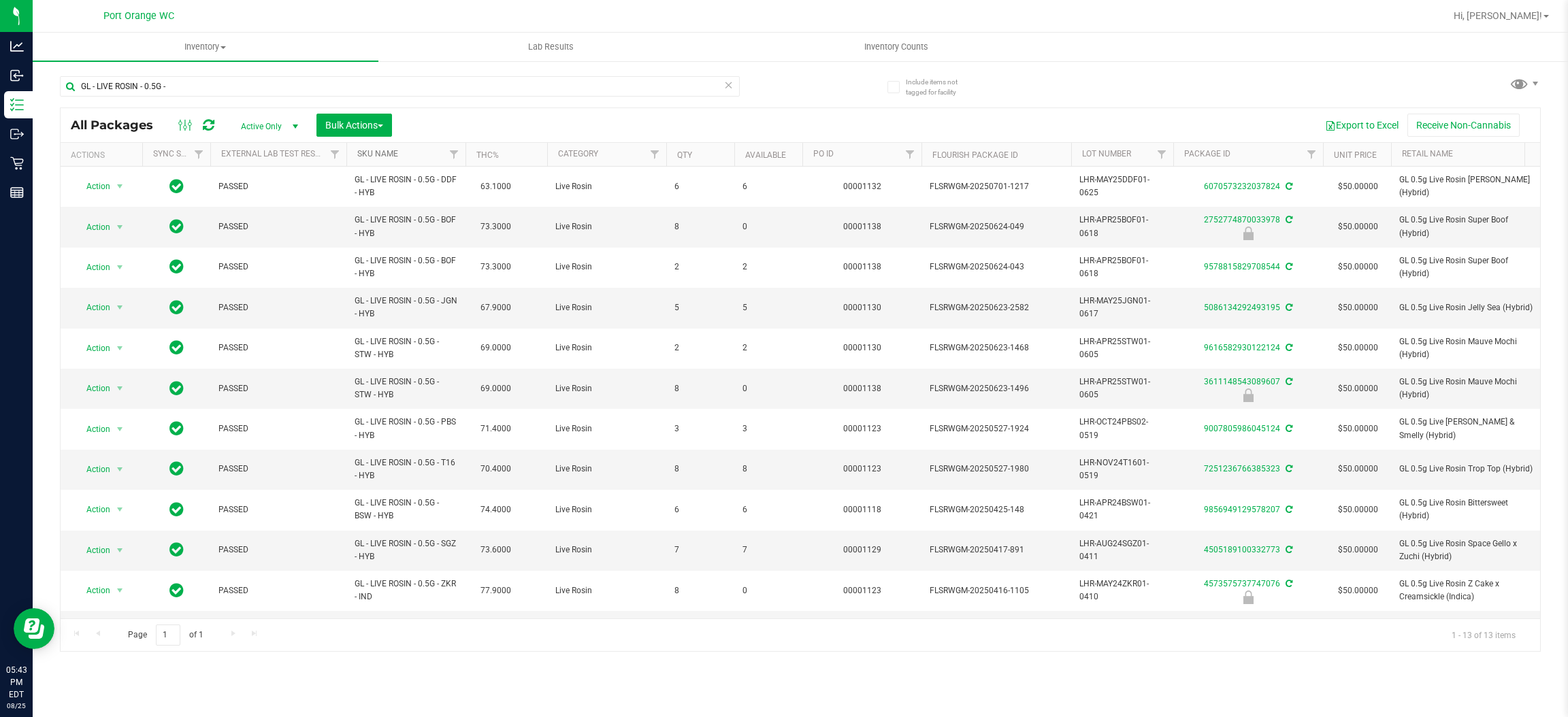
click at [368, 155] on link "SKU Name" at bounding box center [377, 154] width 40 height 10
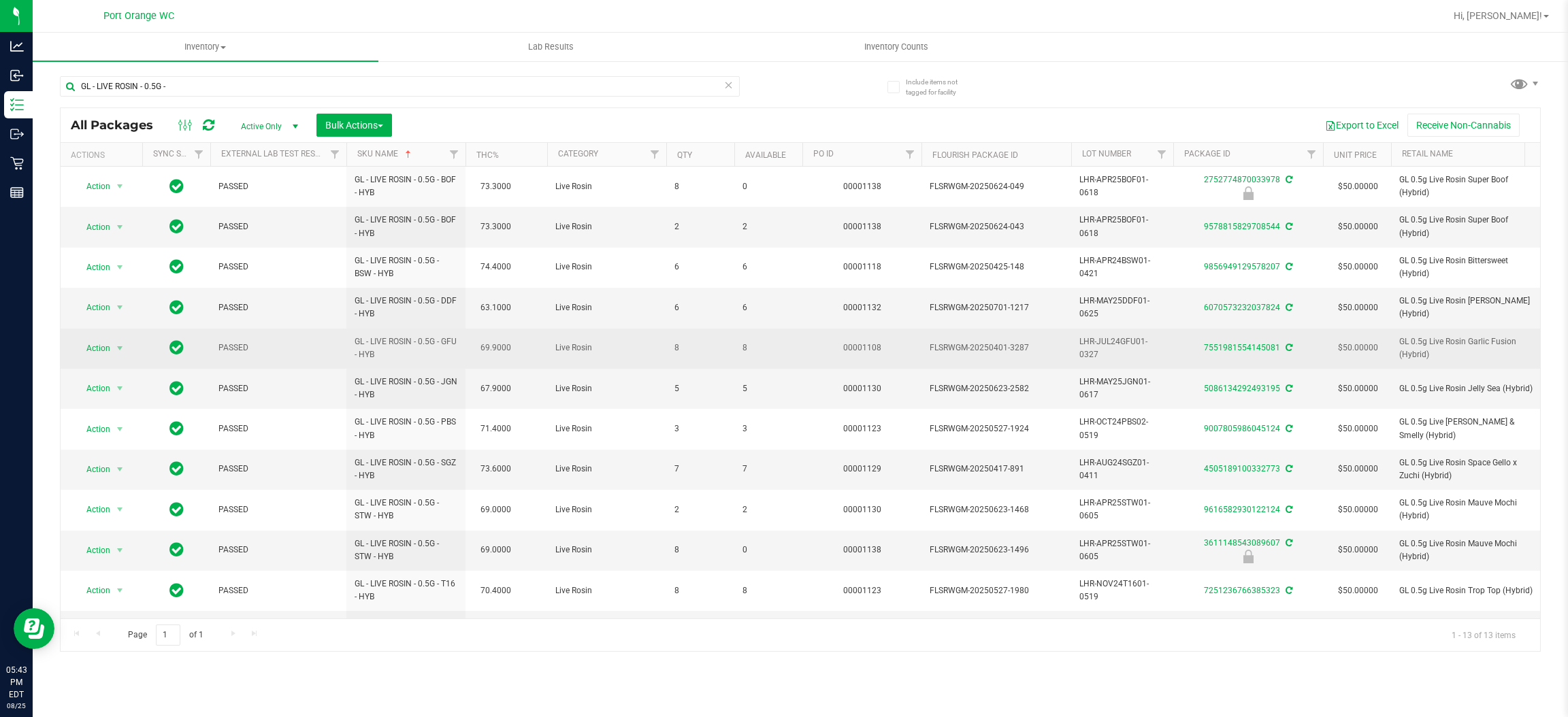
click at [745, 349] on span "8" at bounding box center [768, 348] width 52 height 13
click at [744, 347] on span "8" at bounding box center [768, 348] width 52 height 13
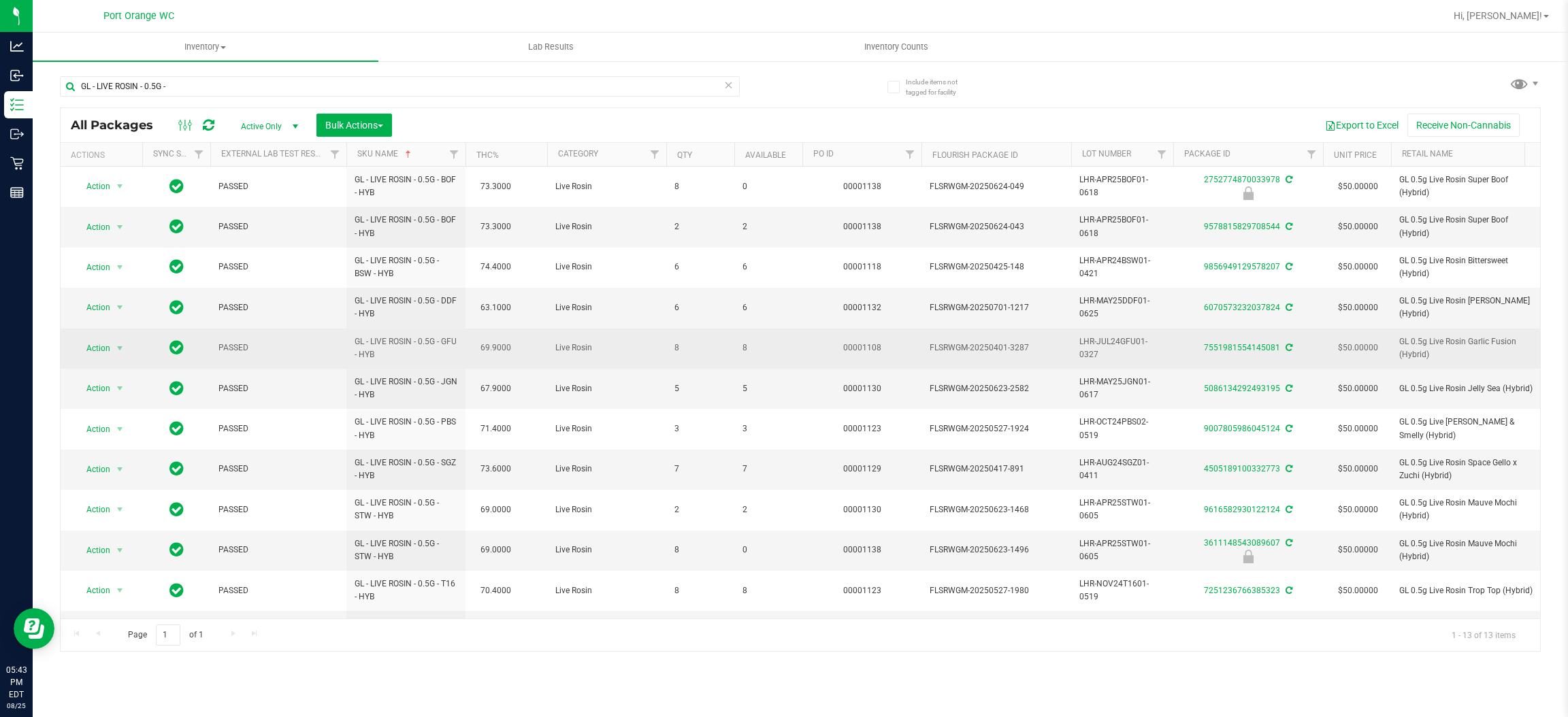
click at [744, 347] on span "8" at bounding box center [768, 348] width 52 height 13
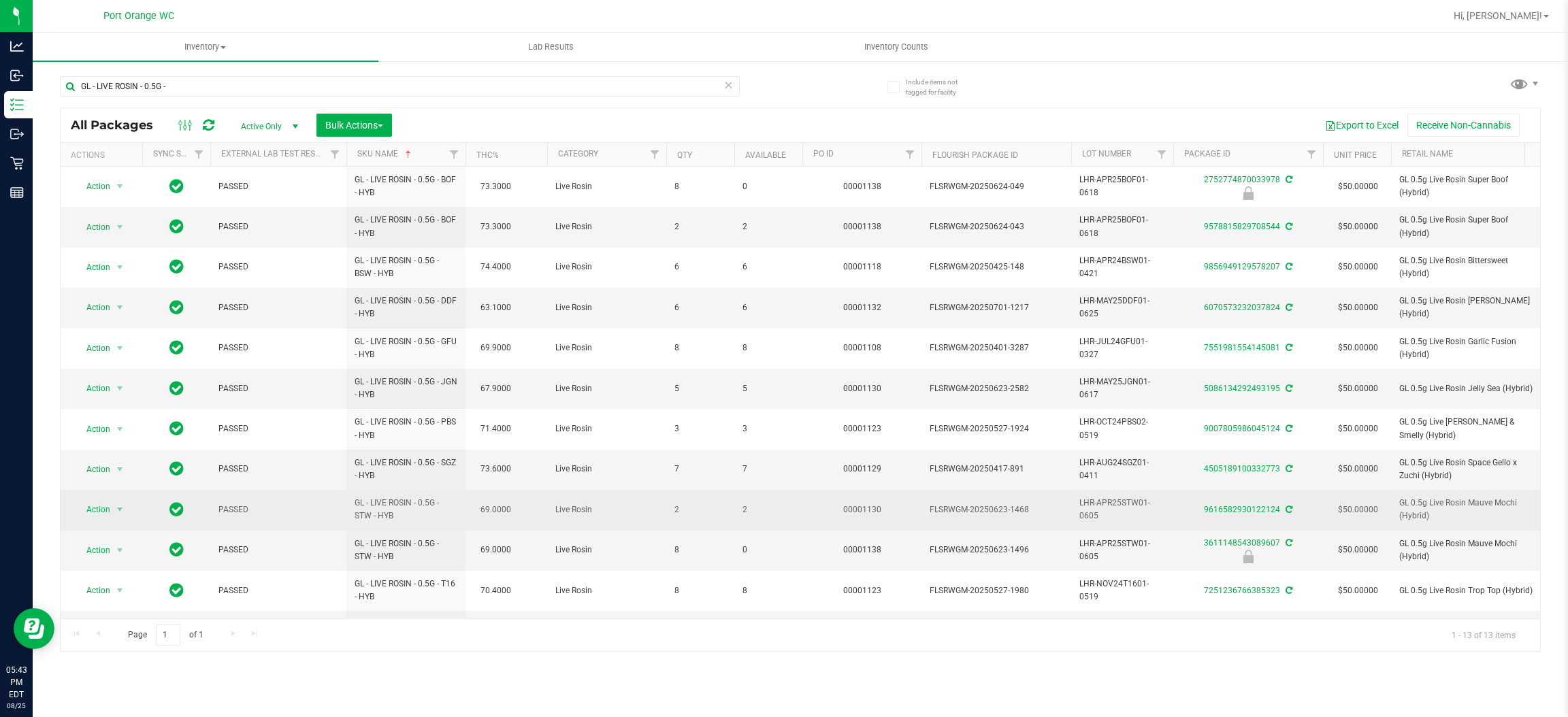
scroll to position [88, 0]
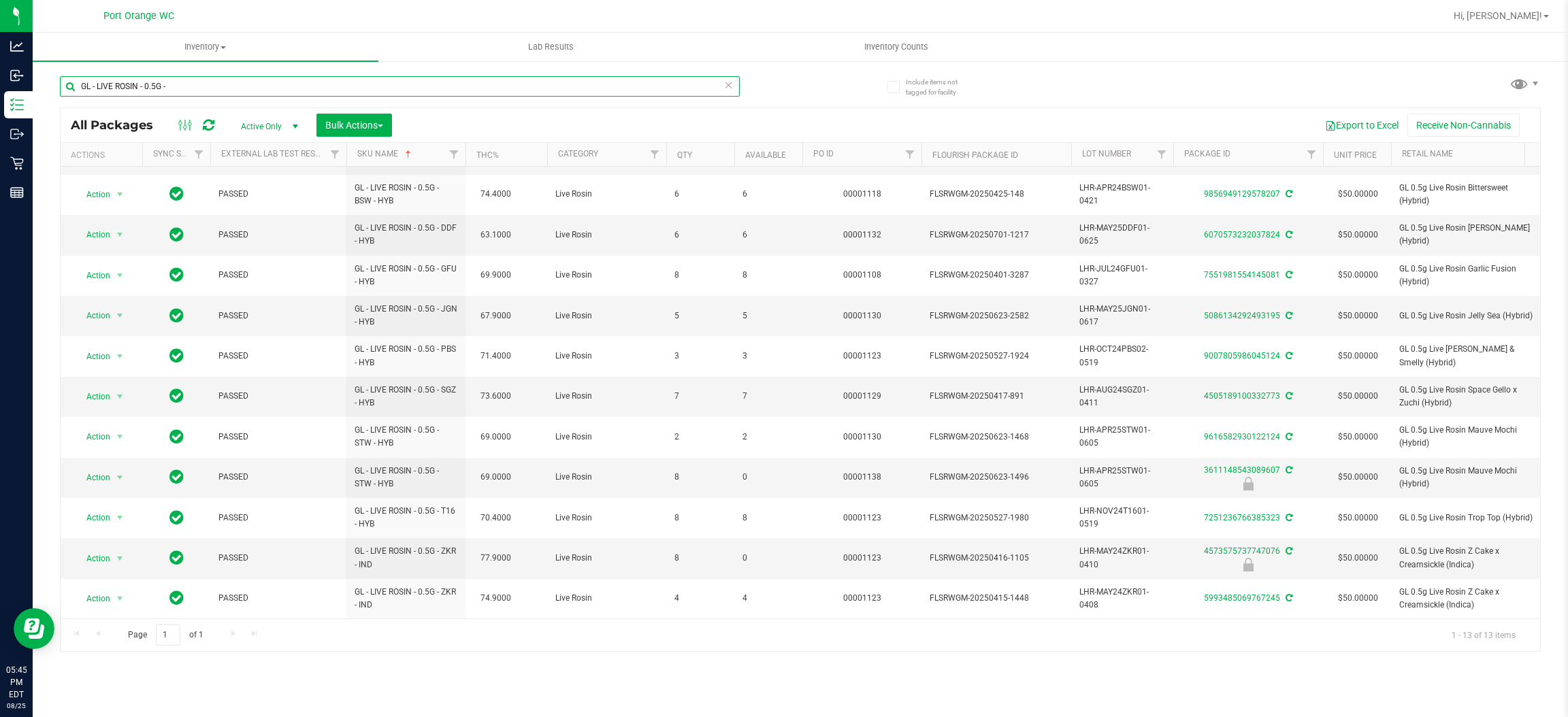
click at [248, 80] on input "GL - LIVE ROSIN - 0.5G -" at bounding box center [400, 86] width 680 height 21
click at [248, 81] on input "GL - LIVE ROSIN - 0.5G -" at bounding box center [400, 86] width 680 height 21
paste input "1"
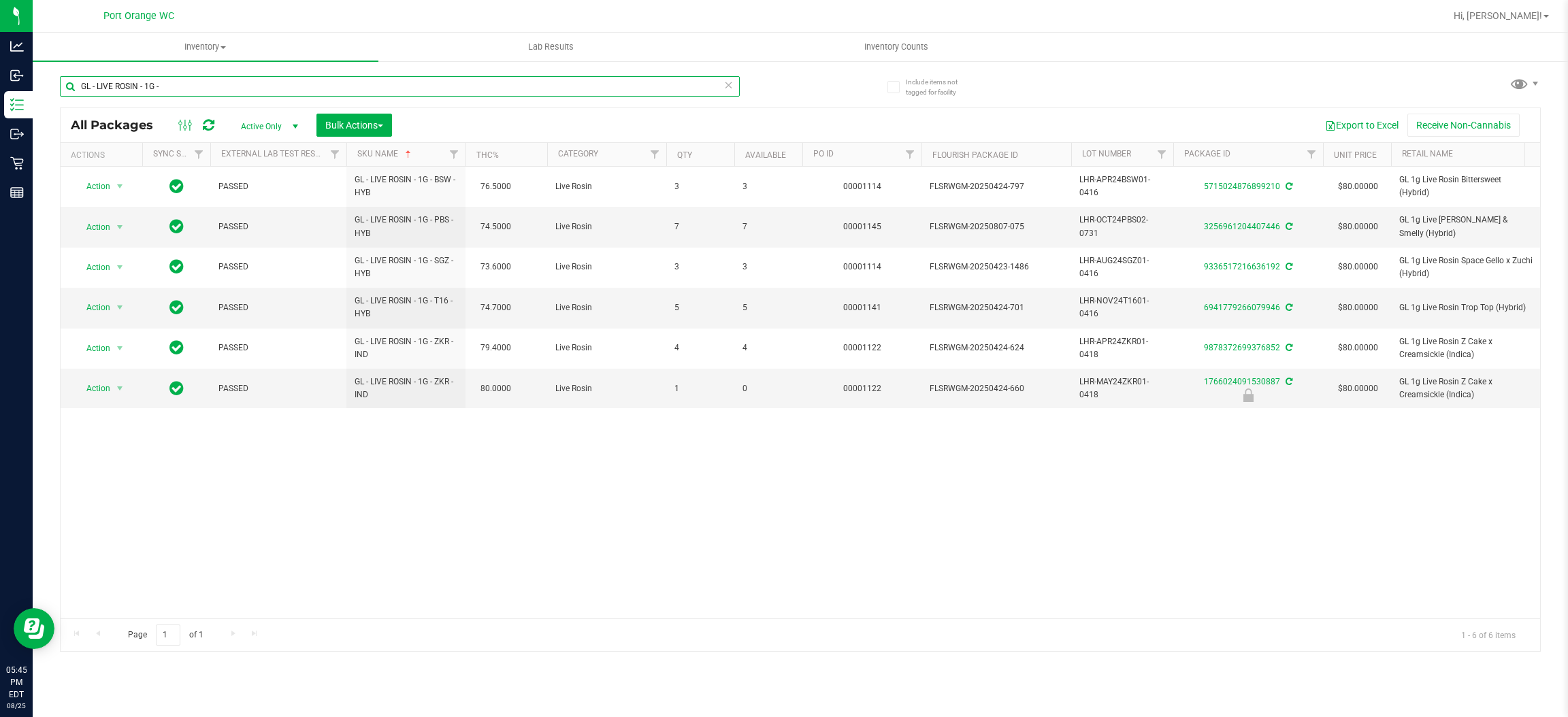
click at [279, 88] on input "GL - LIVE ROSIN - 1G -" at bounding box center [400, 86] width 680 height 21
paste input "VAPE CART LIVE ROSIN - 0.5G"
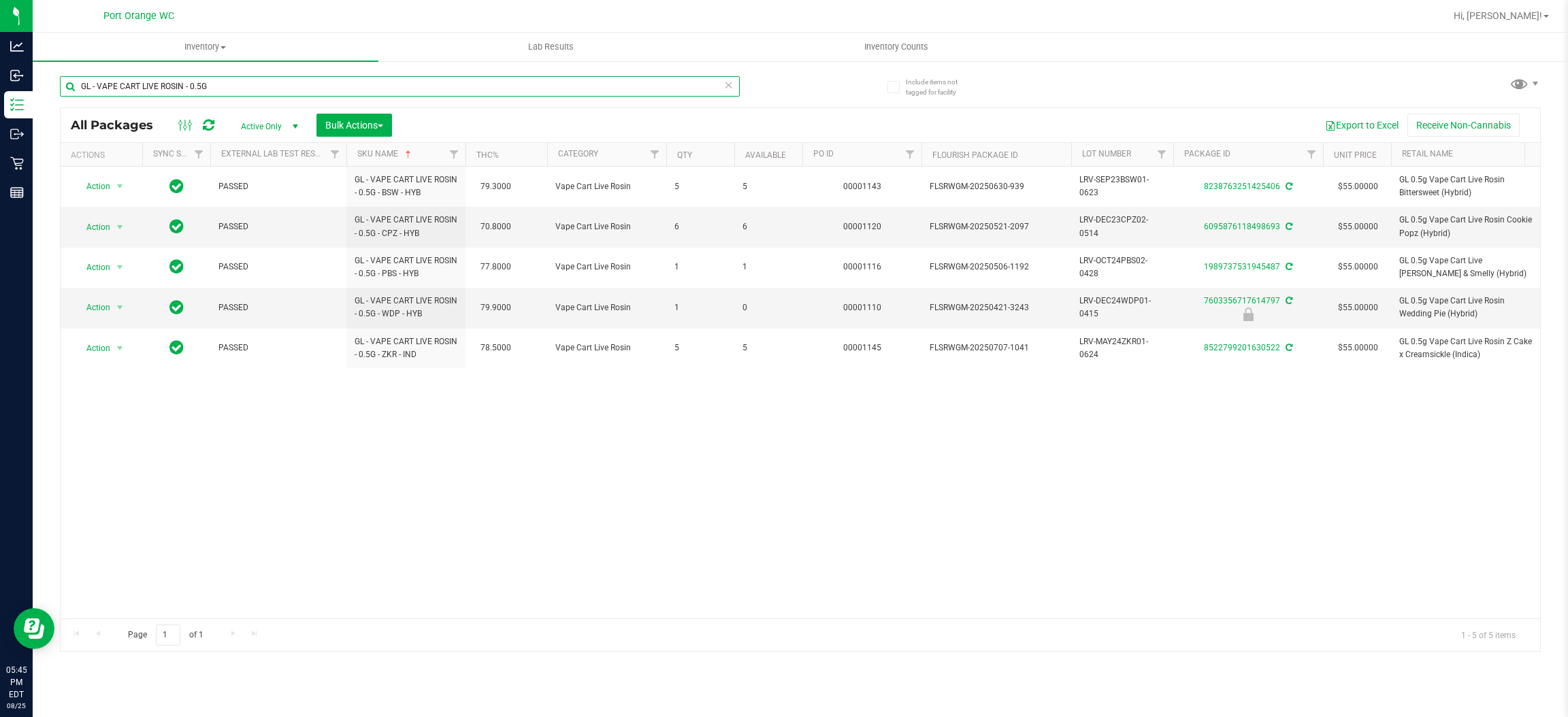
click at [257, 91] on input "GL - VAPE CART LIVE ROSIN - 0.5G" at bounding box center [400, 86] width 680 height 21
click at [257, 90] on input "GL - VAPE CART LIVE ROSIN - 0.5G" at bounding box center [400, 86] width 680 height 21
paste input "HT - BAR - 100MG - THC - DARK CHOCOLATE"
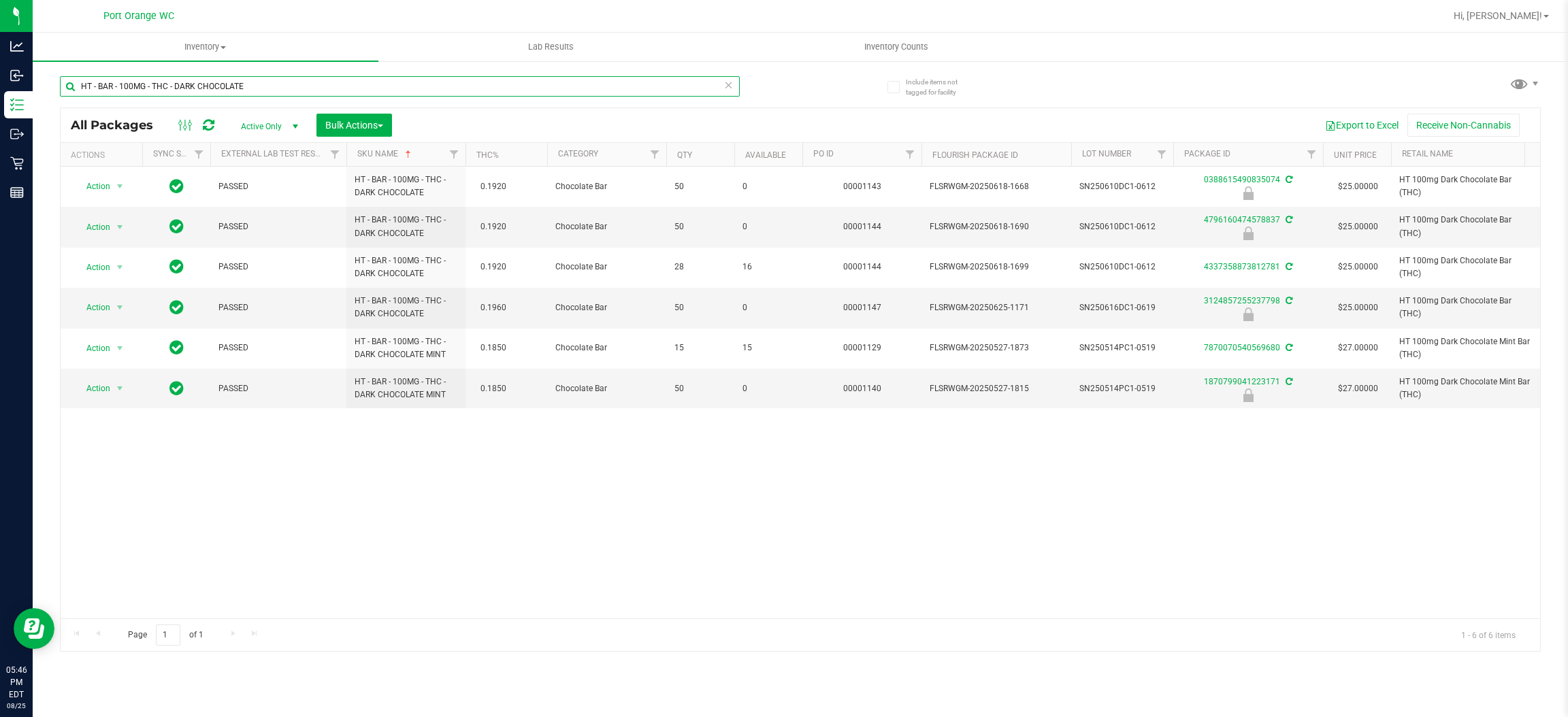
click at [256, 93] on input "HT - BAR - 100MG - THC - DARK CHOCOLATE" at bounding box center [400, 86] width 680 height 21
paste input "MIL"
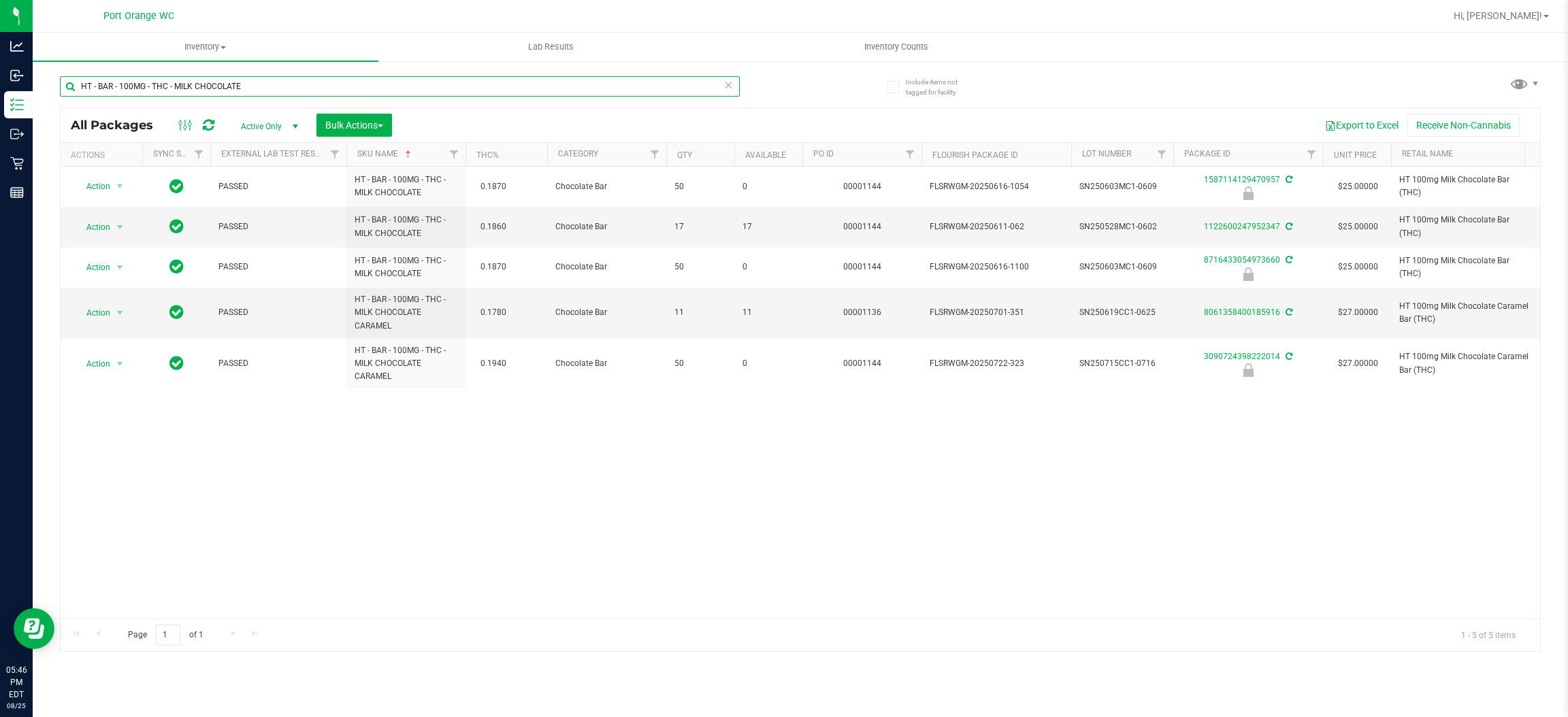
click at [279, 81] on input "HT - BAR - 100MG - THC - MILK CHOCOLATE" at bounding box center [400, 86] width 680 height 21
paste input "LIVE ROSIN - 200MG - THC - DAR"
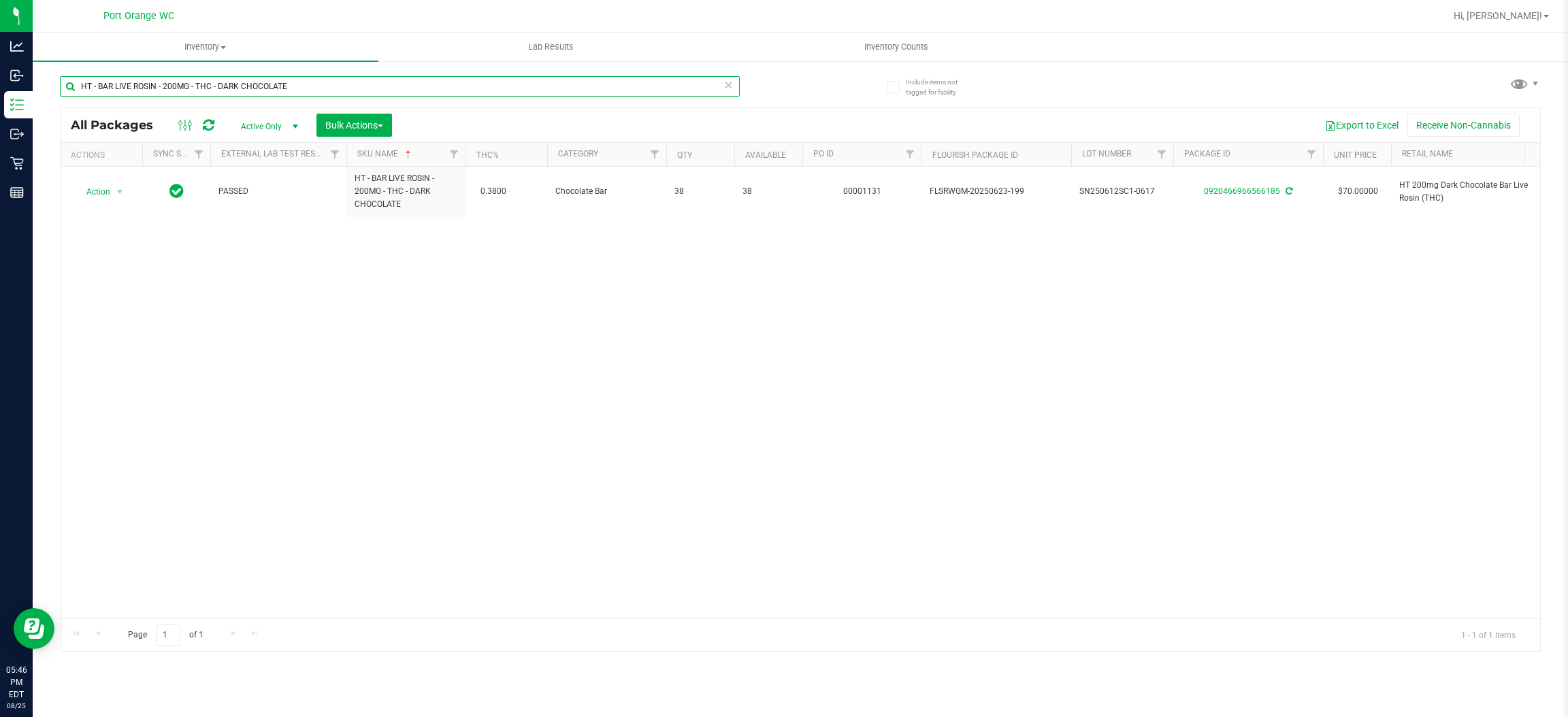
click at [379, 85] on input "HT - BAR LIVE ROSIN - 200MG - THC - DARK CHOCOLATE" at bounding box center [400, 86] width 680 height 21
paste input "CHEWS - 5MG - 20CT - THC"
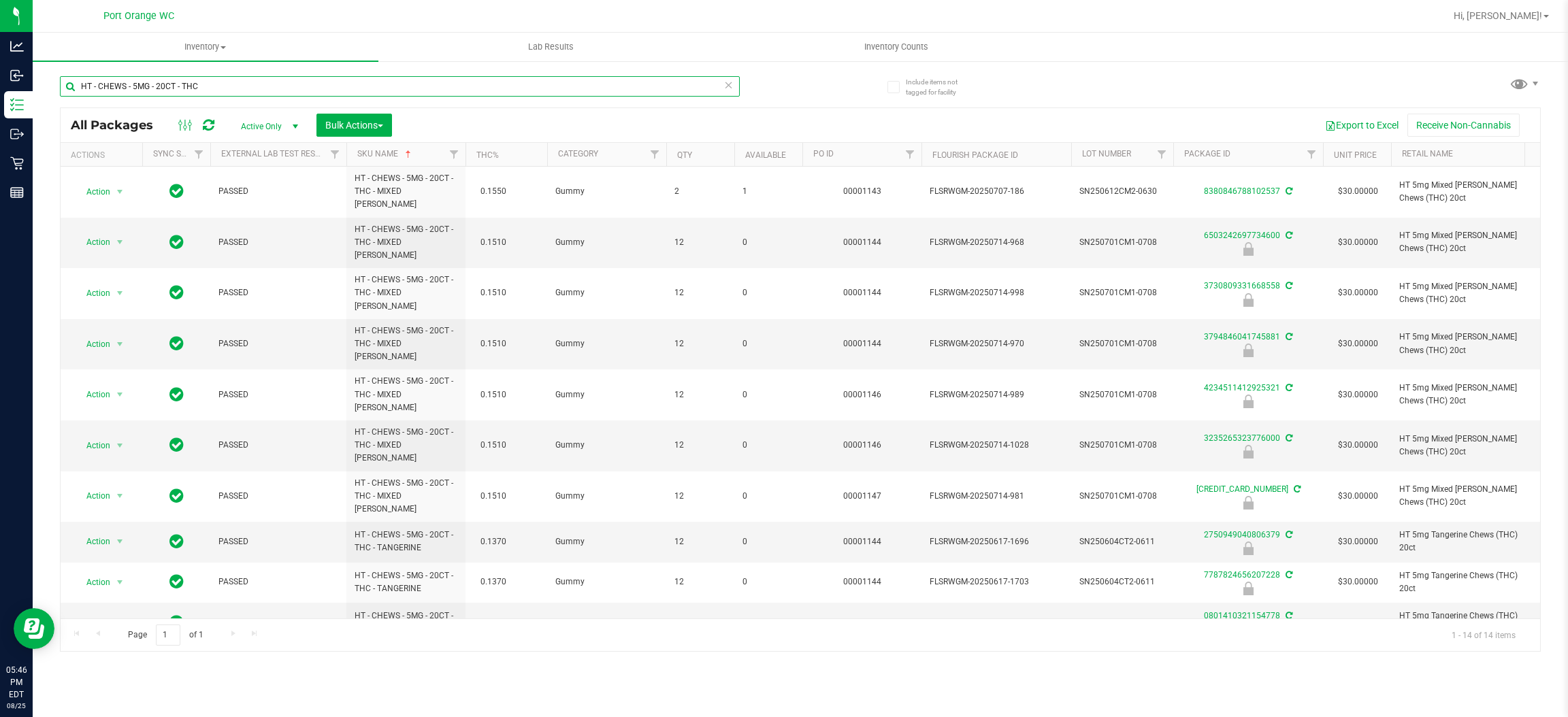
click at [304, 93] on input "HT - CHEWS - 5MG - 20CT - THC" at bounding box center [400, 86] width 680 height 21
click at [304, 93] on input "HT - CHEWS - 5MG - 20CT - THC" at bounding box center [400, 86] width 680 height 21
paste input "MINTS - 2.5MG - 40CT"
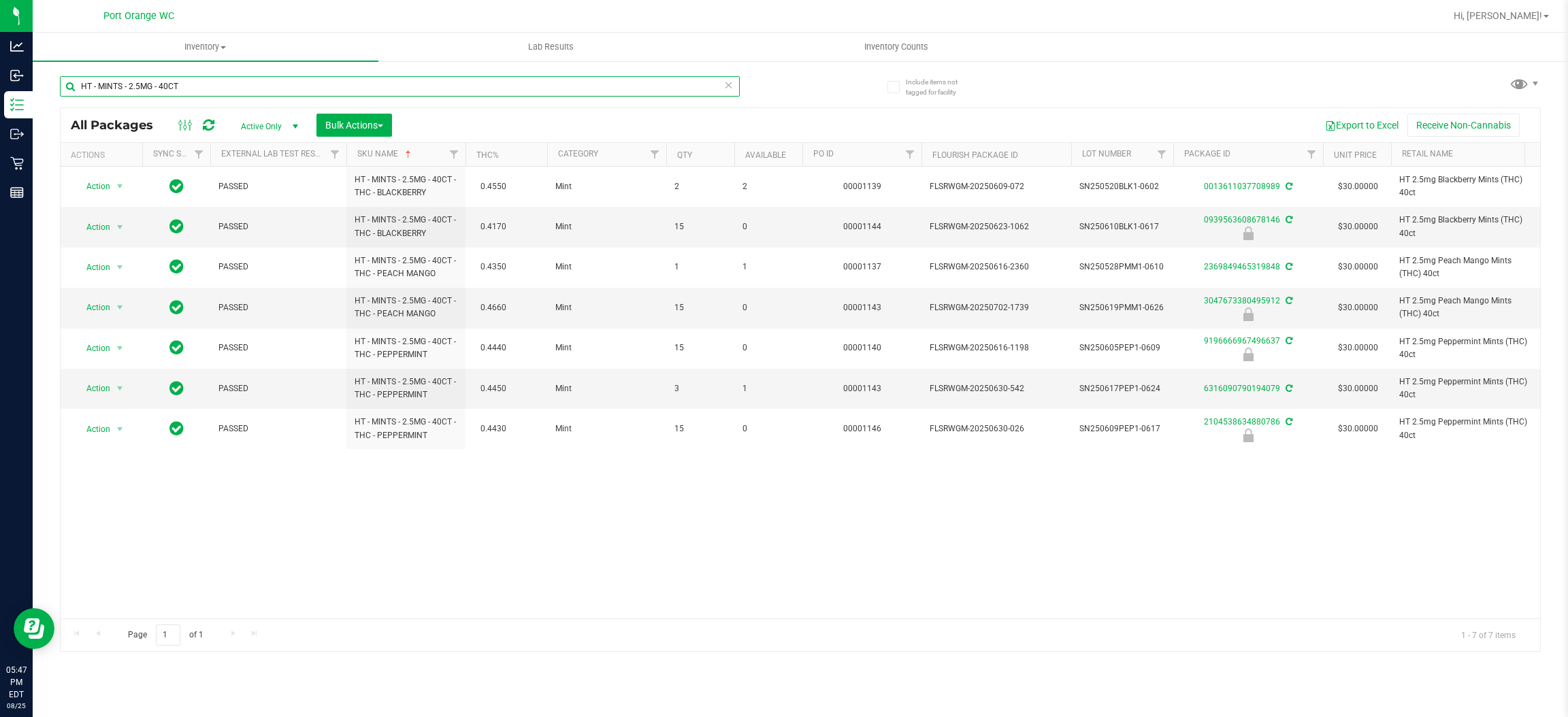
click at [275, 84] on input "HT - MINTS - 2.5MG - 40CT" at bounding box center [400, 86] width 680 height 21
paste input "SW - DISTILLATE APPLICATOR - 1G"
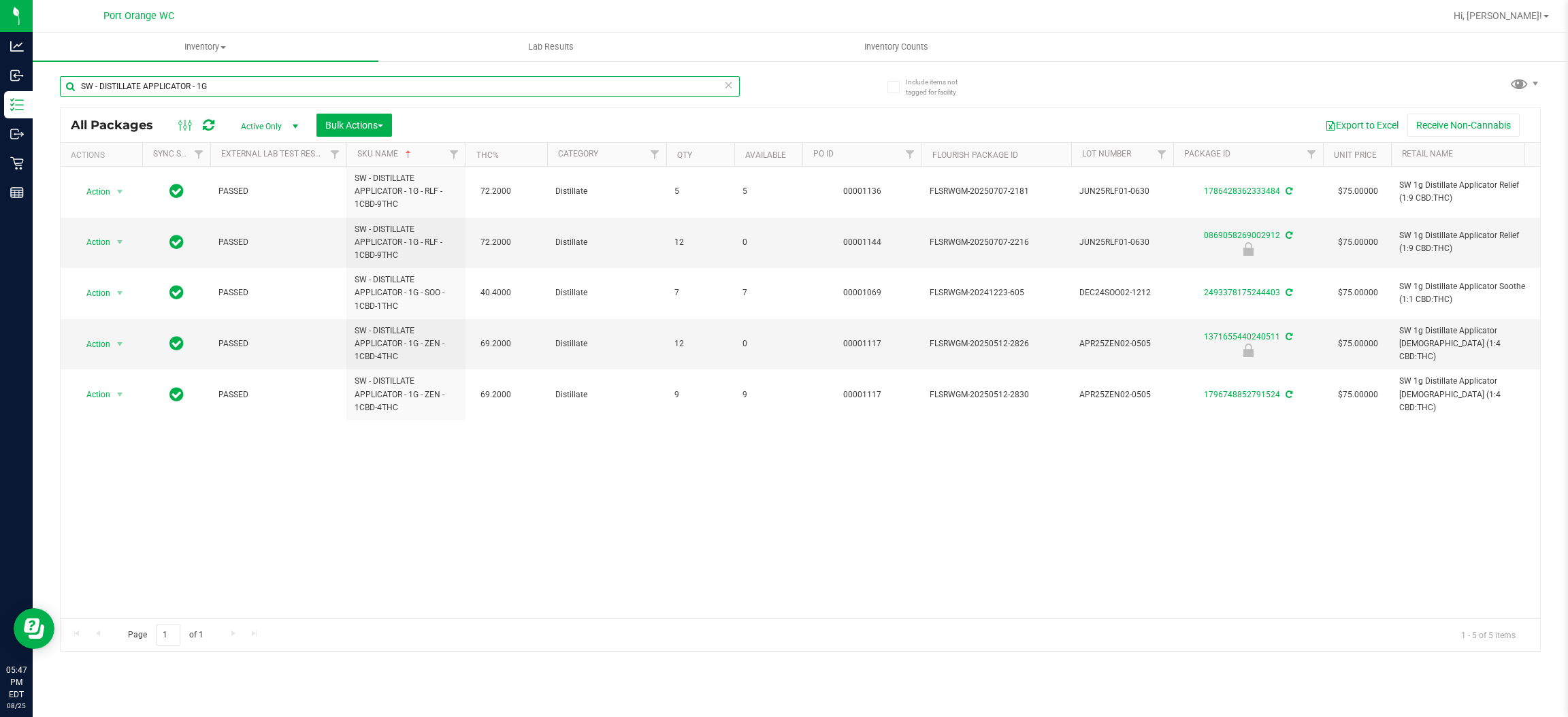
click at [281, 88] on input "SW - DISTILLATE APPLICATOR - 1G" at bounding box center [400, 86] width 680 height 21
paste input "FSO SYRINGE - 1G"
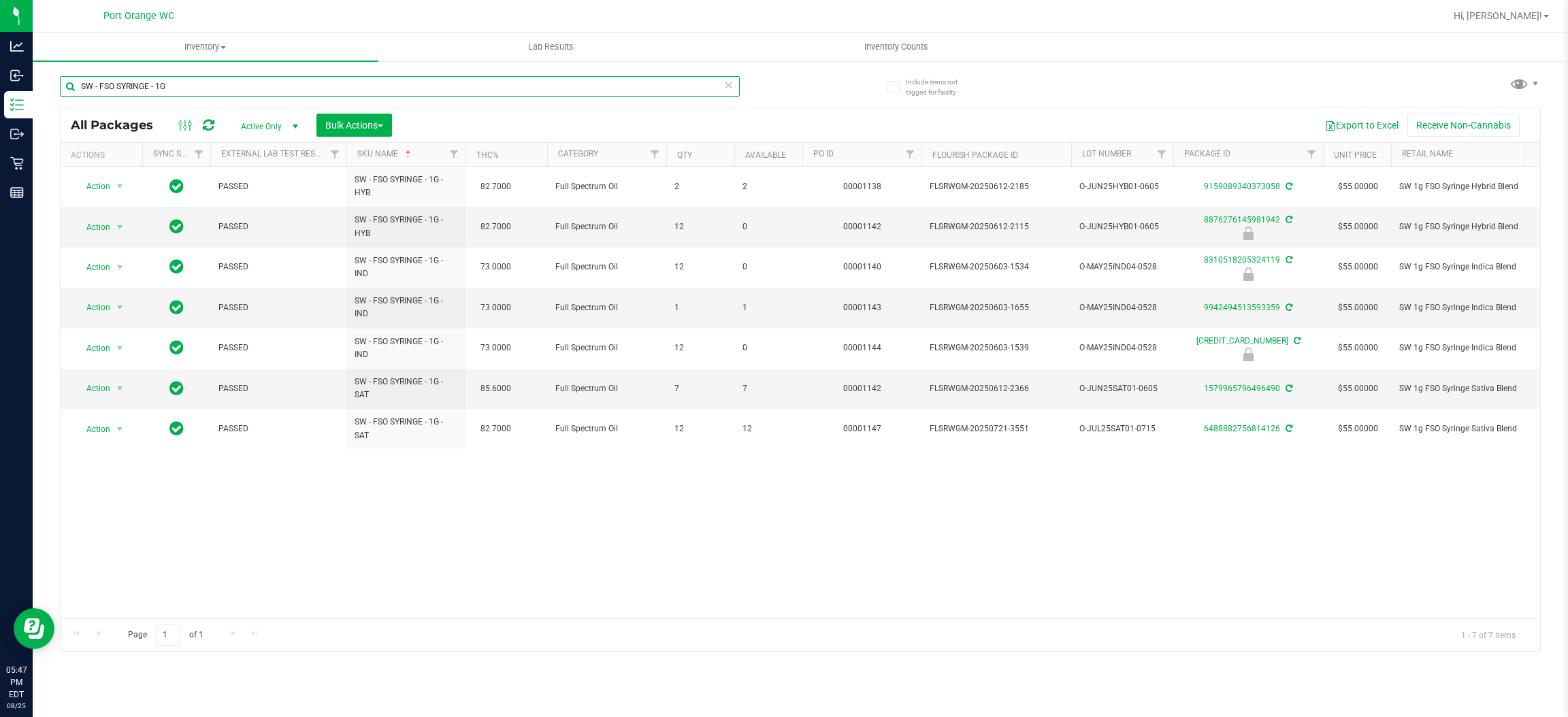
click at [268, 88] on input "SW - FSO SYRINGE - 1G" at bounding box center [400, 86] width 680 height 21
paste input "LOTION - 360MG"
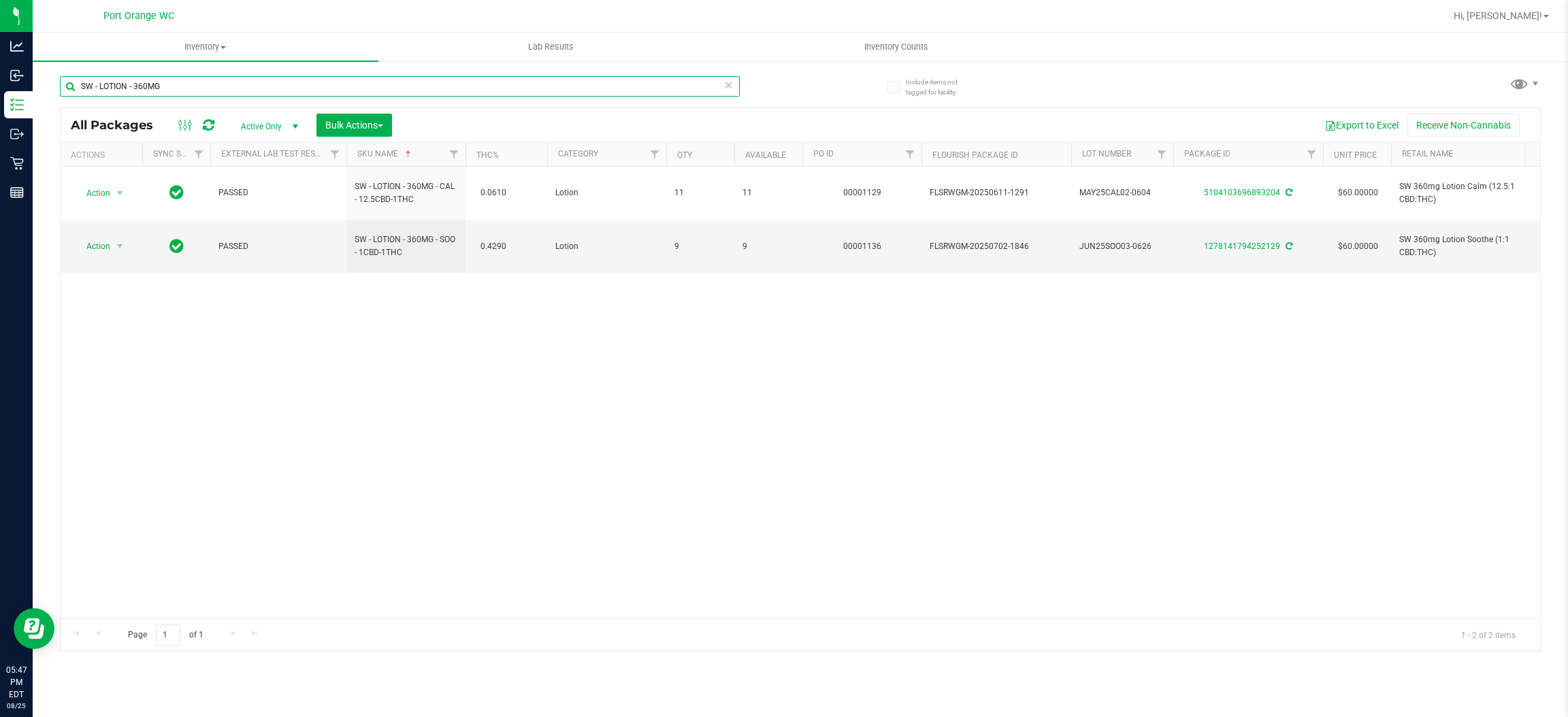
click at [215, 90] on input "SW - LOTION - 360MG" at bounding box center [400, 86] width 680 height 21
paste input "ZENGE - 5MG - 20CT -"
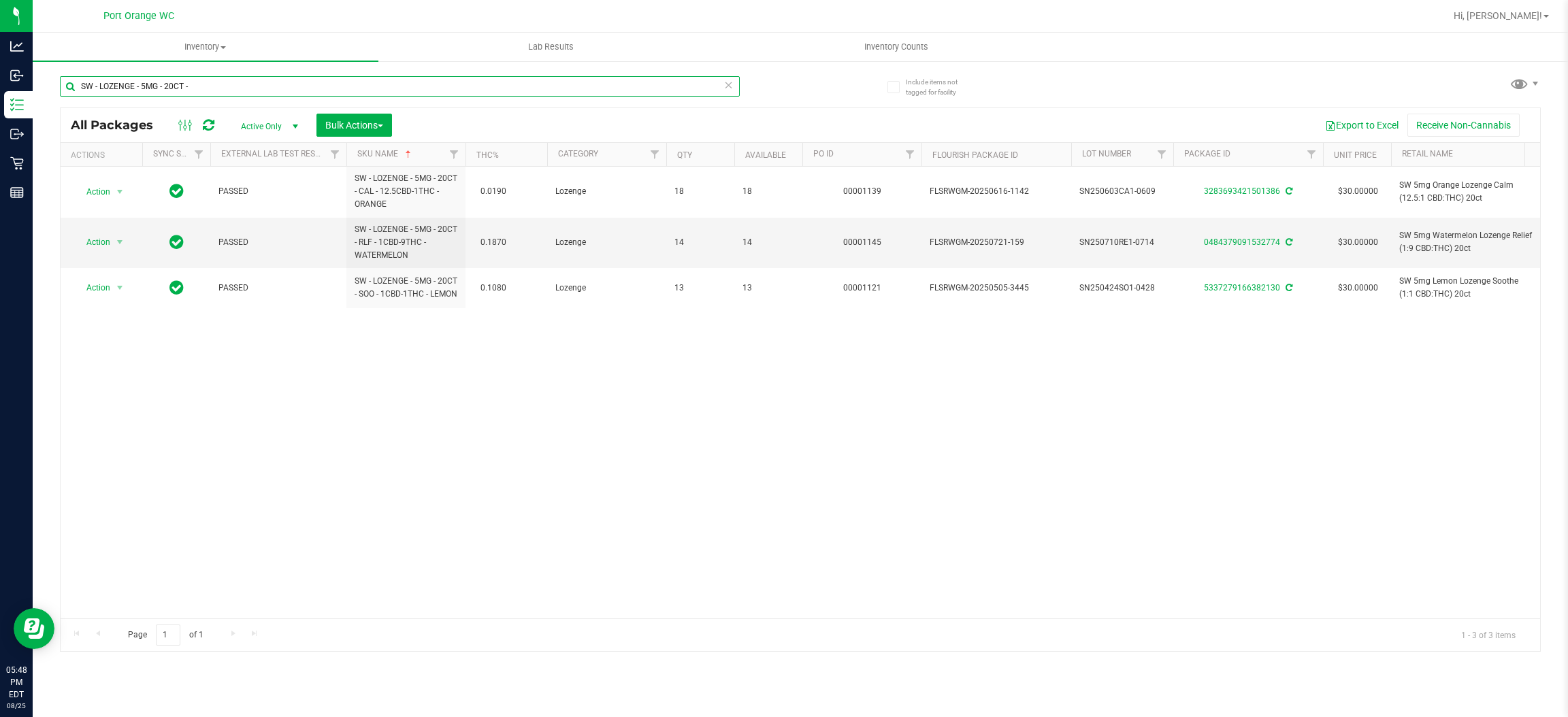
click at [296, 85] on input "SW - LOZENGE - 5MG - 20CT -" at bounding box center [400, 86] width 680 height 21
paste input "PATCH - 20MG"
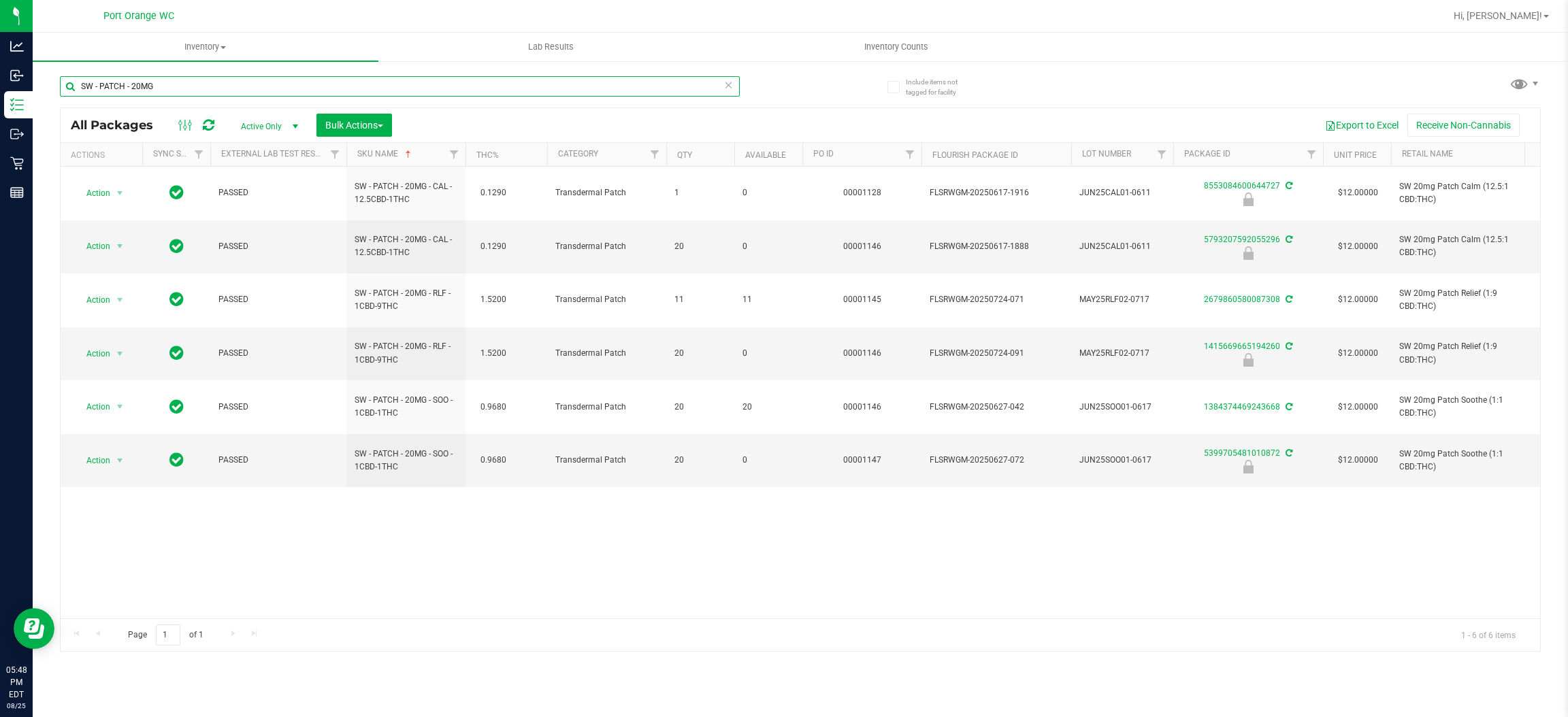
click at [279, 80] on input "SW - PATCH - 20MG" at bounding box center [400, 86] width 680 height 21
paste input "THERAGELS - 10MG - 40CT -"
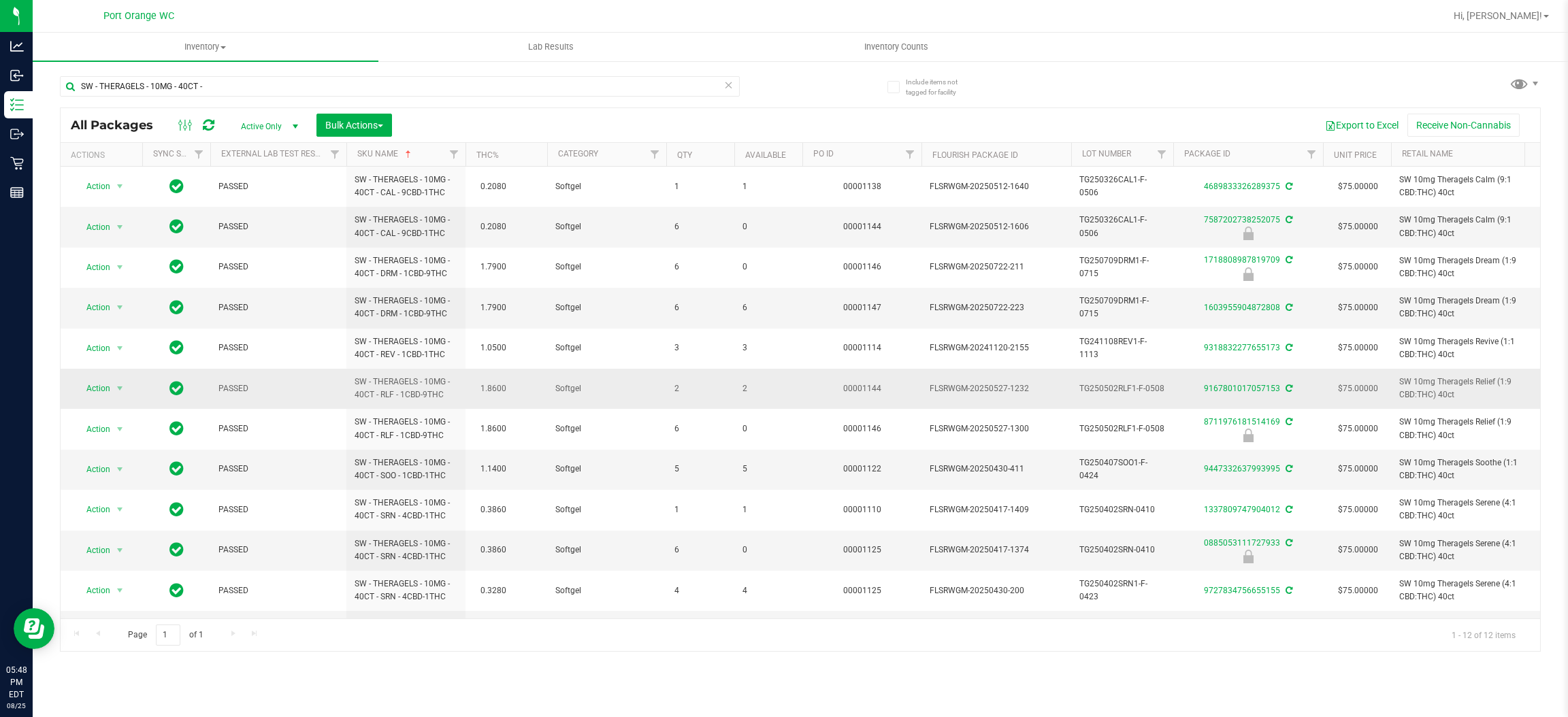
click at [745, 389] on span "2" at bounding box center [768, 389] width 52 height 13
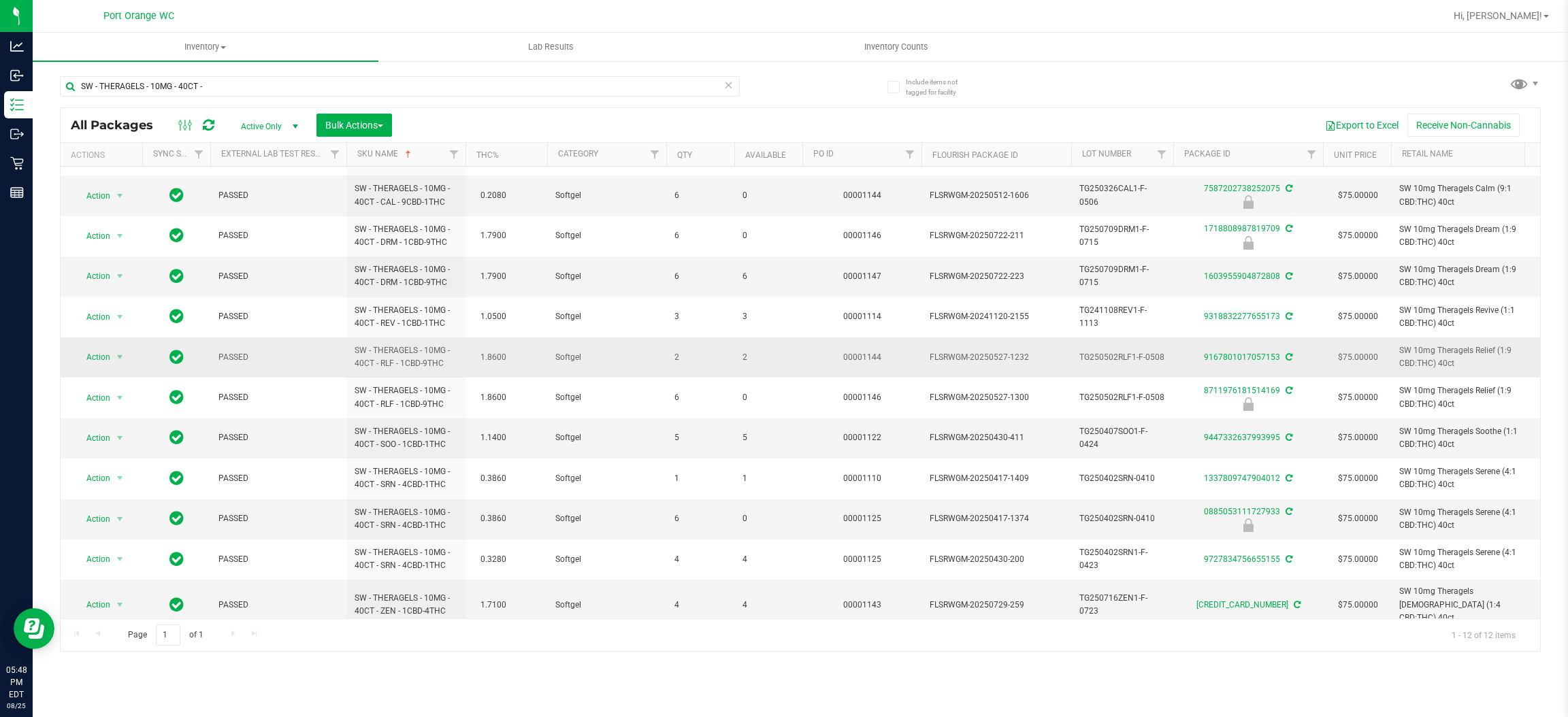
scroll to position [49, 0]
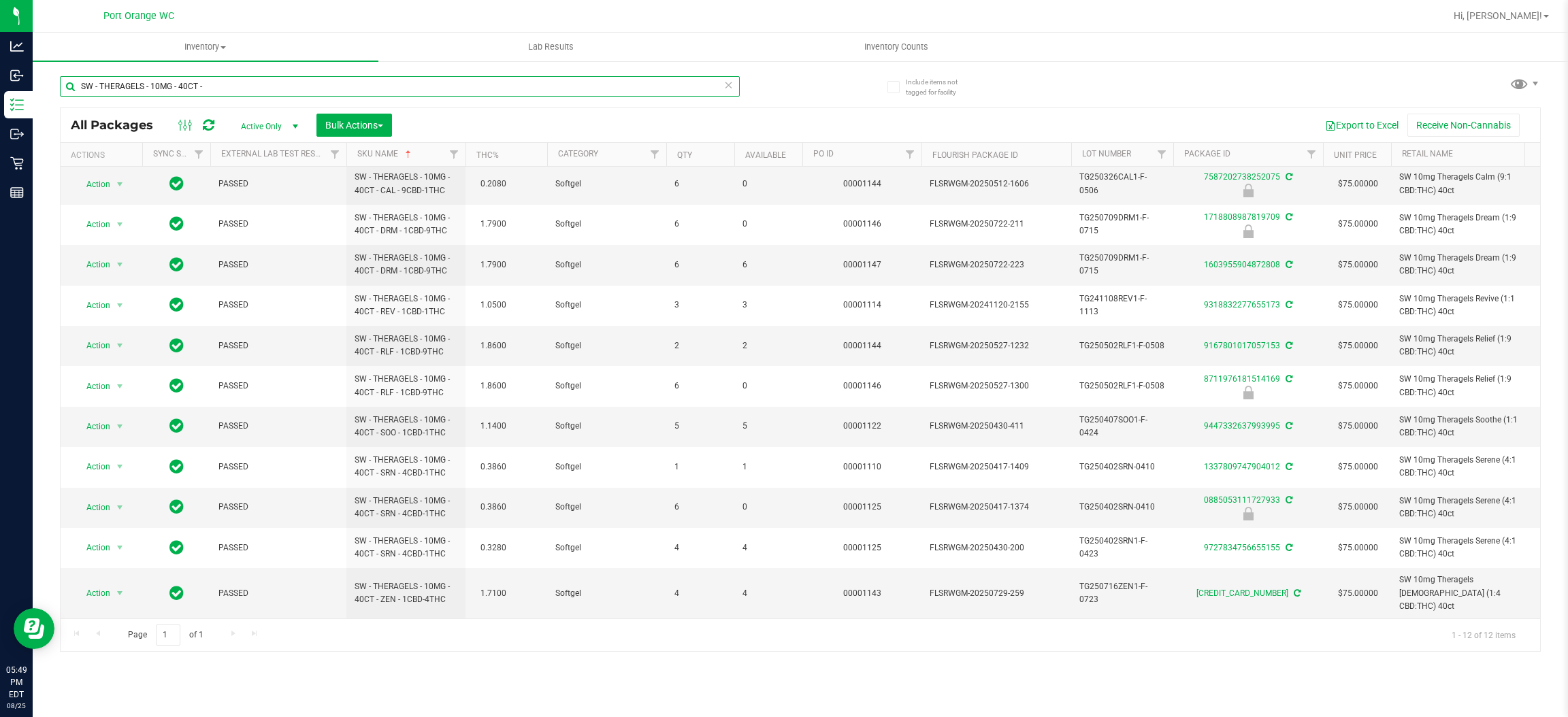
click at [232, 88] on input "SW - THERAGELS - 10MG - 40CT -" at bounding box center [400, 86] width 680 height 21
paste input "INCTURE - 15ML - 300MG"
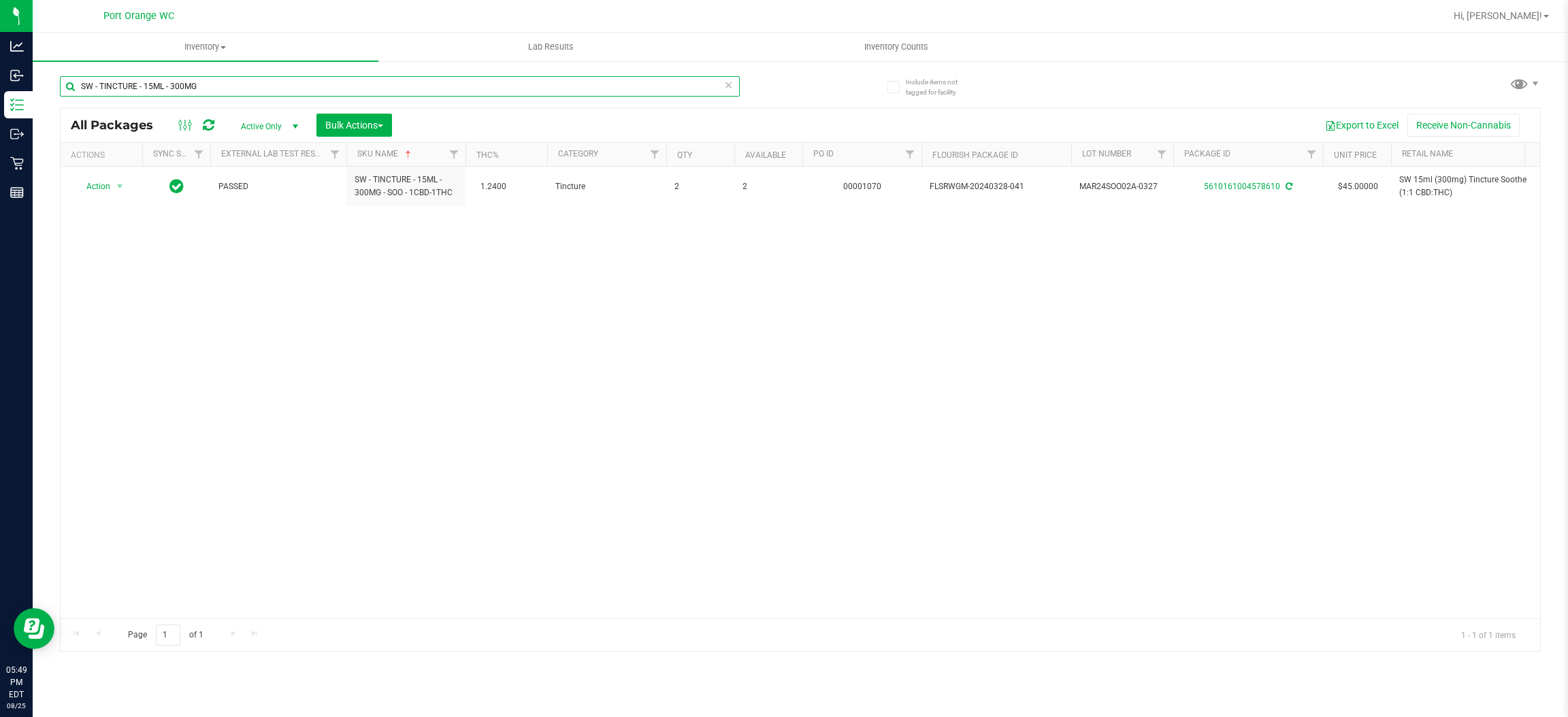
click at [247, 90] on input "SW - TINCTURE - 15ML - 300MG" at bounding box center [400, 86] width 680 height 21
paste input "30ML - 600MG -"
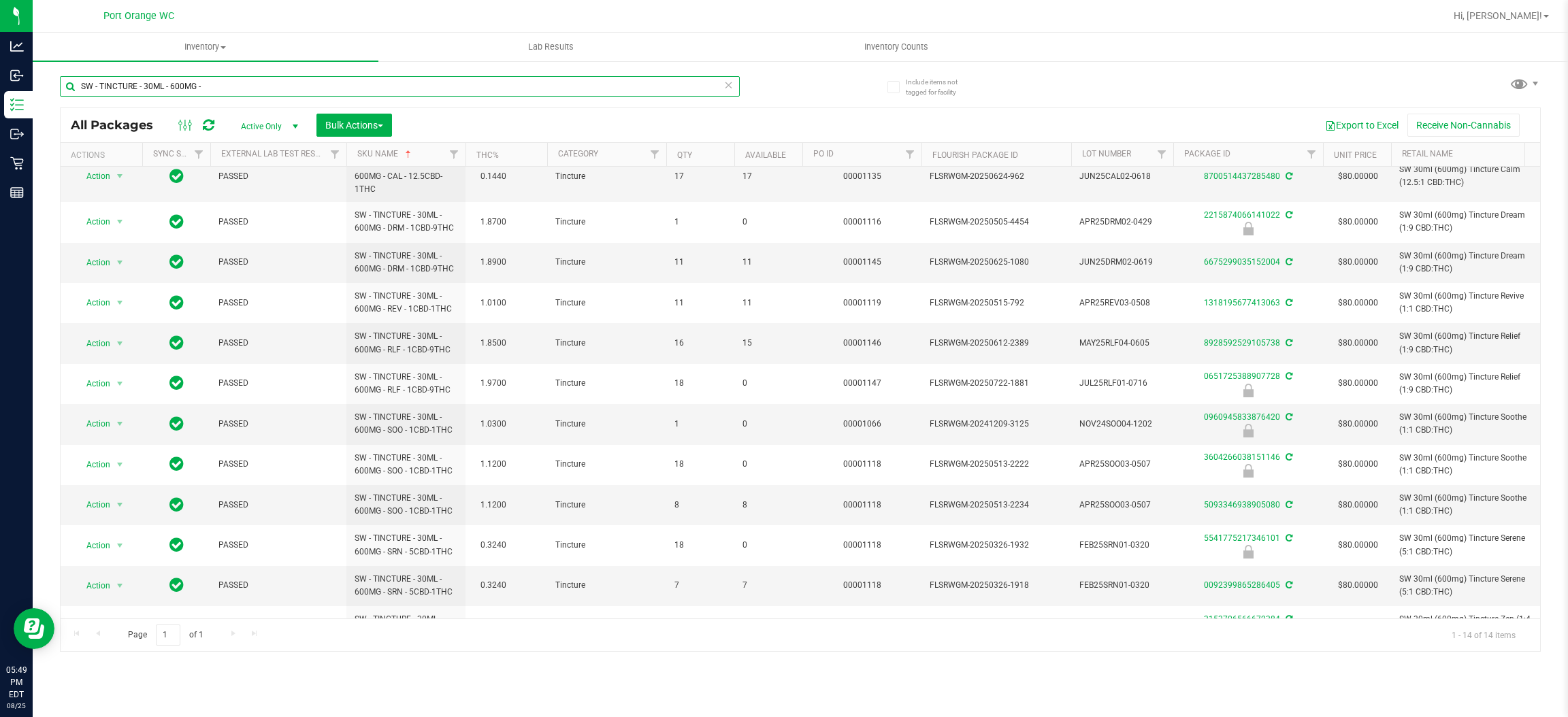
scroll to position [102, 0]
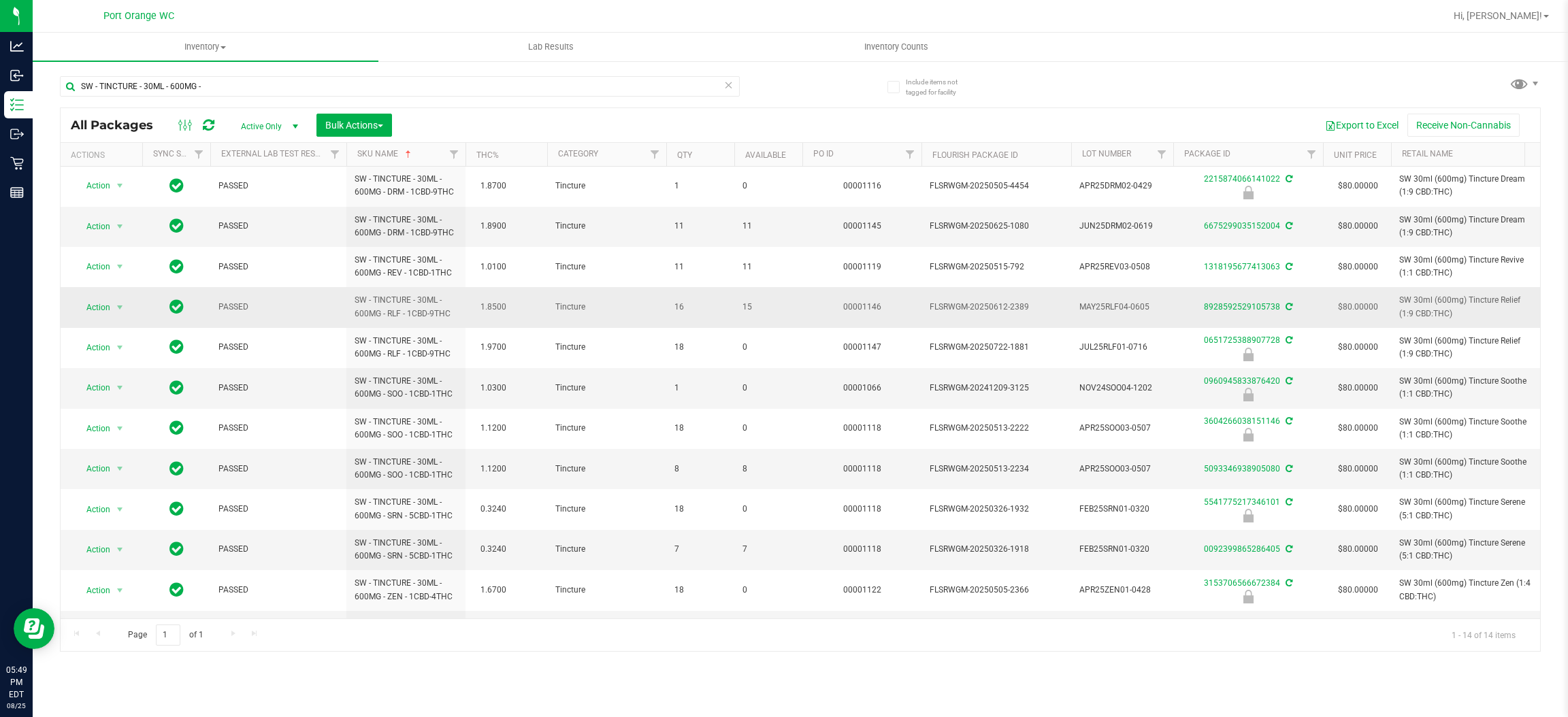
click at [748, 305] on span "15" at bounding box center [768, 307] width 52 height 13
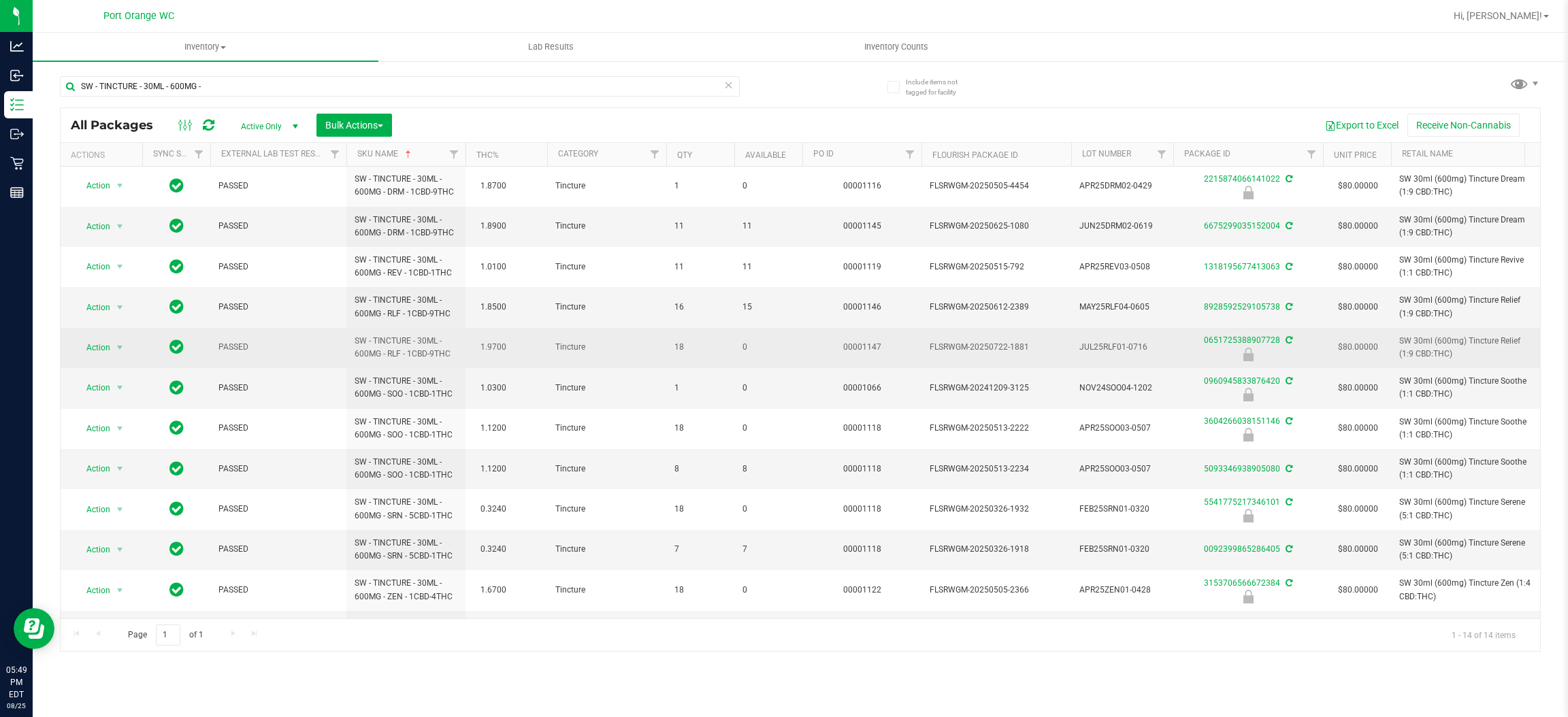
scroll to position [150, 0]
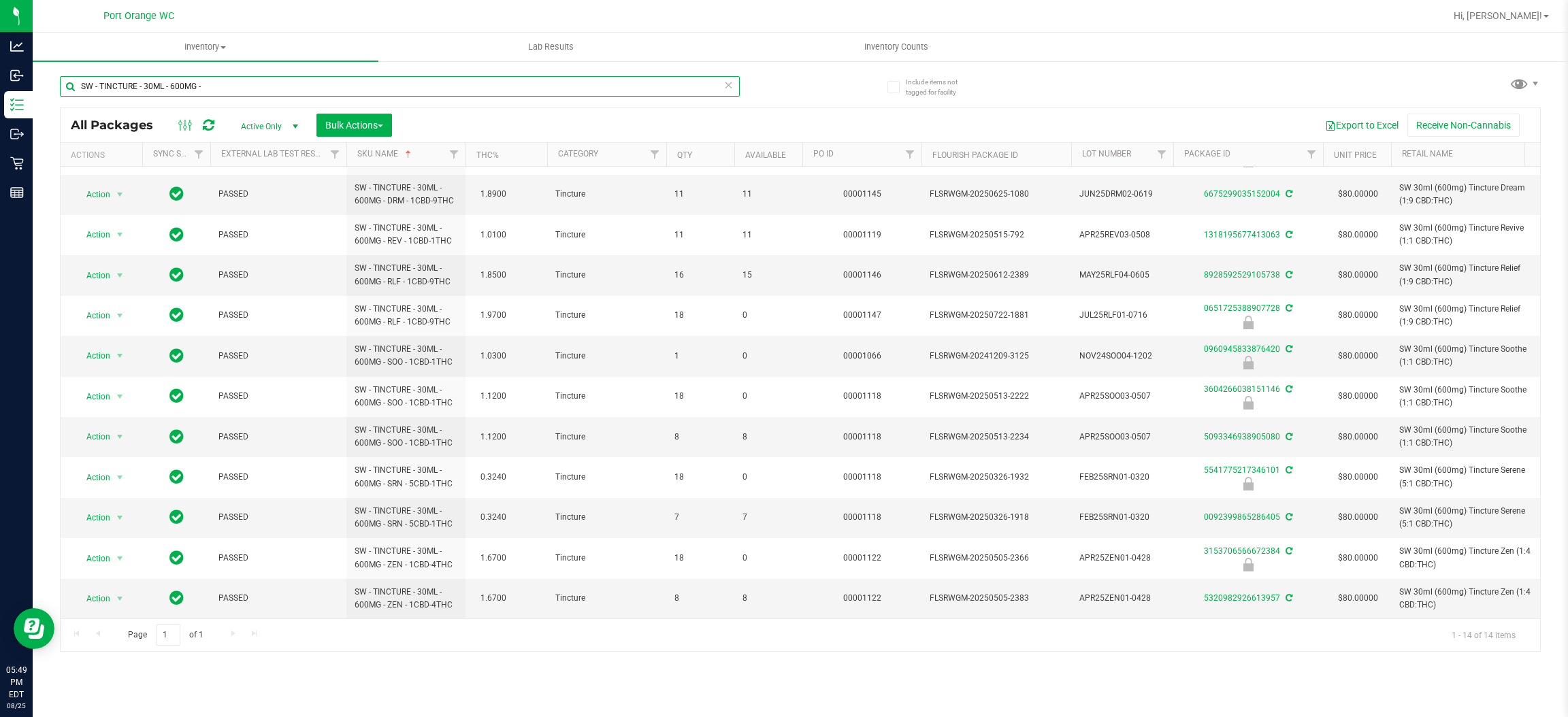
click at [312, 88] on input "SW - TINCTURE - 30ML - 600MG -" at bounding box center [400, 86] width 680 height 21
paste input "VAPE PEN DISTILLATE - 0.3G"
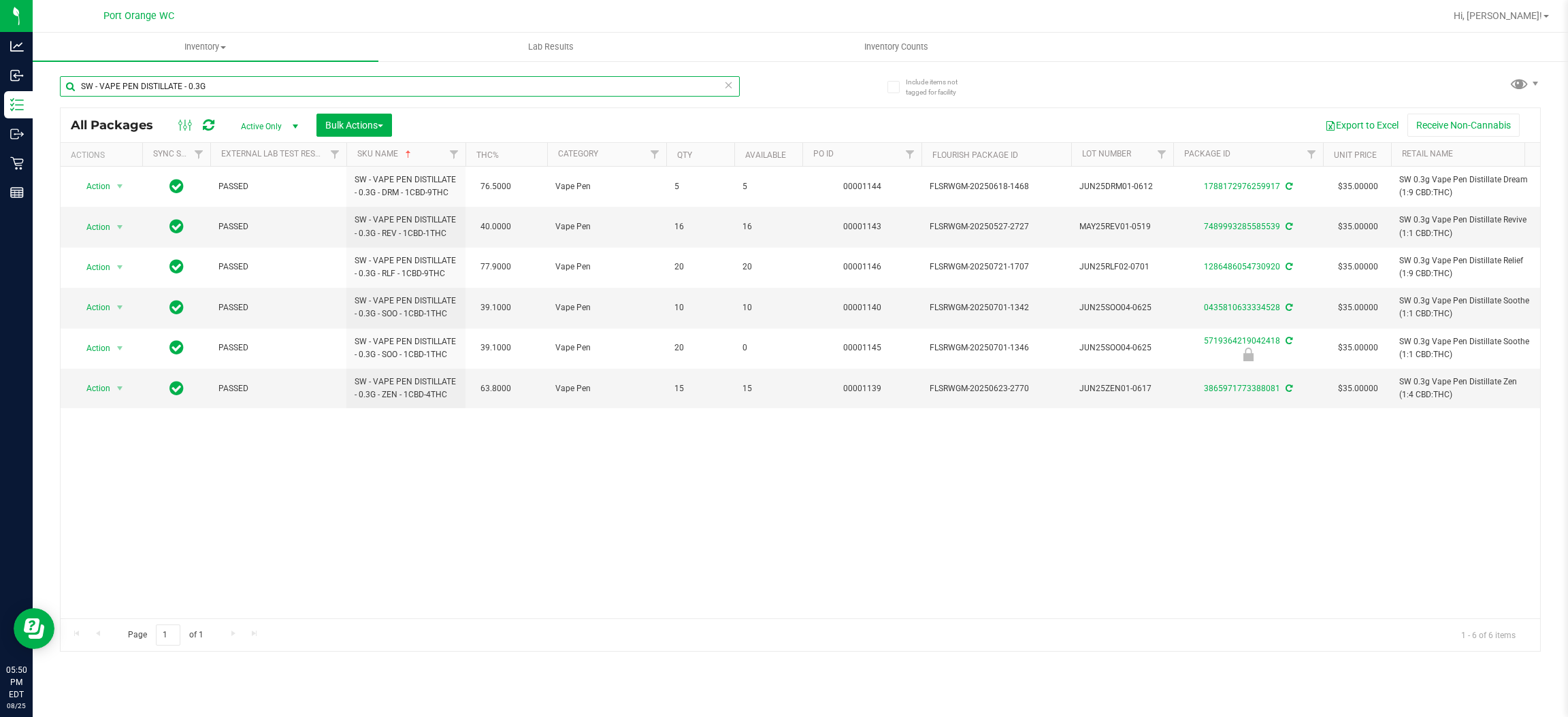
click at [253, 89] on input "SW - VAPE PEN DISTILLATE - 0.3G" at bounding box center [400, 86] width 680 height 21
click at [253, 90] on input "SW - VAPE PEN DISTILLATE - 0.3G" at bounding box center [400, 86] width 680 height 21
paste input "WNA - SOFT CHEWS - 10MG -"
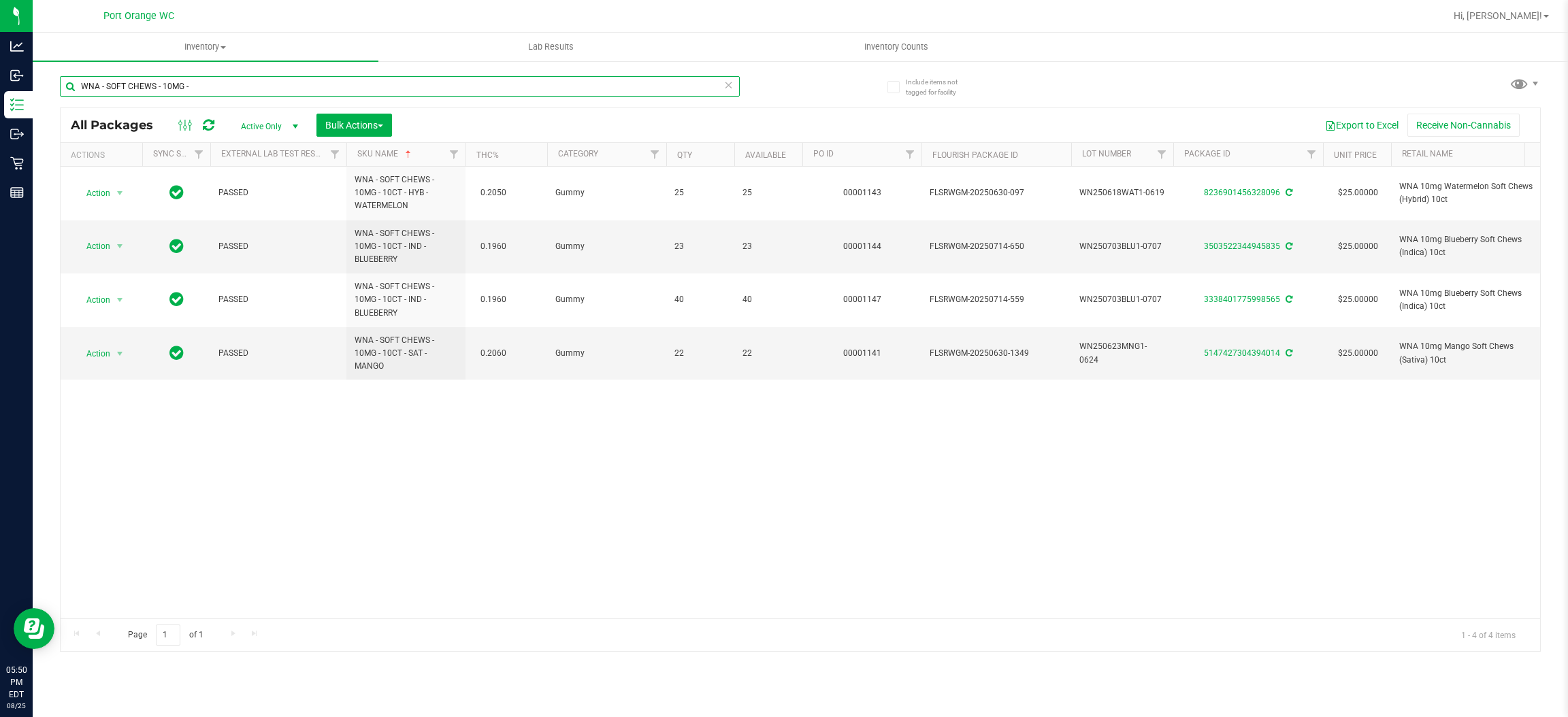
type input "WNA - SOFT CHEWS - 10MG -"
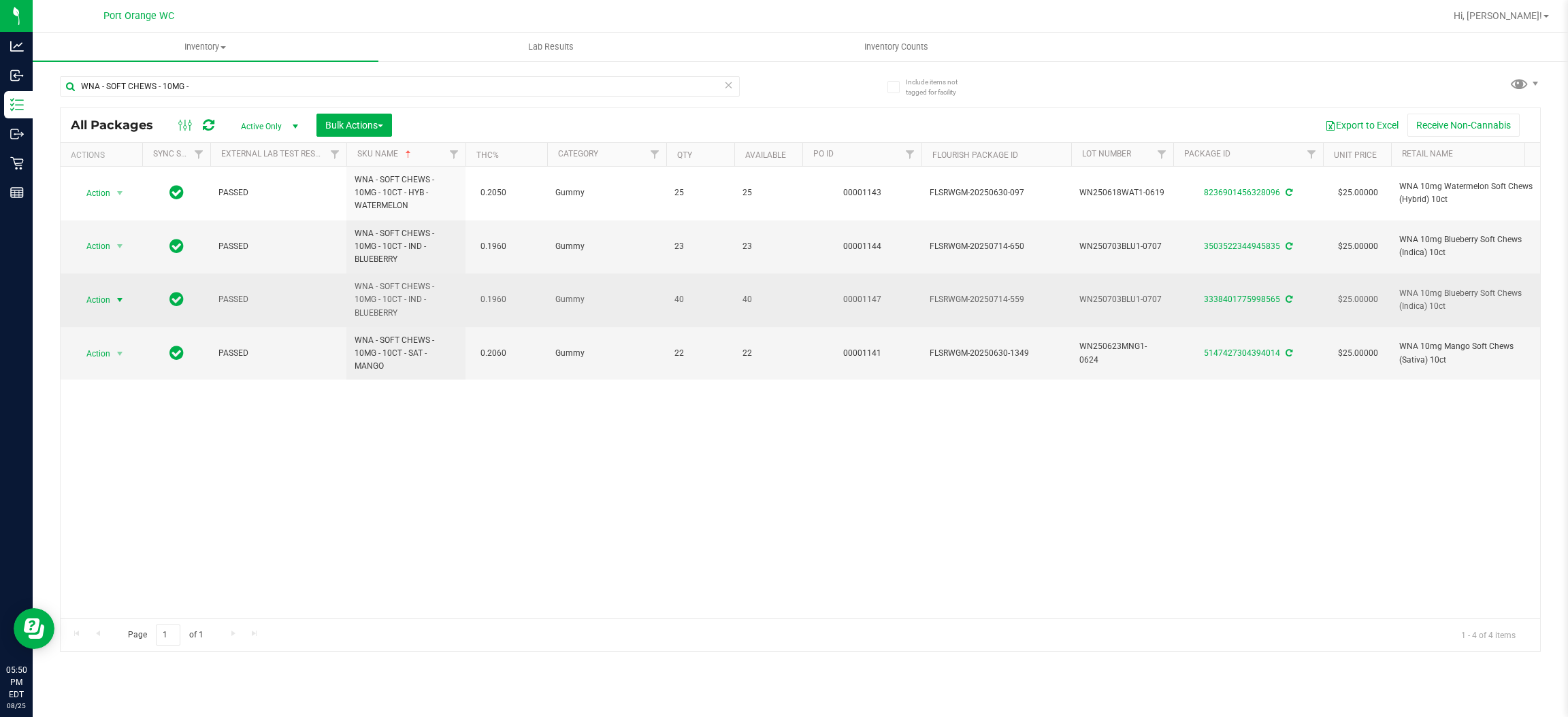
click at [112, 305] on span "select" at bounding box center [120, 299] width 17 height 19
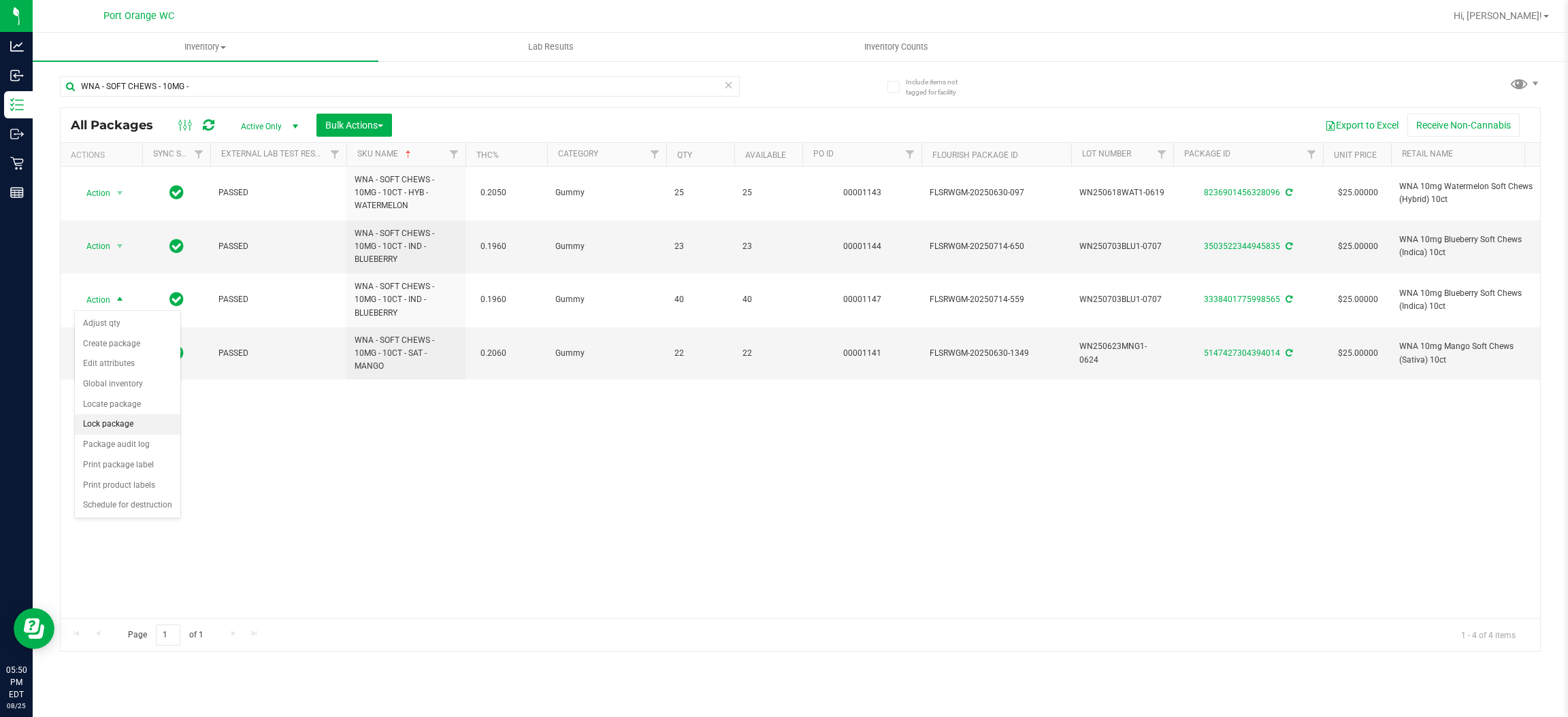
click at [123, 427] on li "Lock package" at bounding box center [127, 424] width 105 height 21
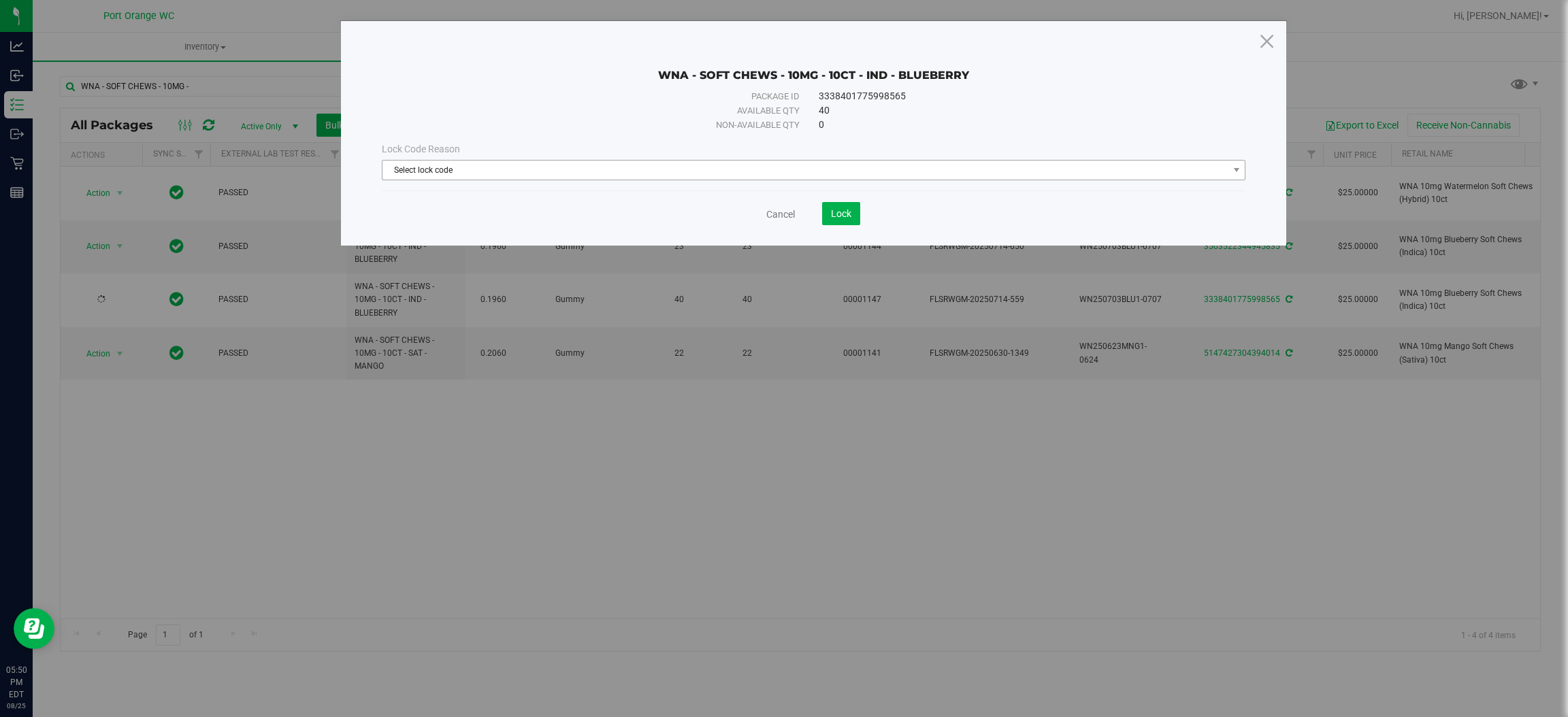
click at [826, 173] on span "Select lock code" at bounding box center [805, 170] width 846 height 19
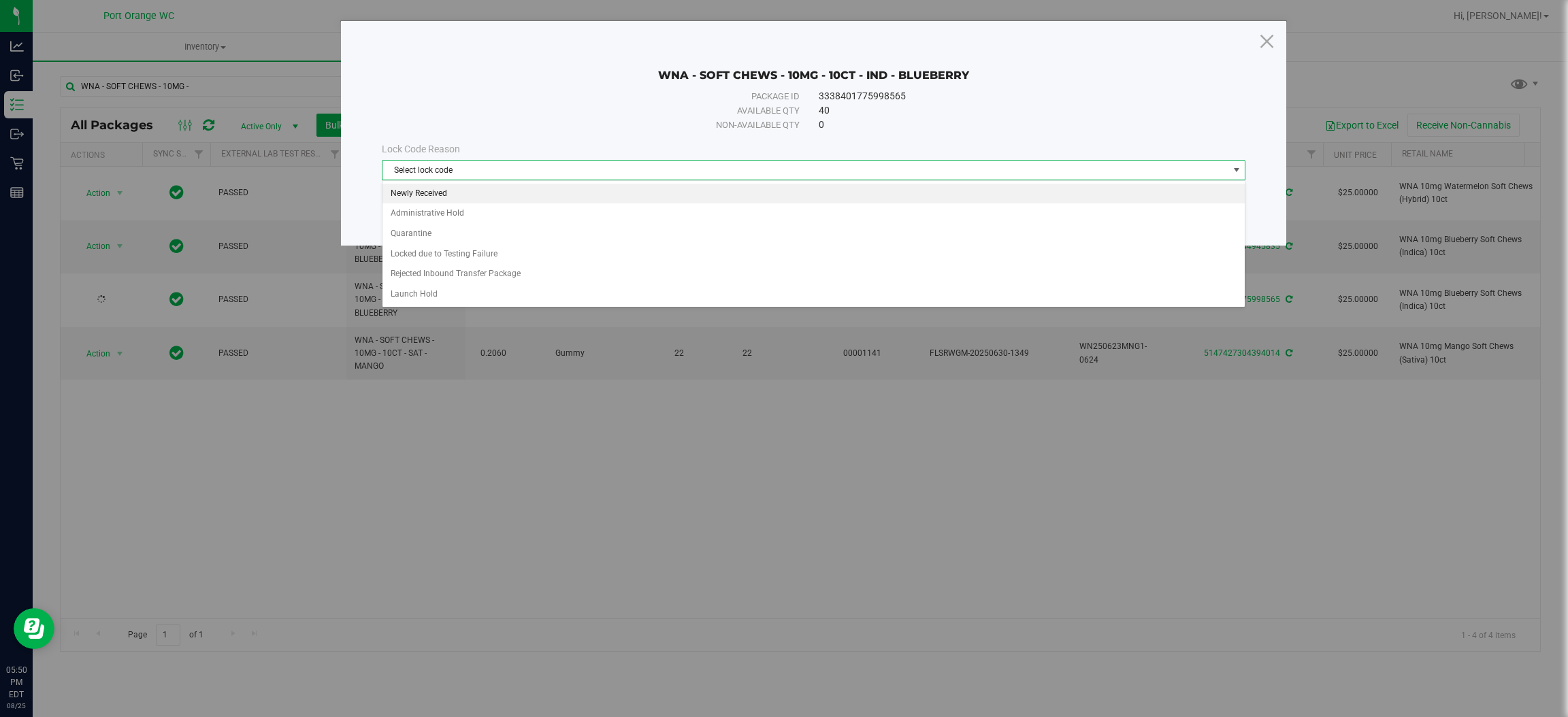
drag, startPoint x: 803, startPoint y: 190, endPoint x: 813, endPoint y: 203, distance: 16.4
click at [803, 190] on li "Newly Received" at bounding box center [814, 193] width 863 height 21
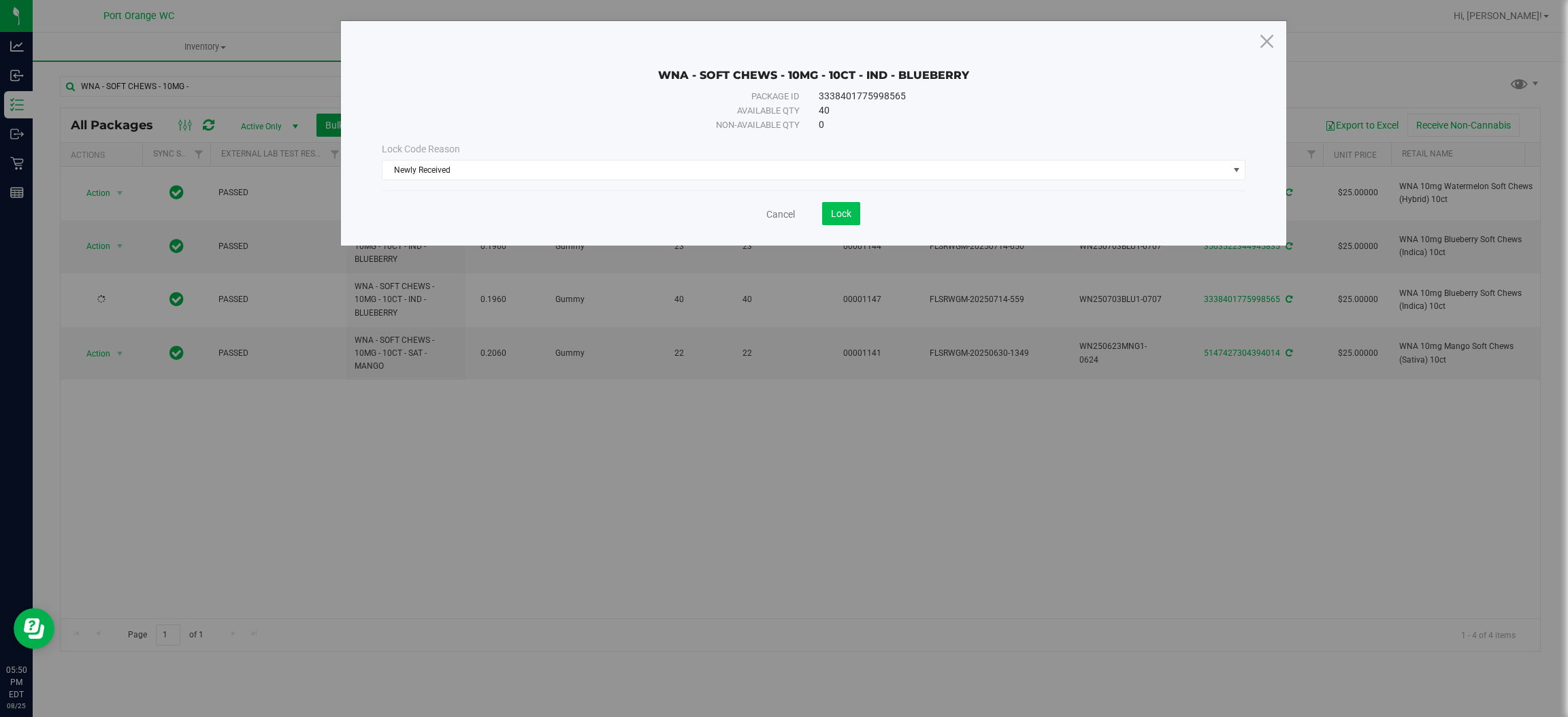
drag, startPoint x: 857, startPoint y: 192, endPoint x: 839, endPoint y: 215, distance: 29.2
click at [853, 196] on div "Cancel Lock" at bounding box center [813, 208] width 864 height 33
click at [837, 217] on span "Lock" at bounding box center [841, 214] width 21 height 11
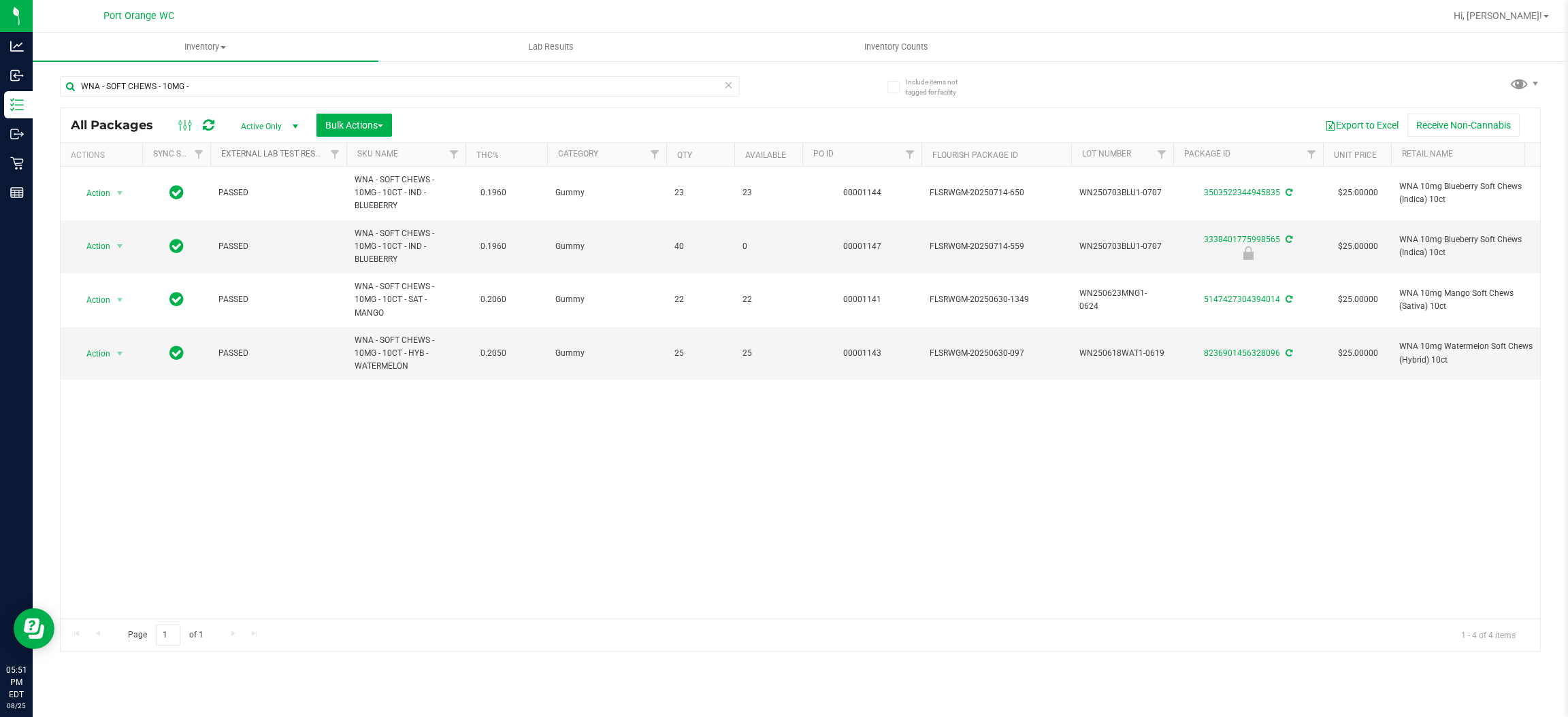
click at [300, 154] on link "External Lab Test Result" at bounding box center [274, 154] width 107 height 10
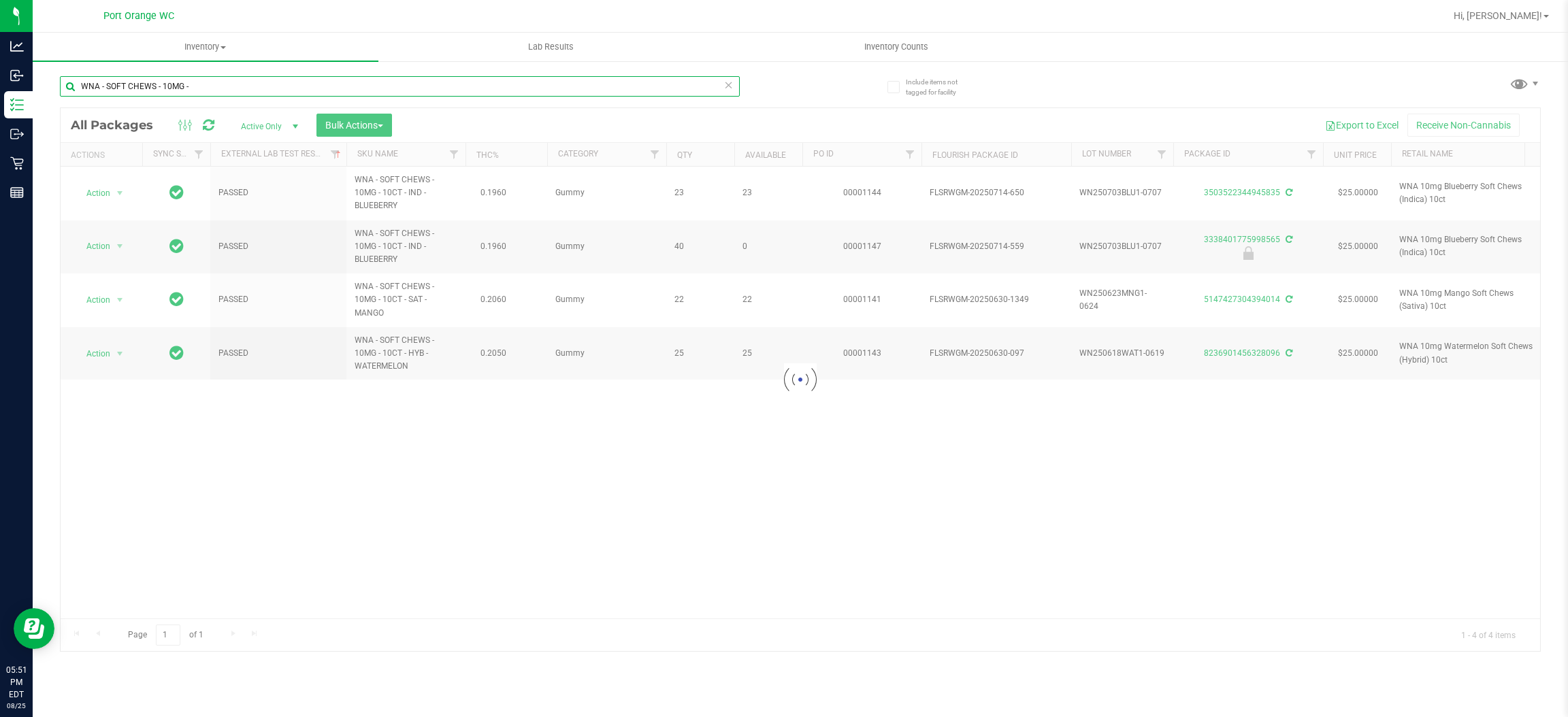
click at [274, 81] on input "WNA - SOFT CHEWS - 10MG -" at bounding box center [400, 86] width 680 height 21
paste input "20MG - 10CT - 1CBD-1THC - STRAWBERRY LEMONADE"
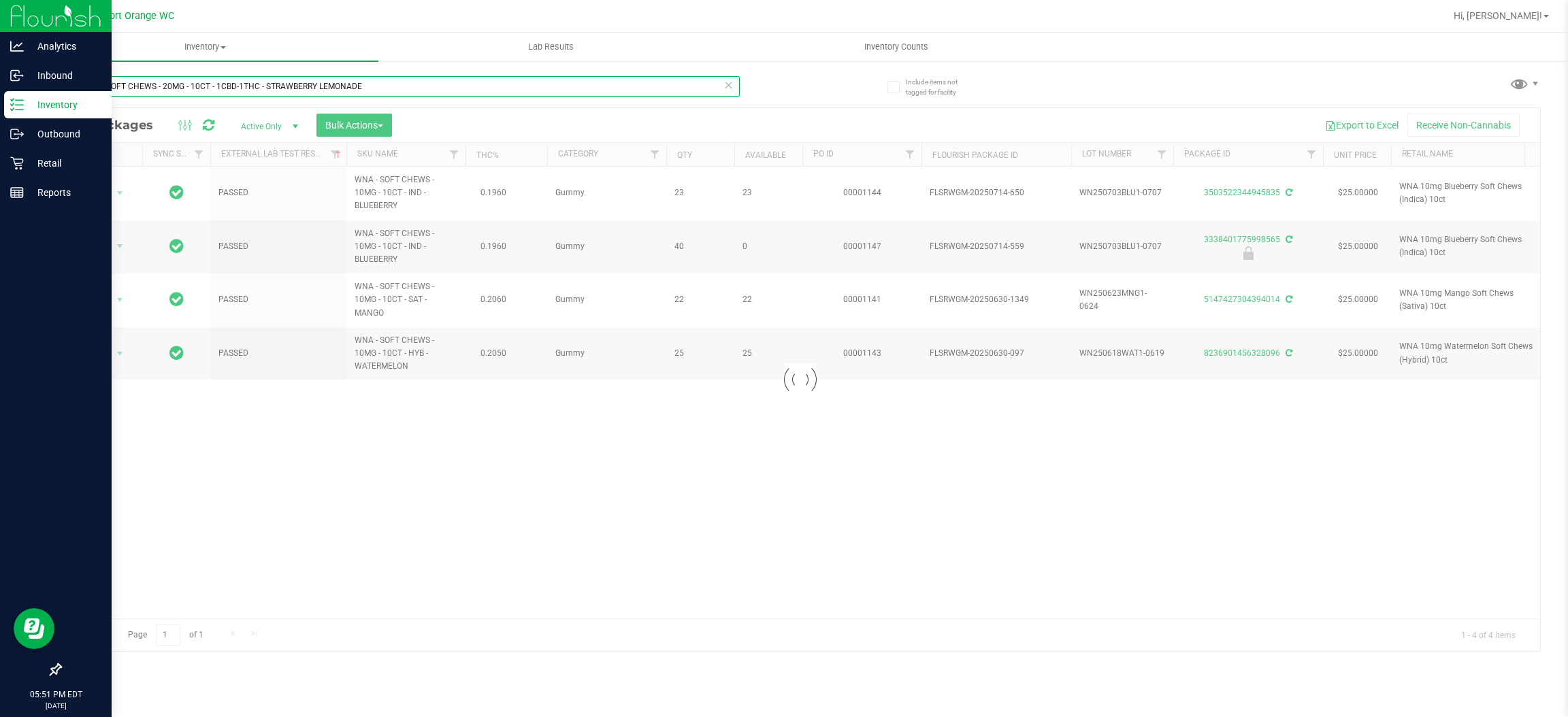
type input "WNA - SOFT CHEWS - 20MG - 10CT - 1CBD-1THC - STRAWBERRY LEMONADE"
click at [73, 109] on p "Inventory" at bounding box center [65, 105] width 82 height 16
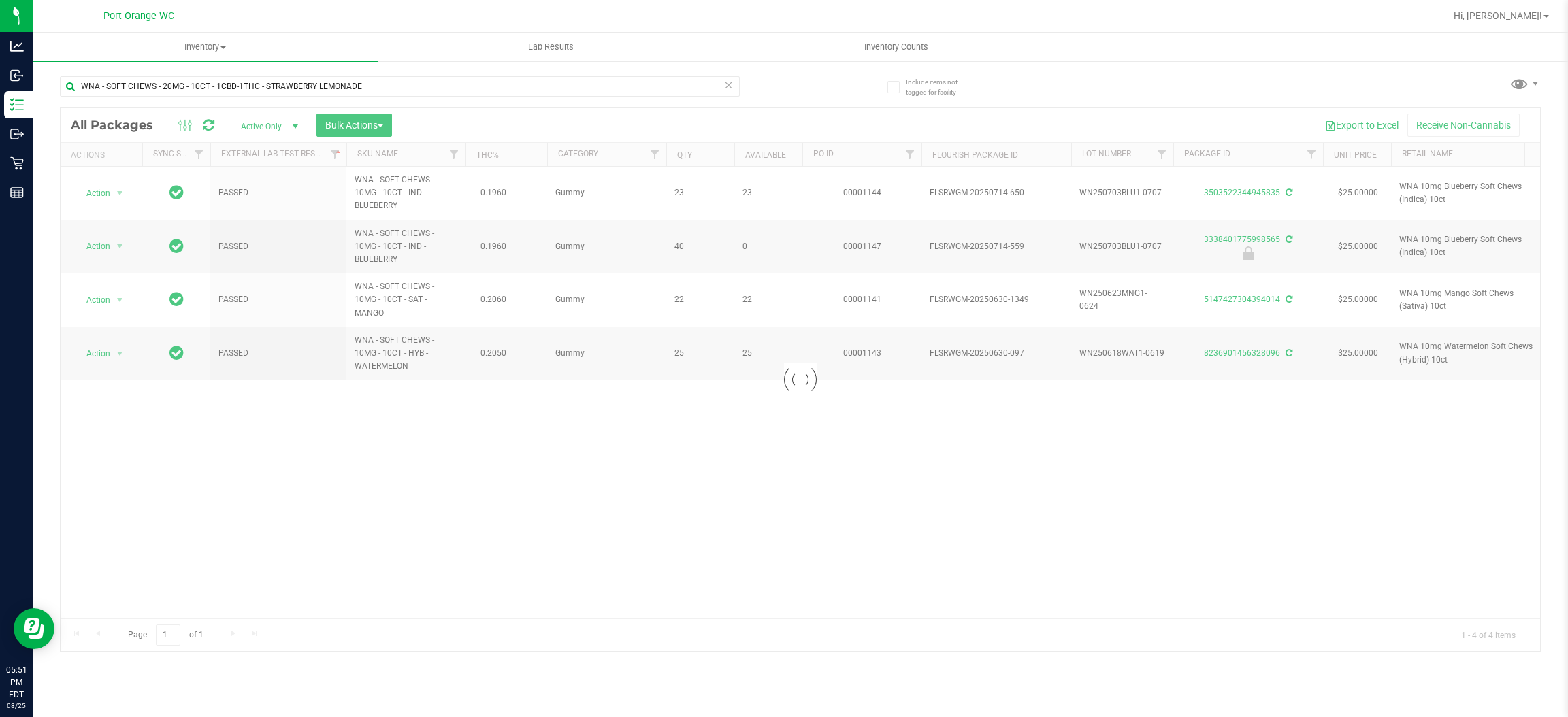
click at [725, 85] on icon at bounding box center [729, 84] width 10 height 16
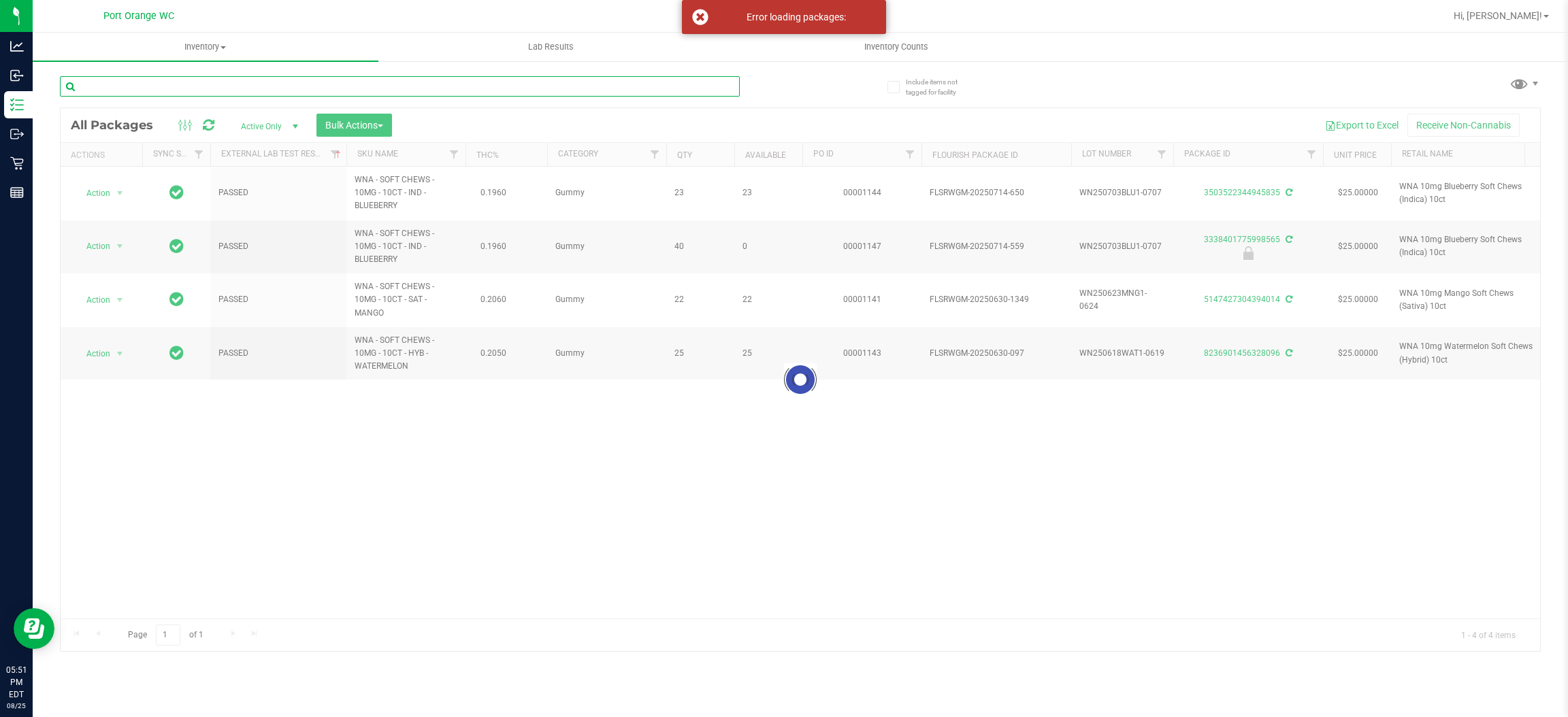
click at [720, 88] on input "text" at bounding box center [400, 86] width 680 height 21
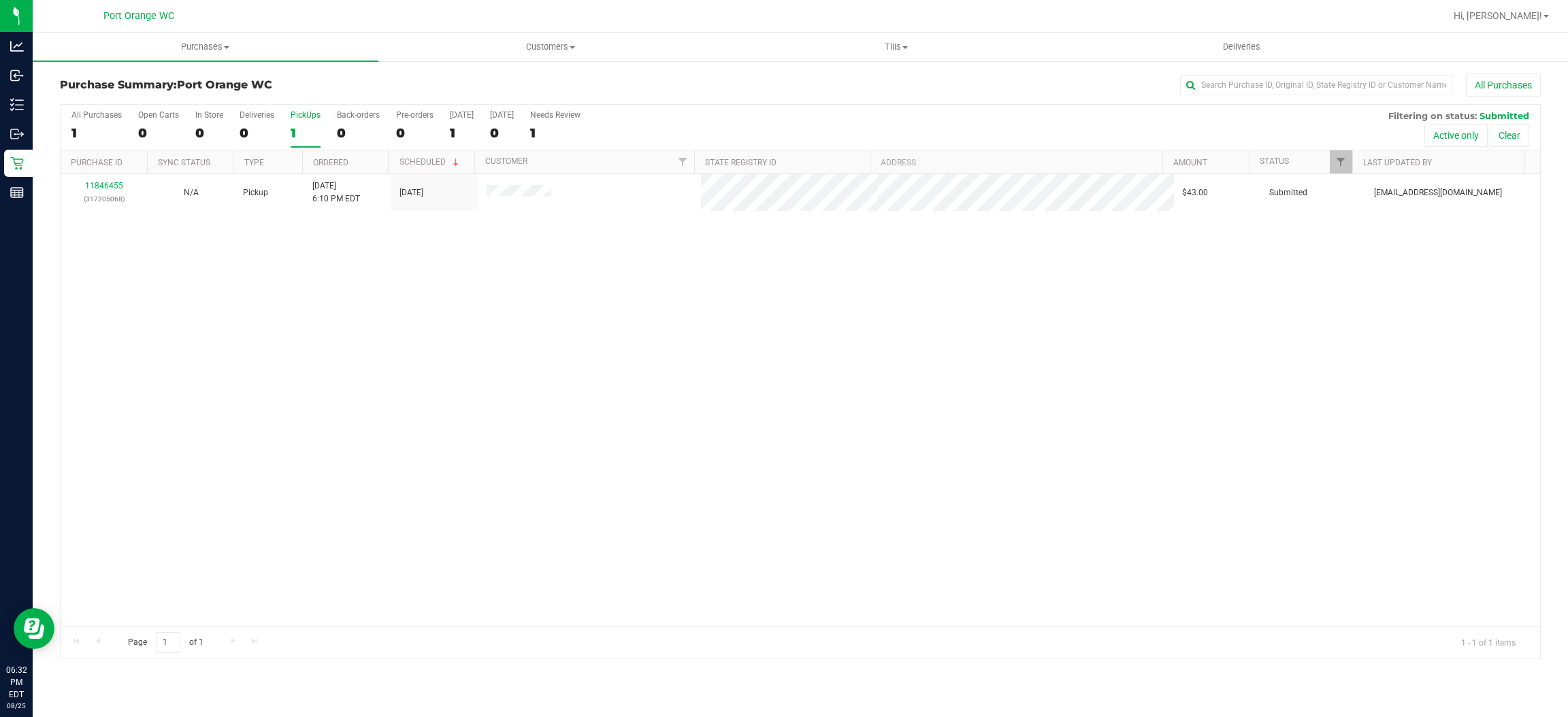
click at [296, 137] on div "1" at bounding box center [305, 132] width 30 height 15
click at [0, 0] on input "PickUps 1" at bounding box center [0, 0] width 0 height 0
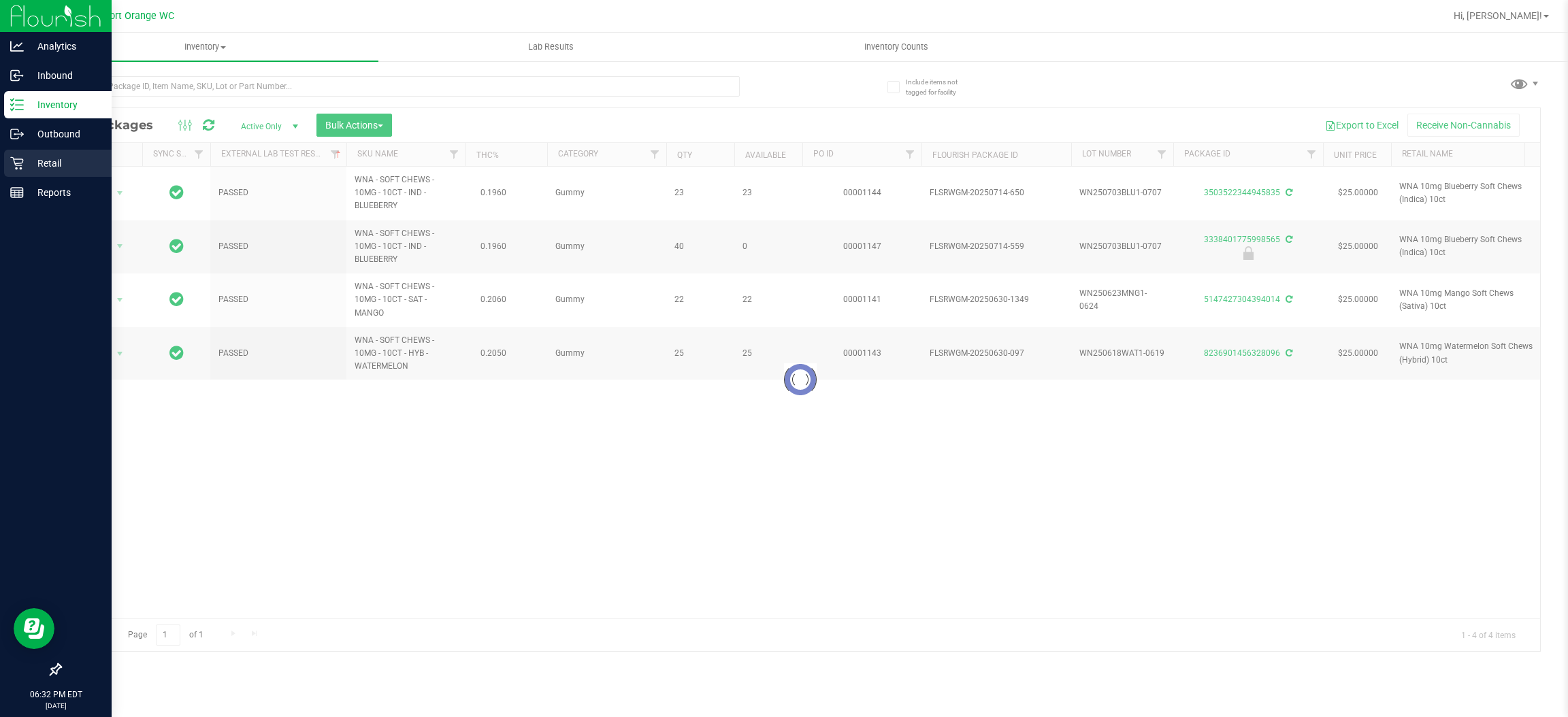
click at [26, 167] on p "Retail" at bounding box center [65, 164] width 82 height 16
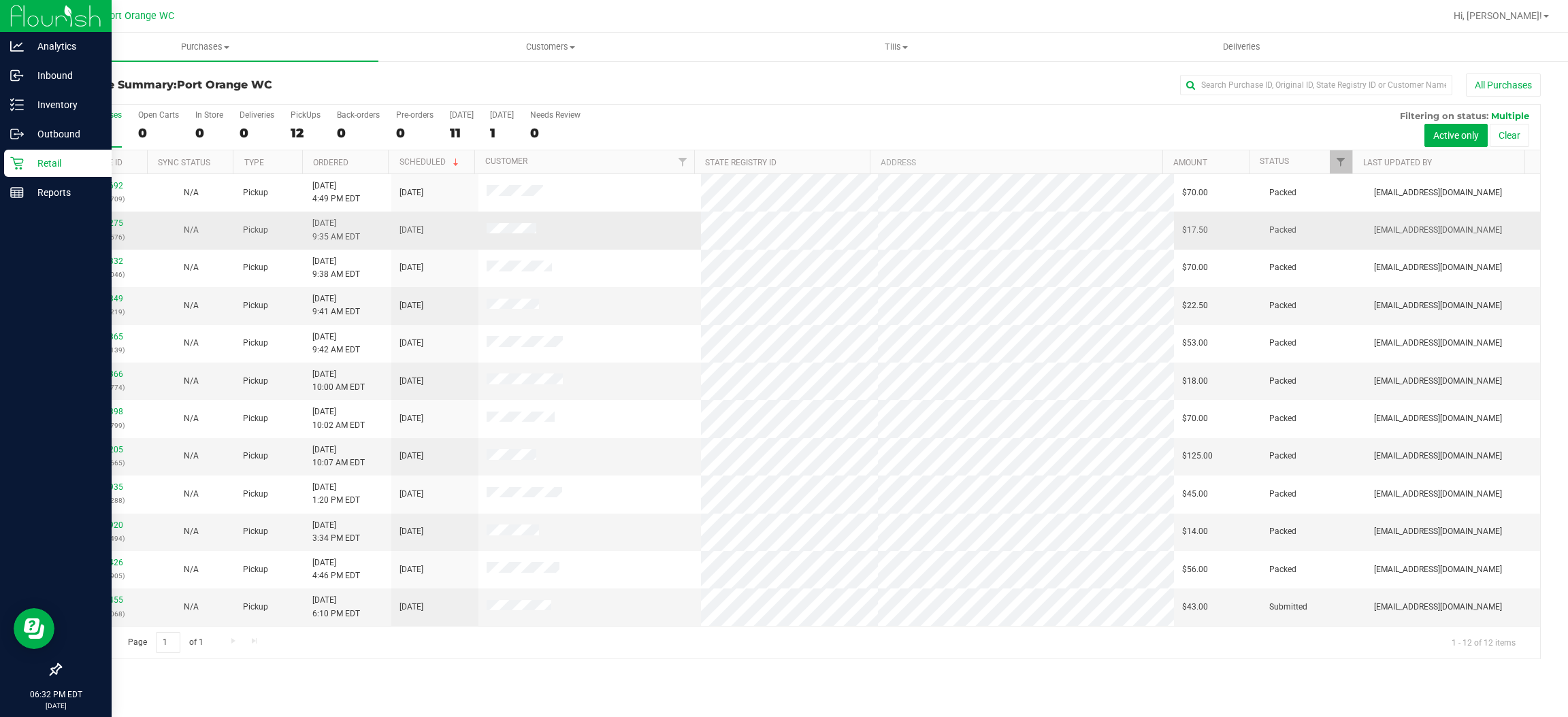
scroll to position [1, 0]
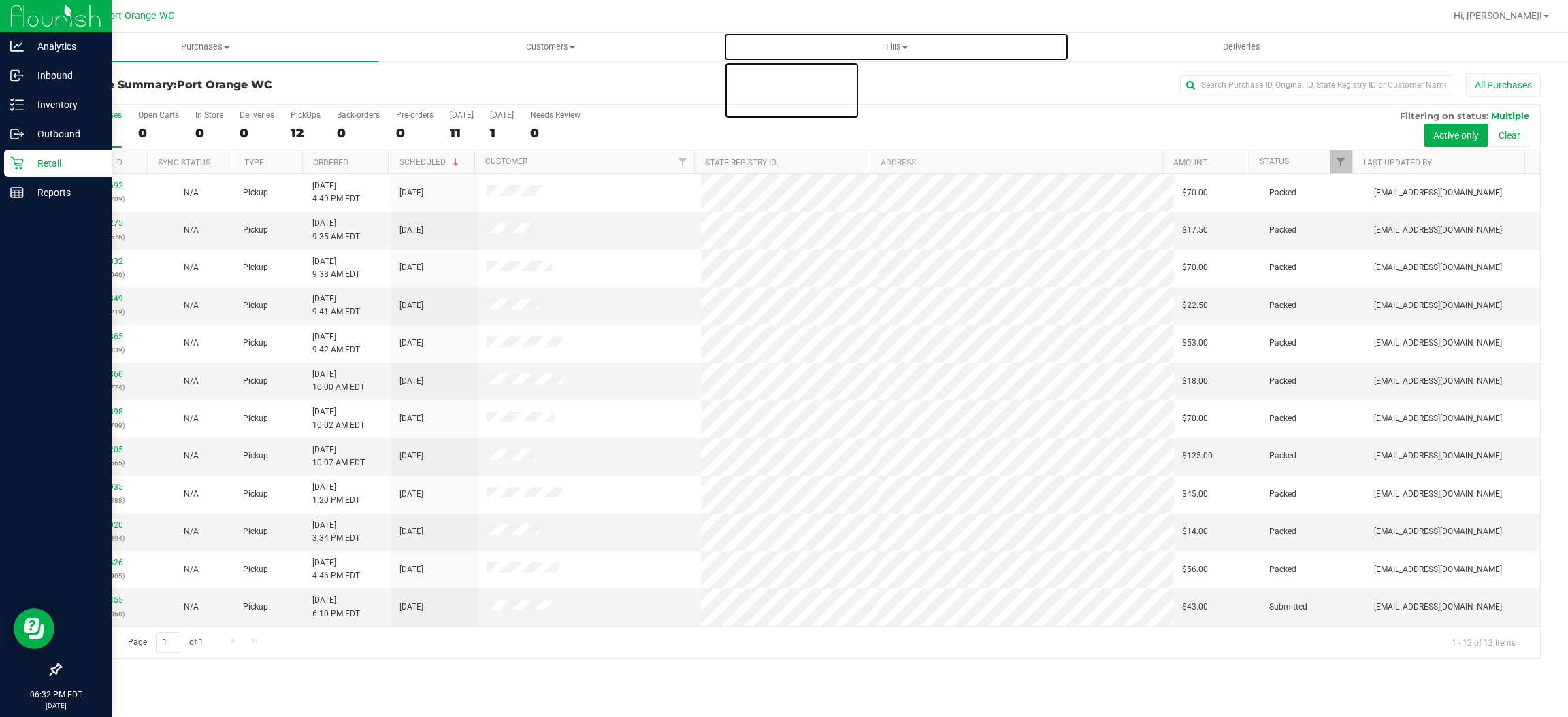
click at [900, 43] on span "Tills" at bounding box center [896, 47] width 344 height 13
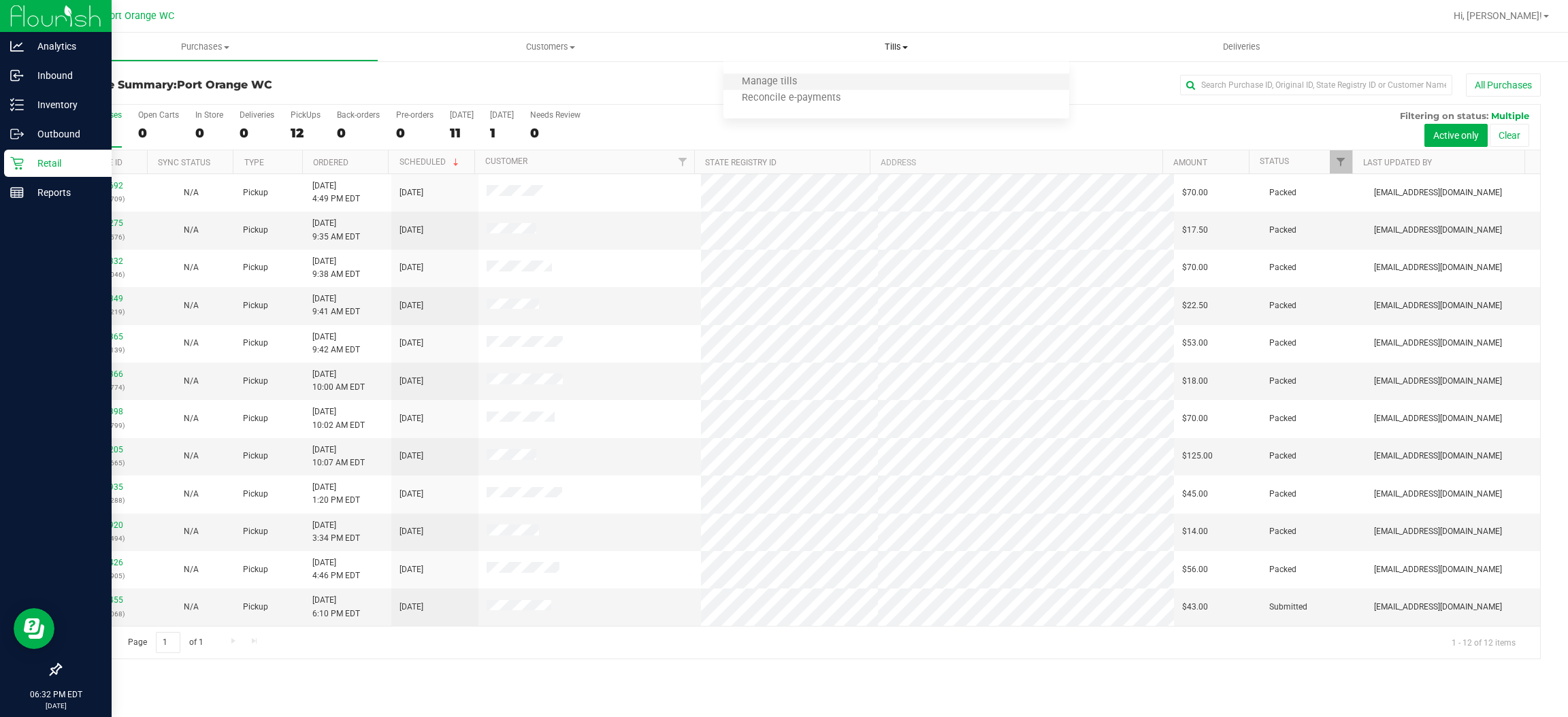
click at [899, 75] on li "Manage tills" at bounding box center [896, 83] width 346 height 16
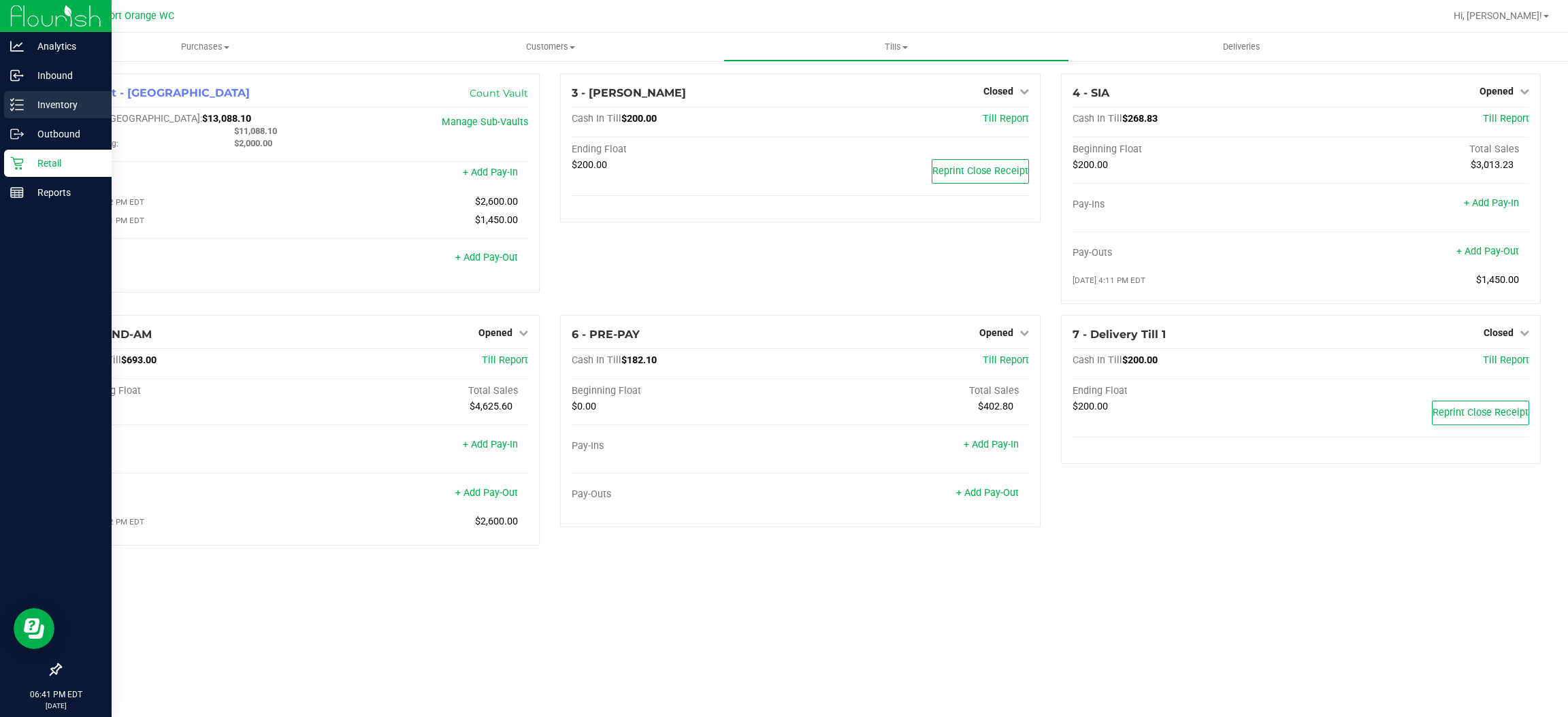
click at [18, 104] on icon at bounding box center [16, 104] width 13 height 13
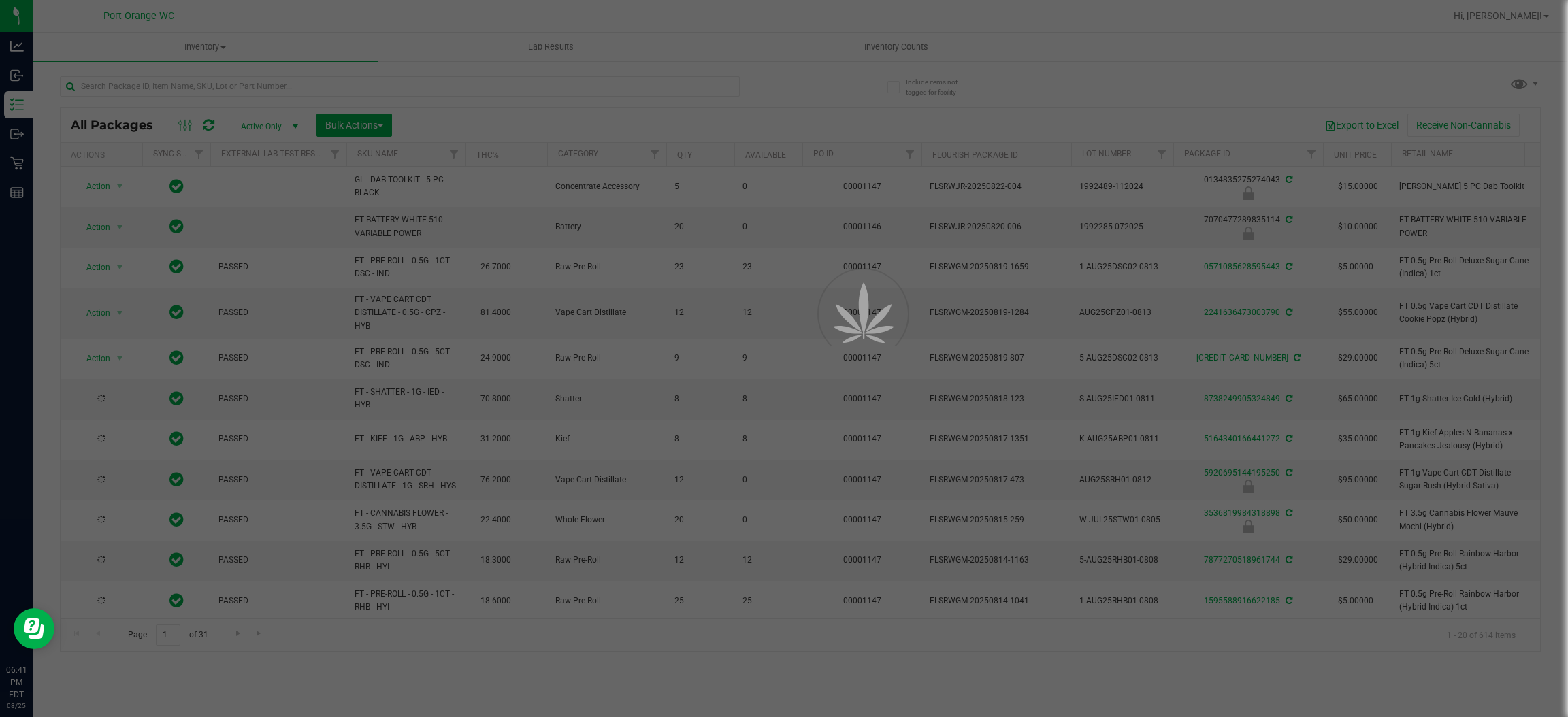
click at [410, 83] on div at bounding box center [784, 358] width 1568 height 717
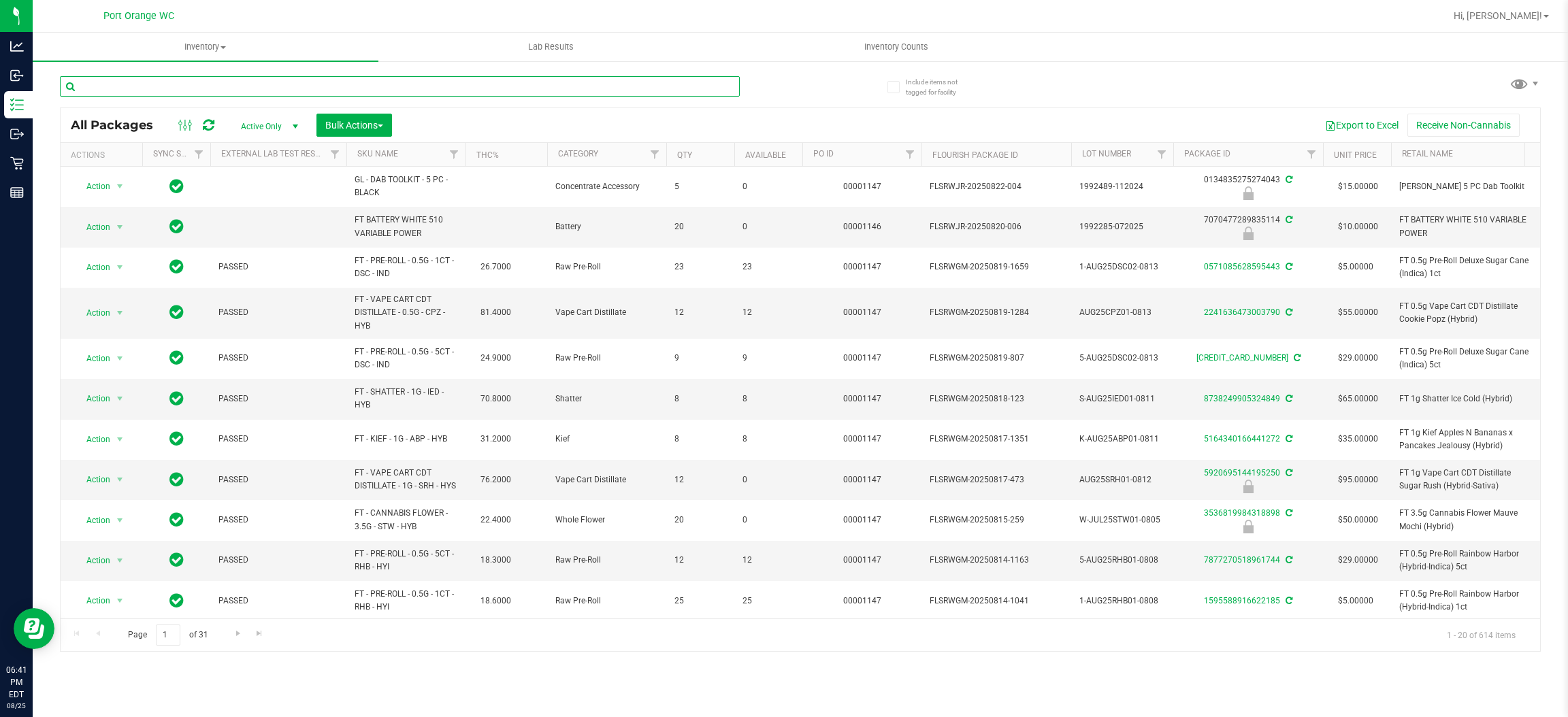
click at [254, 88] on input "text" at bounding box center [400, 86] width 680 height 21
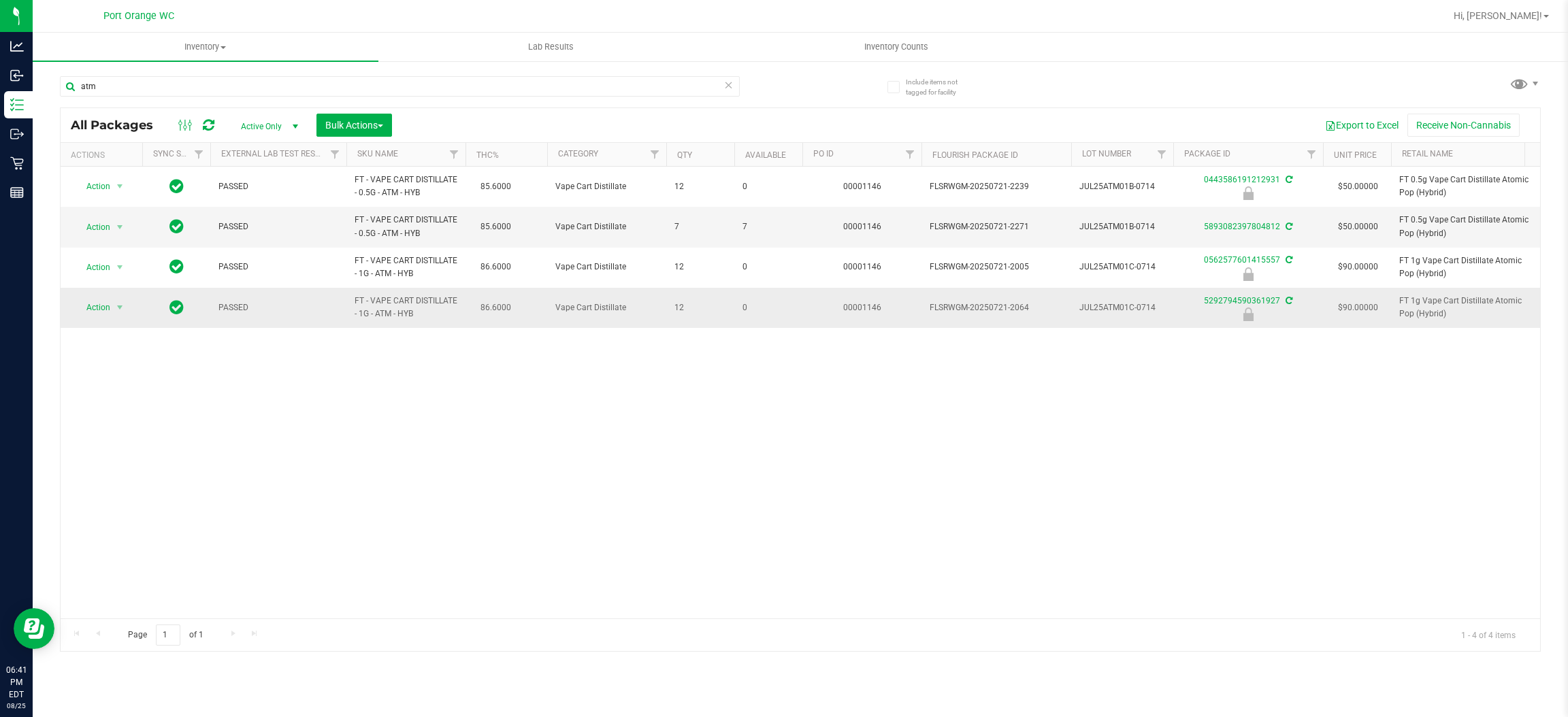
click at [394, 313] on span "FT - VAPE CART DISTILLATE - 1G - ATM - HYB" at bounding box center [406, 307] width 102 height 26
copy td "FT - VAPE CART DISTILLATE - 1G - ATM - HYB"
click at [279, 85] on input "atm" at bounding box center [400, 86] width 680 height 21
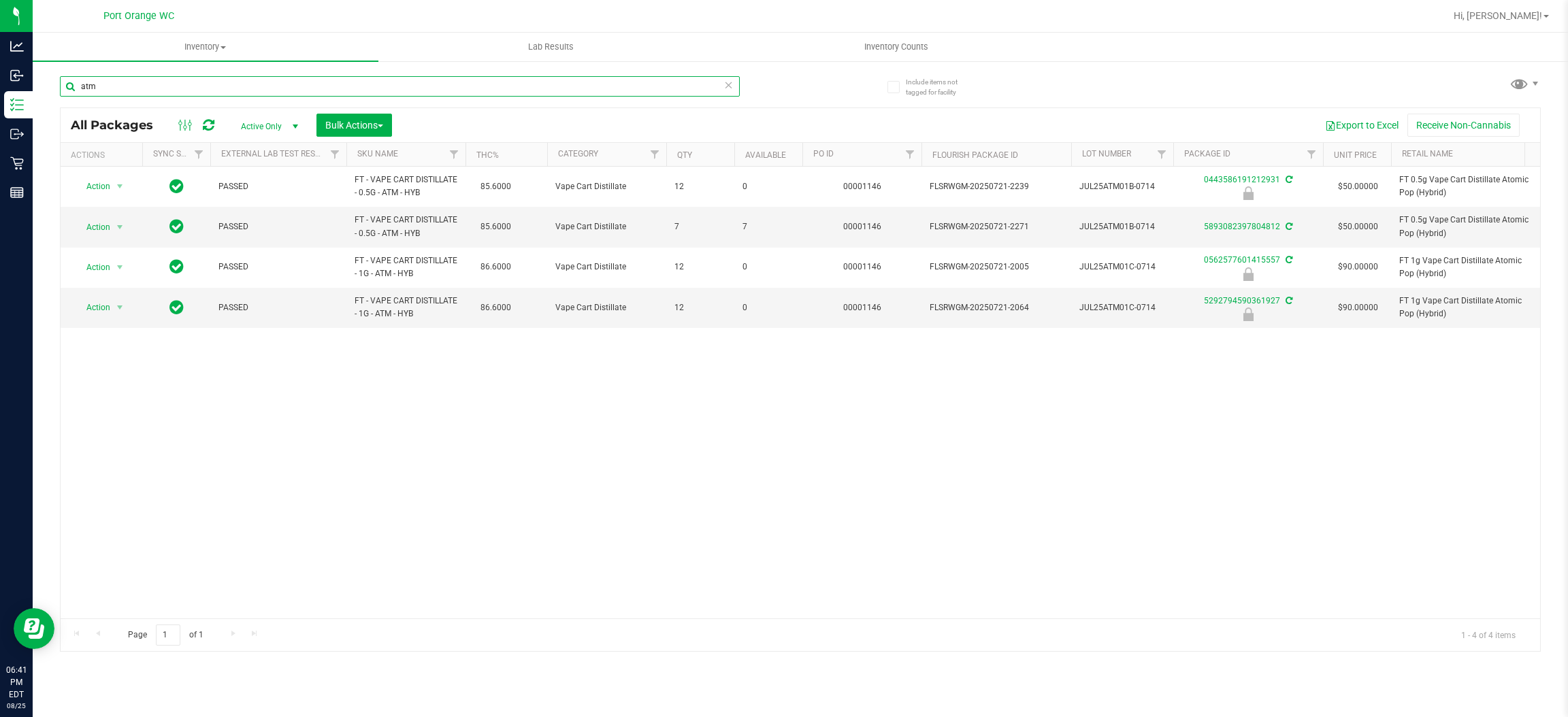
click at [279, 85] on input "atm" at bounding box center [400, 86] width 680 height 21
paste input "FT - VAPE CART DISTILLATE - 1G - ATM - HYB"
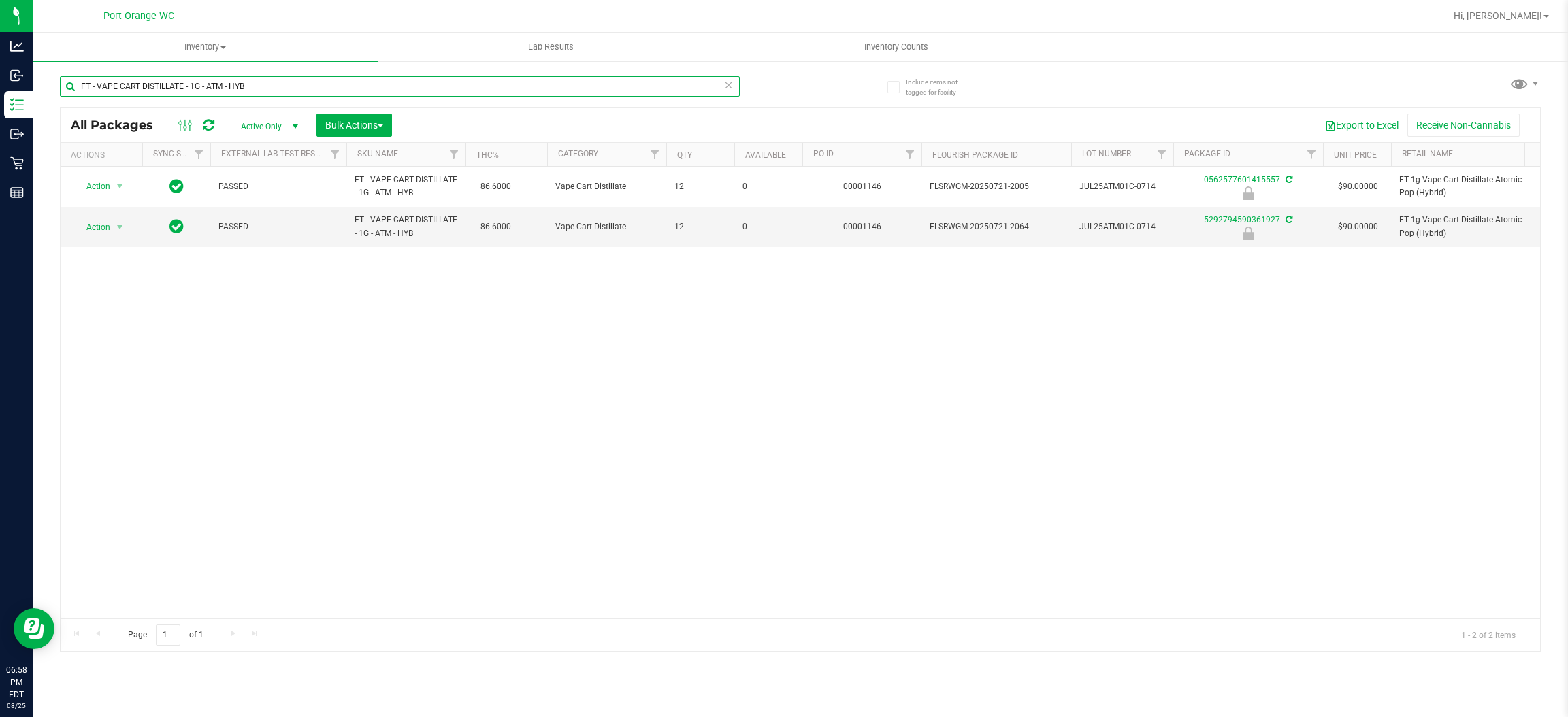
click at [274, 87] on input "FT - VAPE CART DISTILLATE - 1G - ATM - HYB" at bounding box center [400, 86] width 680 height 21
type input "F"
type input "5292794590361927"
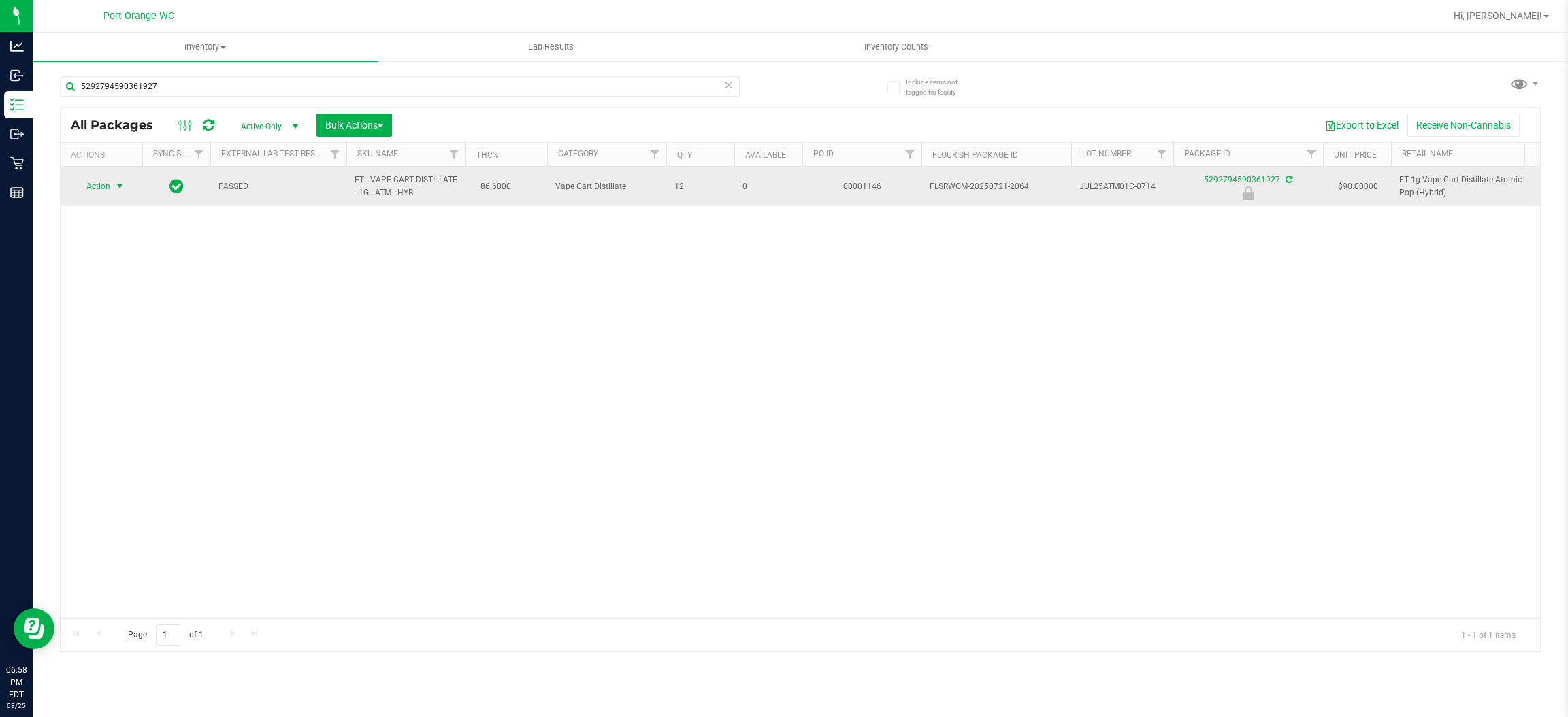
click at [120, 187] on span "select" at bounding box center [120, 186] width 11 height 11
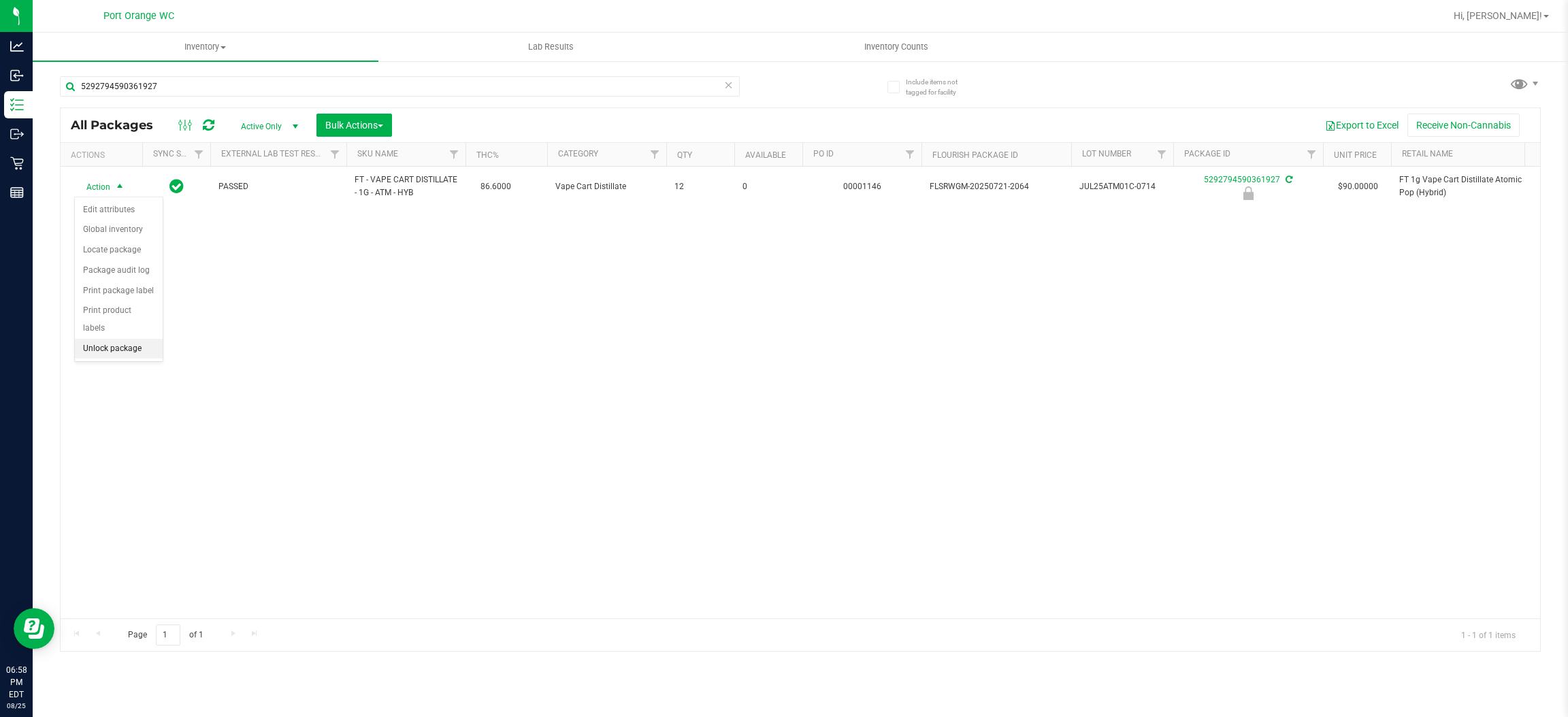
click at [141, 339] on li "Unlock package" at bounding box center [119, 349] width 88 height 21
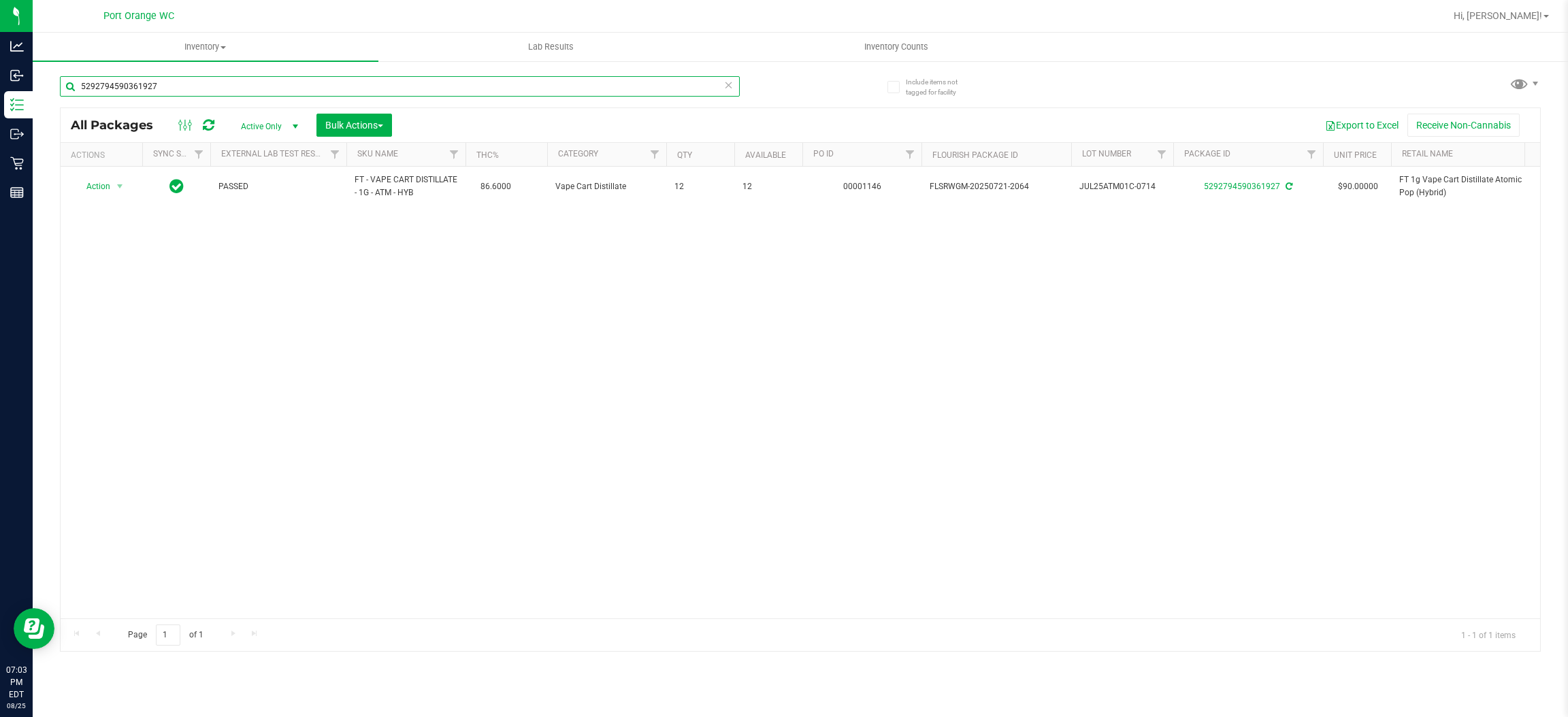
click at [406, 95] on input "5292794590361927" at bounding box center [400, 86] width 680 height 21
click at [406, 93] on input "5292794590361927" at bounding box center [400, 86] width 680 height 21
paste input "FT 1g Vape Cart Distillate Tropical Cookies (Sativa)"
type input "FT 1g Vape Cart Distillate Tropical Cookies (Sativa)"
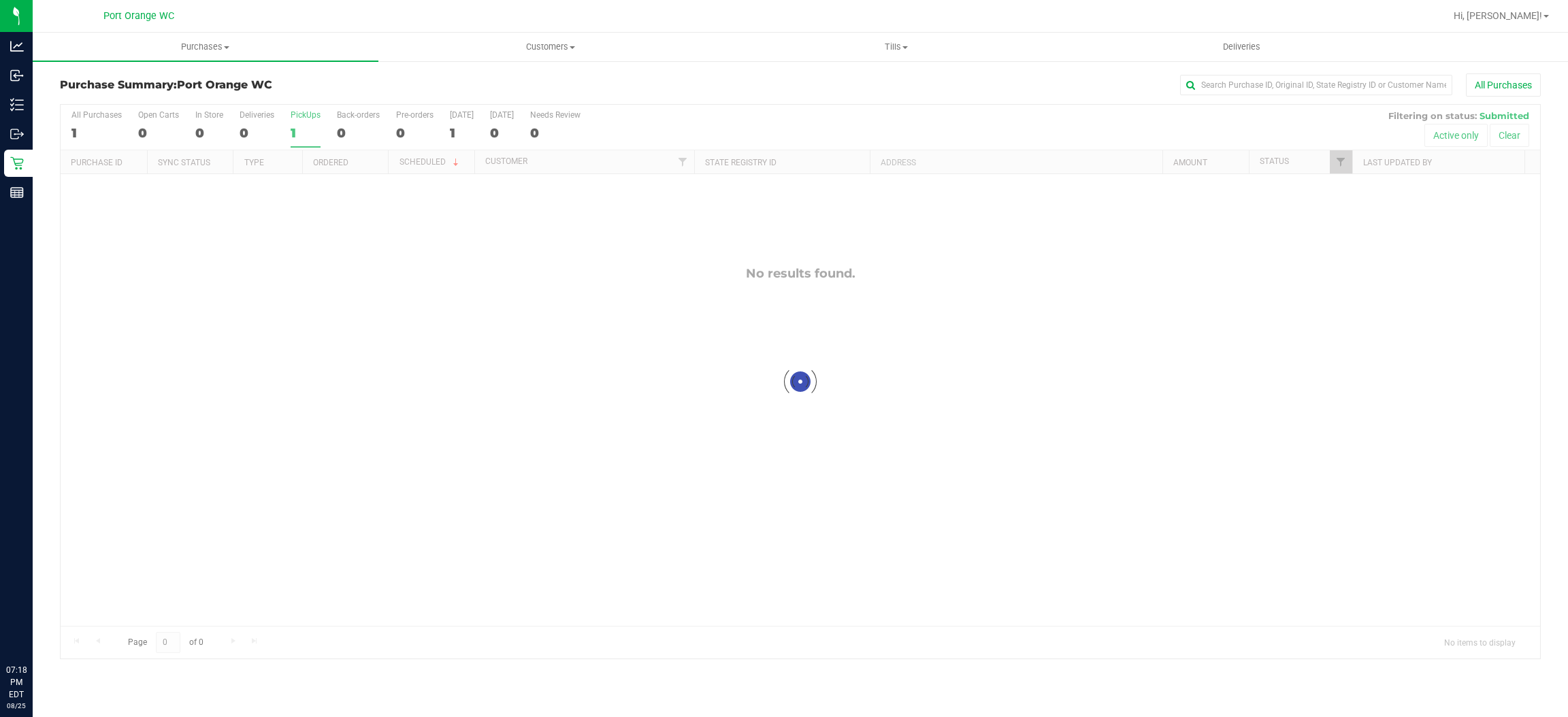
click at [300, 132] on div "1" at bounding box center [305, 132] width 30 height 15
click at [0, 0] on input "PickUps 1" at bounding box center [0, 0] width 0 height 0
click at [300, 131] on div "1" at bounding box center [305, 132] width 30 height 15
click at [0, 0] on input "PickUps 1" at bounding box center [0, 0] width 0 height 0
click at [302, 136] on div "1" at bounding box center [305, 132] width 30 height 15
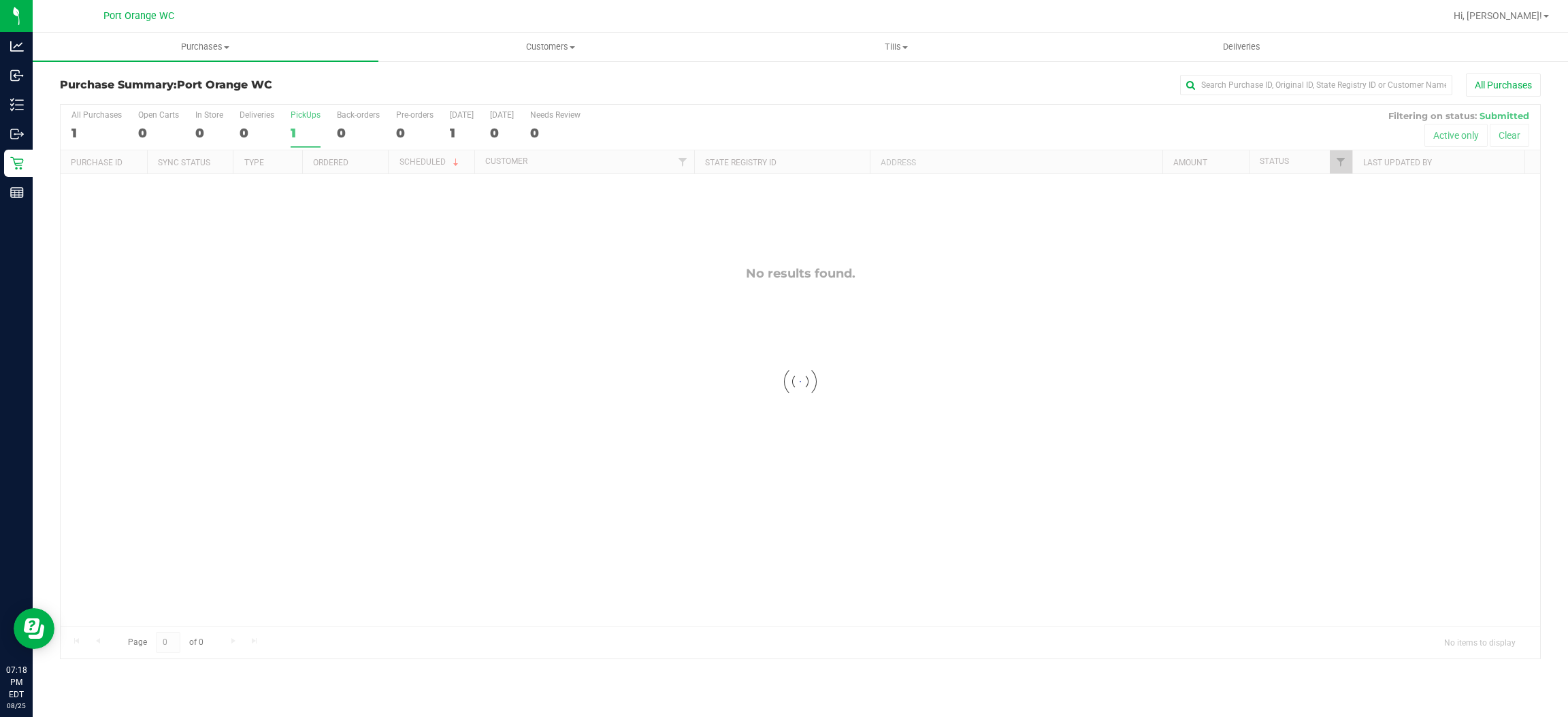
click at [0, 0] on input "PickUps 1" at bounding box center [0, 0] width 0 height 0
click at [306, 141] on div "1" at bounding box center [305, 132] width 30 height 15
click at [0, 0] on input "PickUps 1" at bounding box center [0, 0] width 0 height 0
click at [299, 134] on div "1" at bounding box center [305, 132] width 30 height 15
click at [0, 0] on input "PickUps 1" at bounding box center [0, 0] width 0 height 0
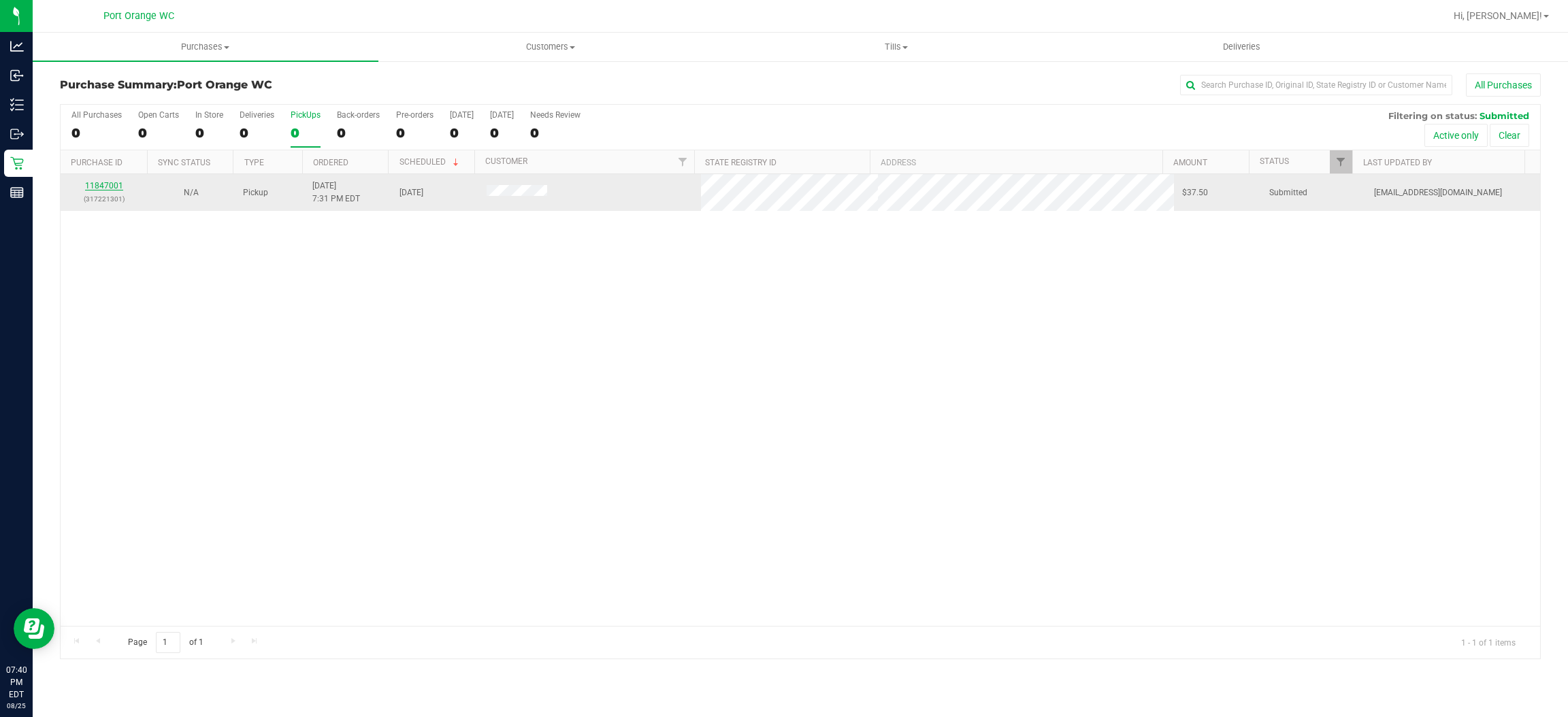
click at [101, 189] on link "11847001" at bounding box center [104, 185] width 38 height 10
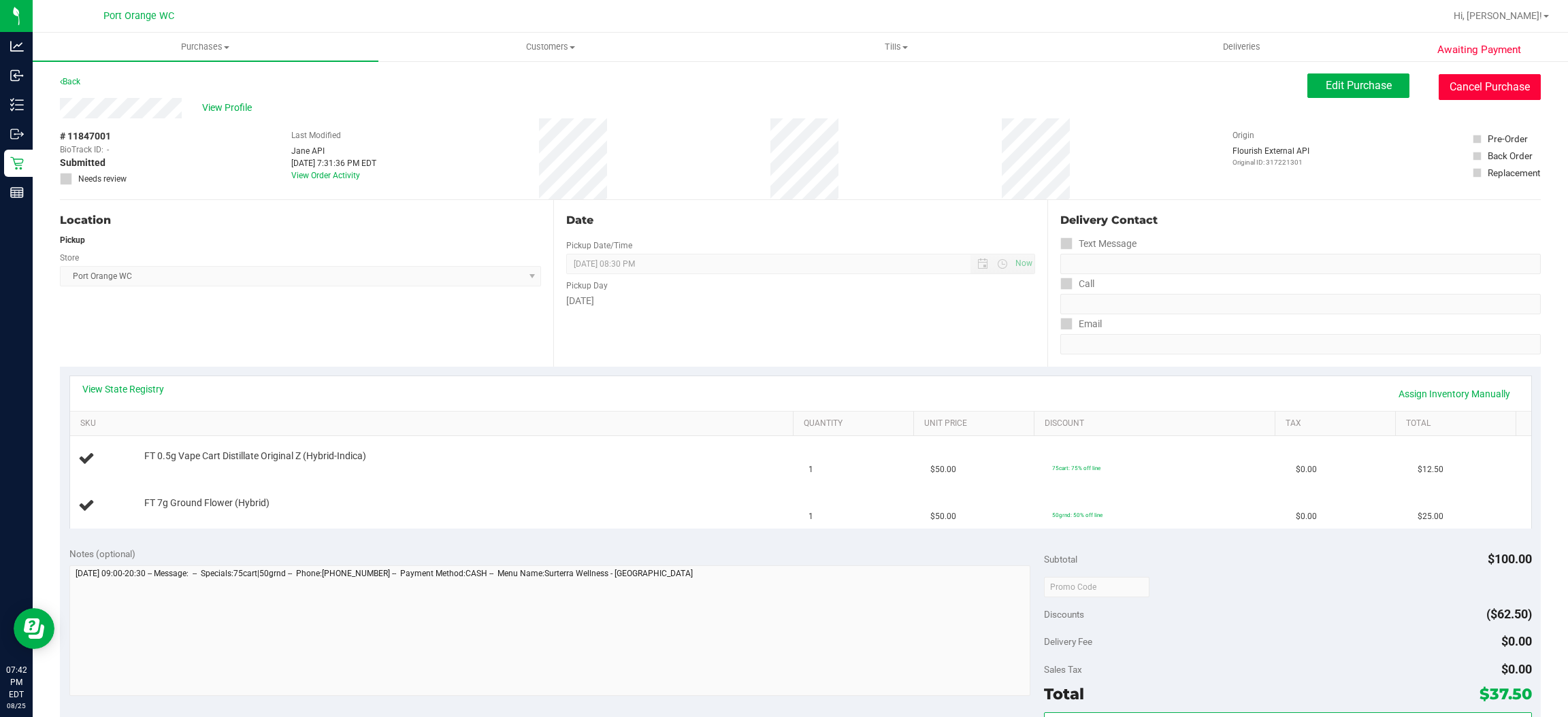
click at [1459, 85] on button "Cancel Purchase" at bounding box center [1490, 87] width 102 height 26
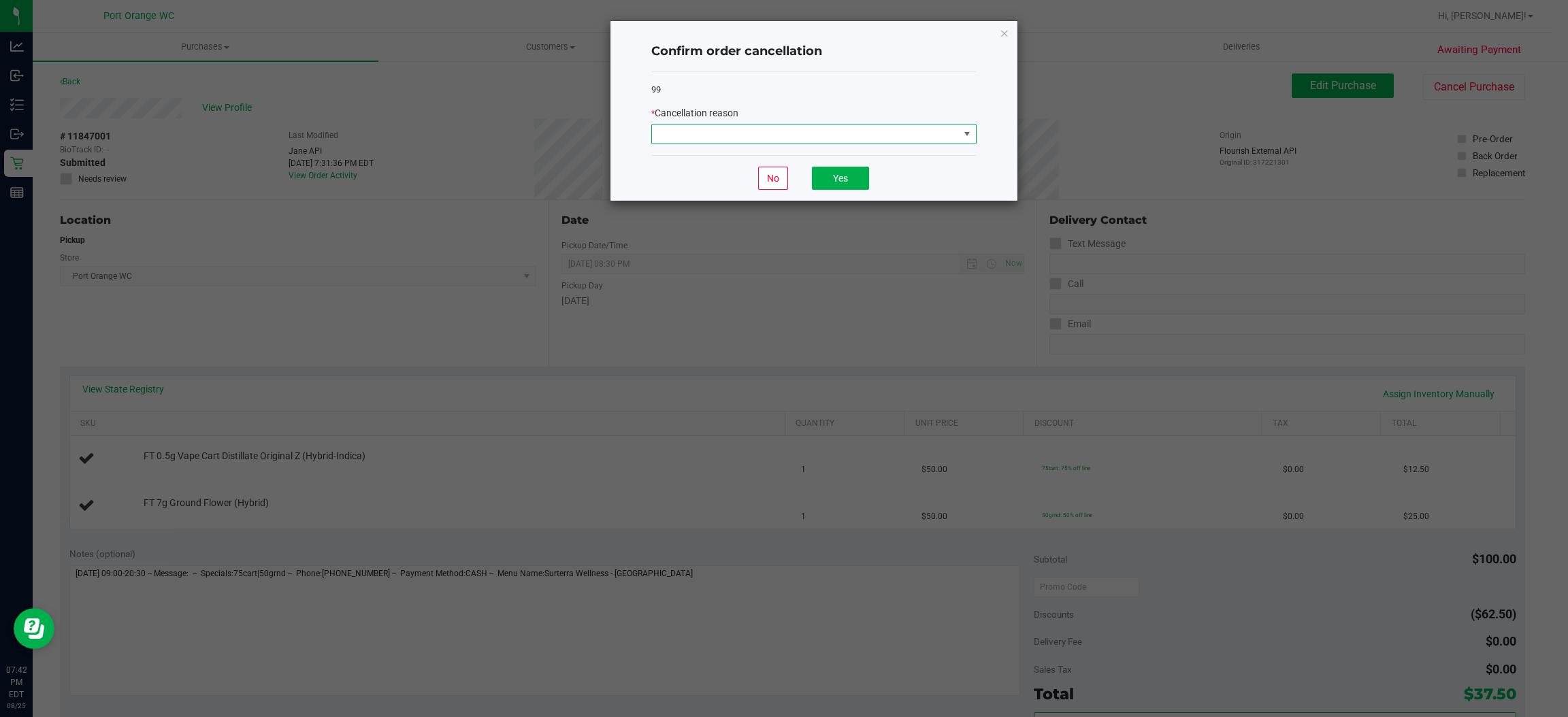
click at [936, 145] on span at bounding box center [814, 134] width 325 height 21
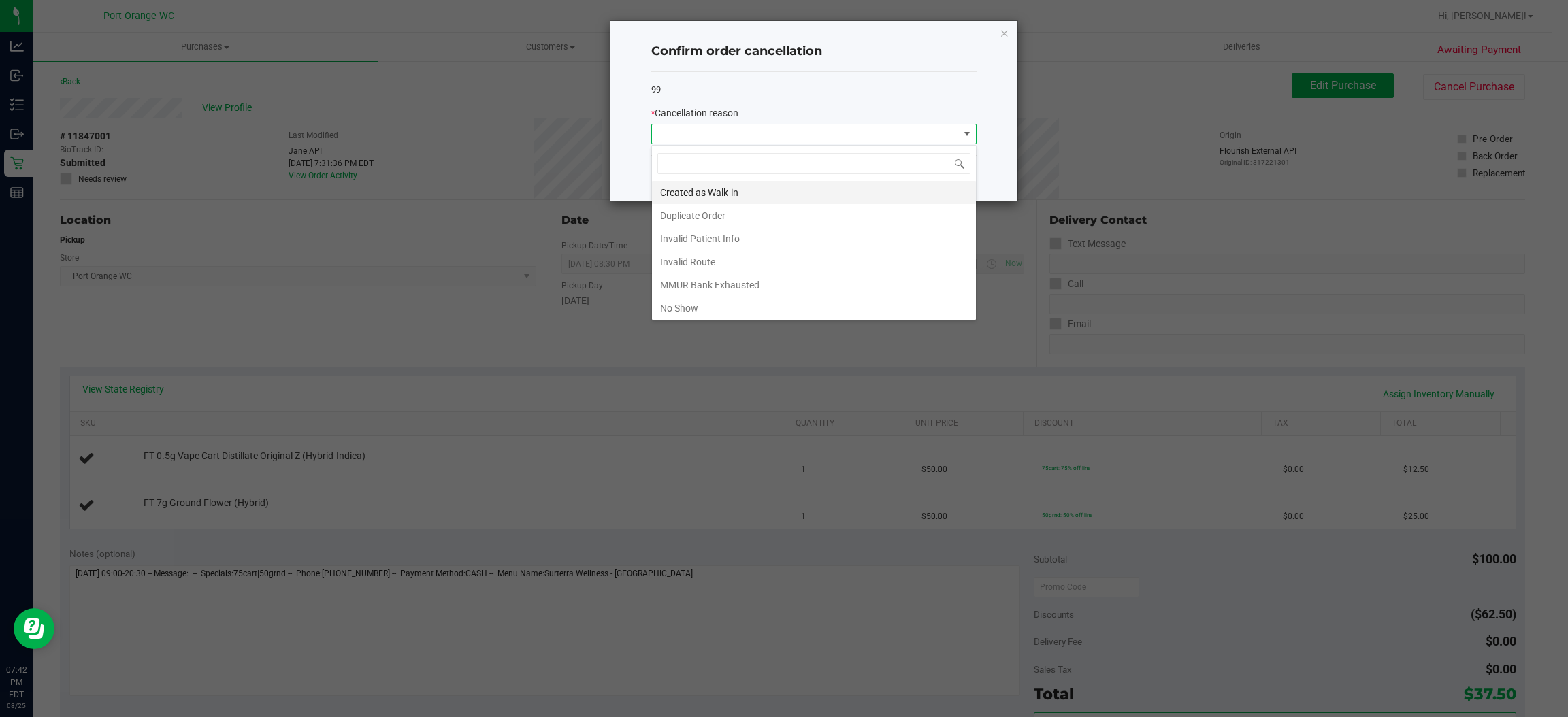
scroll to position [21, 324]
click at [800, 220] on li "Duplicate Order" at bounding box center [814, 216] width 324 height 23
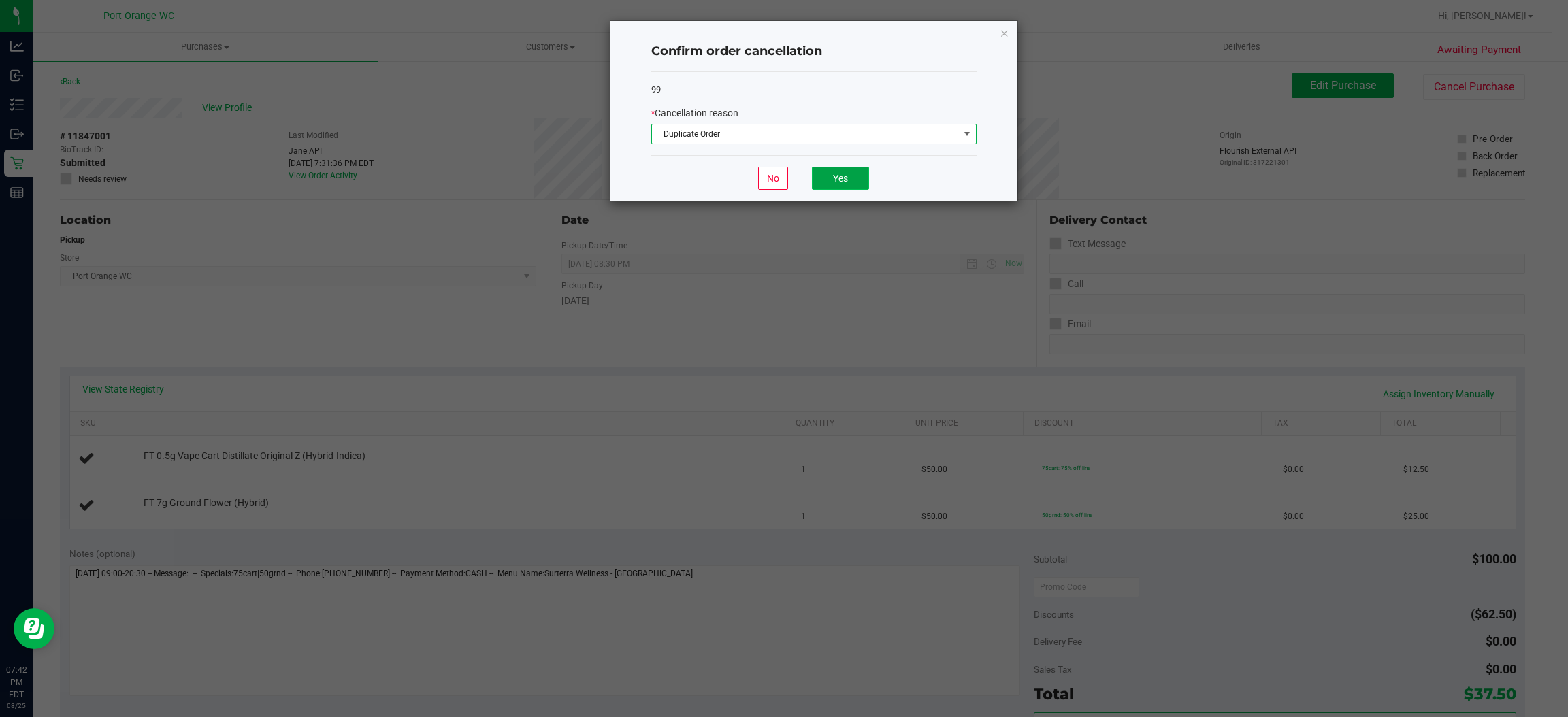
click at [834, 185] on button "Yes" at bounding box center [841, 179] width 58 height 23
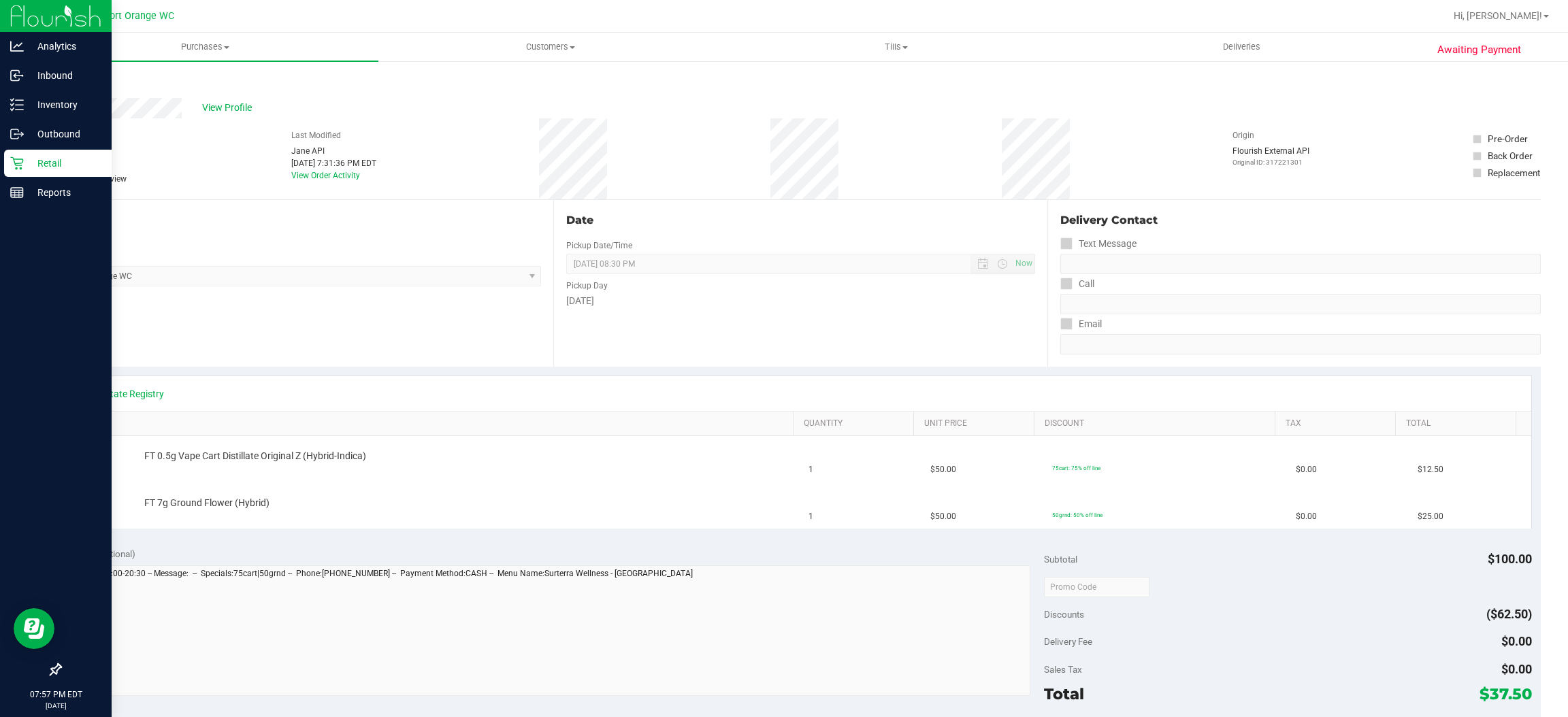
click at [18, 162] on icon at bounding box center [16, 163] width 13 height 13
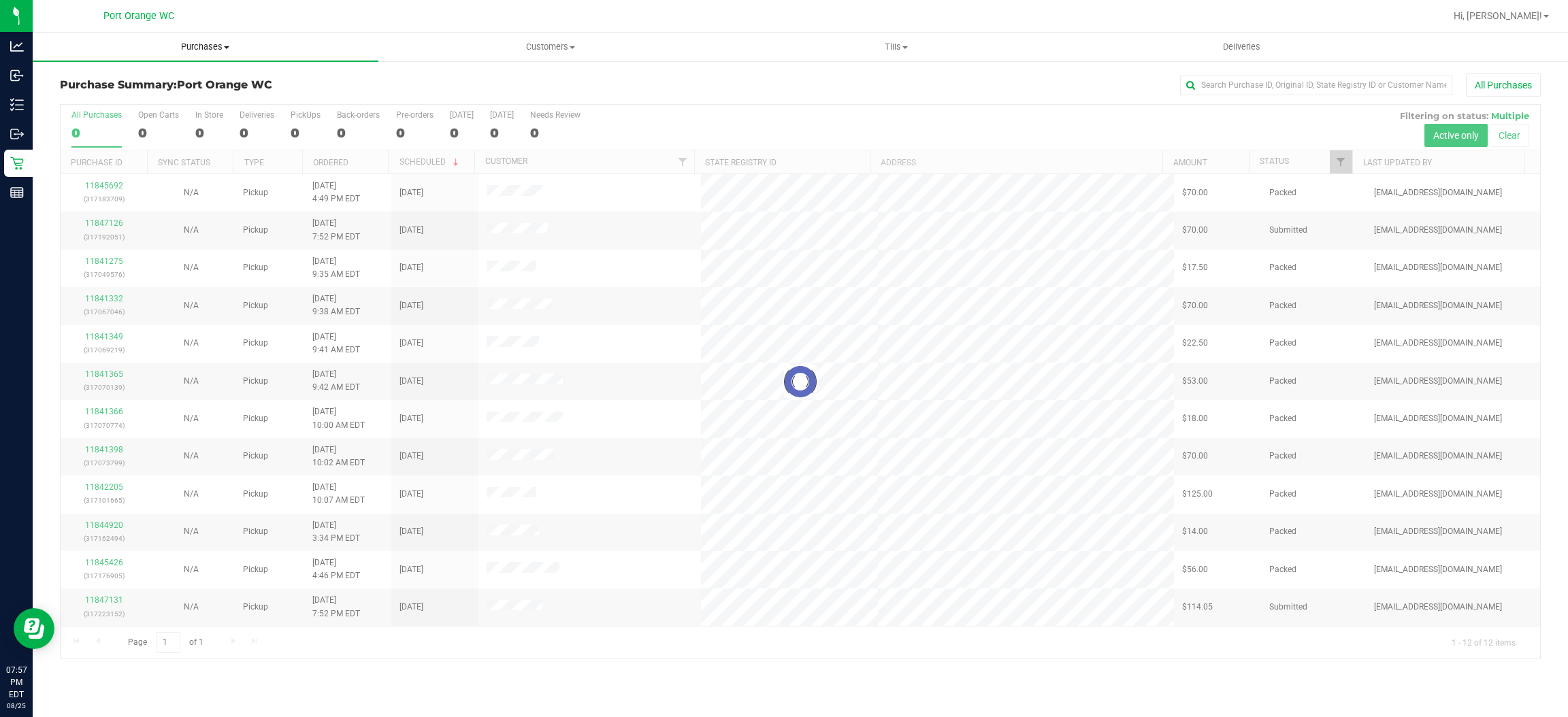
click at [226, 47] on span at bounding box center [226, 48] width 5 height 3
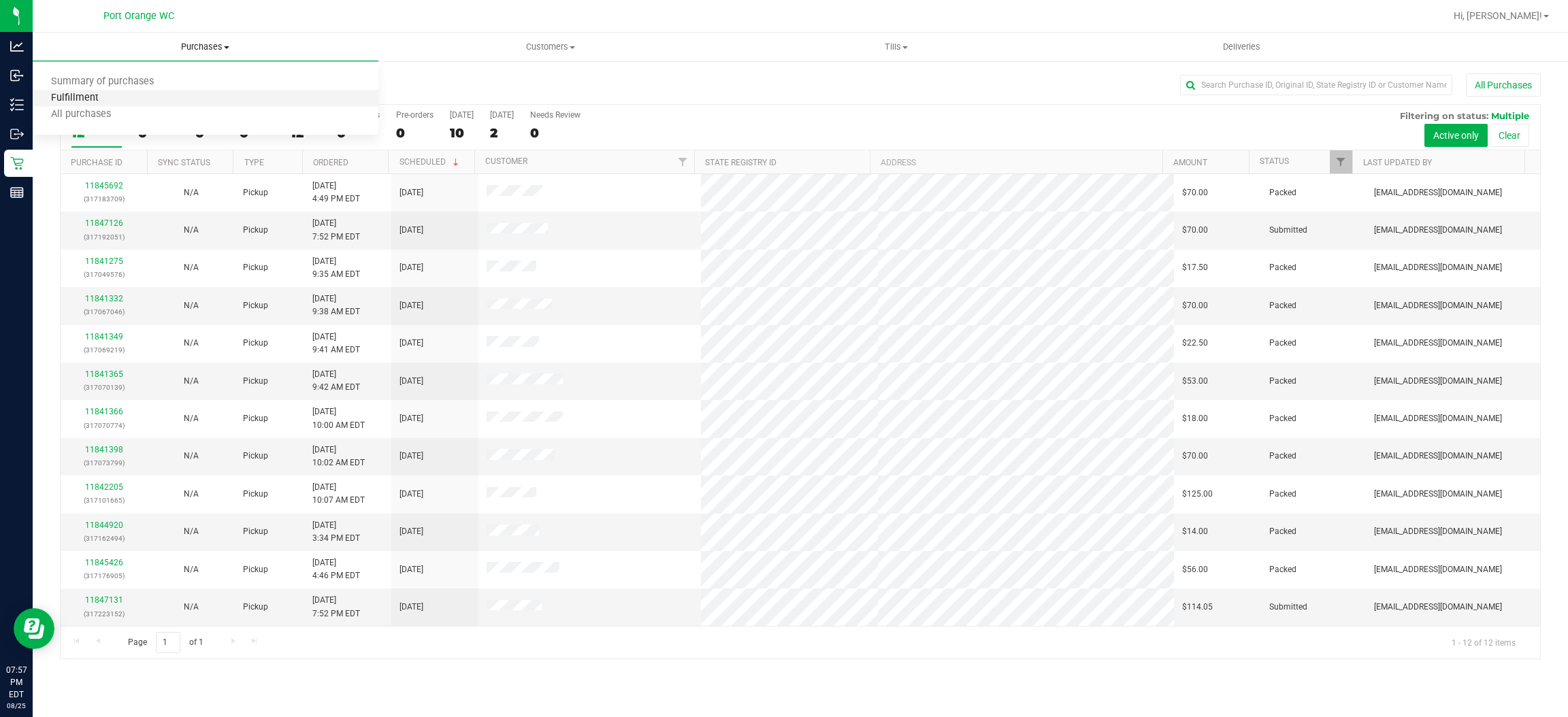
click at [107, 100] on span "Fulfillment" at bounding box center [75, 98] width 84 height 12
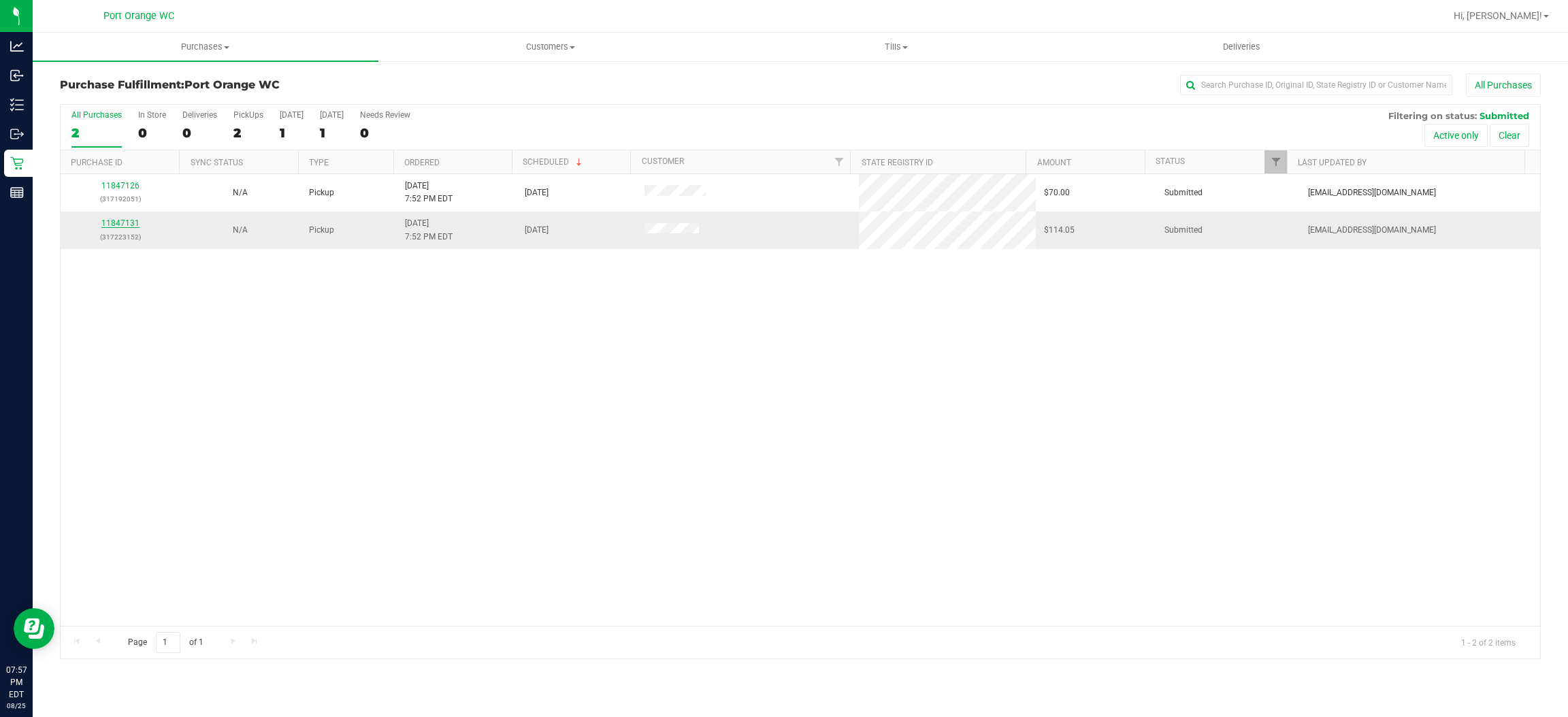
click at [125, 224] on link "11847131" at bounding box center [120, 223] width 38 height 10
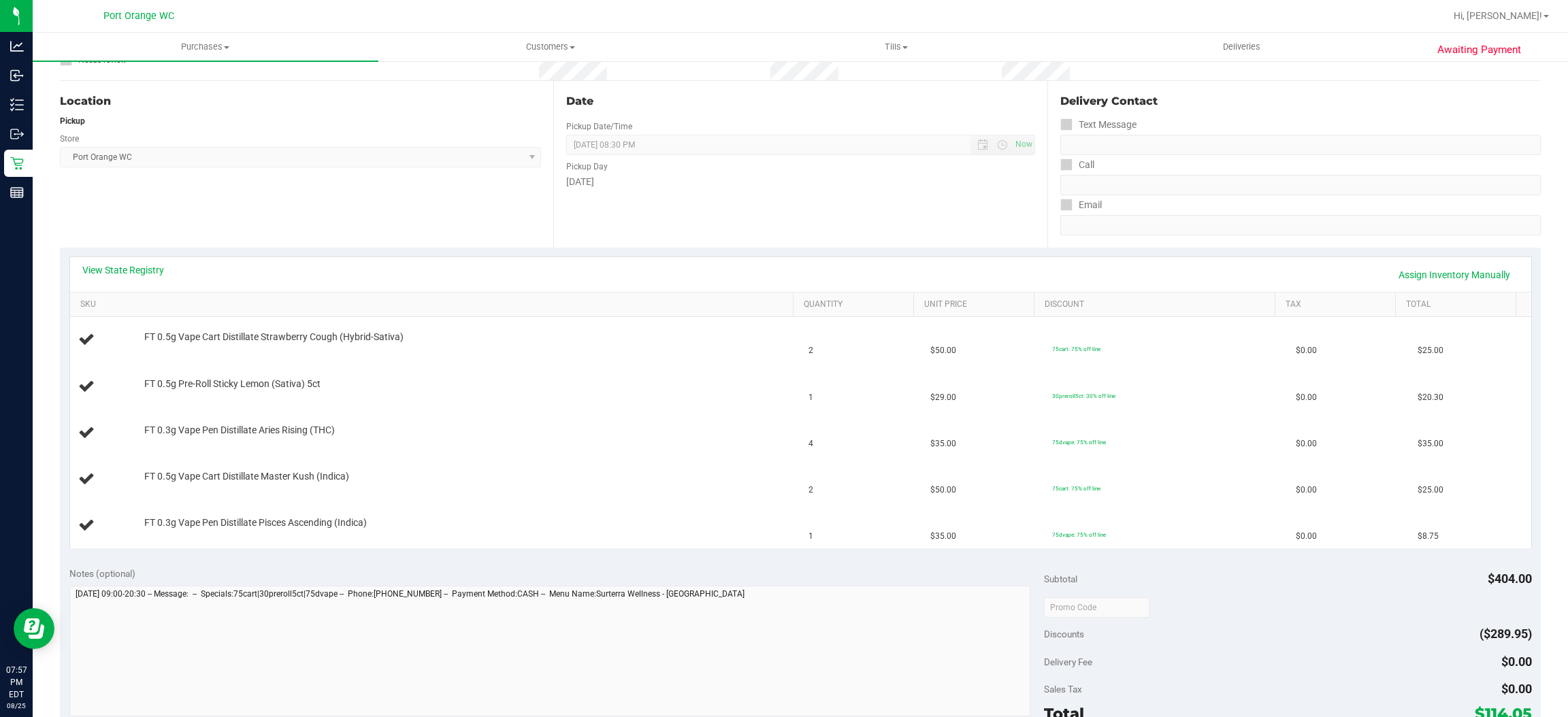
scroll to position [120, 0]
click at [117, 301] on link "SKU" at bounding box center [433, 304] width 707 height 11
click at [140, 268] on link "View State Registry" at bounding box center [123, 269] width 82 height 13
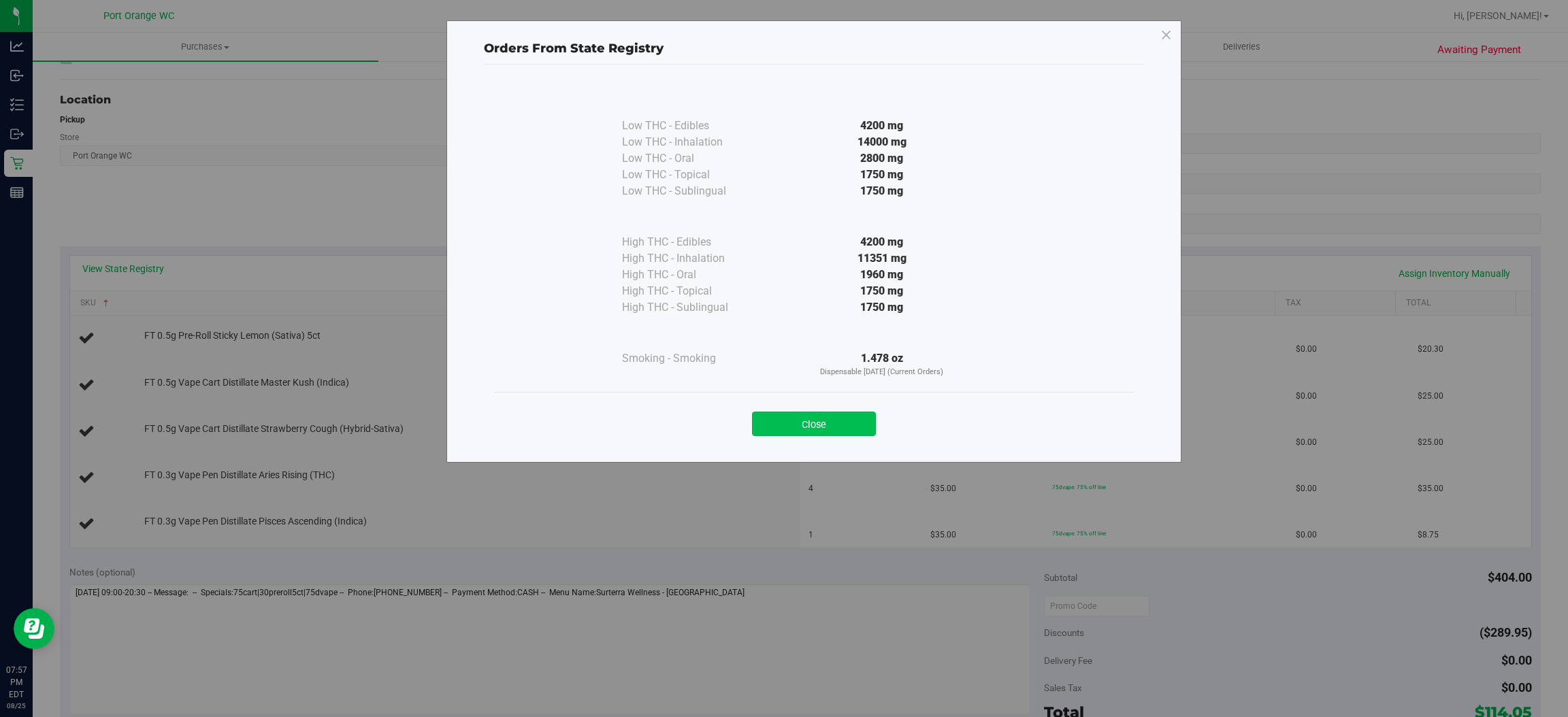
click at [813, 425] on button "Close" at bounding box center [814, 423] width 124 height 24
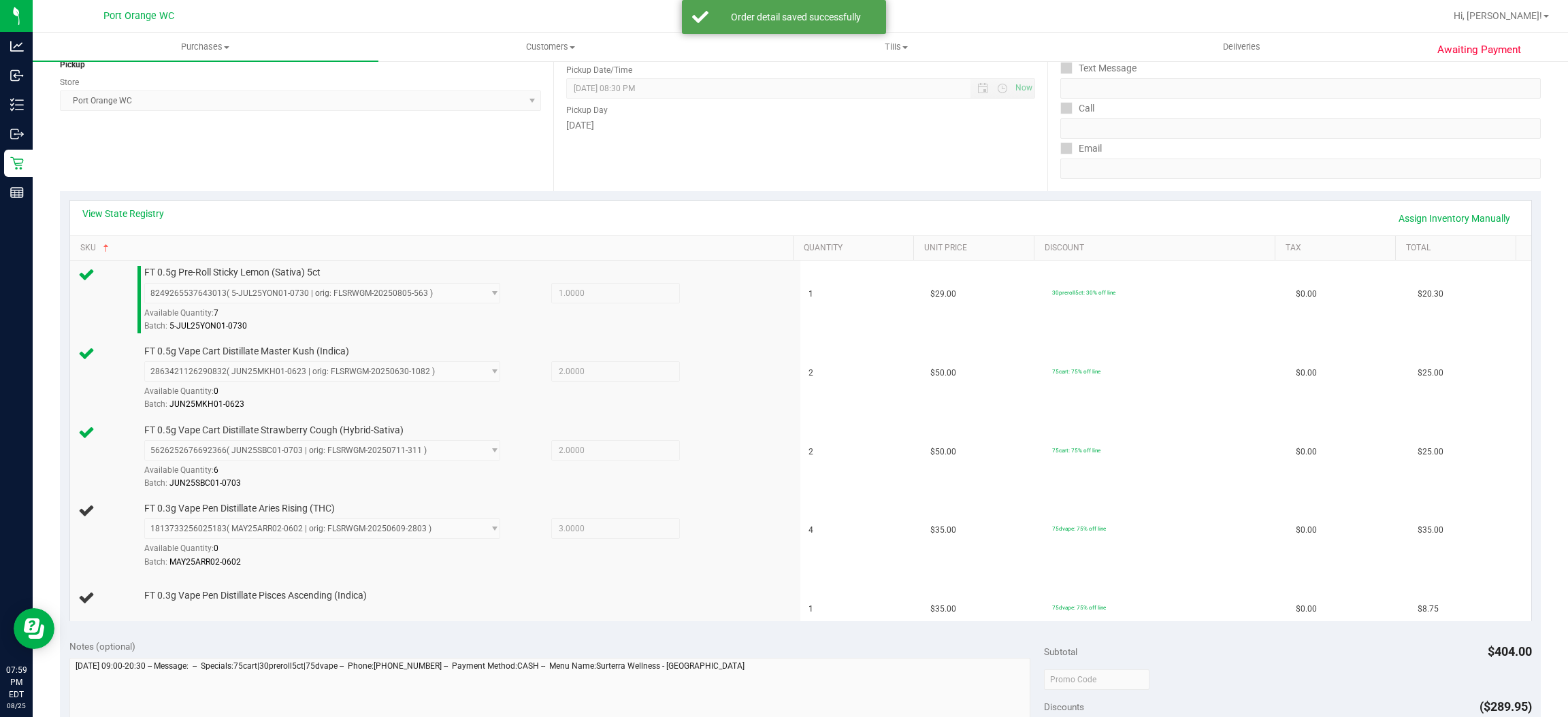
scroll to position [0, 0]
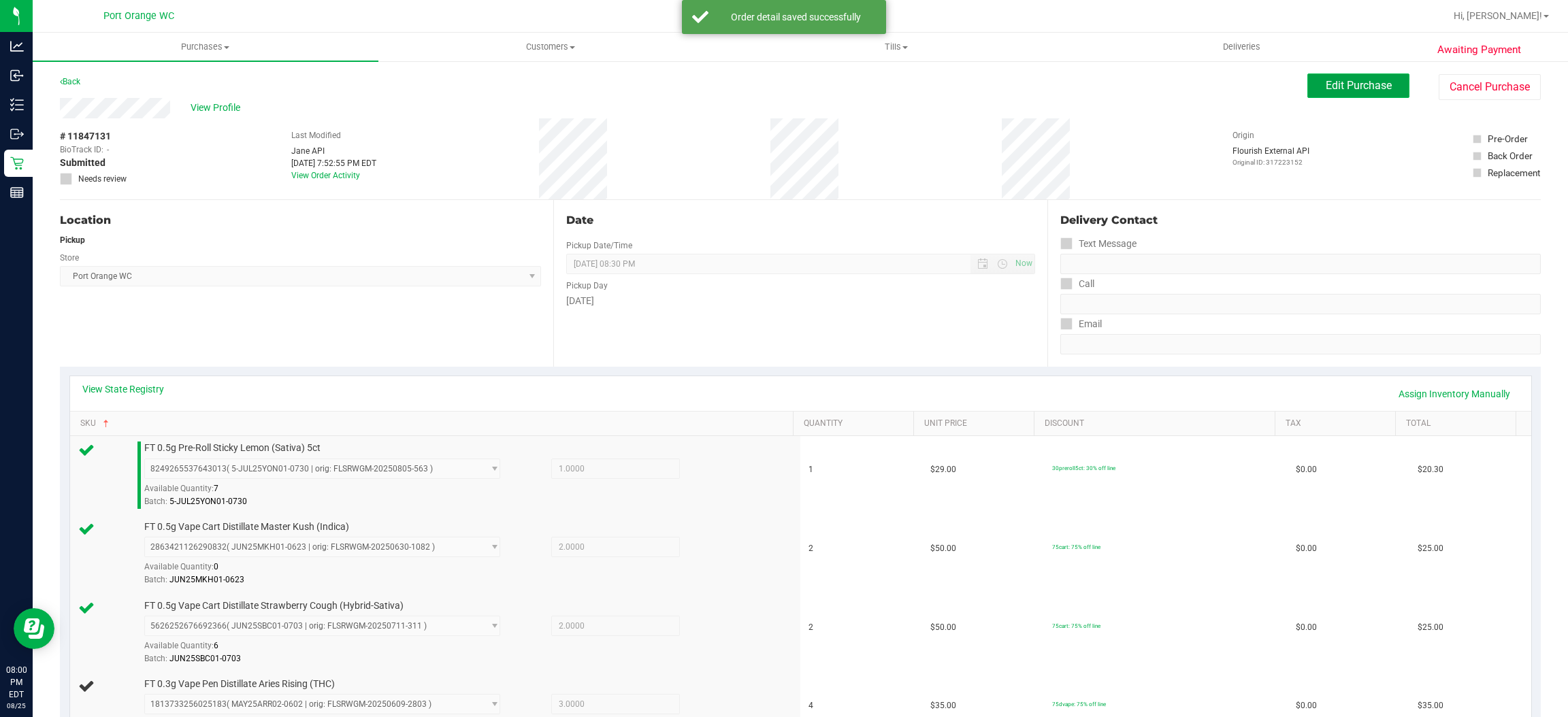
click at [1351, 86] on span "Edit Purchase" at bounding box center [1358, 85] width 66 height 13
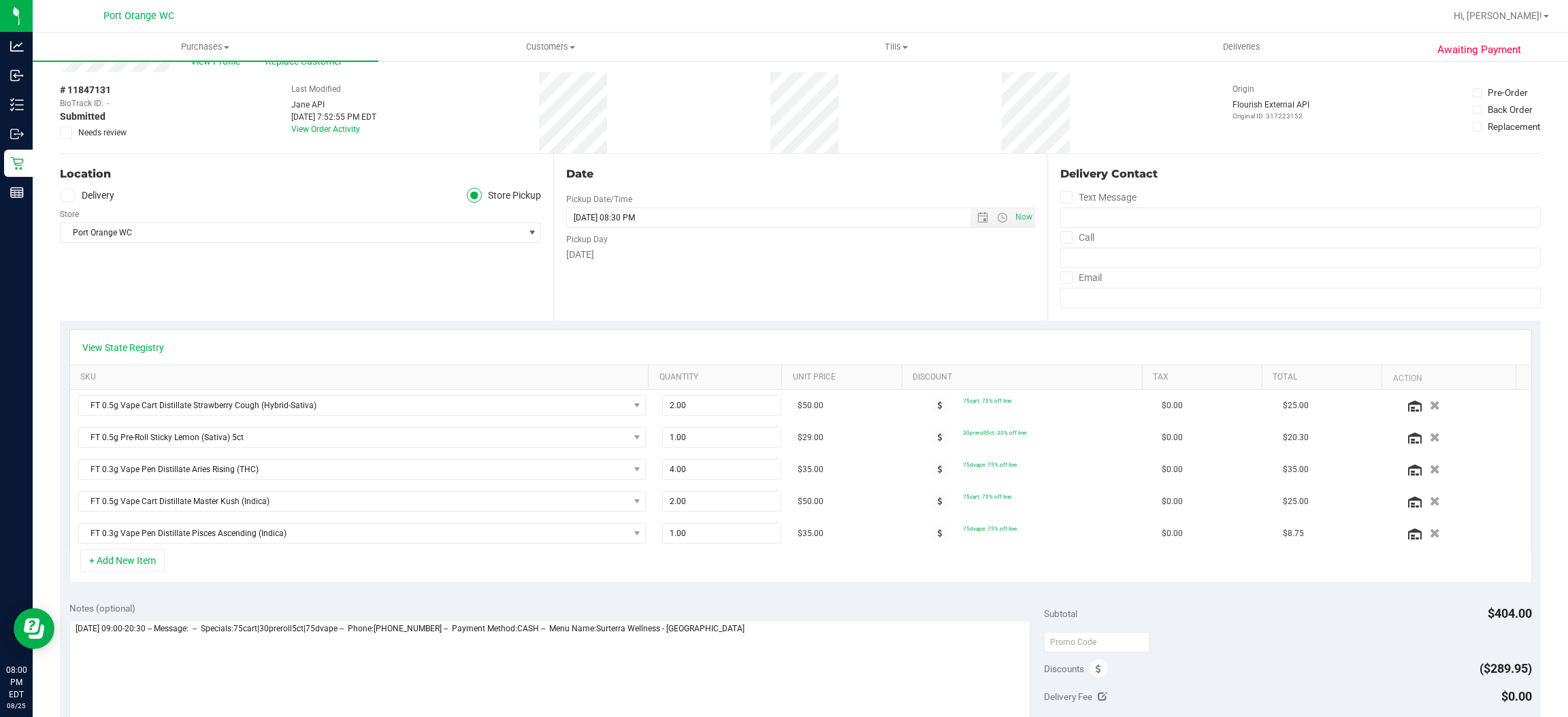
scroll to position [72, 0]
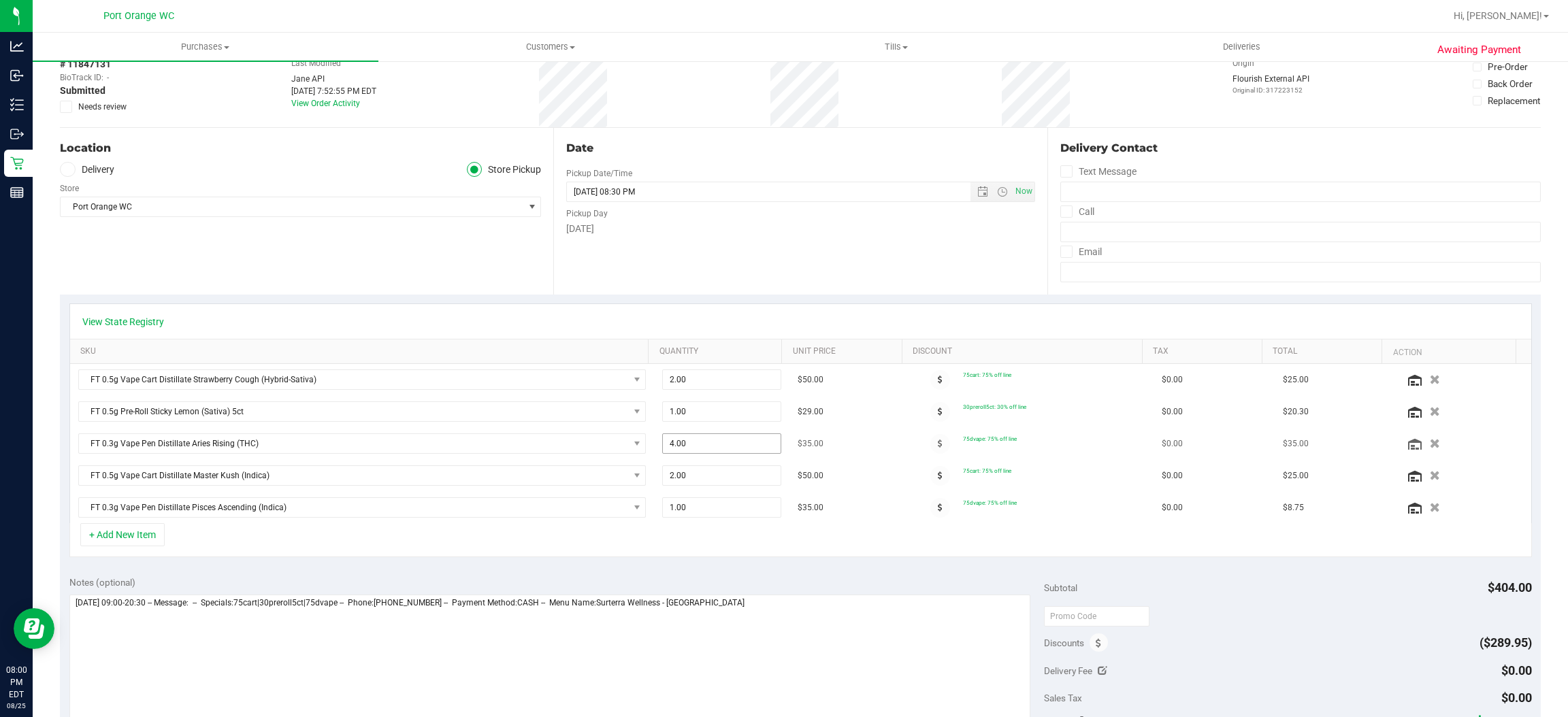
click at [695, 442] on input "4.00" at bounding box center [722, 443] width 117 height 19
type input "3"
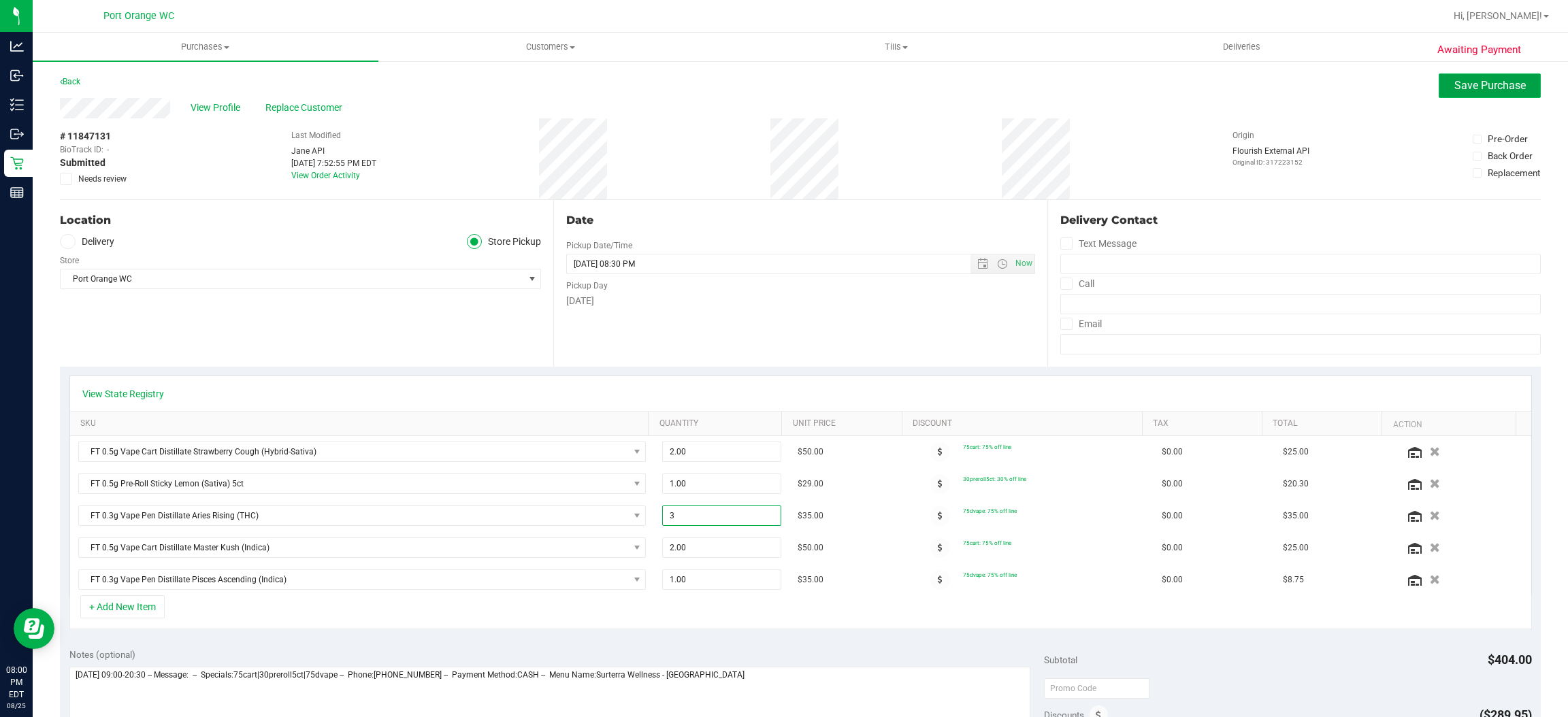
click at [1472, 83] on span "Save Purchase" at bounding box center [1490, 85] width 72 height 13
type input "3.00"
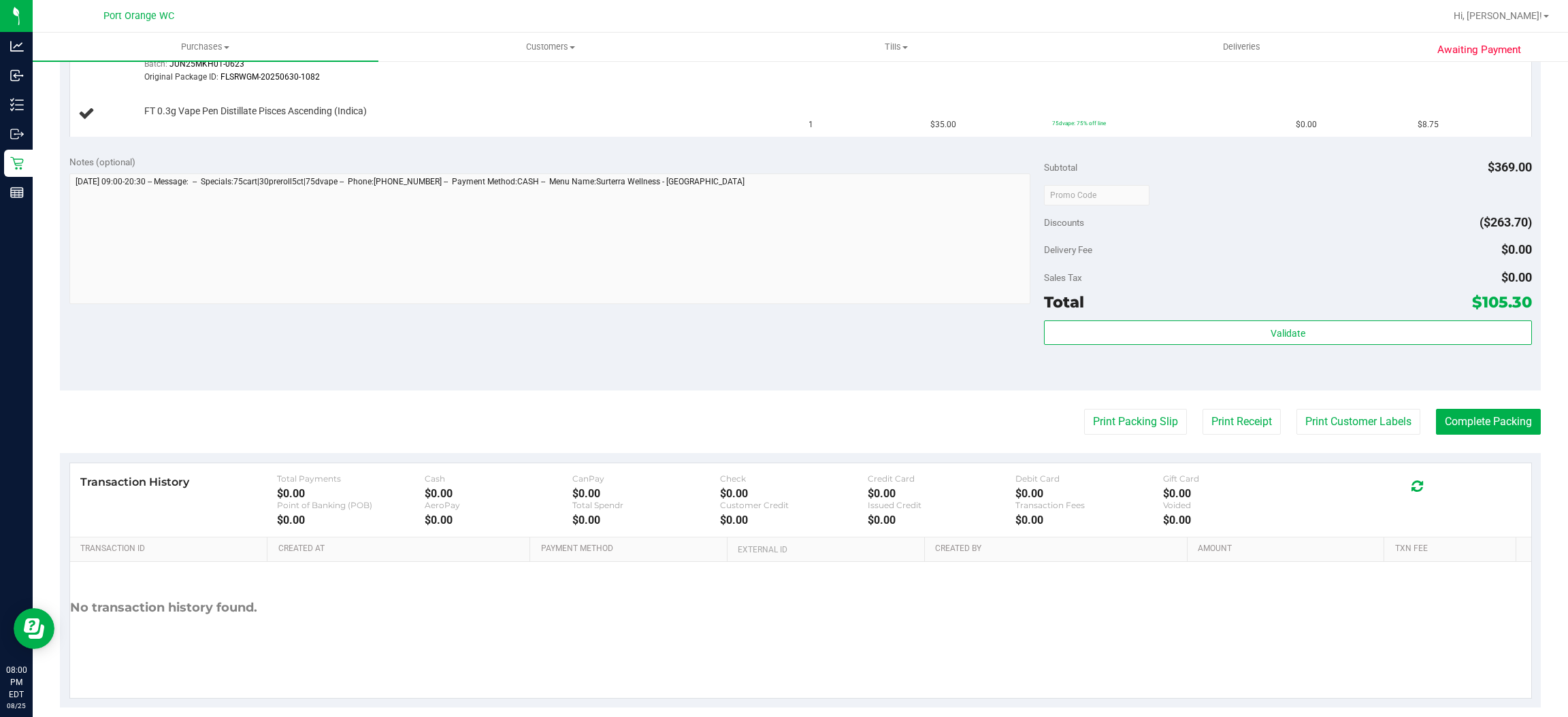
scroll to position [733, 0]
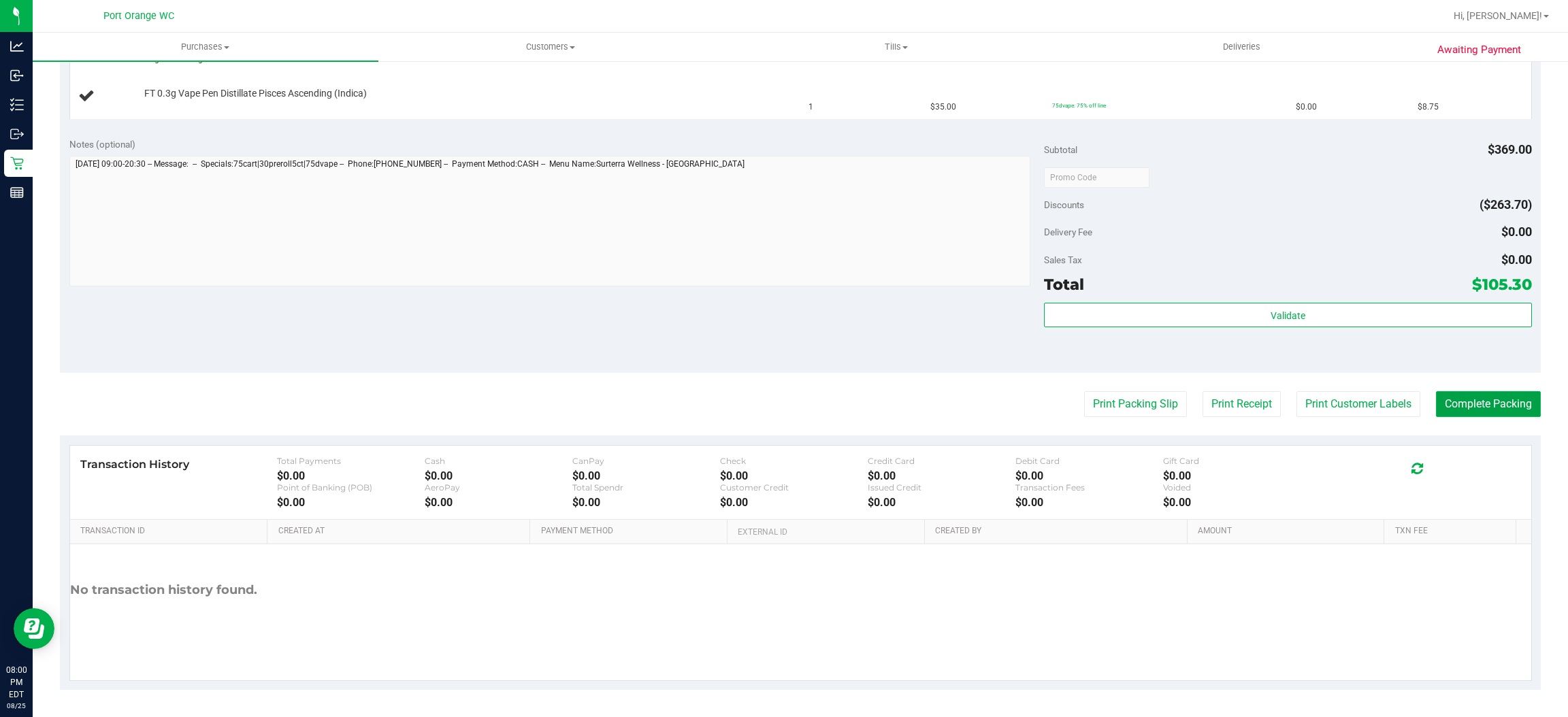
click at [1480, 399] on button "Complete Packing" at bounding box center [1488, 403] width 105 height 26
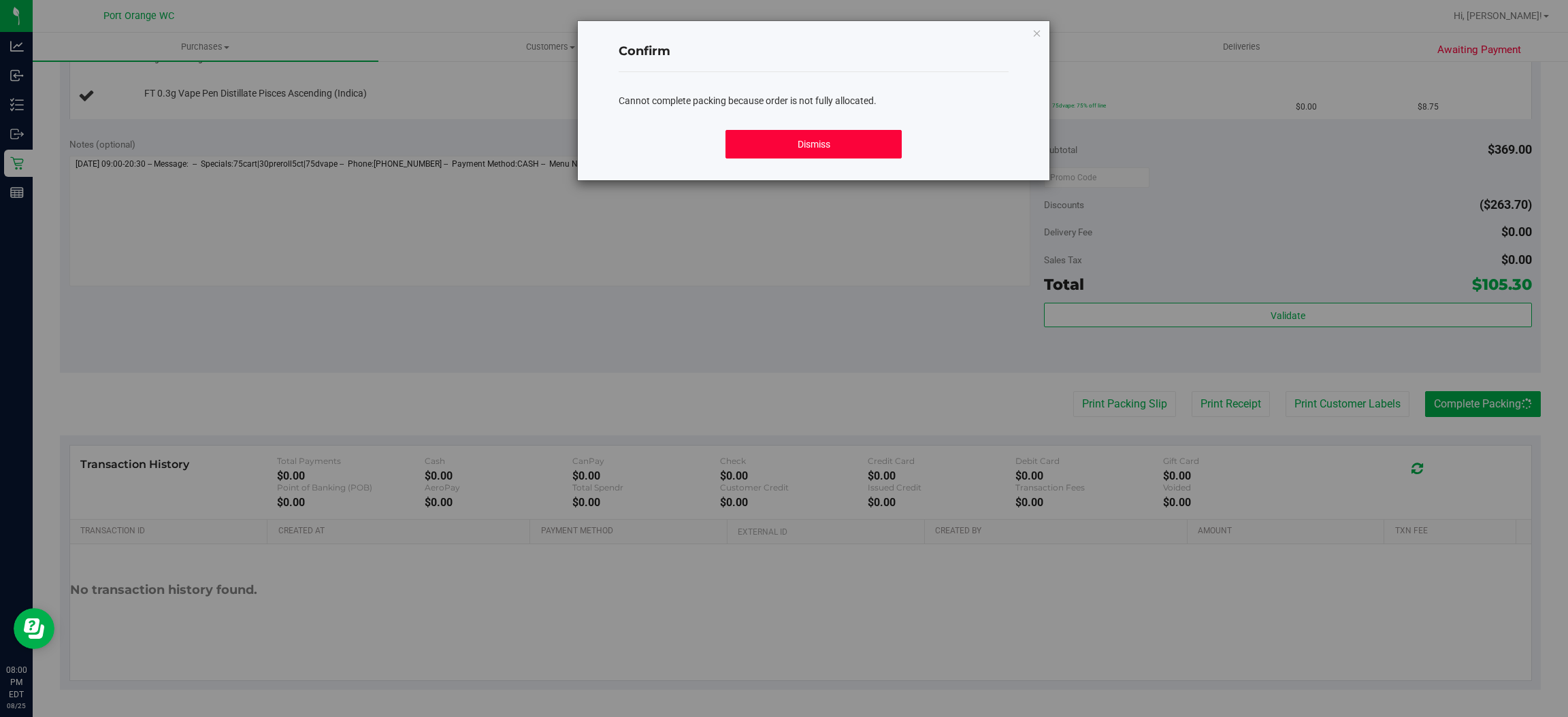
click at [813, 137] on button "Dismiss" at bounding box center [812, 145] width 175 height 29
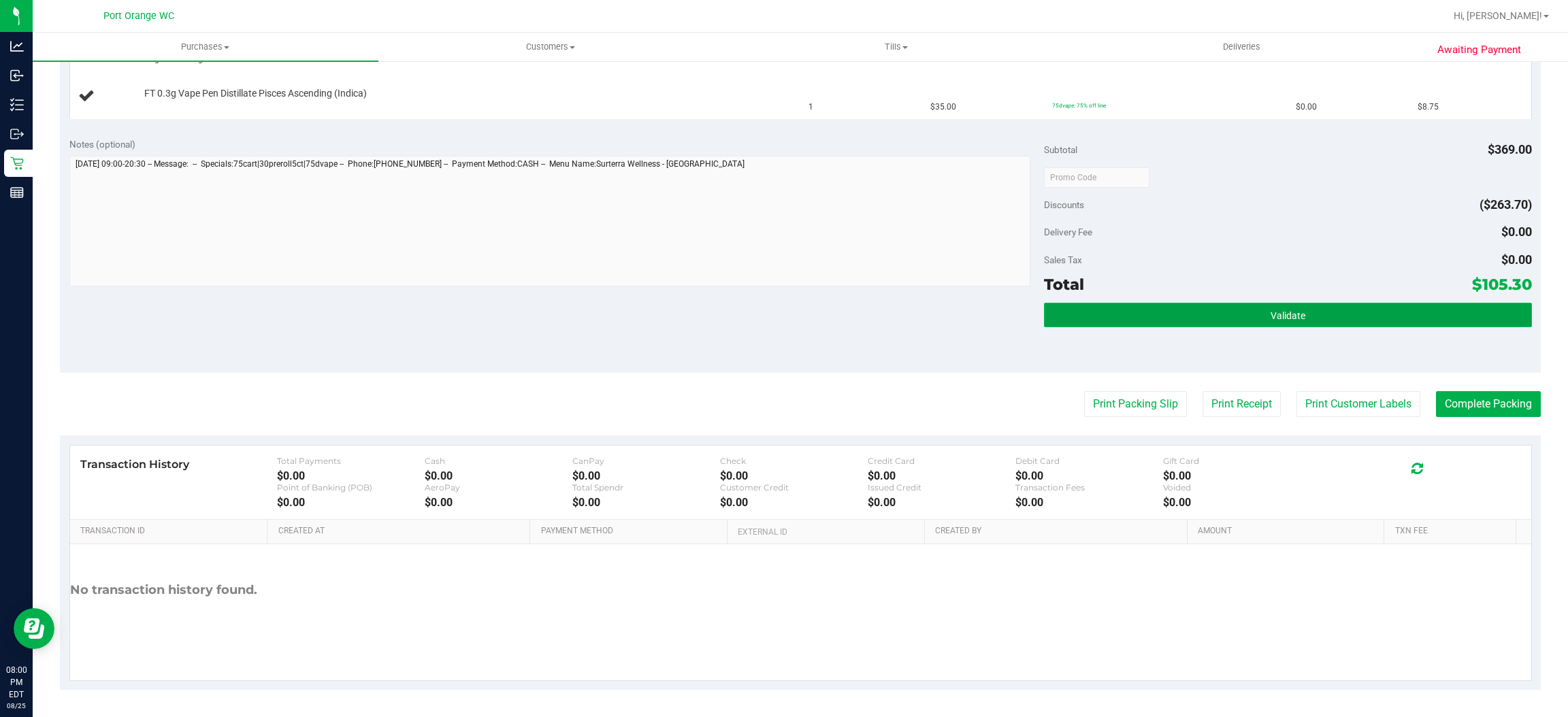
click at [1176, 317] on button "Validate" at bounding box center [1288, 314] width 487 height 24
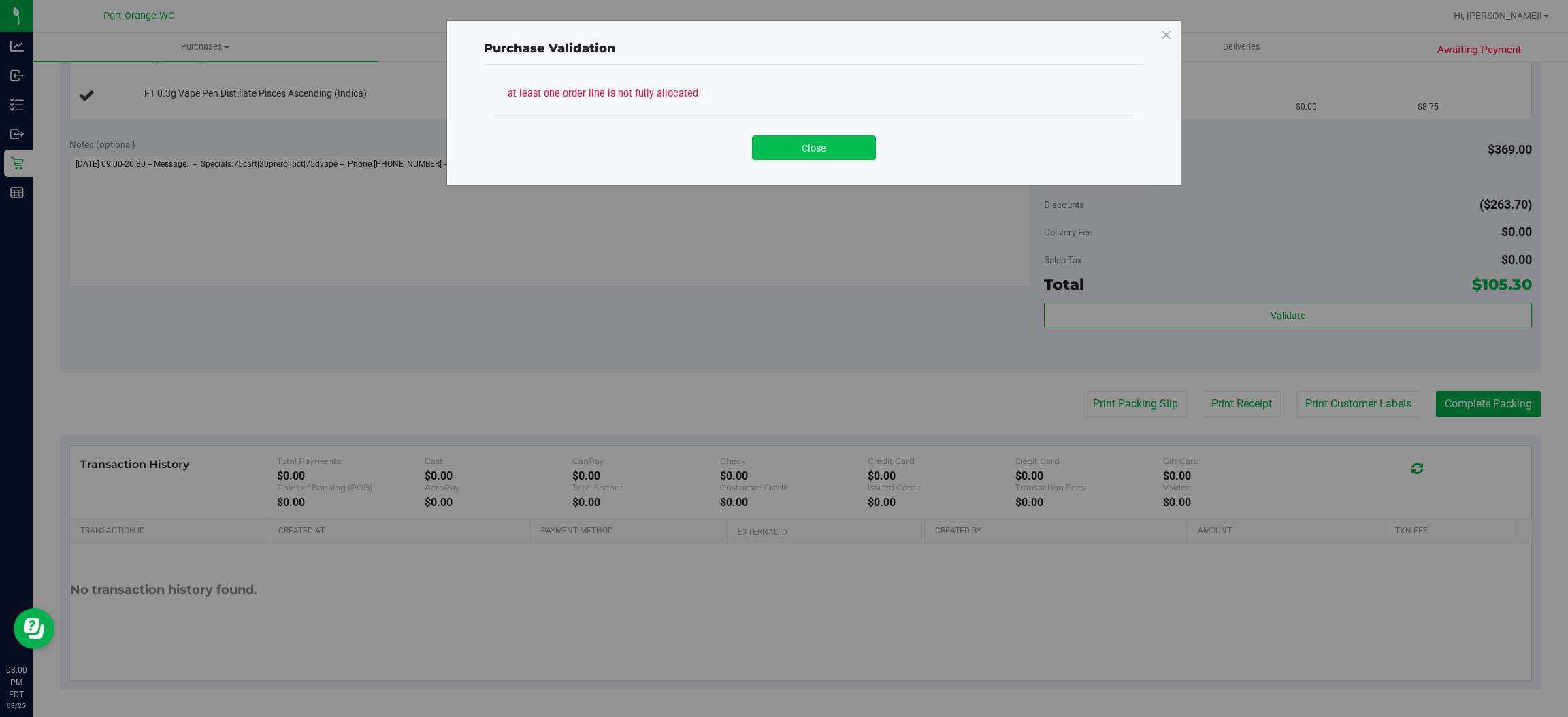
click at [826, 146] on button "Close" at bounding box center [814, 147] width 124 height 24
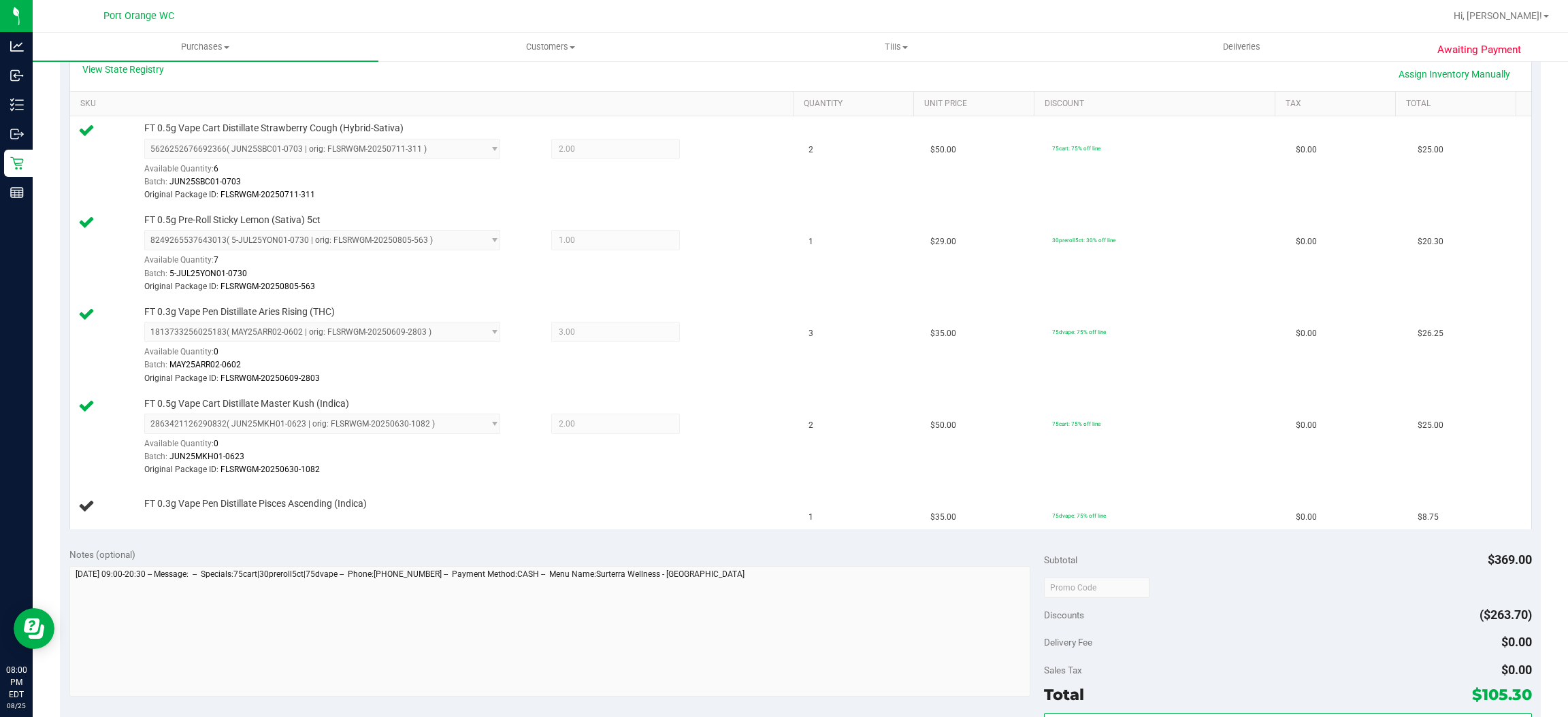
scroll to position [0, 0]
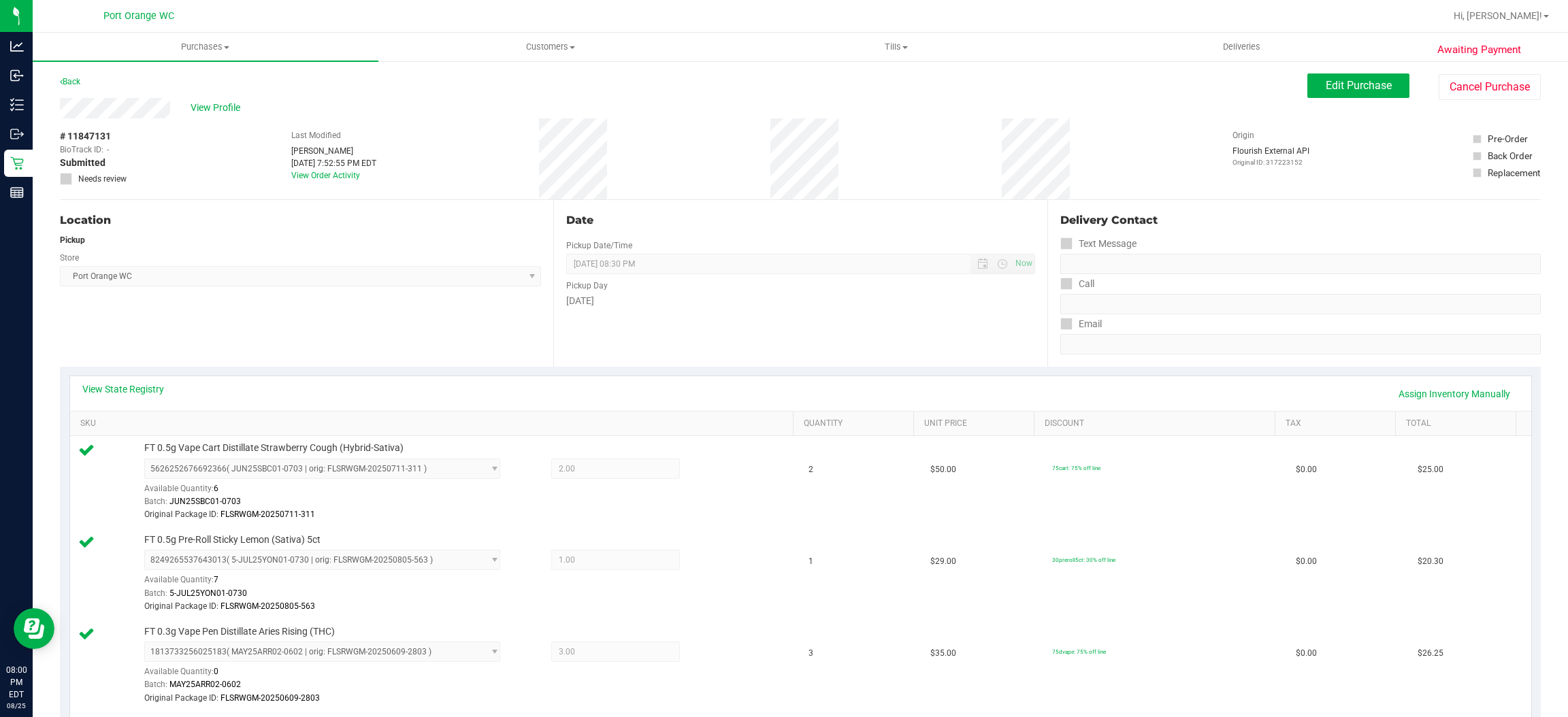
click at [1289, 381] on div "View State Registry Assign Inventory Manually" at bounding box center [801, 394] width 1461 height 35
click at [1453, 389] on link "Assign Inventory Manually" at bounding box center [1455, 394] width 129 height 23
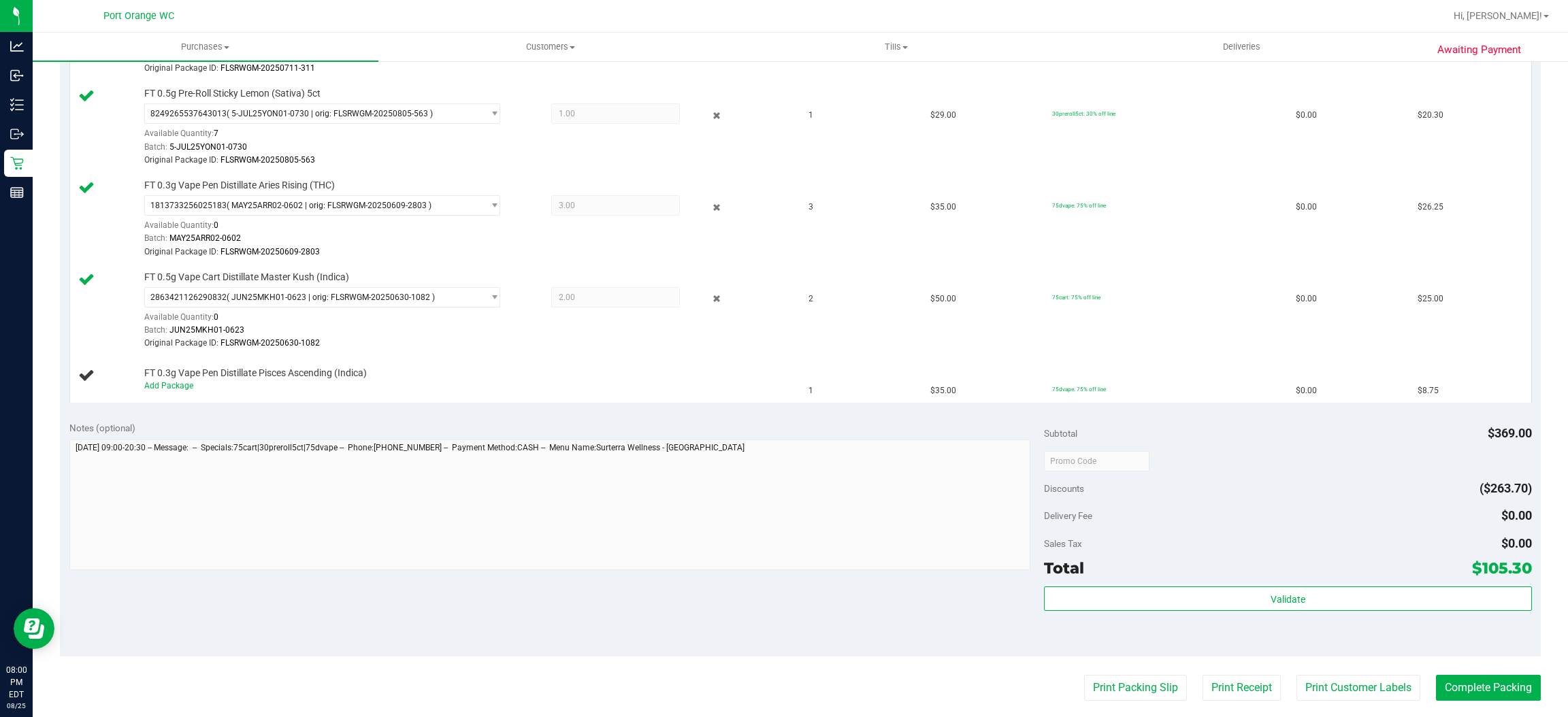
scroll to position [446, 0]
click at [187, 388] on link "Add Package" at bounding box center [169, 386] width 49 height 10
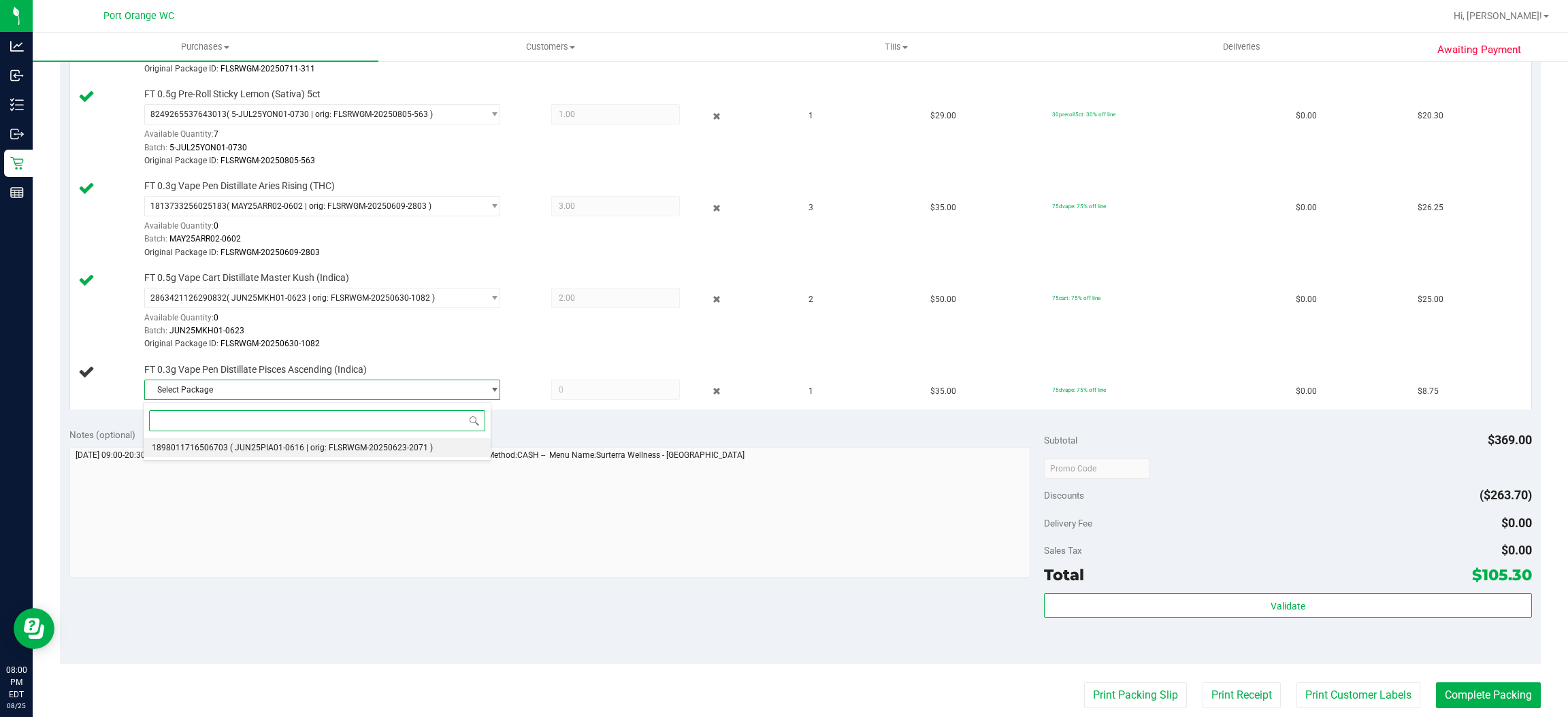
click at [313, 448] on span "( JUN25PIA01-0616 | orig: FLSRWGM-20250623-2071 )" at bounding box center [332, 447] width 203 height 10
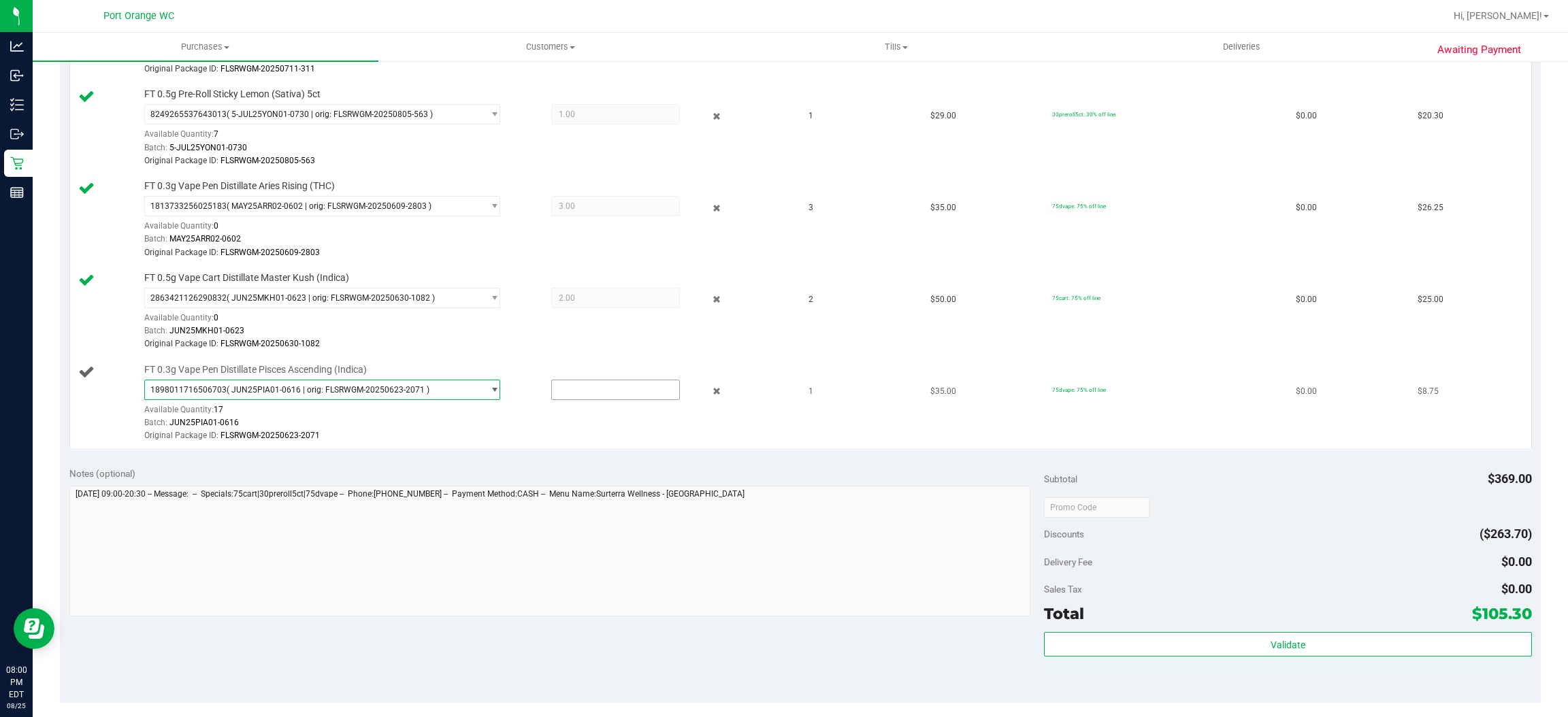
click at [582, 394] on input "text" at bounding box center [616, 389] width 128 height 19
type input "1"
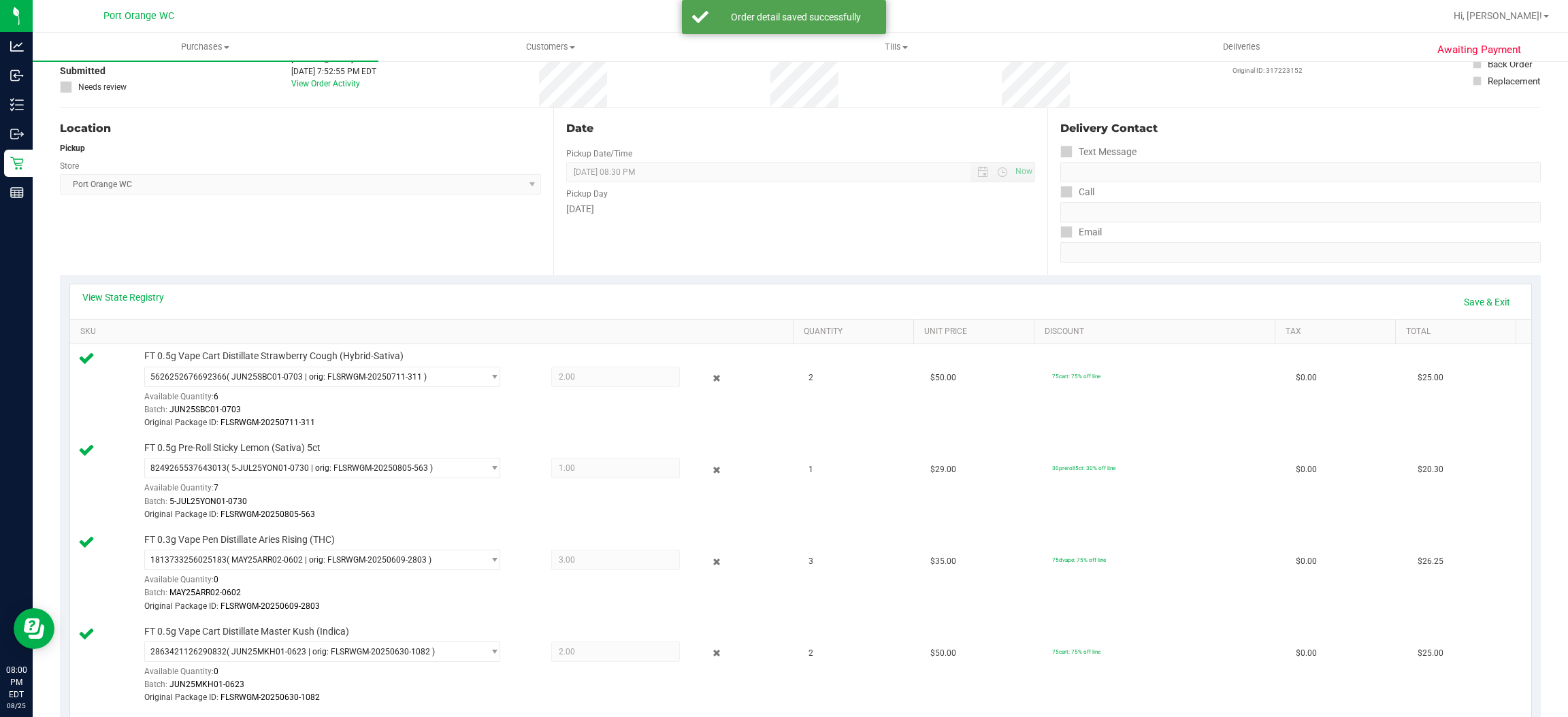
scroll to position [0, 0]
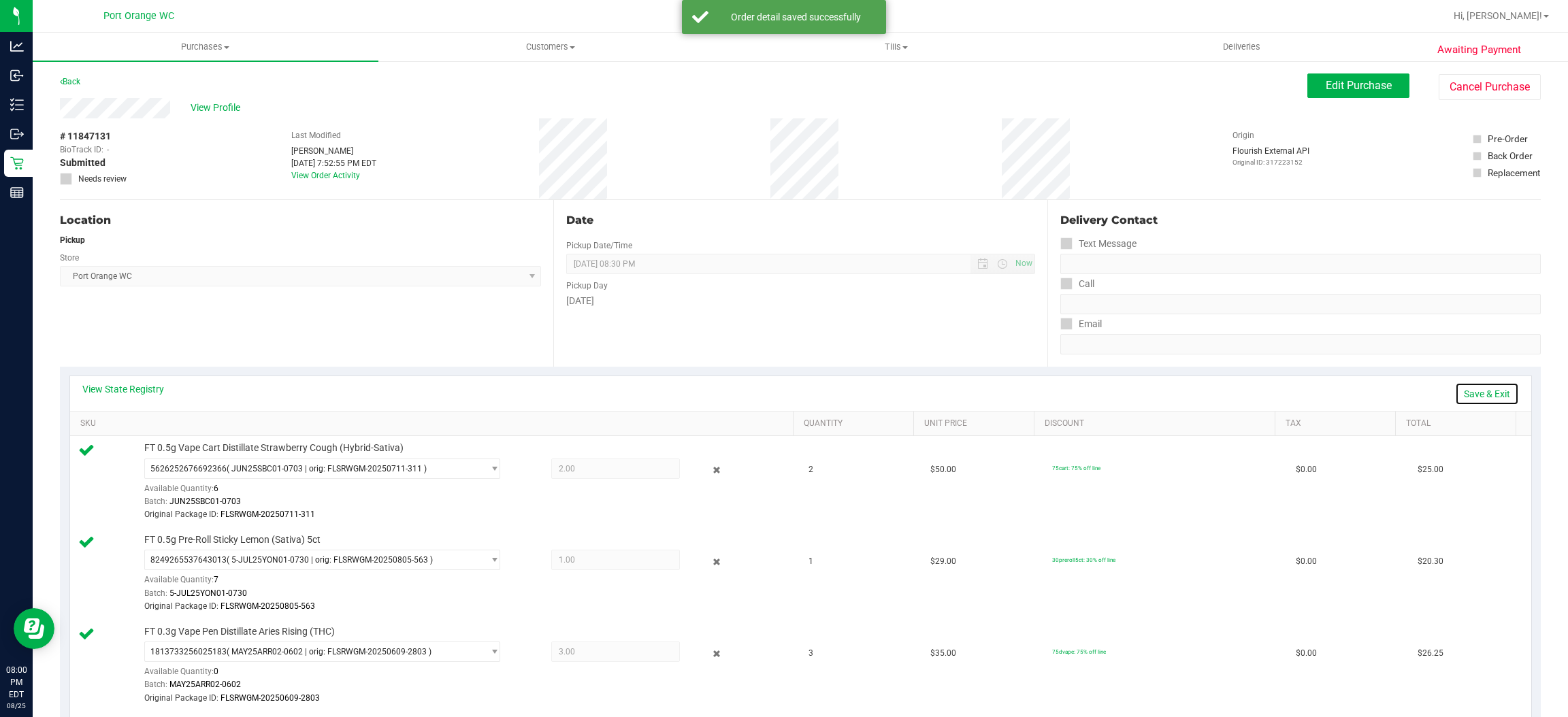
click at [1474, 394] on link "Save & Exit" at bounding box center [1486, 394] width 64 height 23
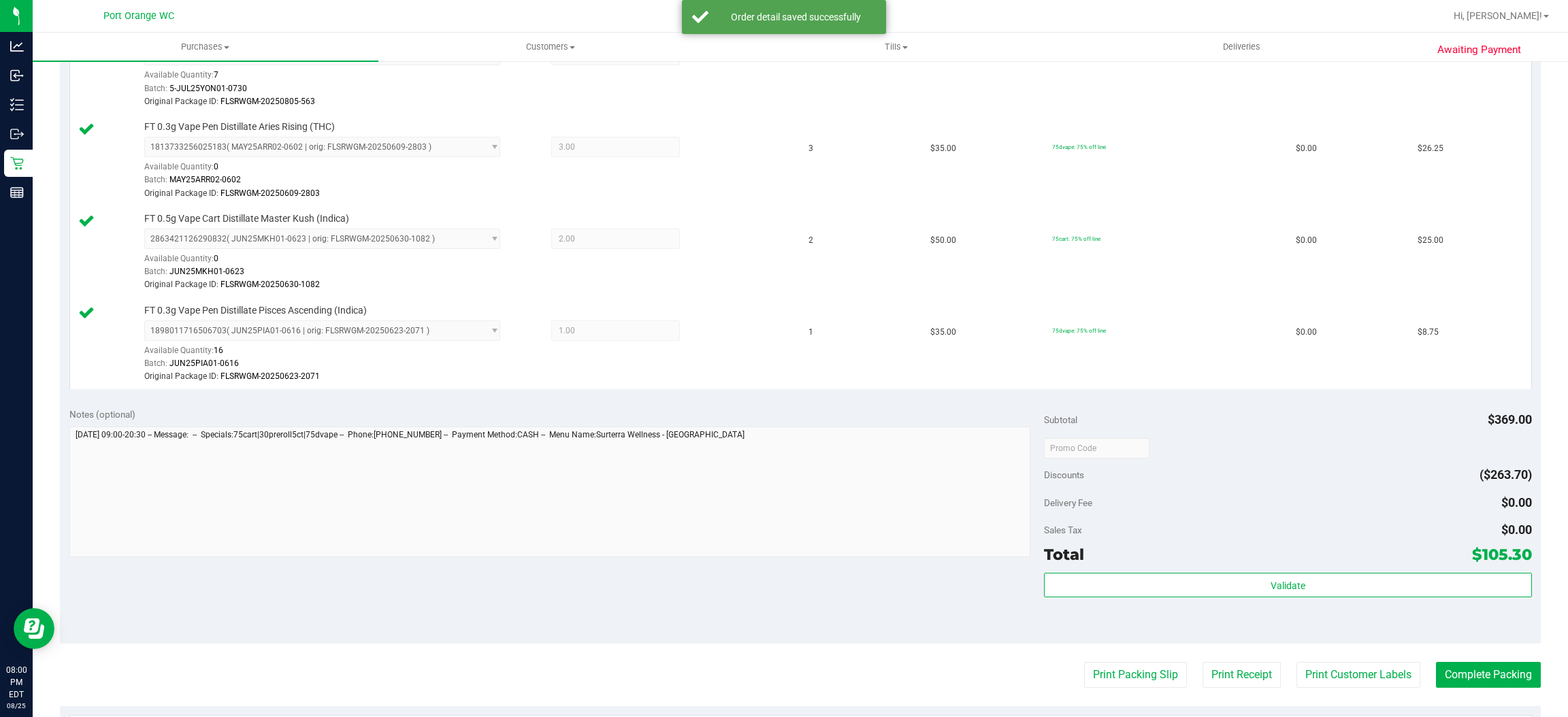
scroll to position [778, 0]
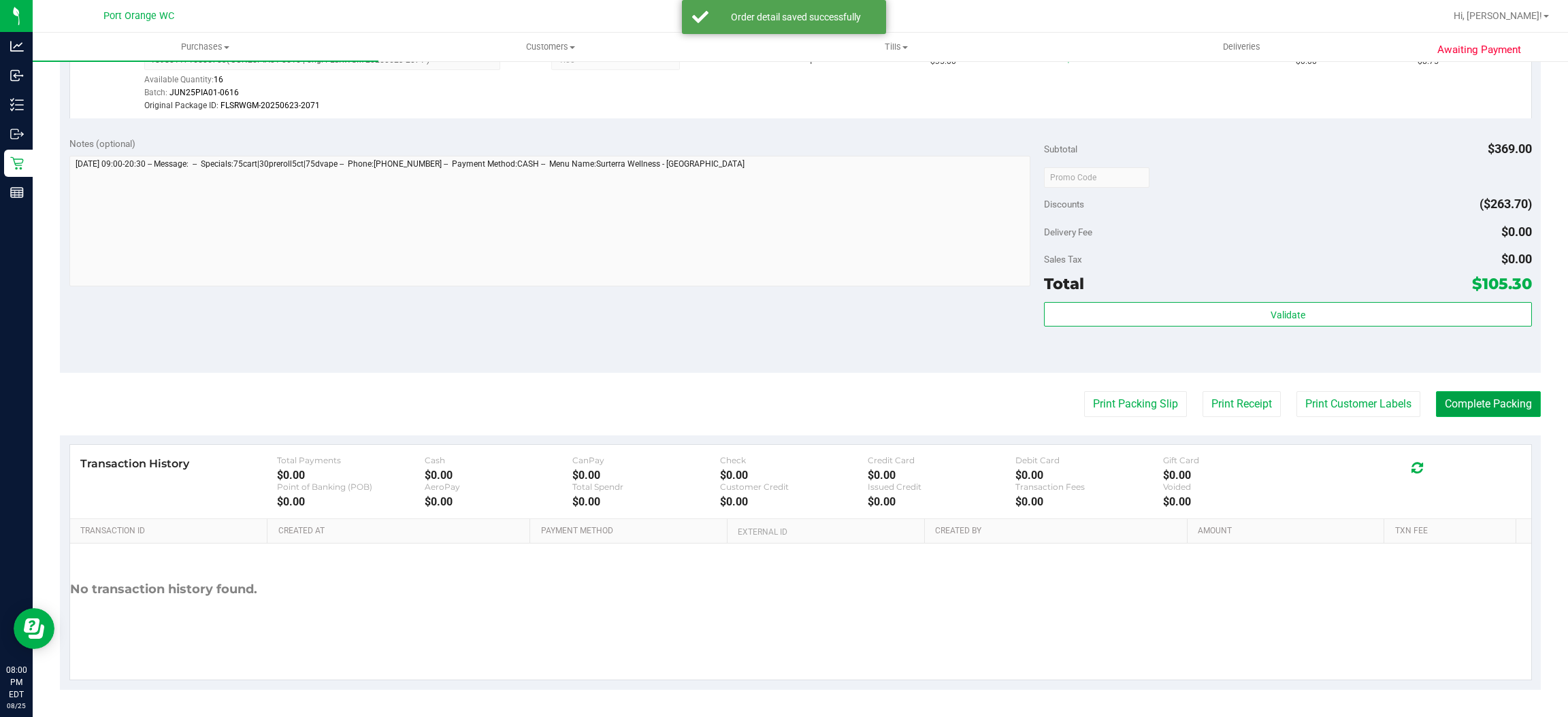
click at [1480, 395] on button "Complete Packing" at bounding box center [1488, 403] width 105 height 26
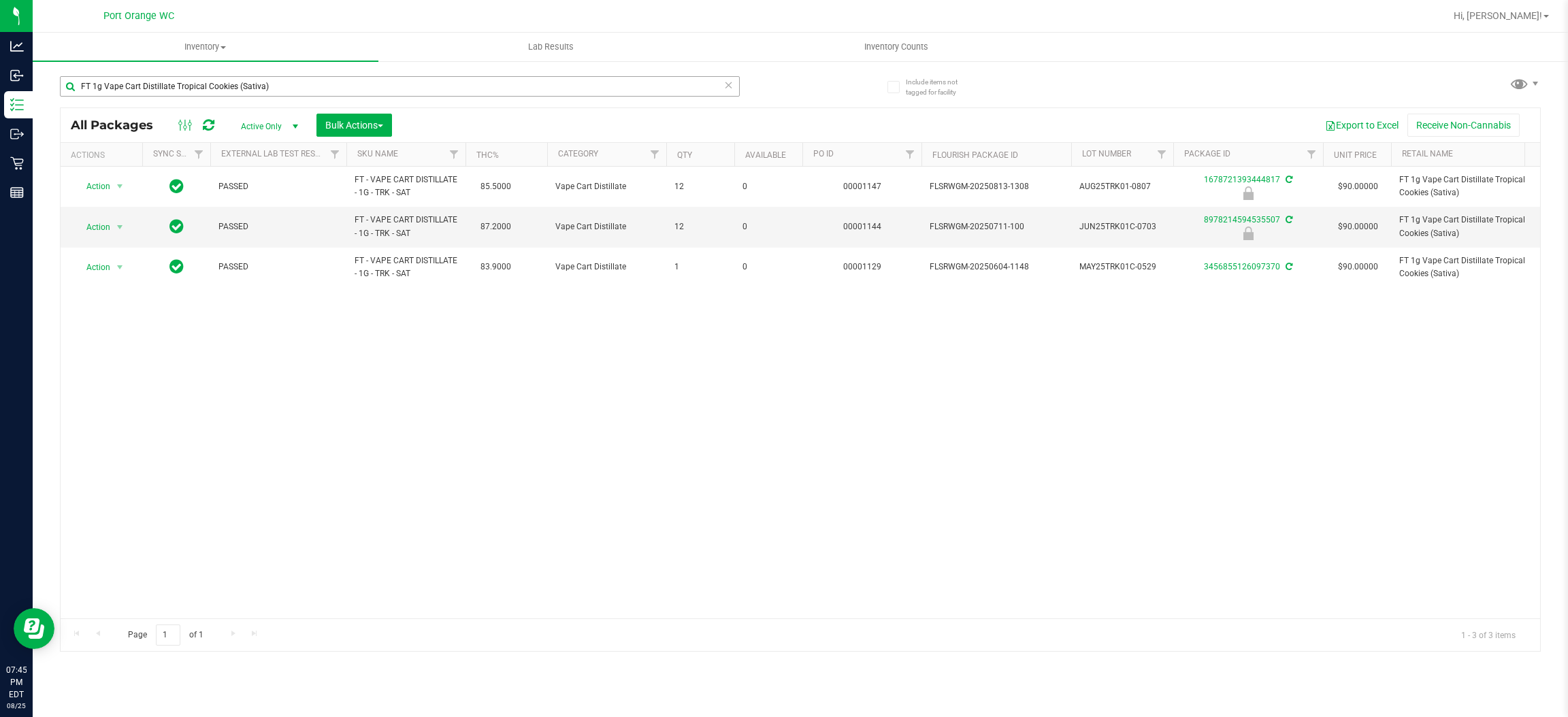
click at [314, 83] on input "FT 1g Vape Cart Distillate Tropical Cookies (Sativa)" at bounding box center [400, 86] width 680 height 21
click at [314, 82] on input "FT 1g Vape Cart Distillate Tropical Cookies (Sativa)" at bounding box center [400, 86] width 680 height 21
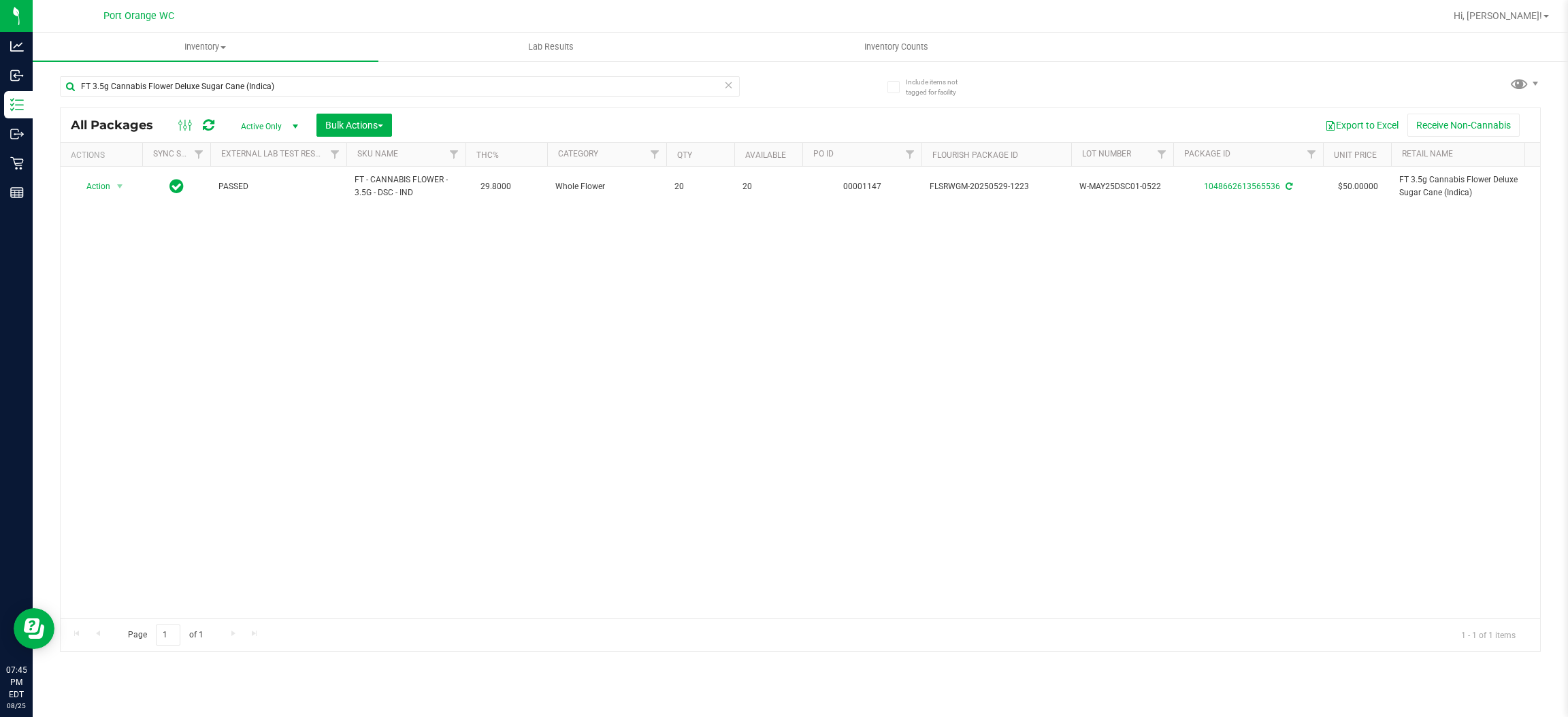
type input "FT 3.5g Cannabis Flower Deluxe Sugar Cane (Indica)"
click at [708, 355] on div "Action Action Adjust qty Create package Edit attributes Global inventory Locate…" at bounding box center [800, 393] width 1480 height 452
type input "F"
type input "ground"
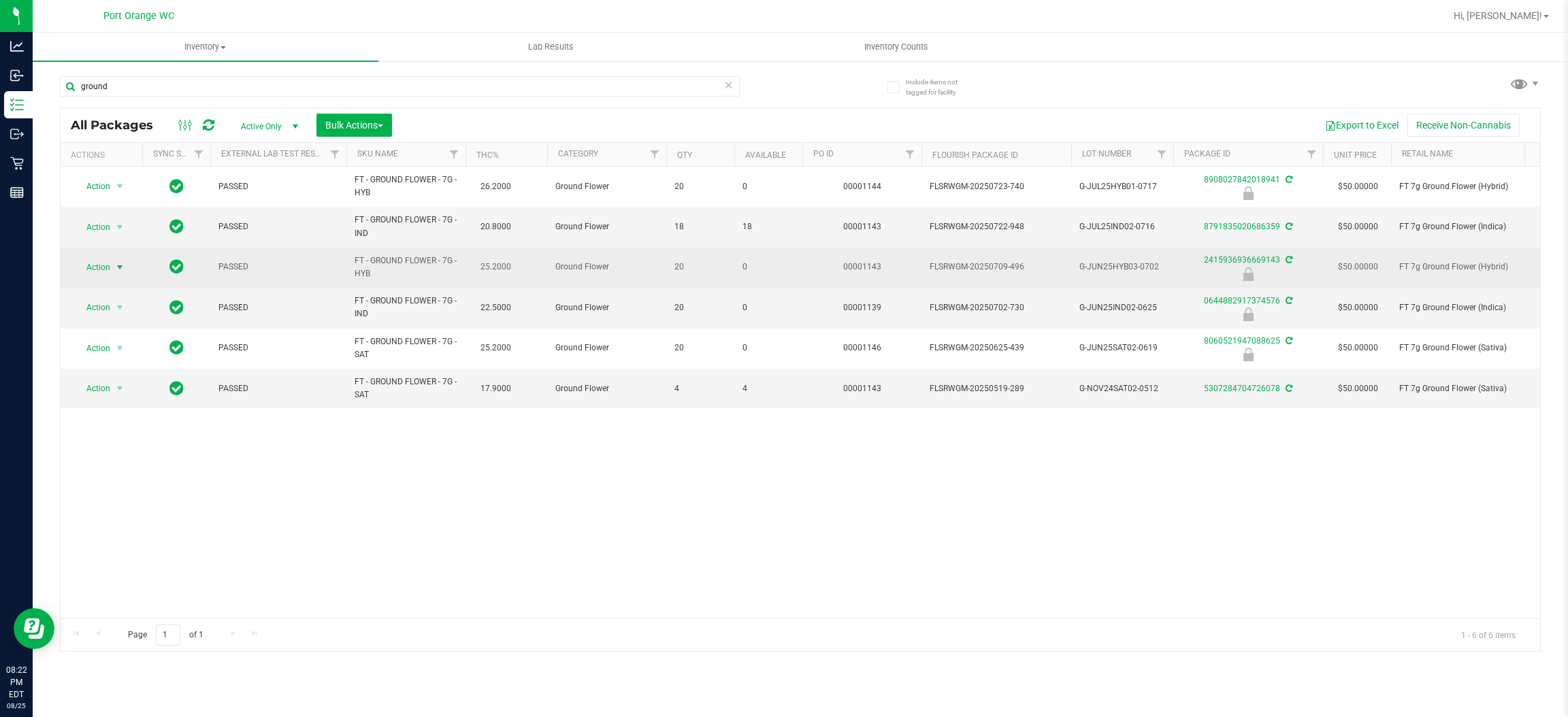
click at [120, 262] on span "select" at bounding box center [120, 268] width 11 height 11
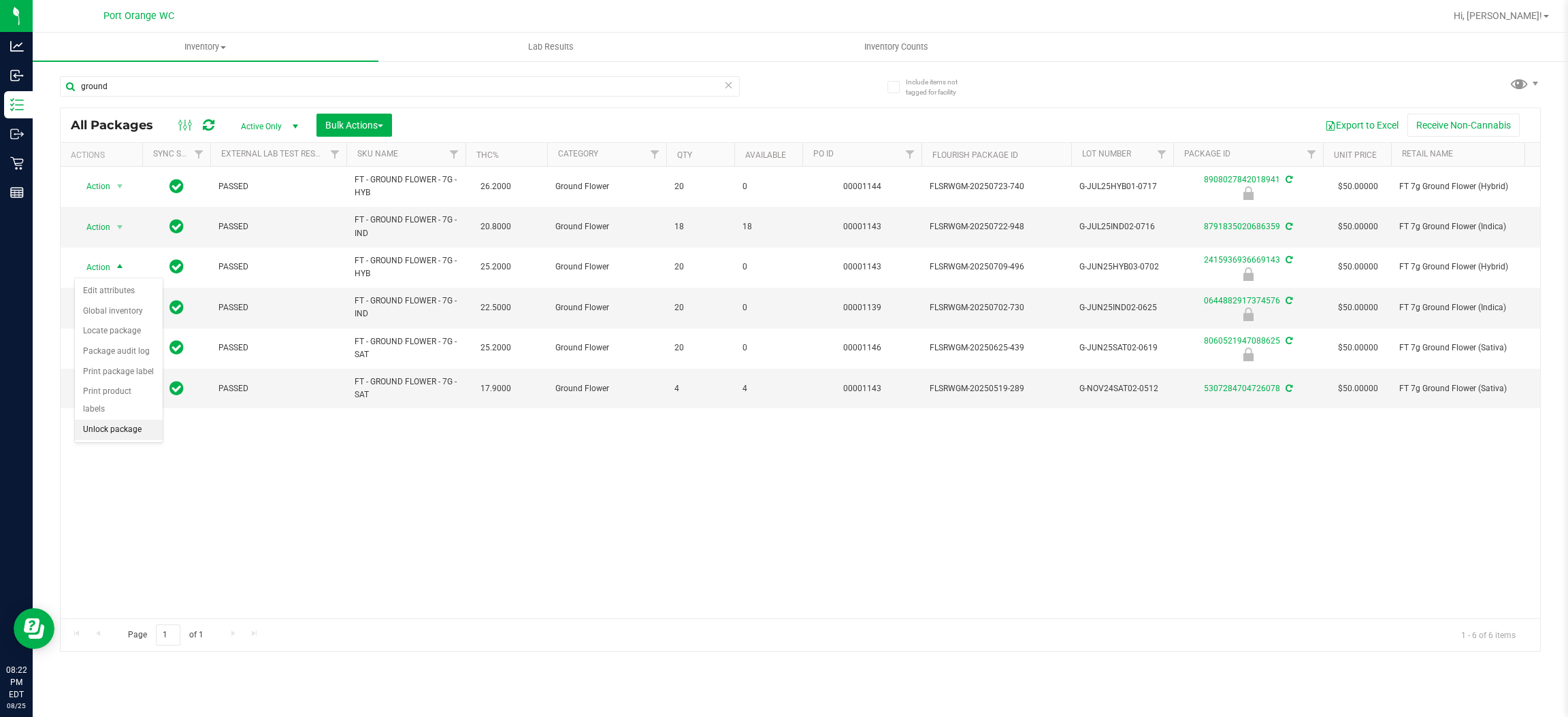
click at [137, 420] on li "Unlock package" at bounding box center [119, 429] width 88 height 21
